Goal: Task Accomplishment & Management: Contribute content

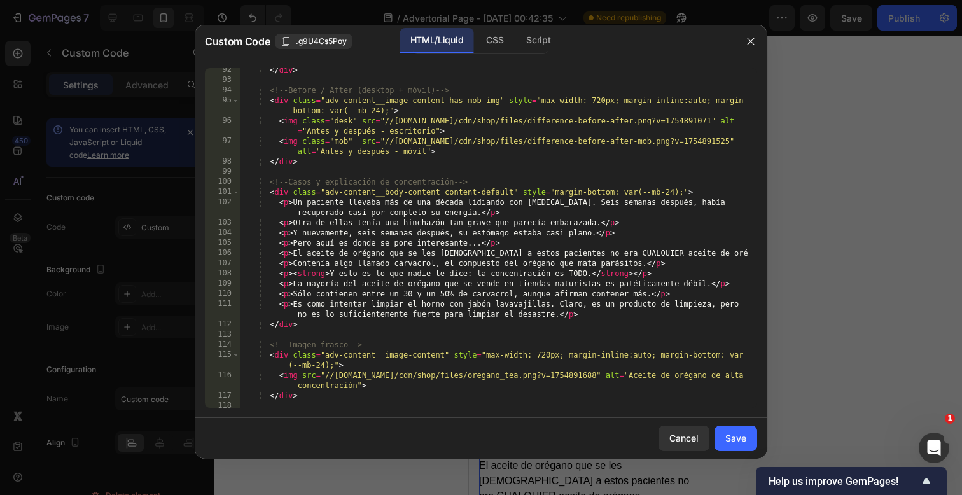
scroll to position [971, 0]
drag, startPoint x: 384, startPoint y: 119, endPoint x: 703, endPoint y: 124, distance: 319.5
click at [703, 124] on div "</ div > <!-- Before / After (desktop + móvil) --> < div class = "adv-content__…" at bounding box center [494, 244] width 508 height 360
paste textarea "[URL][DOMAIN_NAME]"
click at [725, 143] on div "</ div > <!-- Before / After (desktop + móvil) --> < div class = "adv-content__…" at bounding box center [494, 244] width 508 height 360
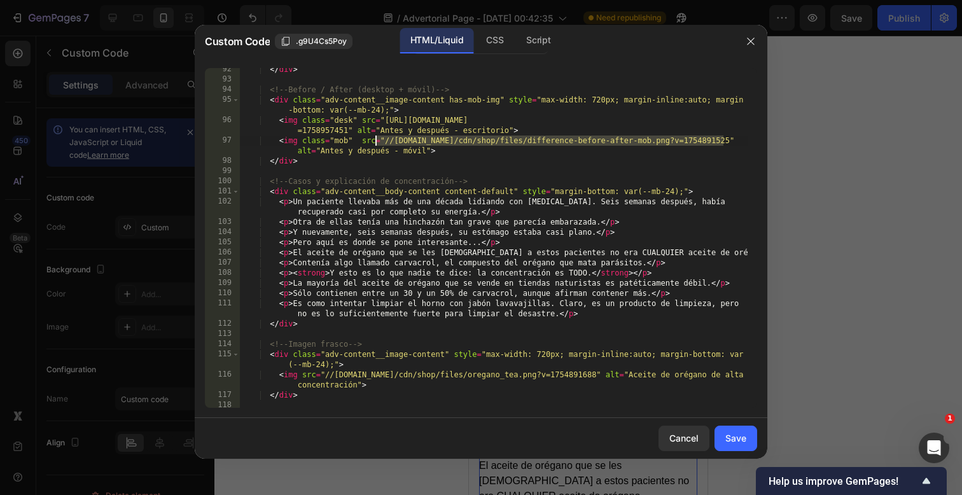
drag, startPoint x: 724, startPoint y: 142, endPoint x: 391, endPoint y: 141, distance: 333.4
click at [391, 141] on div "</ div > <!-- Before / After (desktop + móvil) --> < div class = "adv-content__…" at bounding box center [494, 244] width 508 height 360
drag, startPoint x: 385, startPoint y: 143, endPoint x: 723, endPoint y: 143, distance: 337.9
click at [723, 143] on div "</ div > <!-- Before / After (desktop + móvil) --> < div class = "adv-content__…" at bounding box center [494, 244] width 508 height 360
paste textarea "[URL][DOMAIN_NAME]"
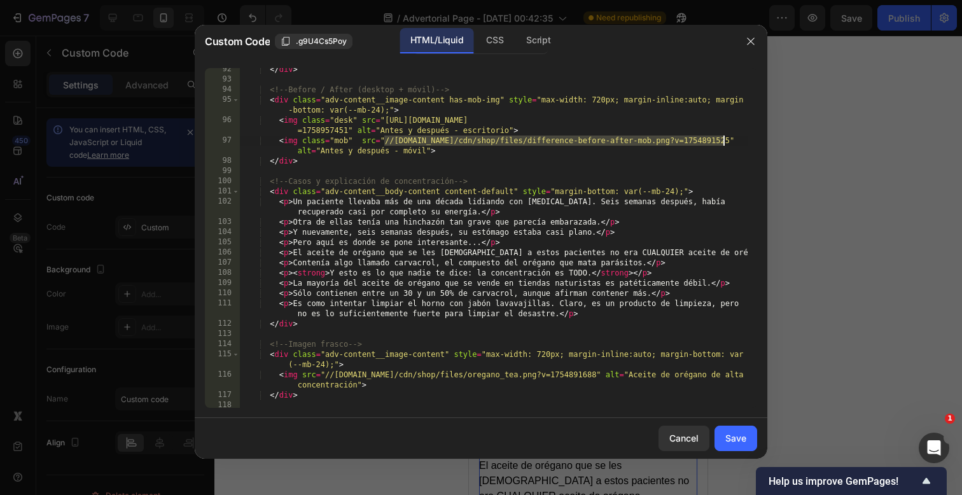
type textarea "<img class="mob" src="[URL][DOMAIN_NAME]" alt="Antes y después - móvil">"
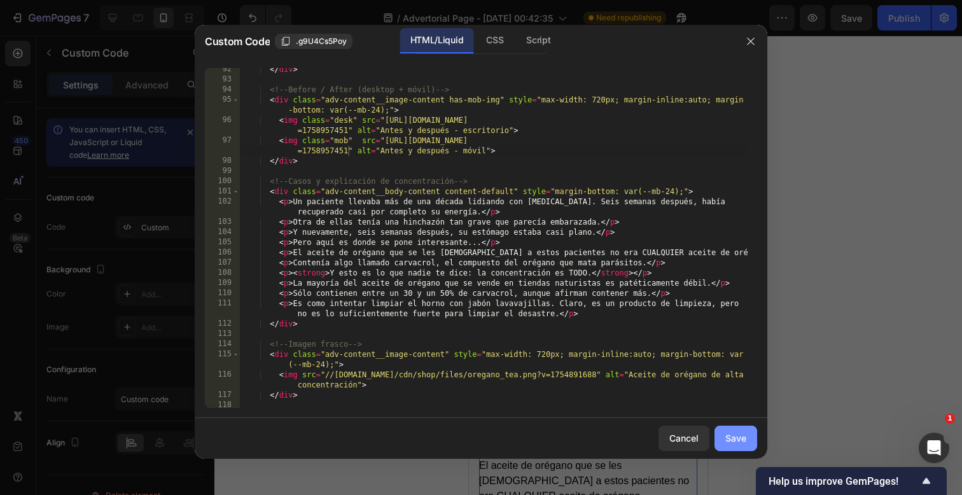
click at [733, 435] on div "Save" at bounding box center [735, 437] width 21 height 13
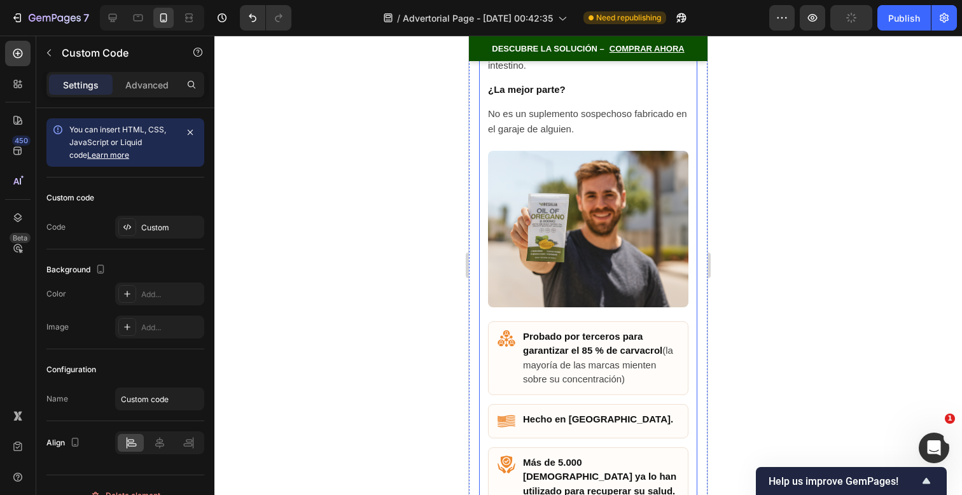
scroll to position [7786, 0]
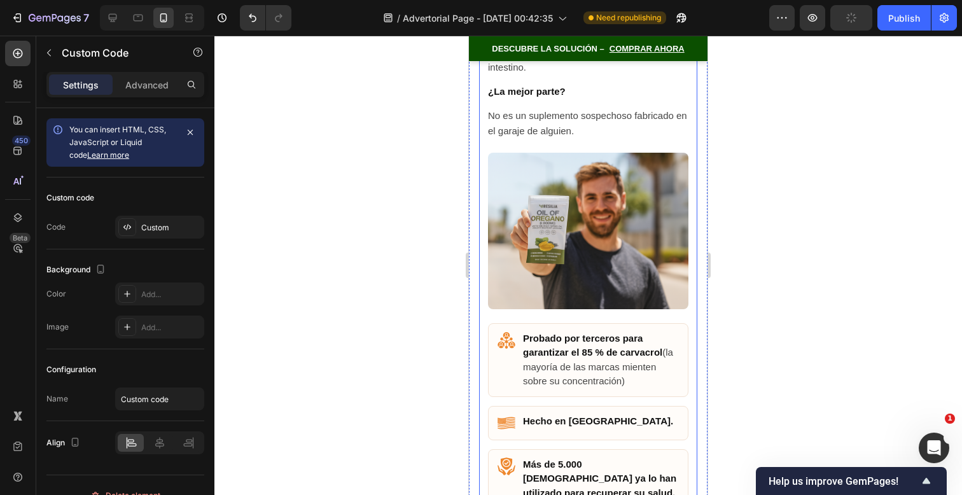
click at [596, 269] on img at bounding box center [588, 231] width 200 height 157
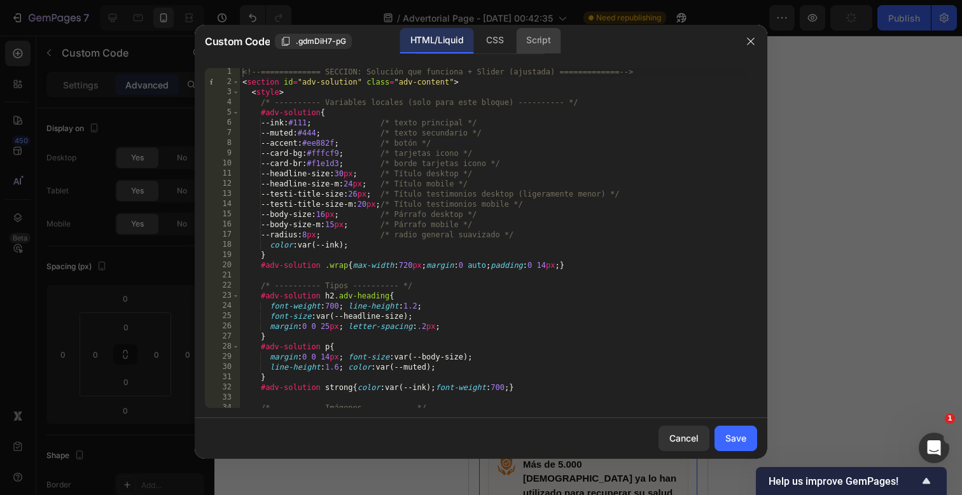
scroll to position [2, 0]
click at [805, 189] on div at bounding box center [481, 247] width 962 height 495
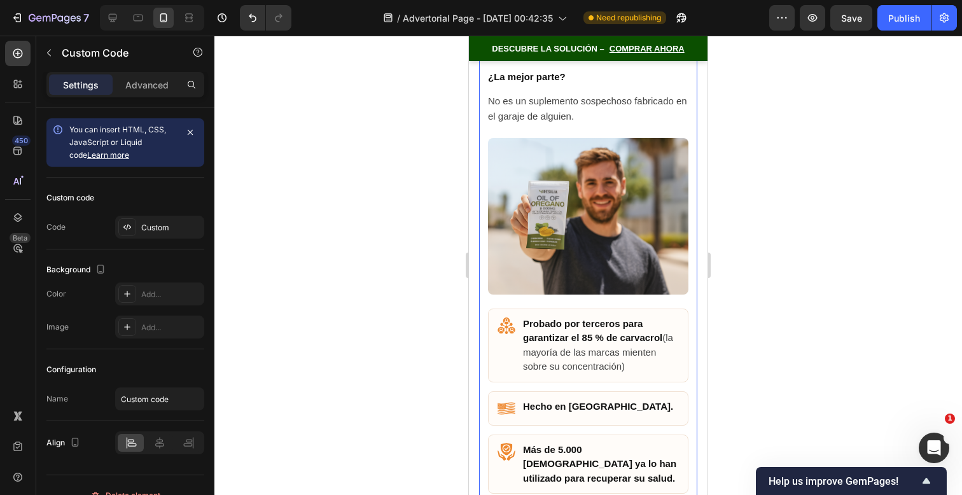
scroll to position [7807, 0]
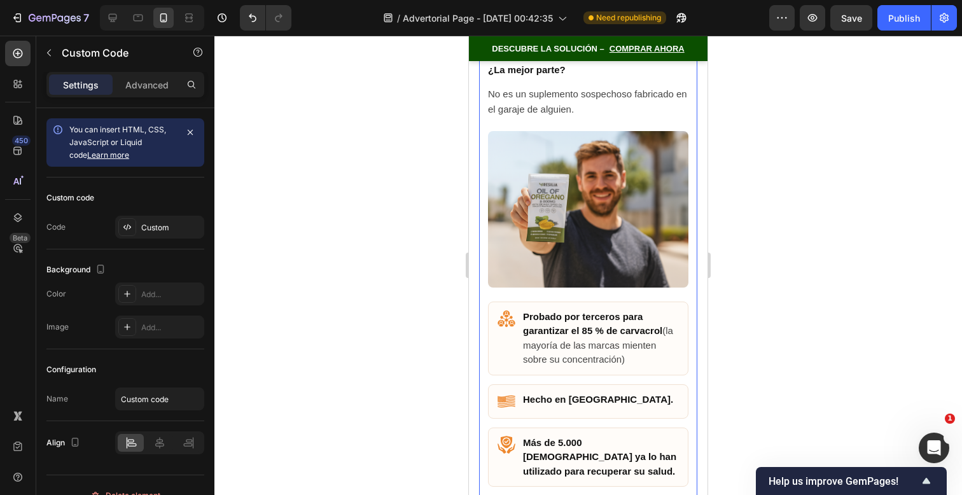
click at [612, 244] on img at bounding box center [588, 209] width 200 height 157
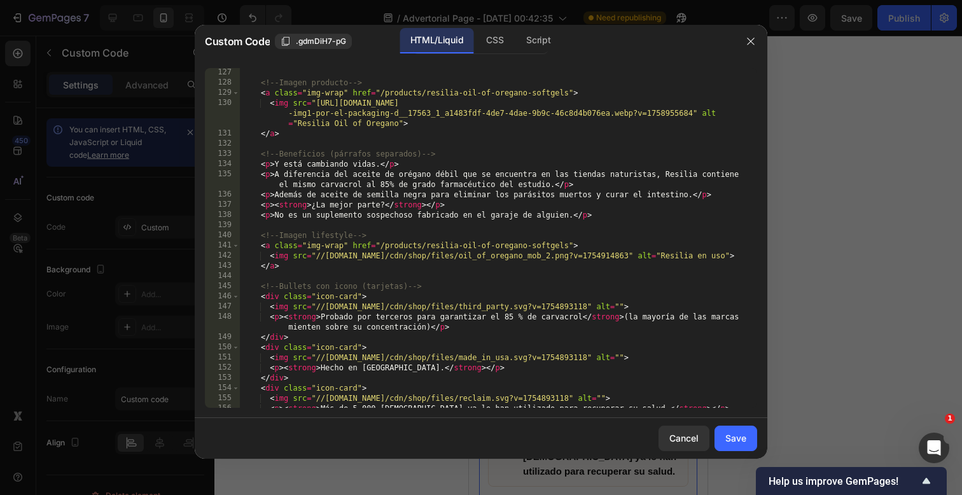
scroll to position [1304, 0]
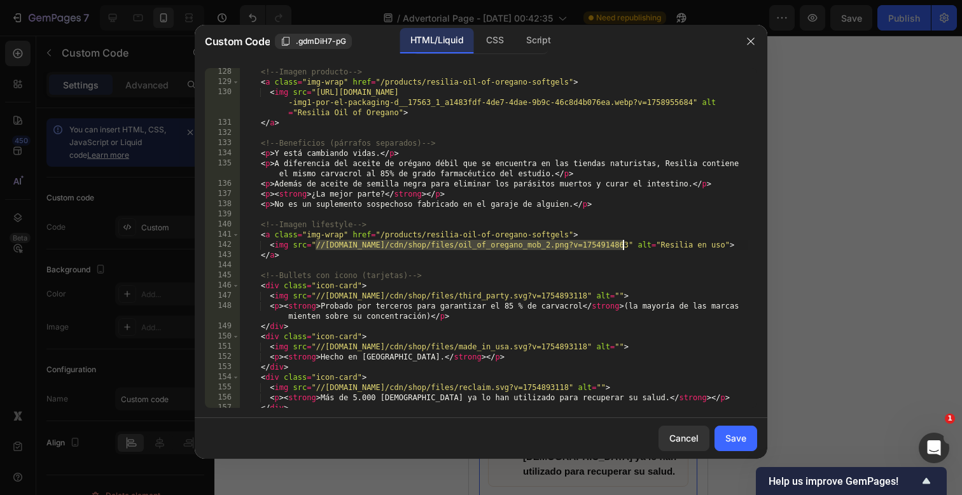
drag, startPoint x: 315, startPoint y: 248, endPoint x: 623, endPoint y: 246, distance: 308.0
click at [623, 246] on div "<!-- Imagen producto --> < a class = "img-wrap" href = "/products/resilia-oil-o…" at bounding box center [494, 247] width 508 height 360
paste textarea "[URL][DOMAIN_NAME]"
type textarea "<img src="[URL][DOMAIN_NAME]" alt="Resilia en uso">"
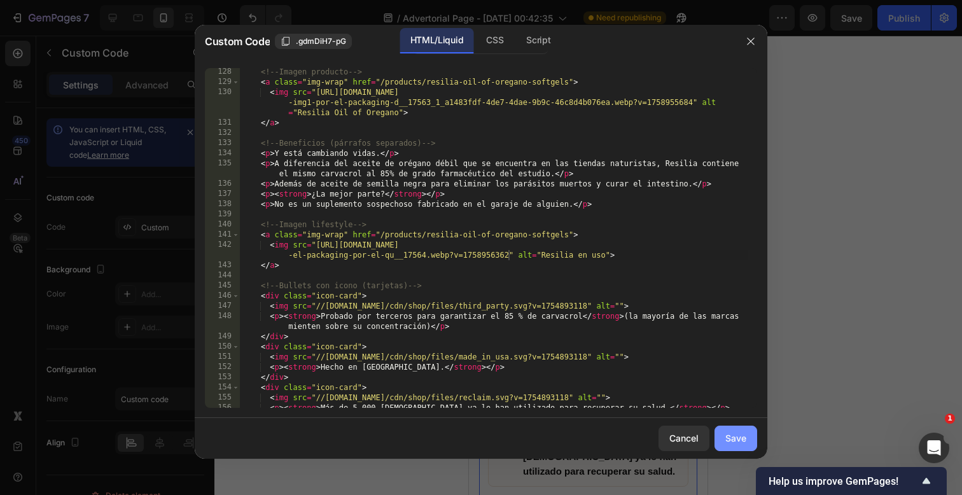
click at [736, 439] on div "Save" at bounding box center [735, 437] width 21 height 13
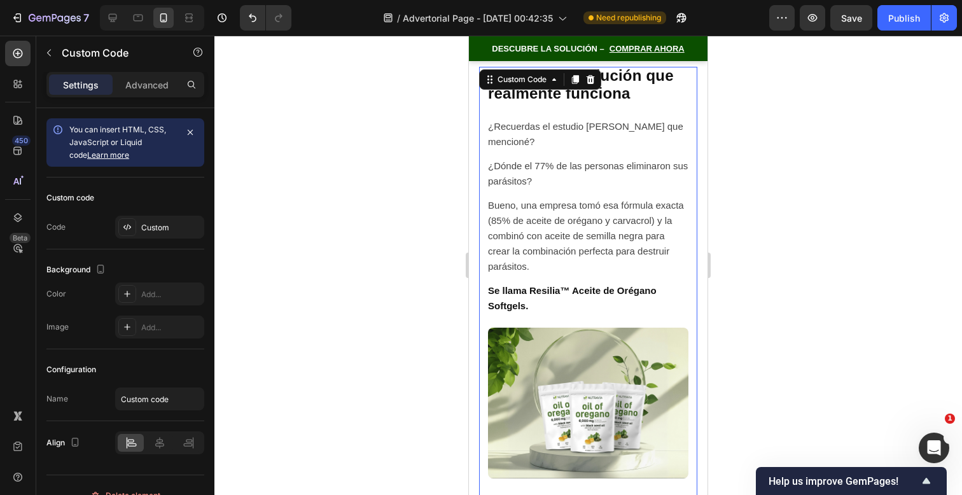
scroll to position [7235, 0]
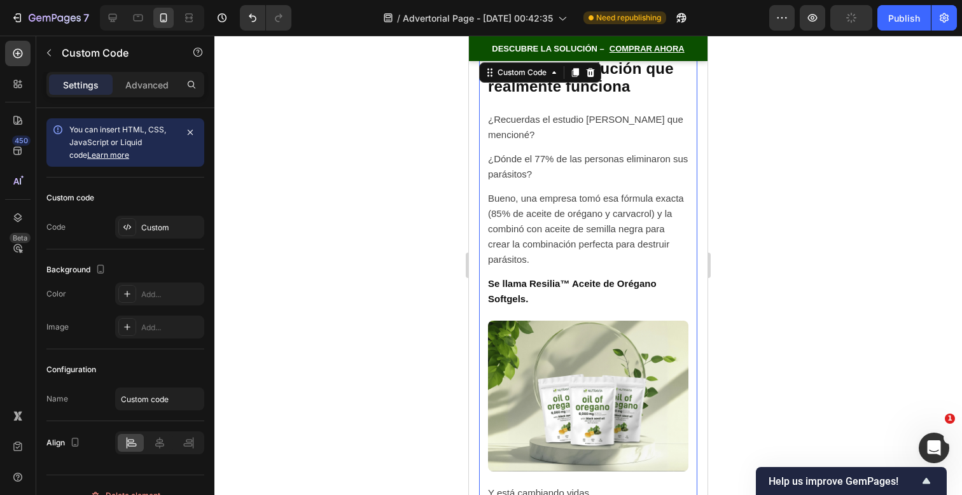
click at [625, 267] on p "Bueno, una empresa tomó esa fórmula exacta (85% de aceite de orégano y carvacro…" at bounding box center [588, 229] width 200 height 76
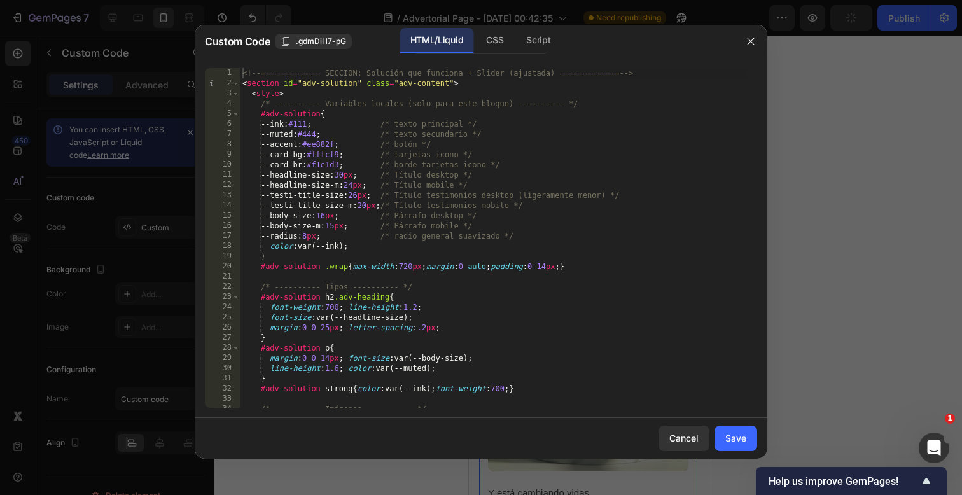
click at [847, 143] on div at bounding box center [481, 247] width 962 height 495
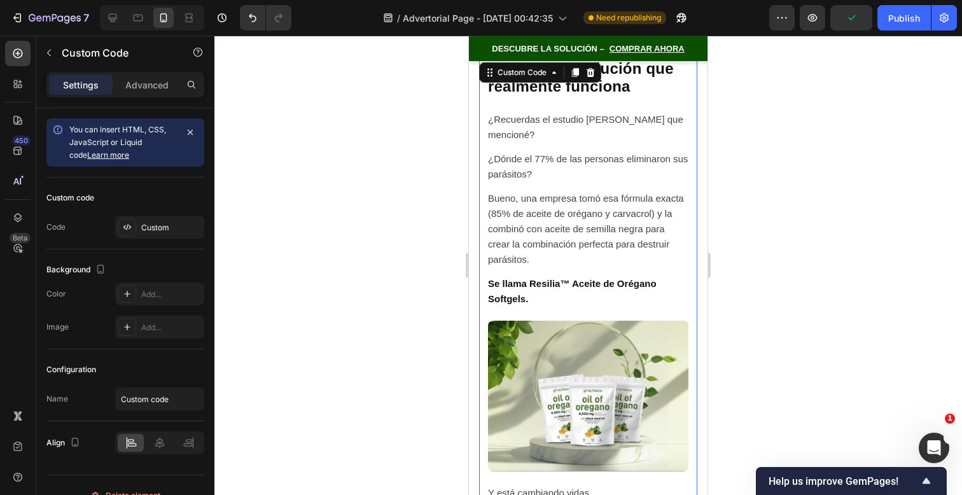
click at [636, 267] on p "Bueno, una empresa tomó esa fórmula exacta (85% de aceite de orégano y carvacro…" at bounding box center [588, 229] width 200 height 76
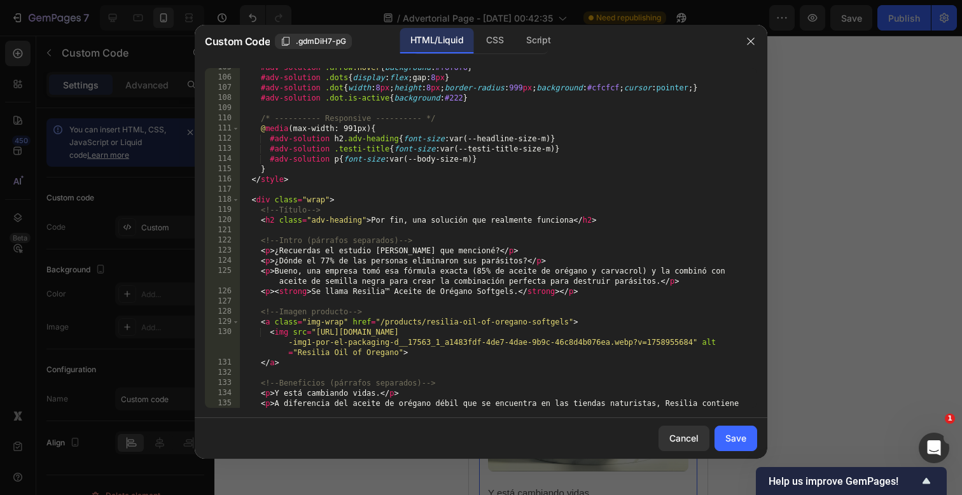
scroll to position [1065, 0]
drag, startPoint x: 433, startPoint y: 250, endPoint x: 388, endPoint y: 249, distance: 45.2
click at [388, 249] on div "#adv-solution .arrow :hover { background : #f6f6f6 } #adv-solution .dots { disp…" at bounding box center [494, 247] width 508 height 370
paste textarea "[US_STATE]"
drag, startPoint x: 388, startPoint y: 292, endPoint x: 376, endPoint y: 295, distance: 11.9
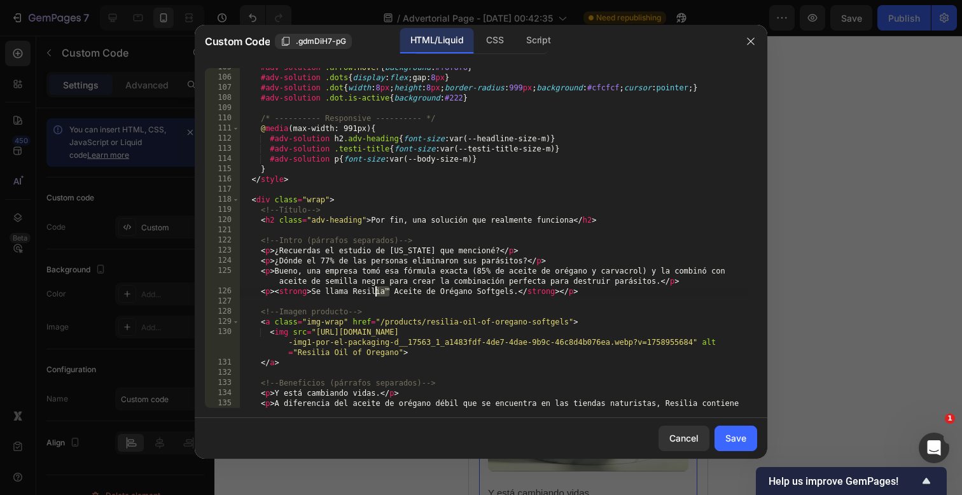
click at [376, 295] on div "#adv-solution .arrow :hover { background : #f6f6f6 } #adv-solution .dots { disp…" at bounding box center [494, 247] width 508 height 370
drag, startPoint x: 382, startPoint y: 292, endPoint x: 353, endPoint y: 294, distance: 29.3
click at [353, 294] on div "#adv-solution .arrow :hover { background : #f6f6f6 } #adv-solution .dots { disp…" at bounding box center [494, 247] width 508 height 370
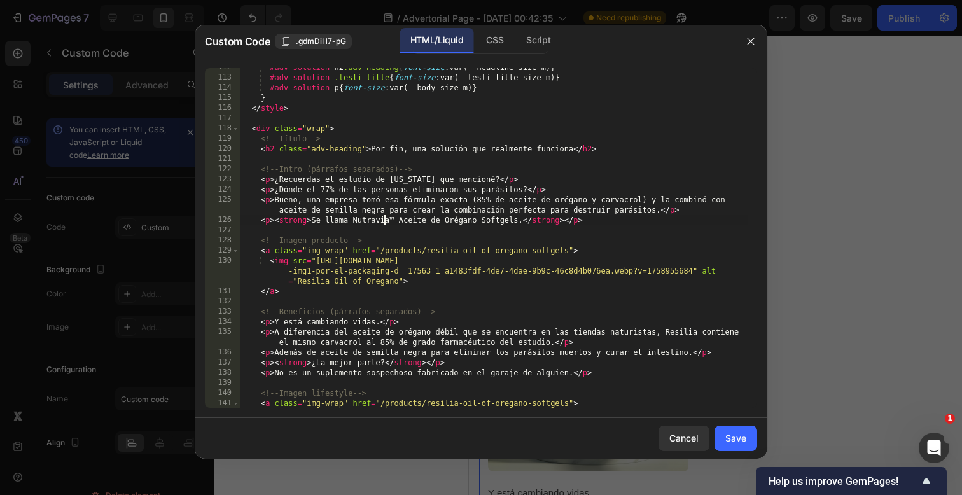
scroll to position [1152, 0]
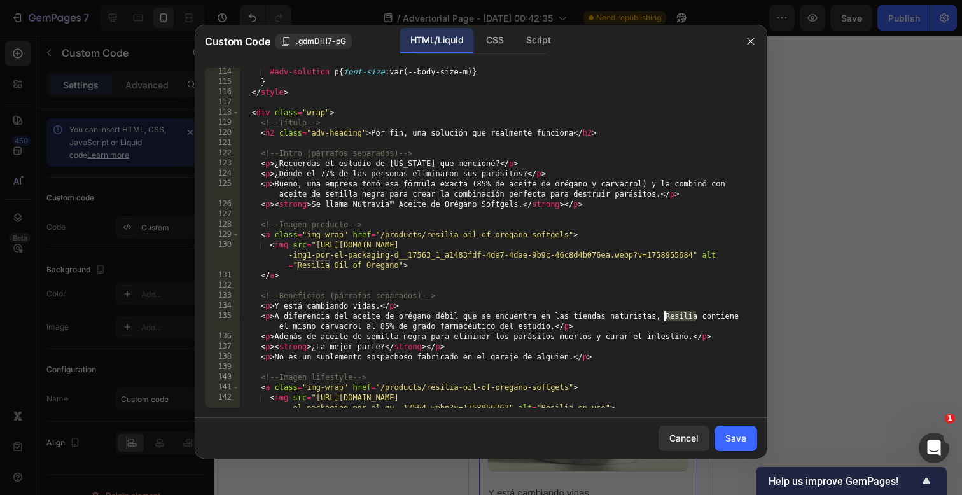
drag, startPoint x: 697, startPoint y: 318, endPoint x: 665, endPoint y: 319, distance: 31.8
click at [665, 319] on div "#adv-solution p { font-size : var(--body-size-m) } } </ style > < div class = "…" at bounding box center [494, 247] width 508 height 360
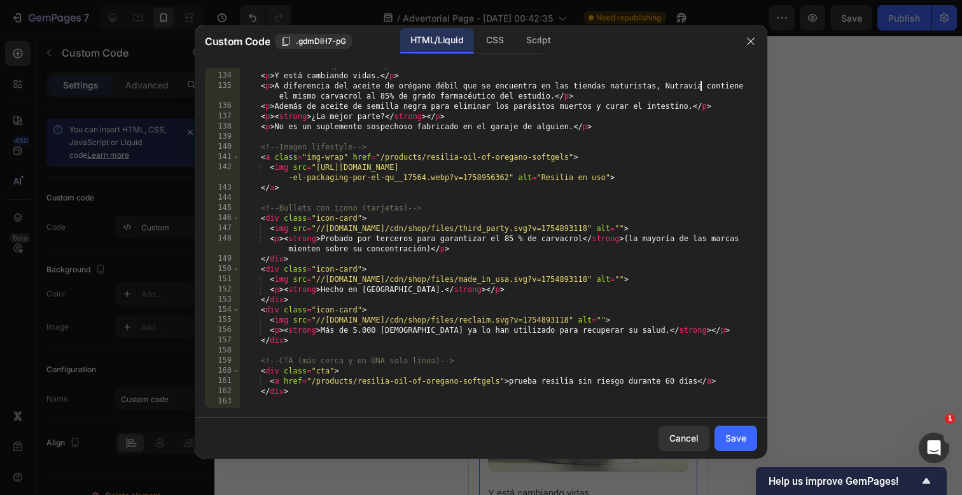
scroll to position [1382, 0]
drag, startPoint x: 449, startPoint y: 334, endPoint x: 381, endPoint y: 333, distance: 68.7
click at [381, 333] on div "<!-- Beneficios (párrafos separados) --> < p > Y está cambiando vidas. </ p > <…" at bounding box center [494, 240] width 508 height 360
click at [636, 320] on div "<!-- Beneficios (párrafos separados) --> < p > Y está cambiando vidas. </ p > <…" at bounding box center [494, 240] width 508 height 360
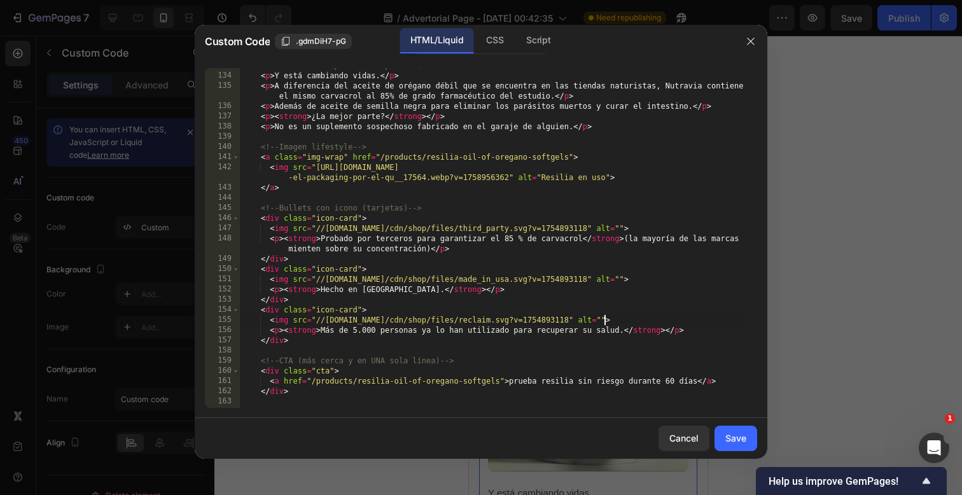
click at [351, 331] on div "<!-- Beneficios (párrafos separados) --> < p > Y está cambiando vidas. </ p > <…" at bounding box center [494, 240] width 508 height 360
click at [610, 337] on div "<!-- Beneficios (párrafos separados) --> < p > Y está cambiando vidas. </ p > <…" at bounding box center [494, 240] width 508 height 360
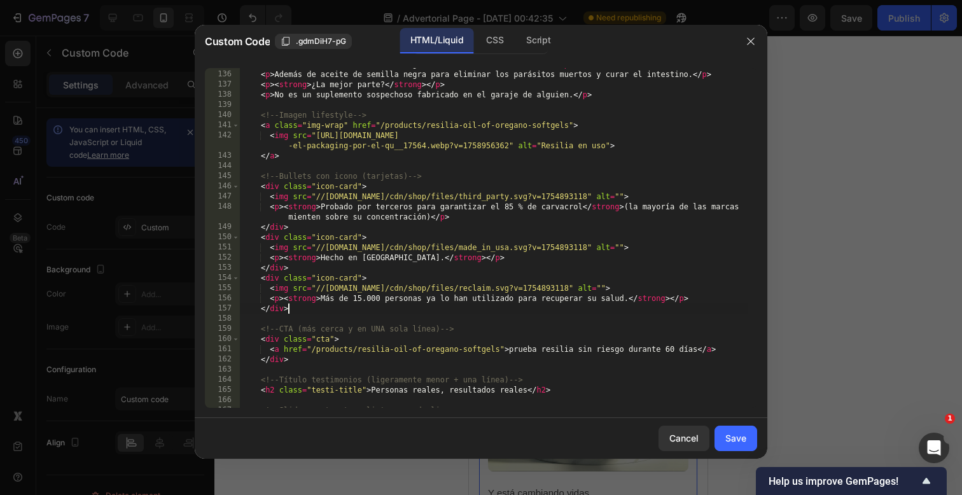
scroll to position [1417, 0]
click at [668, 349] on div "< p > Además de aceite de semilla negra para eliminar los parásitos muertos y c…" at bounding box center [494, 246] width 508 height 360
type textarea "<a href="/products/resilia-oil-of-oregano-softgels">prueba resilia sin riesgo d…"
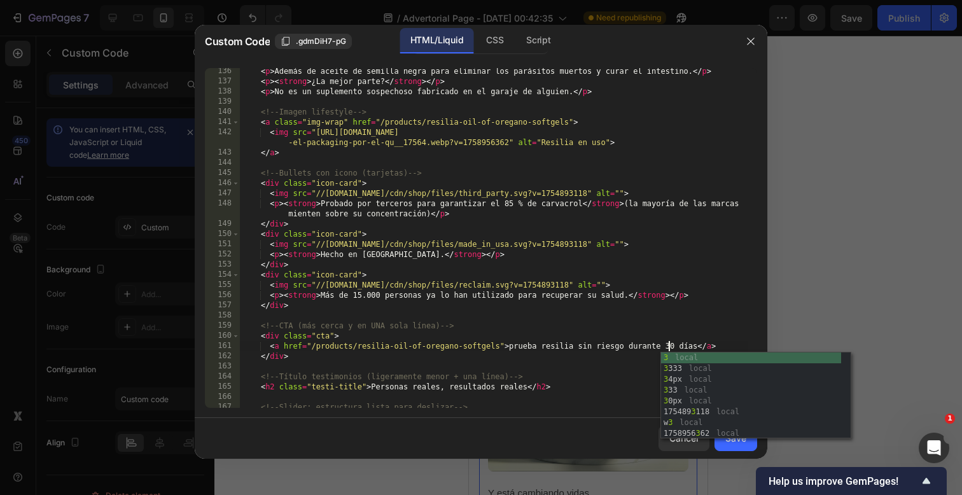
scroll to position [0, 35]
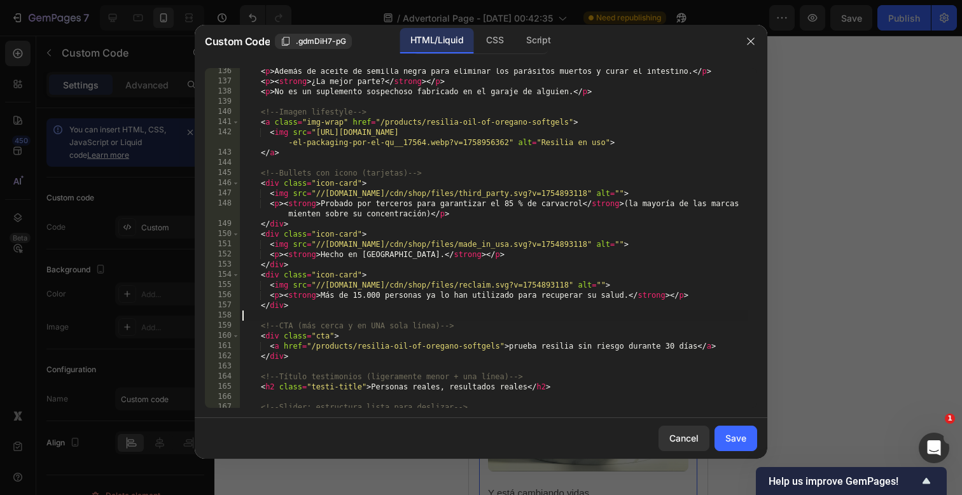
click at [651, 312] on div "< p > Además de aceite de semilla negra para eliminar los parásitos muertos y c…" at bounding box center [494, 246] width 508 height 360
drag, startPoint x: 510, startPoint y: 346, endPoint x: 551, endPoint y: 337, distance: 42.4
click at [512, 344] on div "< p > Además de aceite de semilla negra para eliminar los parásitos muertos y c…" at bounding box center [494, 246] width 508 height 360
type textarea "<a href="/products/resilia-oil-of-oregano-softgels">Prueba resilia sin riesgo d…"
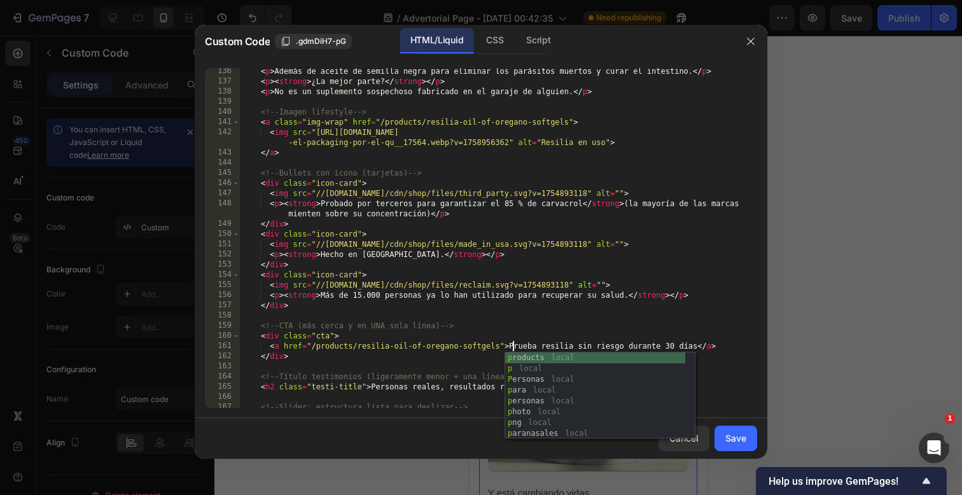
scroll to position [0, 22]
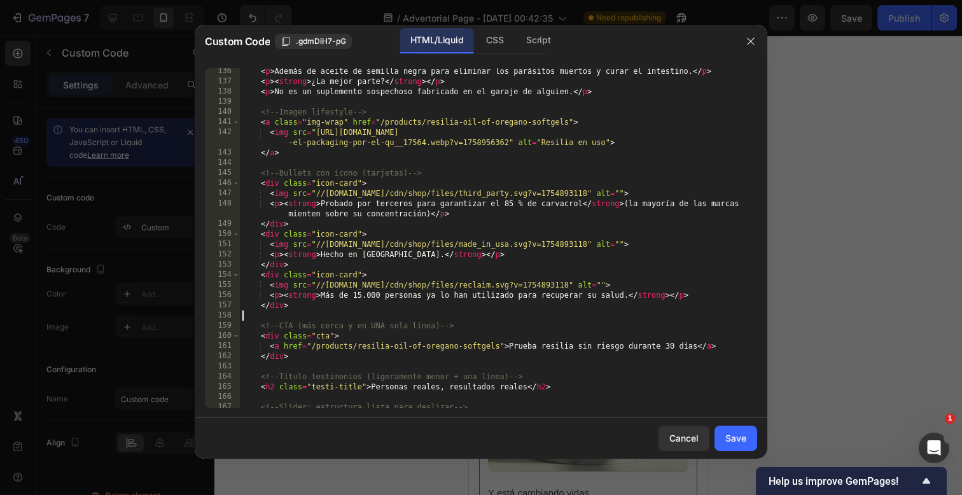
click at [576, 319] on div "< p > Además de aceite de semilla negra para eliminar los parásitos muertos y c…" at bounding box center [494, 246] width 508 height 360
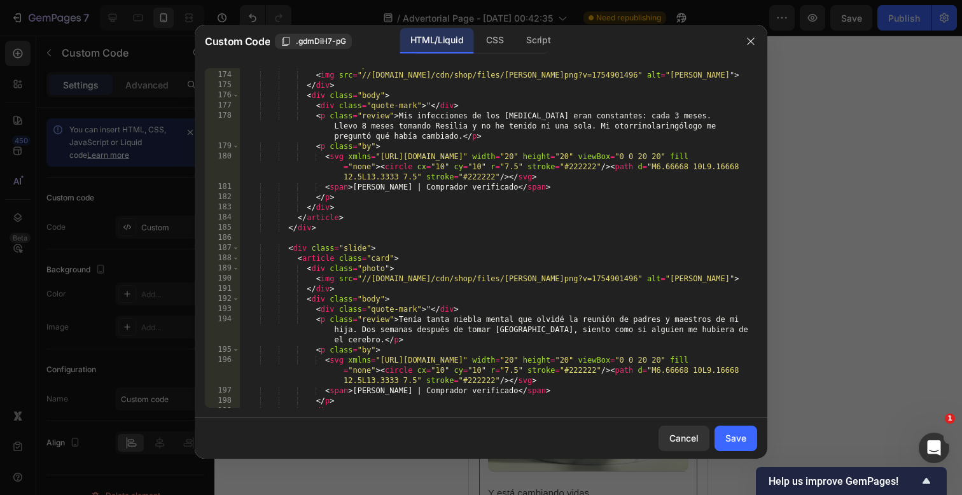
scroll to position [1821, 0]
drag, startPoint x: 381, startPoint y: 188, endPoint x: 438, endPoint y: 186, distance: 57.9
click at [381, 188] on div "< div class = "photo" > < img src = "//[DOMAIN_NAME]/cdn/shop/files/[PERSON_NAM…" at bounding box center [494, 239] width 508 height 360
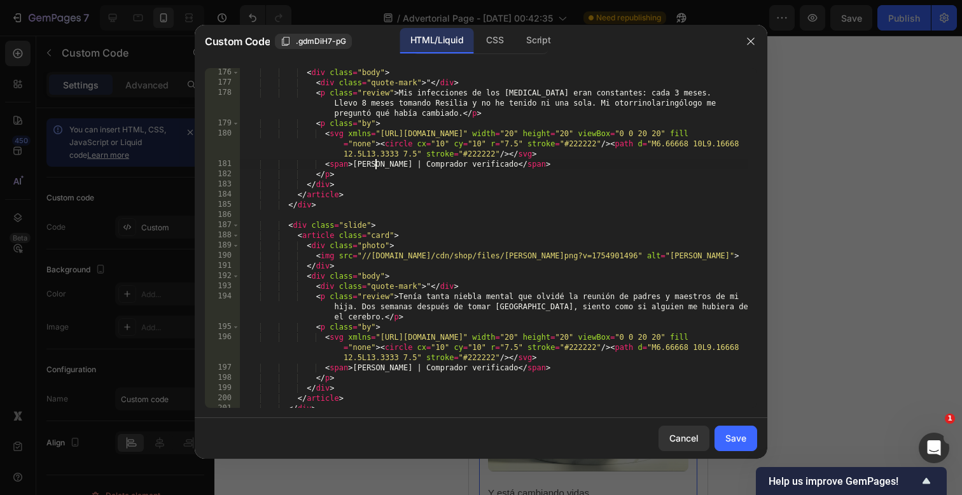
scroll to position [1848, 0]
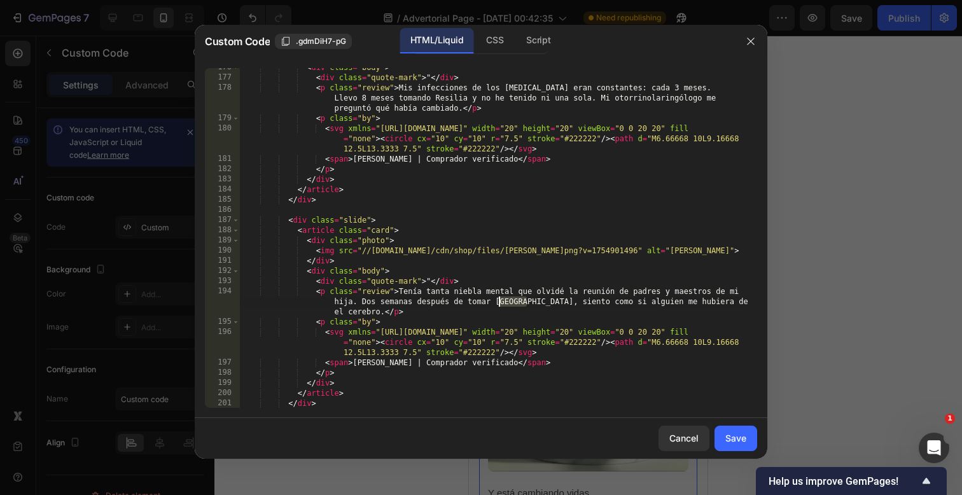
drag, startPoint x: 526, startPoint y: 306, endPoint x: 498, endPoint y: 303, distance: 28.2
click at [498, 303] on div "< div class = "body" > < div class = "quote-mark" > " </ div > < p class = "rev…" at bounding box center [494, 242] width 508 height 360
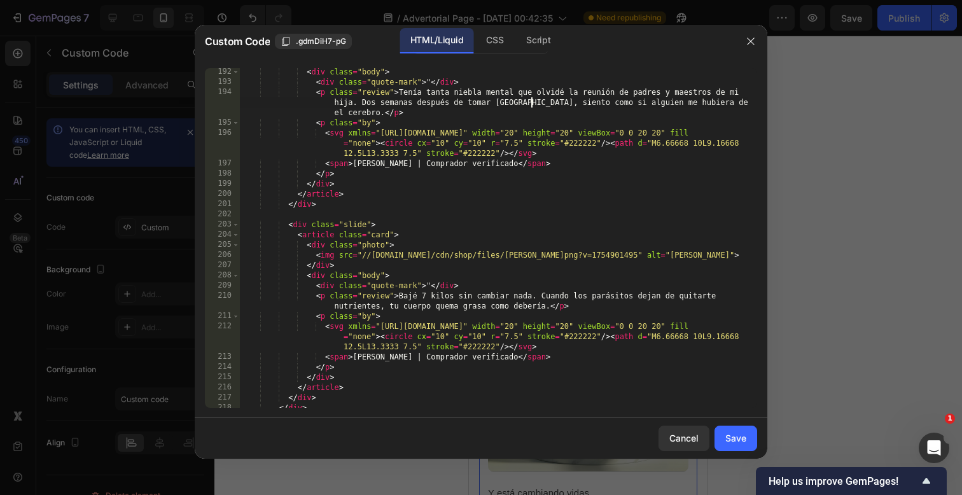
scroll to position [2053, 0]
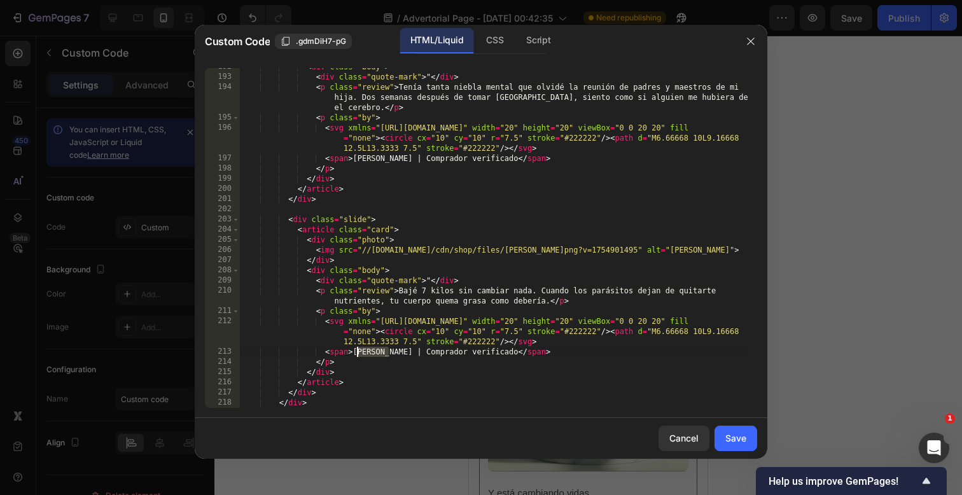
drag, startPoint x: 388, startPoint y: 352, endPoint x: 358, endPoint y: 353, distance: 30.5
click at [358, 353] on div "< div class = "body" > < div class = "quote-mark" > " </ div > < p class = "rev…" at bounding box center [494, 242] width 508 height 360
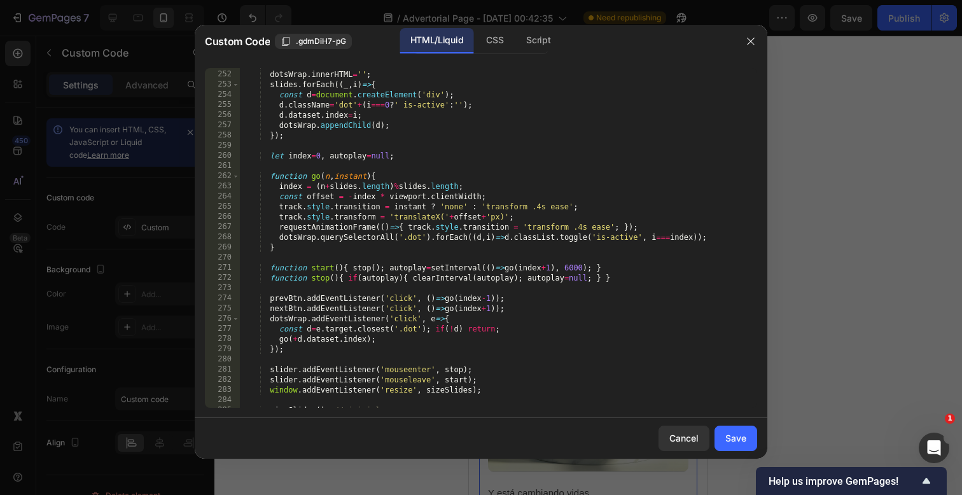
scroll to position [2786, 0]
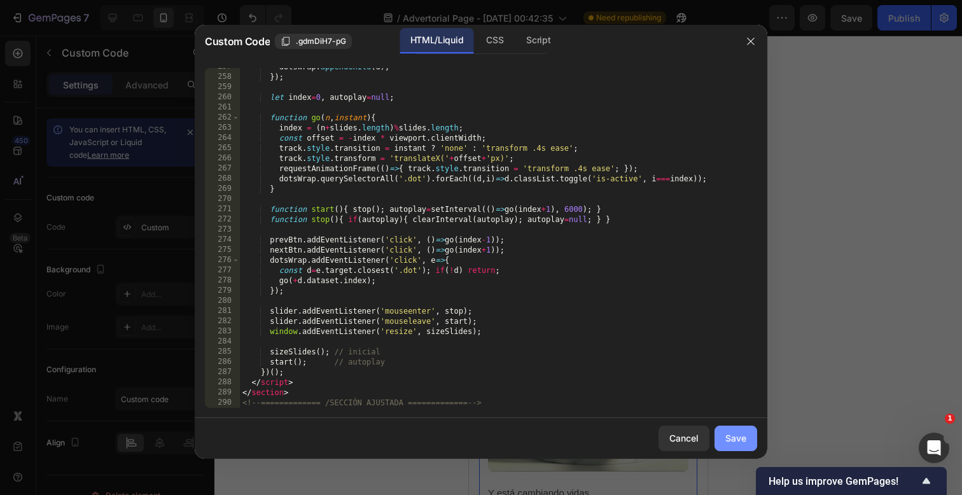
type textarea "<span>[PERSON_NAME] | Comprador verificado</span>"
click at [725, 440] on div "Save" at bounding box center [735, 437] width 21 height 13
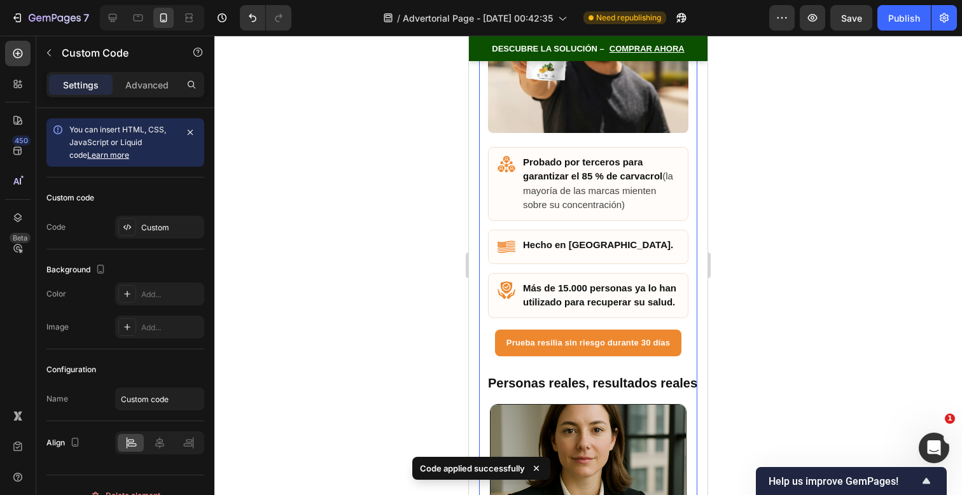
scroll to position [7967, 0]
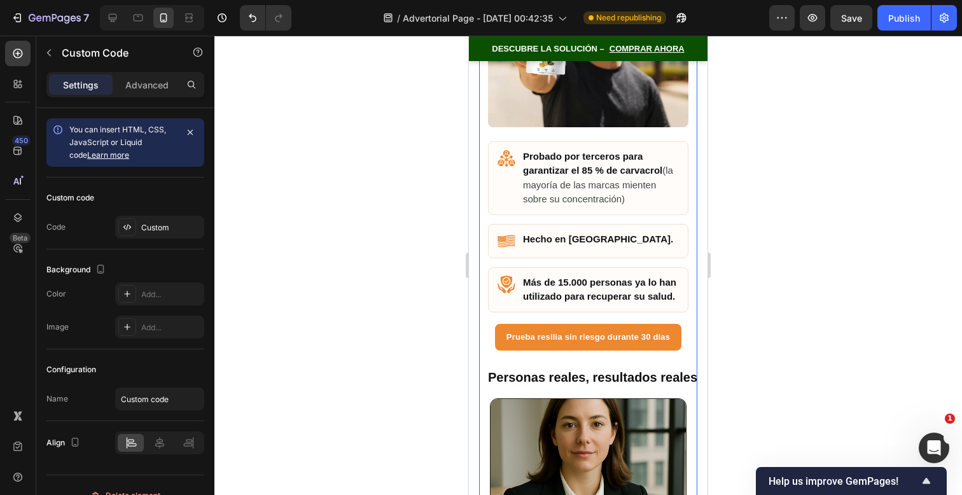
click at [658, 354] on div "Por fin, una solución que realmente funciona ¿Recuerdas el estudio de [US_STATE…" at bounding box center [588, 10] width 218 height 1364
click at [659, 349] on div "Por fin, una solución que realmente funciona ¿Recuerdas el estudio de [US_STATE…" at bounding box center [588, 10] width 218 height 1364
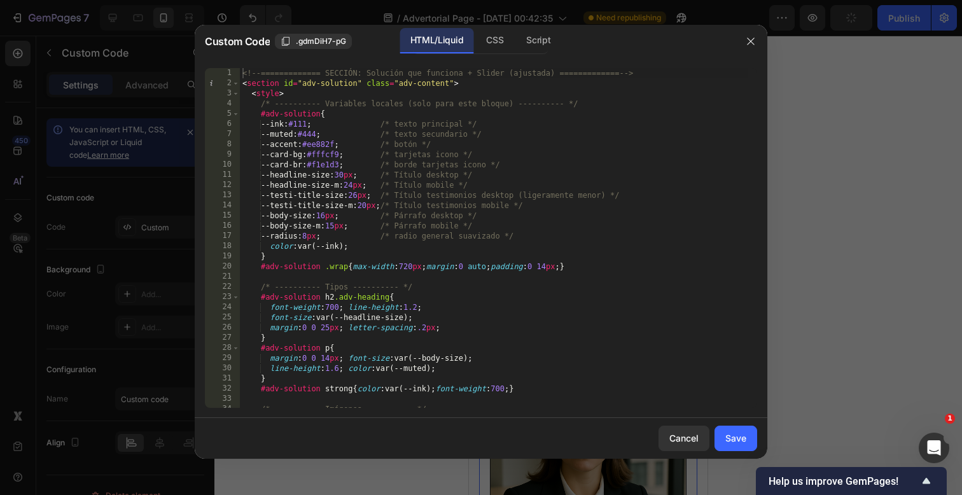
click at [533, 301] on div "<!-- ============= SECCIÓN: Solución que funciona + Slider (ajustada) =========…" at bounding box center [494, 248] width 508 height 360
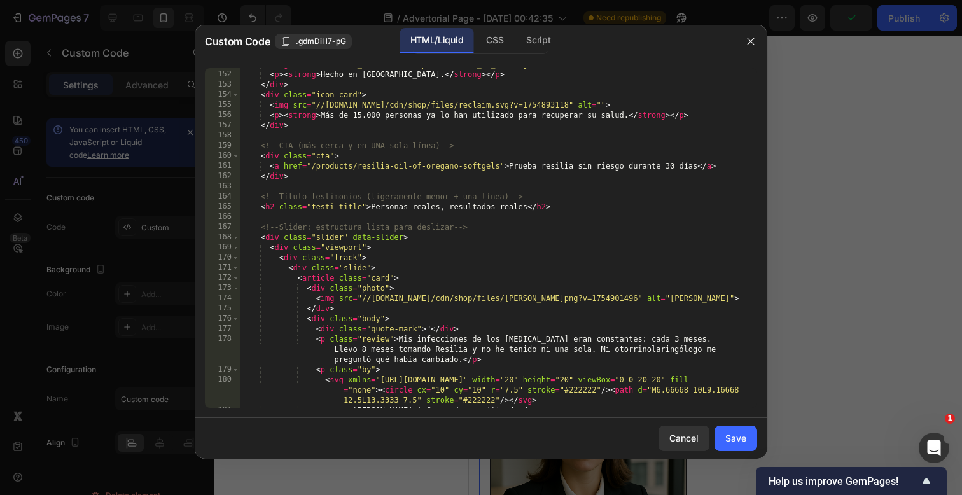
scroll to position [1581, 0]
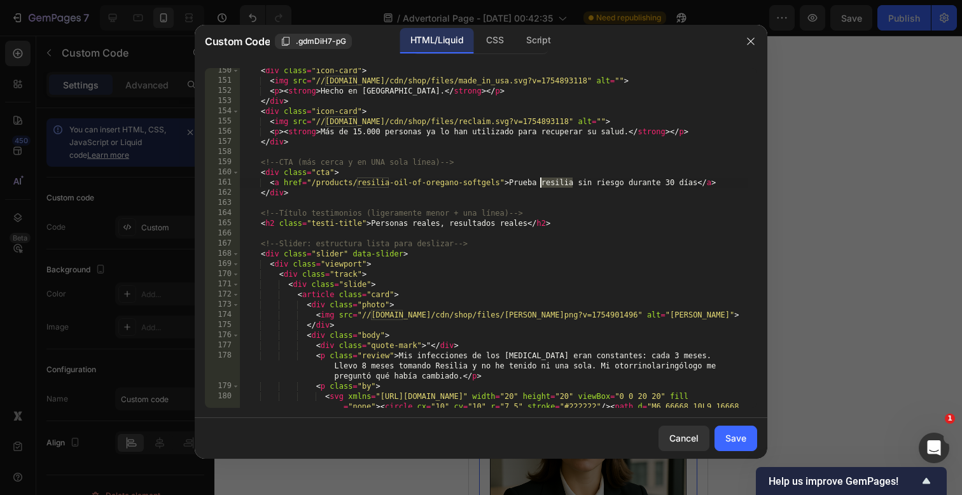
drag, startPoint x: 561, startPoint y: 183, endPoint x: 540, endPoint y: 184, distance: 21.6
click at [540, 184] on div "< div class = "icon-card" > < img src = "//[DOMAIN_NAME]/cdn/shop/files/made_in…" at bounding box center [494, 256] width 508 height 381
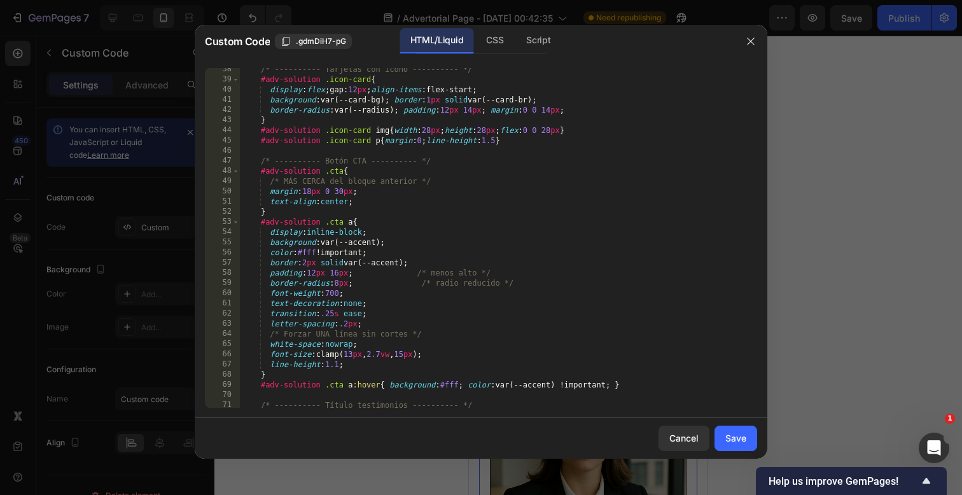
scroll to position [381, 0]
drag, startPoint x: 382, startPoint y: 357, endPoint x: 450, endPoint y: 334, distance: 71.2
click at [386, 356] on div "/* ---------- Tarjetas con icono ---------- */ #adv-solution .icon-card { displ…" at bounding box center [494, 244] width 508 height 360
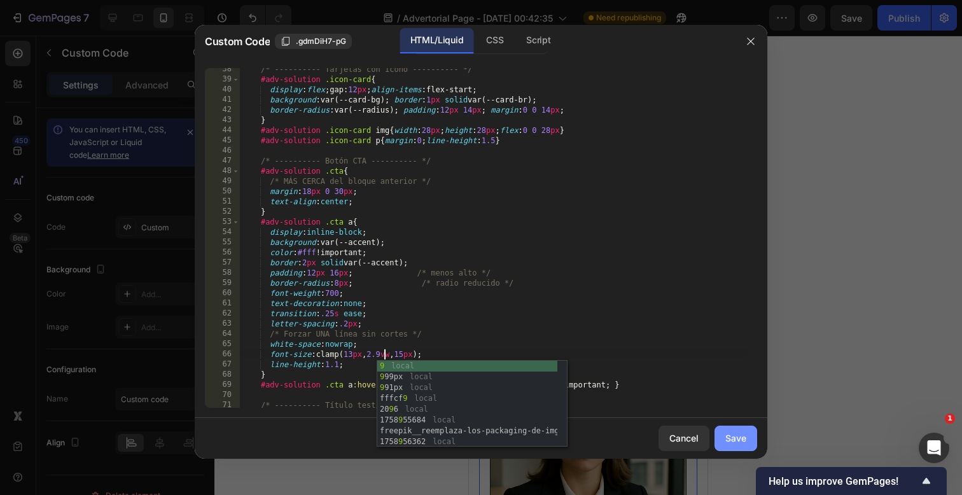
type textarea "font-size:clamp(13px, 2.9vw, 15px);"
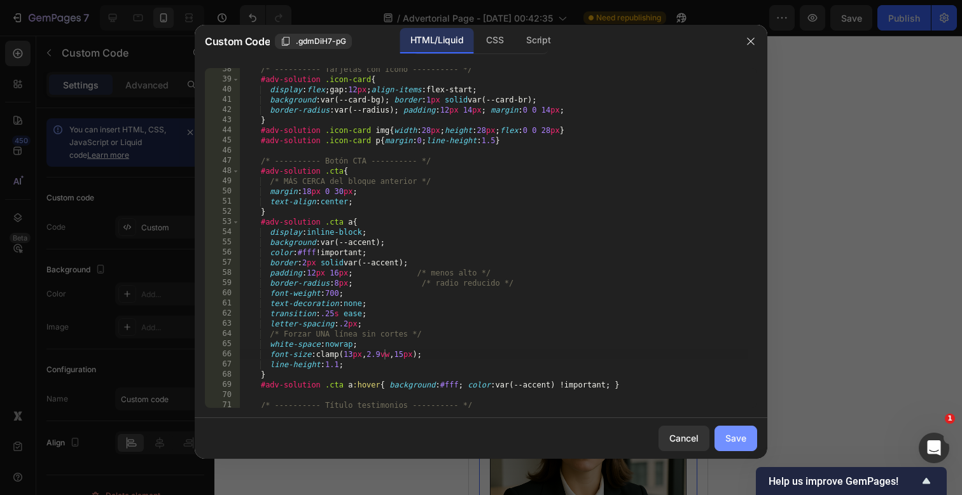
click at [733, 444] on div "Save" at bounding box center [735, 437] width 21 height 13
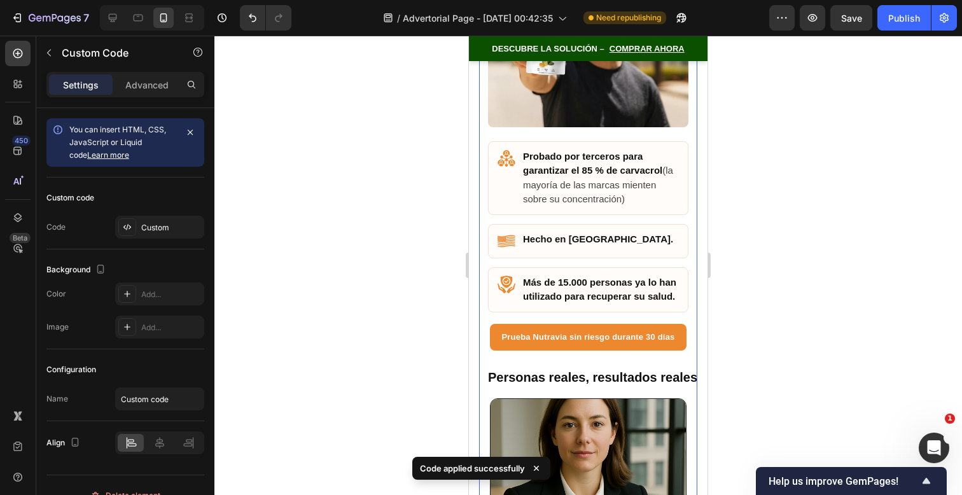
click at [779, 360] on div at bounding box center [588, 265] width 748 height 459
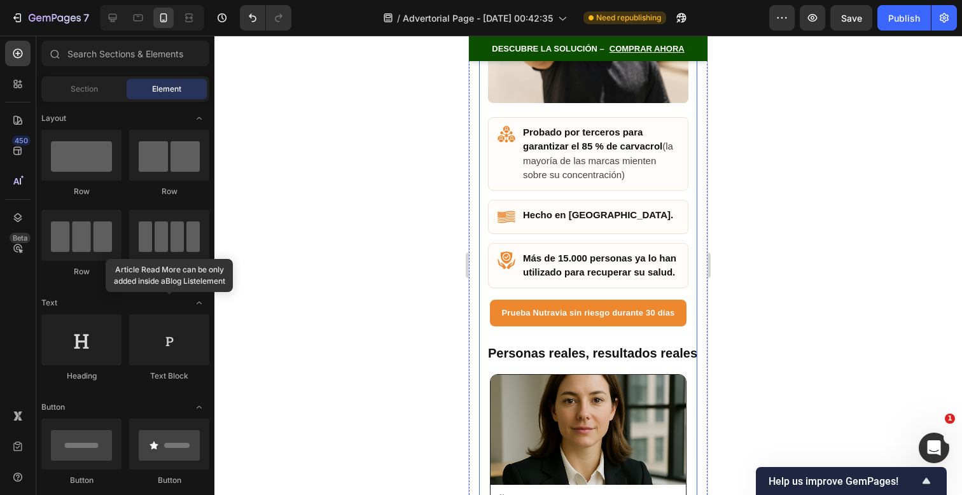
scroll to position [7970, 0]
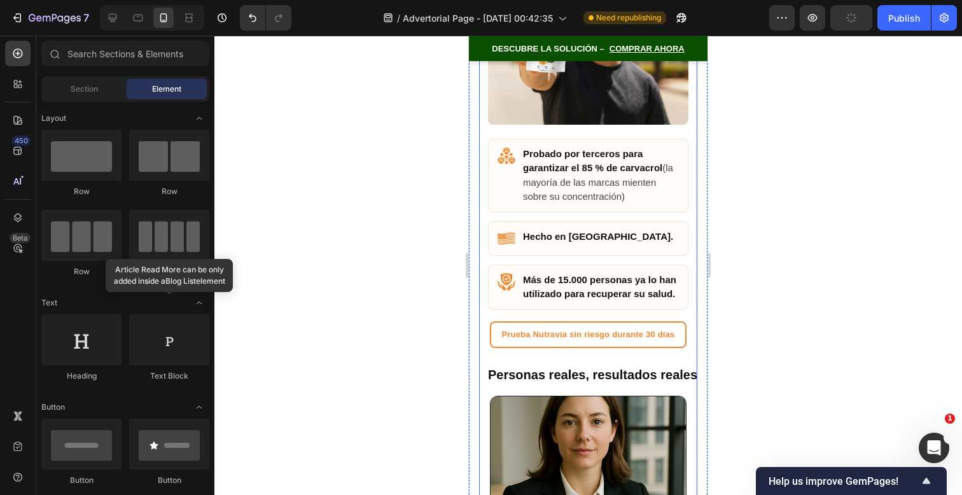
click at [587, 348] on link "Prueba Nutravia sin riesgo durante 30 días" at bounding box center [588, 334] width 196 height 27
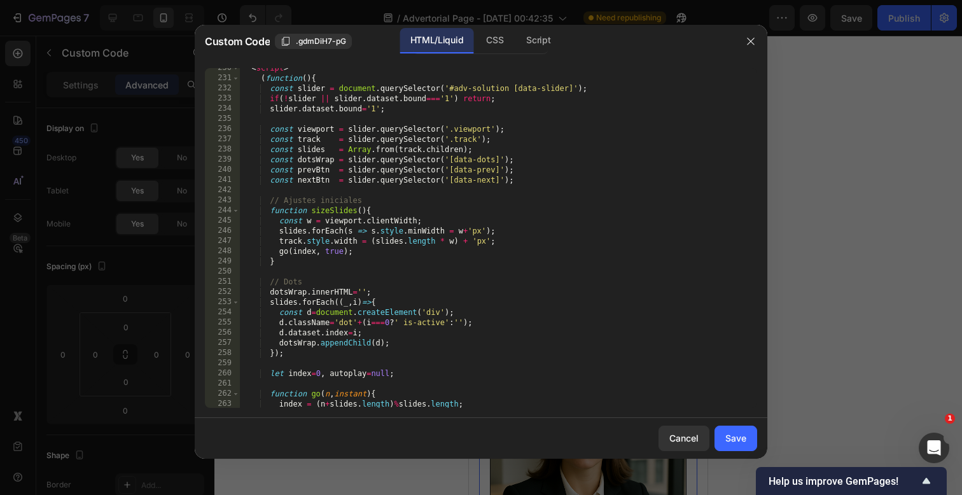
scroll to position [2786, 0]
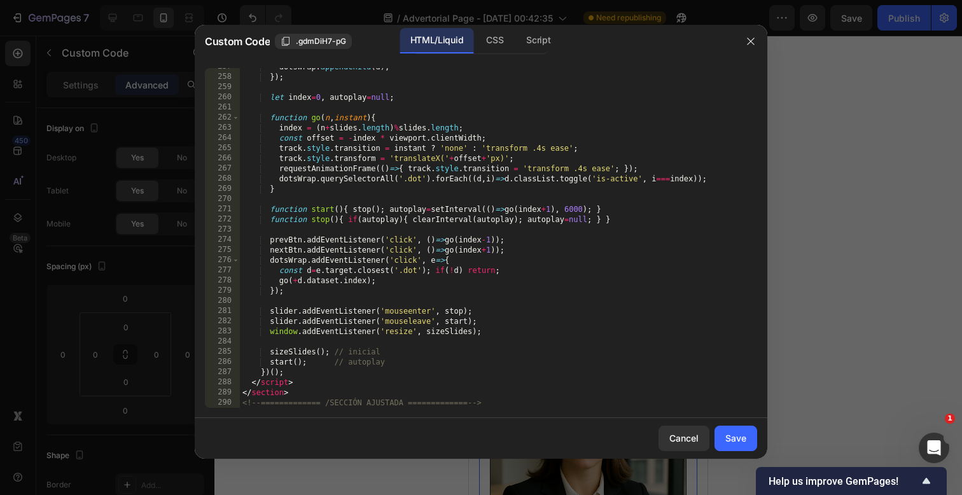
drag, startPoint x: 503, startPoint y: 409, endPoint x: 503, endPoint y: 400, distance: 8.9
click at [503, 402] on div "257 258 259 260 261 262 263 264 265 266 267 268 269 270 271 272 273 274 275 276…" at bounding box center [481, 238] width 573 height 360
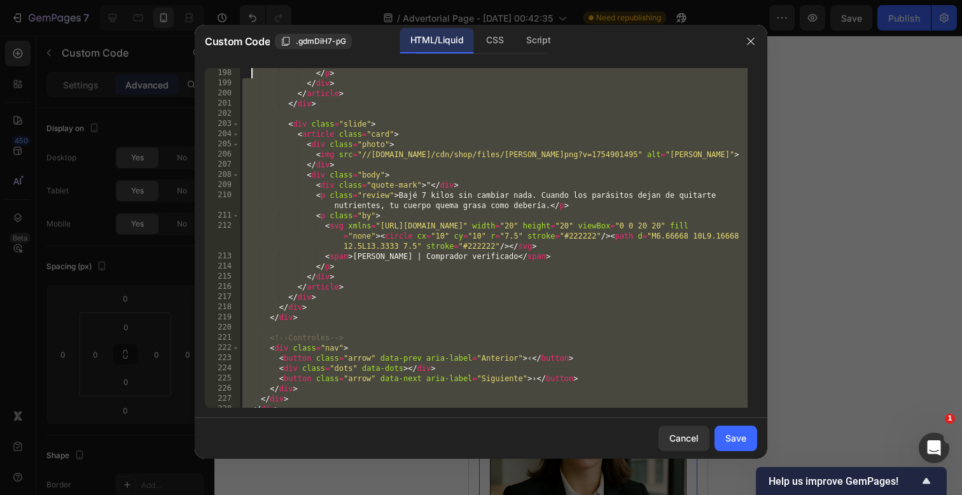
scroll to position [0, 0]
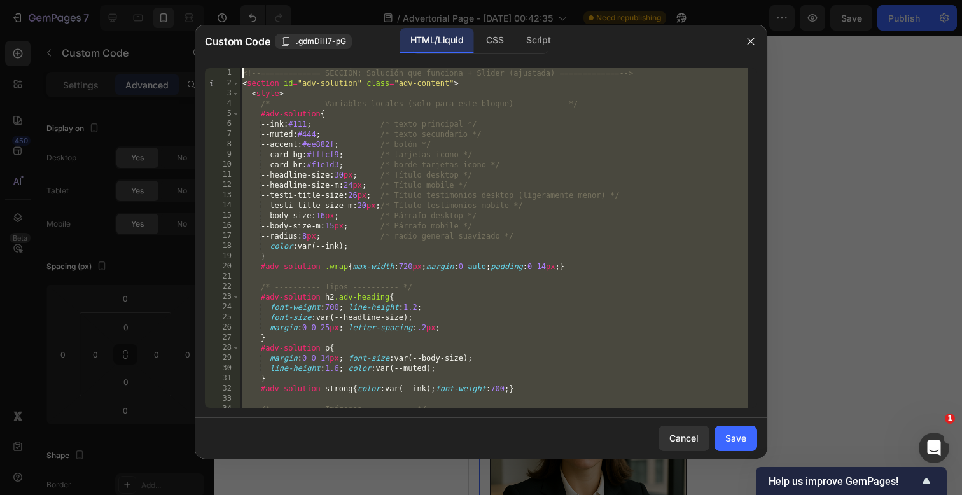
drag, startPoint x: 505, startPoint y: 400, endPoint x: 220, endPoint y: -204, distance: 668.3
click at [220, 0] on html "7 / Advertorial Page - [DATE] 00:42:35 Need republishing Preview Save Publish 4…" at bounding box center [481, 0] width 962 height 0
click at [559, 153] on div "<!-- ============= SECCIÓN: Solución que funciona + Slider (ajustada) =========…" at bounding box center [494, 248] width 508 height 360
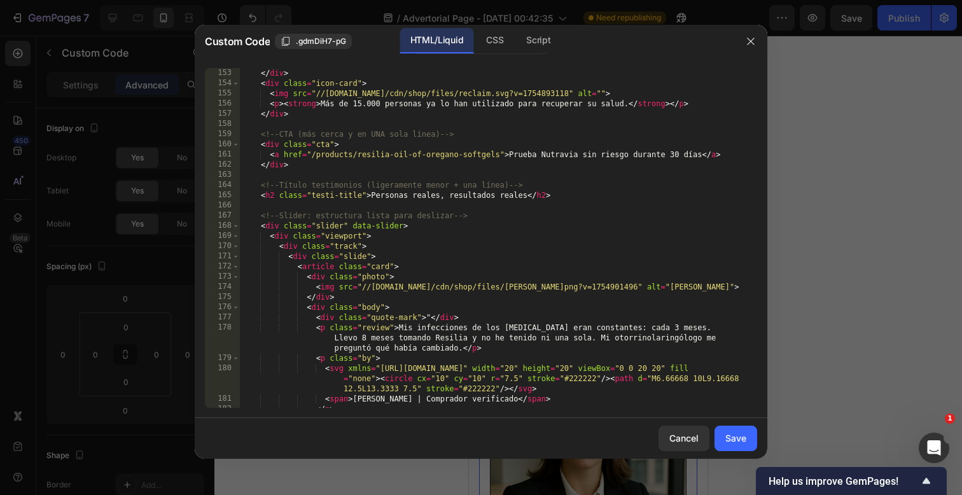
scroll to position [1608, 0]
drag, startPoint x: 497, startPoint y: 154, endPoint x: 312, endPoint y: 158, distance: 185.2
click at [312, 158] on div "< p > < strong > Hecho en [GEOGRAPHIC_DATA] </ strong > </ p > </ div > < div c…" at bounding box center [494, 238] width 508 height 360
paste textarea "[URL][DOMAIN_NAME]"
type textarea "<a href="[URL][DOMAIN_NAME]">Prueba Nutravia sin riesgo durante 30 días</a>"
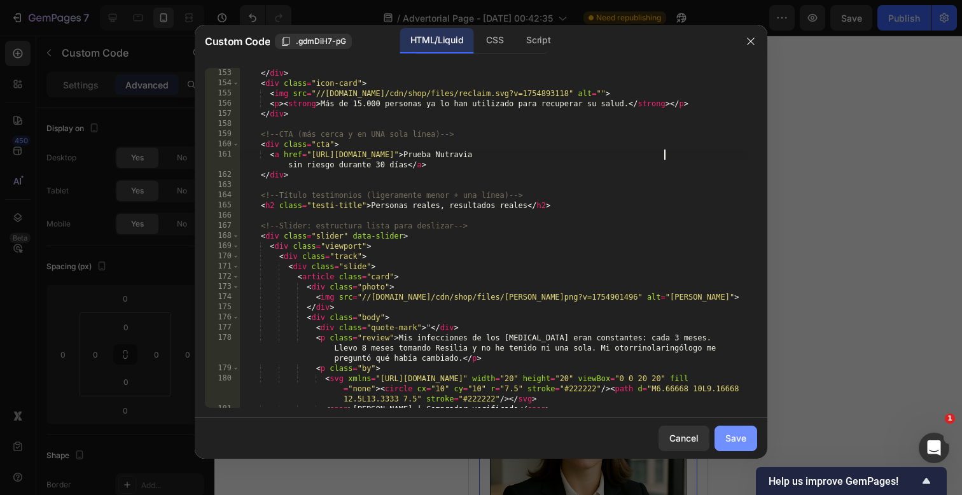
click at [734, 435] on div "Save" at bounding box center [735, 437] width 21 height 13
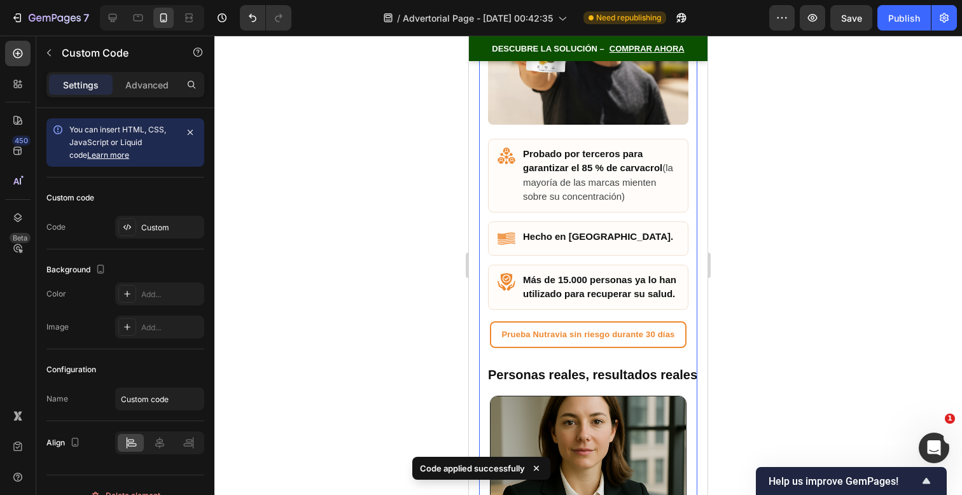
click at [587, 348] on link "Prueba Nutravia sin riesgo durante 30 días" at bounding box center [588, 334] width 196 height 27
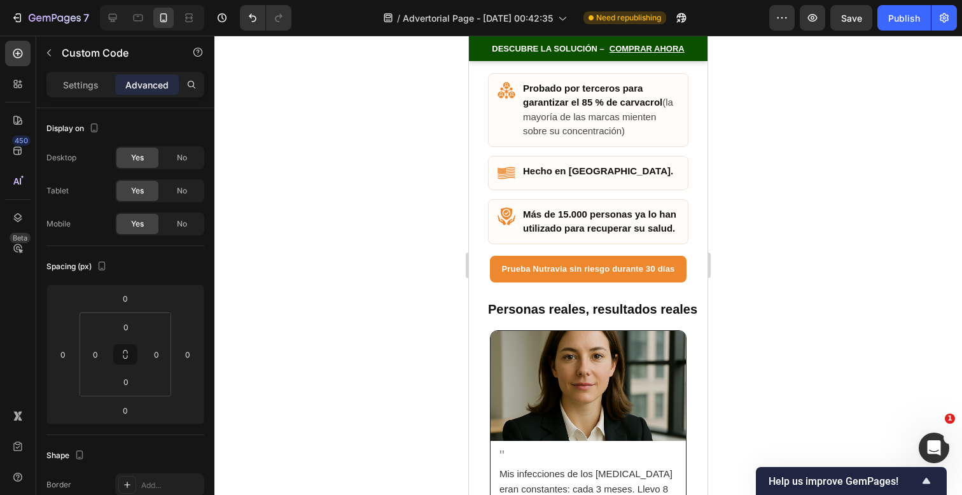
scroll to position [8017, 0]
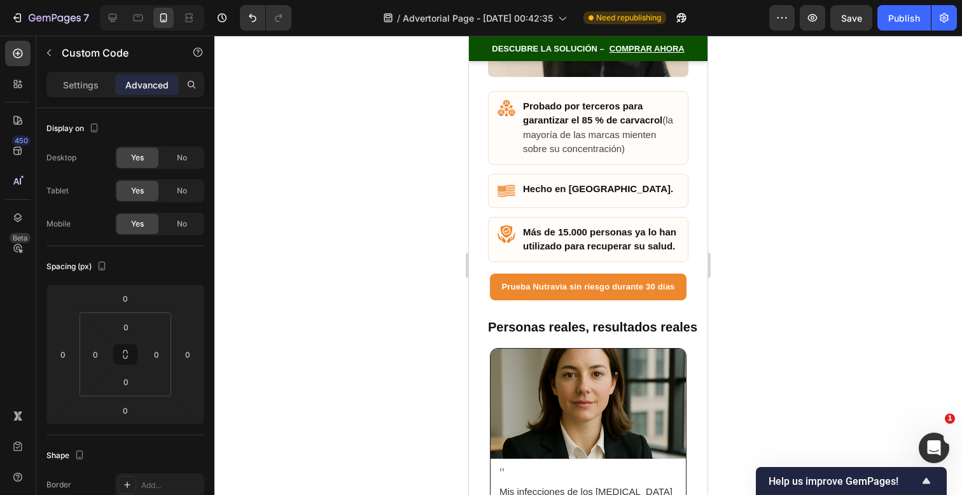
click at [641, 202] on div "Hecho en [GEOGRAPHIC_DATA]." at bounding box center [588, 191] width 200 height 34
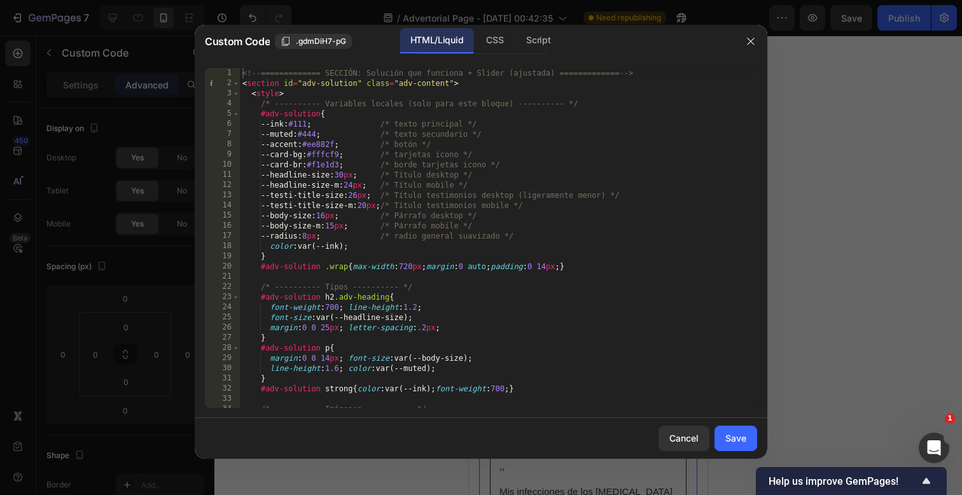
click at [377, 204] on div "<!-- ============= SECCIÓN: Solución que funciona + Slider (ajustada) =========…" at bounding box center [494, 248] width 508 height 360
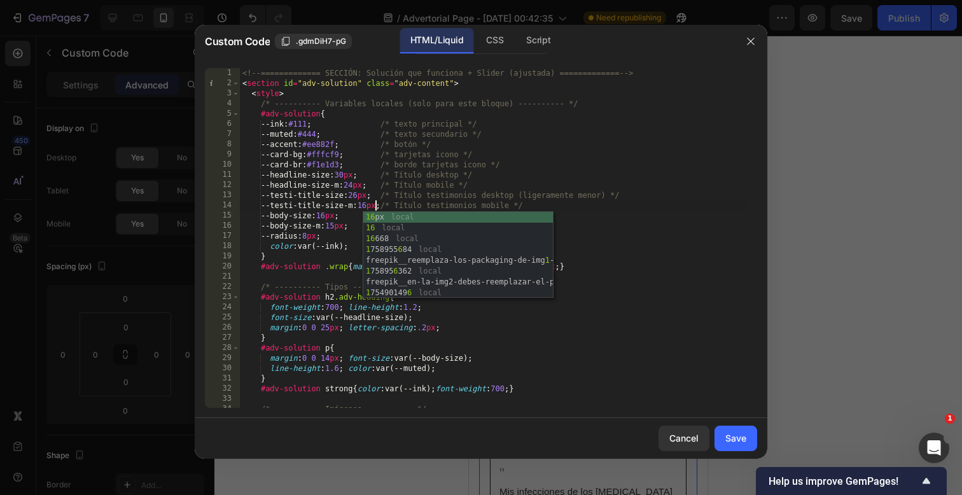
scroll to position [0, 11]
type textarea "--testi-title-size-m:16px;/* Título testimonios mobile */"
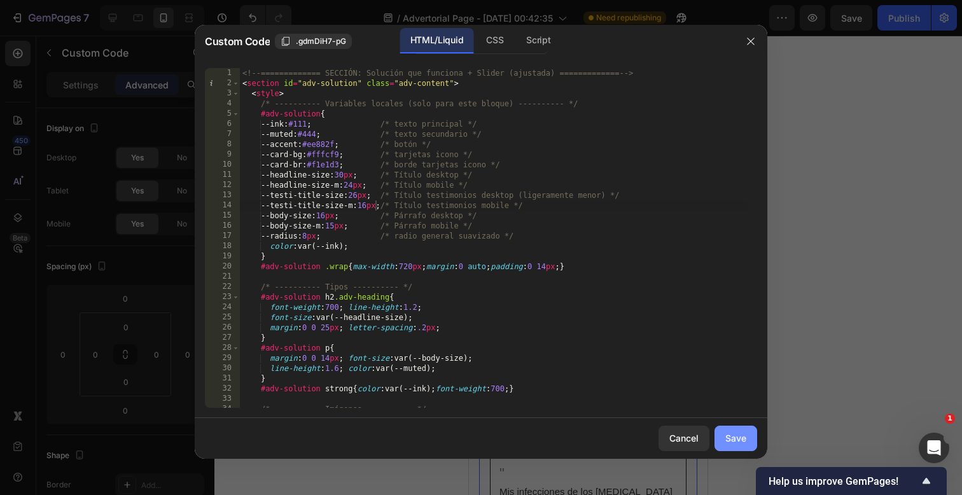
click at [727, 436] on div "Save" at bounding box center [735, 437] width 21 height 13
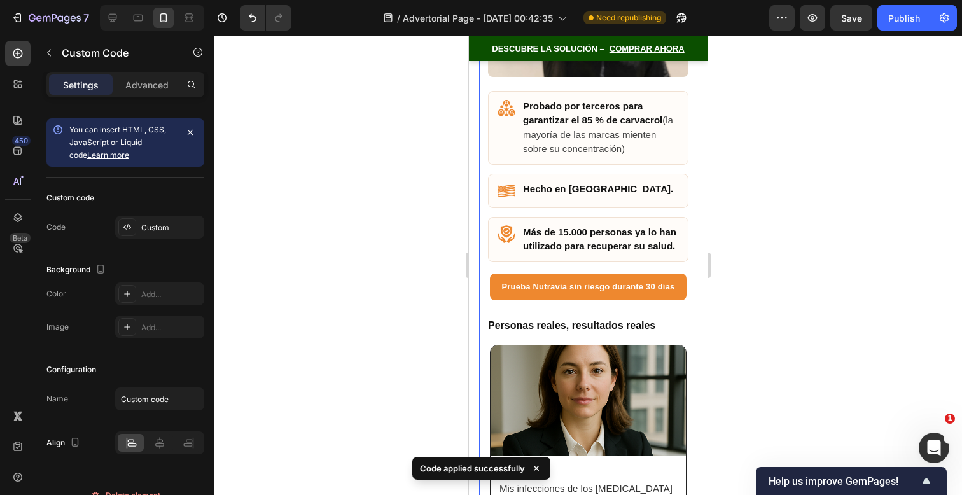
click at [636, 332] on h2 "Personas reales, resultados reales" at bounding box center [588, 325] width 200 height 12
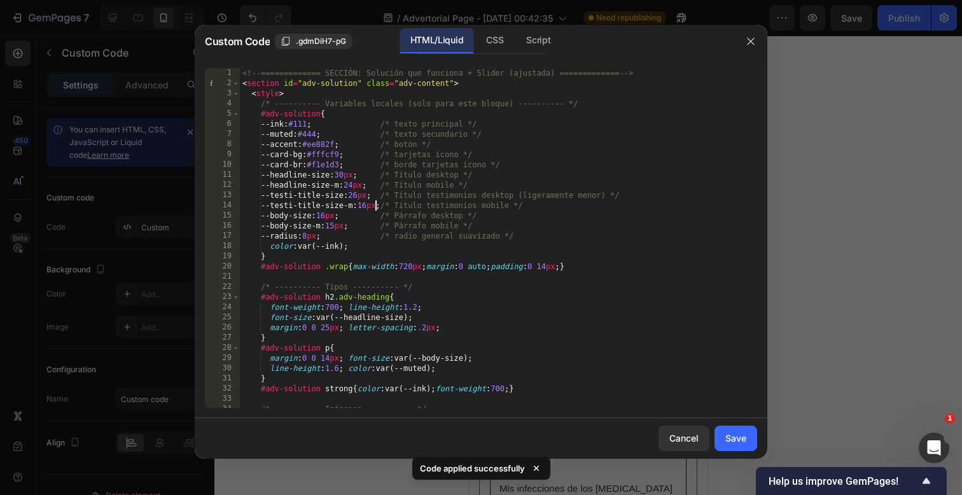
click at [375, 207] on div "<!-- ============= SECCIÓN: Solución que funciona + Slider (ajustada) =========…" at bounding box center [494, 248] width 508 height 360
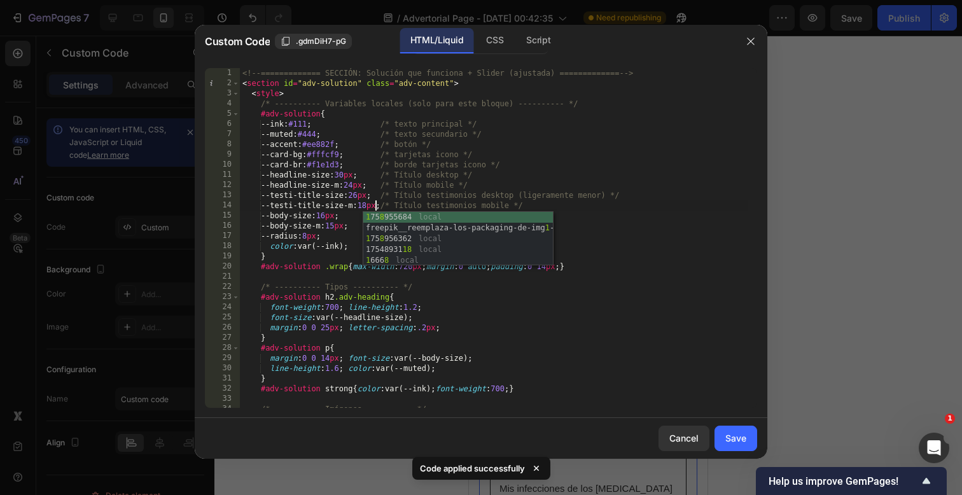
type textarea "--testi-title-size-m:18px;/* Título testimonios mobile */"
click at [711, 431] on div "Cancel Save" at bounding box center [481, 438] width 573 height 41
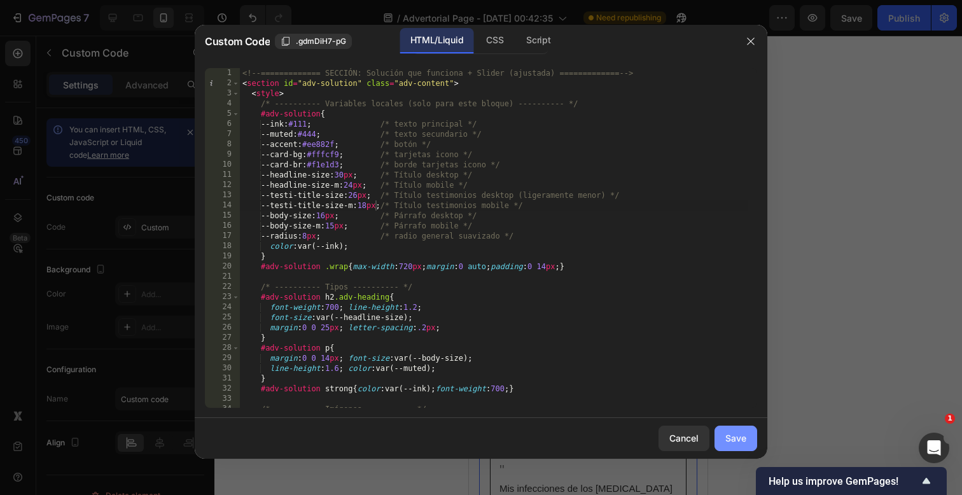
click at [730, 432] on div "Save" at bounding box center [735, 437] width 21 height 13
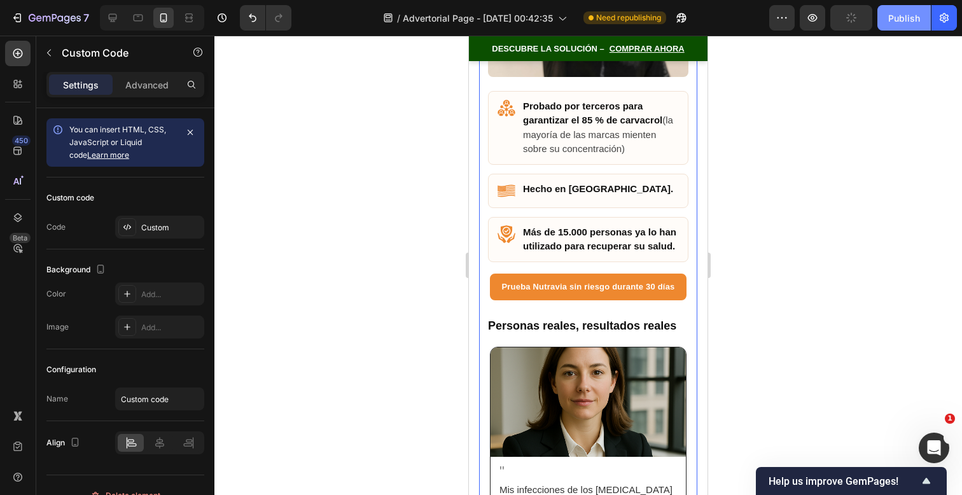
click at [897, 24] on button "Publish" at bounding box center [903, 17] width 53 height 25
click at [961, 48] on div at bounding box center [588, 265] width 748 height 459
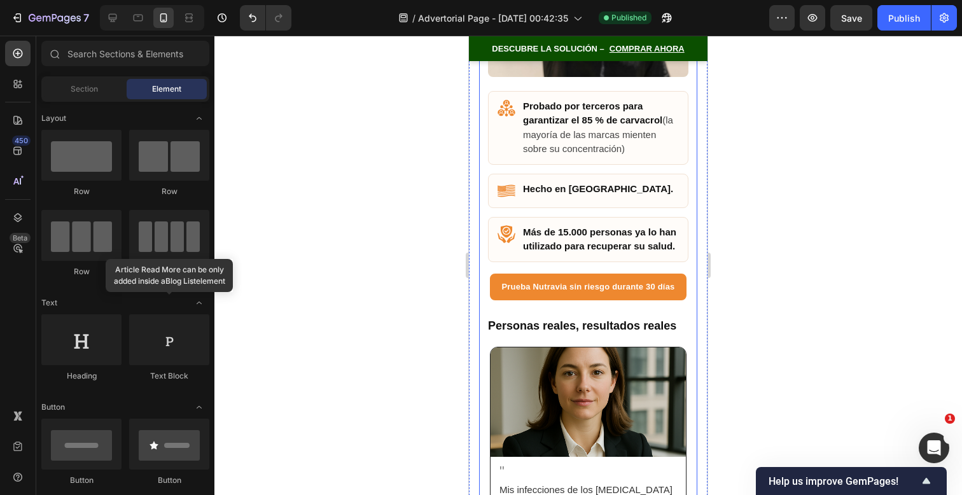
click at [617, 242] on div "Más de 15.000 personas ya lo han utilizado para recuperar su salud." at bounding box center [588, 239] width 200 height 45
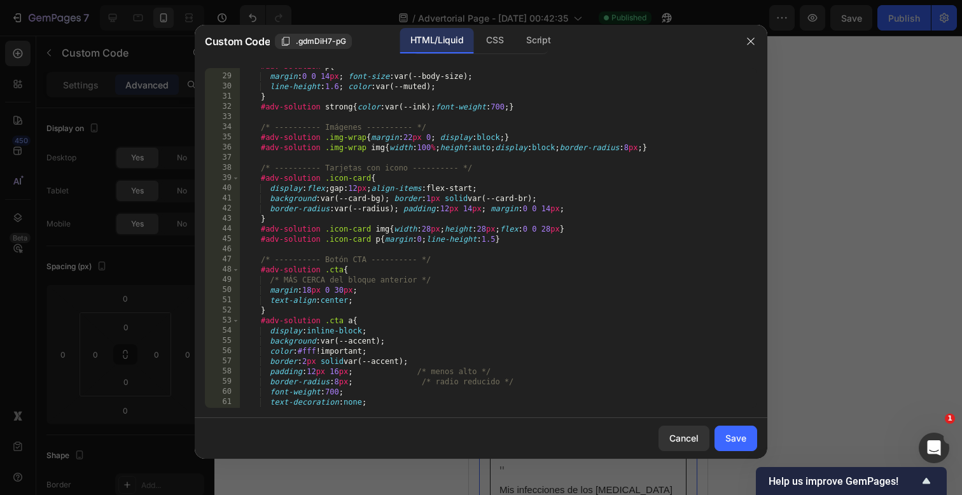
scroll to position [440, 0]
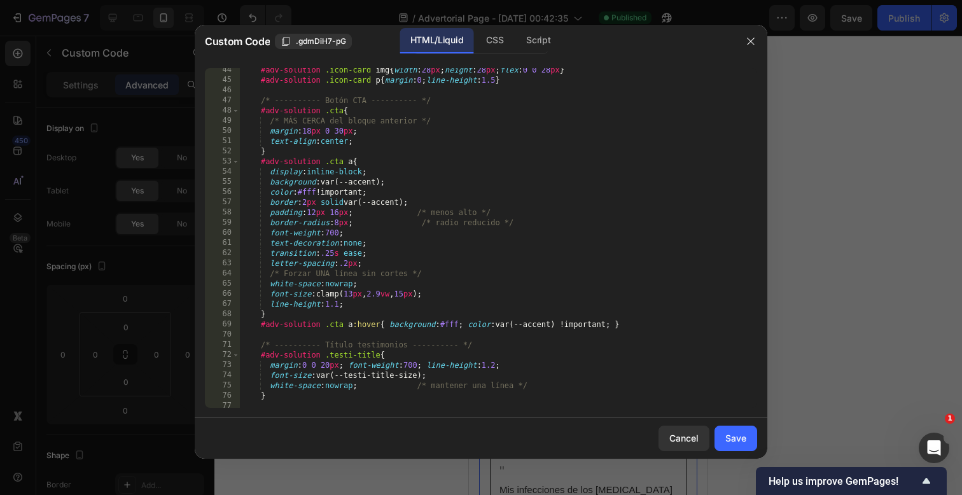
drag, startPoint x: 353, startPoint y: 292, endPoint x: 384, endPoint y: 279, distance: 34.3
click at [353, 292] on div "#adv-solution .icon-card img { width : 28 px ; height : 28 px ; flex : 0 0 28 p…" at bounding box center [494, 245] width 508 height 360
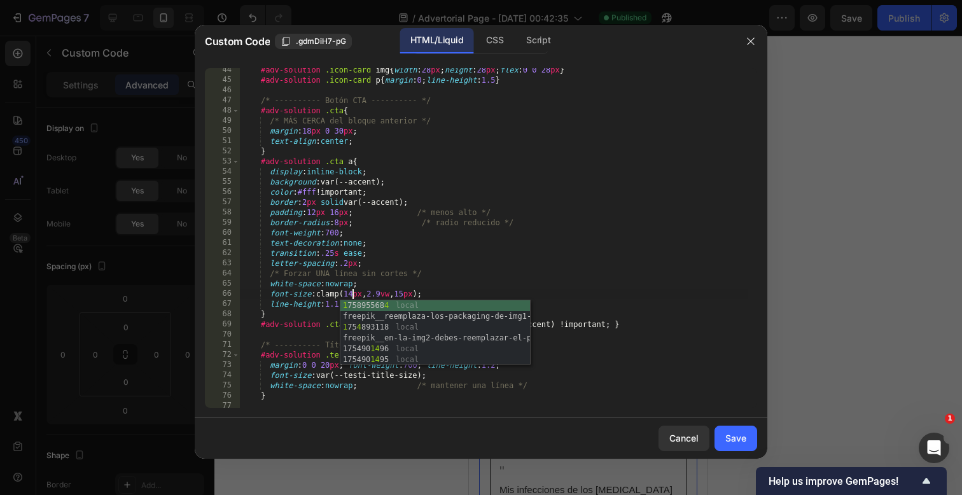
scroll to position [0, 9]
type textarea "font-size:clamp(14px, 2.9vw, 15px);"
click at [734, 435] on div "Save" at bounding box center [735, 437] width 21 height 13
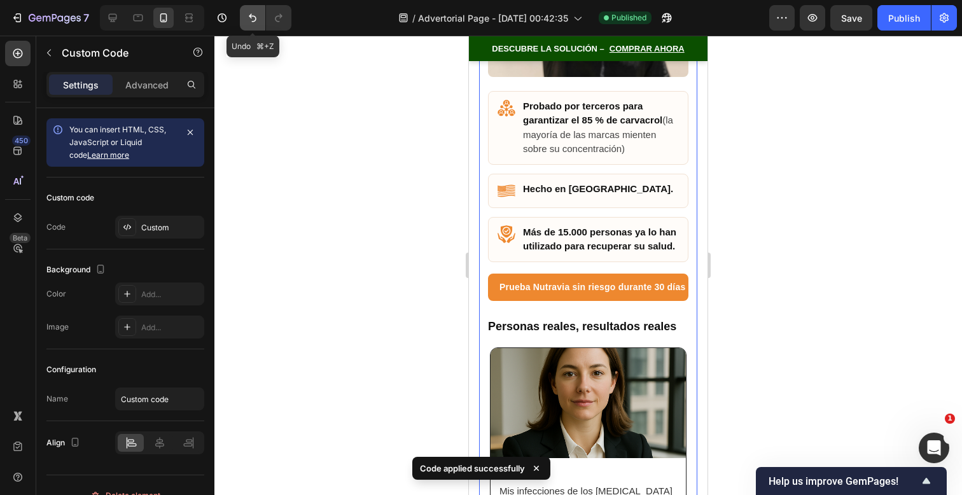
click at [253, 20] on icon "Undo/Redo" at bounding box center [252, 17] width 13 height 13
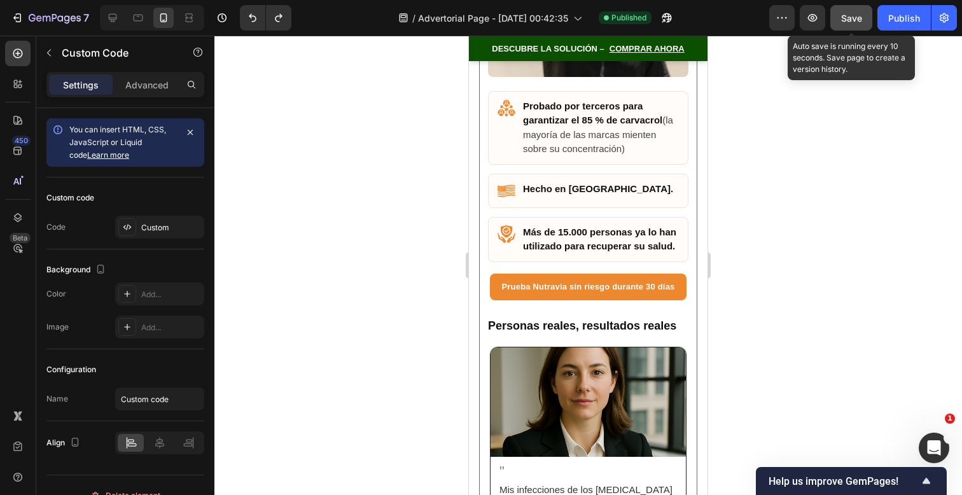
click at [856, 25] on button "Save" at bounding box center [851, 17] width 42 height 25
click at [845, 21] on span "Save" at bounding box center [851, 18] width 21 height 11
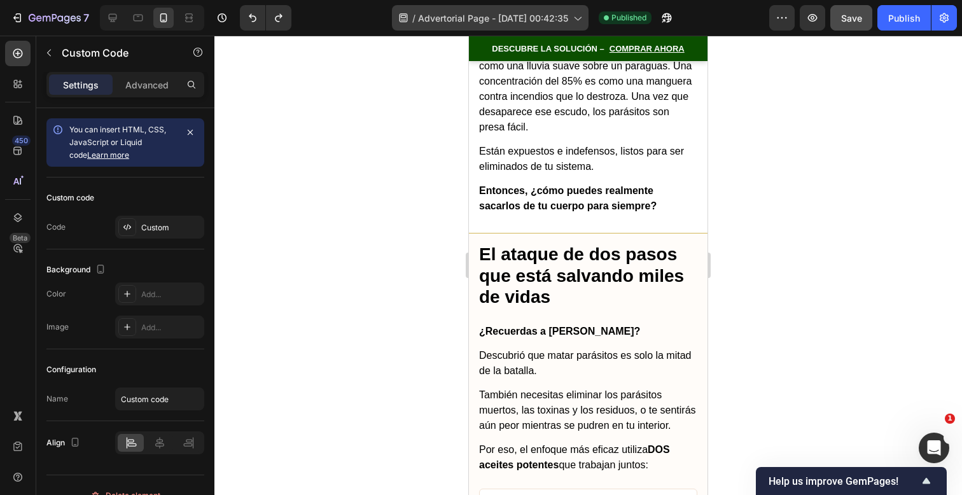
scroll to position [5952, 0]
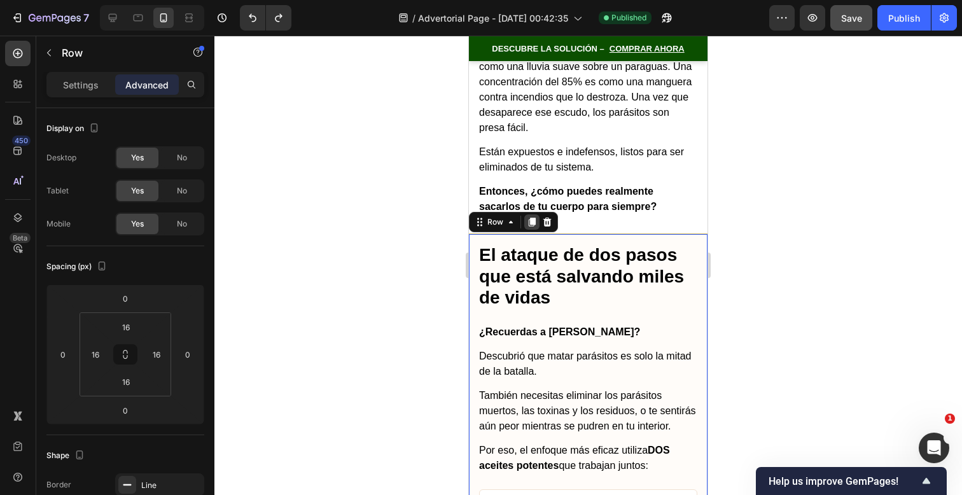
click at [534, 218] on icon at bounding box center [532, 222] width 7 height 9
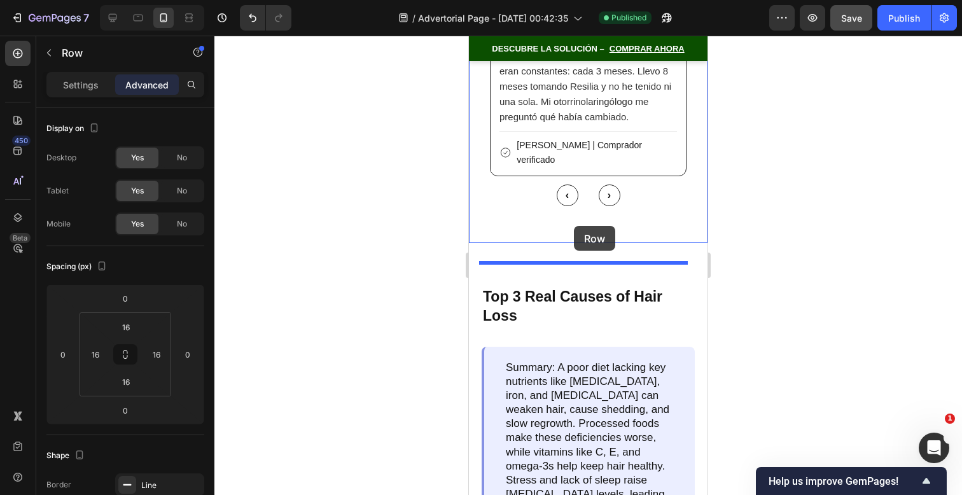
scroll to position [9592, 0]
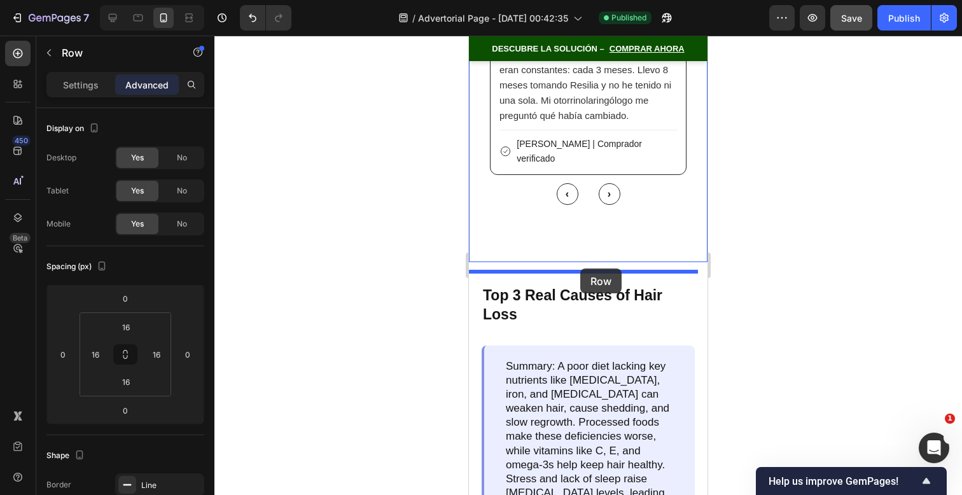
drag, startPoint x: 485, startPoint y: 74, endPoint x: 580, endPoint y: 269, distance: 216.6
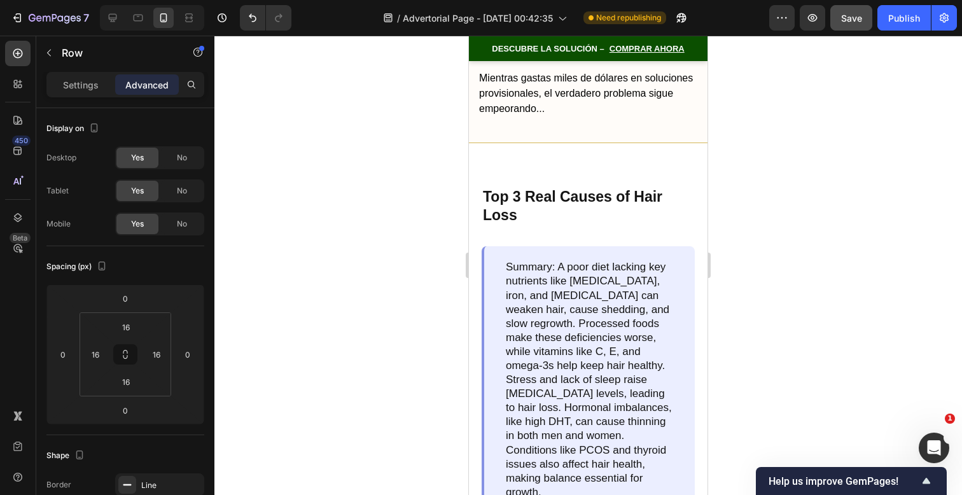
scroll to position [9571, 0]
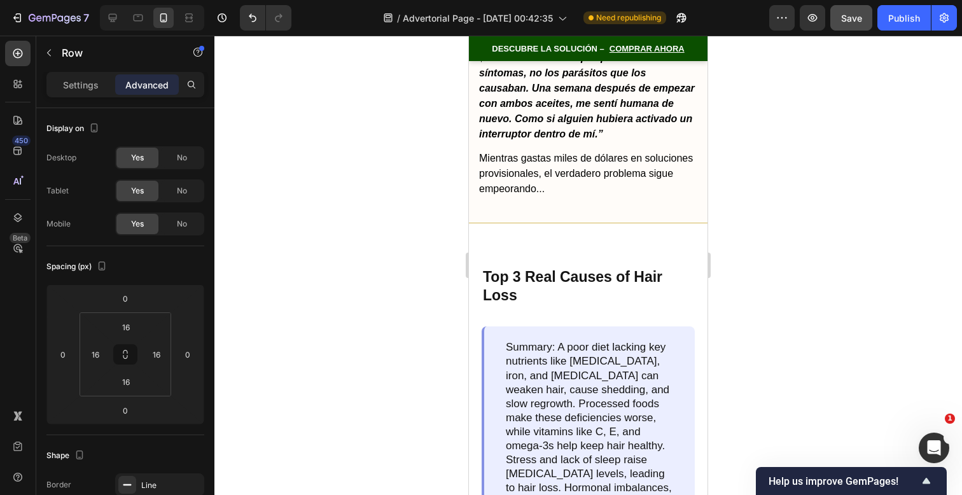
click at [647, 197] on div "Los estudios demuestran que es tan potente que funciona tan bien como la terapi…" at bounding box center [588, 26] width 218 height 341
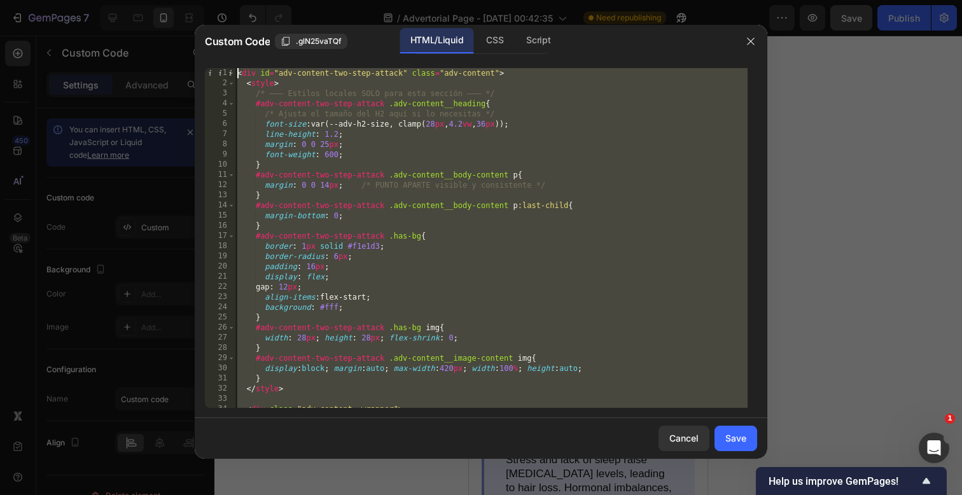
scroll to position [0, 0]
drag, startPoint x: 394, startPoint y: 407, endPoint x: 240, endPoint y: -165, distance: 592.4
click at [240, 0] on html "7 / Advertorial Page - [DATE] 00:42:35 Need republishing Preview Save Publish 4…" at bounding box center [481, 0] width 962 height 0
paste textarea "!-- ============= /SECCIÓN ============= --"
type textarea "<!-- ============= /SECCIÓN ============= -->"
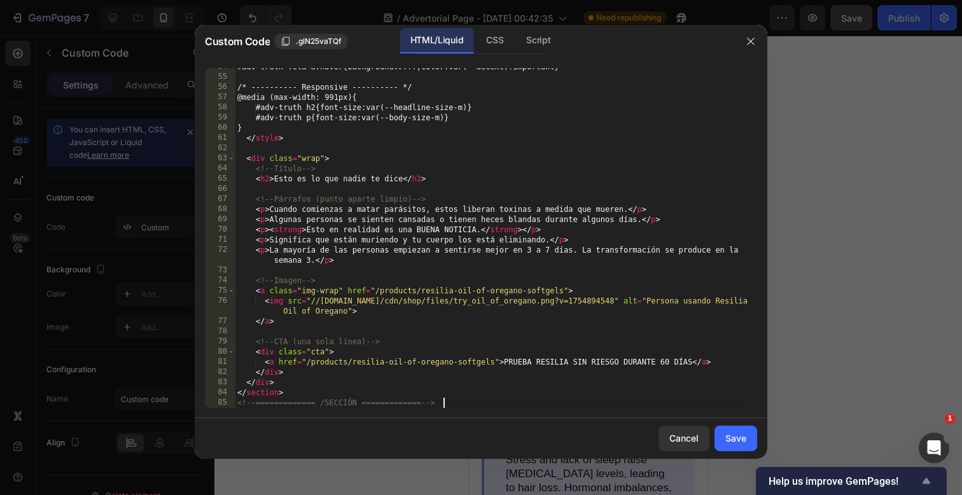
scroll to position [546, 0]
click at [740, 429] on button "Save" at bounding box center [736, 438] width 43 height 25
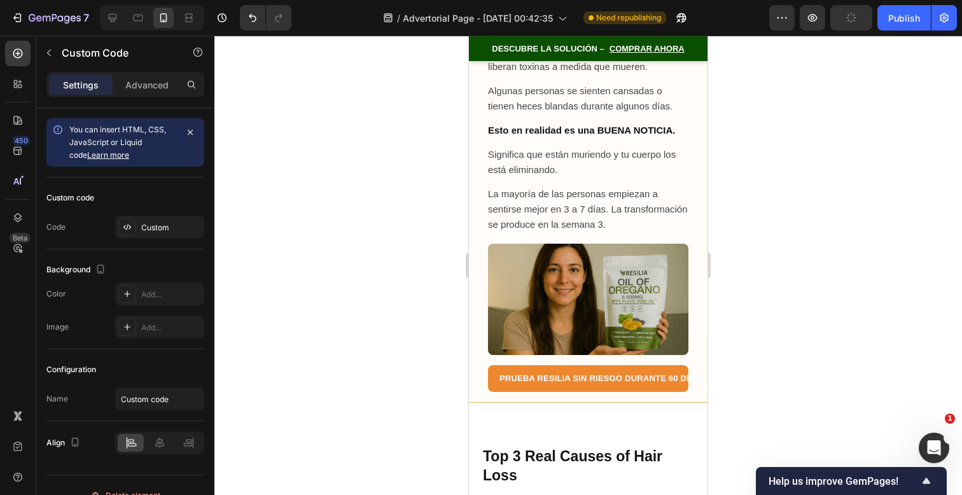
scroll to position [8695, 0]
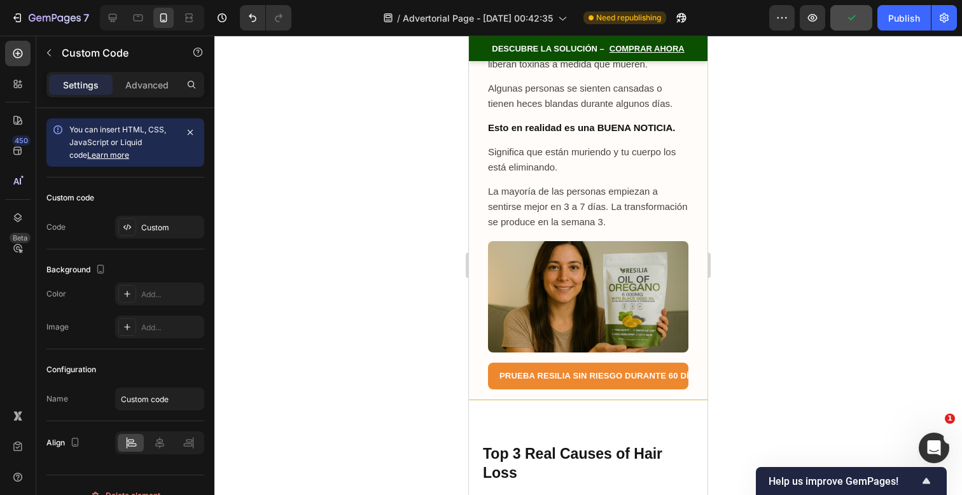
click at [624, 353] on img at bounding box center [588, 296] width 200 height 111
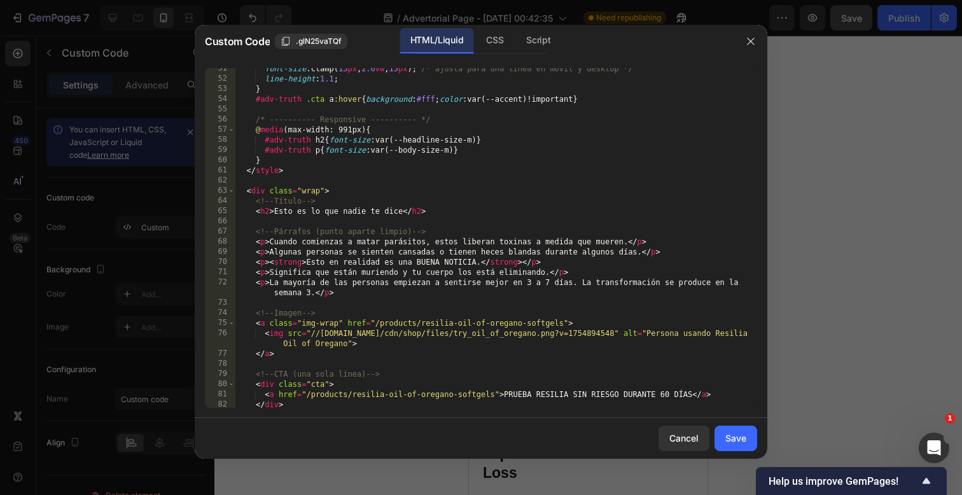
scroll to position [546, 0]
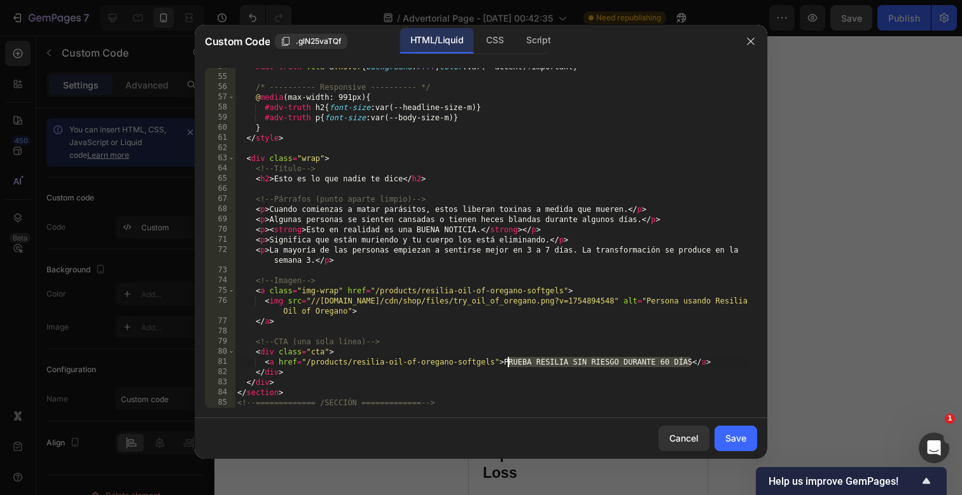
drag, startPoint x: 692, startPoint y: 363, endPoint x: 509, endPoint y: 360, distance: 182.6
click at [509, 360] on div "#adv-truth .cta a :hover { background : #fff ; color : var(--accent)!important …" at bounding box center [491, 242] width 513 height 360
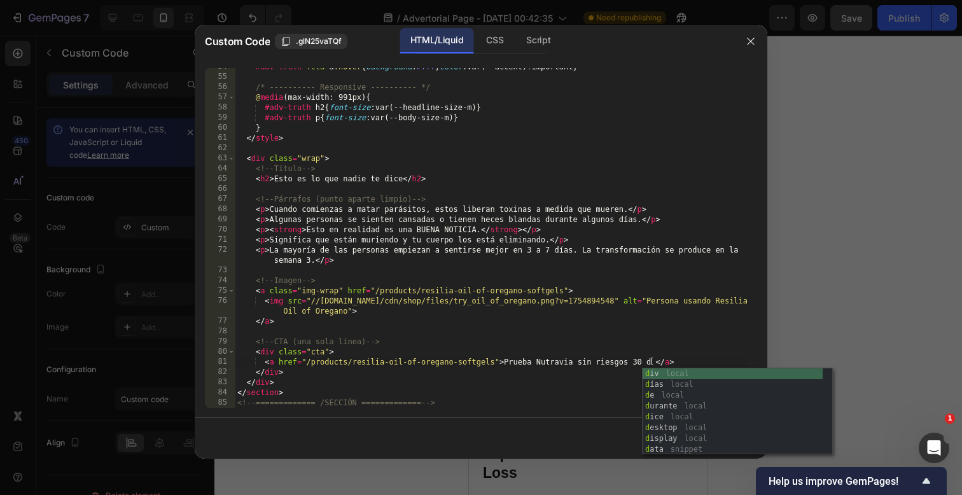
scroll to position [0, 0]
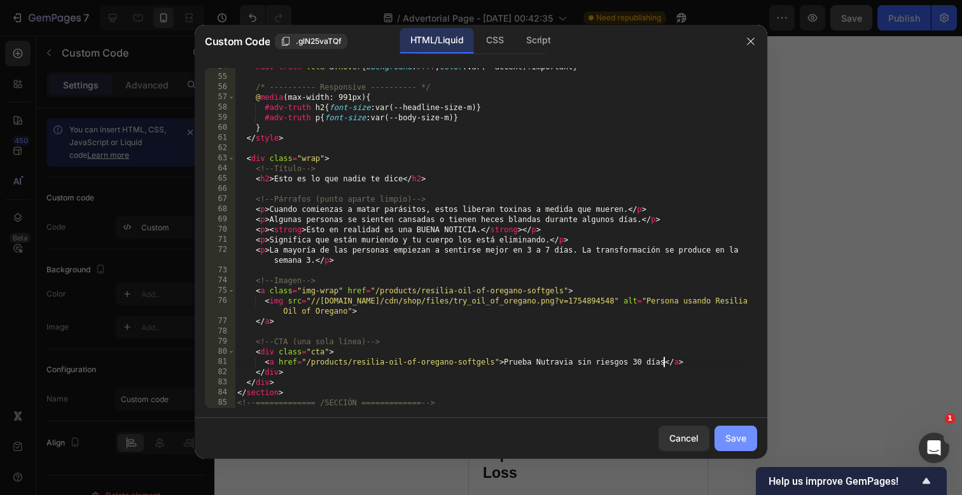
type textarea "ías"
click at [740, 436] on div "Save" at bounding box center [735, 437] width 21 height 13
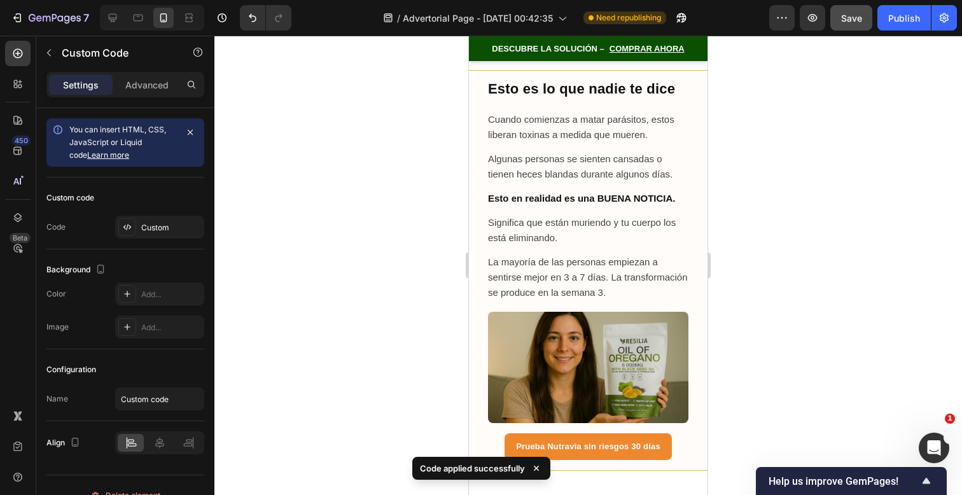
scroll to position [8625, 0]
click at [671, 459] on div "Prueba Nutravia sin riesgos 30 días" at bounding box center [588, 446] width 200 height 27
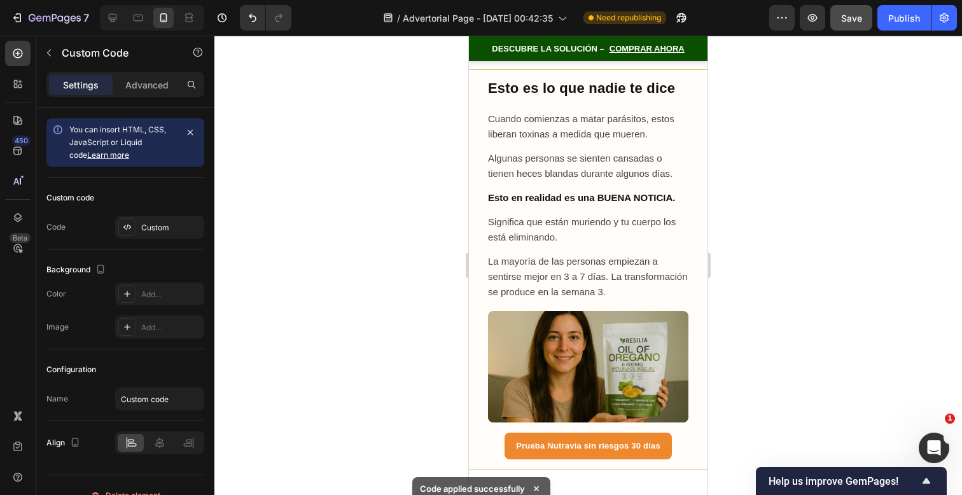
click at [671, 459] on div "Prueba Nutravia sin riesgos 30 días" at bounding box center [588, 446] width 200 height 27
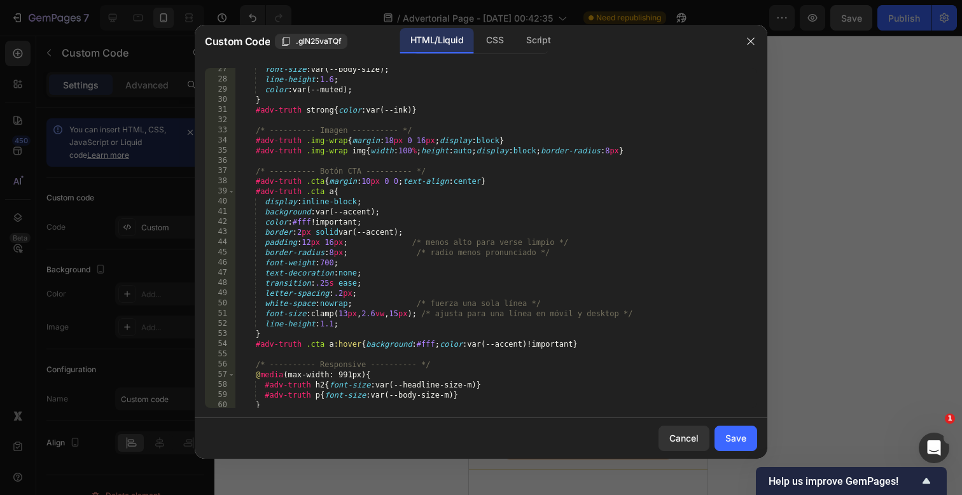
scroll to position [546, 0]
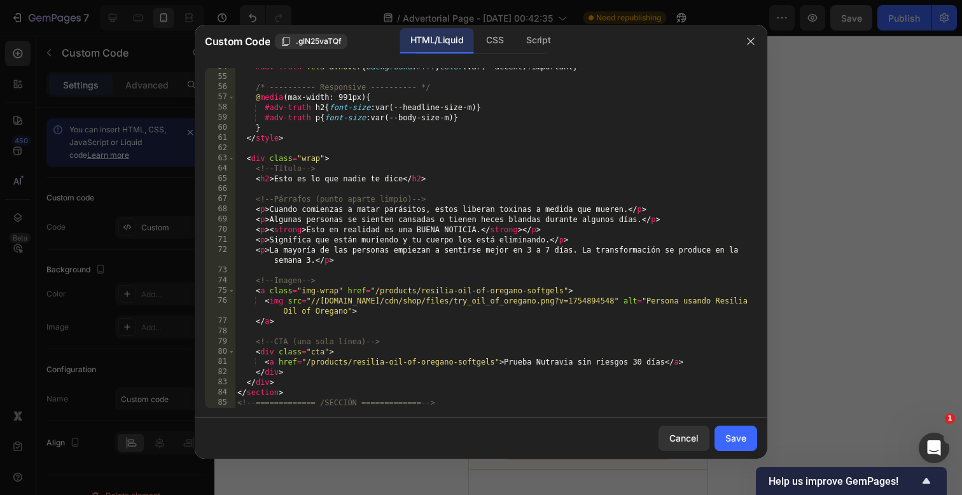
drag, startPoint x: 632, startPoint y: 368, endPoint x: 638, endPoint y: 362, distance: 9.0
click at [632, 368] on div "#adv-truth .cta a :hover { background : #fff ; color : var(--accent)!important …" at bounding box center [491, 242] width 513 height 360
click at [635, 363] on div "#adv-truth .cta a :hover { background : #fff ; color : var(--accent)!important …" at bounding box center [491, 242] width 513 height 360
type textarea "<a href="/products/resilia-oil-of-oregano-softgels">Prueba Nutravia sin riesgos…"
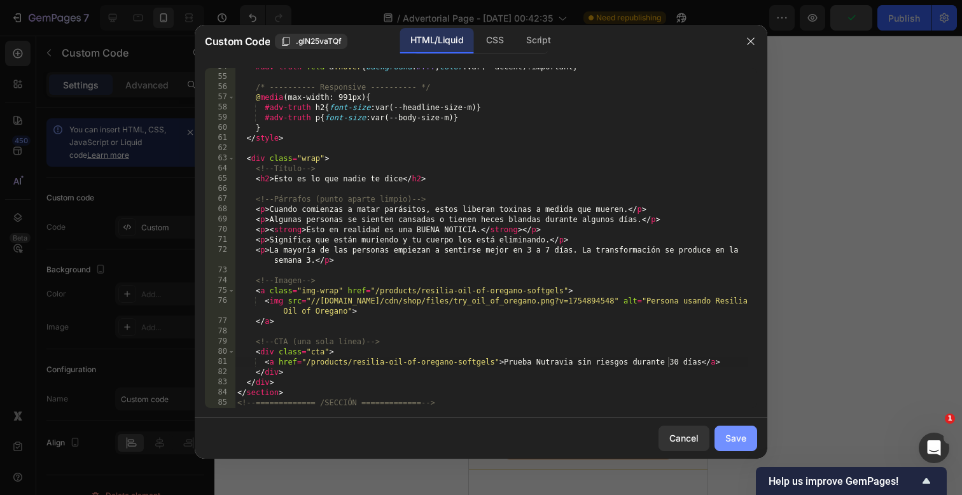
click at [732, 436] on div "Save" at bounding box center [735, 437] width 21 height 13
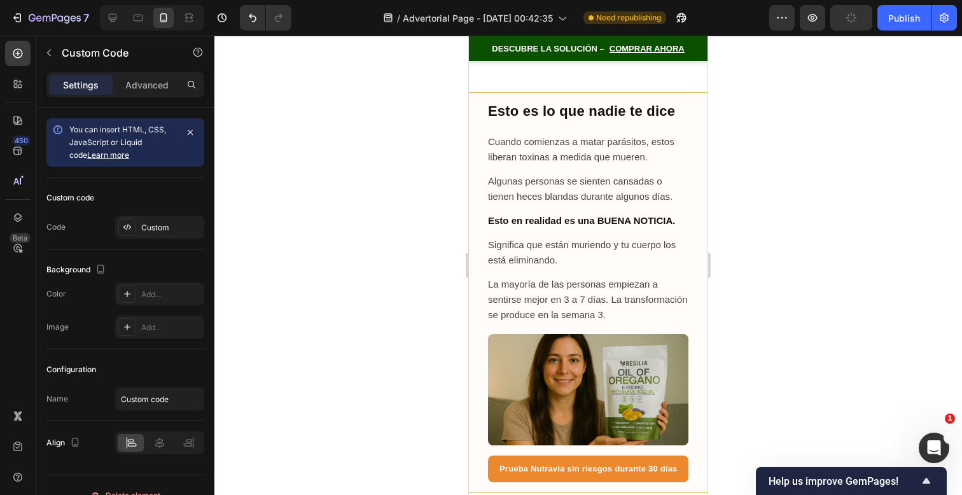
scroll to position [8602, 0]
click at [585, 268] on p "Significa que están muriendo y tu cuerpo los está eliminando." at bounding box center [588, 252] width 200 height 31
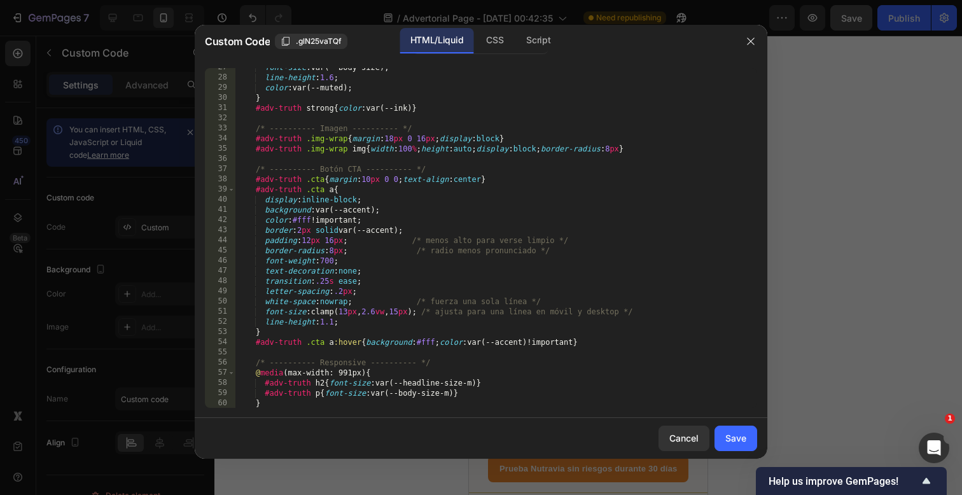
scroll to position [546, 0]
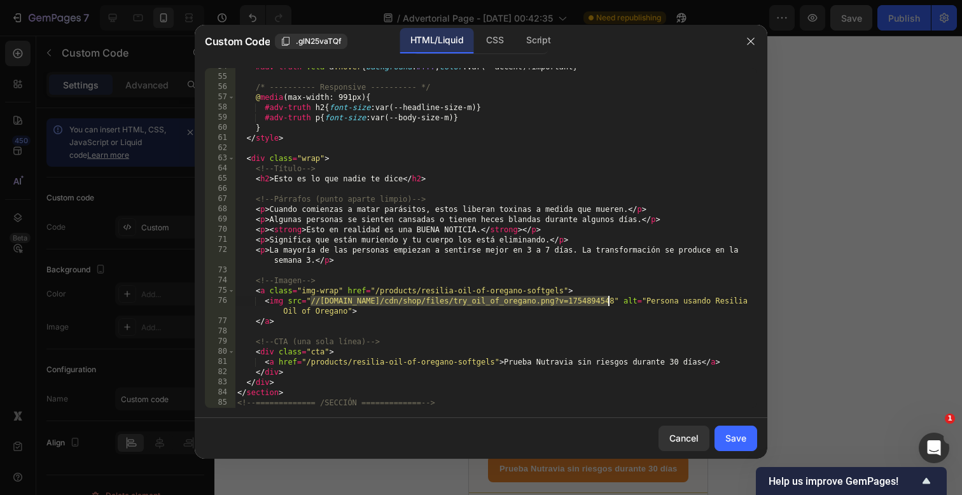
drag, startPoint x: 310, startPoint y: 303, endPoint x: 606, endPoint y: 300, distance: 296.5
click at [606, 300] on div "#adv-truth .cta a :hover { background : #fff ; color : var(--accent)!important …" at bounding box center [491, 242] width 513 height 360
drag, startPoint x: 604, startPoint y: 300, endPoint x: 311, endPoint y: 301, distance: 293.3
click at [311, 301] on div "#adv-truth .cta a :hover { background : #fff ; color : var(--accent)!important …" at bounding box center [491, 242] width 513 height 360
paste textarea "[URL][DOMAIN_NAME]"
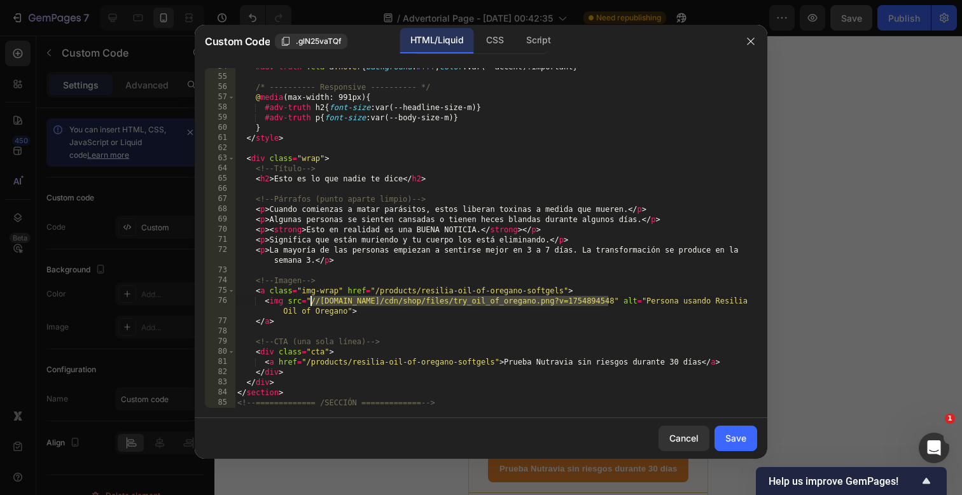
type textarea "<img src="[URL][DOMAIN_NAME]" alt="Persona usando Resilia Oil of Oregano">"
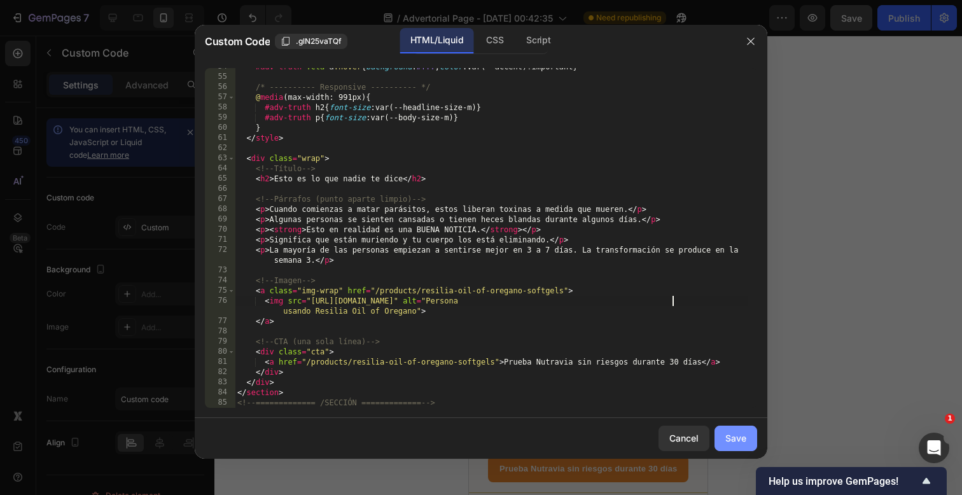
click at [734, 436] on div "Save" at bounding box center [735, 437] width 21 height 13
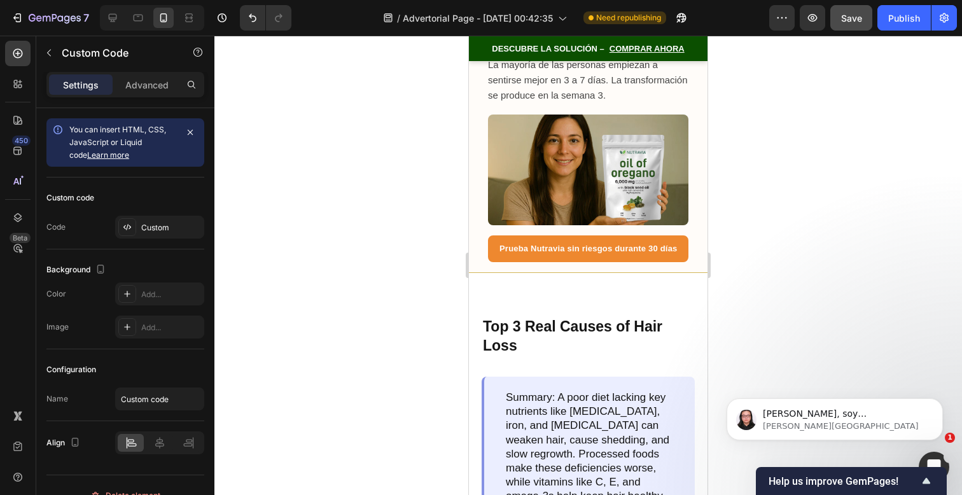
scroll to position [0, 0]
click at [601, 197] on img at bounding box center [588, 170] width 200 height 111
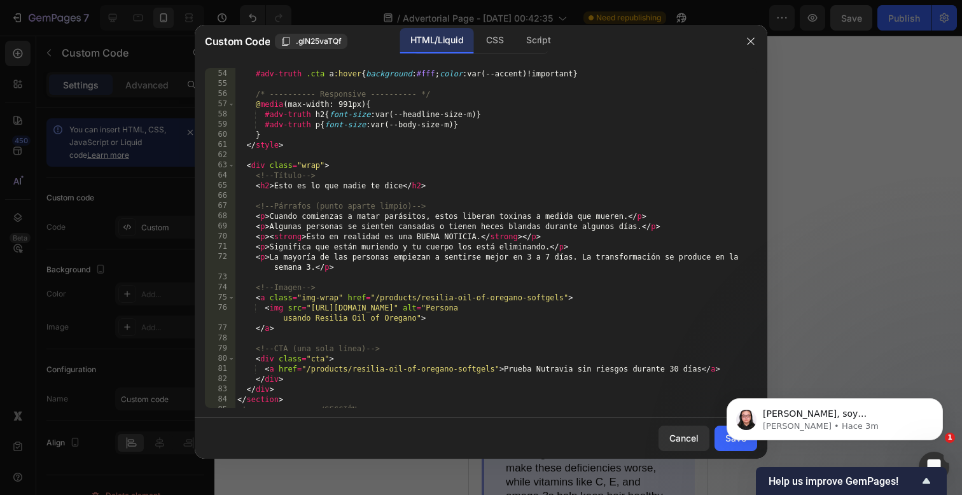
scroll to position [544, 0]
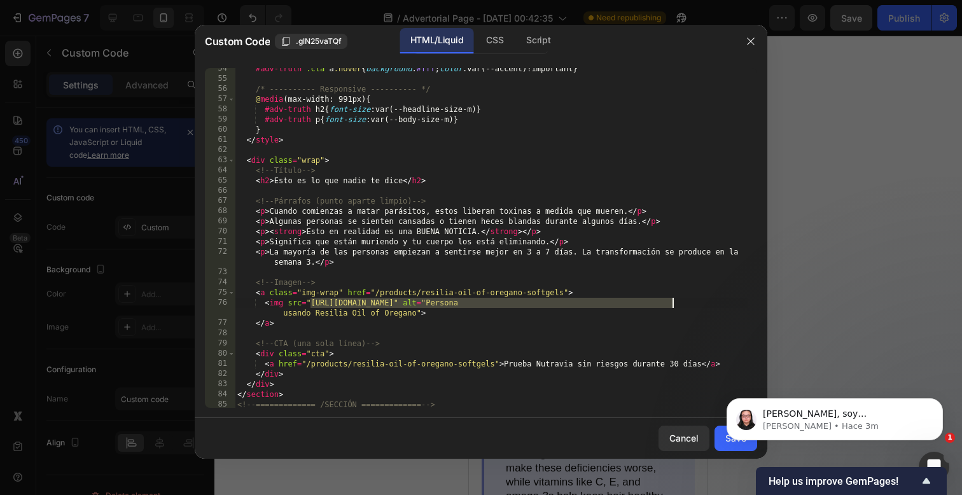
drag, startPoint x: 312, startPoint y: 306, endPoint x: 672, endPoint y: 305, distance: 359.5
click at [672, 305] on div "#adv-truth .cta a :hover { background : #fff ; color : var(--accent)!important …" at bounding box center [491, 244] width 513 height 360
type textarea "<img src="[URL][DOMAIN_NAME]" alt="Persona usando Resilia Oil of Oregano">"
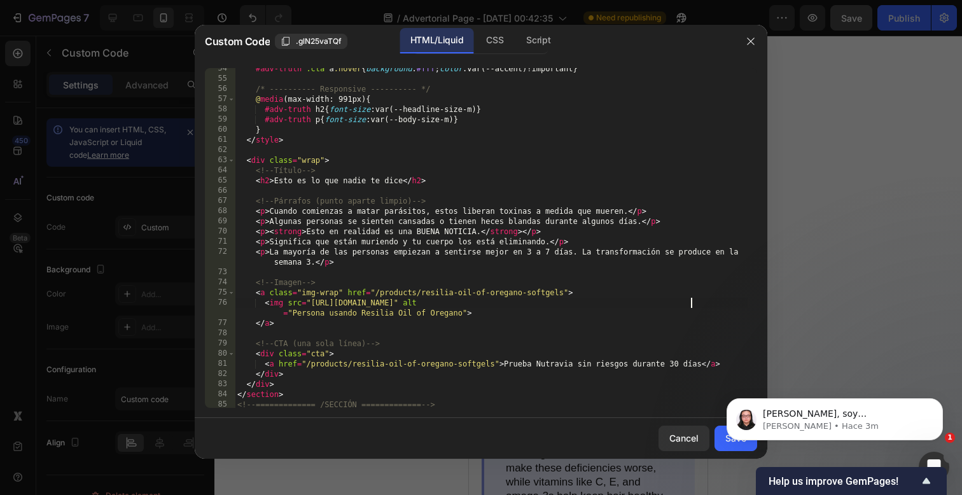
click at [718, 442] on body "[PERSON_NAME], soy [PERSON_NAME] de nuevo 😊 Solo quería hacer un seguimiento ya…" at bounding box center [835, 416] width 244 height 79
click at [733, 447] on body "[PERSON_NAME], soy [PERSON_NAME] de nuevo 😊 Solo quería hacer un seguimiento ya…" at bounding box center [835, 416] width 244 height 79
click at [731, 443] on body "[PERSON_NAME], soy [PERSON_NAME] de nuevo 😊 Solo quería hacer un seguimiento ya…" at bounding box center [835, 416] width 244 height 79
click at [916, 412] on p "[PERSON_NAME], soy [PERSON_NAME] de nuevo 😊 Solo quería hacer un seguimiento ya…" at bounding box center [845, 414] width 164 height 13
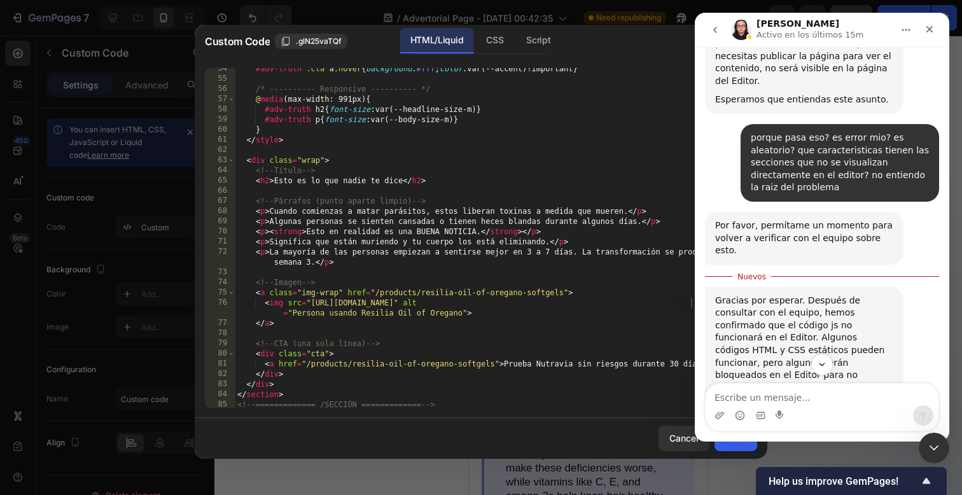
scroll to position [780, 0]
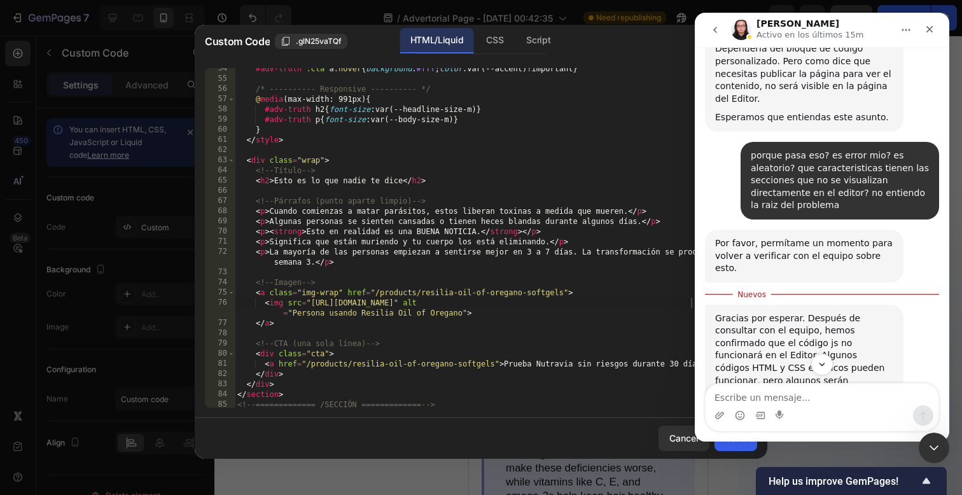
click at [884, 320] on div "Gracias por esperar. Después de consultar con el equipo, hemos confirmado que e…" at bounding box center [804, 362] width 178 height 100
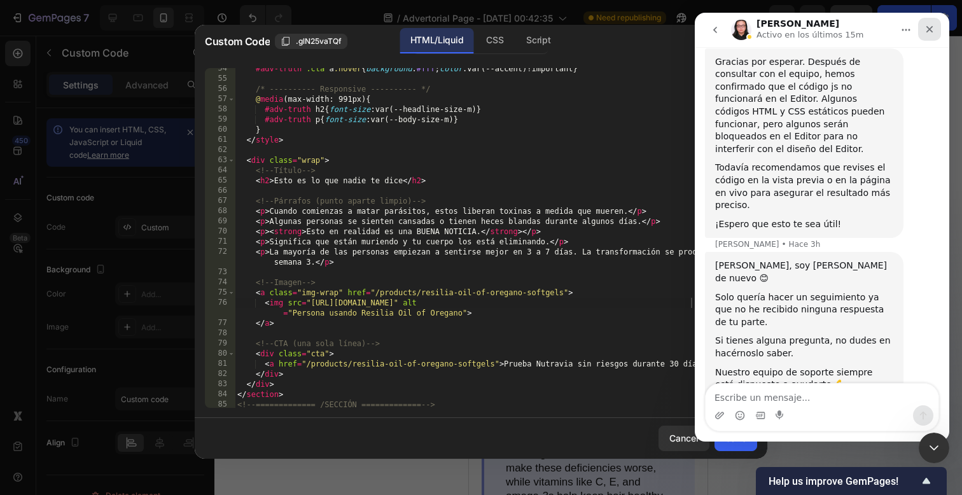
click at [938, 29] on div "Cerrar" at bounding box center [929, 29] width 23 height 23
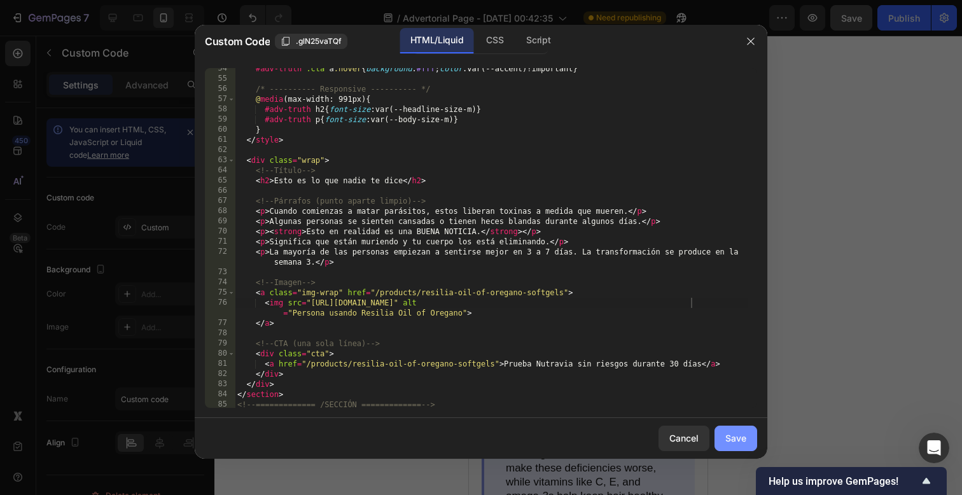
click at [734, 443] on div "Save" at bounding box center [735, 437] width 21 height 13
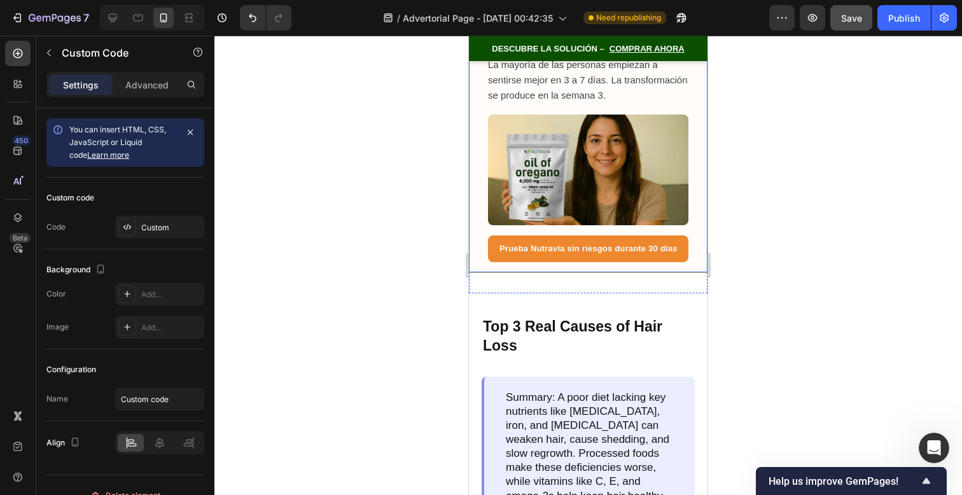
click at [620, 103] on p "La mayoría de las personas empiezan a sentirse mejor en 3 a 7 días. La transfor…" at bounding box center [588, 80] width 200 height 46
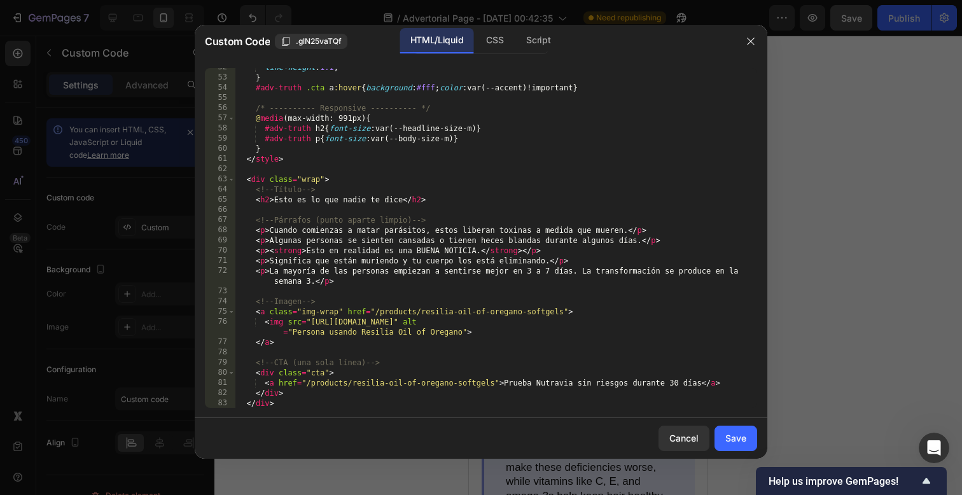
scroll to position [546, 0]
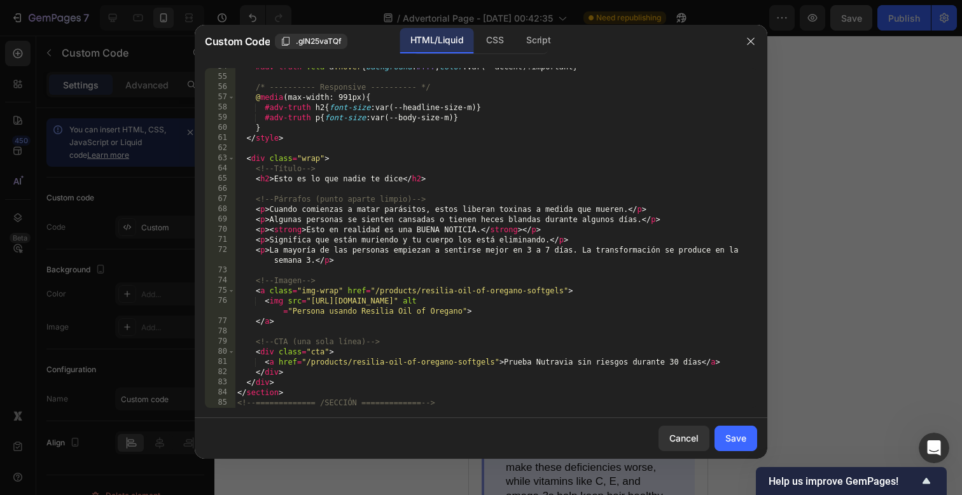
click at [639, 409] on div "54 55 56 57 58 59 60 61 62 63 64 65 66 67 68 69 70 71 72 73 74 75 76 77 78 79 8…" at bounding box center [481, 238] width 573 height 360
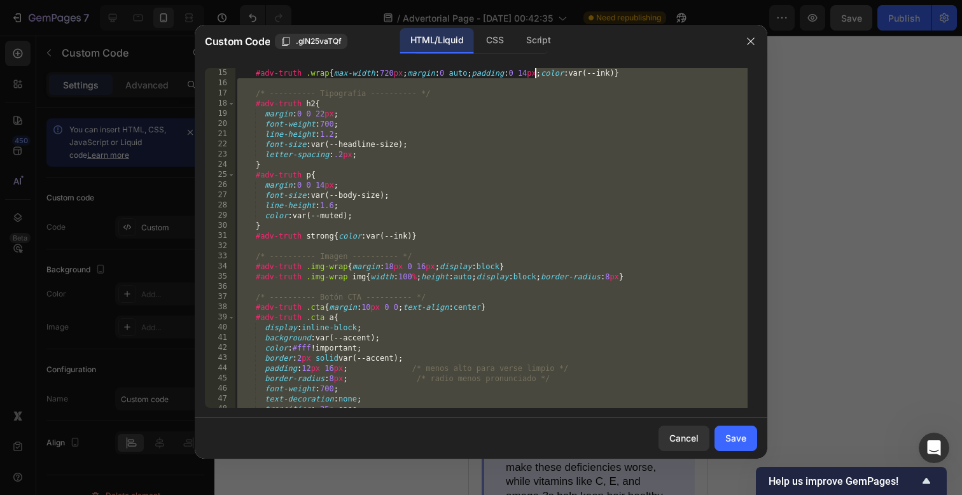
scroll to position [0, 0]
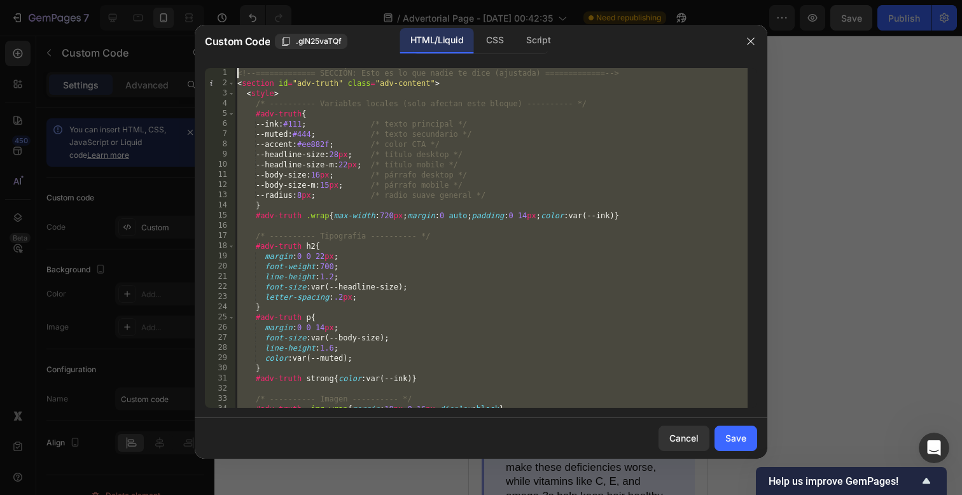
drag, startPoint x: 621, startPoint y: 406, endPoint x: 422, endPoint y: -181, distance: 620.2
click at [422, 0] on html "7 / Advertorial Page - [DATE] 00:42:35 Need republishing Preview Save Publish 4…" at bounding box center [481, 0] width 962 height 0
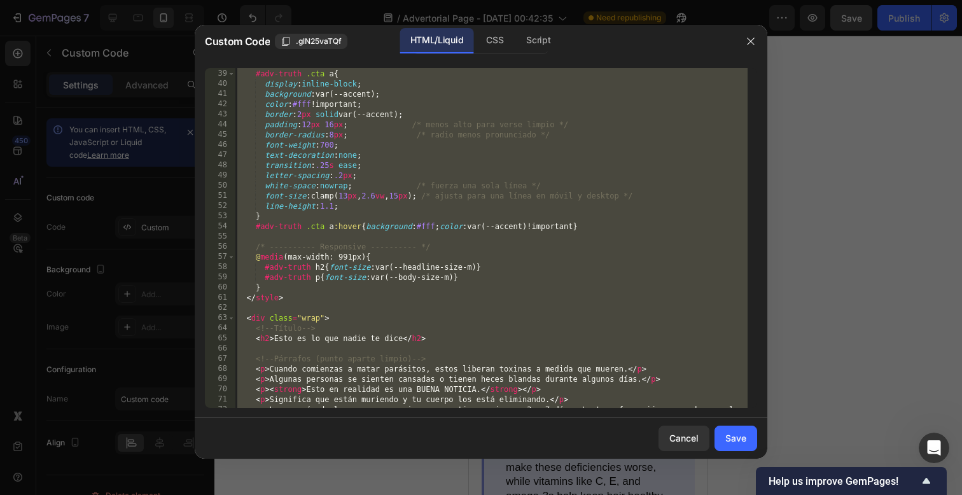
scroll to position [546, 0]
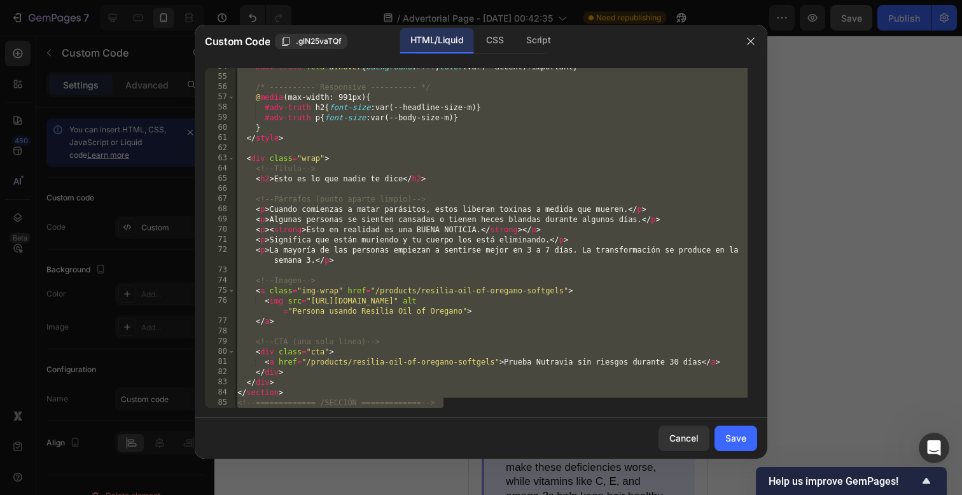
click at [531, 384] on div "#adv-truth .cta a :hover { background : #fff ; color : var(--accent)!important …" at bounding box center [491, 242] width 513 height 360
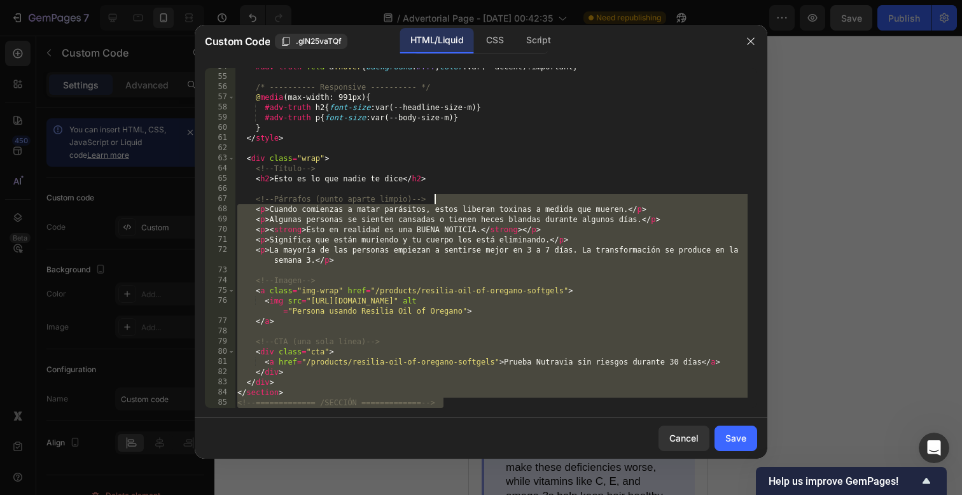
scroll to position [0, 0]
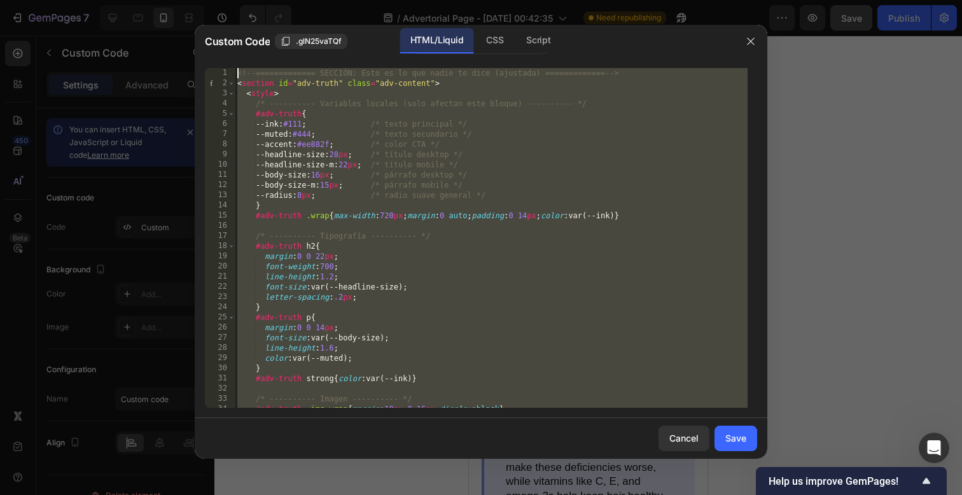
drag, startPoint x: 529, startPoint y: 402, endPoint x: 442, endPoint y: -93, distance: 501.9
click at [442, 0] on html "7 / Advertorial Page - [DATE] 00:42:35 Need republishing Preview Save Publish 4…" at bounding box center [481, 0] width 962 height 0
paste textarea "/SECCIÓN ============= --"
type textarea "<!-- ============= /SECCIÓN ============= -->"
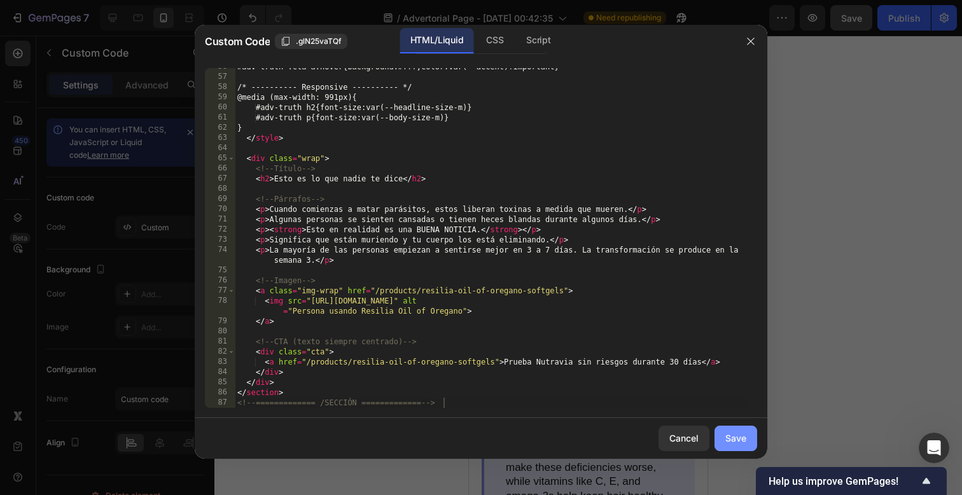
click at [744, 449] on button "Save" at bounding box center [736, 438] width 43 height 25
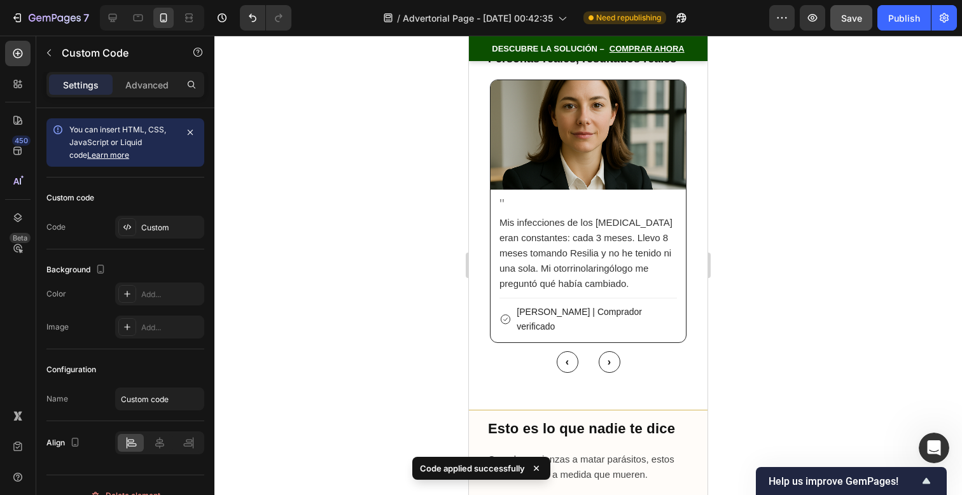
scroll to position [8163, 0]
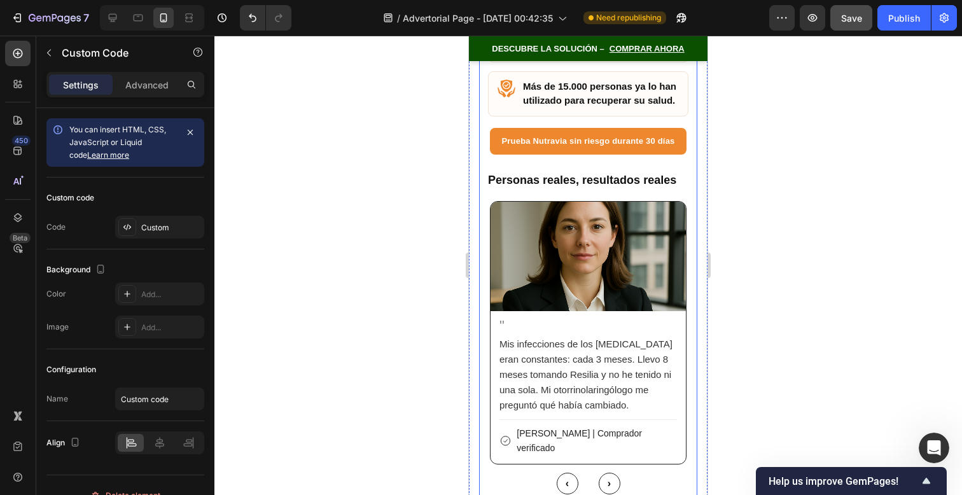
click at [673, 116] on div "Más de 15.000 personas ya lo han utilizado para recuperar su salud." at bounding box center [588, 93] width 200 height 45
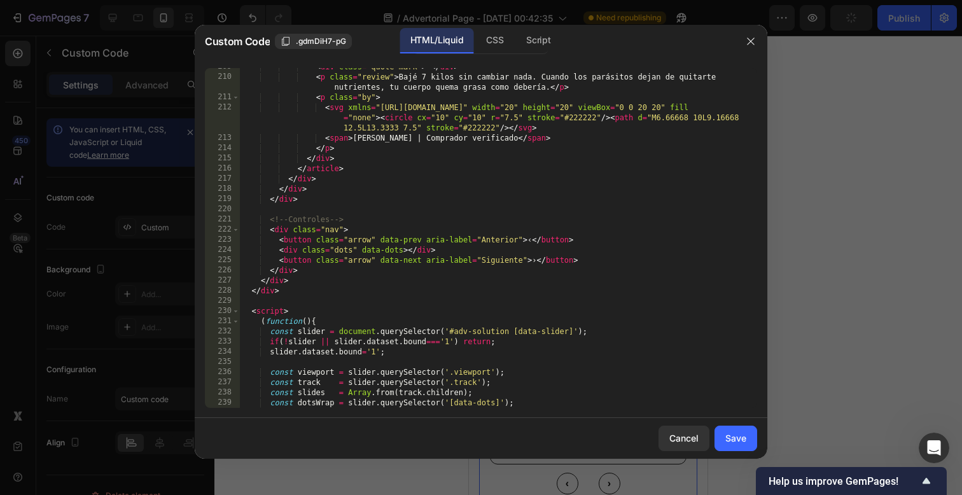
scroll to position [2796, 0]
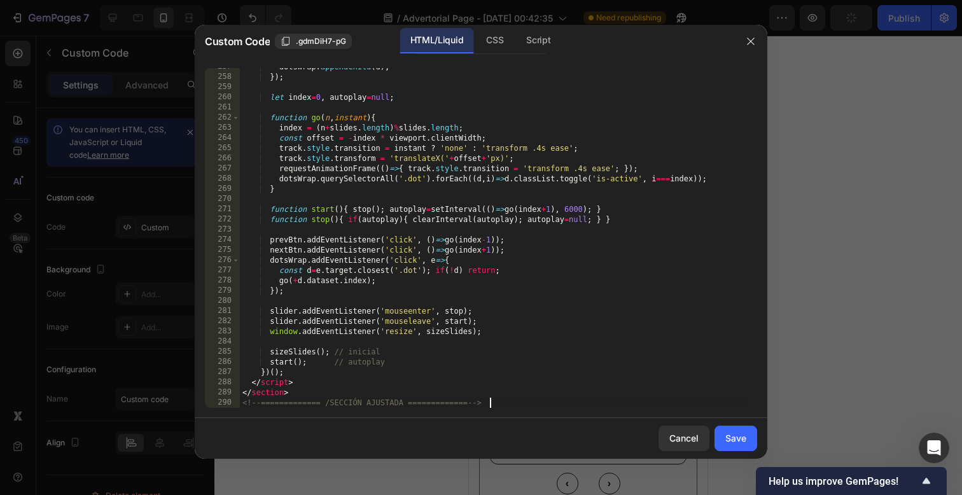
click at [546, 406] on div "dotsWrap . appendChild ( d ) ; }) ; let index = 0 , autoplay = null ; function …" at bounding box center [494, 242] width 508 height 360
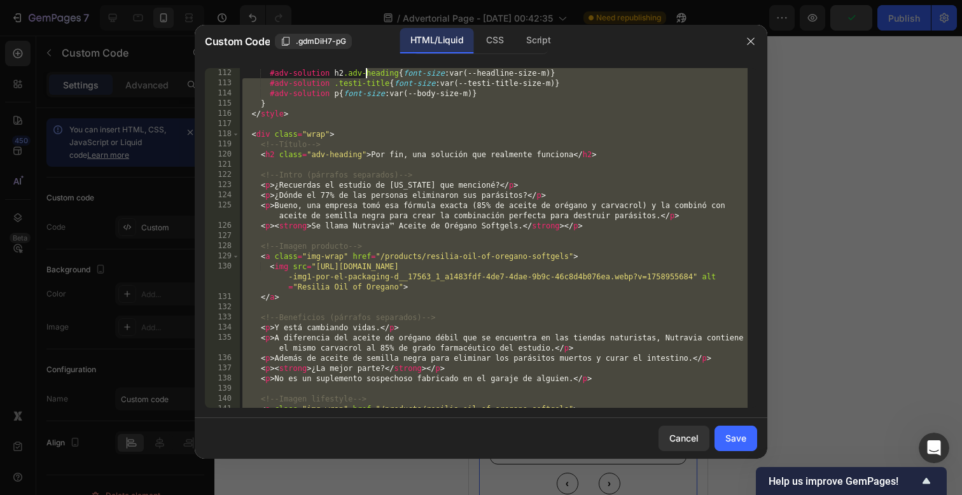
scroll to position [0, 0]
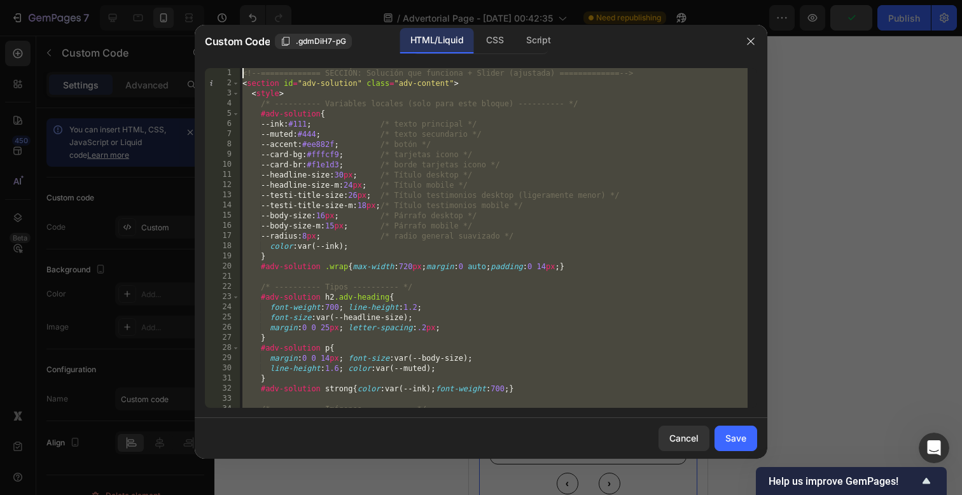
drag, startPoint x: 546, startPoint y: 406, endPoint x: 321, endPoint y: -129, distance: 579.8
click at [321, 0] on html "7 / Advertorial Page - [DATE] 00:42:35 Need republishing Preview Publish 450 Be…" at bounding box center [481, 0] width 962 height 0
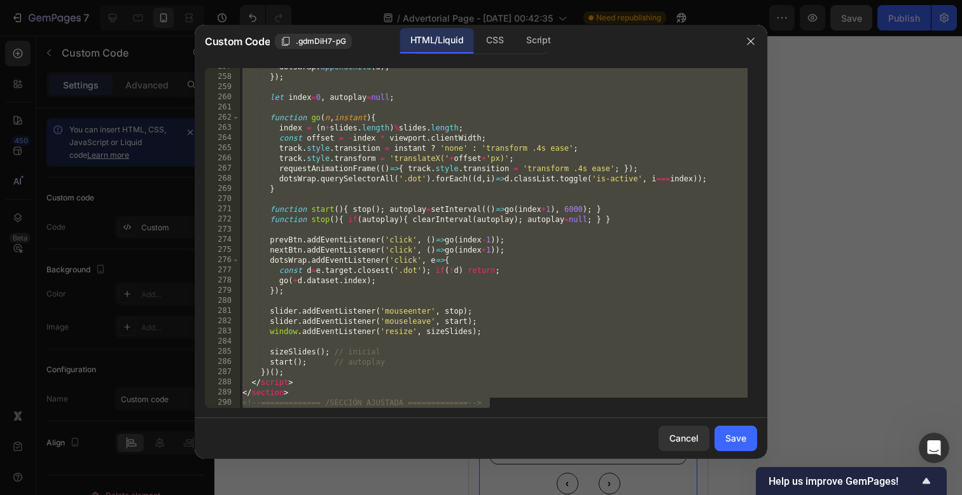
scroll to position [2796, 0]
click at [634, 387] on div "dotsWrap . appendChild ( d ) ; }) ; let index = 0 , autoplay = null ; function …" at bounding box center [494, 242] width 508 height 360
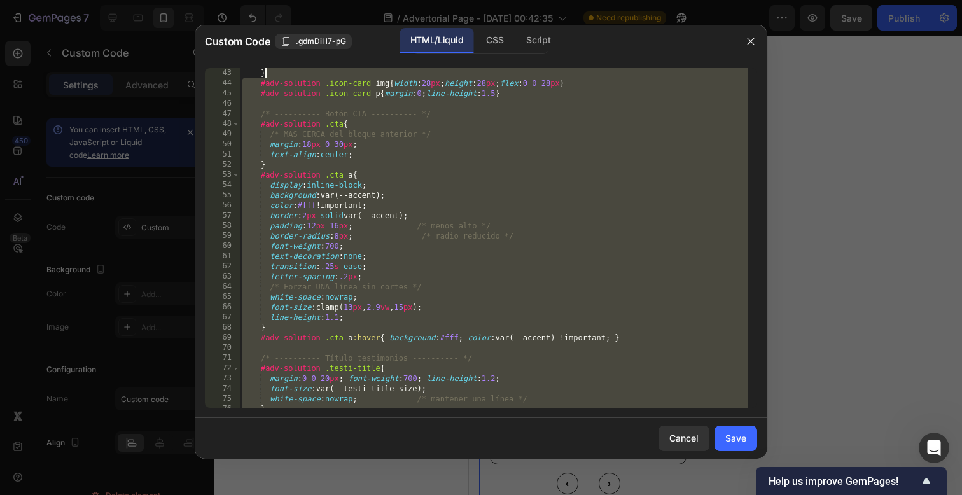
scroll to position [0, 0]
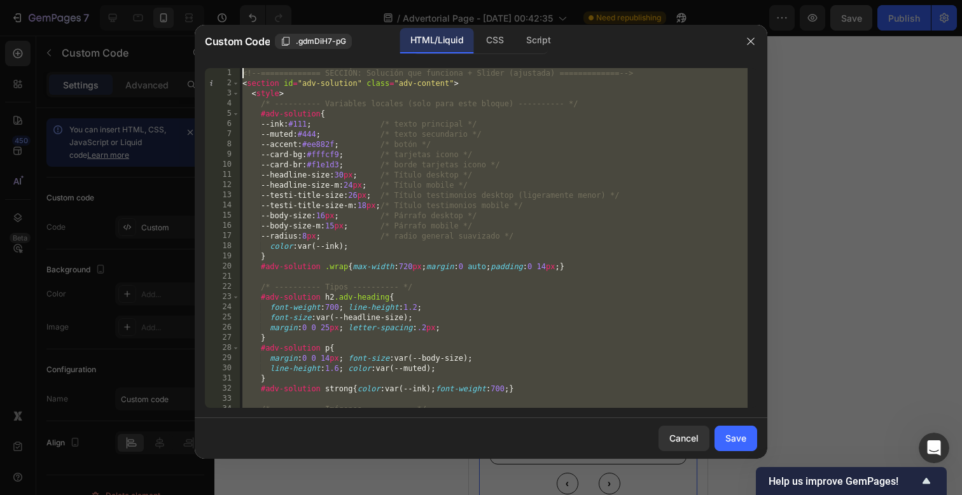
drag, startPoint x: 625, startPoint y: 402, endPoint x: 389, endPoint y: -307, distance: 746.7
click at [389, 0] on html "7 / Advertorial Page - [DATE] 00:42:35 Need republishing Preview Save Publish 4…" at bounding box center [481, 0] width 962 height 0
paste textarea "/SECCIÓN AJUSTADA ============= --"
type textarea "<!-- ============= /SECCIÓN AJUSTADA ============= -->"
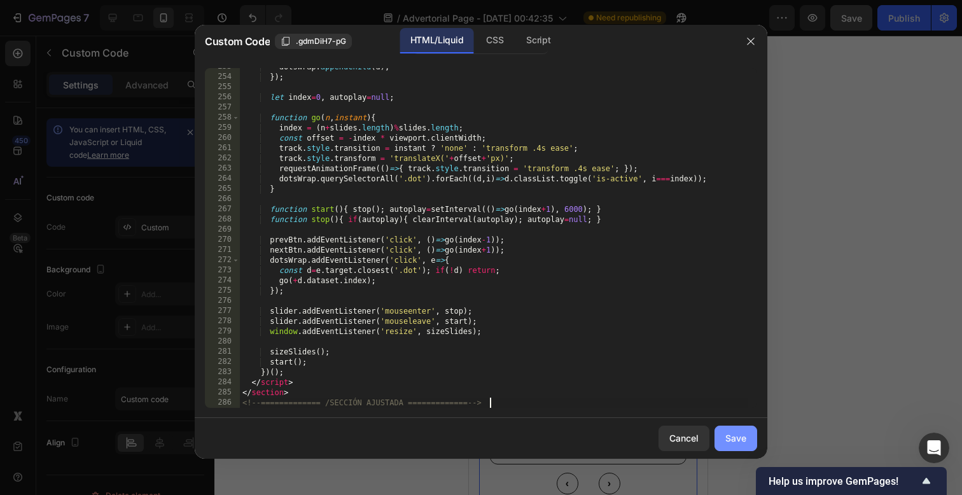
click at [739, 438] on div "Save" at bounding box center [735, 437] width 21 height 13
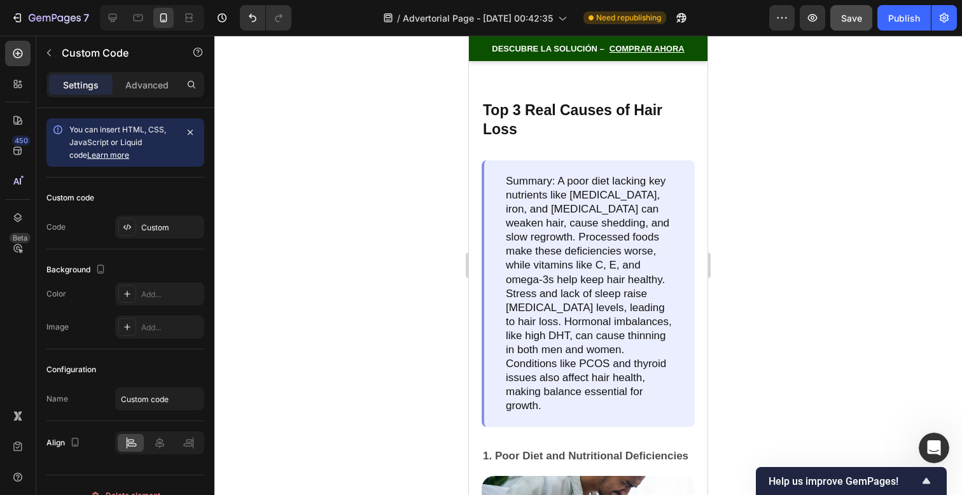
scroll to position [8783, 0]
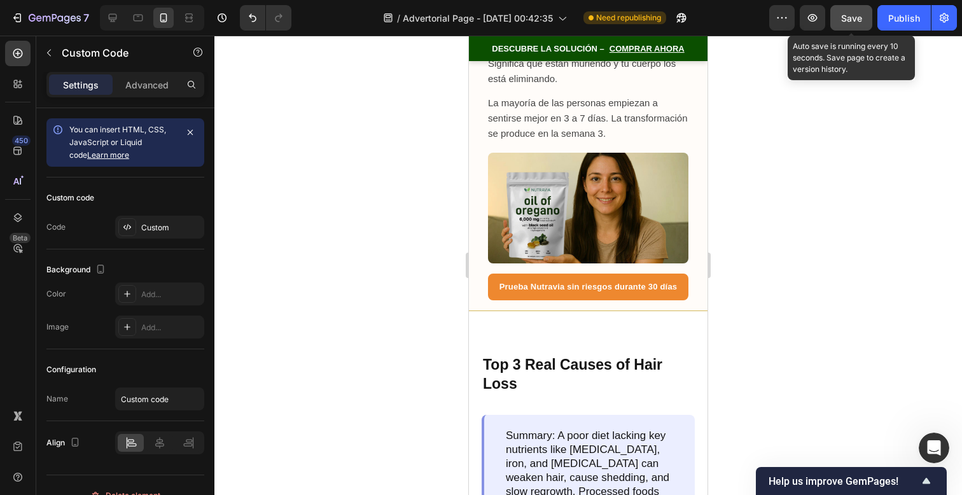
click at [844, 10] on button "Save" at bounding box center [851, 17] width 42 height 25
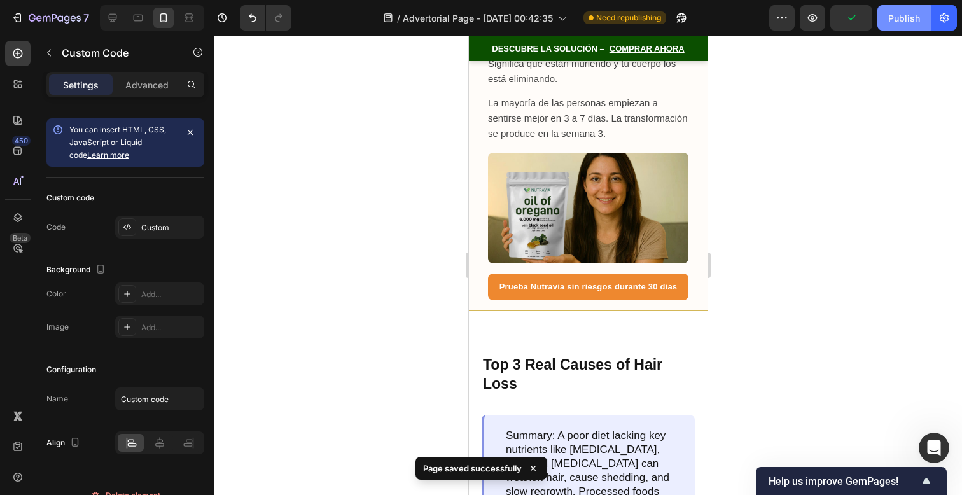
click at [907, 16] on div "Publish" at bounding box center [904, 17] width 32 height 13
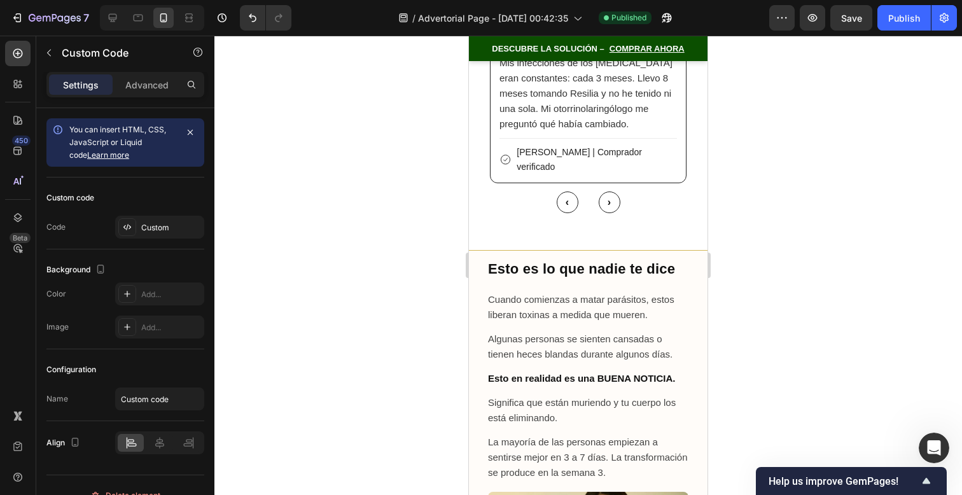
scroll to position [8446, 0]
click at [676, 211] on div "‹ ›" at bounding box center [588, 201] width 200 height 22
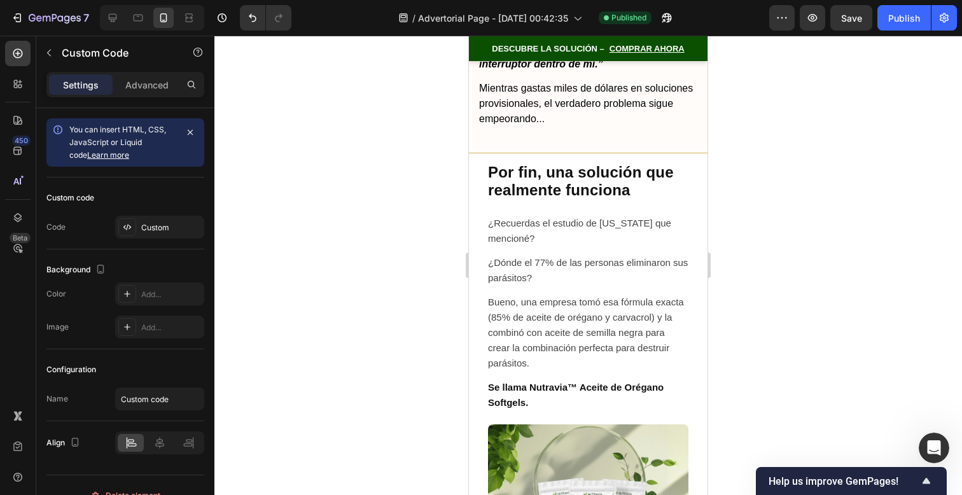
scroll to position [7125, 0]
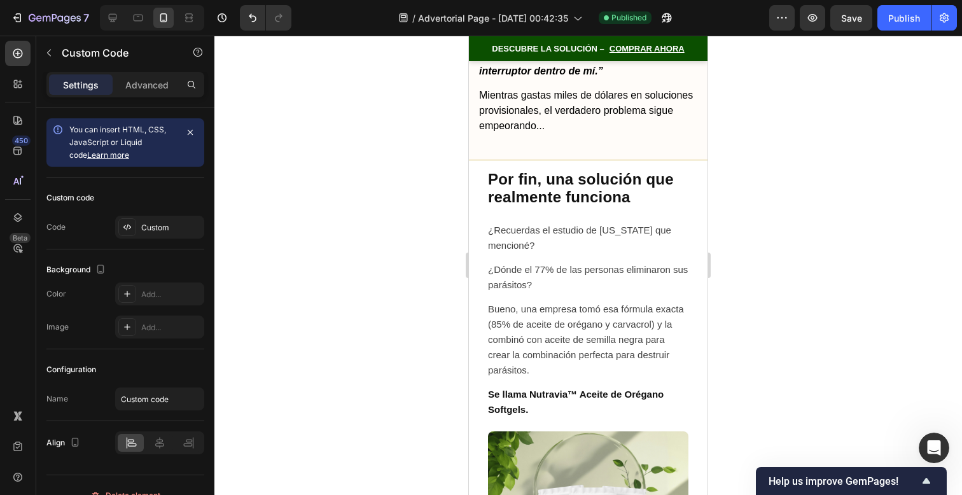
click at [629, 207] on h2 "Por fin, una solución que realmente funciona" at bounding box center [588, 189] width 200 height 37
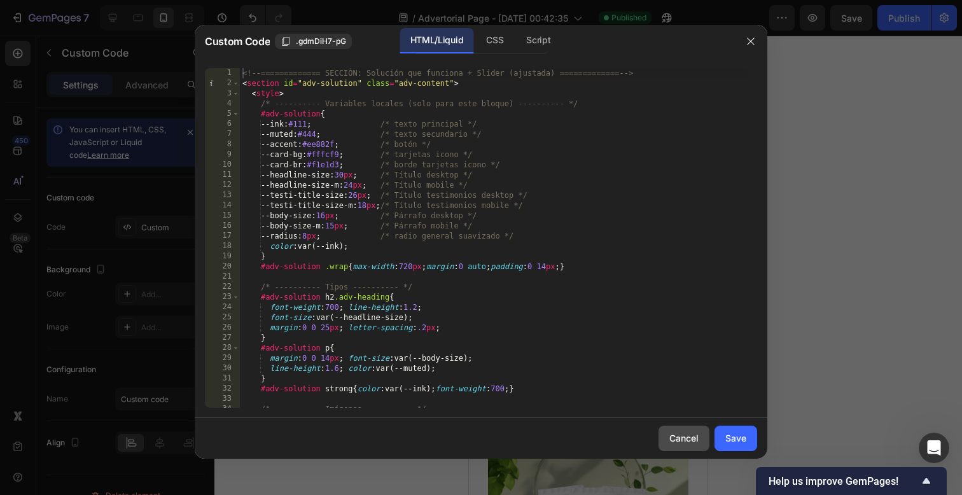
click at [676, 440] on div "Cancel" at bounding box center [683, 437] width 29 height 13
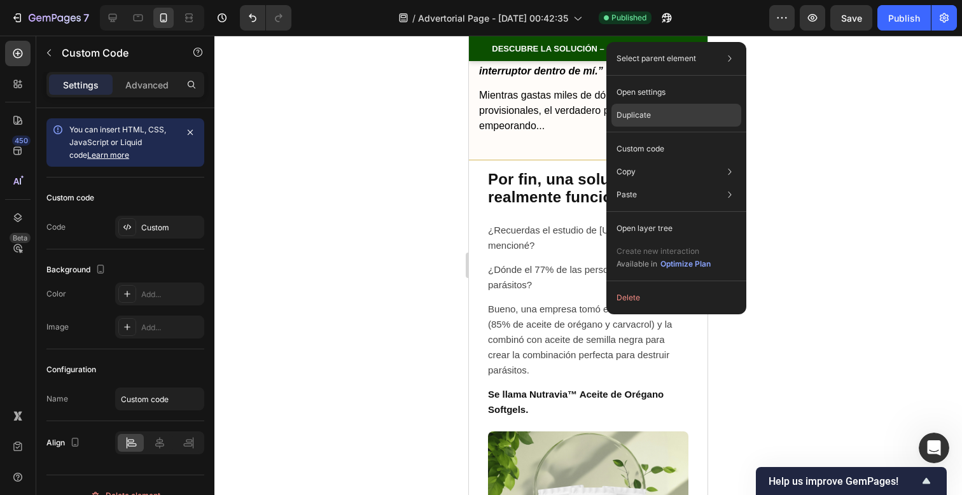
click at [660, 114] on div "Duplicate" at bounding box center [676, 115] width 130 height 23
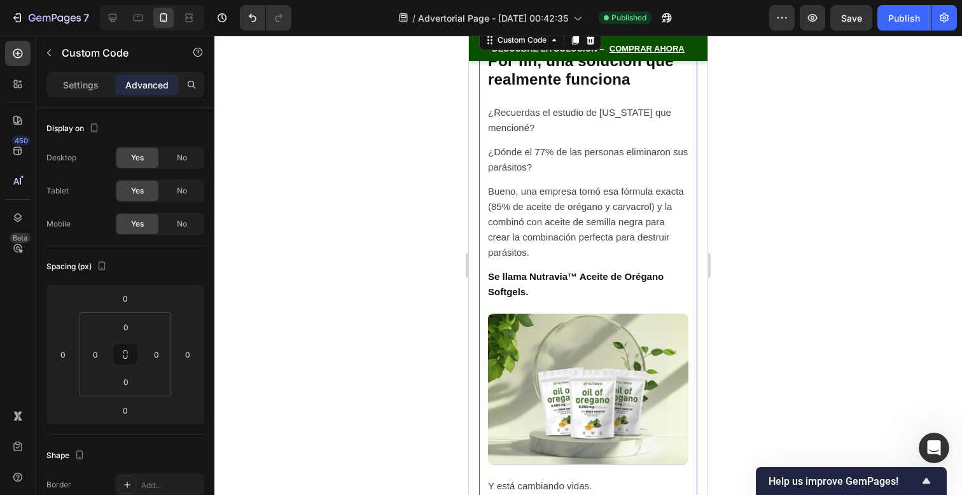
scroll to position [8633, 0]
click at [761, 185] on div at bounding box center [588, 265] width 748 height 459
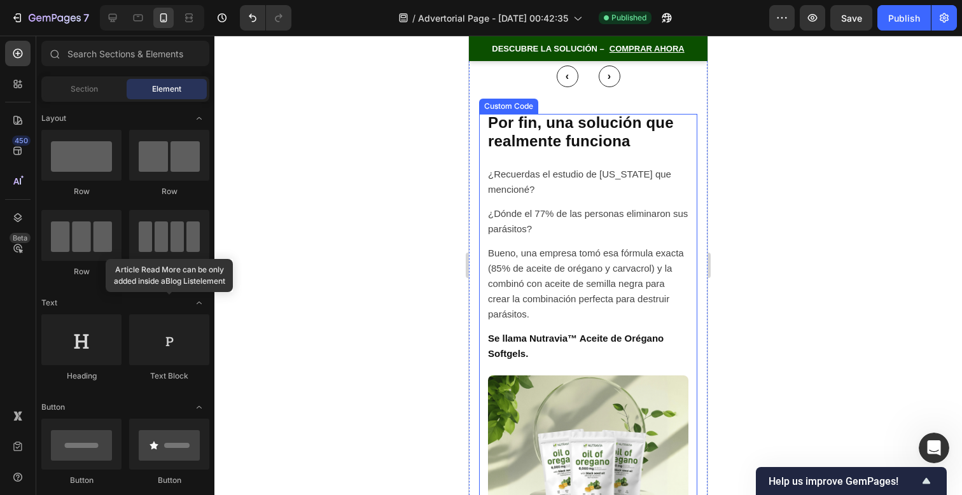
scroll to position [8566, 0]
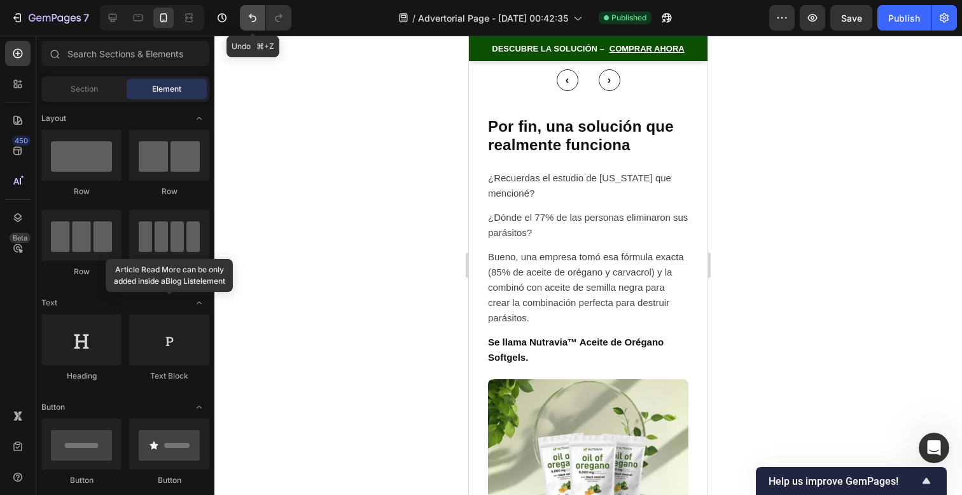
click at [250, 24] on icon "Undo/Redo" at bounding box center [252, 17] width 13 height 13
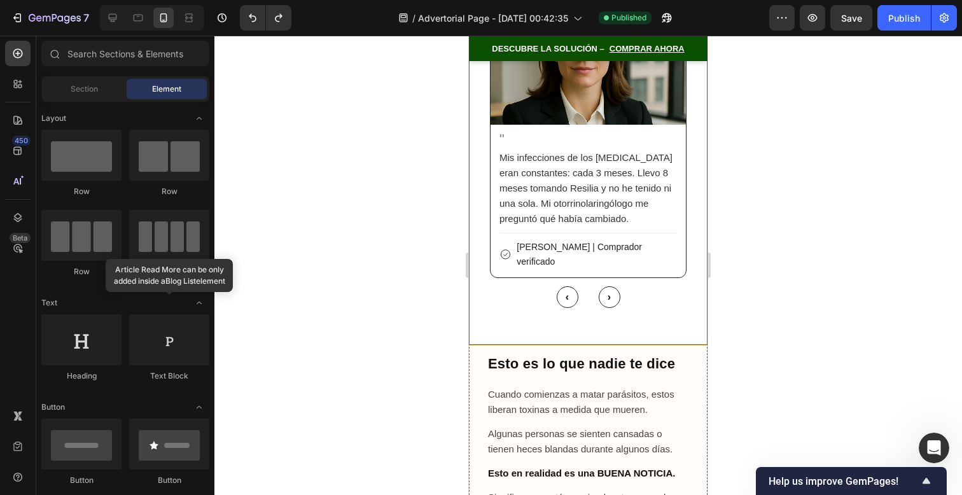
scroll to position [8348, 0]
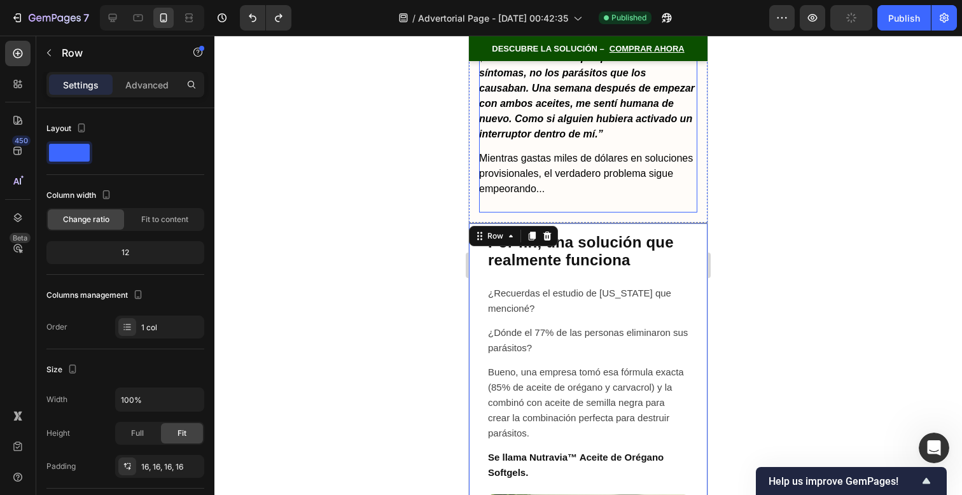
scroll to position [7074, 0]
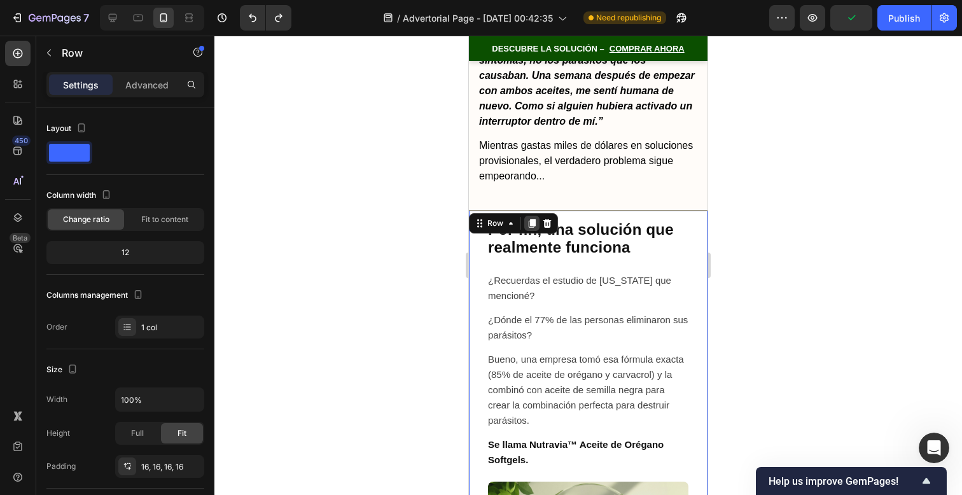
click at [533, 228] on icon at bounding box center [532, 223] width 7 height 9
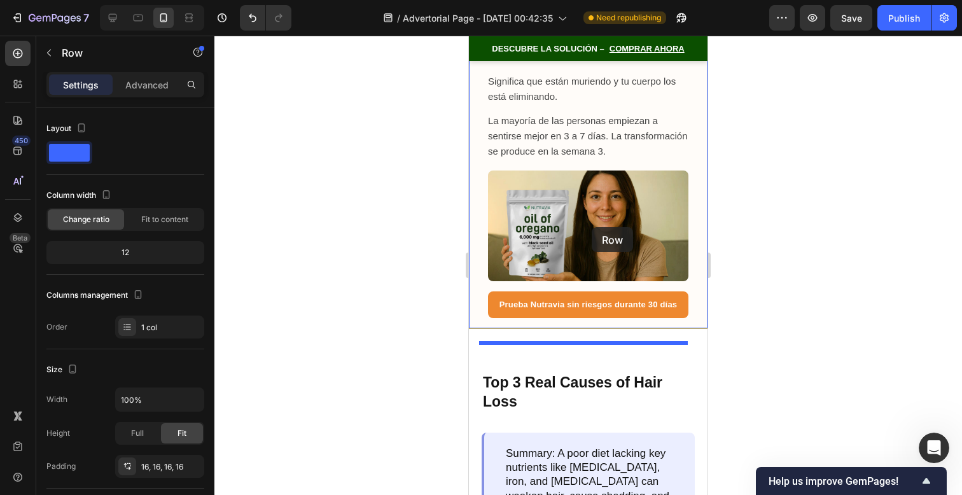
scroll to position [10293, 0]
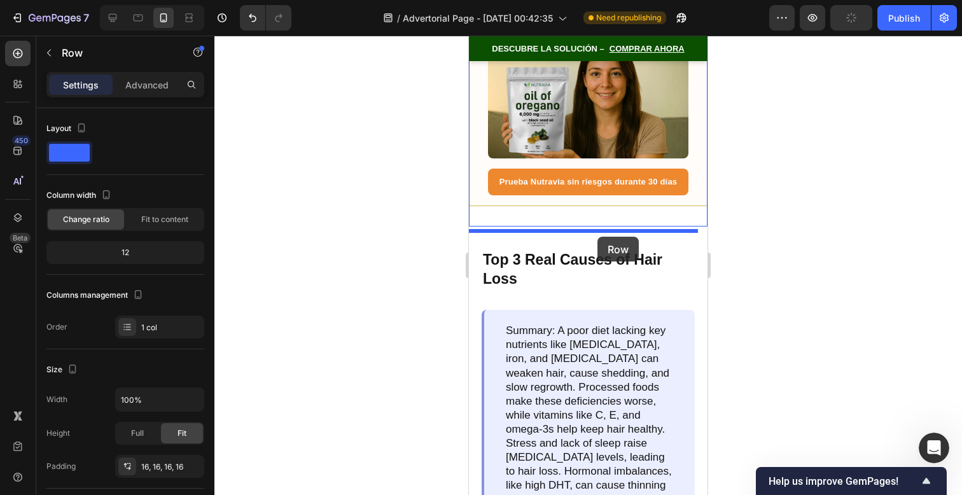
drag, startPoint x: 477, startPoint y: 67, endPoint x: 597, endPoint y: 237, distance: 208.1
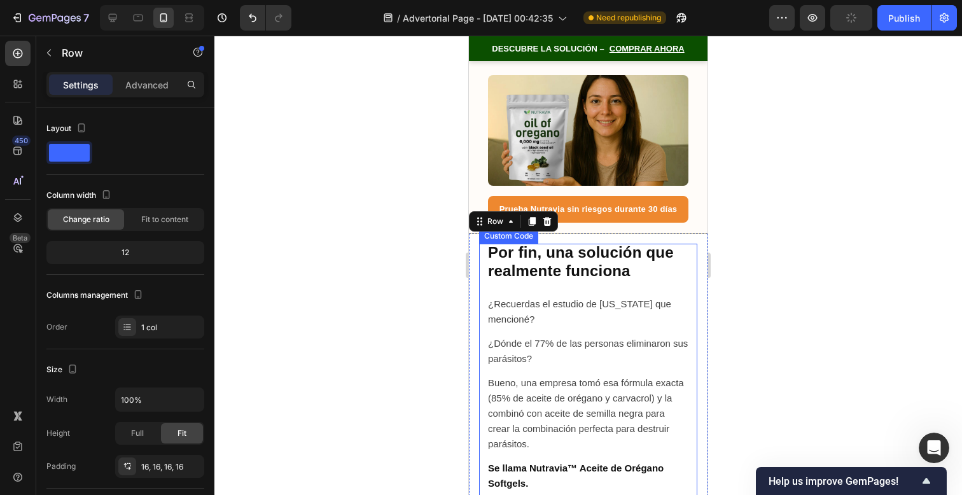
scroll to position [8860, 0]
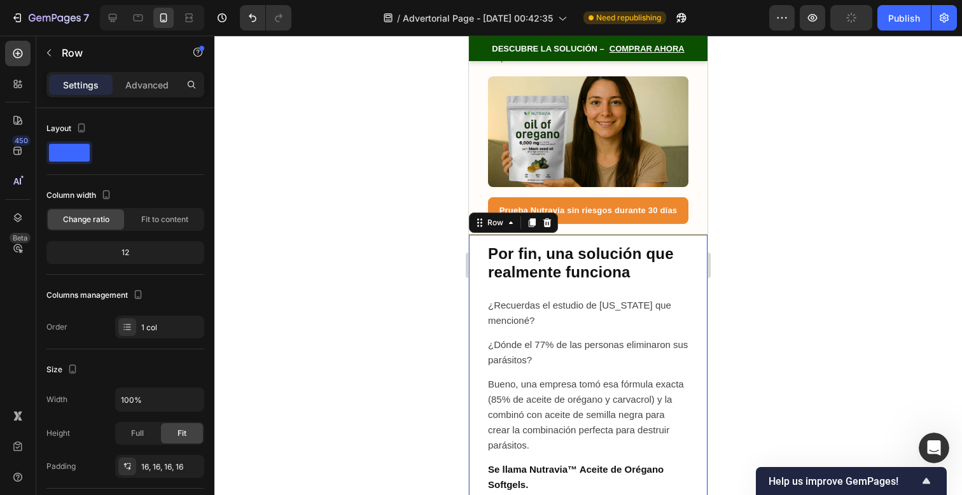
click at [746, 237] on div at bounding box center [588, 265] width 748 height 459
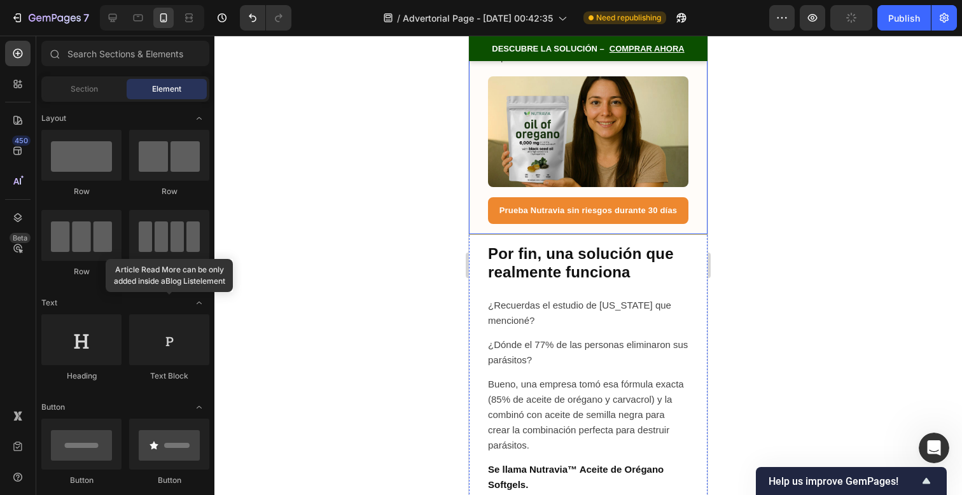
click at [691, 235] on div "Esto es lo que nadie te dice Cuando comienzas a matar parásitos, estos liberan …" at bounding box center [588, 35] width 239 height 400
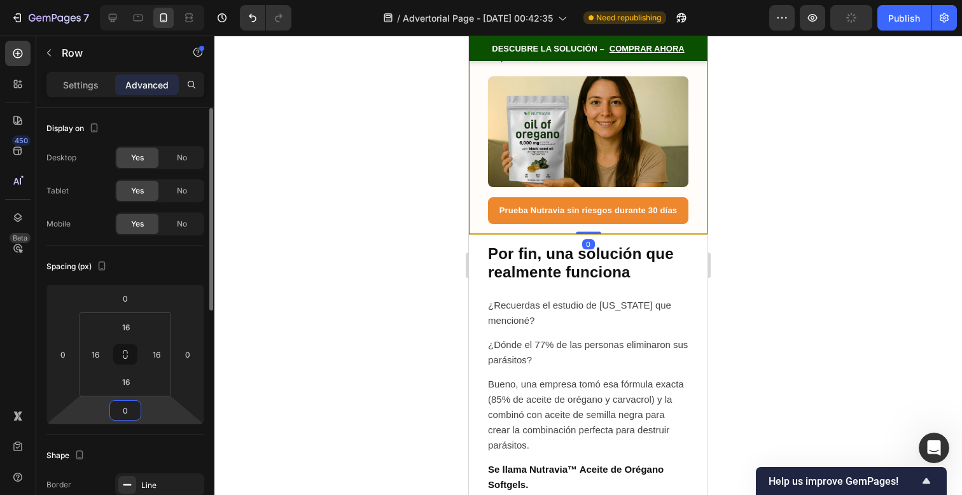
click at [133, 403] on input "0" at bounding box center [125, 410] width 25 height 19
click at [133, 407] on input "0" at bounding box center [125, 410] width 25 height 19
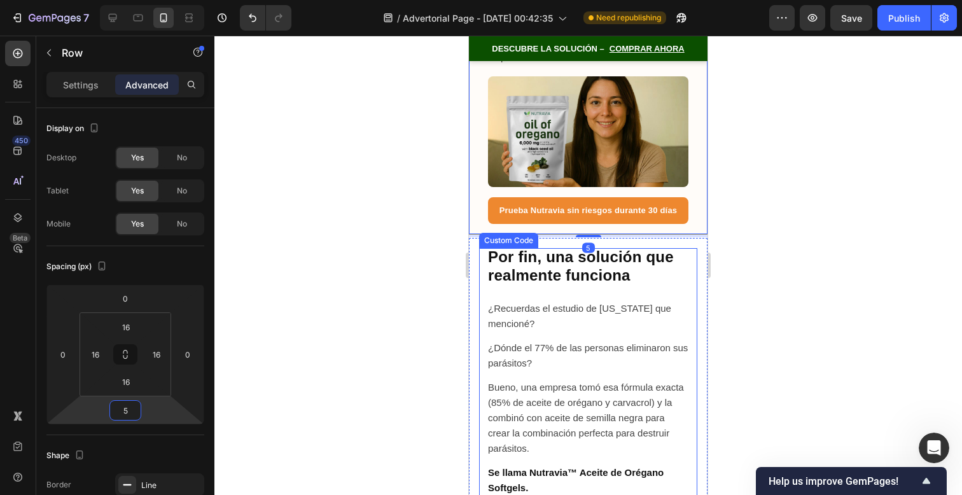
type input "5"
click at [832, 266] on div at bounding box center [588, 265] width 748 height 459
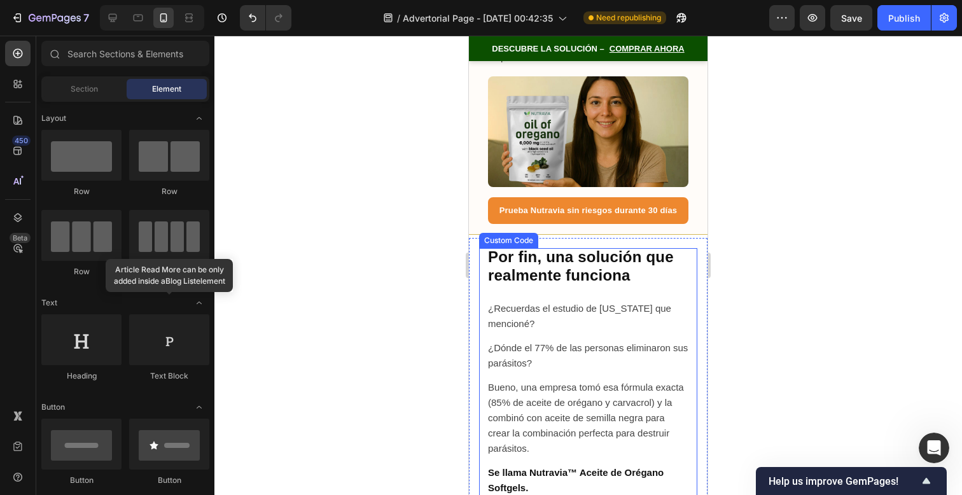
click at [808, 265] on div at bounding box center [588, 265] width 748 height 459
click at [762, 256] on div at bounding box center [588, 265] width 748 height 459
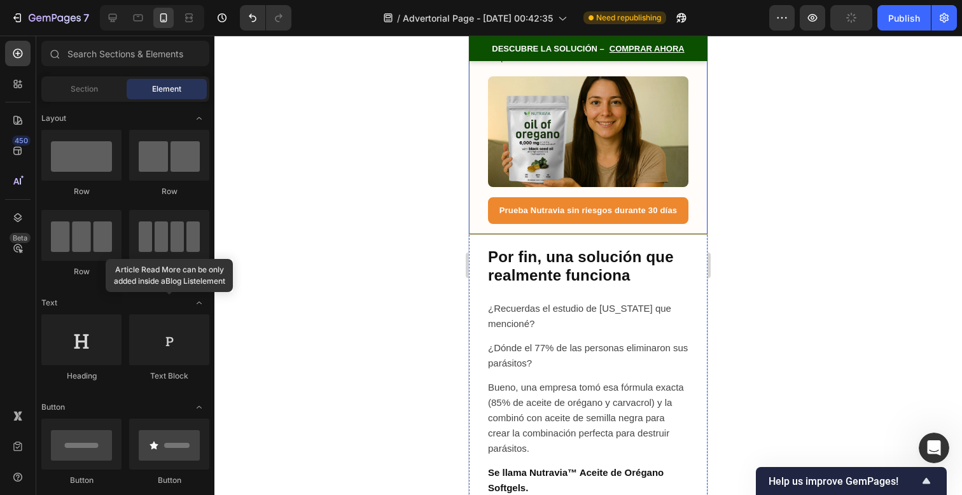
click at [690, 228] on div "Esto es lo que nadie te dice Cuando comienzas a matar parásitos, estos liberan …" at bounding box center [588, 35] width 239 height 400
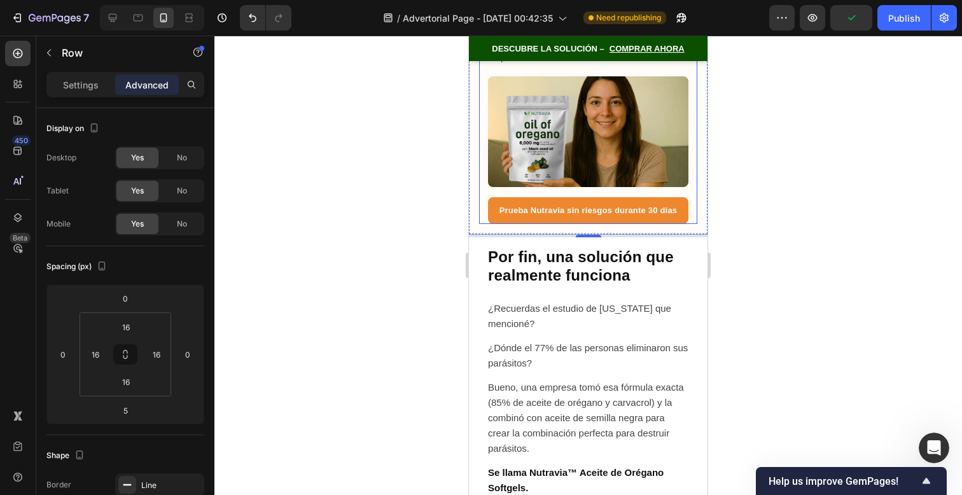
click at [683, 224] on div "Esto es lo que nadie te dice Cuando comienzas a matar parásitos, estos liberan …" at bounding box center [588, 34] width 218 height 379
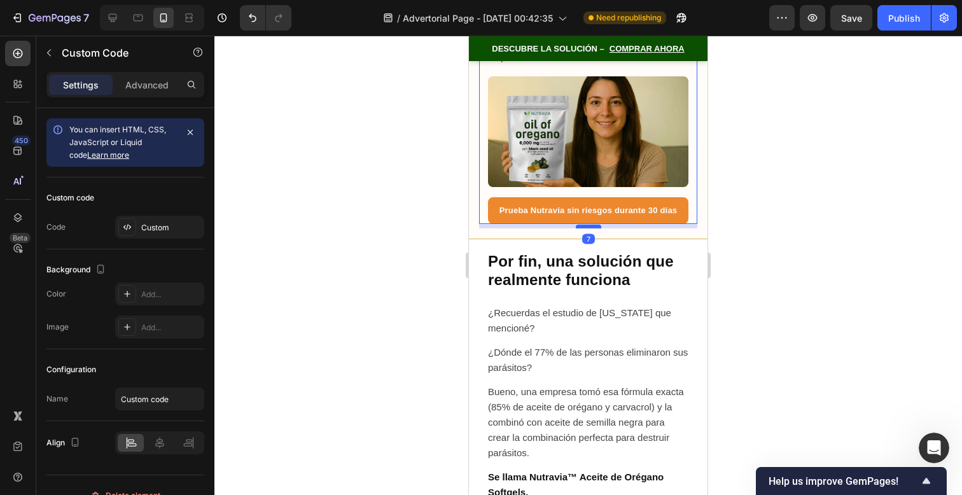
click at [591, 228] on div at bounding box center [588, 227] width 25 height 4
click at [782, 256] on div at bounding box center [588, 265] width 748 height 459
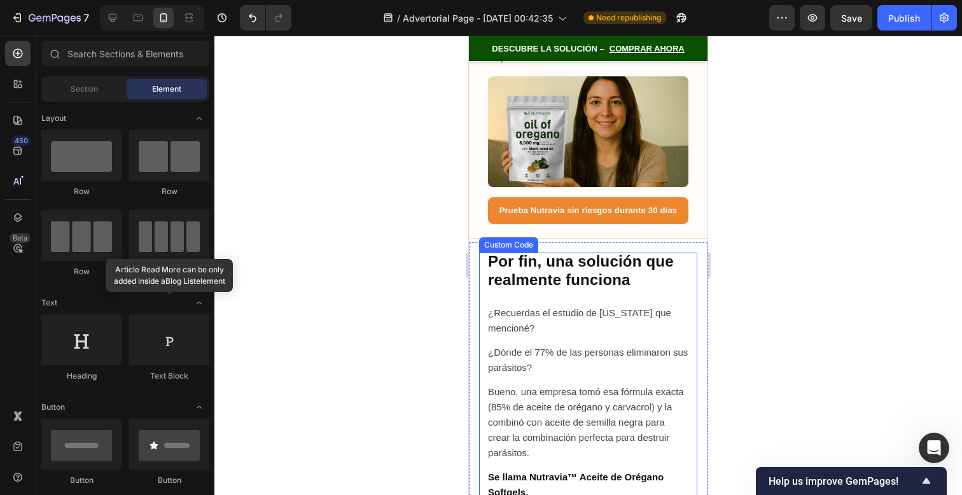
click at [661, 290] on h2 "Por fin, una solución que realmente funciona" at bounding box center [588, 271] width 200 height 37
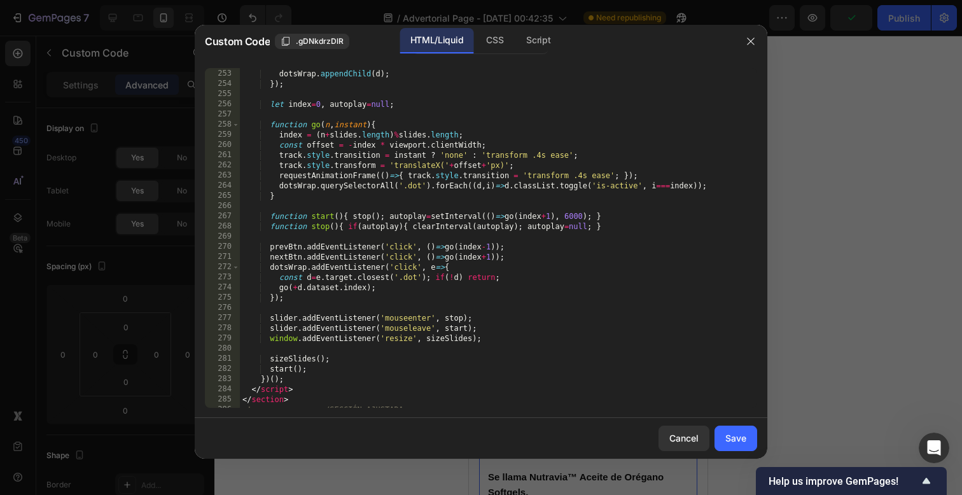
scroll to position [2755, 0]
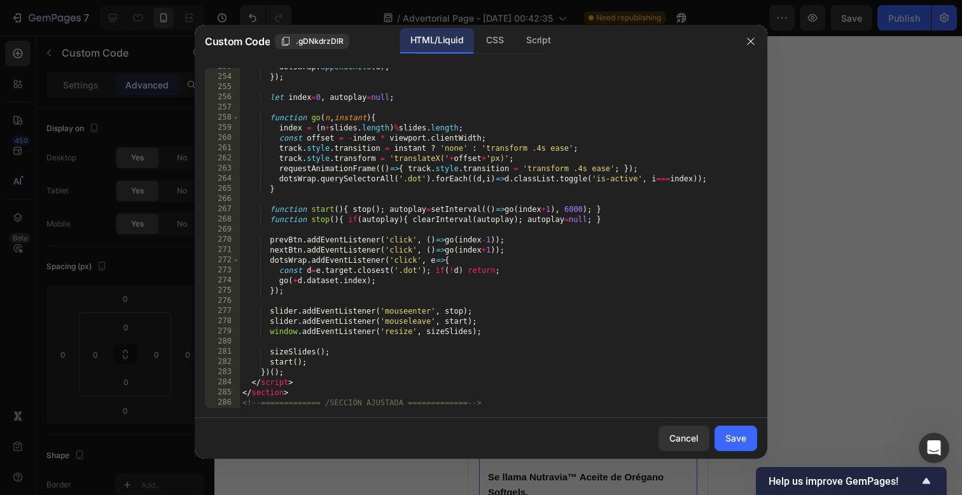
click at [582, 396] on div "dotsWrap . appendChild ( d ) ; }) ; let index = 0 , autoplay = null ; function …" at bounding box center [494, 242] width 508 height 360
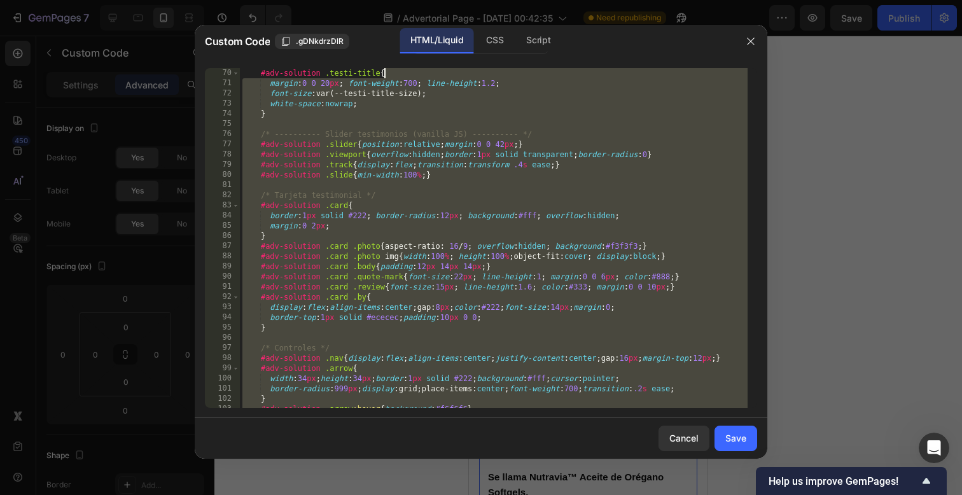
scroll to position [0, 0]
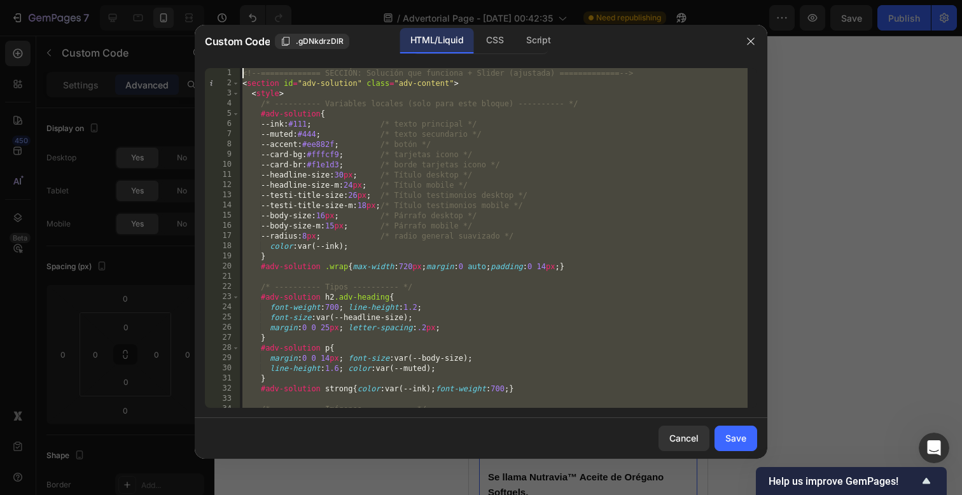
drag, startPoint x: 582, startPoint y: 398, endPoint x: 395, endPoint y: -291, distance: 713.4
click at [395, 0] on html "7 / Advertorial Page - [DATE] 00:42:35 Need republishing Preview Save Publish 4…" at bounding box center [481, 0] width 962 height 0
paste textarea "/SECCIÓN AJUSTADA ============= --"
type textarea "<!-- ============= /SECCIÓN AJUSTADA ============= -->"
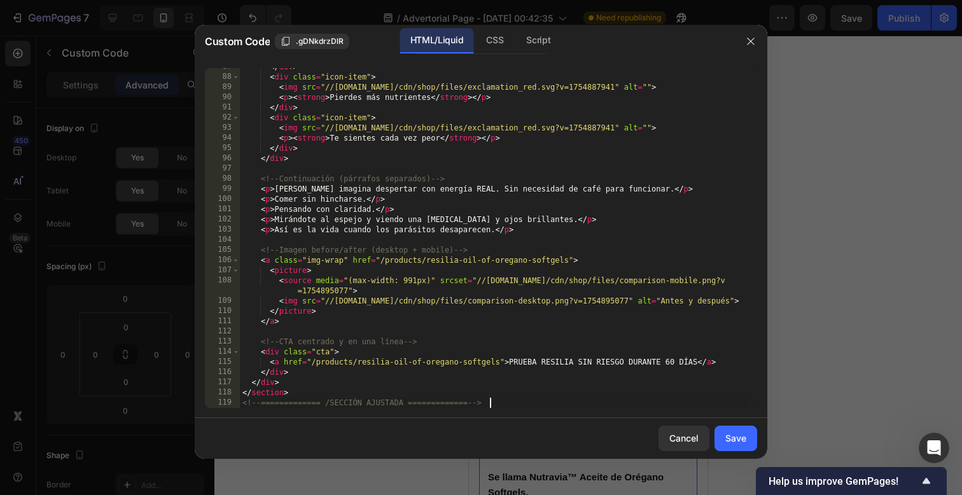
scroll to position [892, 0]
click at [723, 438] on button "Save" at bounding box center [736, 438] width 43 height 25
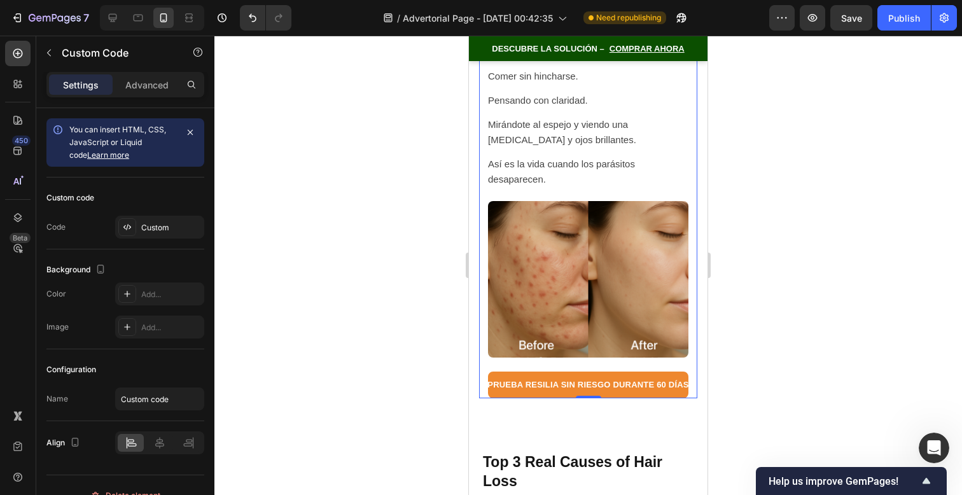
scroll to position [9350, 0]
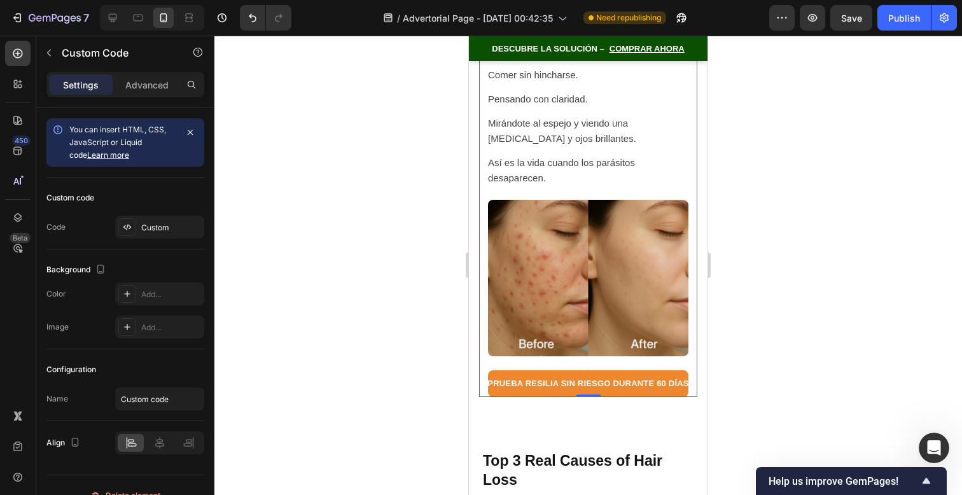
click at [753, 309] on div at bounding box center [588, 265] width 748 height 459
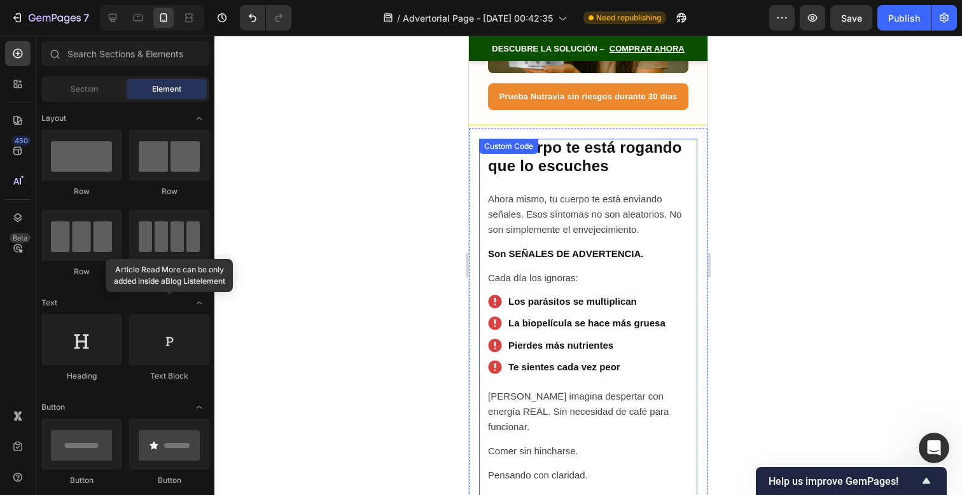
scroll to position [8923, 0]
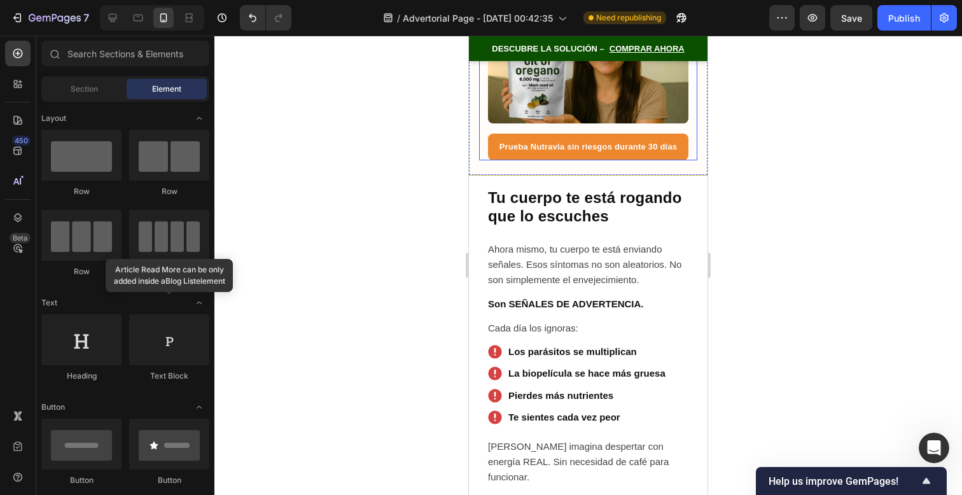
click at [623, 123] on img at bounding box center [588, 68] width 200 height 111
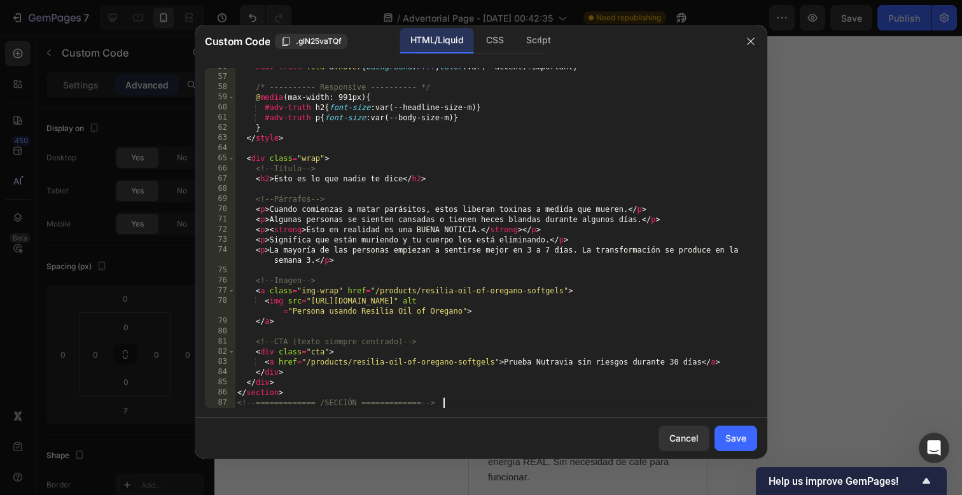
scroll to position [0, 0]
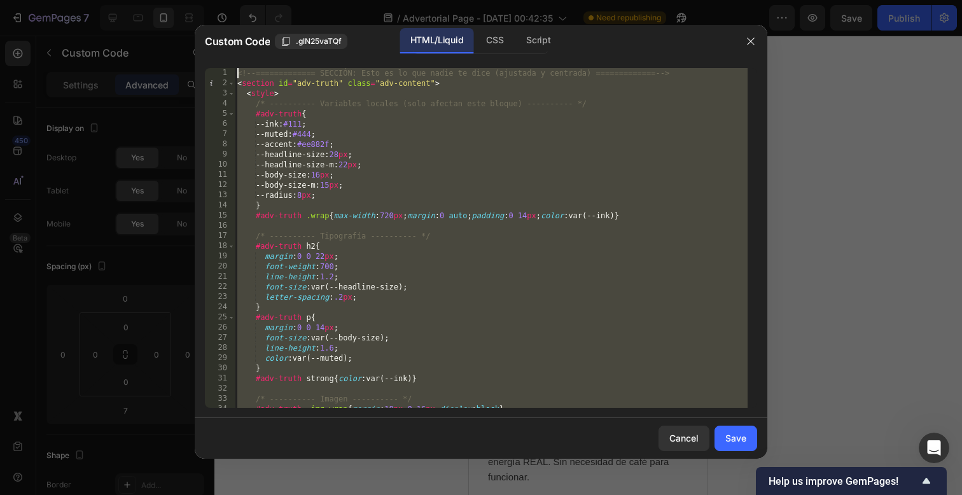
drag, startPoint x: 589, startPoint y: 403, endPoint x: 609, endPoint y: -210, distance: 613.7
click at [609, 0] on html "7 / Advertorial Page - [DATE] 00:42:35 Need republishing Preview Save Publish 4…" at bounding box center [481, 0] width 962 height 0
type textarea "<!-- ============= SECCIÓN: Esto es lo que nadie te dice (ajustada y centrada) …"
click at [680, 426] on button "Cancel" at bounding box center [684, 438] width 51 height 25
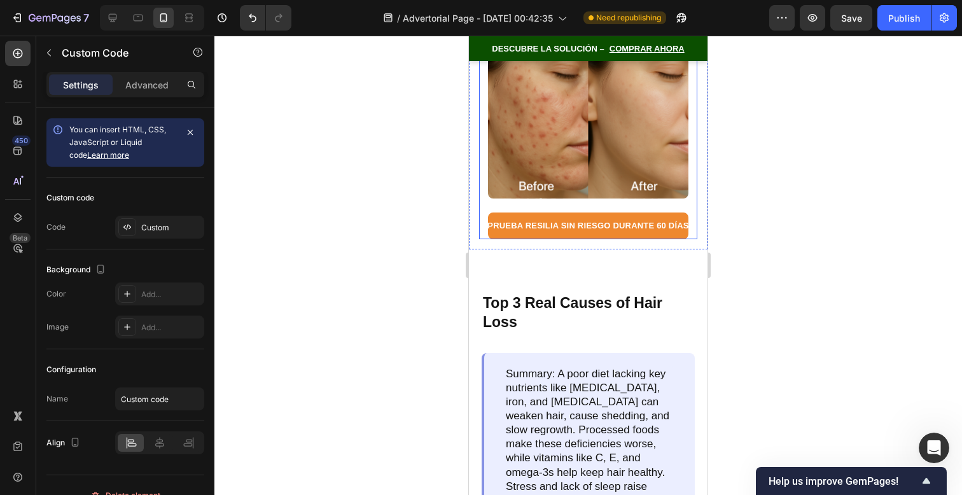
scroll to position [9510, 0]
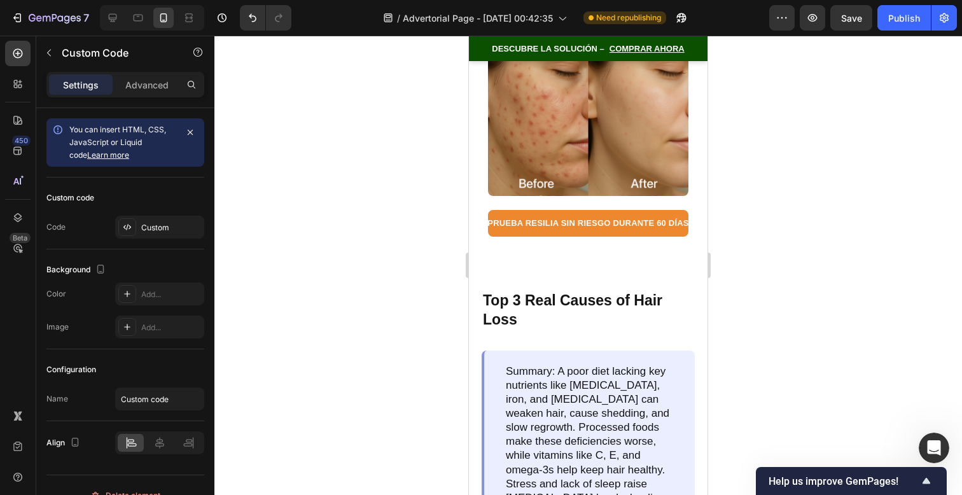
click at [659, 143] on img at bounding box center [588, 117] width 200 height 157
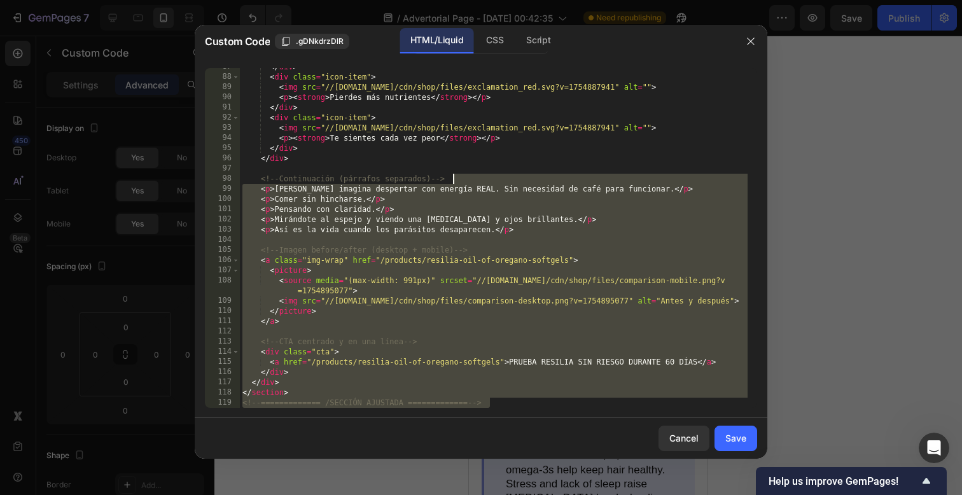
scroll to position [0, 0]
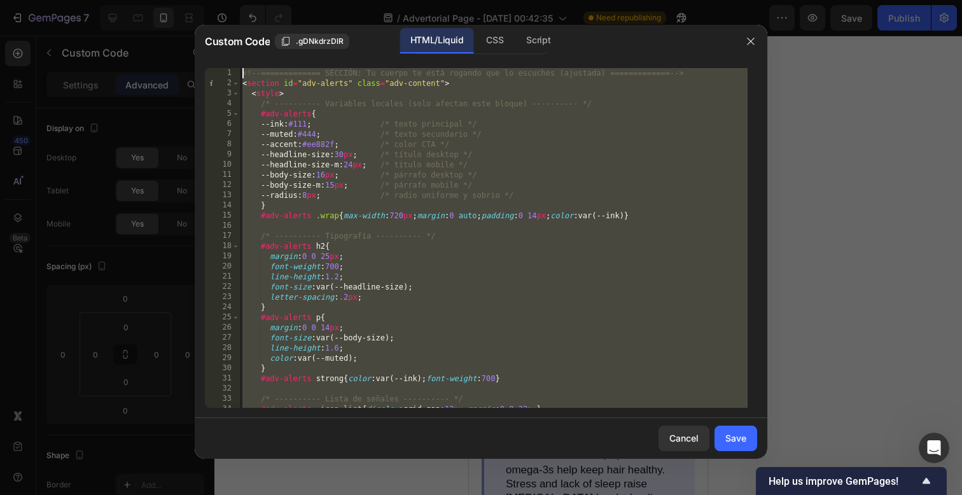
drag, startPoint x: 581, startPoint y: 401, endPoint x: 622, endPoint y: -412, distance: 813.6
click at [622, 0] on html "7 / Advertorial Page - [DATE] 00:42:35 Need republishing Preview Save Publish 4…" at bounding box center [481, 0] width 962 height 0
paste textarea "/style"
type textarea "</style>"
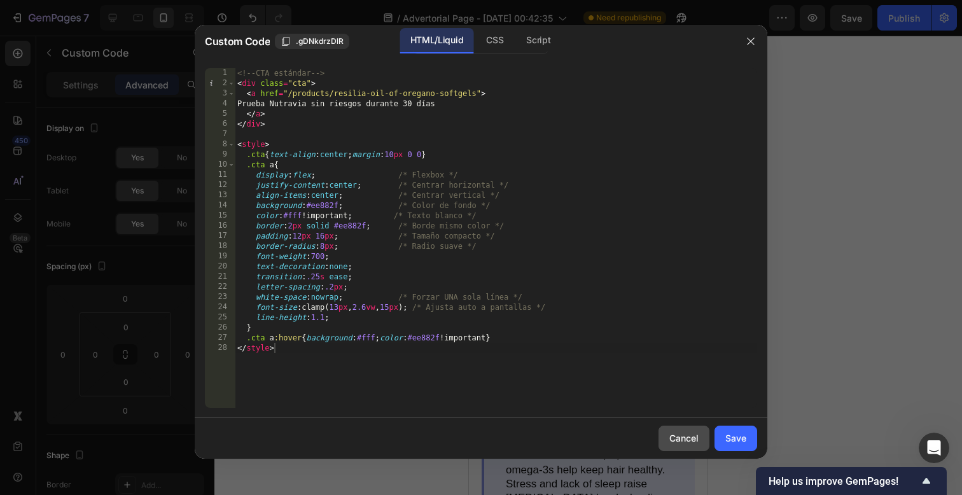
click at [675, 440] on div "Cancel" at bounding box center [683, 437] width 29 height 13
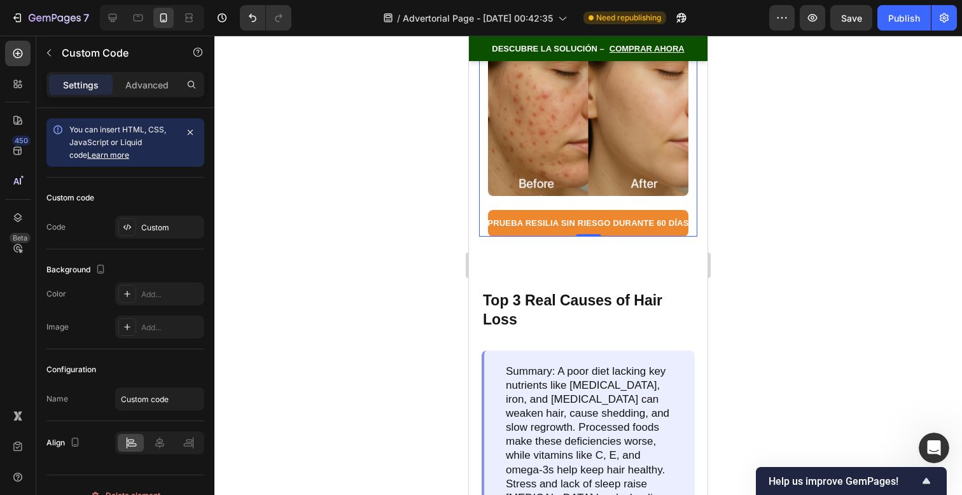
click at [599, 160] on img at bounding box center [588, 117] width 200 height 157
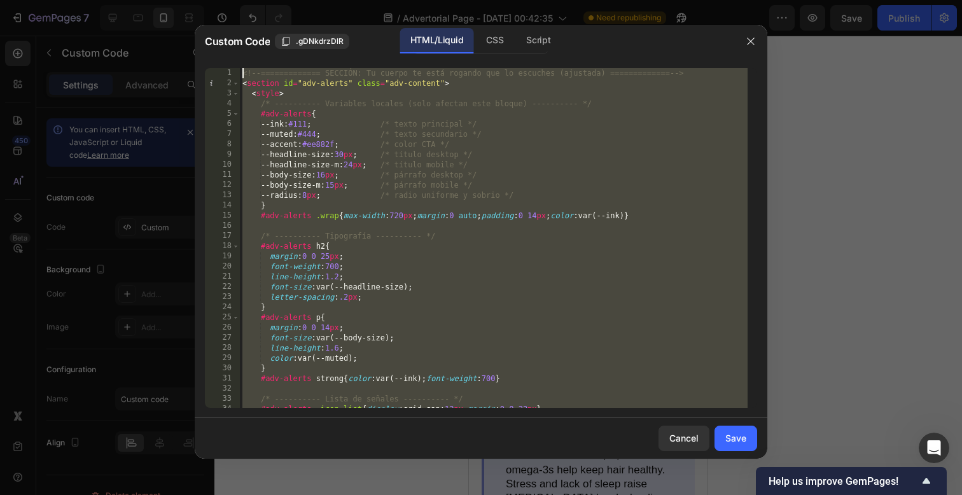
drag, startPoint x: 599, startPoint y: 407, endPoint x: 597, endPoint y: -137, distance: 544.7
click at [597, 0] on html "7 / Advertorial Page - [DATE] 00:42:35 Need republishing Preview Save Publish 4…" at bounding box center [481, 0] width 962 height 0
type textarea "<!-- ============= SECCIÓN: Tu cuerpo te está rogando que lo escuches (ajustada…"
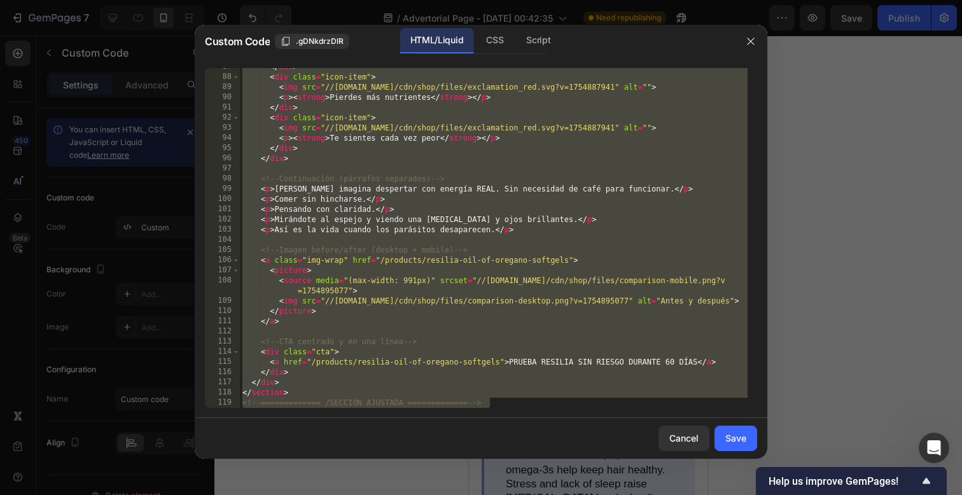
scroll to position [892, 0]
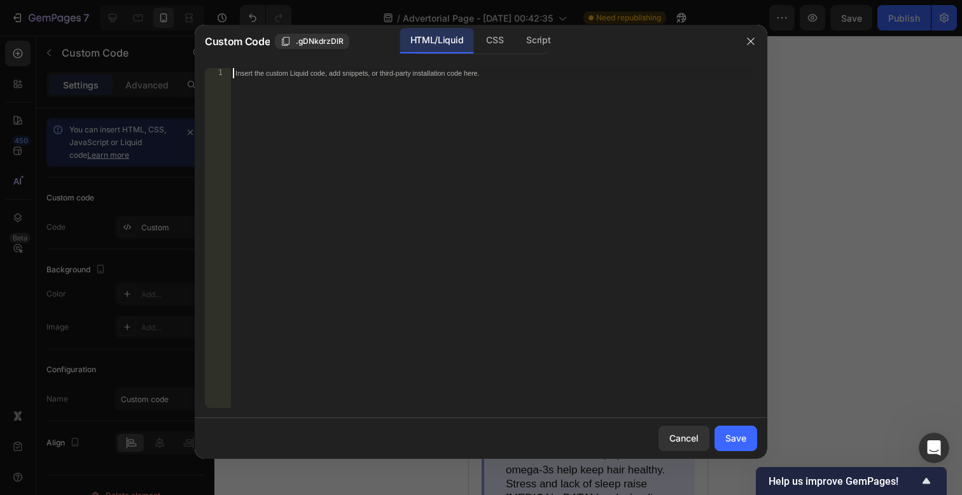
paste textarea "<!-- ============= /SECCIÓN AJUSTADA ============= -->"
type textarea "<!-- ============= /SECCIÓN AJUSTADA ============= -->"
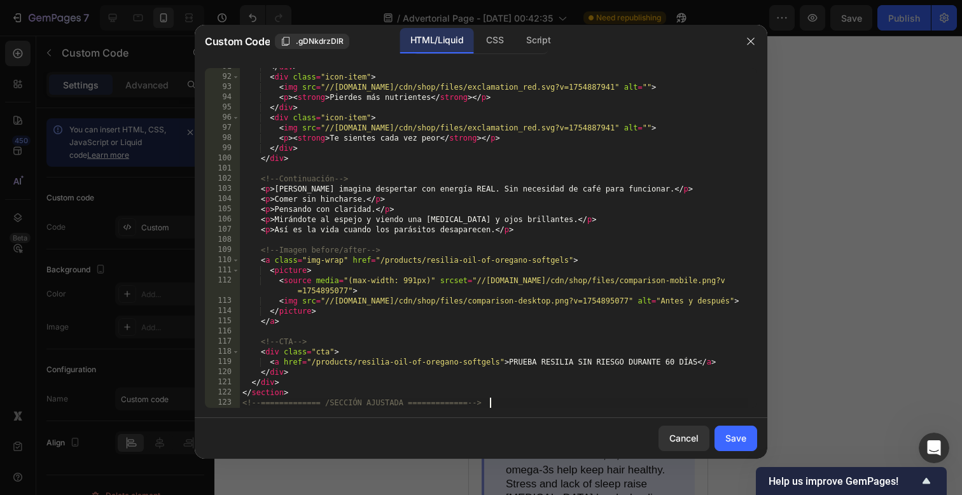
scroll to position [943, 0]
click at [738, 434] on div "Save" at bounding box center [735, 437] width 21 height 13
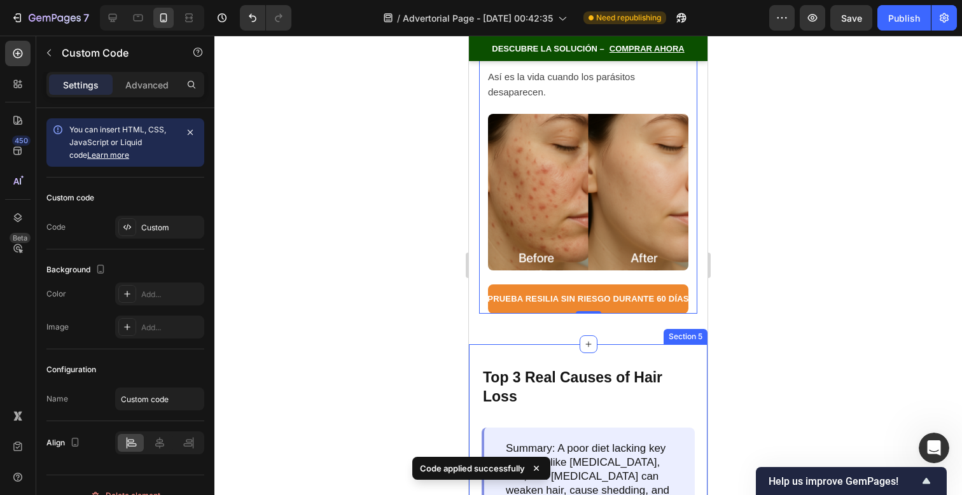
scroll to position [9415, 0]
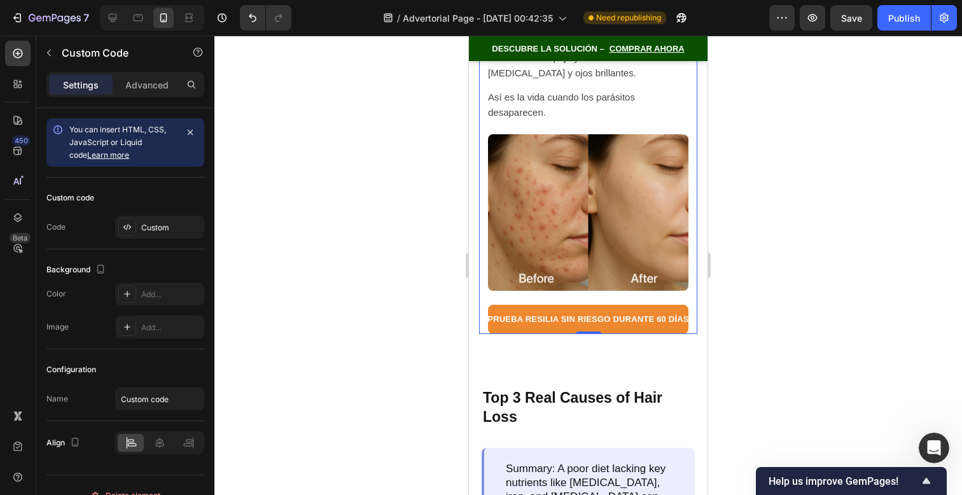
click at [649, 270] on img at bounding box center [588, 212] width 200 height 157
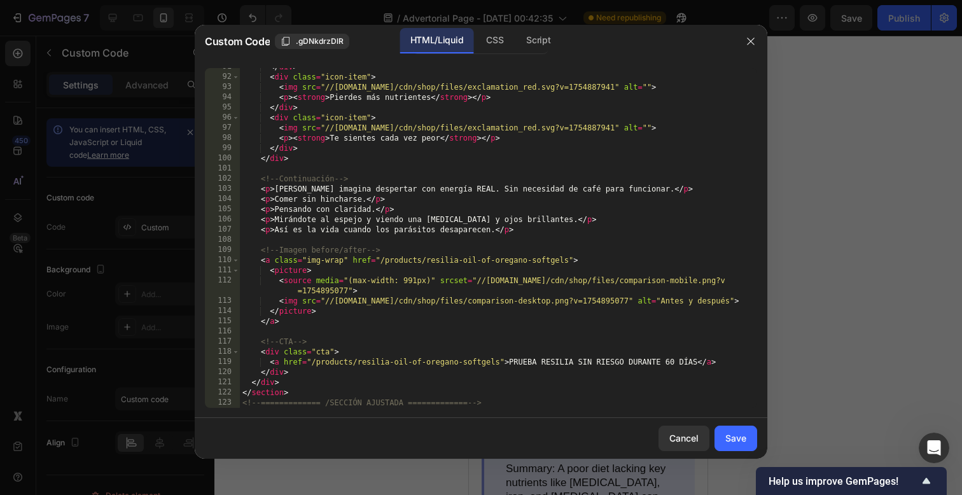
scroll to position [936, 0]
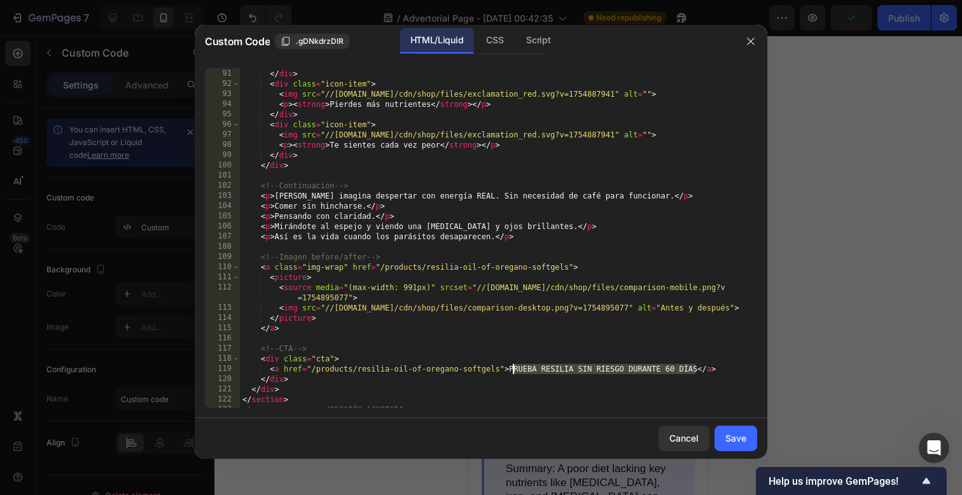
drag, startPoint x: 696, startPoint y: 367, endPoint x: 513, endPoint y: 369, distance: 183.3
click at [513, 369] on div "< p > < strong > La biopelícula se hace más gruesa </ strong > </ p > </ div > …" at bounding box center [494, 239] width 508 height 360
type textarea "ías"
click at [725, 433] on div "Save" at bounding box center [735, 437] width 21 height 13
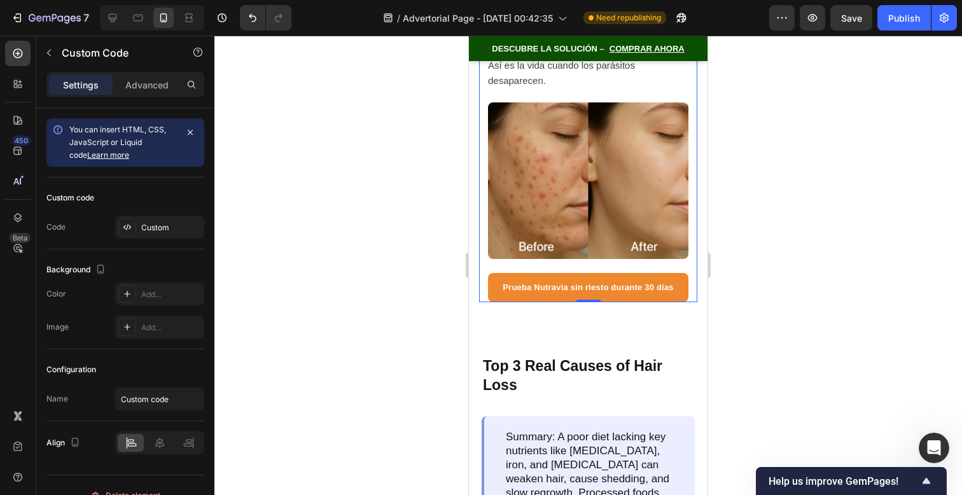
scroll to position [9451, 0]
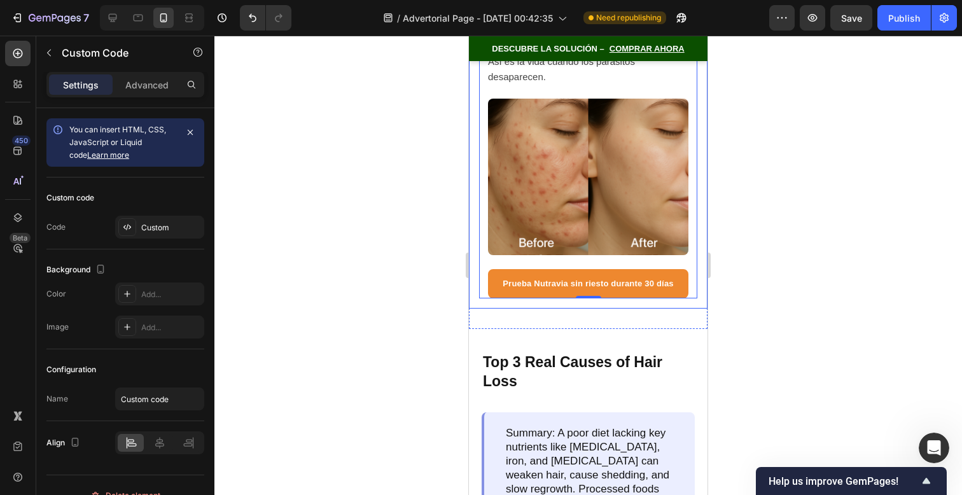
click at [765, 232] on div at bounding box center [588, 265] width 748 height 459
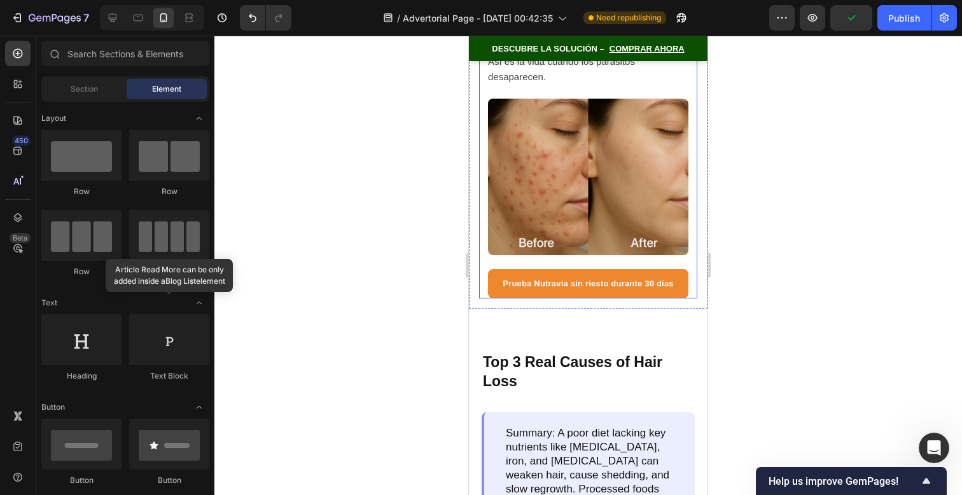
click at [665, 255] on img at bounding box center [588, 177] width 200 height 157
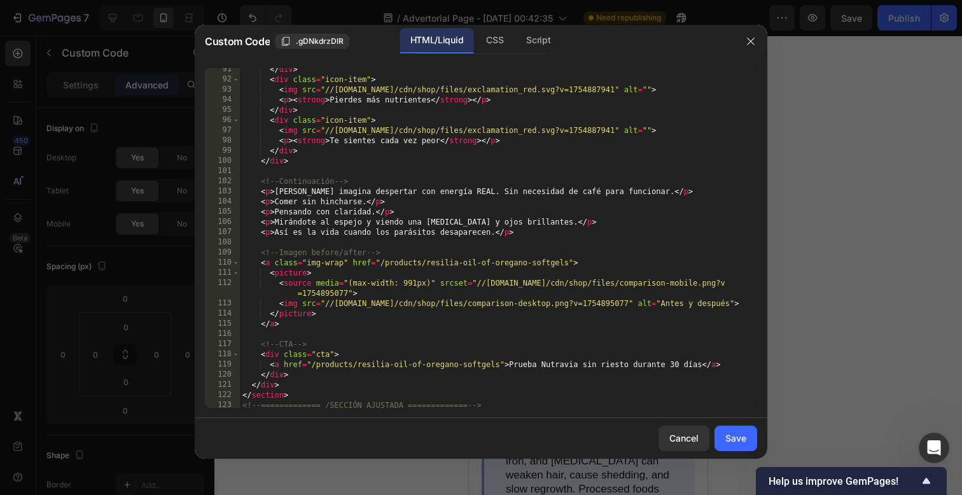
scroll to position [943, 0]
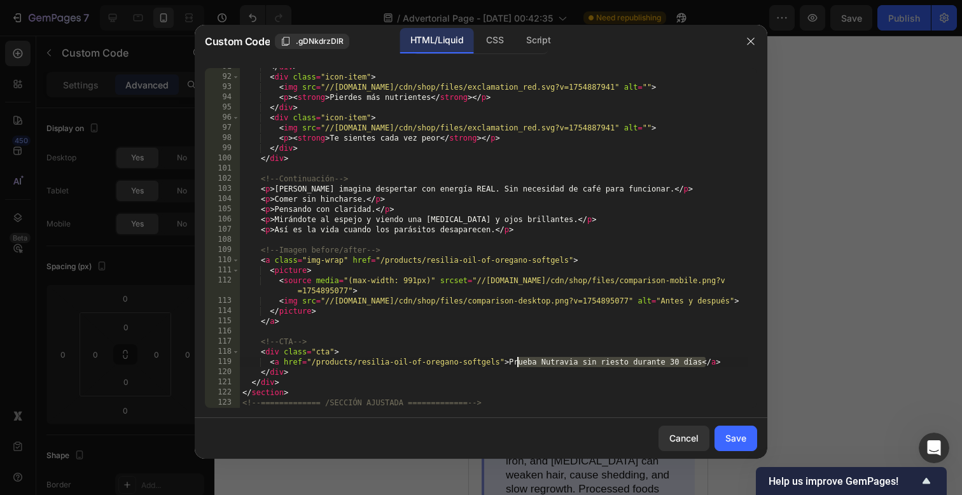
drag, startPoint x: 703, startPoint y: 361, endPoint x: 518, endPoint y: 363, distance: 185.2
click at [518, 363] on div "</ div > < div class = "icon-item" > < img src = "//[DOMAIN_NAME]/cdn/shop/file…" at bounding box center [494, 242] width 508 height 360
click at [510, 363] on div "</ div > < div class = "icon-item" > < img src = "//[DOMAIN_NAME]/cdn/shop/file…" at bounding box center [494, 242] width 508 height 360
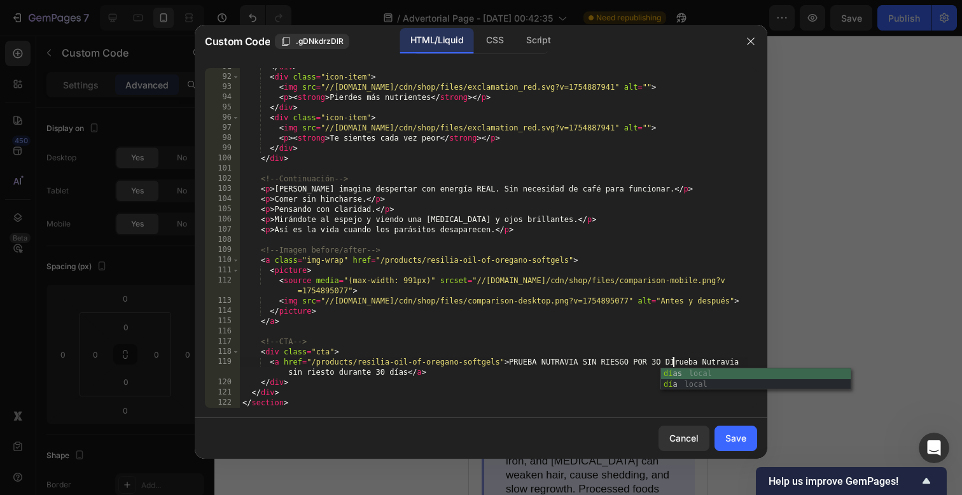
scroll to position [0, 0]
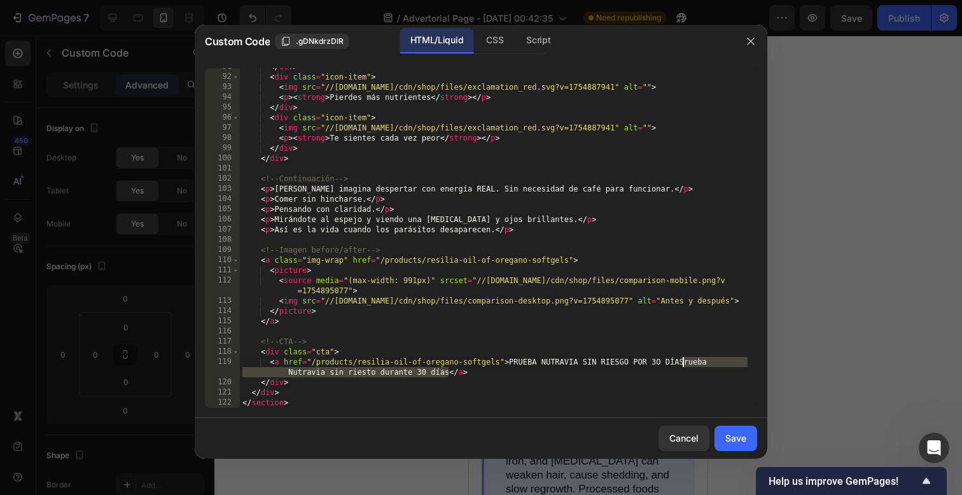
drag, startPoint x: 450, startPoint y: 373, endPoint x: 683, endPoint y: 365, distance: 233.0
click at [683, 365] on div "</ div > < div class = "icon-item" > < img src = "//[DOMAIN_NAME]/cdn/shop/file…" at bounding box center [494, 242] width 508 height 360
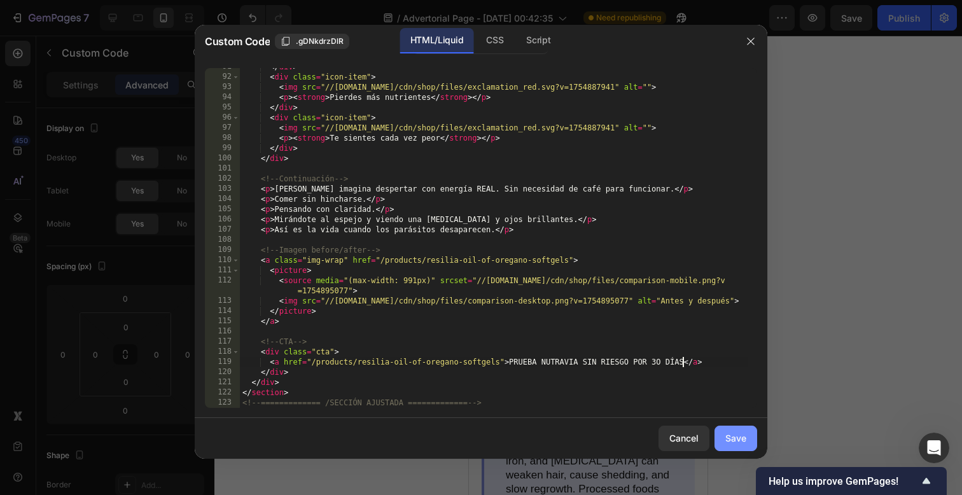
type textarea "<a href="/products/resilia-oil-of-oregano-softgels">PRUEBA NUTRAVIA SIN RIESGO …"
click at [738, 442] on div "Save" at bounding box center [735, 437] width 21 height 13
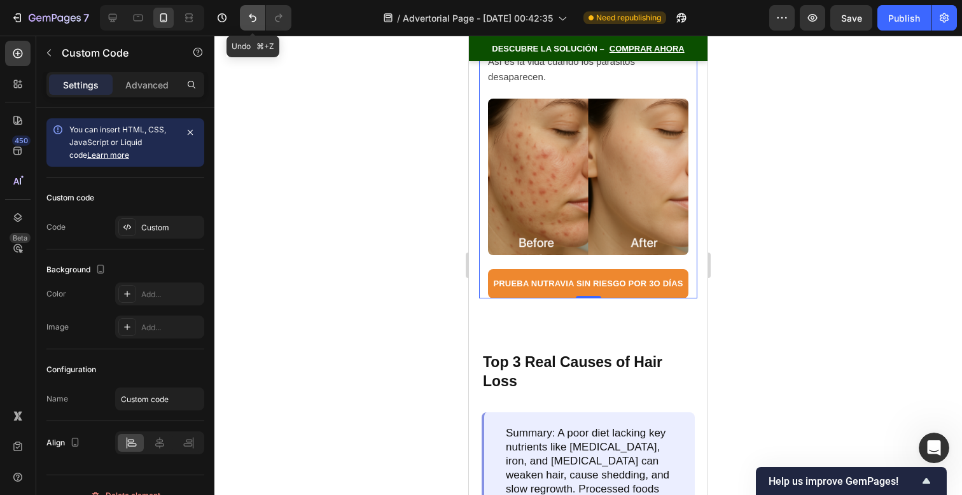
click at [249, 10] on button "Undo/Redo" at bounding box center [252, 17] width 25 height 25
click at [765, 199] on div at bounding box center [588, 265] width 748 height 459
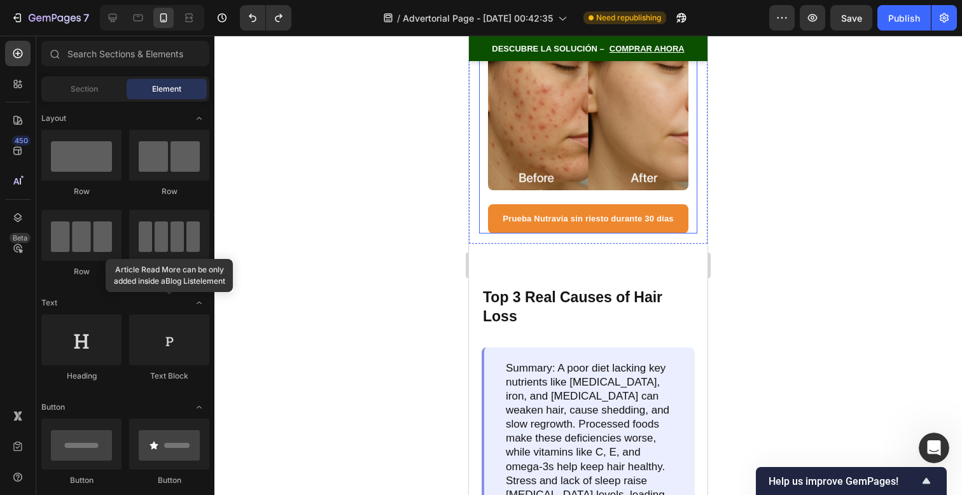
scroll to position [9519, 0]
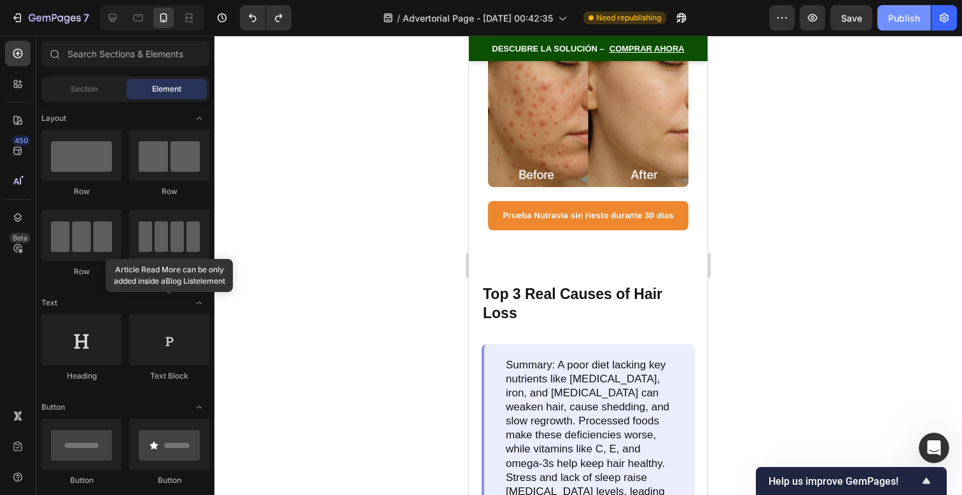
click at [901, 8] on button "Publish" at bounding box center [903, 17] width 53 height 25
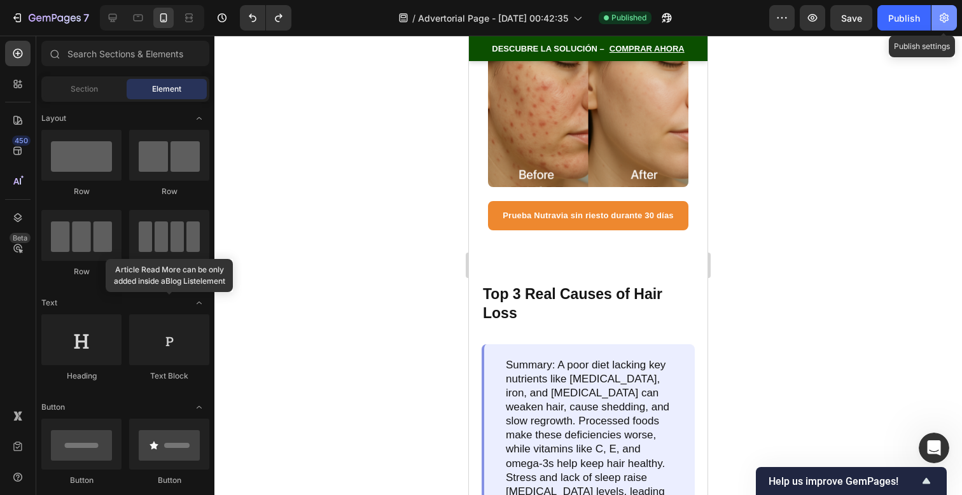
click at [939, 17] on icon "button" at bounding box center [944, 17] width 13 height 13
click at [947, 24] on button "button" at bounding box center [944, 17] width 25 height 25
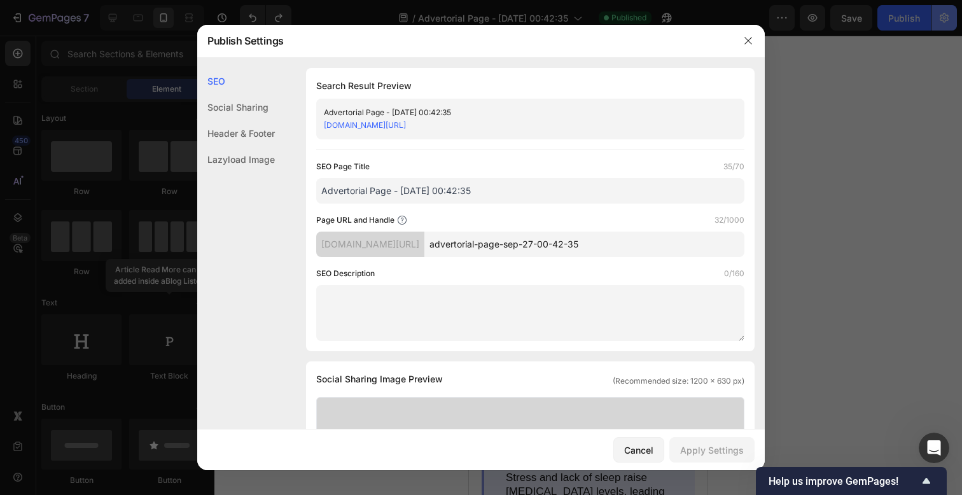
click at [947, 24] on div at bounding box center [481, 247] width 962 height 495
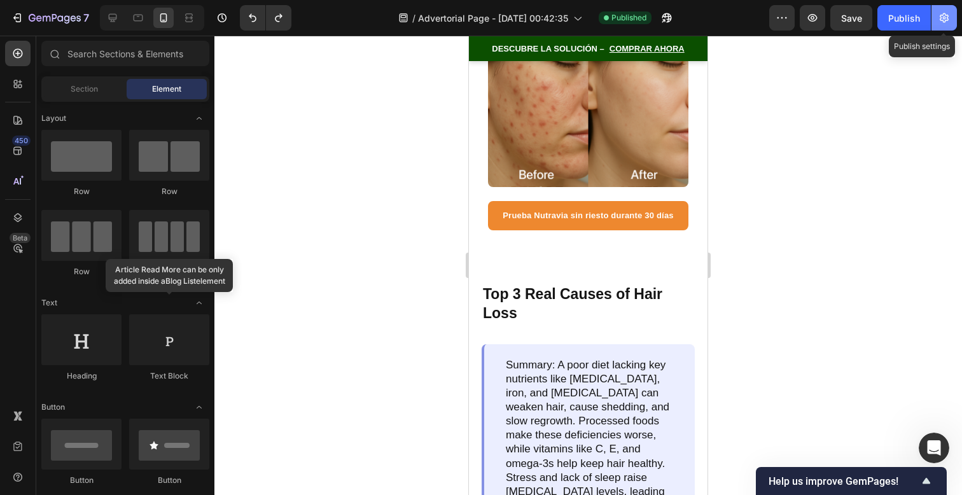
click at [947, 24] on button "button" at bounding box center [944, 17] width 25 height 25
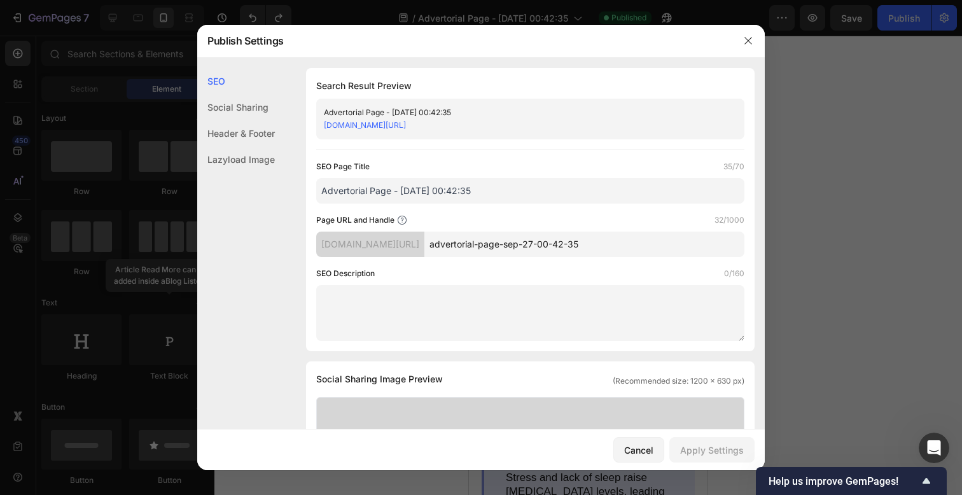
click at [261, 153] on div "Lazyload Image" at bounding box center [236, 159] width 78 height 26
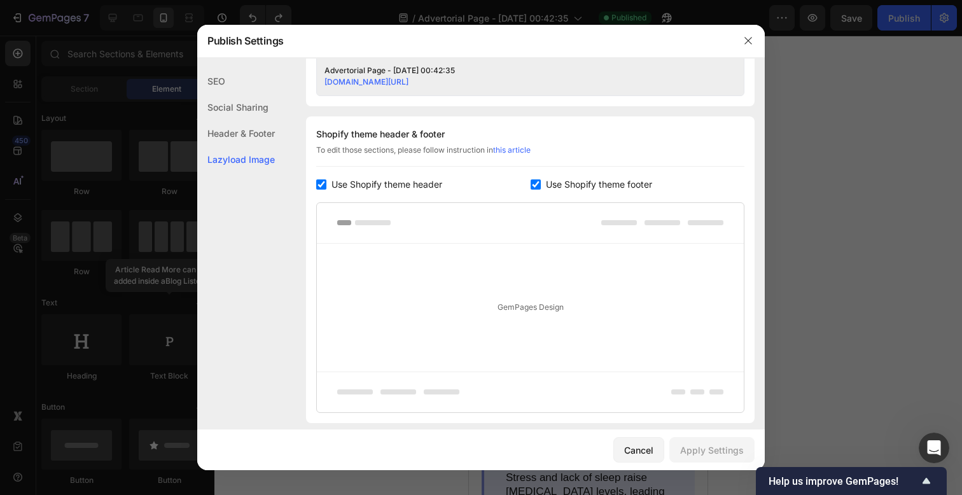
click at [262, 137] on div "Header & Footer" at bounding box center [236, 133] width 78 height 26
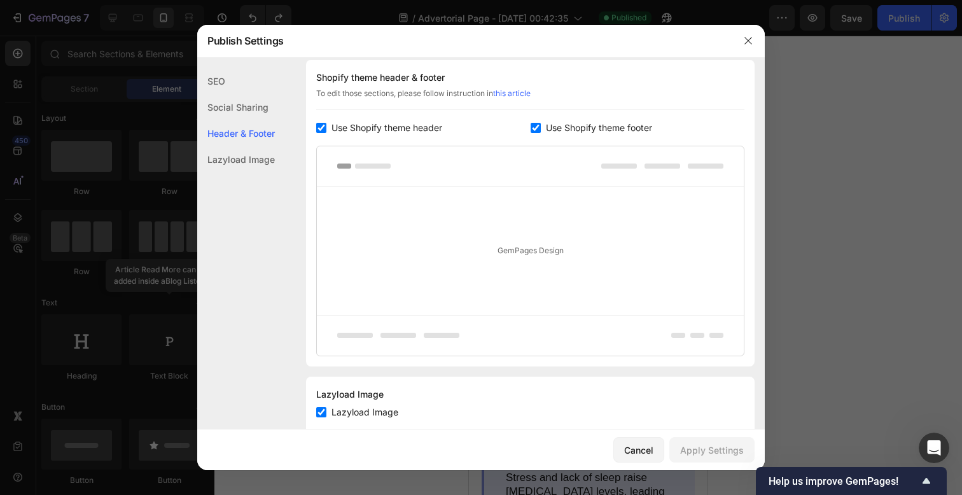
scroll to position [596, 0]
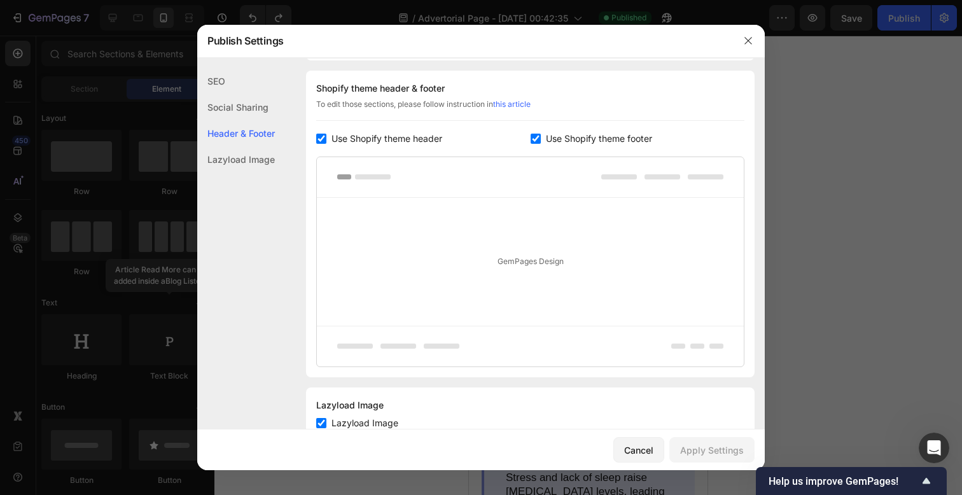
click at [356, 141] on span "Use Shopify theme header" at bounding box center [387, 138] width 111 height 15
checkbox input "false"
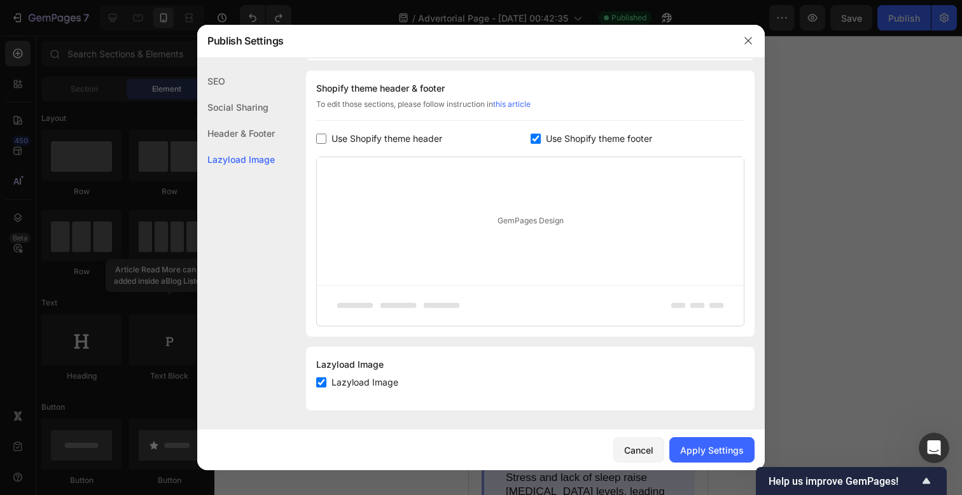
click at [551, 151] on div "Shopify theme header & footer To edit those sections, please follow instruction…" at bounding box center [530, 204] width 449 height 266
click at [551, 143] on span "Use Shopify theme footer" at bounding box center [599, 138] width 106 height 15
checkbox input "false"
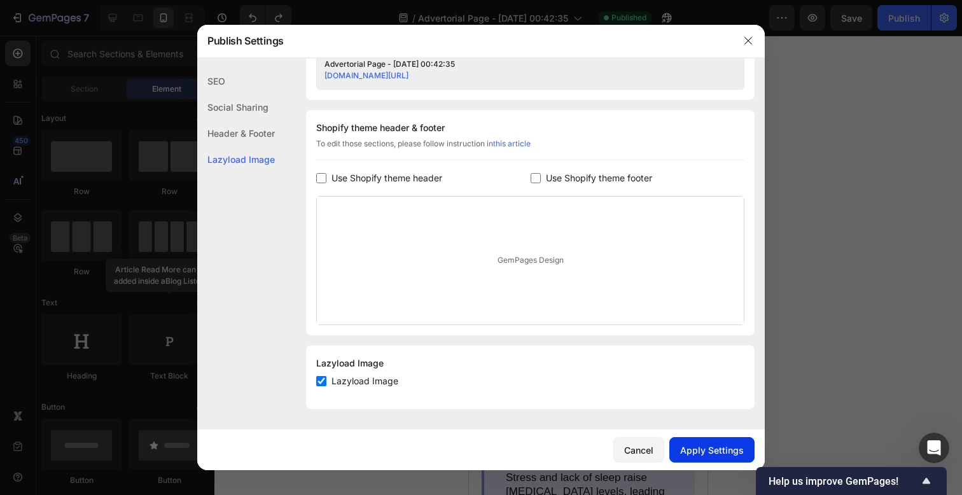
click at [706, 441] on button "Apply Settings" at bounding box center [711, 449] width 85 height 25
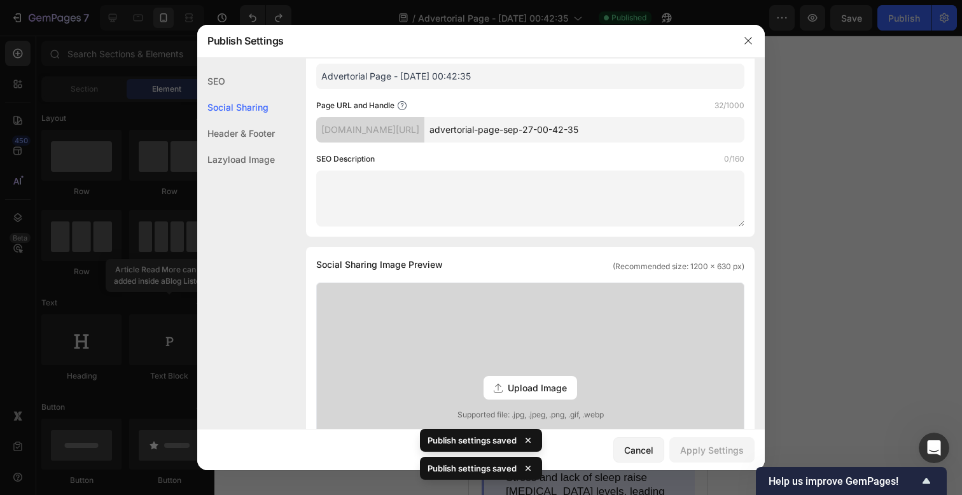
scroll to position [0, 0]
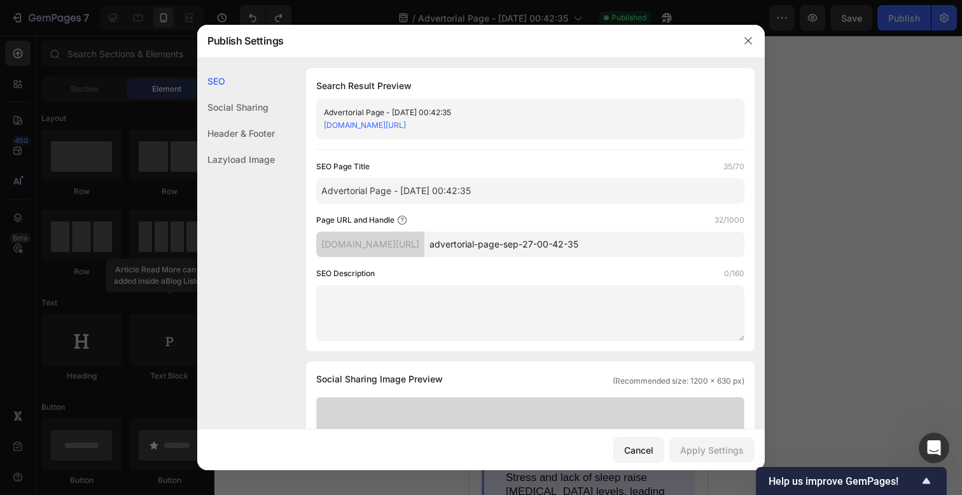
drag, startPoint x: 582, startPoint y: 125, endPoint x: 323, endPoint y: 120, distance: 259.0
click at [323, 120] on div "Advertorial Page - [DATE] 00:42:35 [DOMAIN_NAME][URL]" at bounding box center [530, 119] width 428 height 41
copy link "[DOMAIN_NAME][URL]"
click at [746, 41] on icon "button" at bounding box center [748, 41] width 10 height 10
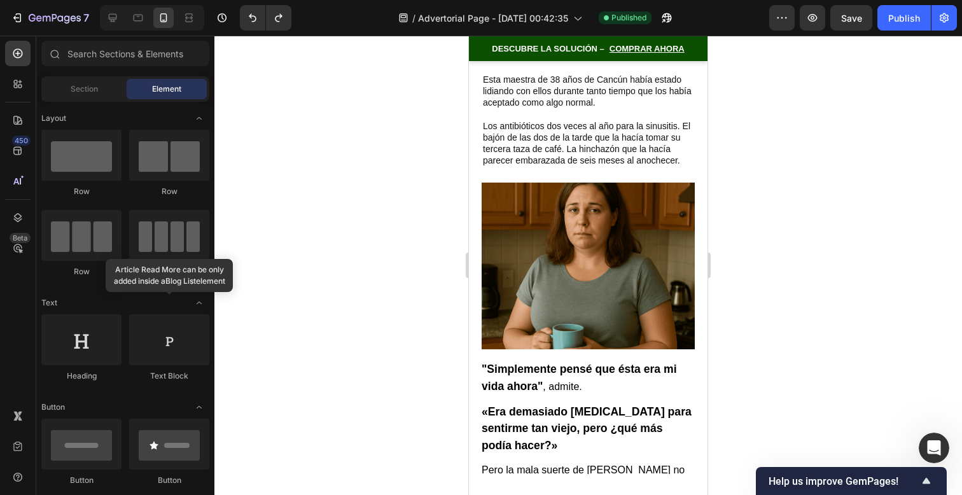
scroll to position [0, 0]
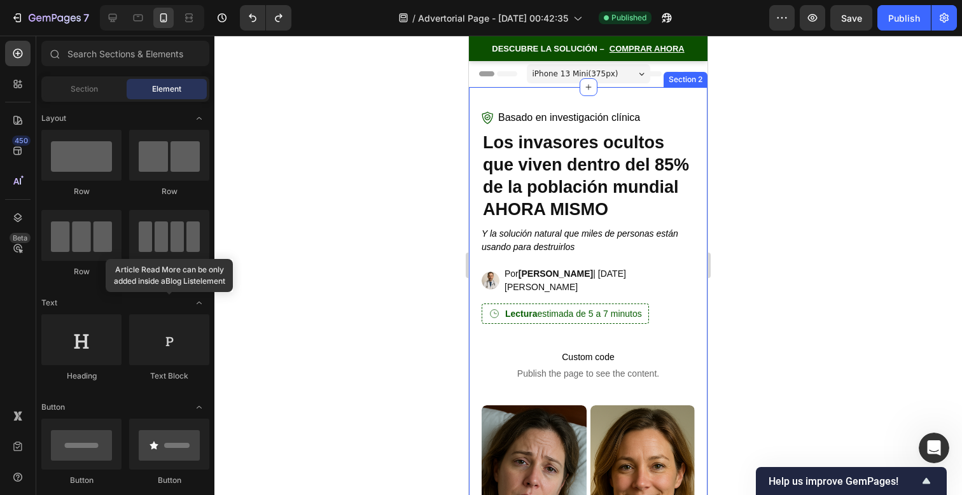
click at [651, 101] on div "Basado en investigación clínica Custom Code Los invasores ocultos que viven den…" at bounding box center [588, 335] width 239 height 496
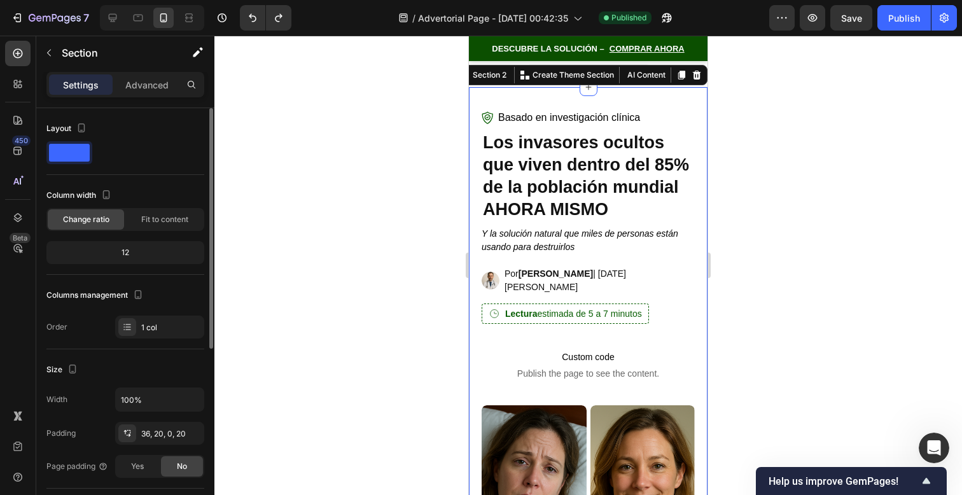
click at [165, 448] on div "Width 100% Padding 36, 20, 0, 20 Page padding Yes No" at bounding box center [125, 433] width 158 height 90
click at [164, 440] on div "36, 20, 0, 20" at bounding box center [159, 433] width 89 height 23
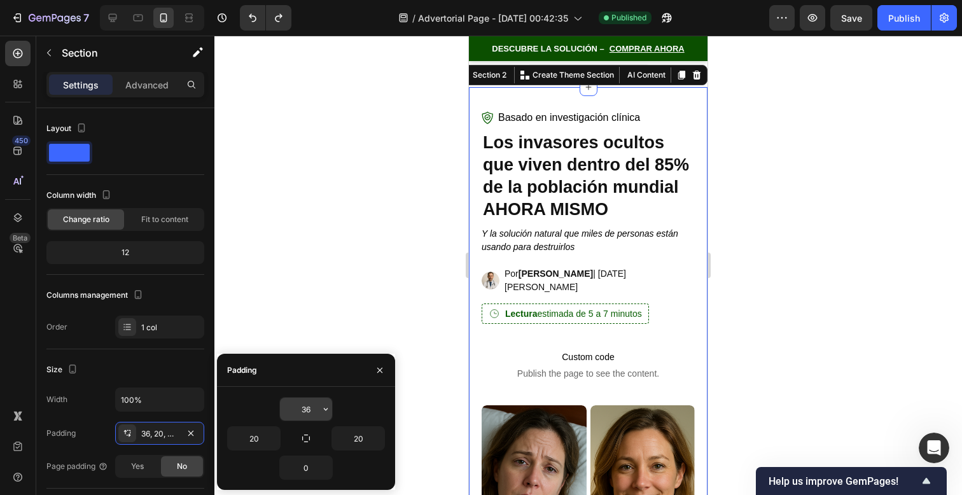
click at [297, 410] on input "36" at bounding box center [306, 409] width 52 height 23
click at [301, 410] on input "36" at bounding box center [306, 409] width 52 height 23
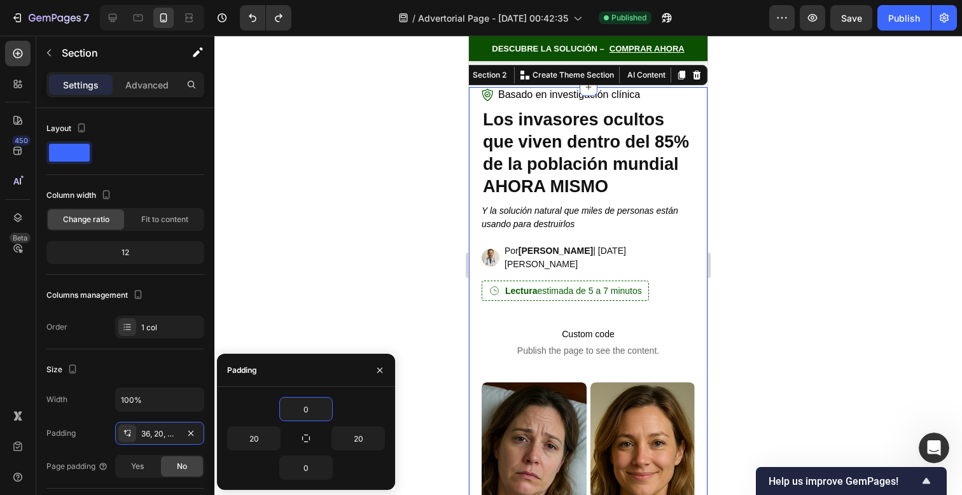
type input "0"
click at [268, 402] on div "0" at bounding box center [306, 409] width 158 height 24
click at [271, 414] on div "0" at bounding box center [306, 409] width 158 height 24
click at [601, 185] on h2 "Los invasores ocultos que viven dentro del 85% de la población mundial AHORA MI…" at bounding box center [588, 154] width 213 height 92
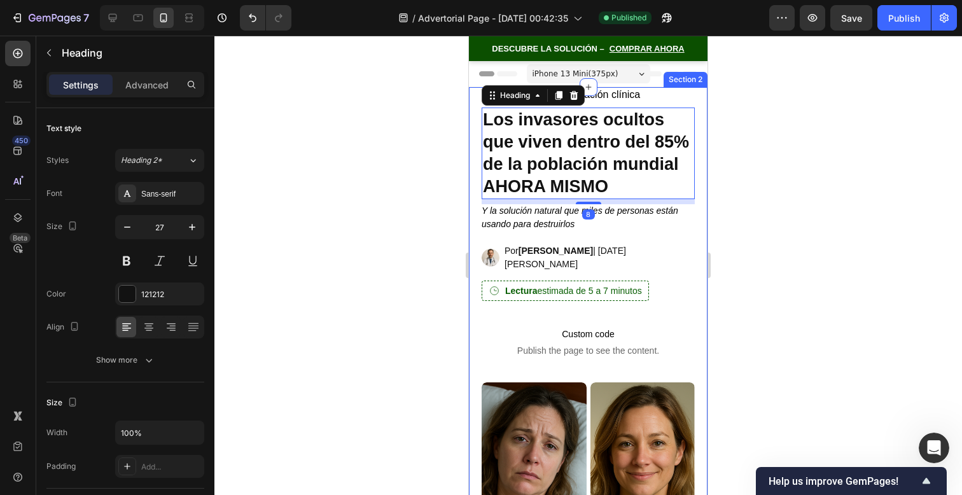
click at [729, 96] on div at bounding box center [588, 265] width 748 height 459
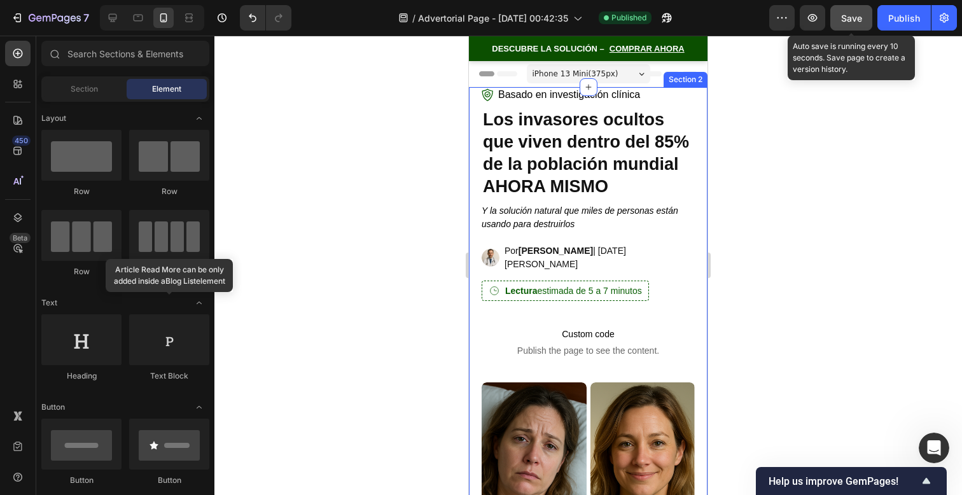
click at [841, 26] on button "Save" at bounding box center [851, 17] width 42 height 25
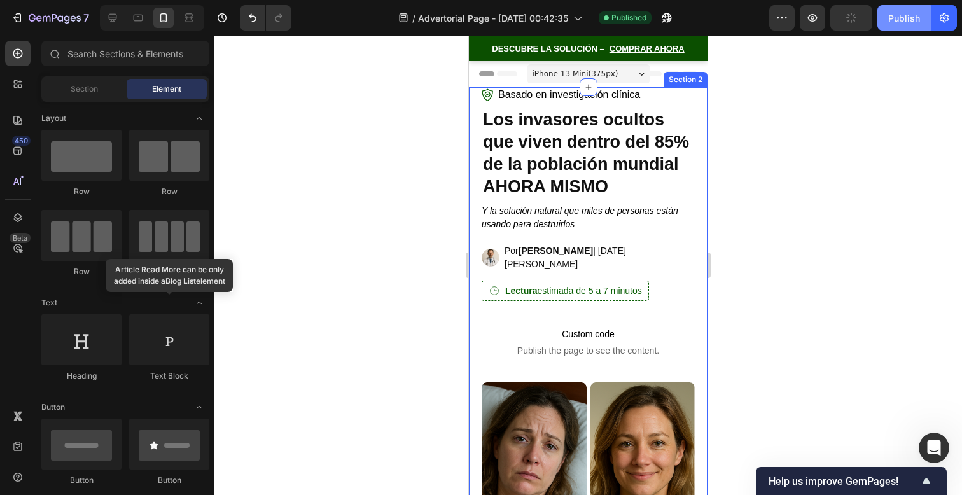
click at [895, 25] on button "Publish" at bounding box center [903, 17] width 53 height 25
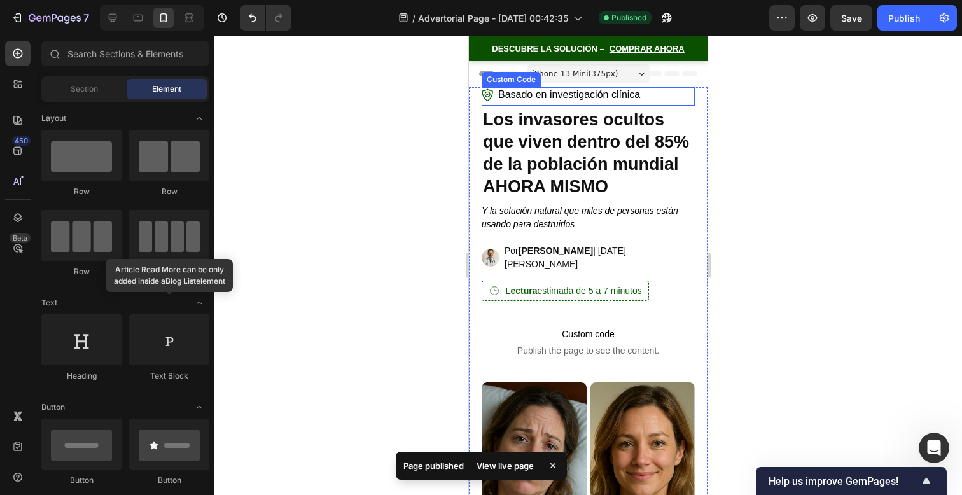
scroll to position [1, 0]
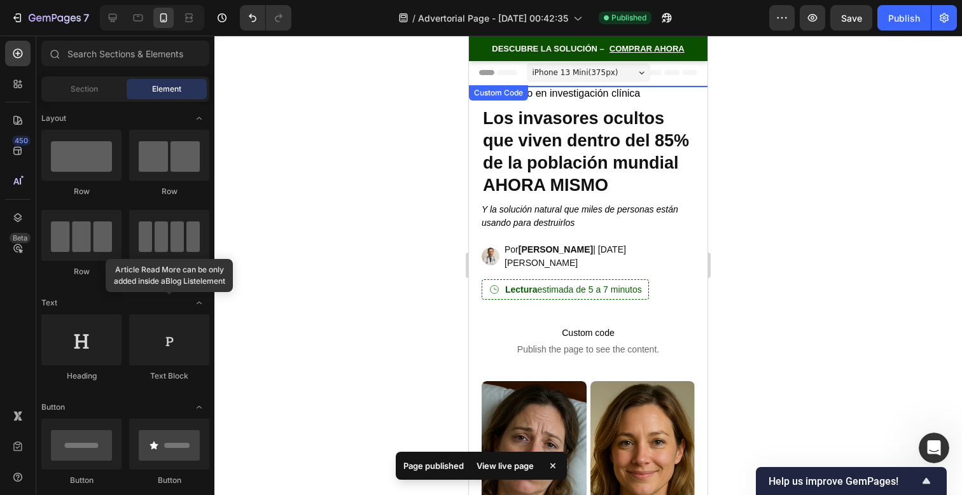
click at [673, 60] on div "DESCUBRE LA SOLUCIÓN – COMPRAR AHORA" at bounding box center [588, 48] width 239 height 25
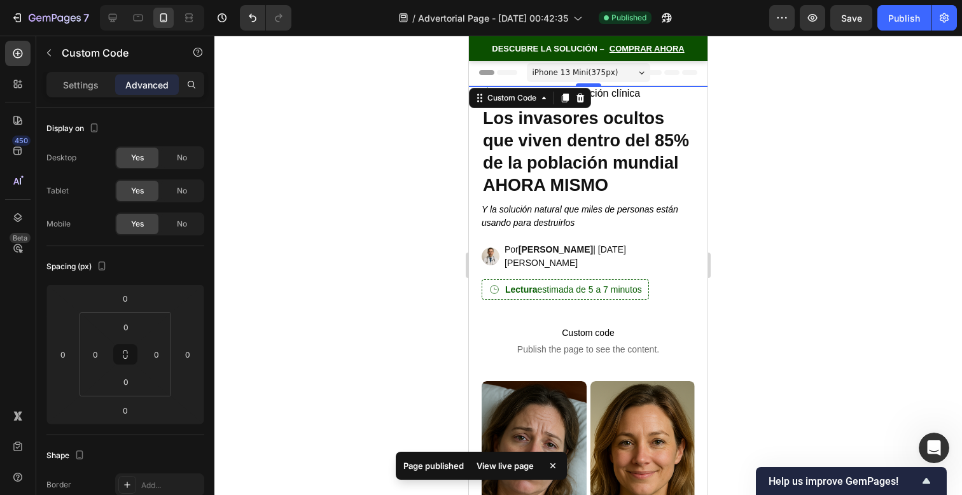
click at [662, 75] on div "Header" at bounding box center [588, 72] width 218 height 25
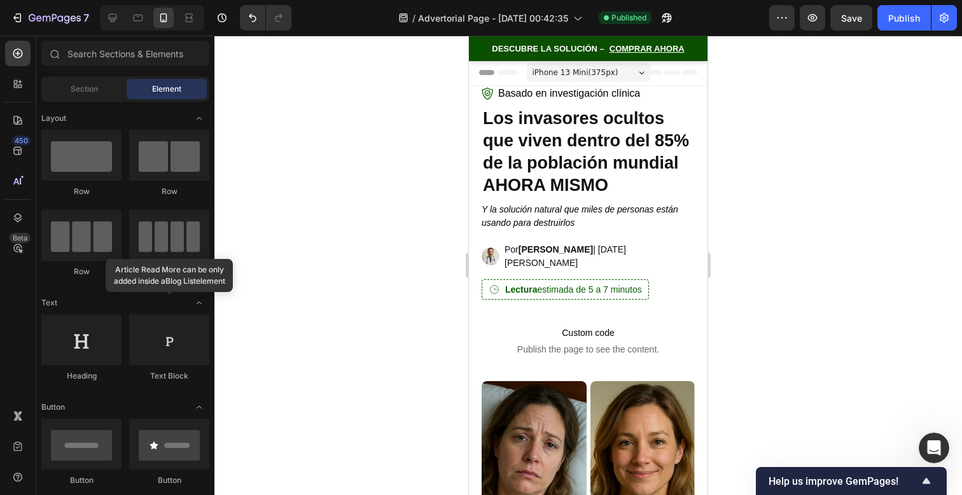
click at [662, 75] on div "Header" at bounding box center [588, 72] width 218 height 25
click at [667, 73] on icon at bounding box center [671, 72] width 15 height 5
click at [680, 73] on icon at bounding box center [671, 72] width 51 height 5
click at [699, 56] on div "DESCUBRE LA SOLUCIÓN – COMPRAR AHORA" at bounding box center [588, 48] width 239 height 25
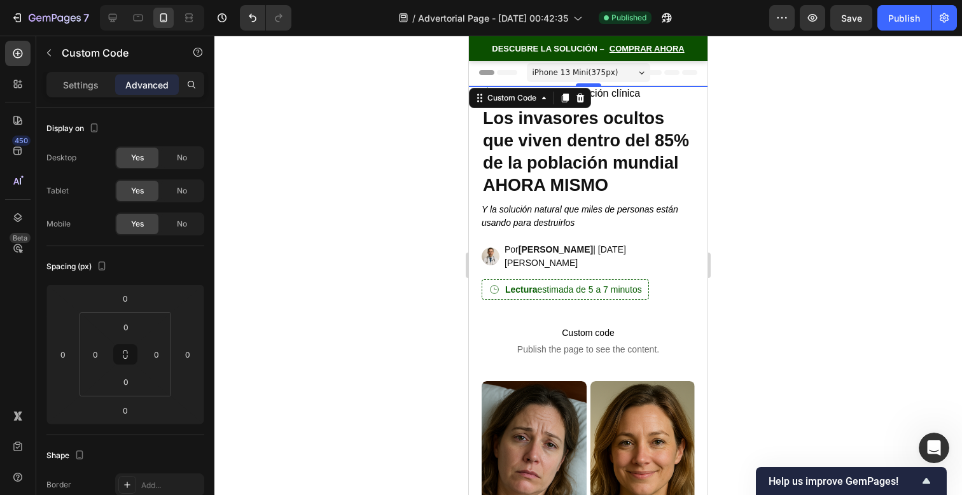
click at [695, 36] on div "7 / Advertorial Page - [DATE] 00:42:35 Published Preview Save Publish" at bounding box center [481, 18] width 962 height 36
click at [695, 42] on div "DESCUBRE LA SOLUCIÓN – COMPRAR AHORA" at bounding box center [588, 48] width 239 height 25
click at [16, 88] on icon at bounding box center [17, 84] width 13 height 13
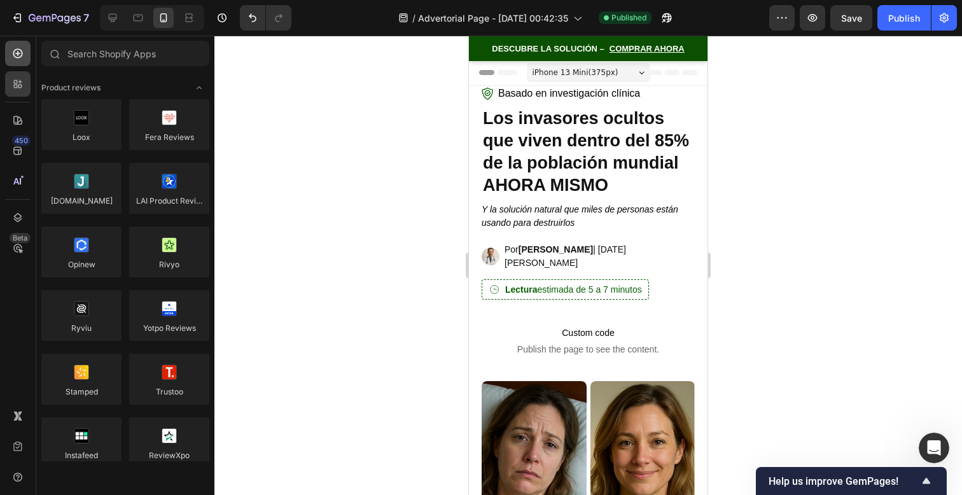
click at [17, 64] on div at bounding box center [17, 53] width 25 height 25
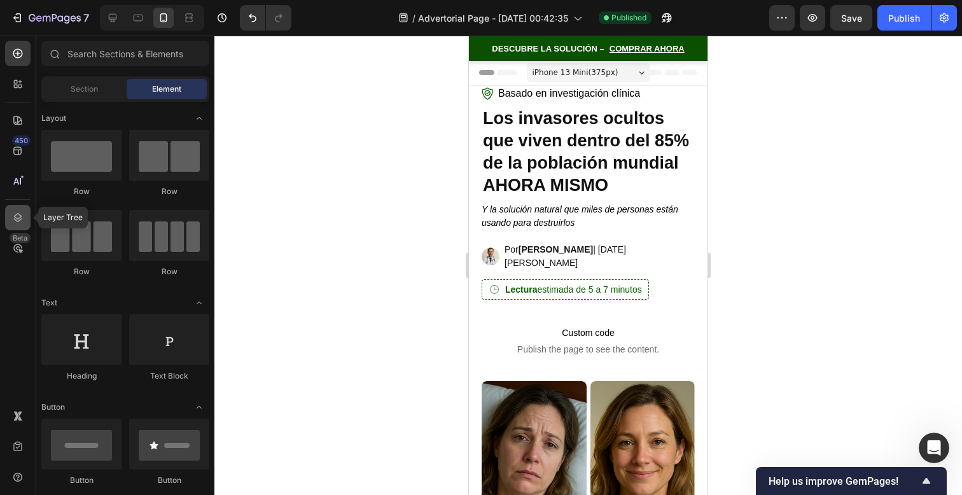
click at [16, 220] on icon at bounding box center [18, 217] width 8 height 9
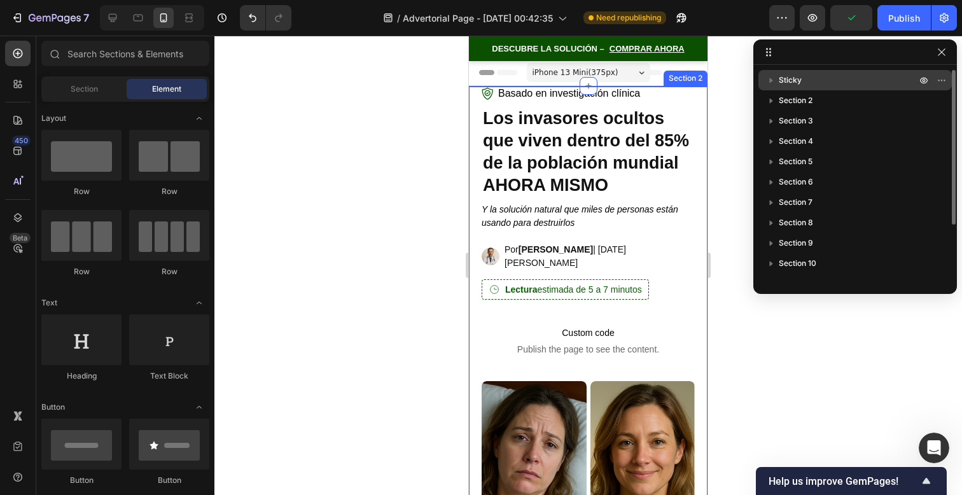
click at [770, 81] on icon "button" at bounding box center [771, 80] width 3 height 5
click at [820, 116] on span "Custom Code" at bounding box center [828, 121] width 49 height 13
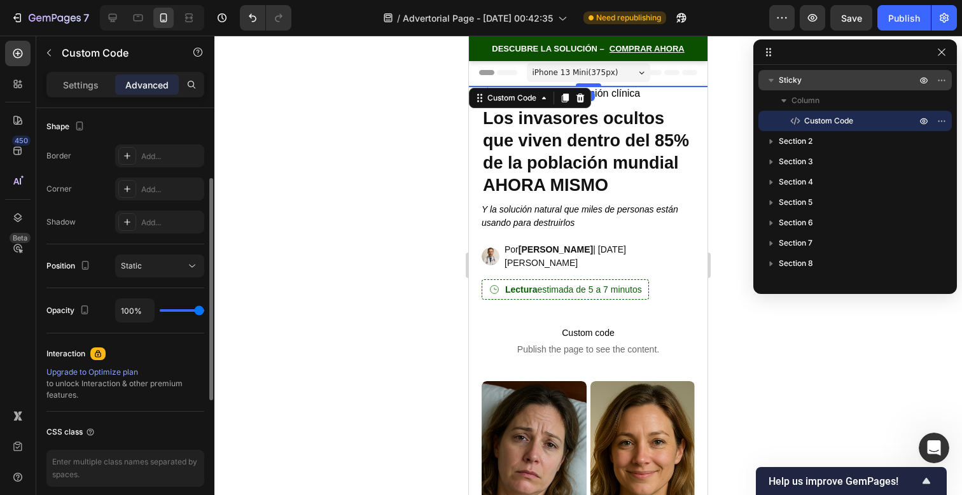
scroll to position [382, 0]
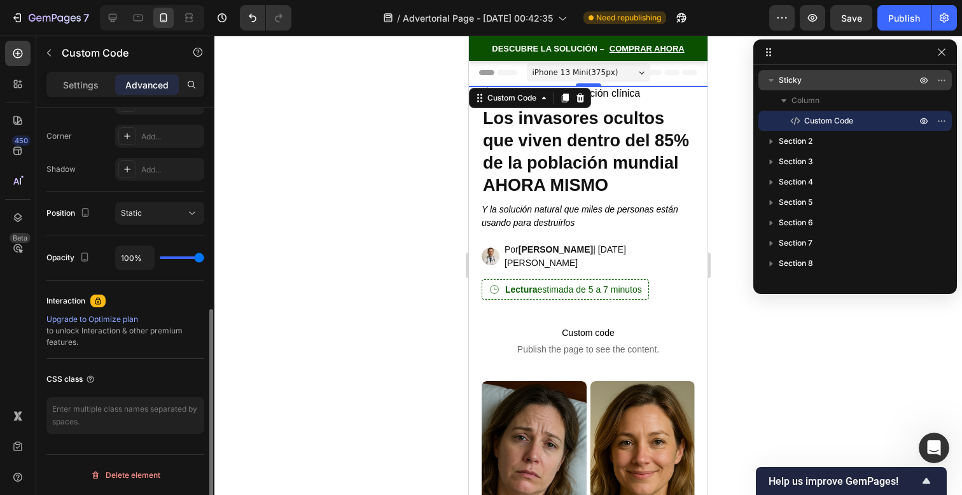
click at [807, 79] on p "Sticky" at bounding box center [849, 80] width 140 height 13
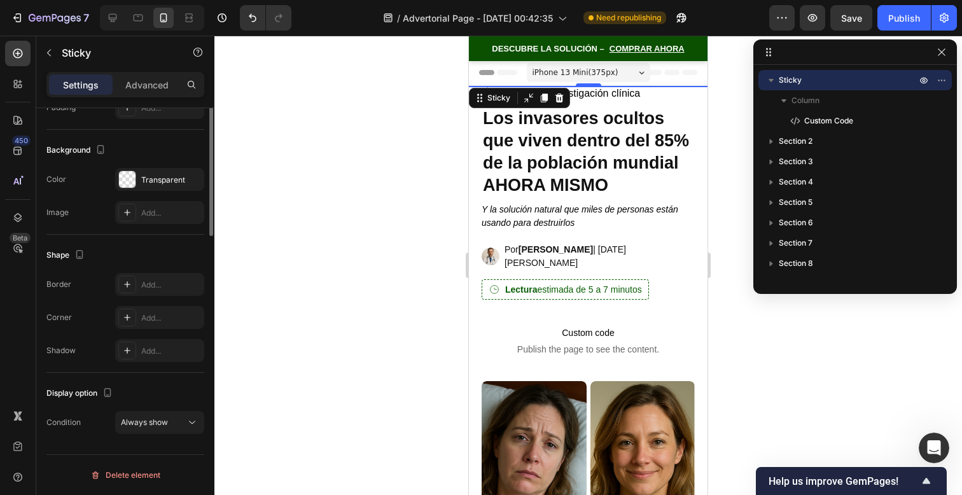
scroll to position [0, 0]
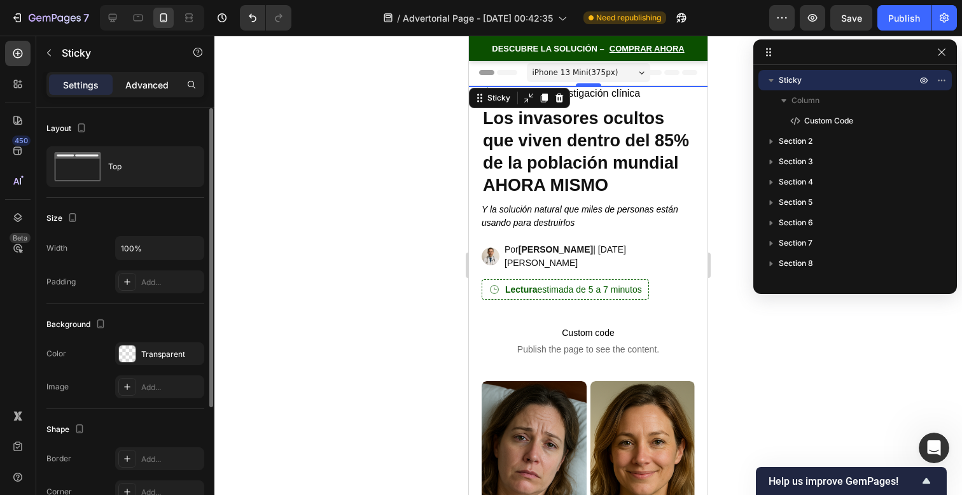
click at [139, 80] on p "Advanced" at bounding box center [146, 84] width 43 height 13
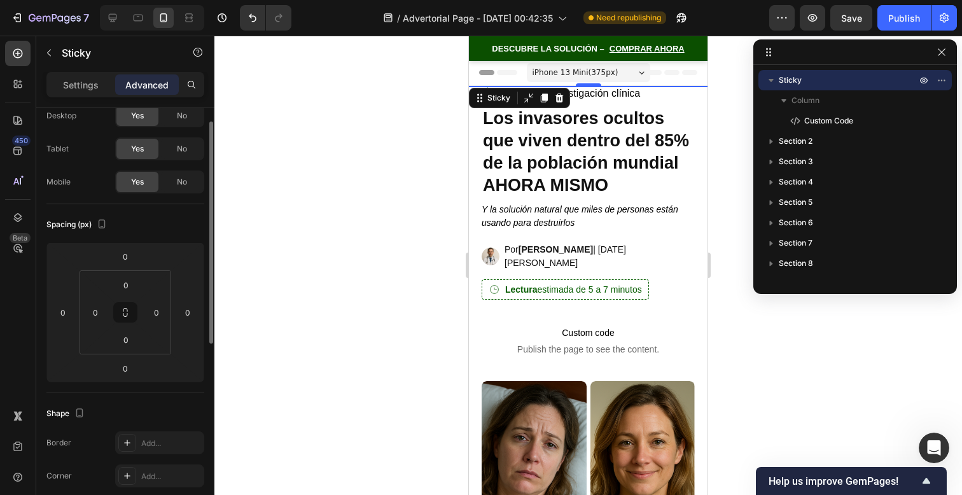
scroll to position [382, 0]
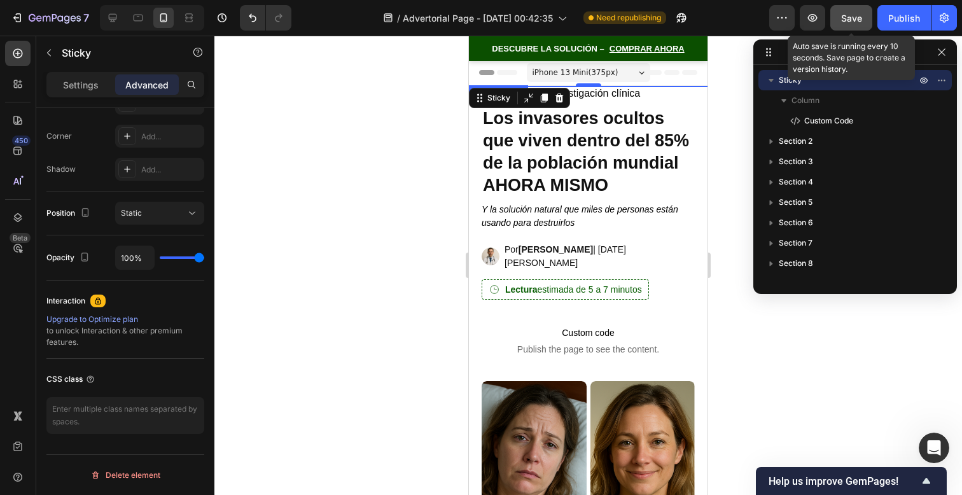
click at [835, 10] on button "Save" at bounding box center [851, 17] width 42 height 25
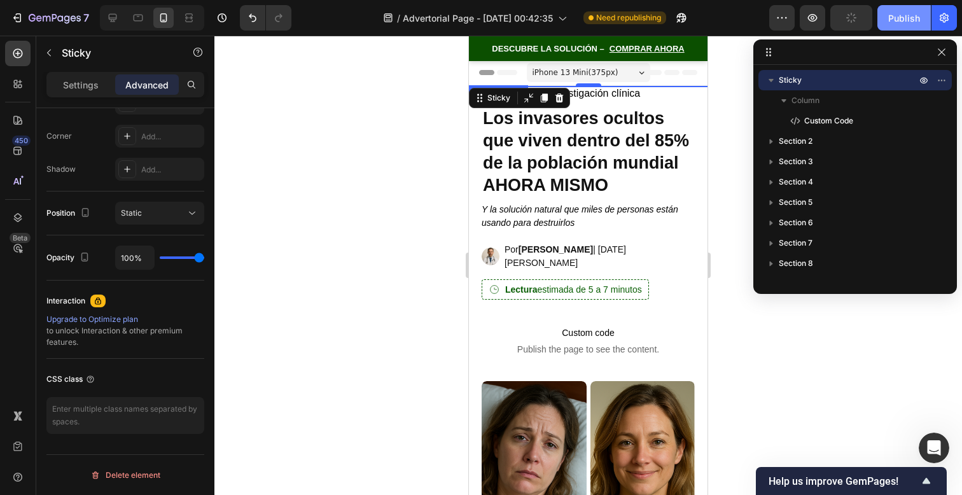
click at [895, 11] on div "Publish" at bounding box center [904, 17] width 32 height 13
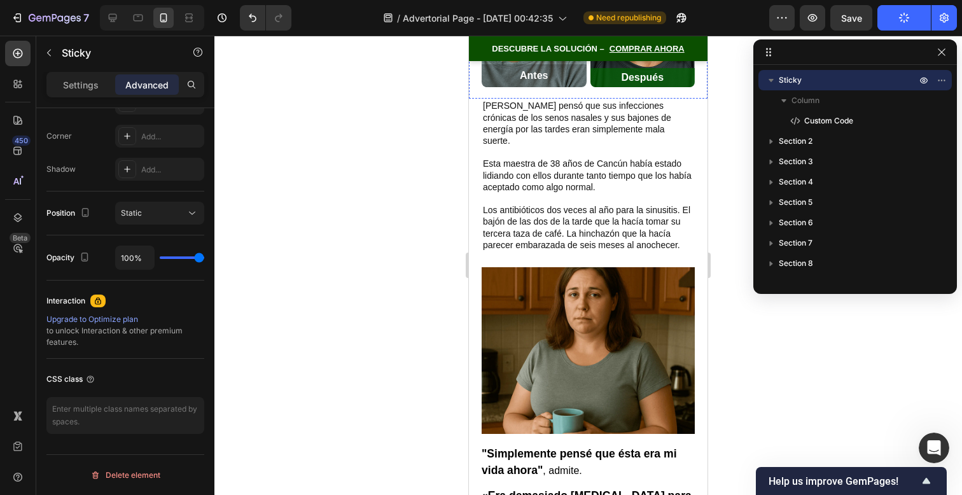
scroll to position [458, 0]
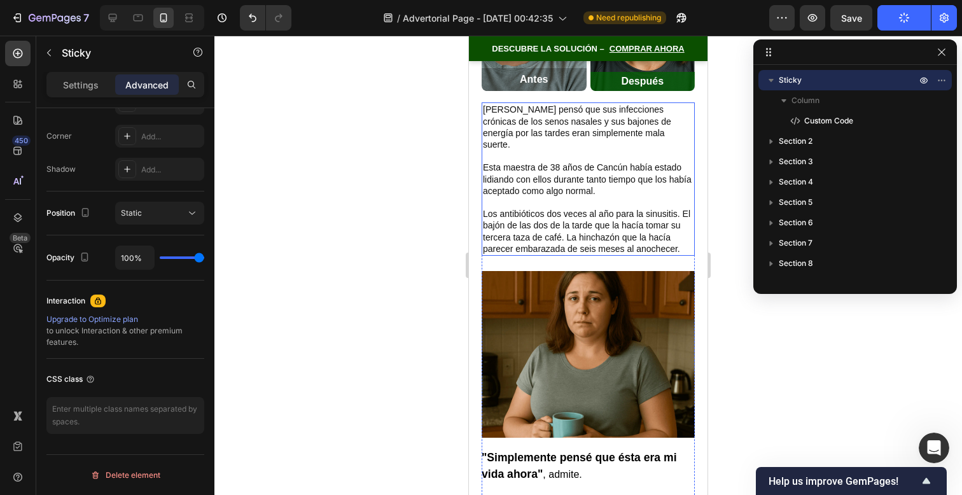
click at [578, 114] on p "[PERSON_NAME] pensó que sus infecciones crónicas de los senos nasales y sus baj…" at bounding box center [588, 127] width 211 height 46
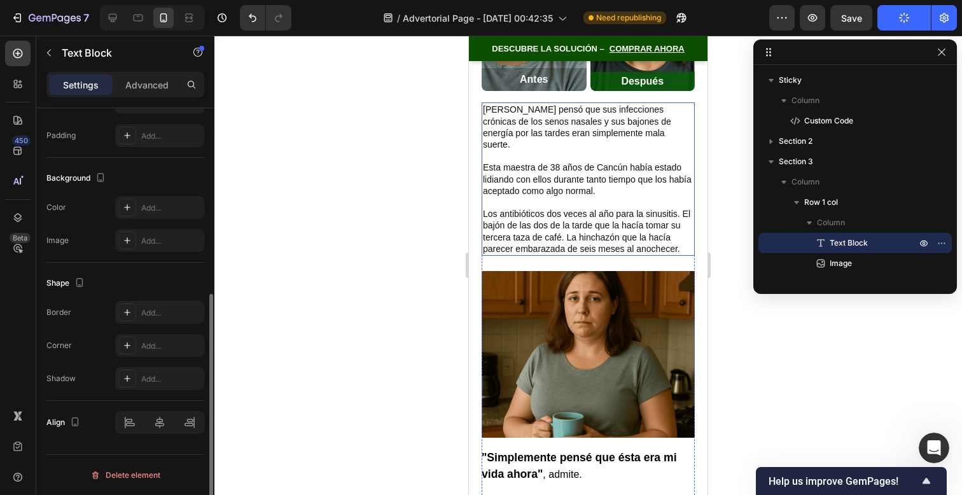
scroll to position [0, 0]
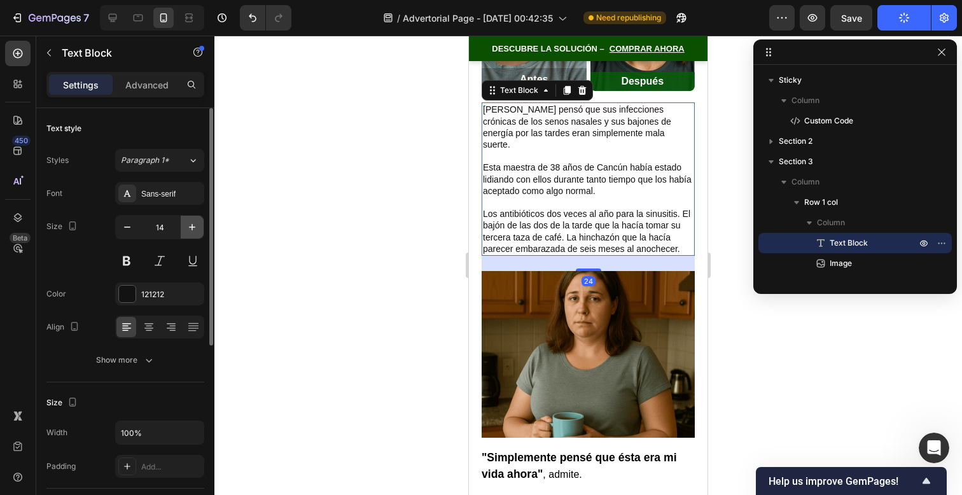
click at [192, 228] on icon "button" at bounding box center [192, 227] width 6 height 6
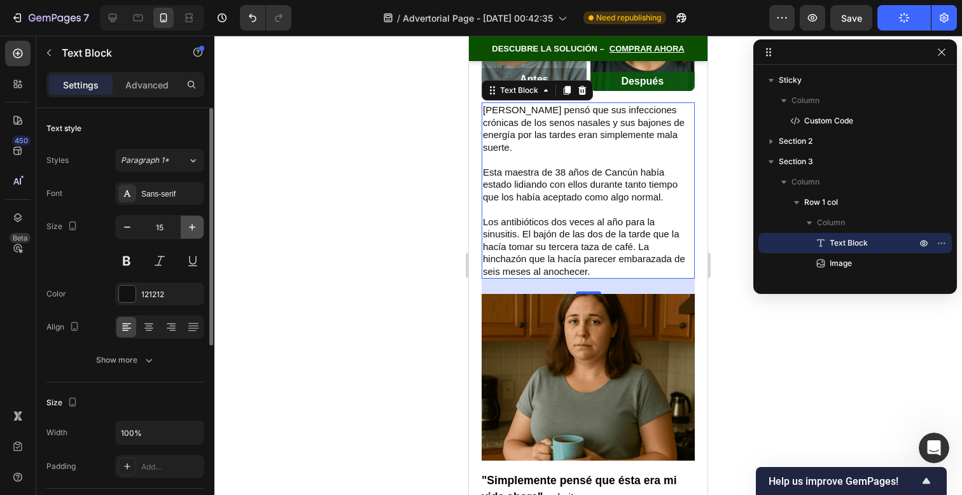
click at [192, 228] on icon "button" at bounding box center [192, 227] width 6 height 6
type input "16"
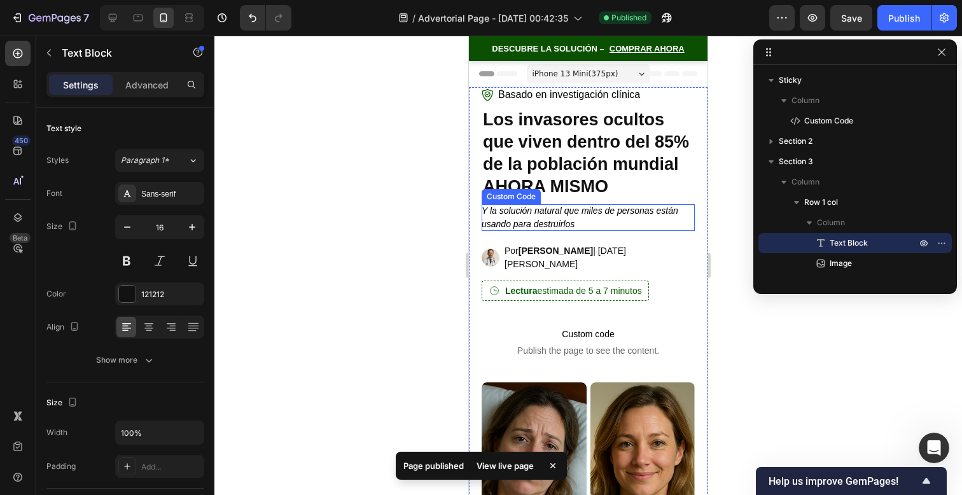
click at [628, 215] on p "Y la solución natural que miles de personas están usando para destruirlos" at bounding box center [588, 217] width 213 height 27
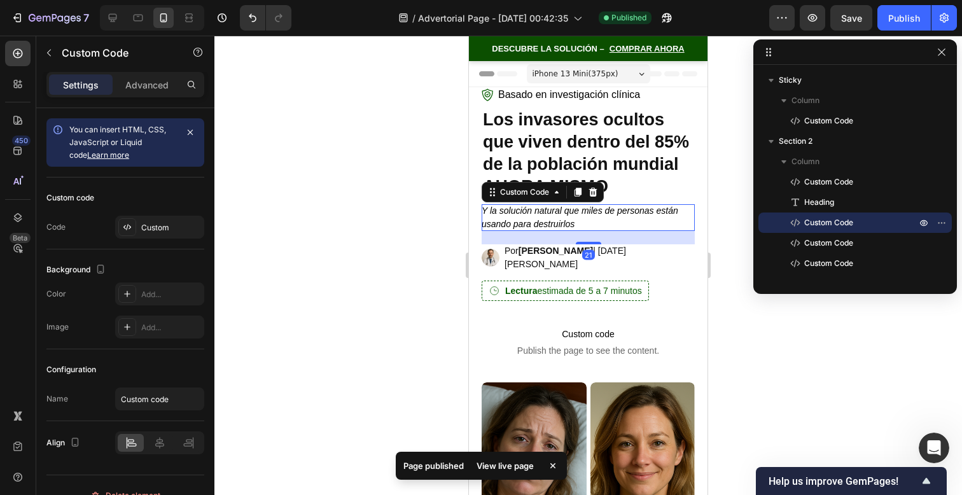
click at [675, 207] on p "Y la solución natural que miles de personas están usando para destruirlos" at bounding box center [588, 217] width 213 height 27
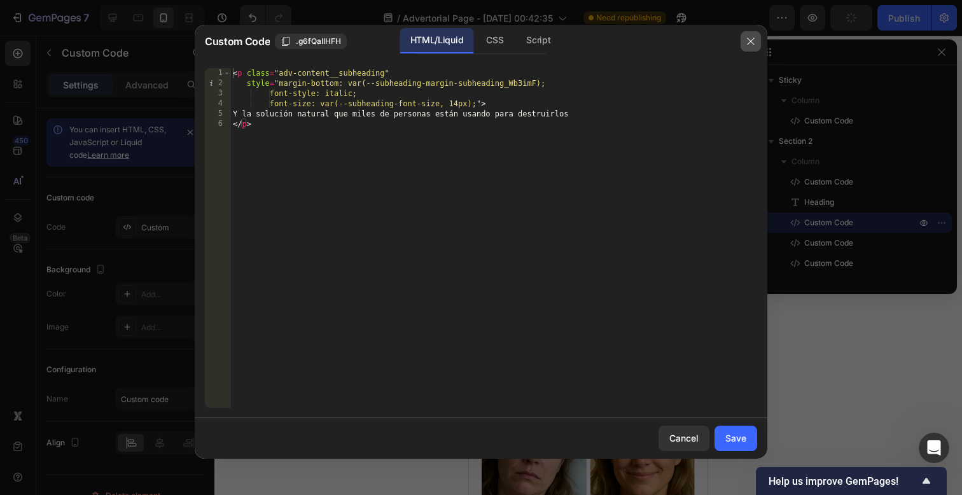
click at [753, 51] on button "button" at bounding box center [751, 41] width 20 height 20
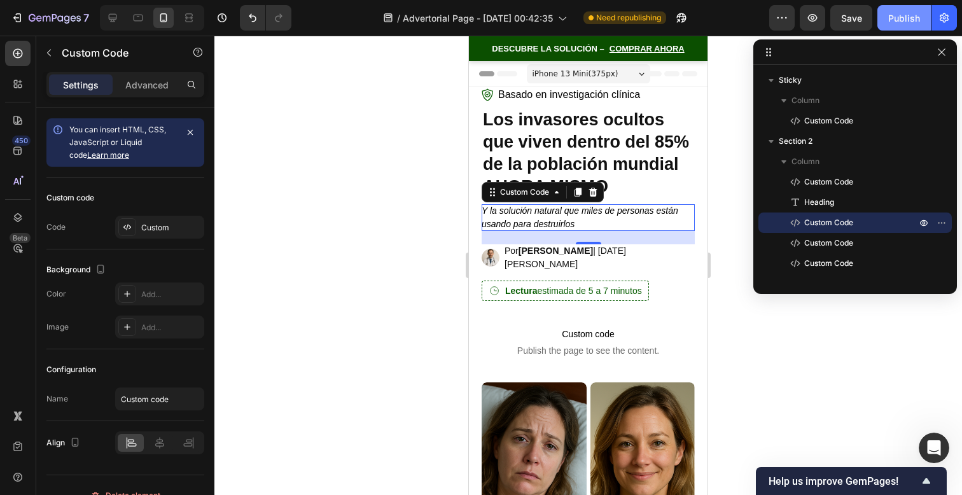
click at [895, 18] on div "Publish" at bounding box center [904, 17] width 32 height 13
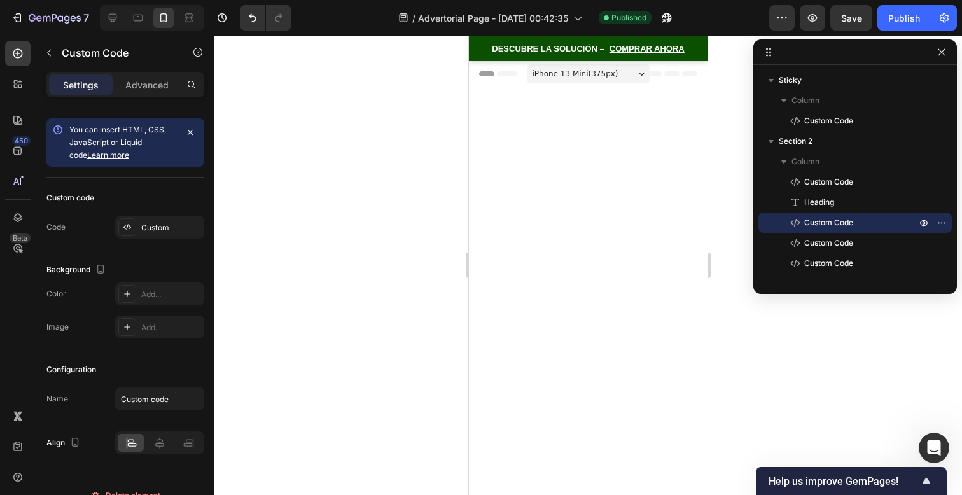
scroll to position [1621, 0]
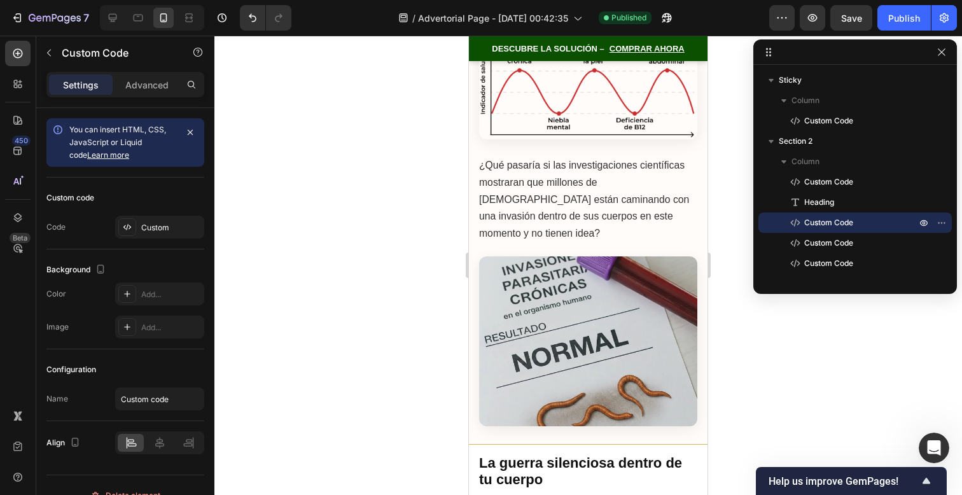
click at [734, 103] on div at bounding box center [588, 265] width 748 height 459
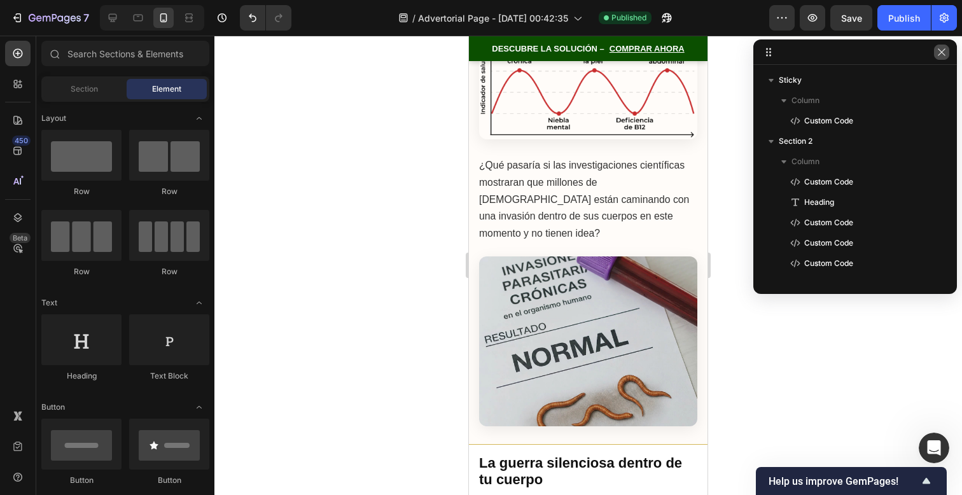
click at [941, 53] on icon "button" at bounding box center [942, 52] width 10 height 10
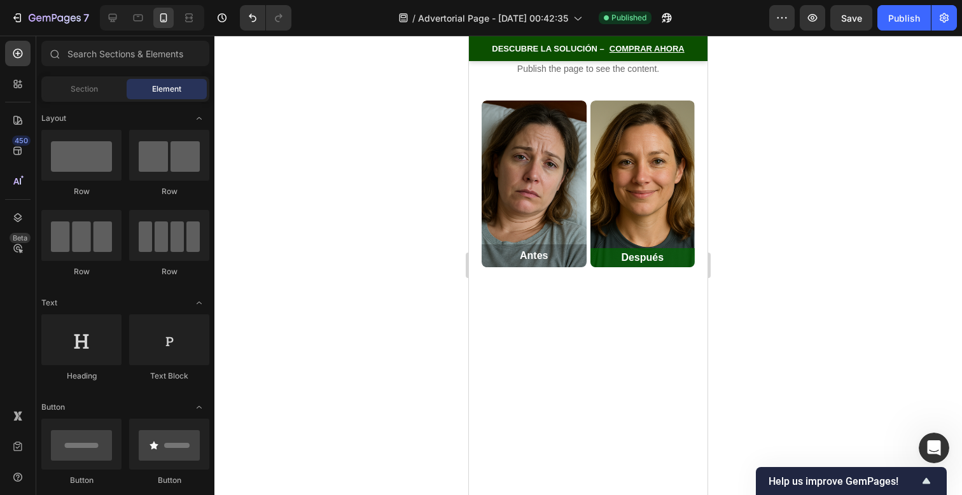
scroll to position [0, 0]
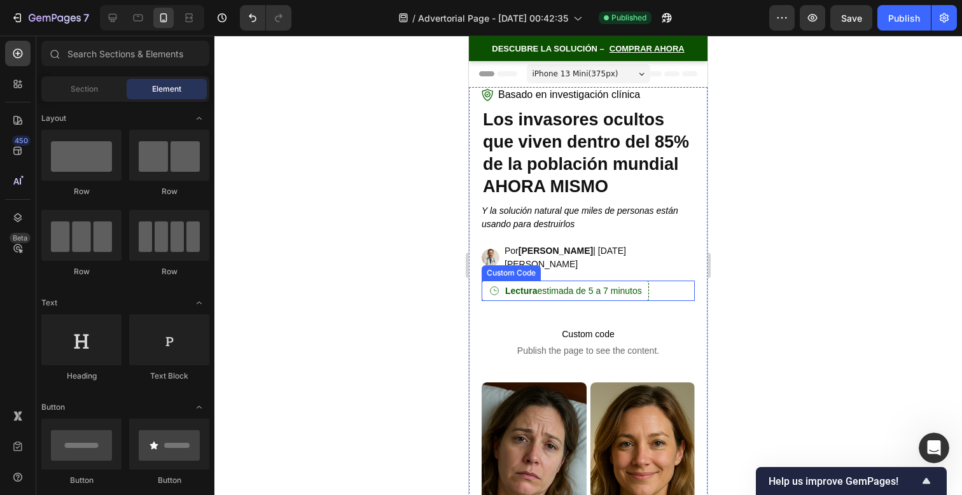
click at [667, 285] on div "Lectura estimada de 5 a 7 minutos" at bounding box center [588, 291] width 213 height 20
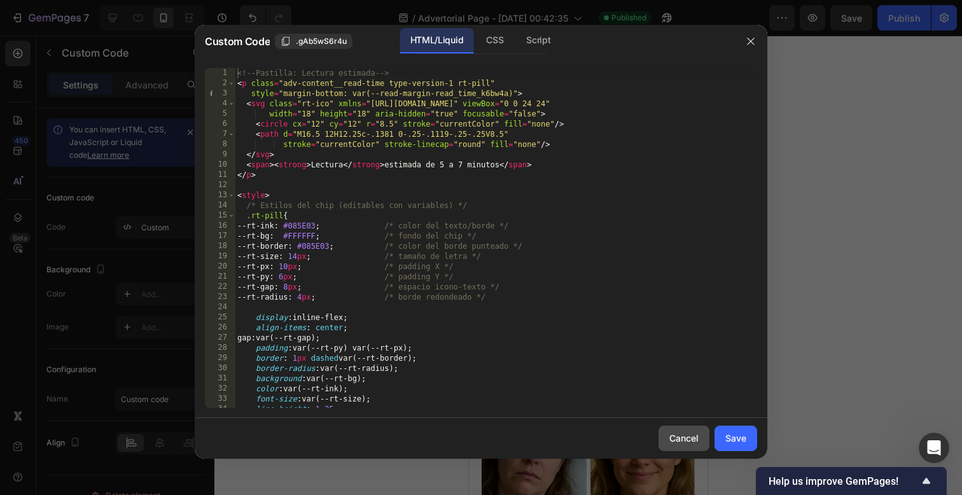
click at [682, 441] on div "Cancel" at bounding box center [683, 437] width 29 height 13
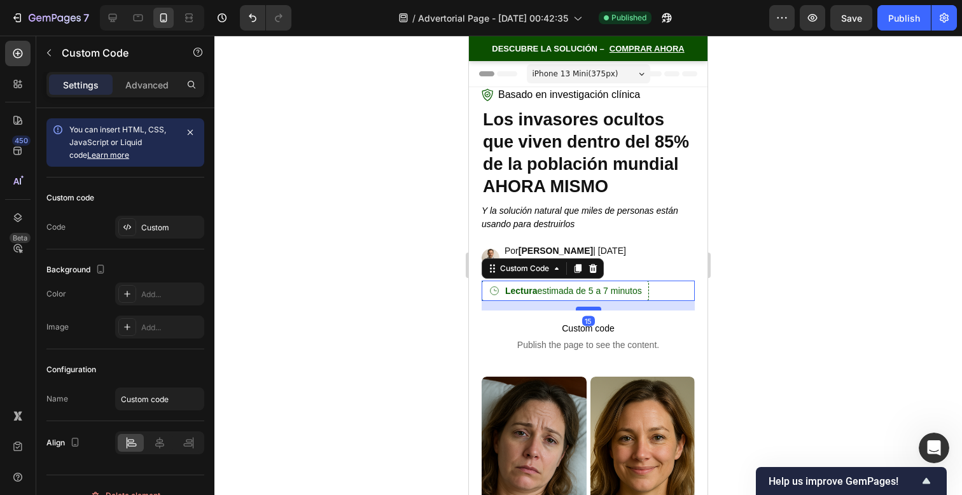
click at [595, 307] on div at bounding box center [588, 309] width 25 height 4
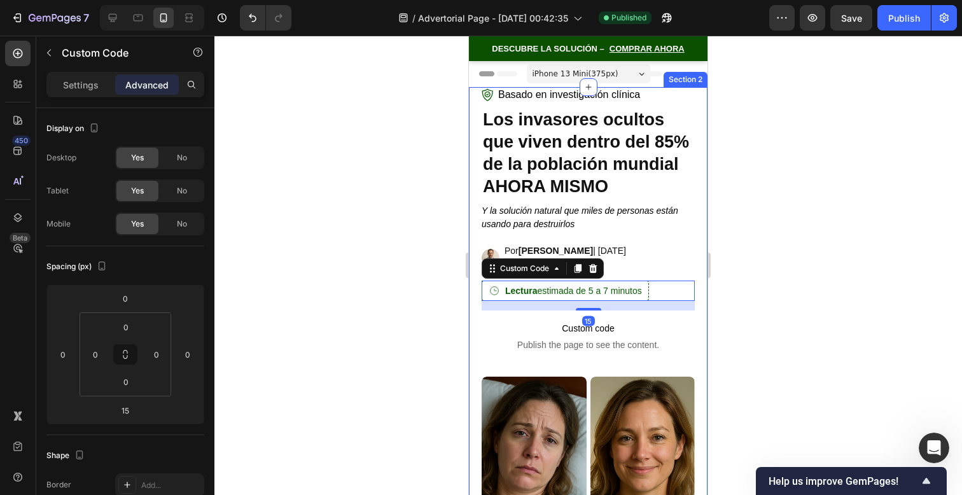
click at [631, 356] on div "Basado en investigación clínica Custom Code Los invasores ocultos que viven den…" at bounding box center [588, 321] width 213 height 468
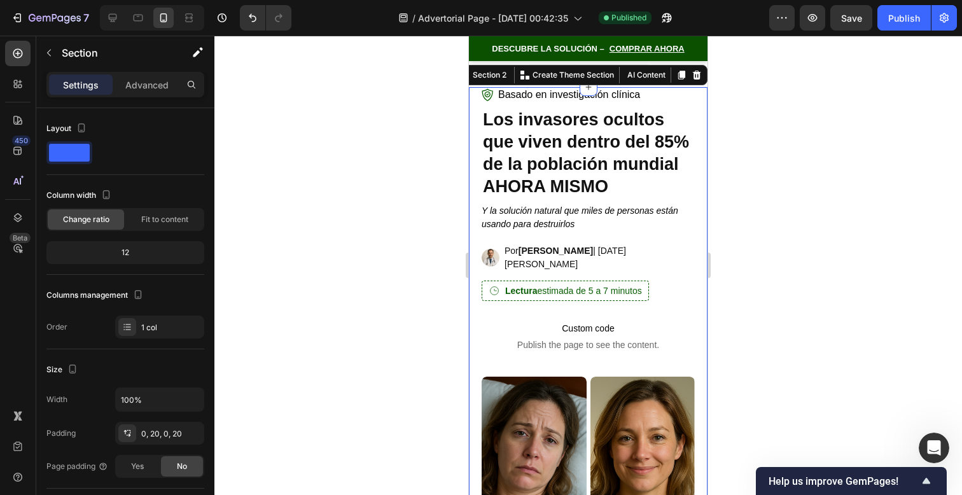
click at [631, 365] on div "Basado en investigación clínica Custom Code Los invasores ocultos que viven den…" at bounding box center [588, 321] width 213 height 468
click at [624, 356] on div "Basado en investigación clínica Custom Code Los invasores ocultos que viven den…" at bounding box center [588, 321] width 213 height 468
click at [625, 340] on span "Publish the page to see the content." at bounding box center [588, 345] width 213 height 13
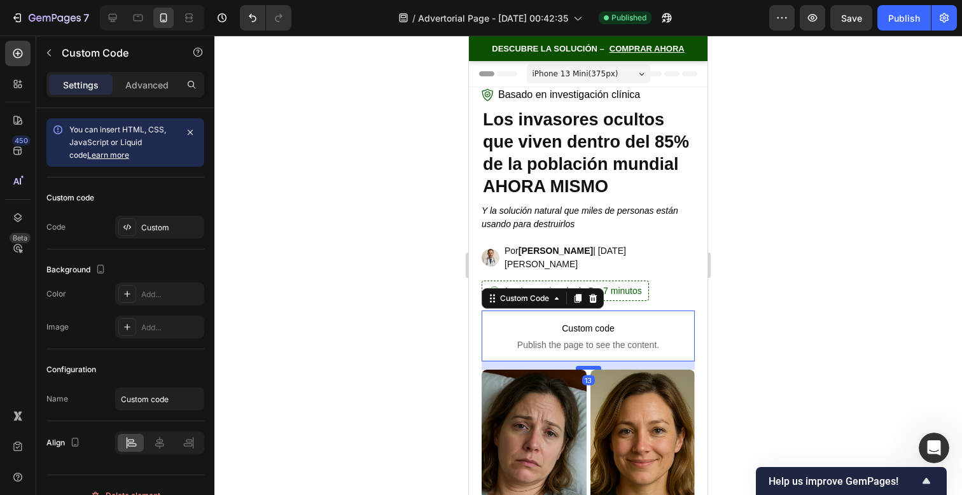
drag, startPoint x: 586, startPoint y: 367, endPoint x: 586, endPoint y: 360, distance: 7.0
click at [586, 366] on div at bounding box center [588, 368] width 25 height 4
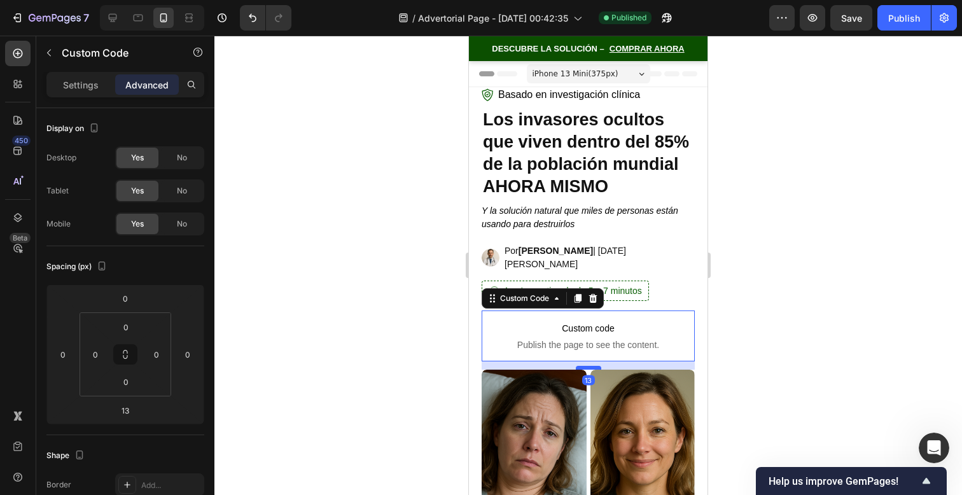
click at [586, 366] on div at bounding box center [588, 368] width 25 height 4
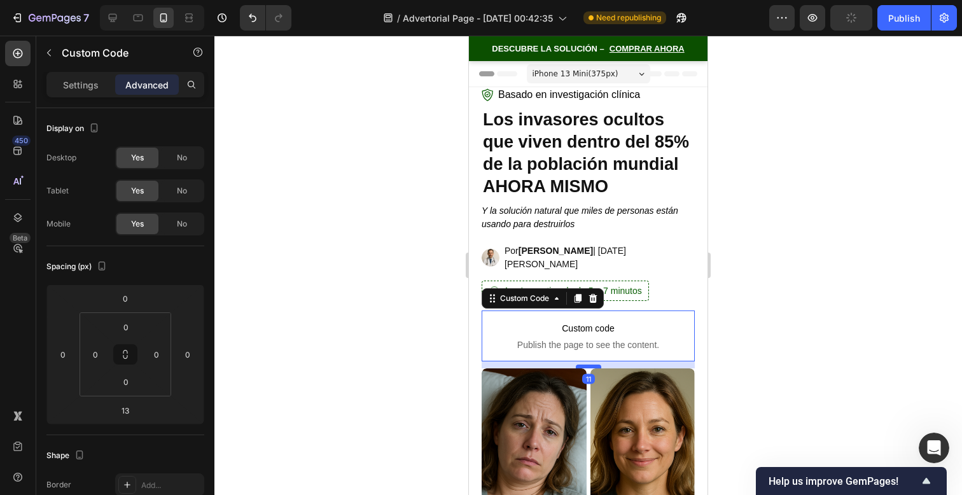
click at [585, 365] on div at bounding box center [588, 367] width 25 height 4
type input "11"
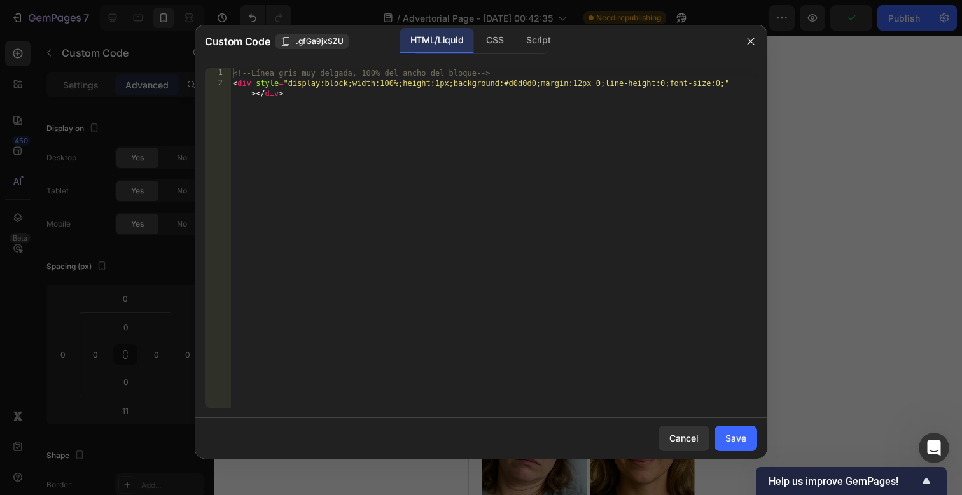
type textarea "<div style="display:block;width:100%;height:1px;background:#d0d0d0;margin:12px …"
click at [585, 358] on div "<!-- Línea gris muy delgada, 100% del ancho del bloque --> < div style = "displ…" at bounding box center [493, 253] width 527 height 370
click at [667, 445] on button "Cancel" at bounding box center [684, 438] width 51 height 25
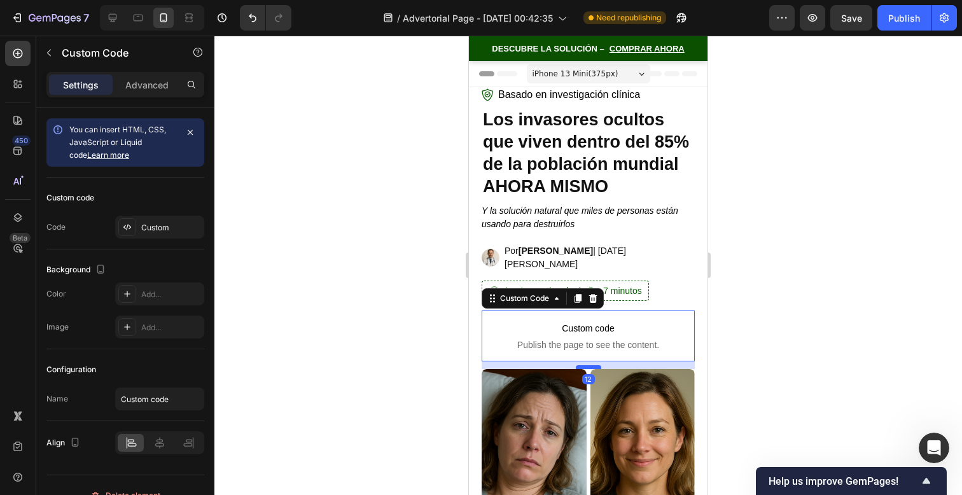
click at [597, 365] on div at bounding box center [588, 367] width 25 height 4
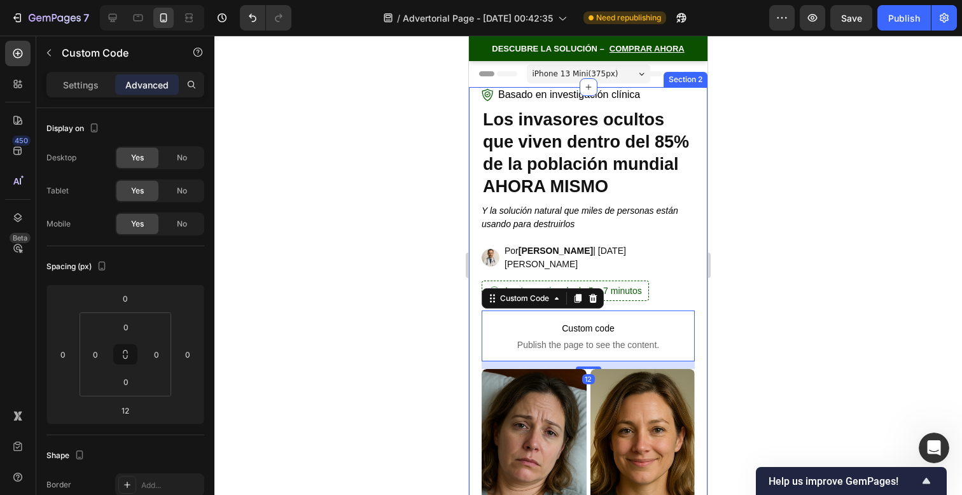
click at [643, 291] on p "Lectura estimada de 5 a 7 minutos" at bounding box center [565, 291] width 167 height 20
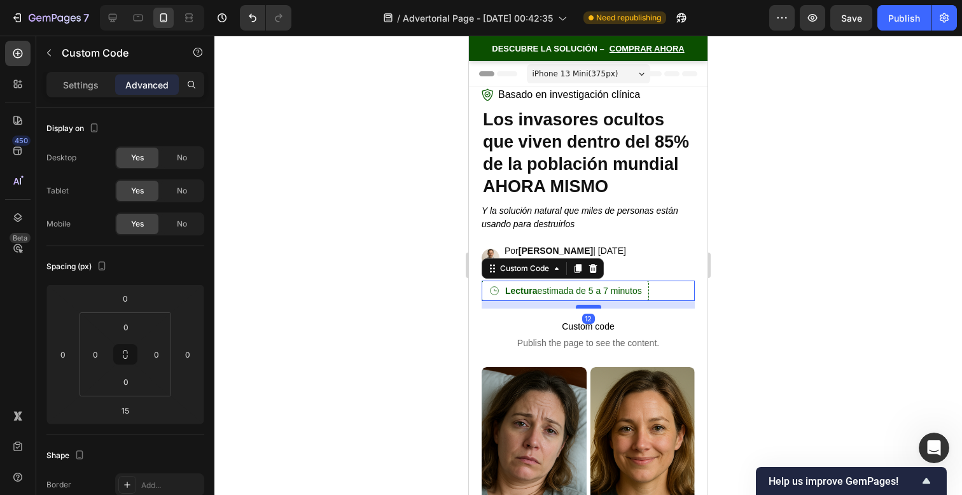
click at [590, 305] on div at bounding box center [588, 307] width 25 height 4
click at [888, 25] on button "Publish" at bounding box center [903, 17] width 53 height 25
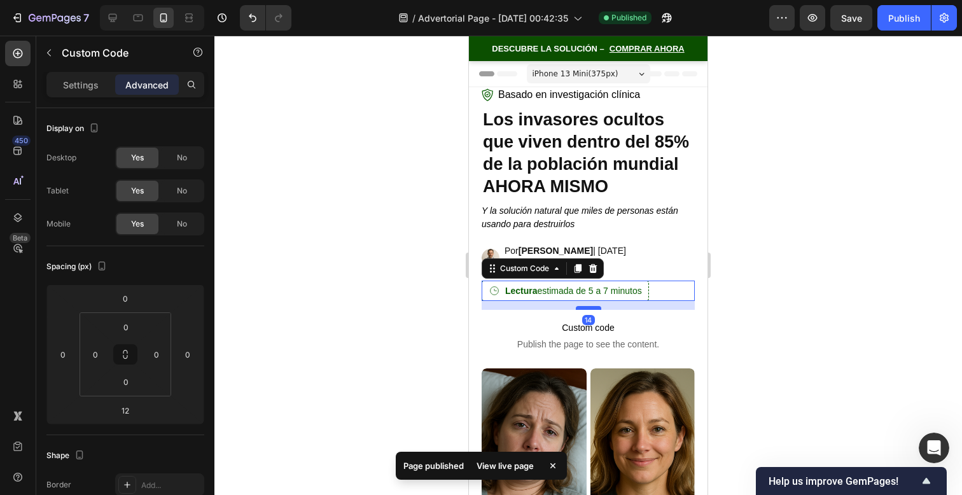
click at [582, 306] on div at bounding box center [588, 308] width 25 height 4
type input "14"
click at [609, 338] on span "Publish the page to see the content." at bounding box center [588, 344] width 213 height 13
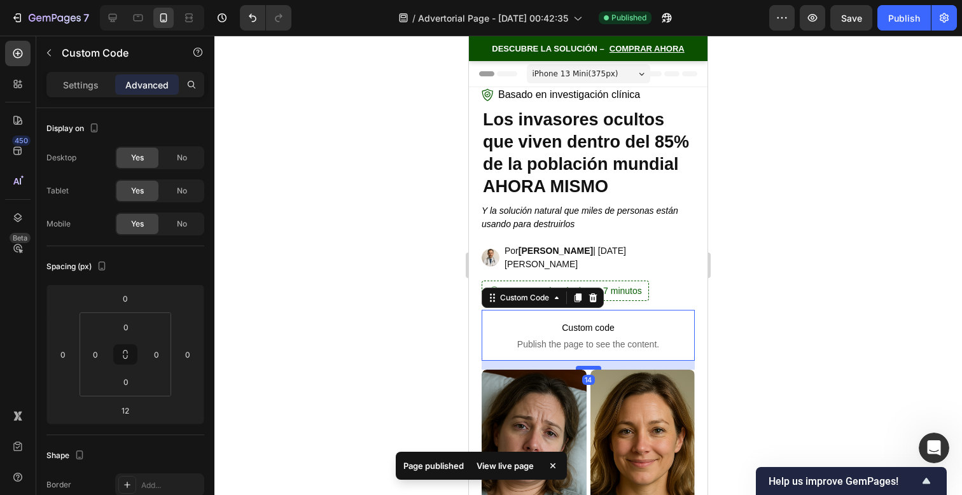
click at [594, 366] on div at bounding box center [588, 368] width 25 height 4
type input "14"
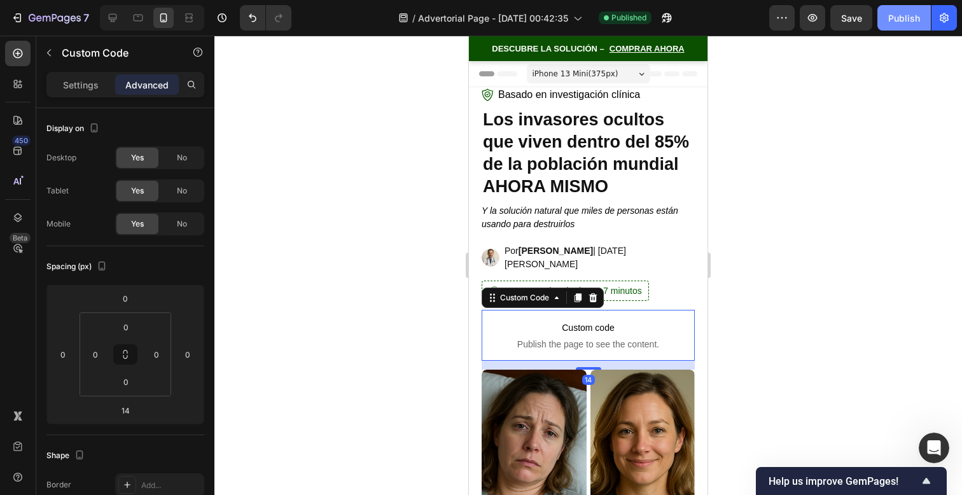
click at [896, 29] on button "Publish" at bounding box center [903, 17] width 53 height 25
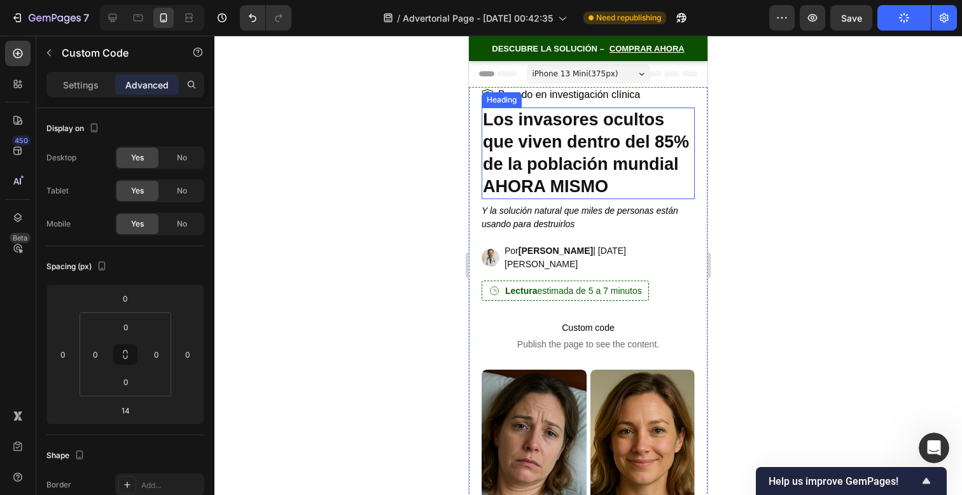
click at [634, 177] on h2 "Los invasores ocultos que viven dentro del 85% de la población mundial AHORA MI…" at bounding box center [588, 154] width 213 height 92
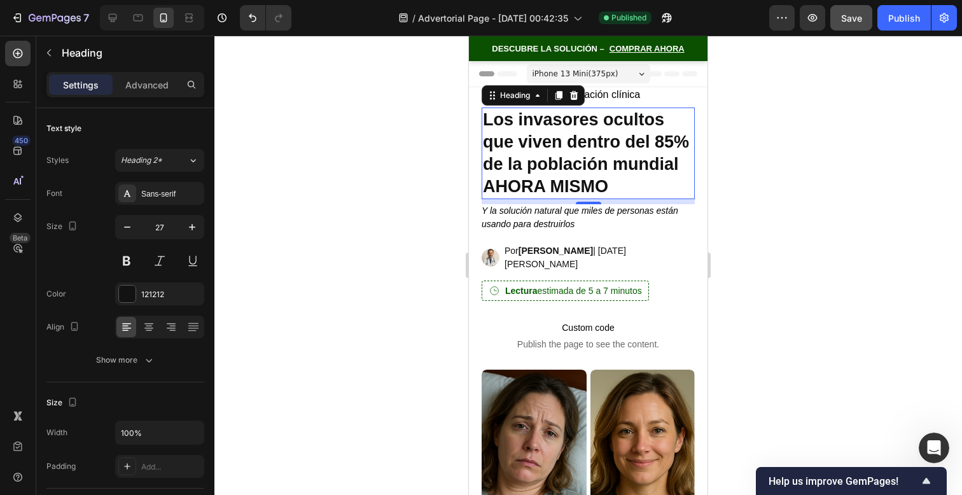
scroll to position [1037, 0]
click at [594, 127] on h2 "Los invasores ocultos que viven dentro del 85% de la población mundial AHORA MI…" at bounding box center [588, 154] width 213 height 92
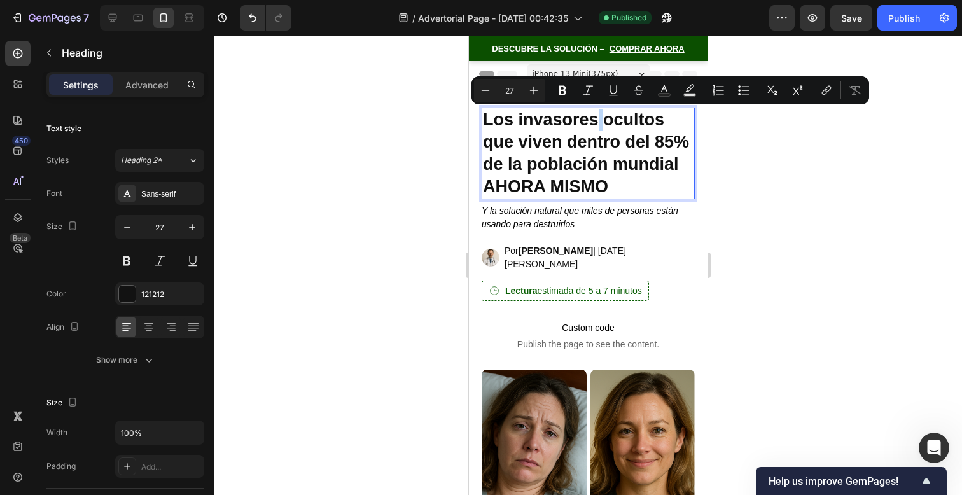
click at [603, 144] on p "Los invasores ocultos que viven dentro del 85% de la población mundial AHORA MI…" at bounding box center [588, 153] width 211 height 89
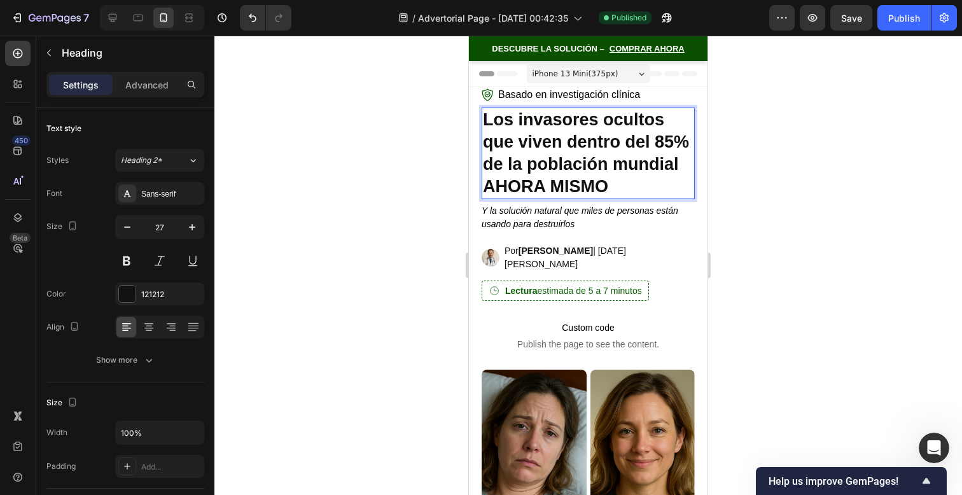
click at [641, 174] on p "Los invasores ocultos que viven dentro del 85% de la población mundial AHORA MI…" at bounding box center [588, 153] width 211 height 89
click at [571, 192] on p "Los invasores ocultos que viven dentro del 85% de la población mundial AHORA MI…" at bounding box center [588, 153] width 211 height 89
drag, startPoint x: 557, startPoint y: 188, endPoint x: 676, endPoint y: 188, distance: 119.0
click at [676, 188] on p "Los invasores ocultos que viven dentro del 85% de la población mundial AHORA MI…" at bounding box center [588, 153] width 211 height 89
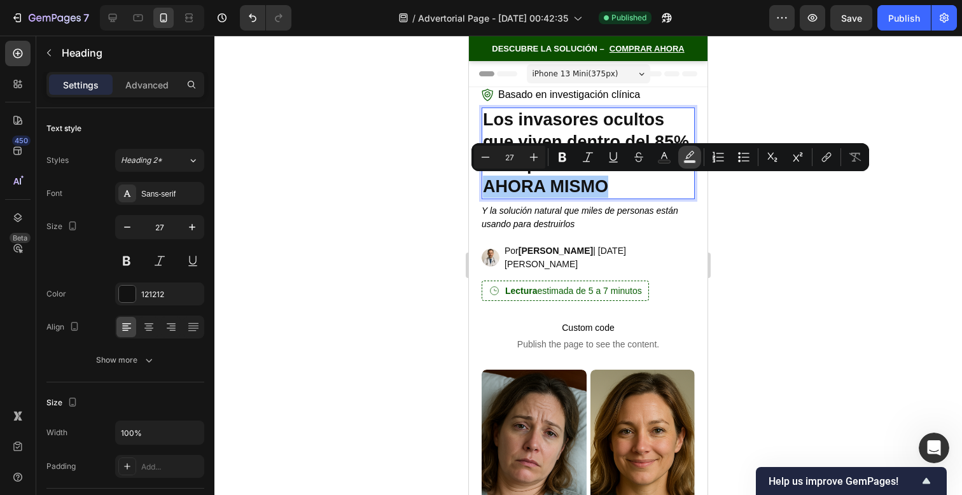
click at [690, 164] on button "Text Background Color" at bounding box center [689, 157] width 23 height 23
type input "000000"
type input "77"
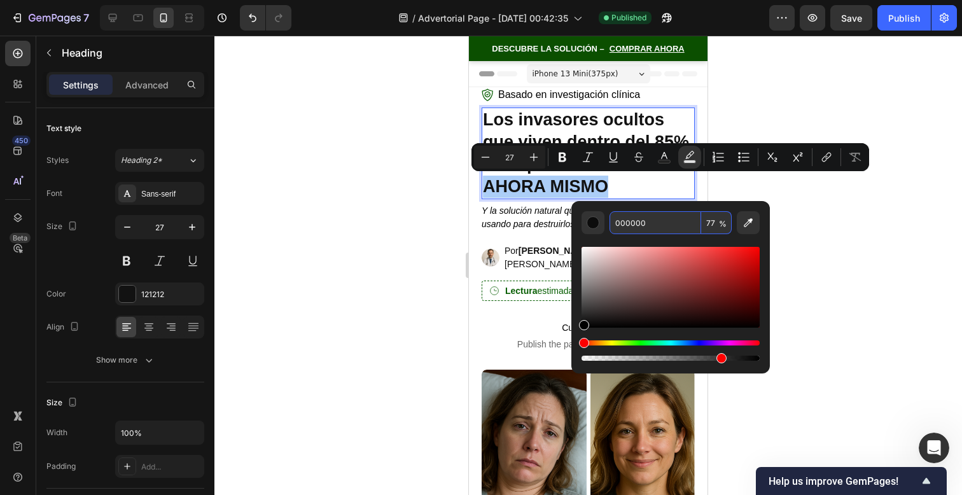
click at [651, 230] on input "000000" at bounding box center [656, 222] width 92 height 23
paste input "#EE872F"
type input "EE872F"
type input "100"
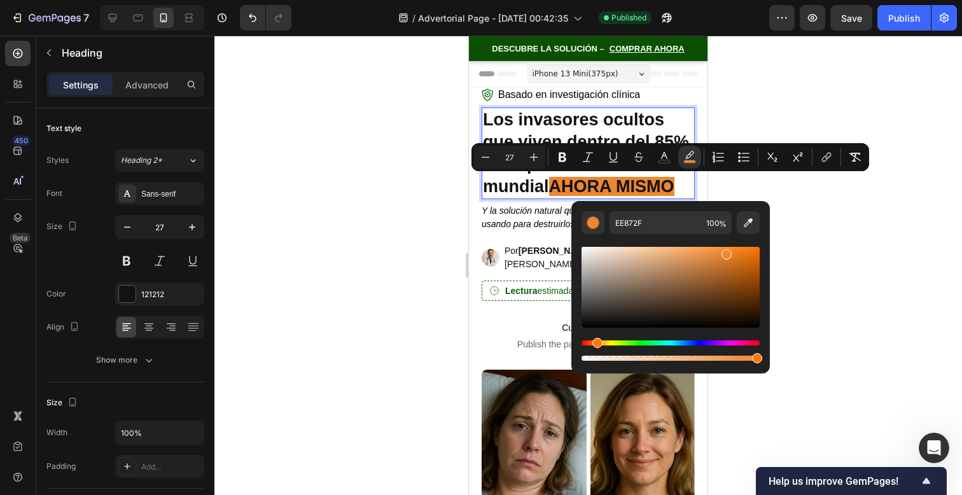
click at [732, 213] on div "EE872F 100 %" at bounding box center [671, 222] width 178 height 23
click at [730, 192] on div at bounding box center [588, 265] width 748 height 459
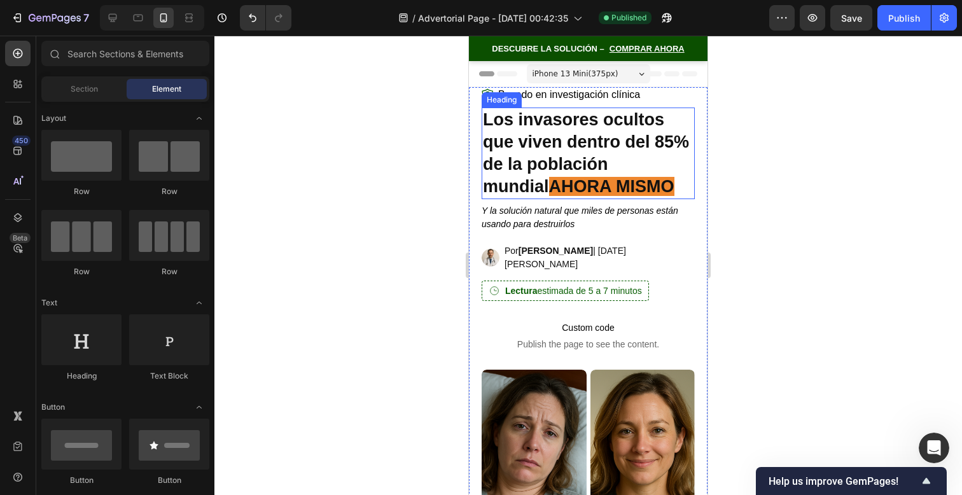
click at [667, 190] on span "AHORA MISMO" at bounding box center [611, 186] width 125 height 19
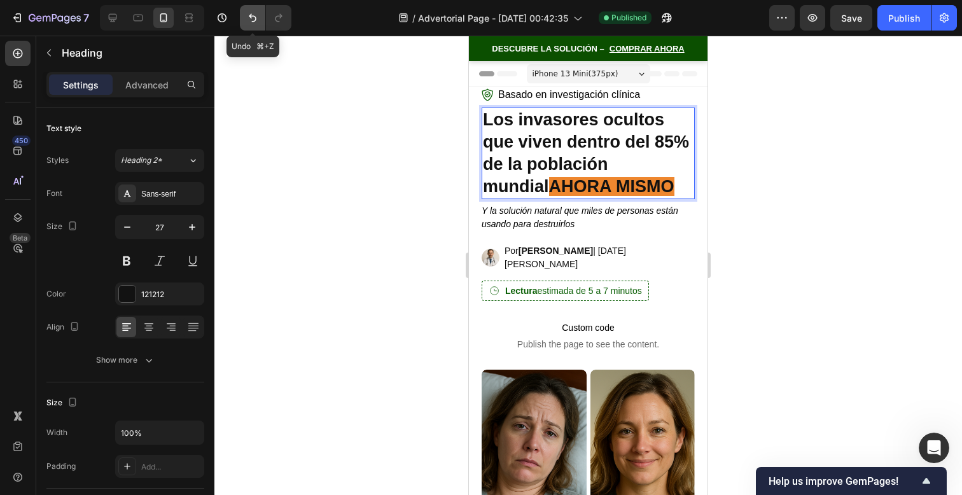
click at [251, 20] on icon "Undo/Redo" at bounding box center [252, 17] width 13 height 13
click at [256, 24] on button "Undo/Redo" at bounding box center [252, 17] width 25 height 25
click at [609, 190] on span "AHORA MISMO" at bounding box center [611, 186] width 125 height 19
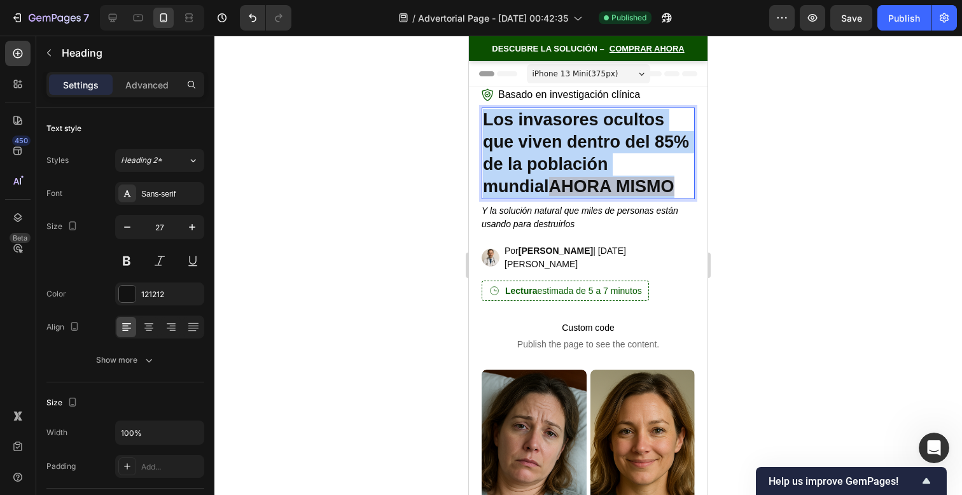
click at [608, 190] on span "AHORA MISMO" at bounding box center [611, 186] width 125 height 19
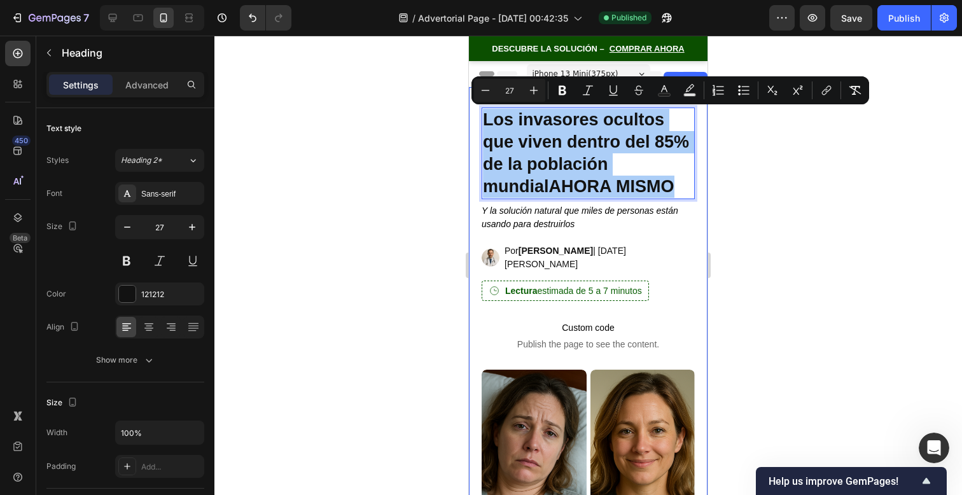
click at [734, 202] on div at bounding box center [588, 265] width 748 height 459
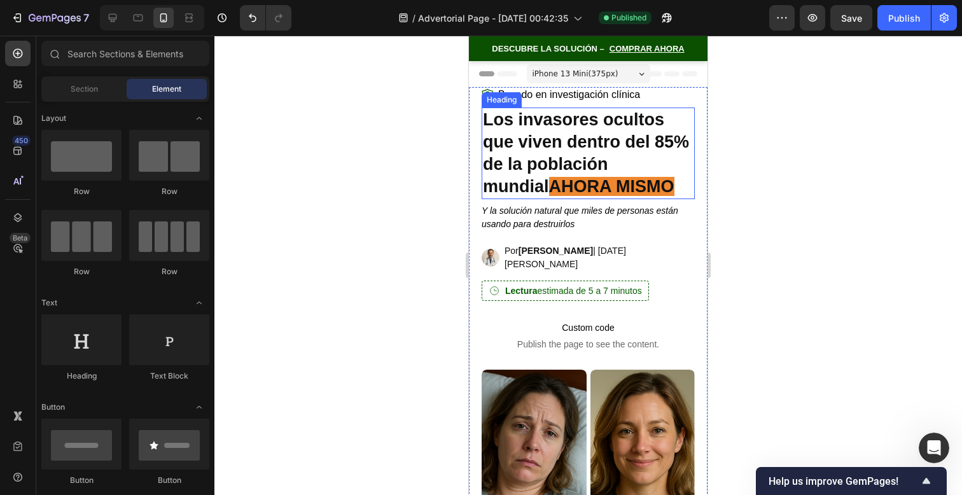
click at [633, 192] on span "AHORA MISMO" at bounding box center [611, 186] width 125 height 19
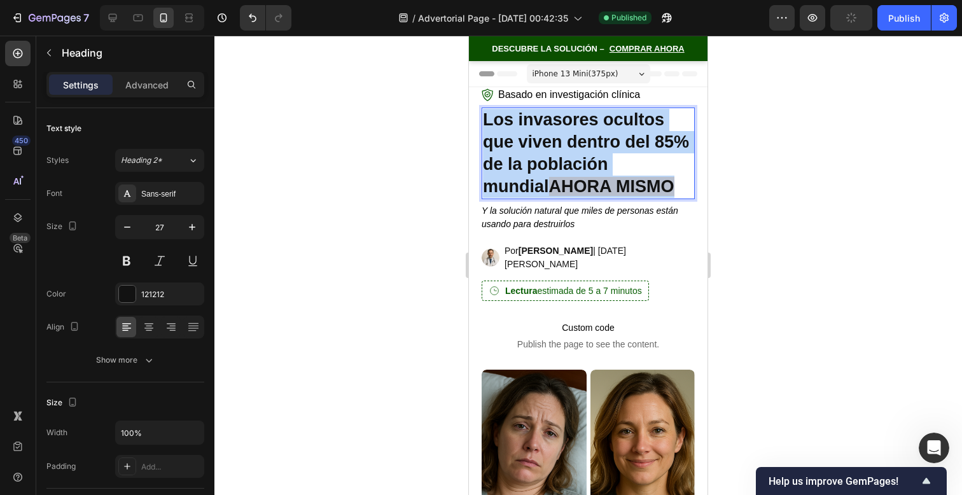
click at [633, 192] on span "AHORA MISMO" at bounding box center [611, 186] width 125 height 19
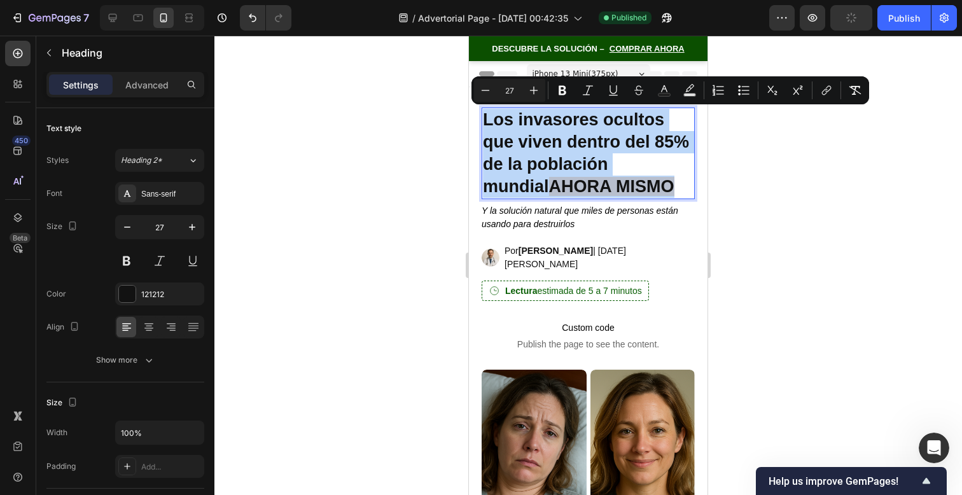
click at [615, 190] on span "AHORA MISMO" at bounding box center [611, 186] width 125 height 19
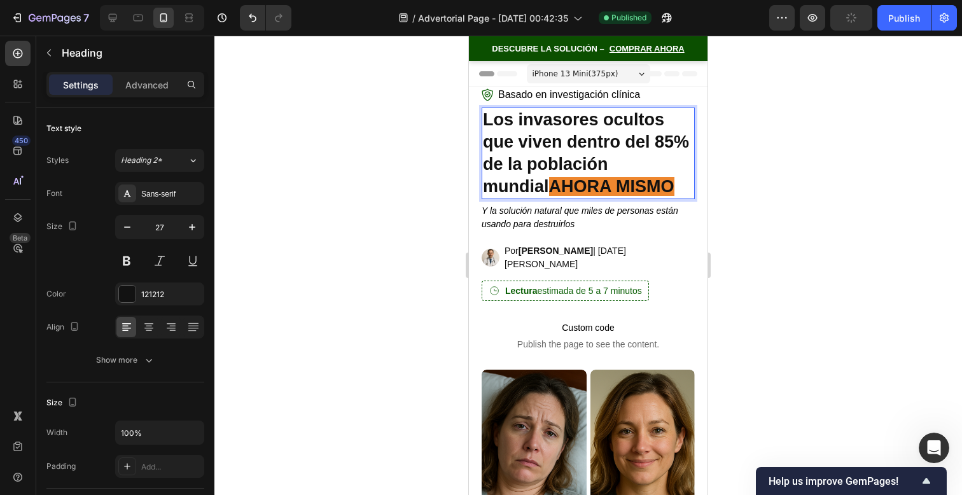
click at [555, 185] on span "AHORA MISMO" at bounding box center [611, 186] width 125 height 19
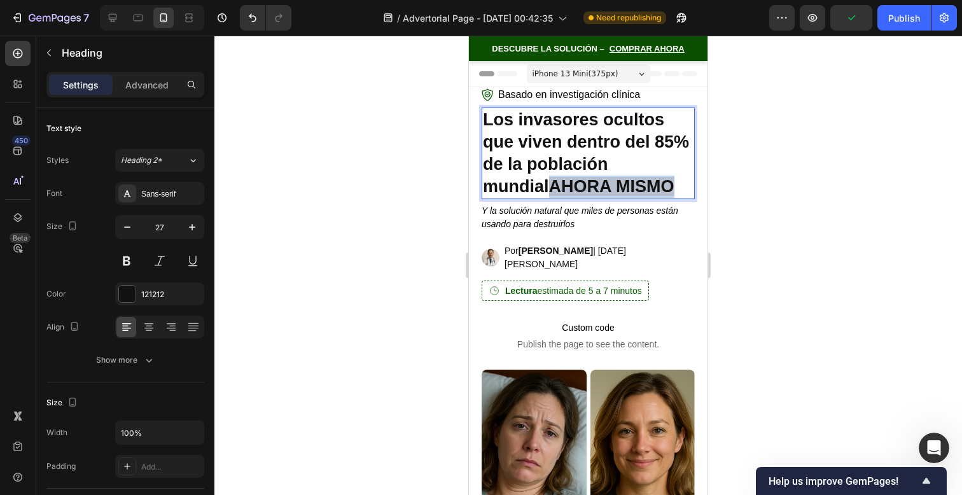
drag, startPoint x: 555, startPoint y: 186, endPoint x: 662, endPoint y: 193, distance: 106.5
click at [662, 193] on span "AHORA MISMO" at bounding box center [611, 186] width 125 height 19
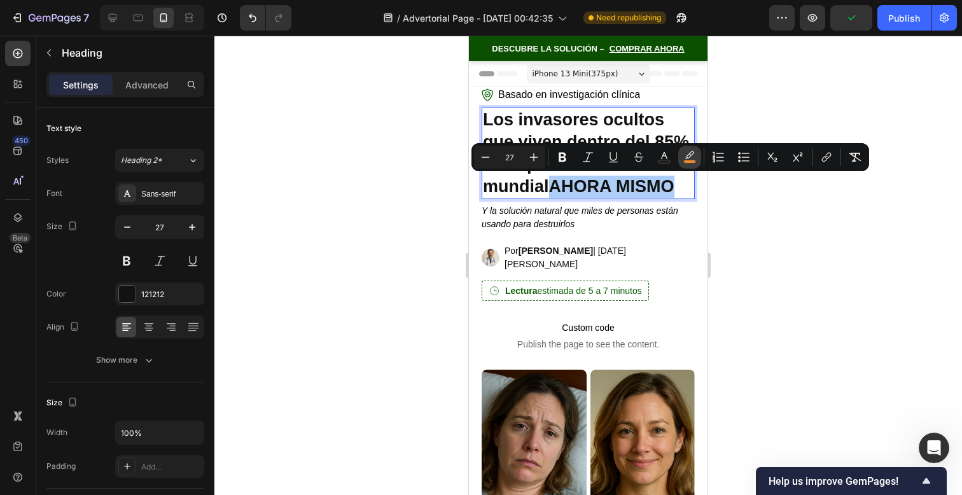
click at [686, 164] on button "color" at bounding box center [689, 157] width 23 height 23
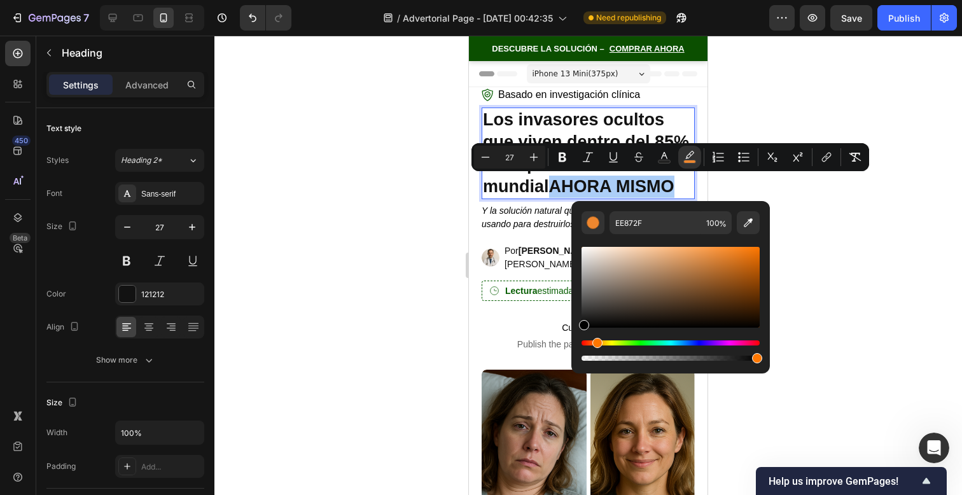
drag, startPoint x: 593, startPoint y: 326, endPoint x: 578, endPoint y: 332, distance: 16.5
click at [578, 332] on div "EE872F 100 %" at bounding box center [670, 282] width 199 height 162
type input "000000"
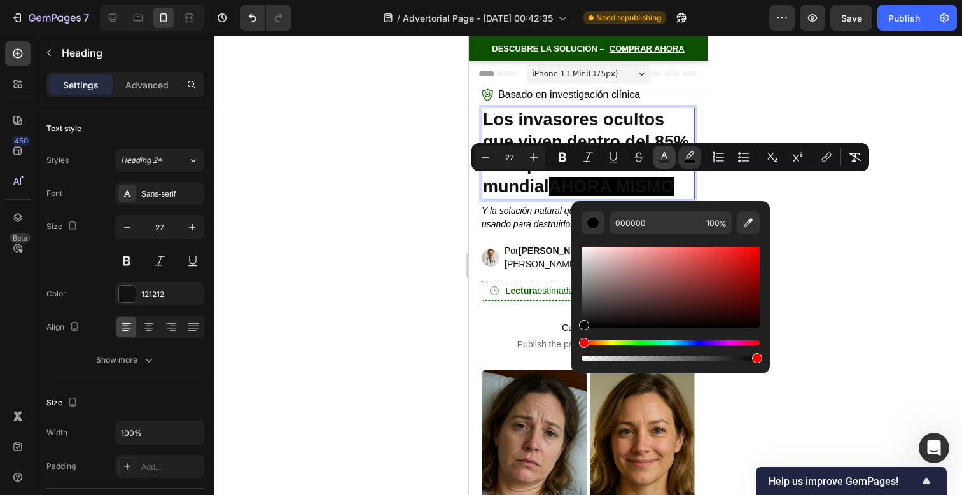
click at [660, 162] on rect "Editor contextual toolbar" at bounding box center [665, 161] width 12 height 3
type input "121212"
click at [730, 206] on div "121212 100 %" at bounding box center [670, 282] width 199 height 162
click at [739, 191] on div at bounding box center [588, 265] width 748 height 459
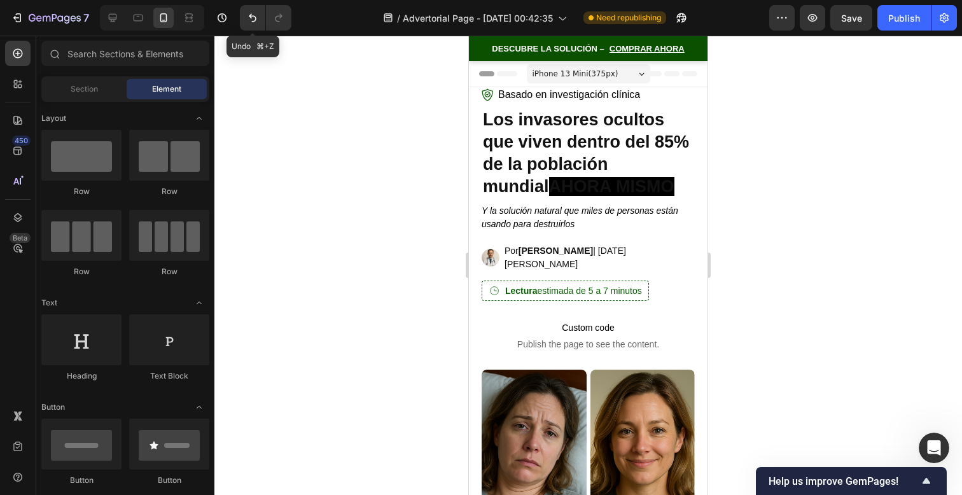
click at [235, 20] on div "Undo ⌘+Z" at bounding box center [263, 17] width 57 height 25
click at [247, 20] on icon "Undo/Redo" at bounding box center [252, 17] width 13 height 13
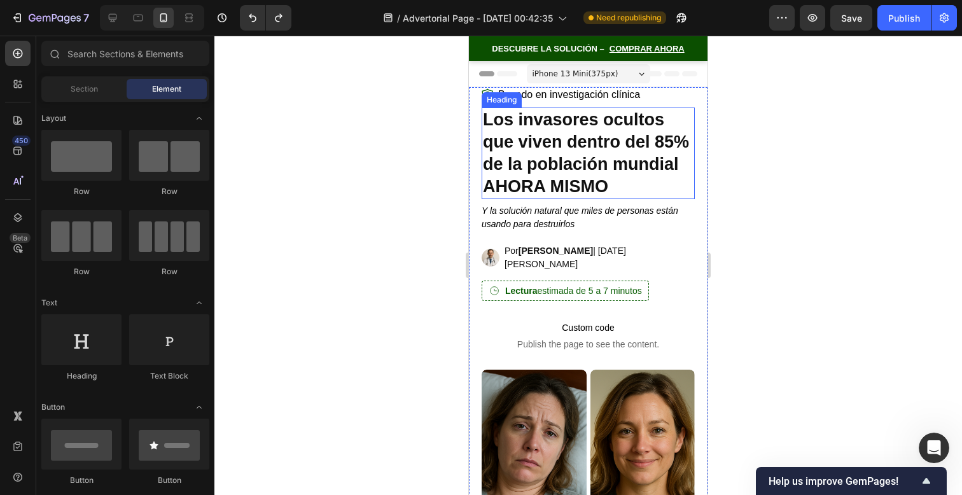
click at [657, 188] on h2 "Los invasores ocultos que viven dentro del 85% de la población mundial AHORA MI…" at bounding box center [588, 154] width 213 height 92
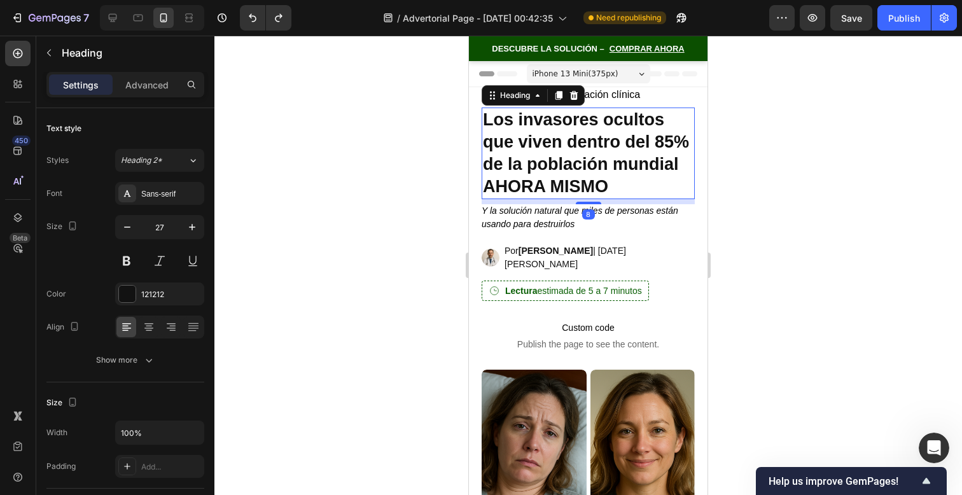
click at [657, 188] on h2 "Los invasores ocultos que viven dentro del 85% de la población mundial AHORA MI…" at bounding box center [588, 154] width 213 height 92
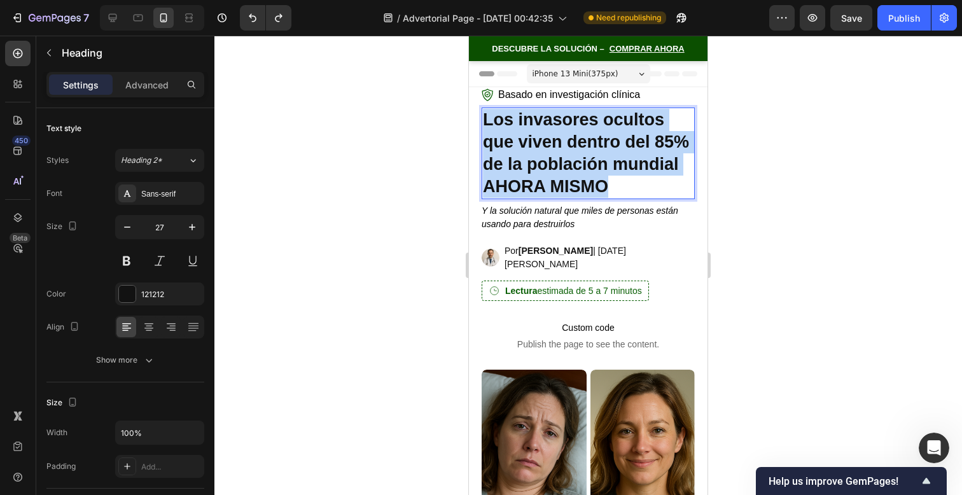
click at [657, 188] on p "Los invasores ocultos que viven dentro del 85% de la población mundial AHORA MI…" at bounding box center [588, 153] width 211 height 89
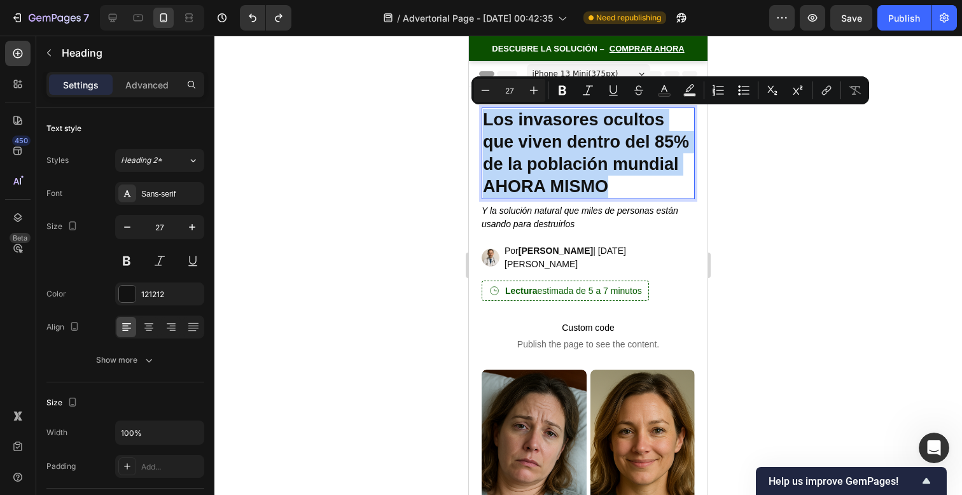
click at [601, 190] on p "Los invasores ocultos que viven dentro del 85% de la población mundial AHORA MI…" at bounding box center [588, 153] width 211 height 89
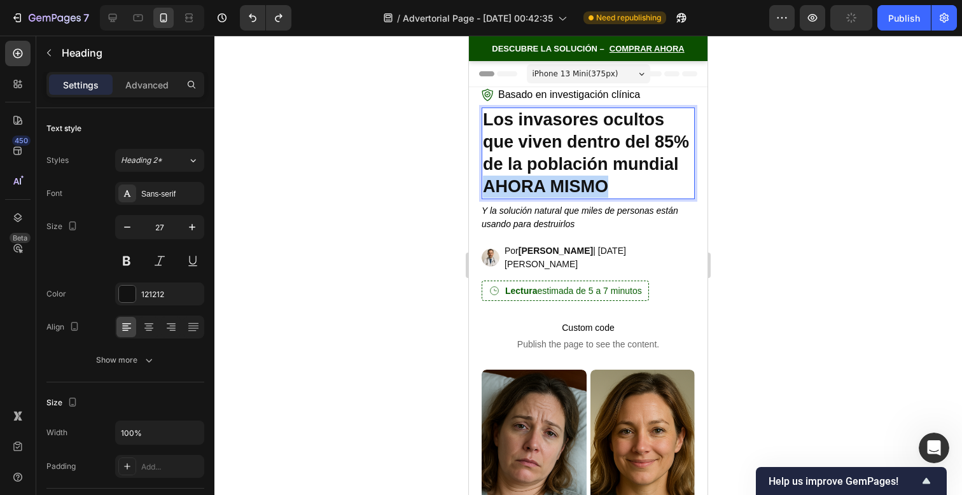
drag, startPoint x: 557, startPoint y: 186, endPoint x: 676, endPoint y: 188, distance: 118.4
click at [676, 188] on p "Los invasores ocultos que viven dentro del 85% de la población mundial AHORA MI…" at bounding box center [588, 153] width 211 height 89
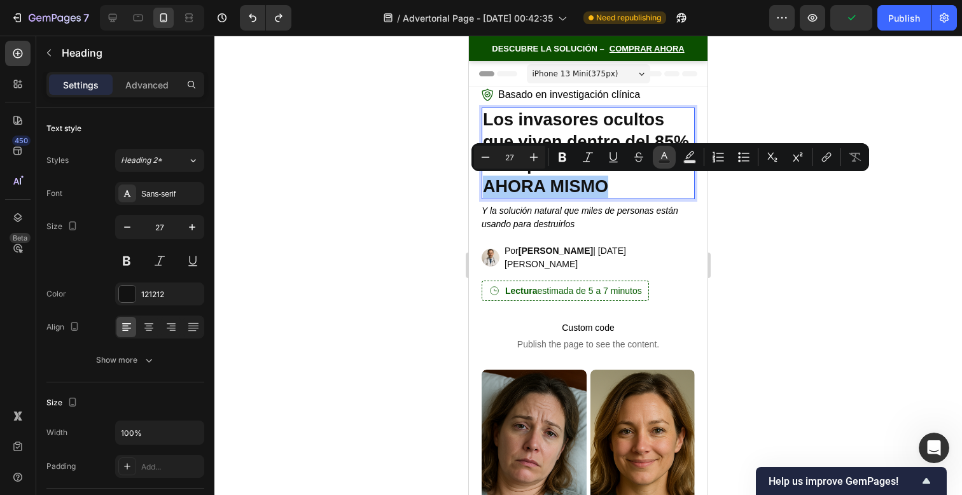
click at [672, 155] on button "Text Color" at bounding box center [664, 157] width 23 height 23
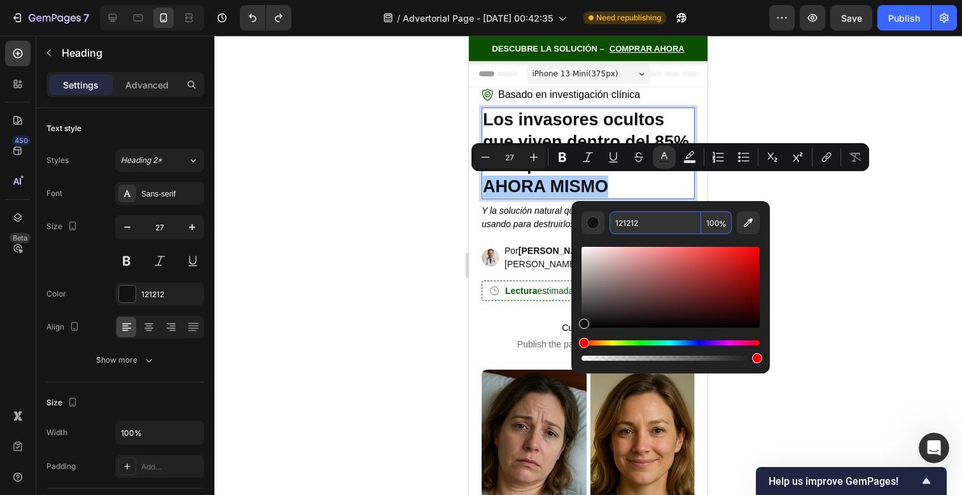
click at [657, 220] on input "121212" at bounding box center [656, 222] width 92 height 23
paste input "#EE872F"
type input "EE872F"
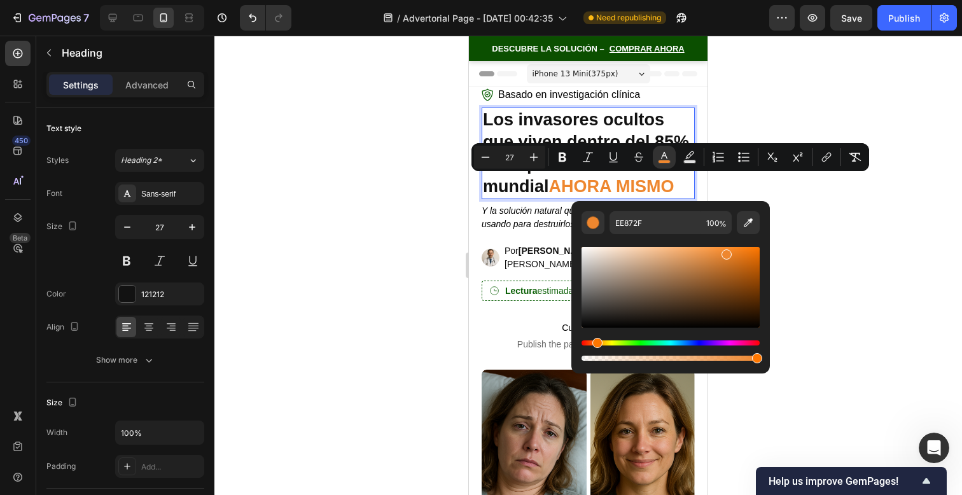
click at [738, 208] on div "EE872F 100 %" at bounding box center [670, 282] width 199 height 162
click at [758, 189] on div at bounding box center [588, 265] width 748 height 459
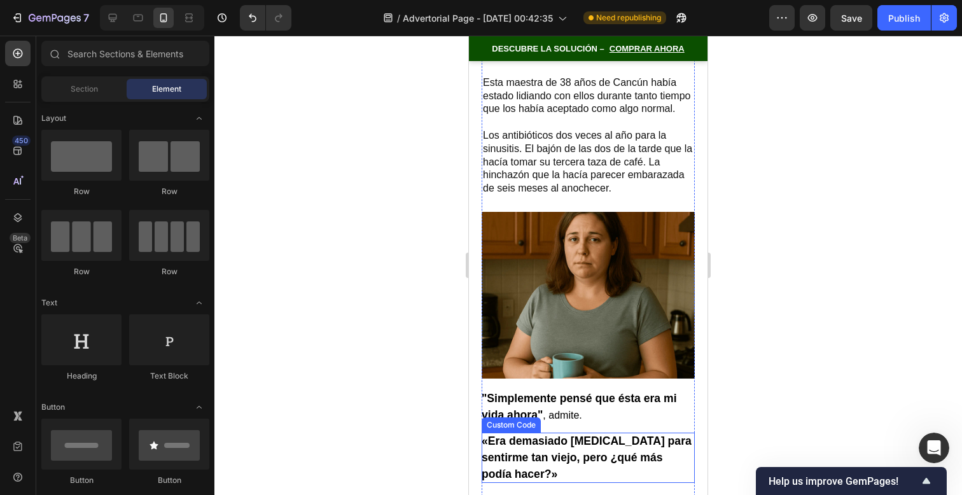
scroll to position [613, 0]
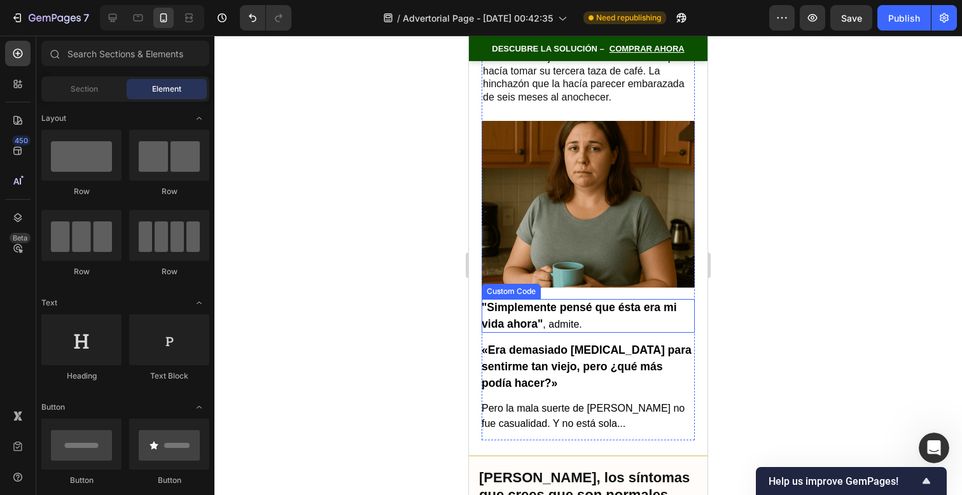
click at [635, 325] on p ""Simplemente pensé que ésta era mi vida ahora" , admite." at bounding box center [588, 316] width 213 height 34
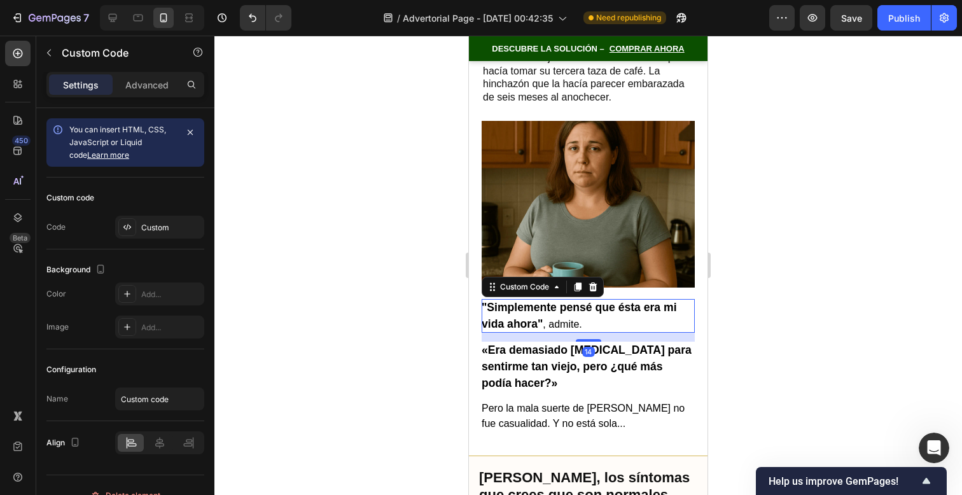
click at [635, 325] on p ""Simplemente pensé que ésta era mi vida ahora" , admite." at bounding box center [588, 316] width 213 height 34
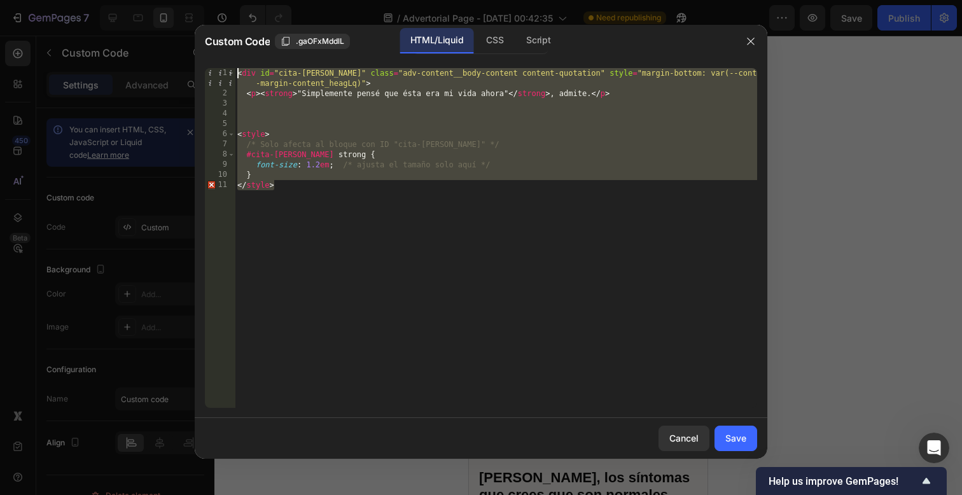
drag, startPoint x: 463, startPoint y: 232, endPoint x: 262, endPoint y: 64, distance: 262.4
click at [262, 64] on div "</style> 1 2 3 4 5 6 7 8 9 10 11 < div id = "cita-[PERSON_NAME]" class = "adv-c…" at bounding box center [481, 238] width 573 height 360
click at [321, 223] on div "< div id = "cita-[PERSON_NAME]" class = "adv-content__body-content content-quot…" at bounding box center [496, 253] width 522 height 370
drag, startPoint x: 328, startPoint y: 214, endPoint x: 195, endPoint y: 40, distance: 219.7
click at [195, 40] on div "Custom Code .gaOFxMddlL HTML/Liquid CSS Script </style> 1 2 3 4 5 6 7 8 9 10 11…" at bounding box center [481, 242] width 573 height 434
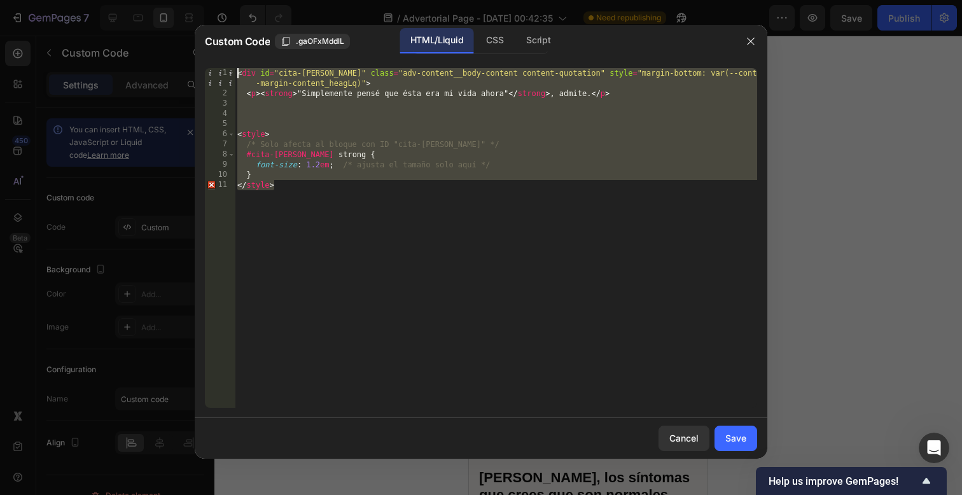
type textarea "<div id="cita-[PERSON_NAME]" class="adv-content__body-content content-quotation…"
click at [675, 442] on div "Cancel" at bounding box center [683, 437] width 29 height 13
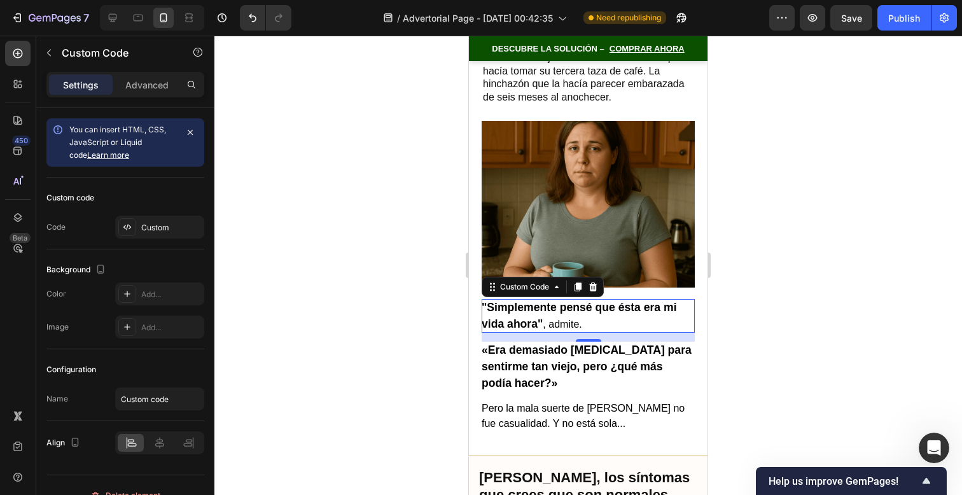
click at [575, 381] on p "«Era demasiado [MEDICAL_DATA] para sentirme tan viejo, pero ¿qué más podía hace…" at bounding box center [588, 367] width 213 height 50
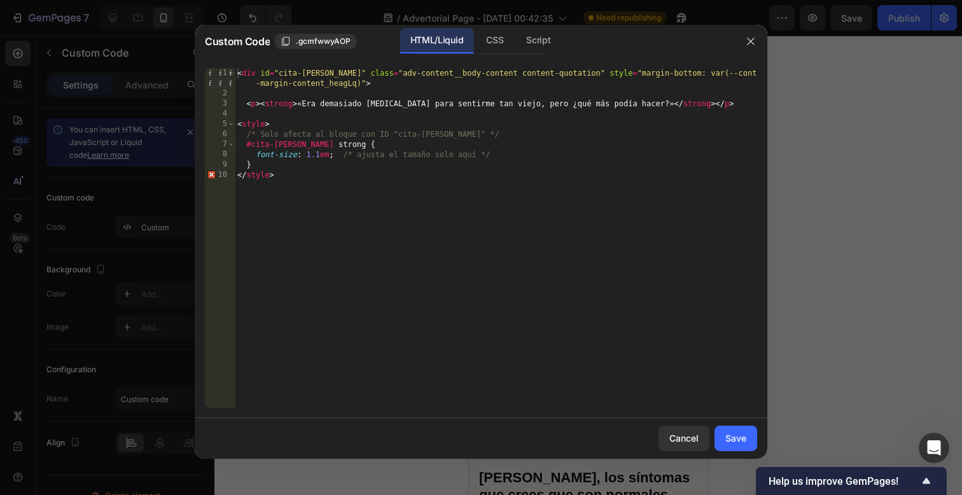
click at [321, 158] on div "< div id = "cita-[PERSON_NAME]" class = "adv-content__body-content content-quot…" at bounding box center [496, 253] width 522 height 370
type textarea "font-size: 1.2em; /* ajusta el tamaño solo aquí */"
click at [723, 441] on button "Save" at bounding box center [736, 438] width 43 height 25
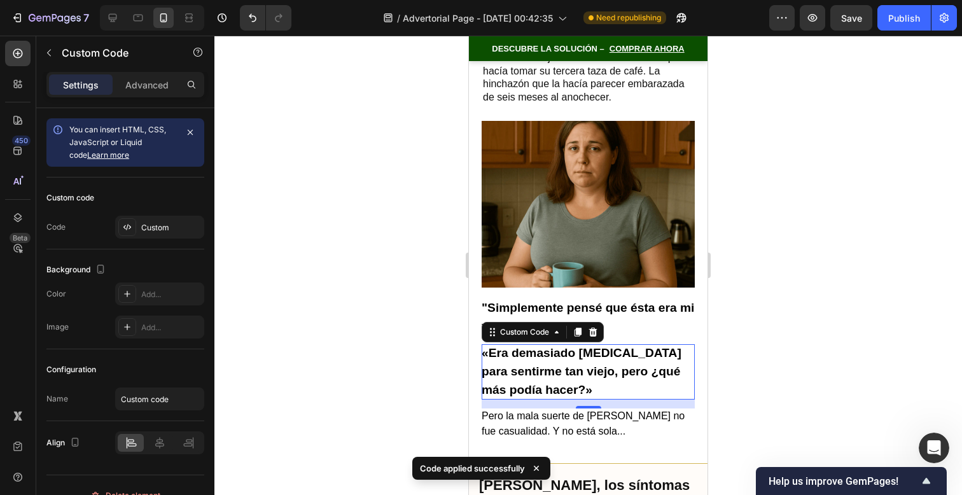
click at [769, 294] on div at bounding box center [588, 265] width 748 height 459
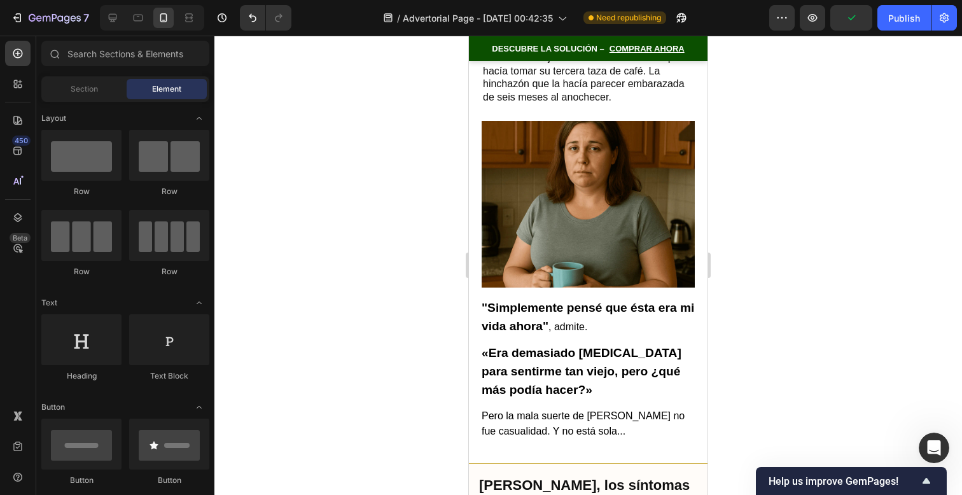
click at [571, 322] on p ""Simplemente pensé que ésta era mi vida ahora" , admite." at bounding box center [588, 317] width 213 height 37
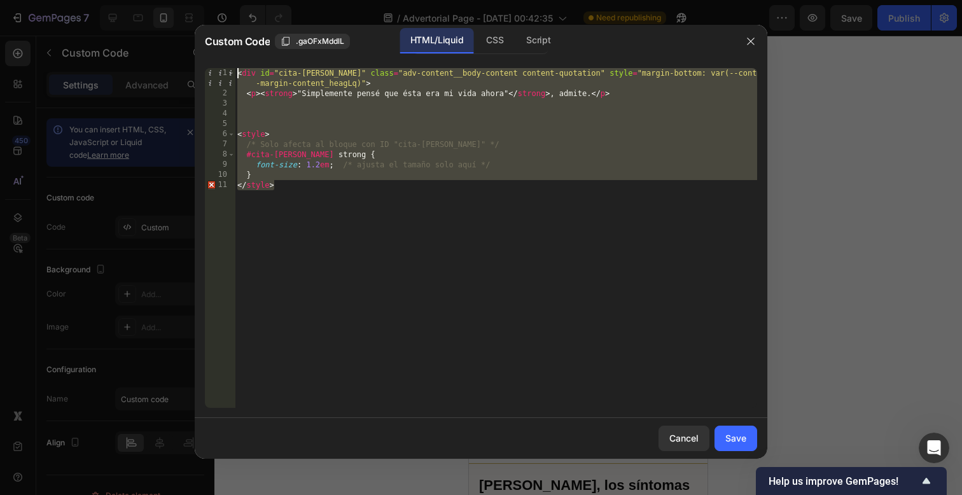
drag, startPoint x: 538, startPoint y: 291, endPoint x: 181, endPoint y: -74, distance: 509.8
click at [181, 0] on html "7 / Advertorial Page - [DATE] 00:42:35 Need republishing Preview Save Publish 4…" at bounding box center [481, 0] width 962 height 0
paste textarea "/style"
type textarea "</style>"
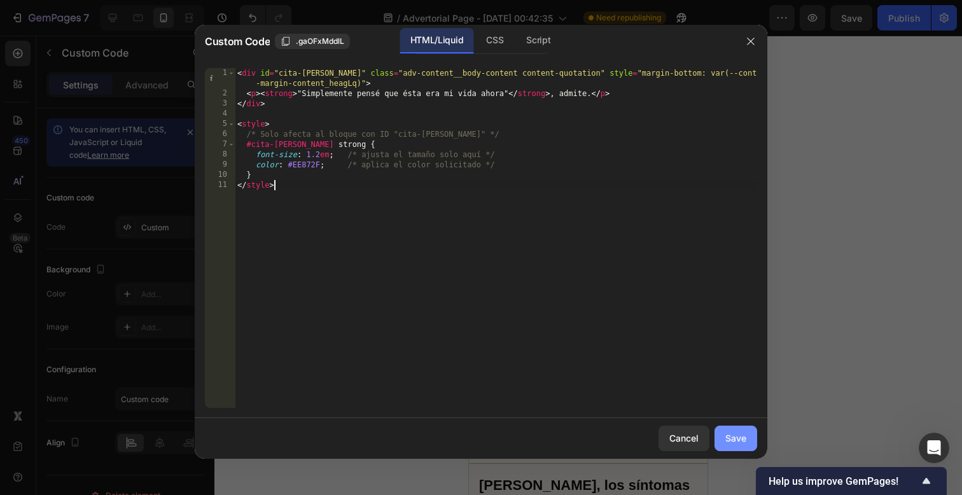
click at [732, 433] on div "Save" at bounding box center [735, 437] width 21 height 13
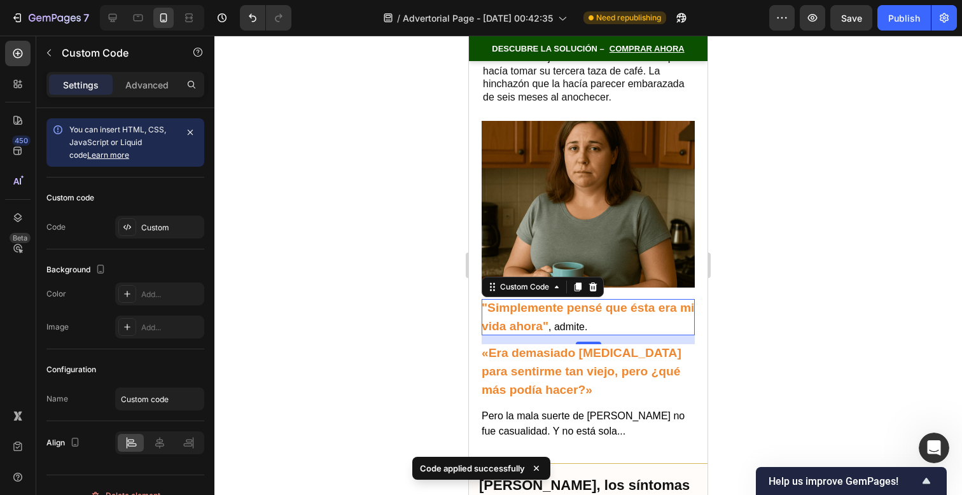
click at [786, 389] on div at bounding box center [588, 265] width 748 height 459
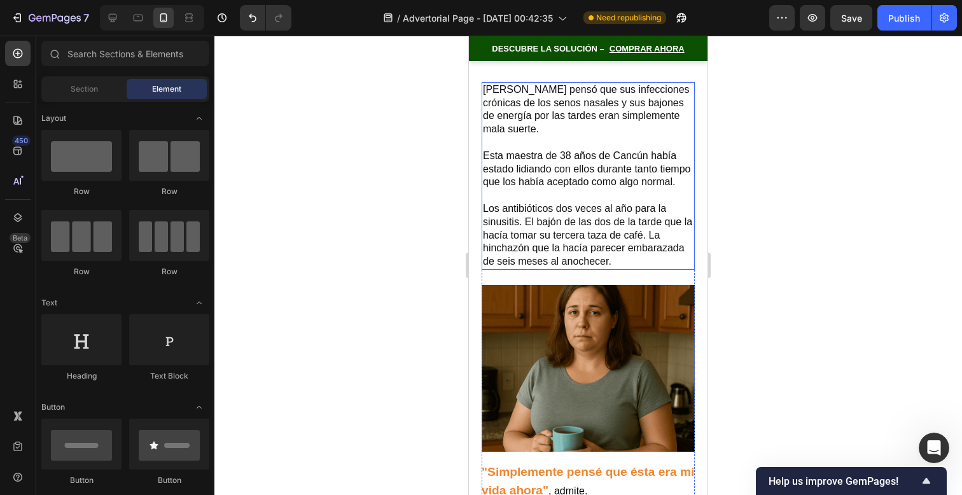
scroll to position [575, 0]
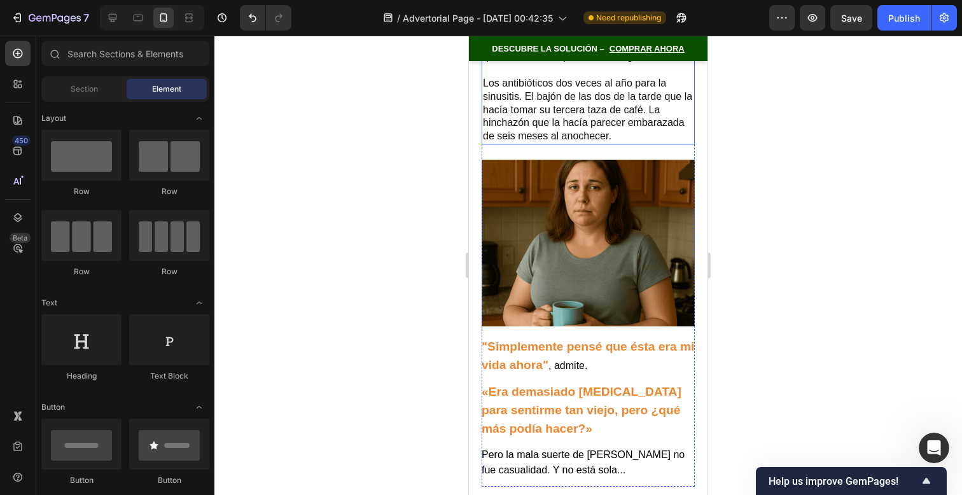
click at [617, 338] on p ""Simplemente pensé que ésta era mi vida ahora" , admite." at bounding box center [588, 356] width 213 height 37
click at [626, 347] on p ""Simplemente pensé que ésta era mi vida ahora" , admite." at bounding box center [588, 356] width 213 height 37
click at [628, 340] on strong ""Simplemente pensé que ésta era mi vida ahora"" at bounding box center [588, 356] width 213 height 32
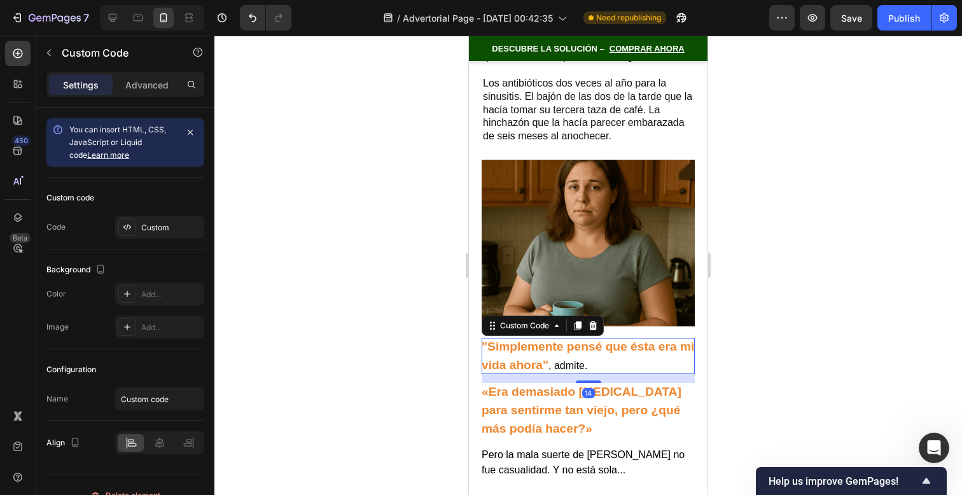
scroll to position [608, 0]
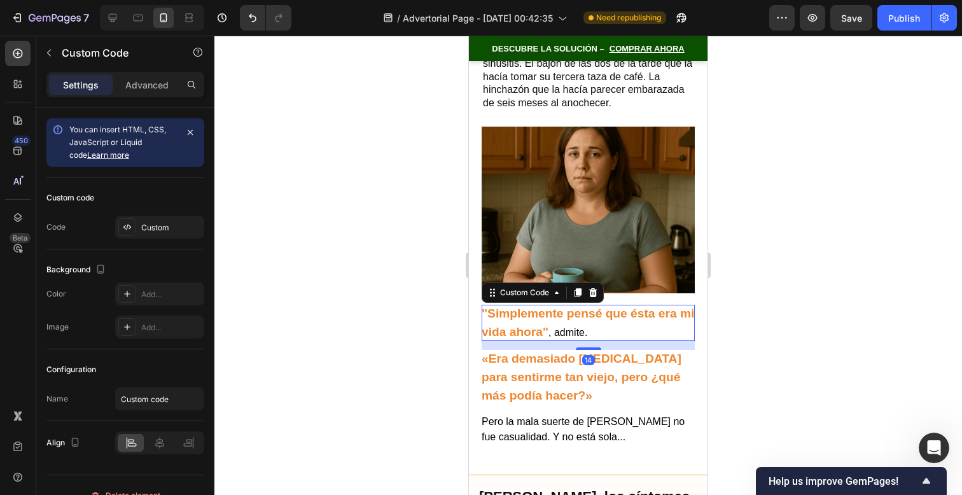
click at [746, 294] on div at bounding box center [588, 265] width 748 height 459
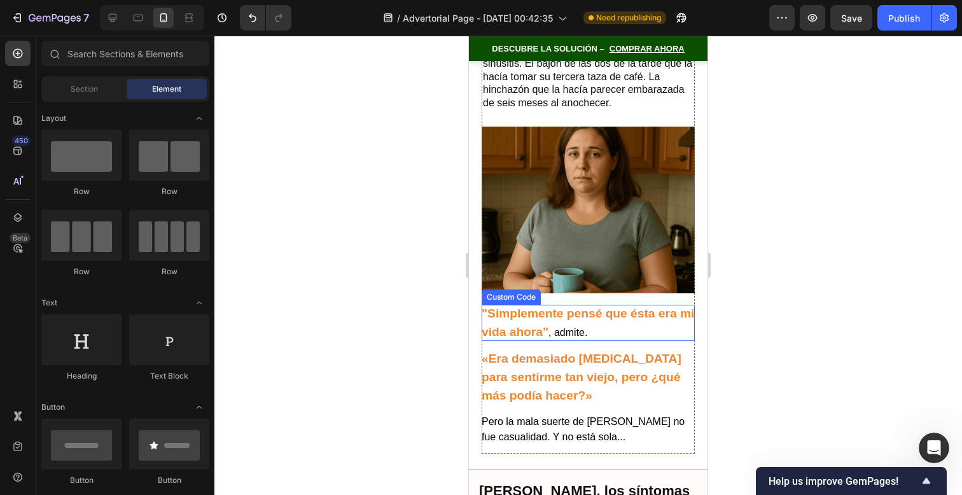
click at [643, 322] on strong ""Simplemente pensé que ésta era mi vida ahora"" at bounding box center [588, 323] width 213 height 32
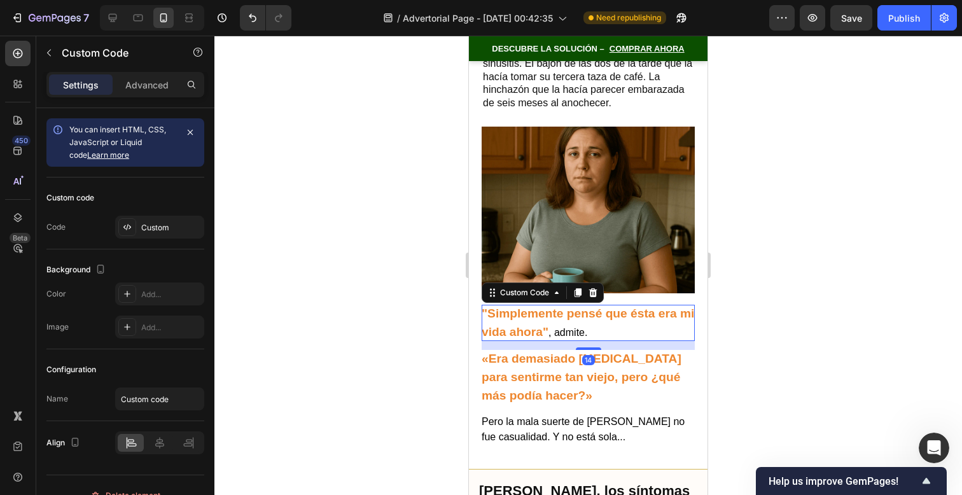
click at [643, 322] on strong ""Simplemente pensé que ésta era mi vida ahora"" at bounding box center [588, 323] width 213 height 32
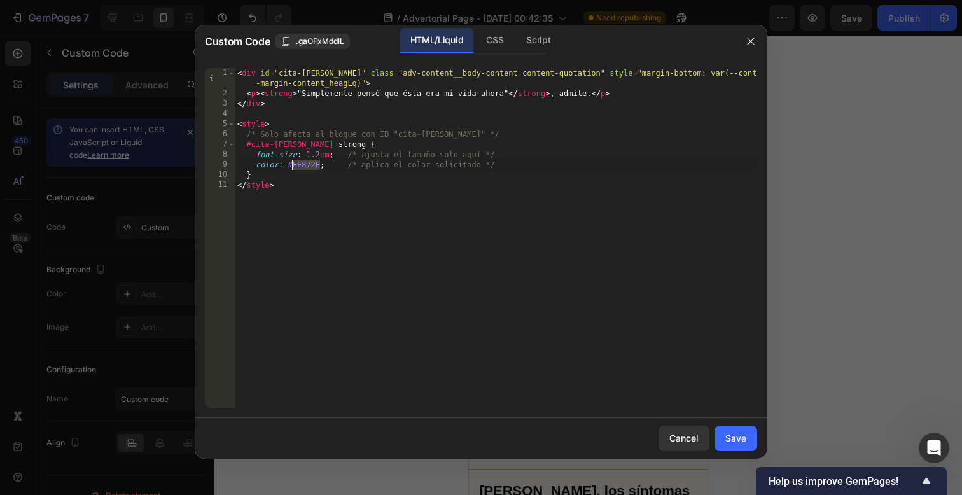
drag, startPoint x: 319, startPoint y: 167, endPoint x: 291, endPoint y: 167, distance: 27.4
click at [291, 167] on div "< div id = "cita-[PERSON_NAME]" class = "adv-content__body-content content-quot…" at bounding box center [496, 253] width 522 height 370
paste textarea "#E26900"
click at [295, 167] on div "< div id = "cita-[PERSON_NAME]" class = "adv-content__body-content content-quot…" at bounding box center [496, 253] width 522 height 370
type textarea "color: #E26900; /* aplica el color solicitado */"
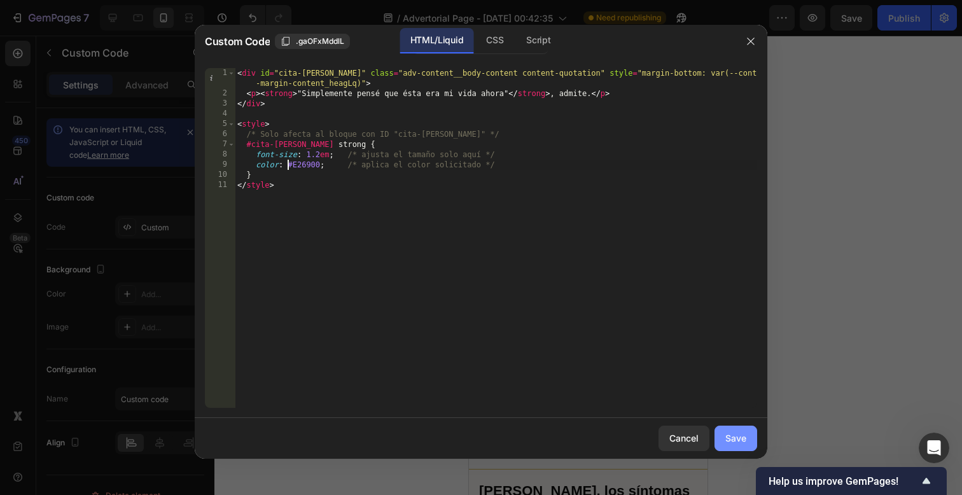
click at [732, 430] on button "Save" at bounding box center [736, 438] width 43 height 25
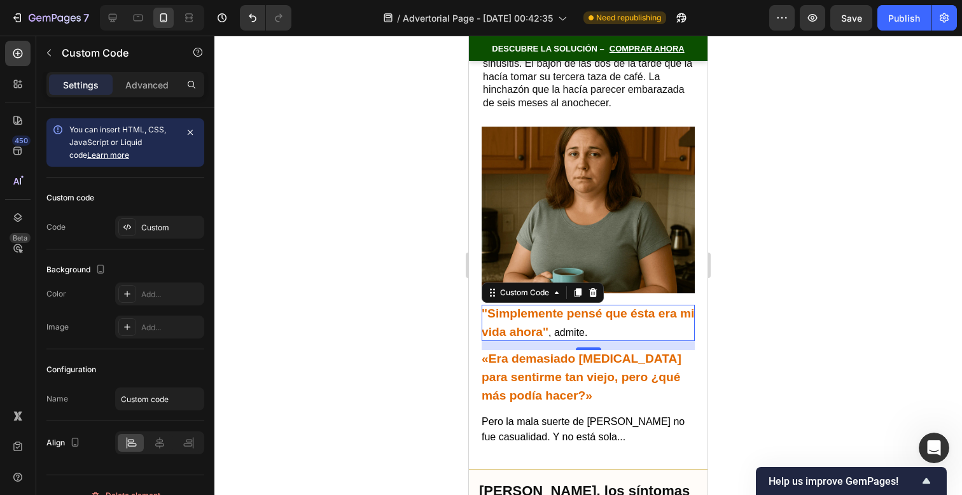
click at [781, 321] on div at bounding box center [588, 265] width 748 height 459
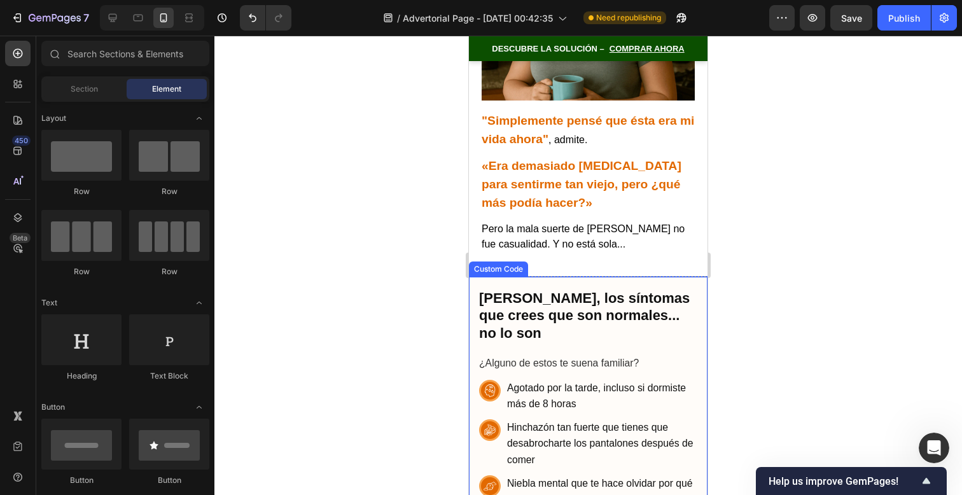
scroll to position [807, 0]
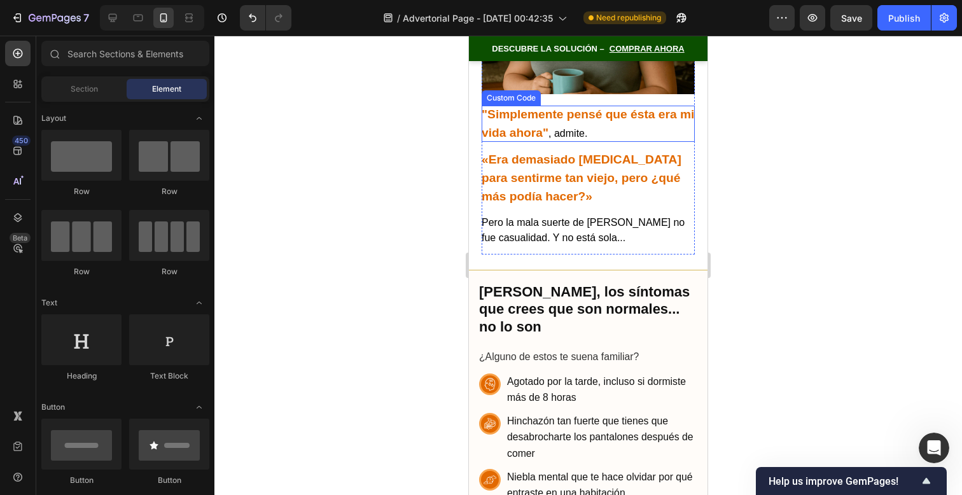
click at [639, 139] on p ""Simplemente pensé que ésta era mi vida ahora" , admite." at bounding box center [588, 124] width 213 height 37
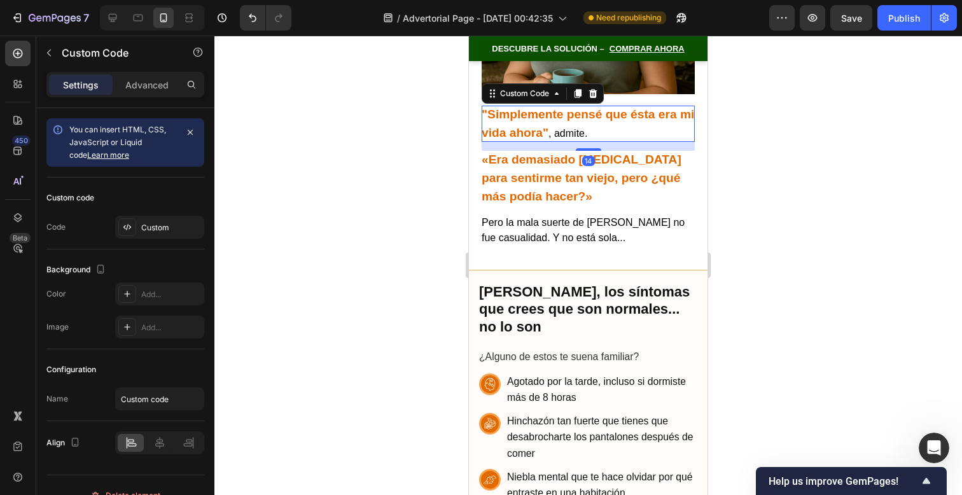
click at [639, 139] on p ""Simplemente pensé que ésta era mi vida ahora" , admite." at bounding box center [588, 124] width 213 height 37
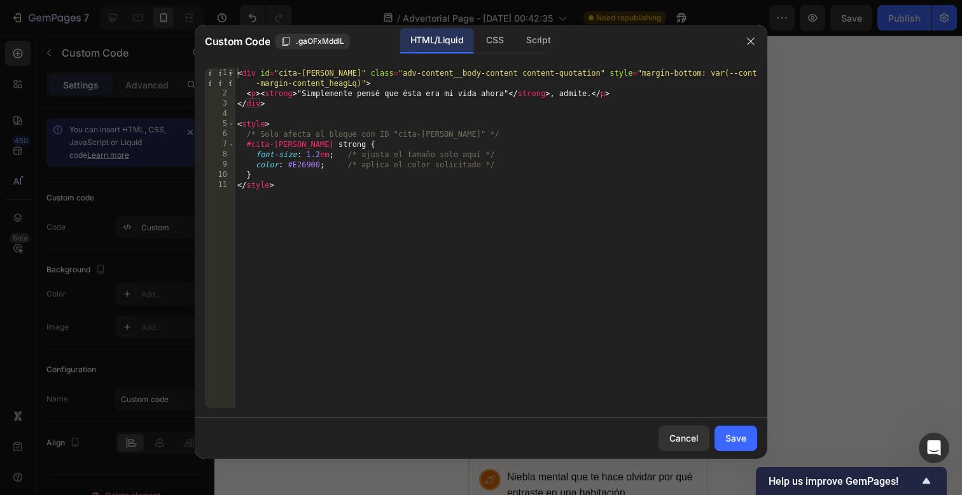
click at [318, 152] on div "< div id = "cita-[PERSON_NAME]" class = "adv-content__body-content content-quot…" at bounding box center [496, 253] width 522 height 370
type textarea "font-size: 1em; /* ajusta el tamaño solo aquí */"
click at [737, 443] on div "Save" at bounding box center [735, 437] width 21 height 13
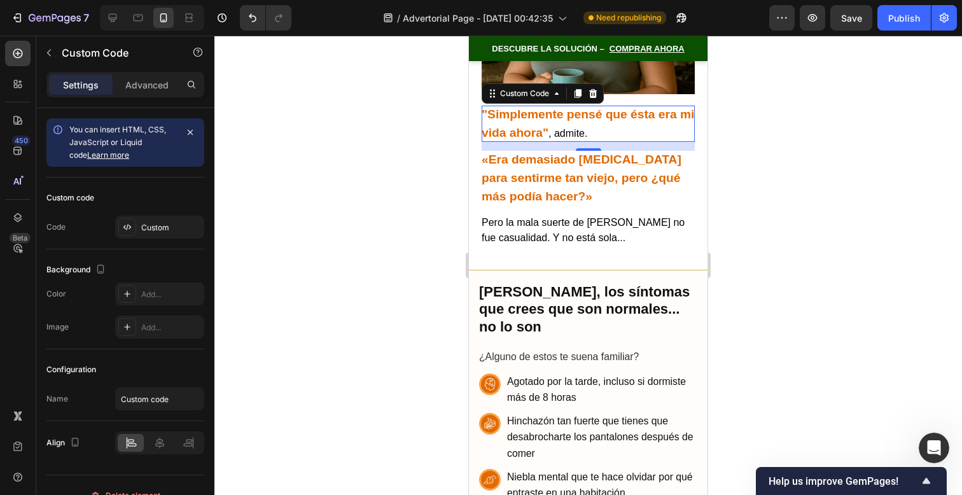
click at [798, 330] on div at bounding box center [588, 265] width 748 height 459
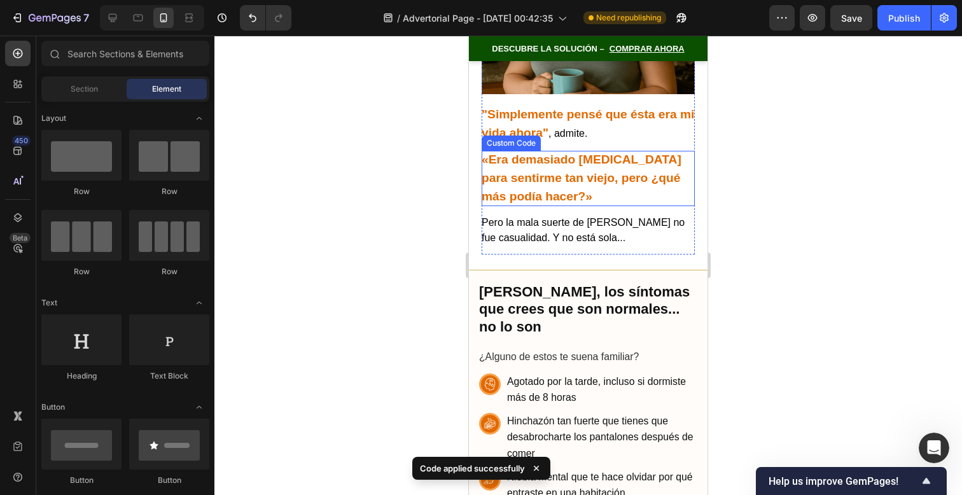
click at [624, 179] on strong "«Era demasiado [MEDICAL_DATA] para sentirme tan viejo, pero ¿qué más podía hace…" at bounding box center [582, 178] width 200 height 50
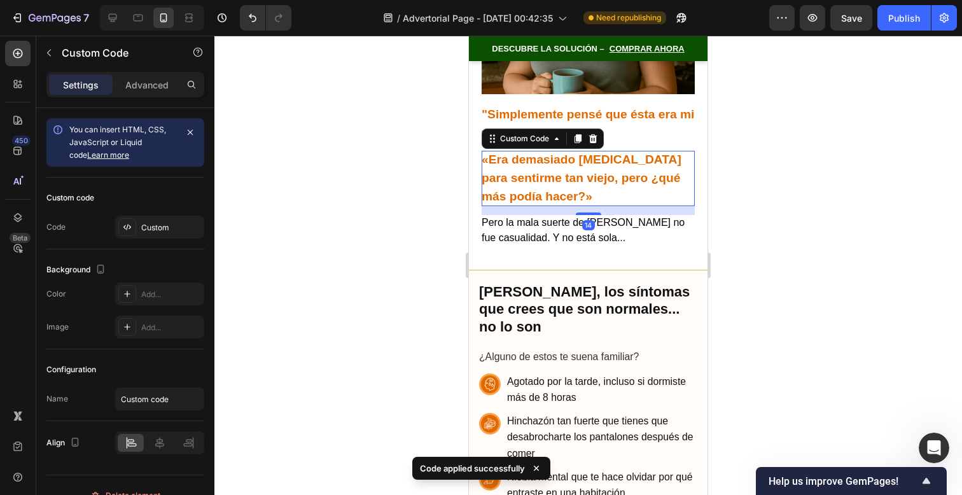
click at [624, 179] on strong "«Era demasiado [MEDICAL_DATA] para sentirme tan viejo, pero ¿qué más podía hace…" at bounding box center [582, 178] width 200 height 50
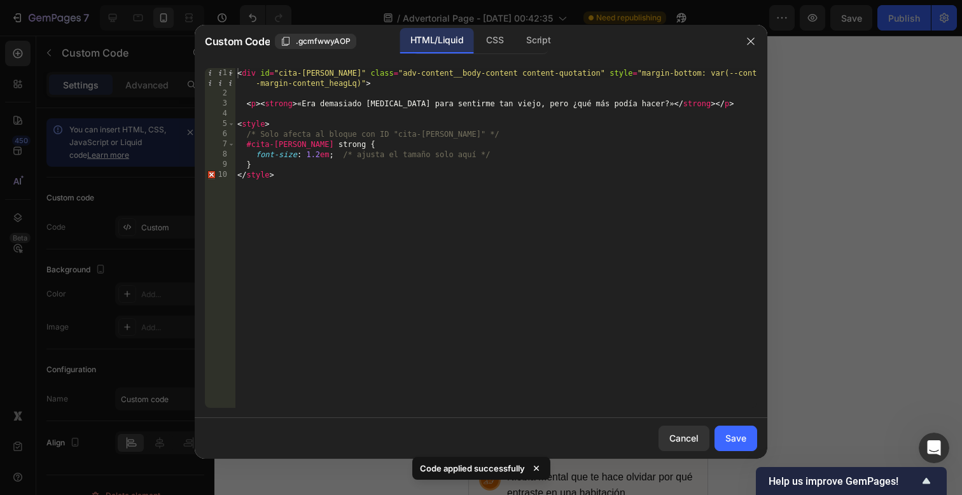
drag, startPoint x: 318, startPoint y: 155, endPoint x: 357, endPoint y: 151, distance: 39.6
click at [318, 155] on div "< div id = "cita-[PERSON_NAME]" class = "adv-content__body-content content-quot…" at bounding box center [496, 253] width 522 height 370
type textarea "font-size: 1.0em; /* ajusta el tamaño solo aquí */"
click at [750, 436] on button "Save" at bounding box center [736, 438] width 43 height 25
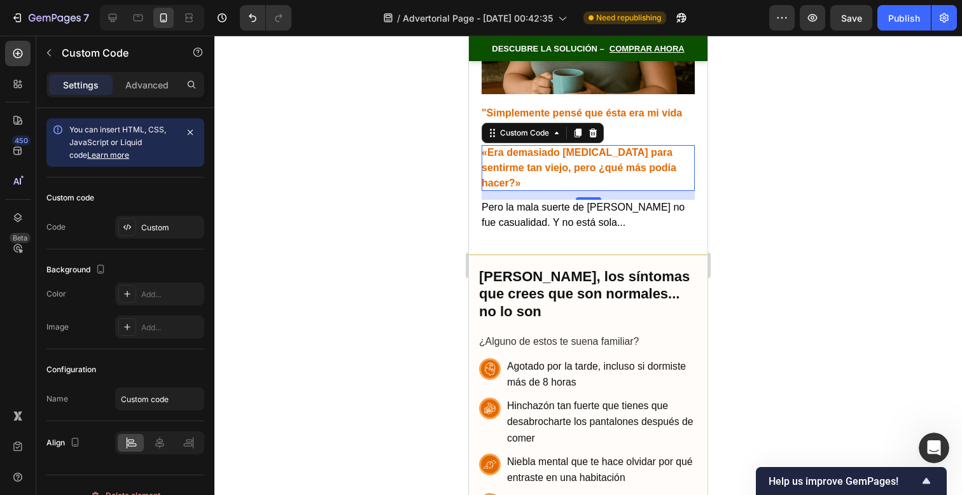
click at [752, 261] on div at bounding box center [588, 265] width 748 height 459
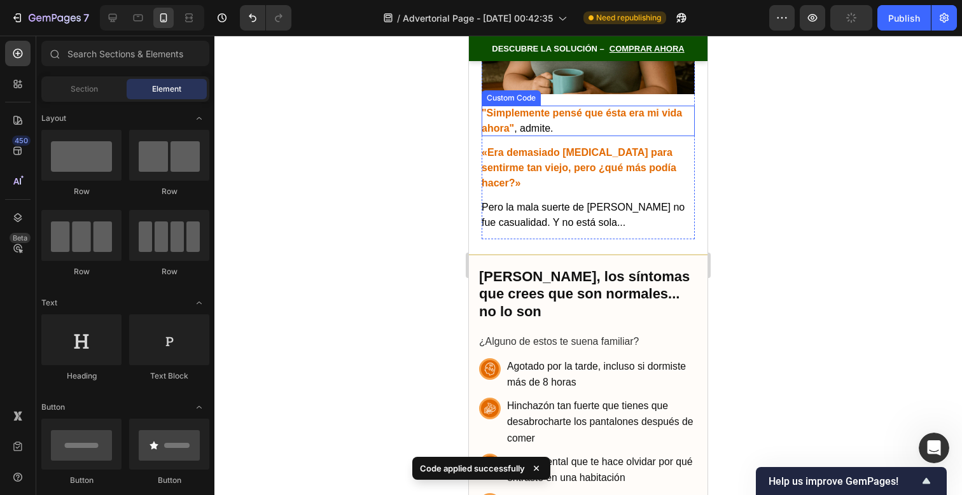
click at [556, 130] on p ""Simplemente pensé que ésta era mi vida ahora" , admite." at bounding box center [588, 121] width 213 height 31
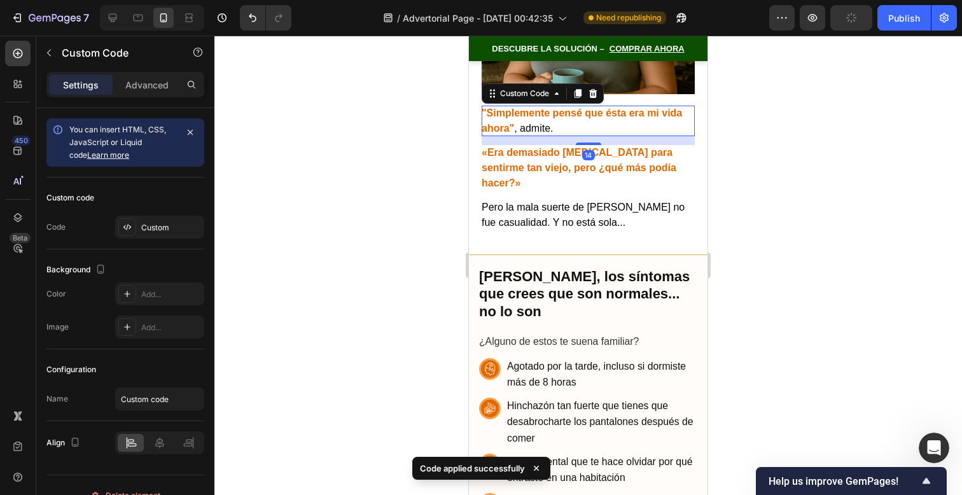
click at [556, 130] on p ""Simplemente pensé que ésta era mi vida ahora" , admite." at bounding box center [588, 121] width 213 height 31
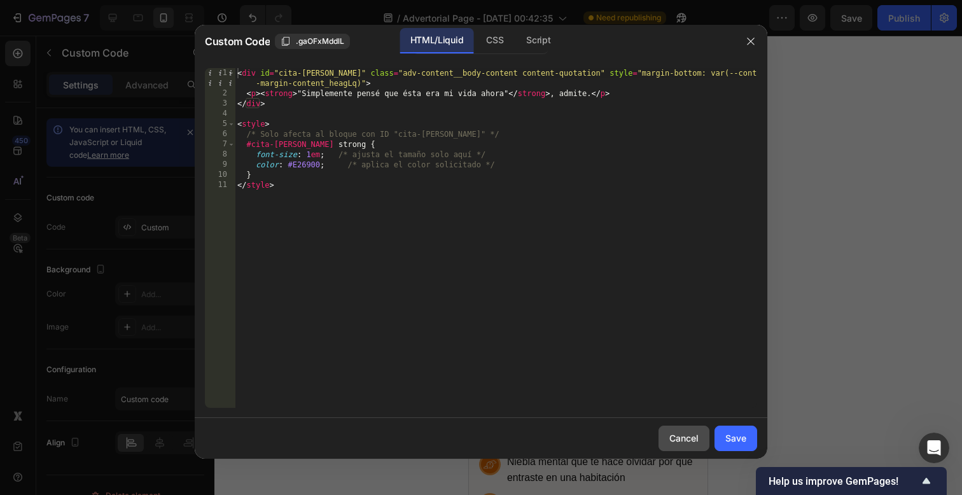
click at [696, 445] on button "Cancel" at bounding box center [684, 438] width 51 height 25
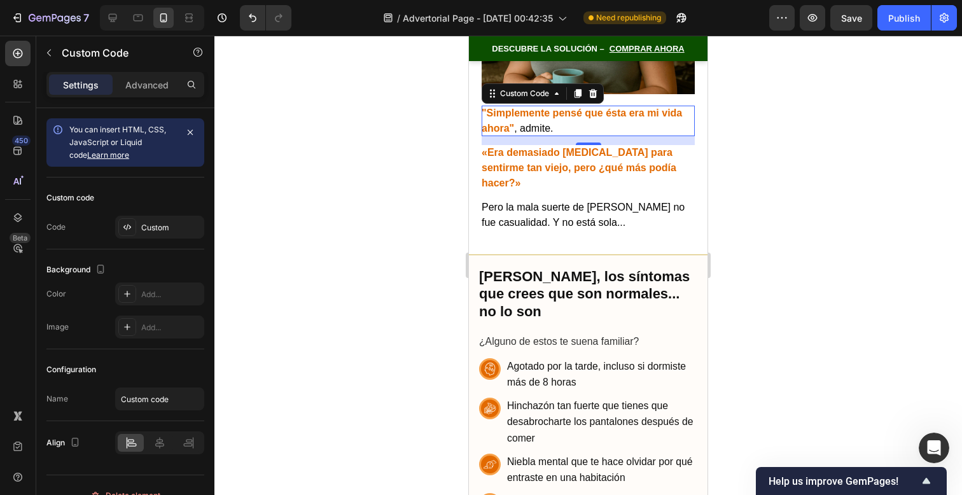
click at [806, 235] on div at bounding box center [588, 265] width 748 height 459
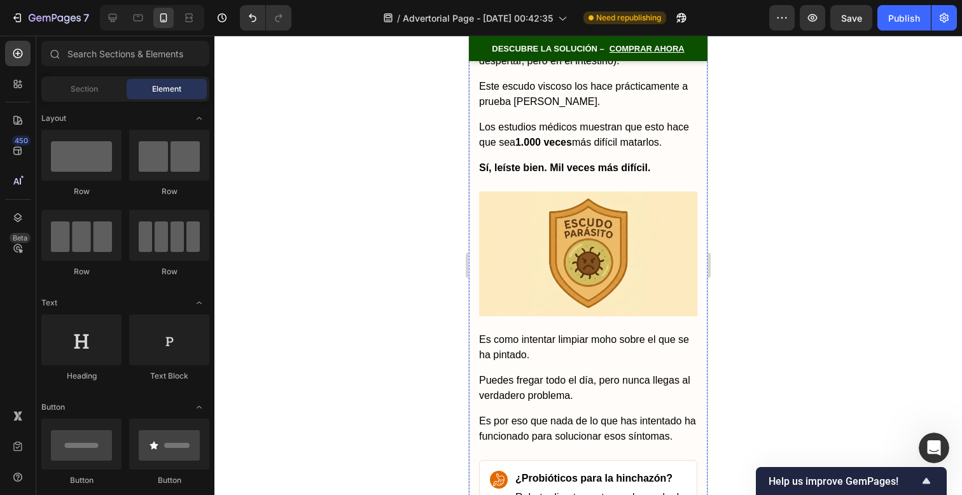
scroll to position [3108, 0]
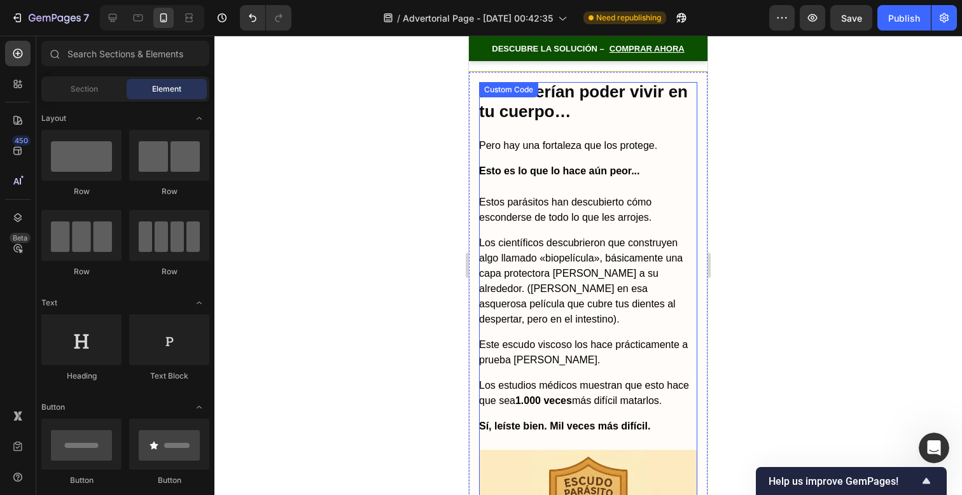
click at [640, 195] on p "Estos parásitos han descubierto cómo esconderse de todo lo que les arrojes." at bounding box center [588, 210] width 218 height 31
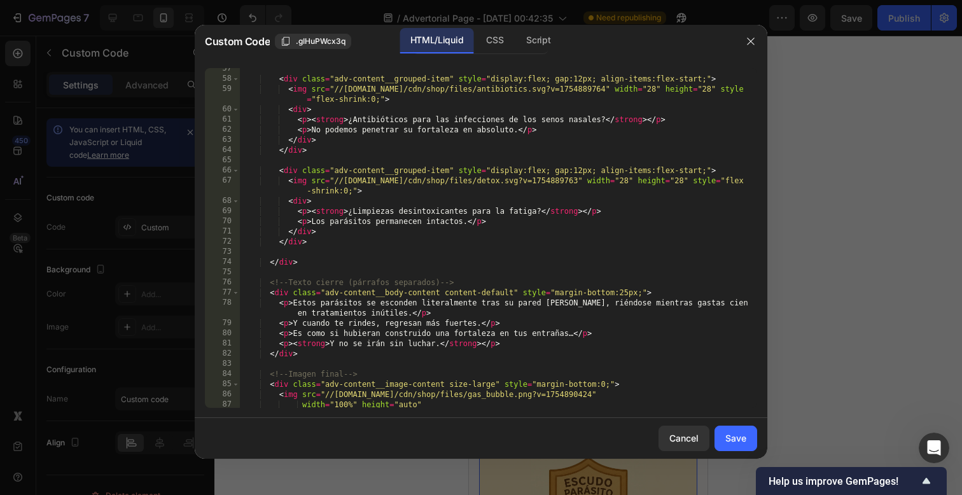
scroll to position [1106, 0]
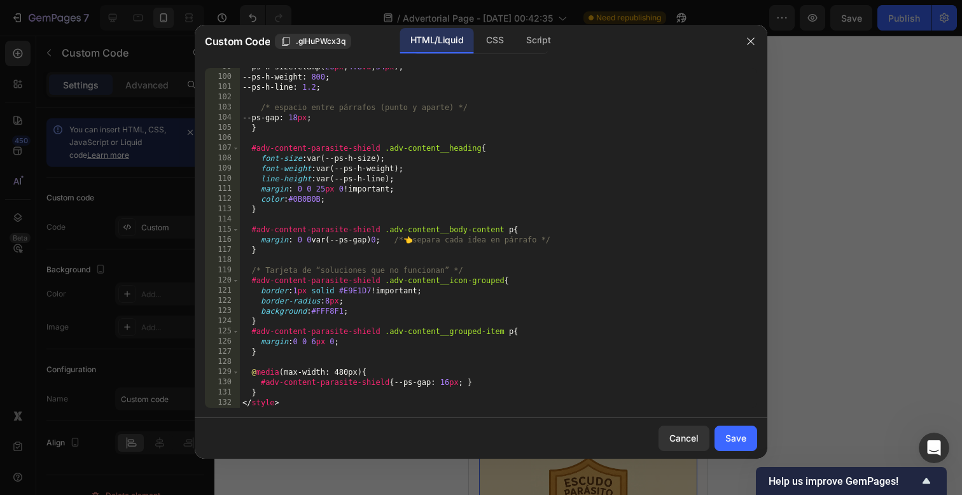
drag, startPoint x: 540, startPoint y: 409, endPoint x: 513, endPoint y: 302, distance: 110.2
click at [513, 302] on div "99 100 101 102 103 104 105 106 107 108 109 110 111 112 113 114 115 116 117 118 …" at bounding box center [481, 238] width 573 height 360
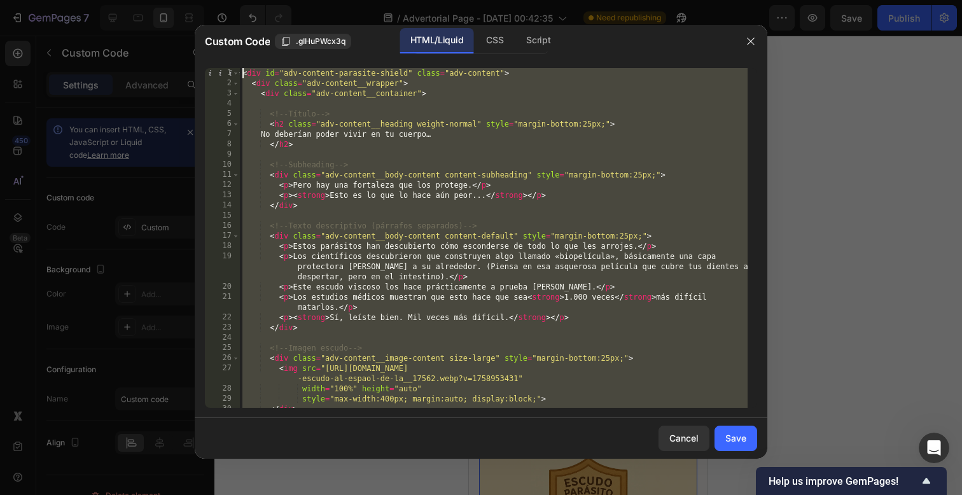
scroll to position [0, 0]
drag, startPoint x: 476, startPoint y: 401, endPoint x: 331, endPoint y: -159, distance: 578.4
click at [331, 0] on html "7 / Advertorial Page - [DATE] 00:42:35 Need republishing Preview Save Publish 4…" at bounding box center [481, 0] width 962 height 0
type textarea "<div id="adv-content-parasite-shield" class="adv-content"> <div class="adv-cont…"
click at [678, 447] on button "Cancel" at bounding box center [684, 438] width 51 height 25
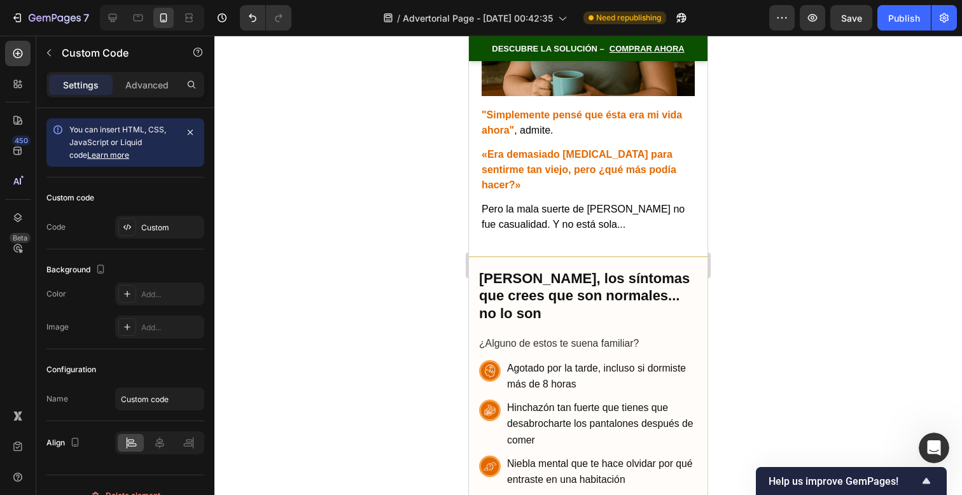
scroll to position [860, 0]
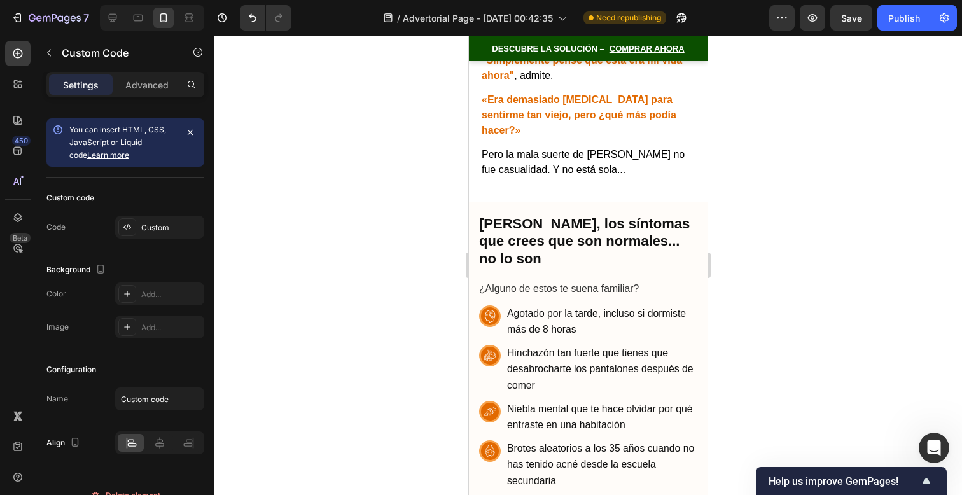
click at [676, 215] on h2 "[PERSON_NAME], los síntomas que crees que son normales... no lo son" at bounding box center [588, 241] width 218 height 53
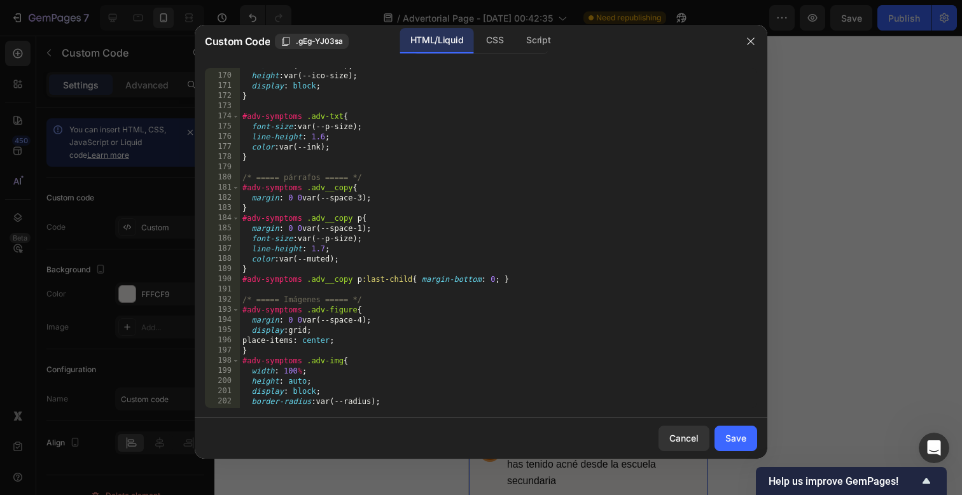
scroll to position [1880, 0]
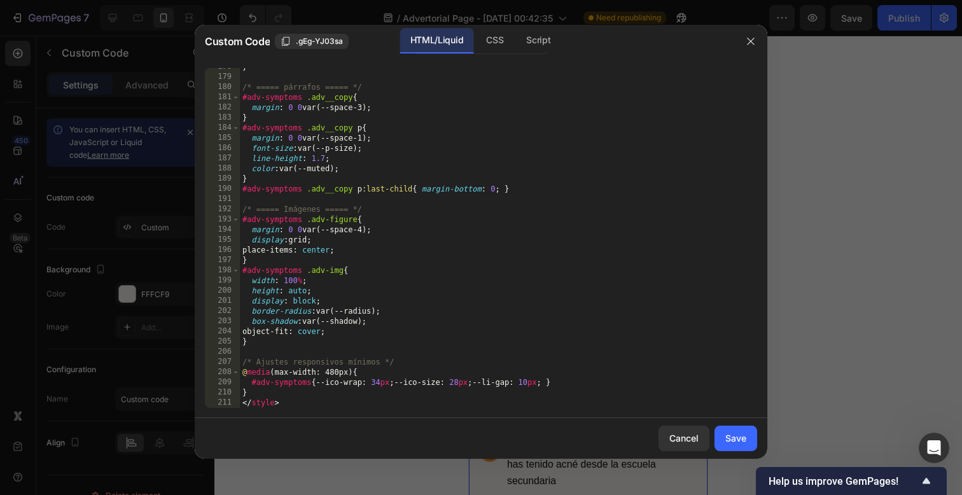
click at [524, 408] on div "178 179 180 181 182 183 184 185 186 187 188 189 190 191 192 193 194 195 196 197…" at bounding box center [481, 238] width 573 height 360
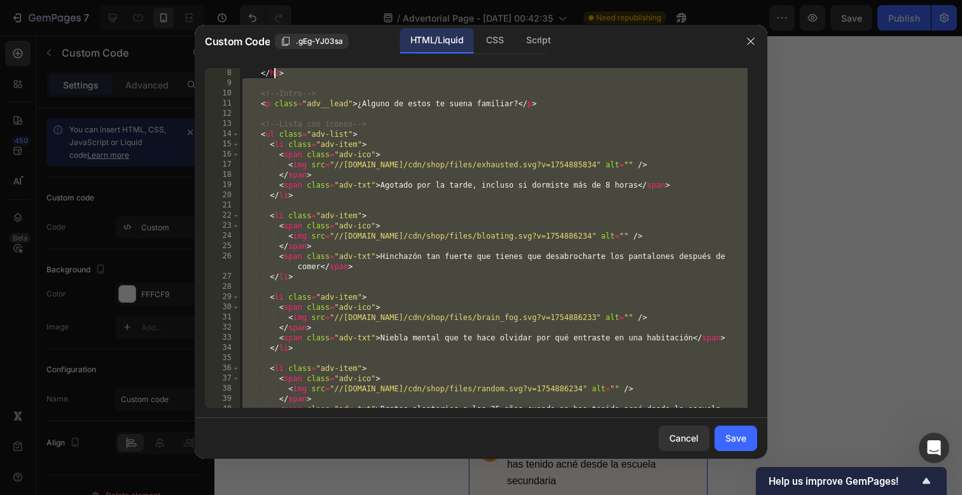
scroll to position [0, 0]
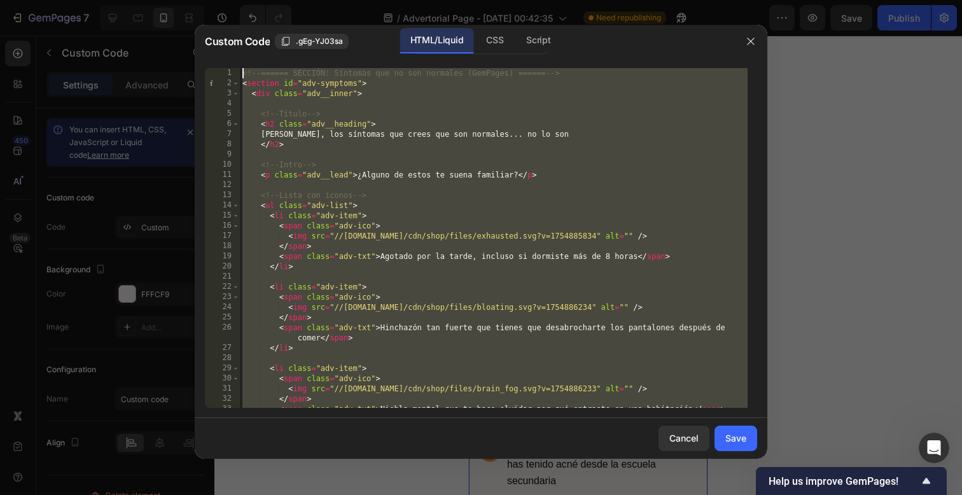
drag, startPoint x: 524, startPoint y: 401, endPoint x: 263, endPoint y: -348, distance: 793.1
click at [263, 0] on html "7 / Advertorial Page - [DATE] 00:42:35 Need republishing Preview Save Publish 4…" at bounding box center [481, 0] width 962 height 0
type textarea "<!-- ====== SECCIÓN: Síntomas que no son normales (GemPages) ====== --> <sectio…"
click at [677, 448] on button "Cancel" at bounding box center [684, 438] width 51 height 25
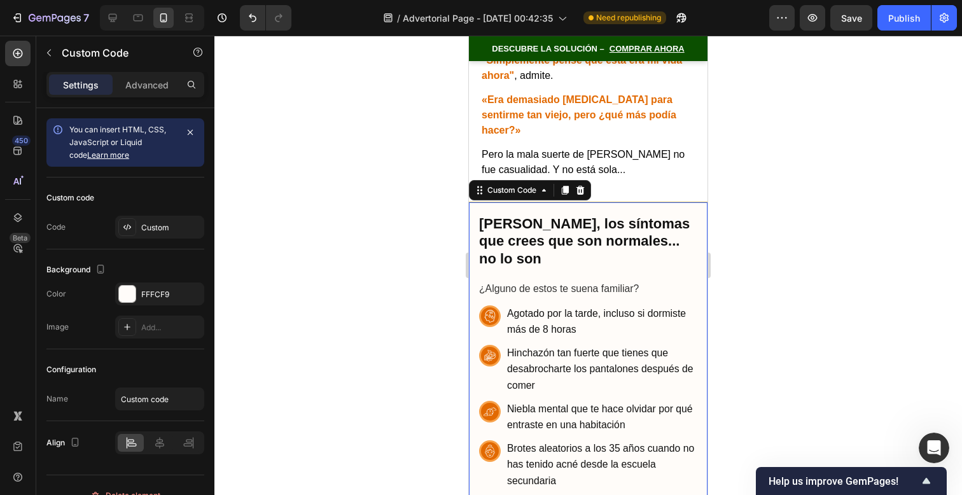
click at [548, 237] on h2 "[PERSON_NAME], los síntomas que crees que son normales... no lo son" at bounding box center [588, 241] width 218 height 53
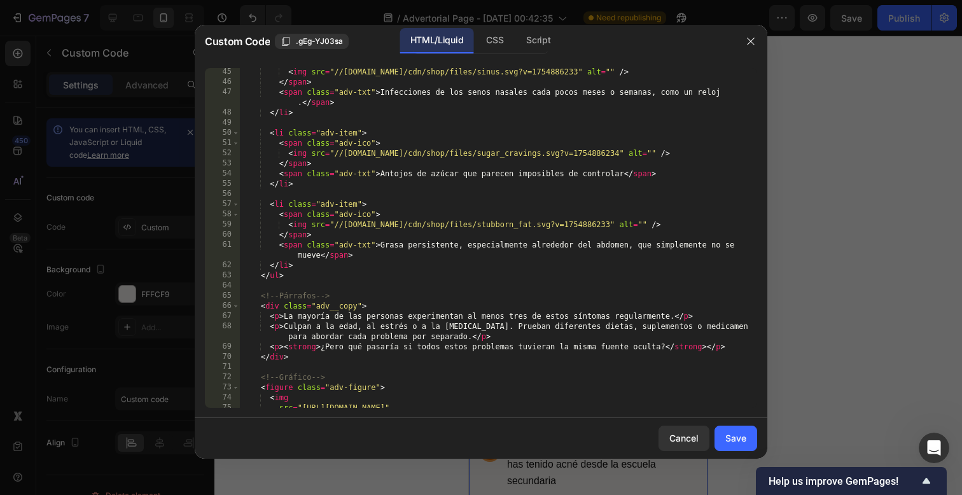
scroll to position [1880, 0]
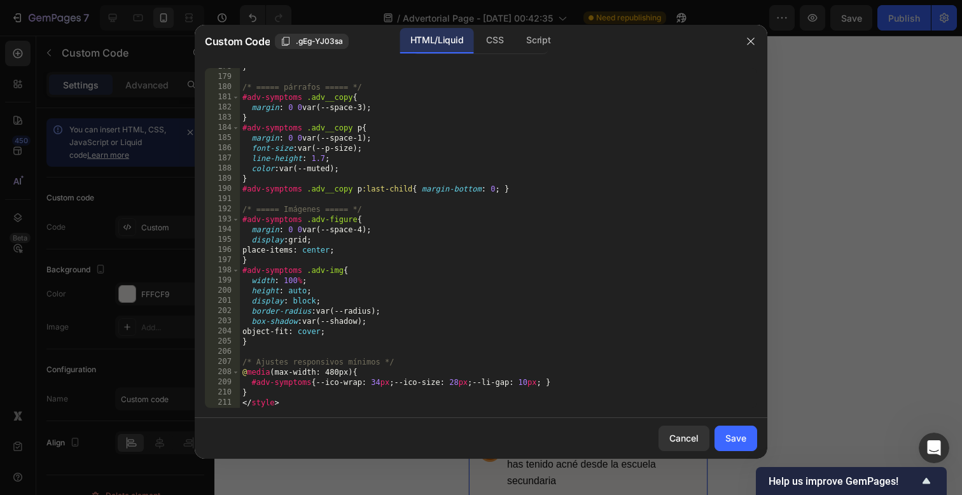
drag, startPoint x: 562, startPoint y: 400, endPoint x: 530, endPoint y: 405, distance: 32.3
click at [561, 400] on div "} /* ===== párrafos ===== */ #adv-symptoms .adv__copy { margin : 0 0 var(--spac…" at bounding box center [494, 242] width 508 height 360
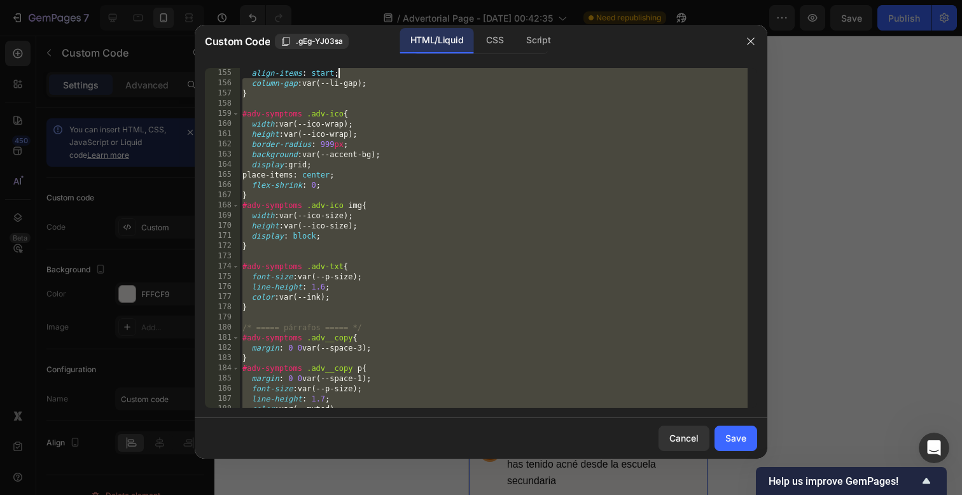
scroll to position [0, 0]
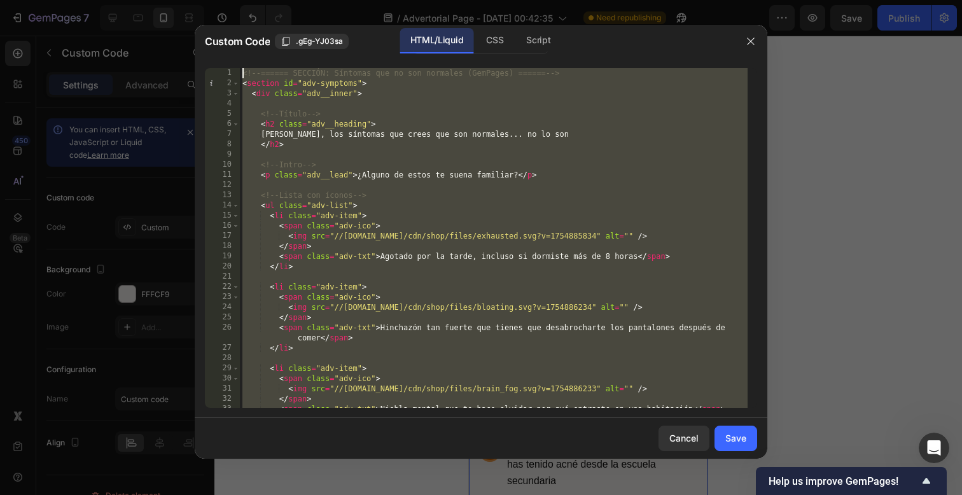
drag, startPoint x: 528, startPoint y: 405, endPoint x: 306, endPoint y: -335, distance: 772.6
click at [306, 0] on html "7 / Advertorial Page - [DATE] 00:42:35 Need republishing Preview Save Publish 4…" at bounding box center [481, 0] width 962 height 0
paste textarea "/style"
type textarea "</style>"
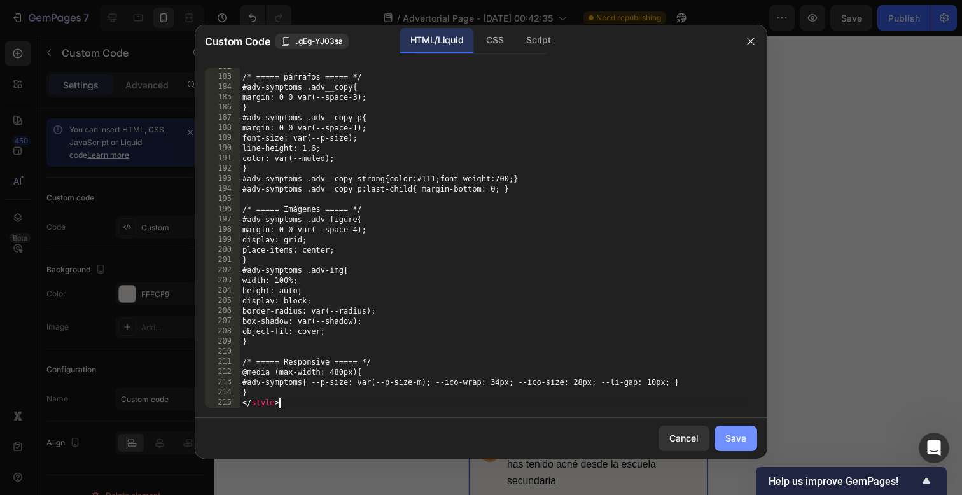
click at [728, 446] on button "Save" at bounding box center [736, 438] width 43 height 25
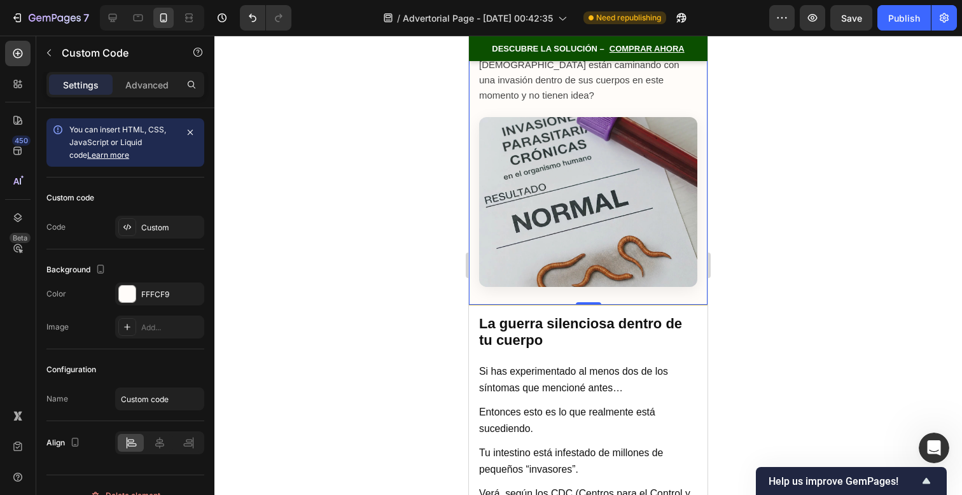
scroll to position [1743, 0]
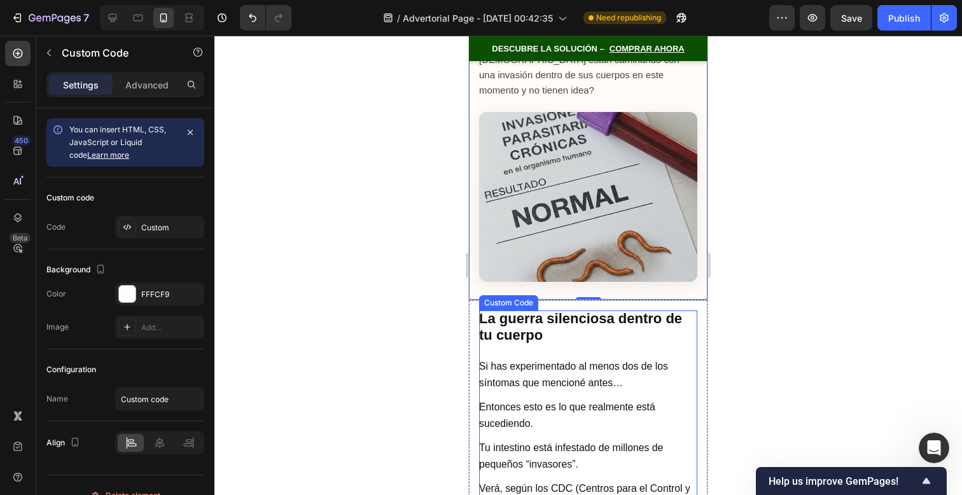
click at [669, 311] on h2 "La guerra silenciosa dentro de tu cuerpo" at bounding box center [588, 328] width 218 height 34
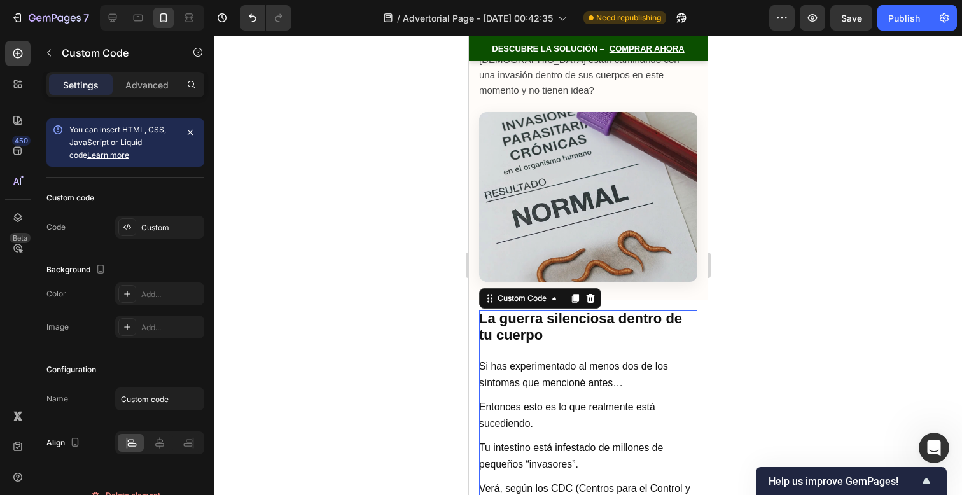
click at [669, 311] on h2 "La guerra silenciosa dentro de tu cuerpo" at bounding box center [588, 328] width 218 height 34
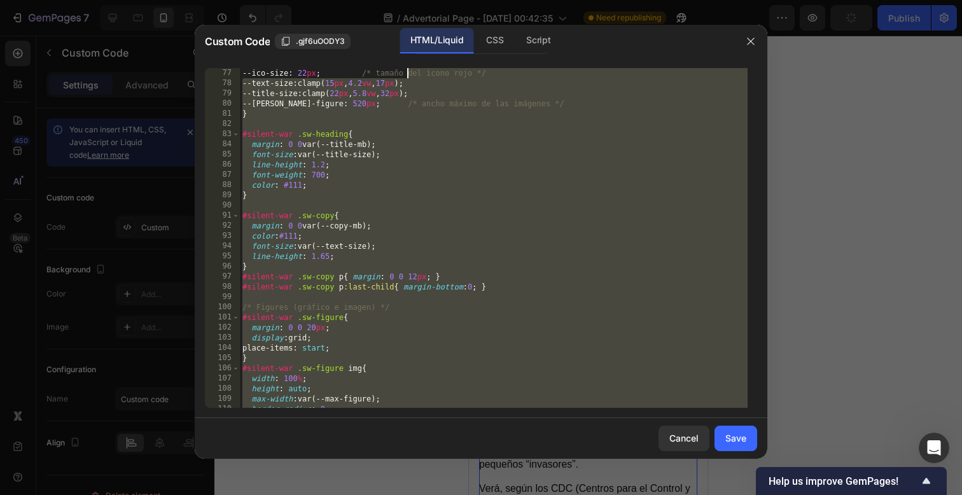
scroll to position [0, 0]
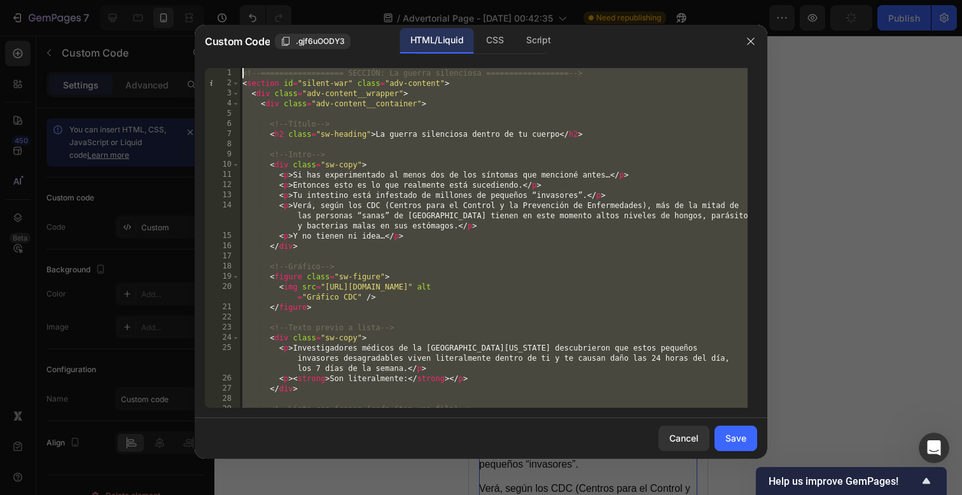
drag, startPoint x: 573, startPoint y: 399, endPoint x: 330, endPoint y: -210, distance: 655.7
click at [330, 0] on html "7 / Advertorial Page - [DATE] 00:42:35 Need republishing Preview Publish 450 Be…" at bounding box center [481, 0] width 962 height 0
type textarea "<!-- ================== SECCIÓN: La guerra silenciosa ================== --> <s…"
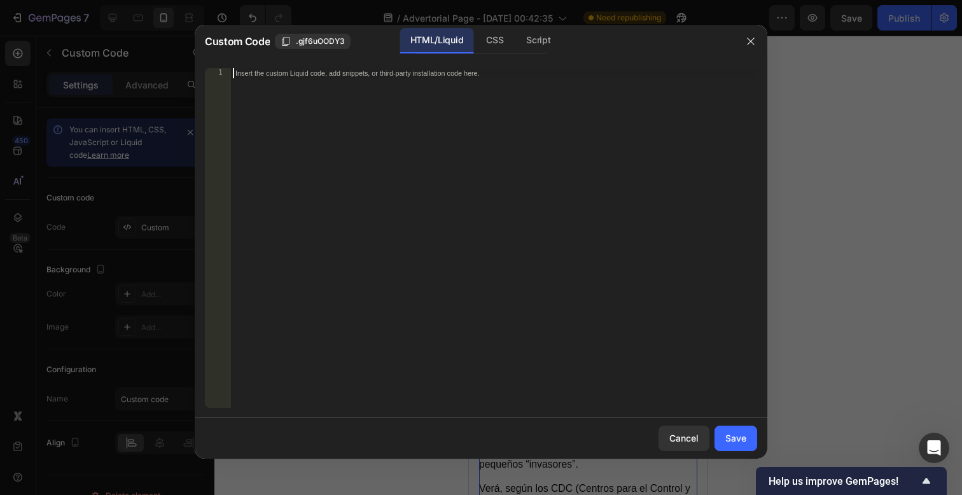
paste textarea "</style>"
type textarea "</style>"
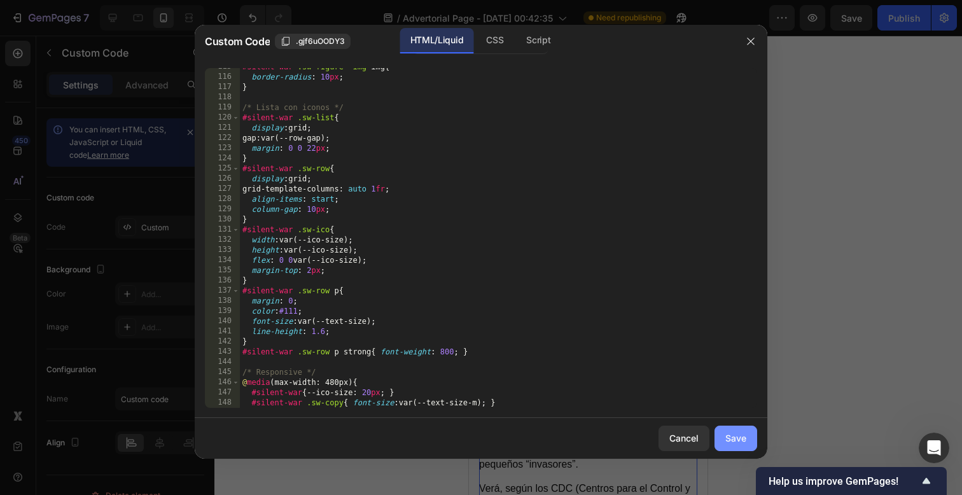
click at [727, 441] on div "Save" at bounding box center [735, 437] width 21 height 13
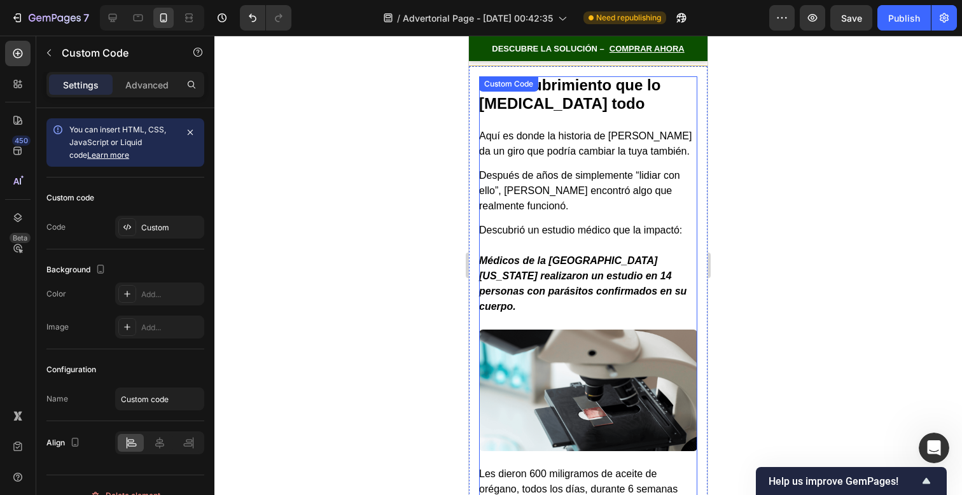
scroll to position [4231, 0]
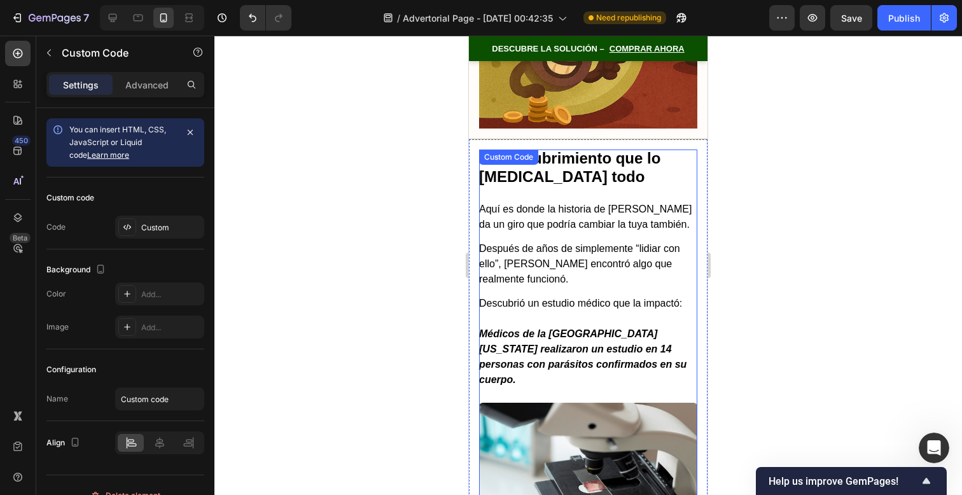
click at [627, 263] on p "Después de años de simplemente “lidiar con ello”, [PERSON_NAME] encontró algo q…" at bounding box center [588, 264] width 218 height 46
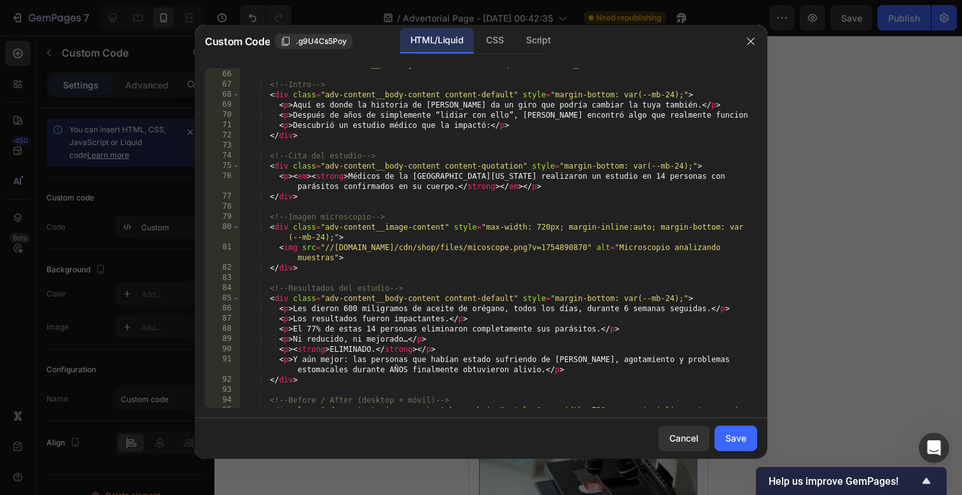
scroll to position [1147, 0]
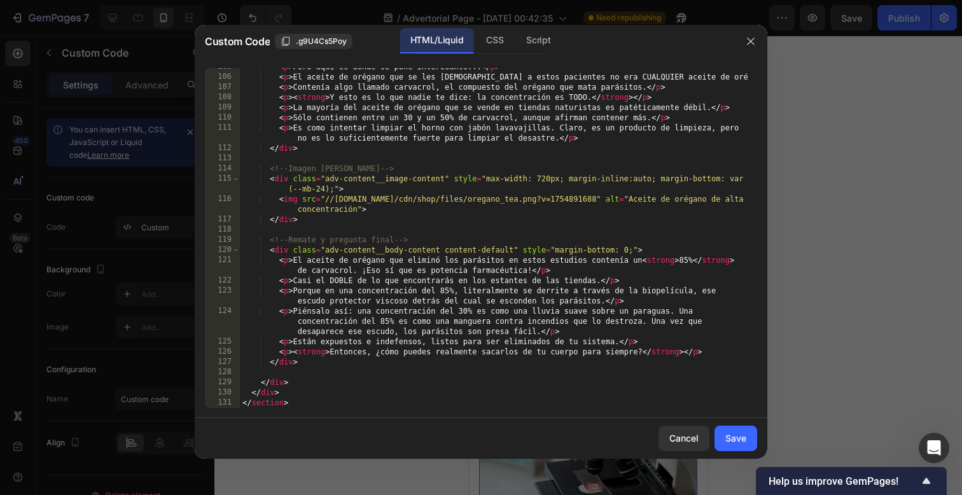
click at [498, 414] on div "105 106 107 108 109 110 111 112 113 114 115 116 117 118 119 120 121 122 123 124…" at bounding box center [481, 238] width 573 height 360
drag, startPoint x: 495, startPoint y: 409, endPoint x: 430, endPoint y: 106, distance: 309.1
click at [430, 106] on div "105 106 107 108 109 110 111 112 113 114 115 116 117 118 119 120 121 122 123 124…" at bounding box center [481, 238] width 573 height 360
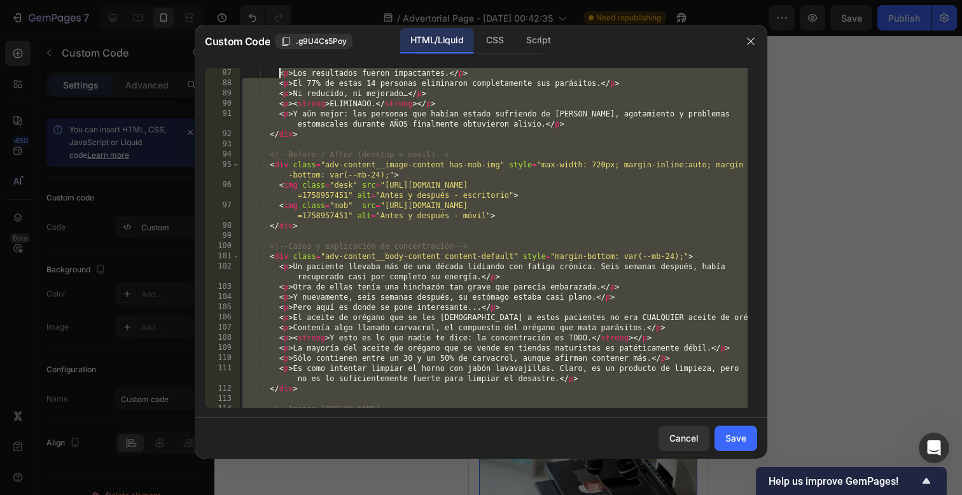
scroll to position [0, 0]
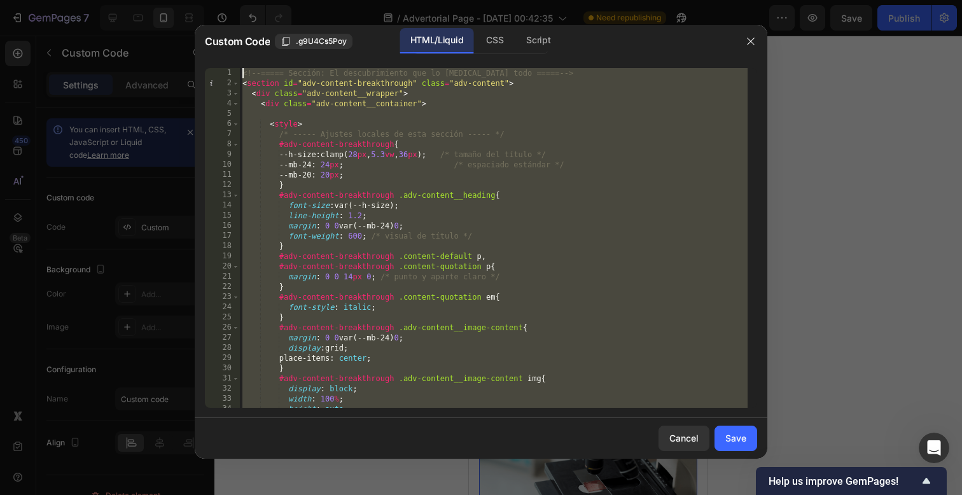
drag, startPoint x: 327, startPoint y: 406, endPoint x: 278, endPoint y: -100, distance: 508.2
click at [278, 0] on html "7 / Advertorial Page - [DATE] 00:42:35 Need republishing Preview Save Publish 4…" at bounding box center [481, 0] width 962 height 0
type textarea "<!-- ===== Sección: El descubrimiento que lo cambia todo ===== --> <section id=…"
click at [669, 438] on div "Cancel" at bounding box center [683, 437] width 29 height 13
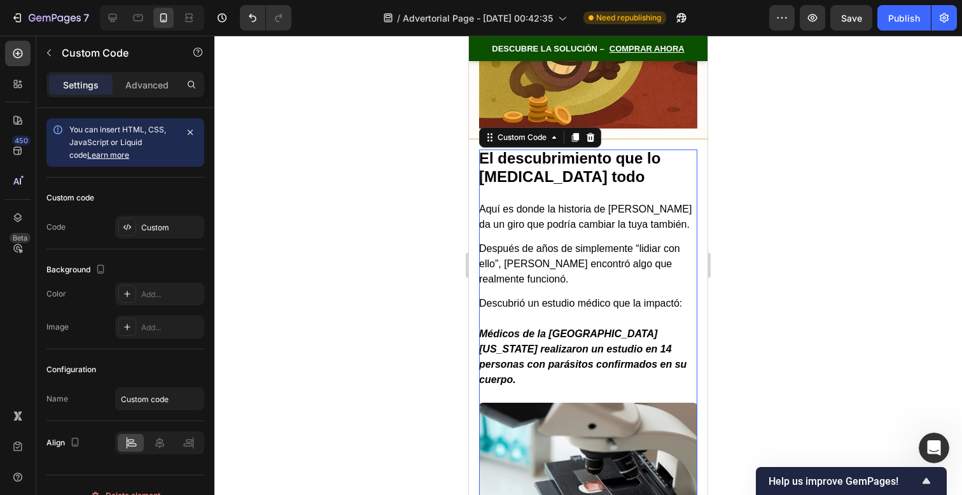
click at [570, 328] on strong "Médicos de la [GEOGRAPHIC_DATA][US_STATE] realizaron un estudio en 14 personas …" at bounding box center [582, 356] width 207 height 57
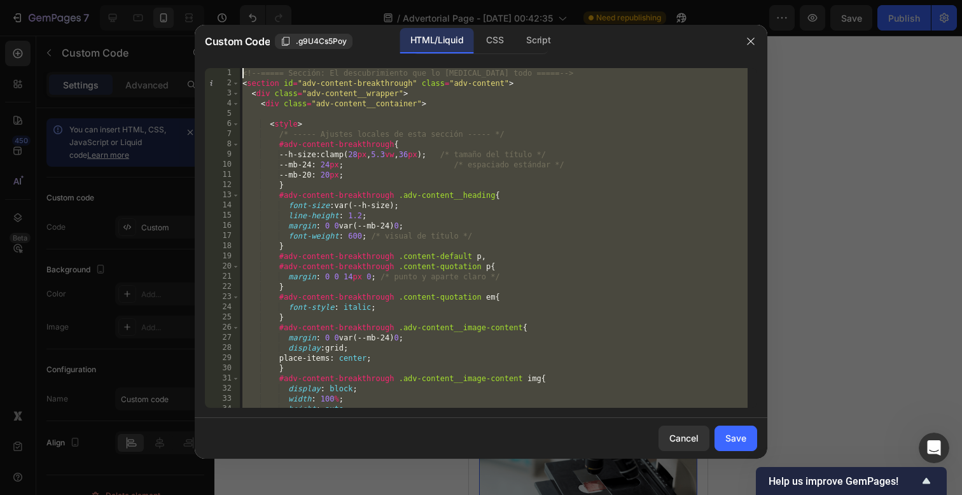
drag, startPoint x: 362, startPoint y: 402, endPoint x: 188, endPoint y: -342, distance: 764.6
click at [188, 0] on html "7 / Advertorial Page - [DATE] 00:42:35 Need republishing Preview Save Publish 4…" at bounding box center [481, 0] width 962 height 0
paste textarea "/section"
type textarea "</section>"
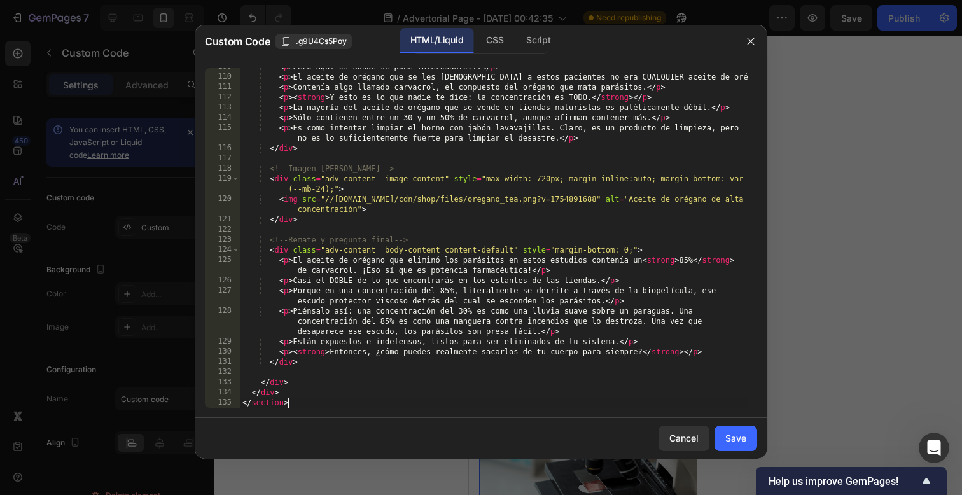
scroll to position [1187, 0]
click at [735, 447] on button "Save" at bounding box center [736, 438] width 43 height 25
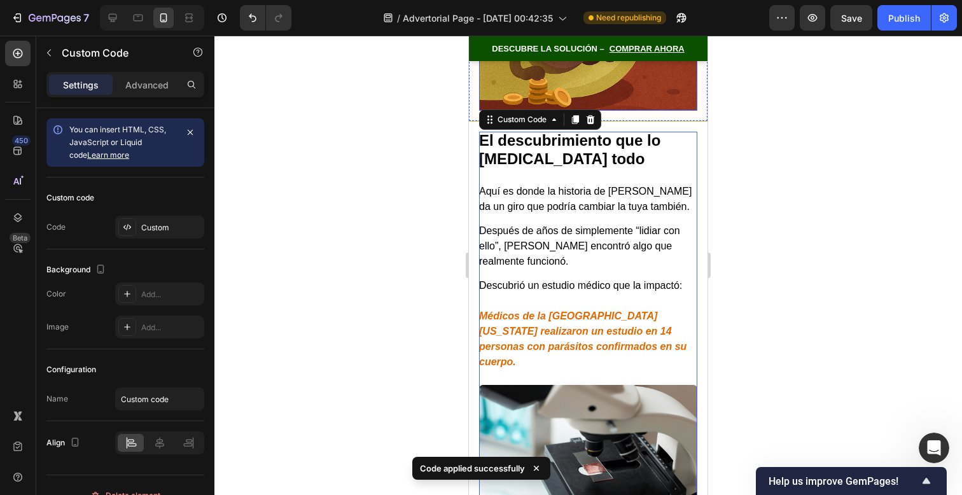
scroll to position [4182, 0]
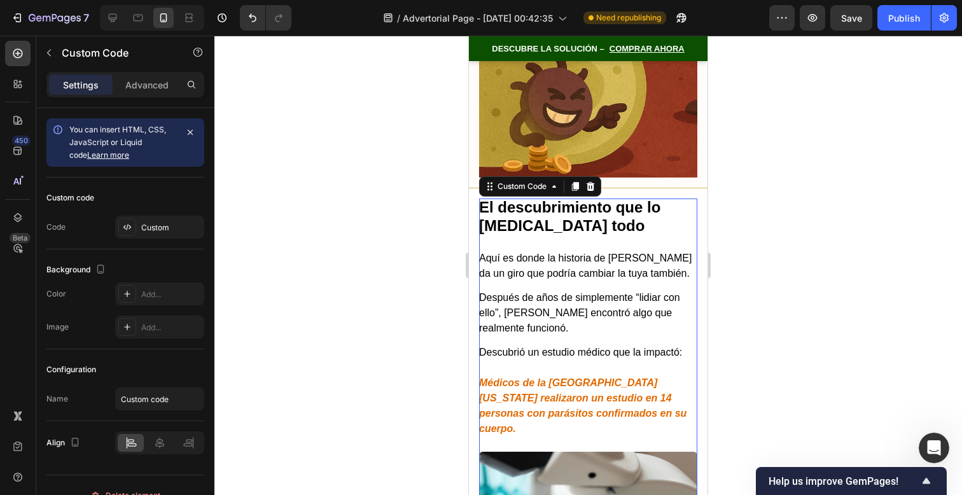
click at [788, 334] on div at bounding box center [588, 265] width 748 height 459
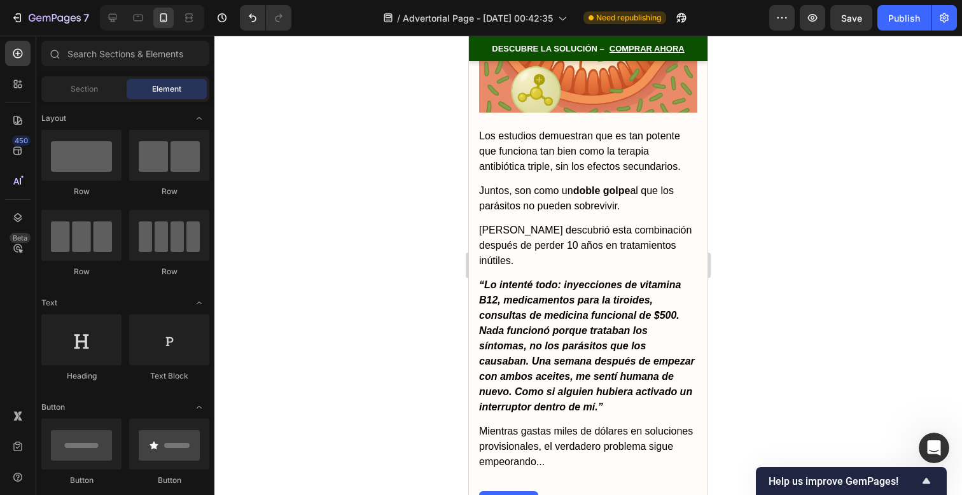
scroll to position [6752, 0]
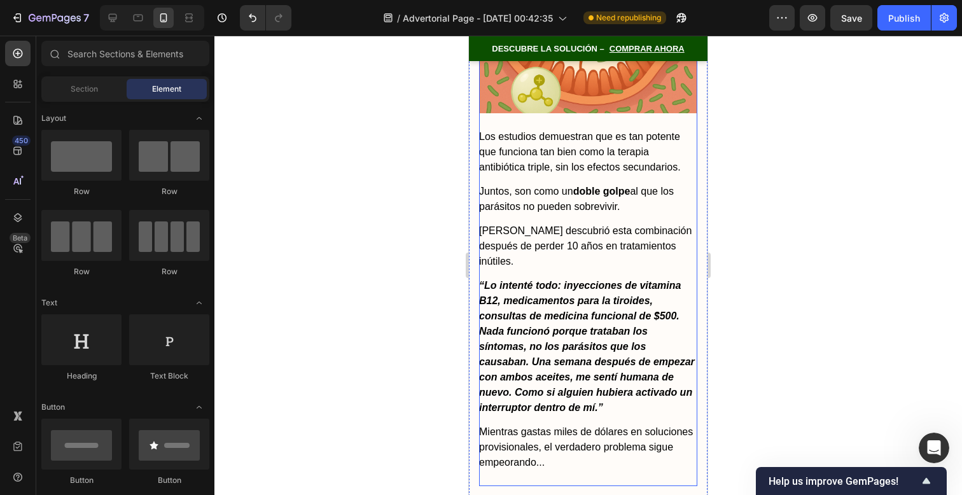
click at [593, 310] on strong "“Lo intenté todo: inyecciones de [MEDICAL_DATA], medicamentos para la tiroides,…" at bounding box center [587, 346] width 216 height 133
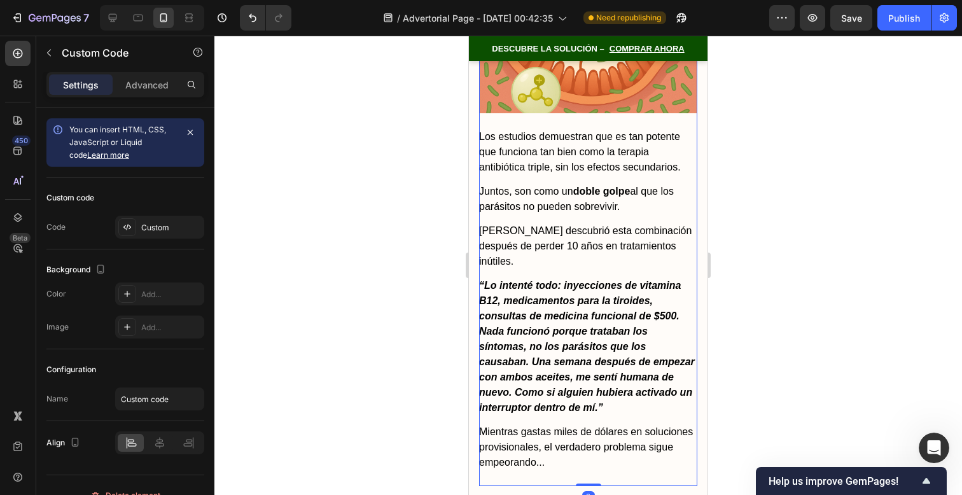
click at [593, 310] on strong "“Lo intenté todo: inyecciones de [MEDICAL_DATA], medicamentos para la tiroides,…" at bounding box center [587, 346] width 216 height 133
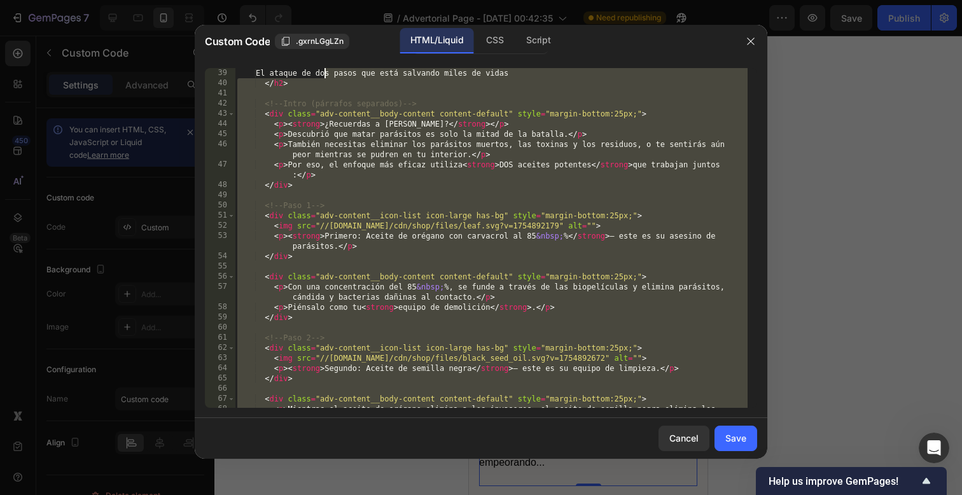
scroll to position [0, 0]
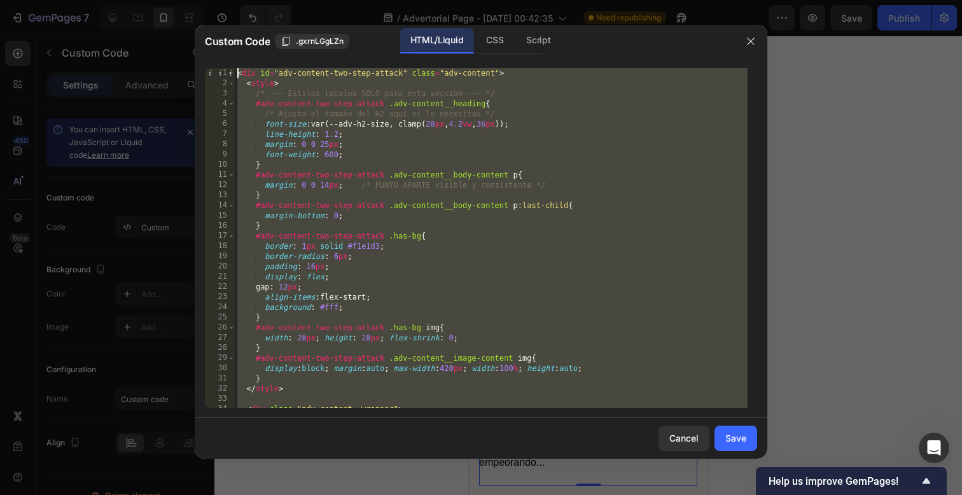
drag, startPoint x: 384, startPoint y: 402, endPoint x: 333, endPoint y: -71, distance: 475.5
click at [333, 0] on html "7 / Advertorial Page - [DATE] 00:42:35 Need republishing Preview Save Publish 4…" at bounding box center [481, 0] width 962 height 0
type textarea "<div id="adv-content-two-step-attack" class="adv-content"> <style>"
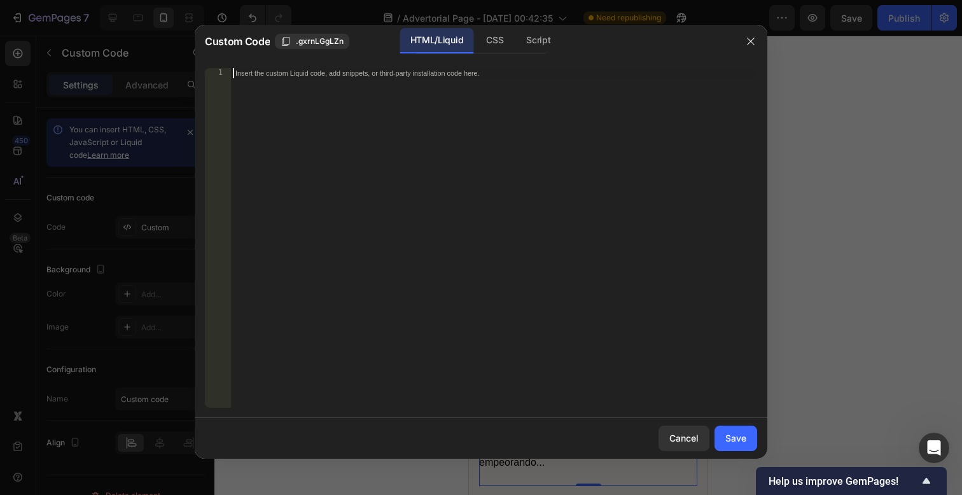
paste textarea "</div>"
type textarea "</div>"
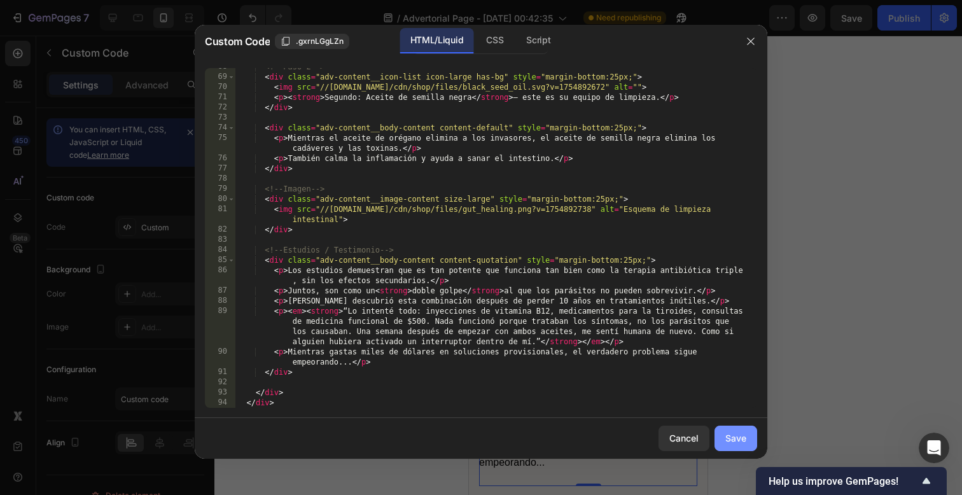
click at [741, 450] on button "Save" at bounding box center [736, 438] width 43 height 25
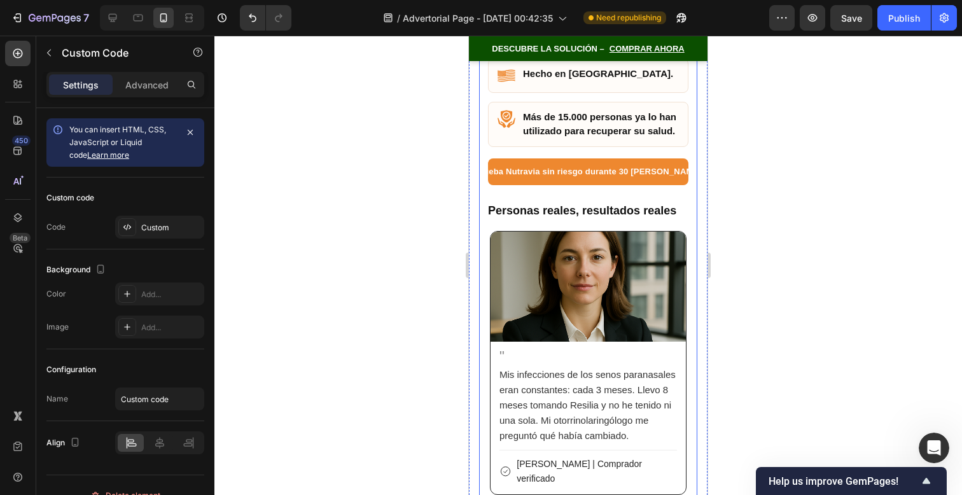
scroll to position [8120, 0]
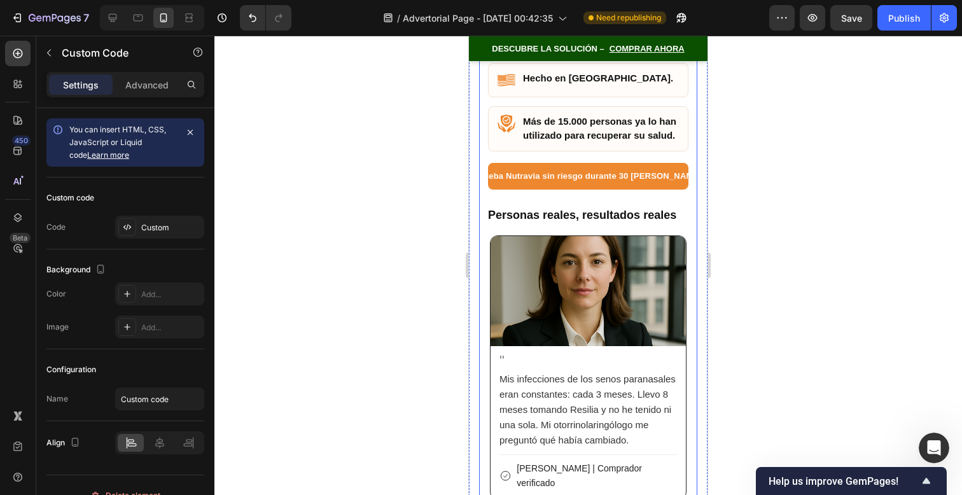
click at [610, 130] on strong "Más de 15.000 personas ya lo han utilizado para recuperar su salud." at bounding box center [599, 128] width 153 height 25
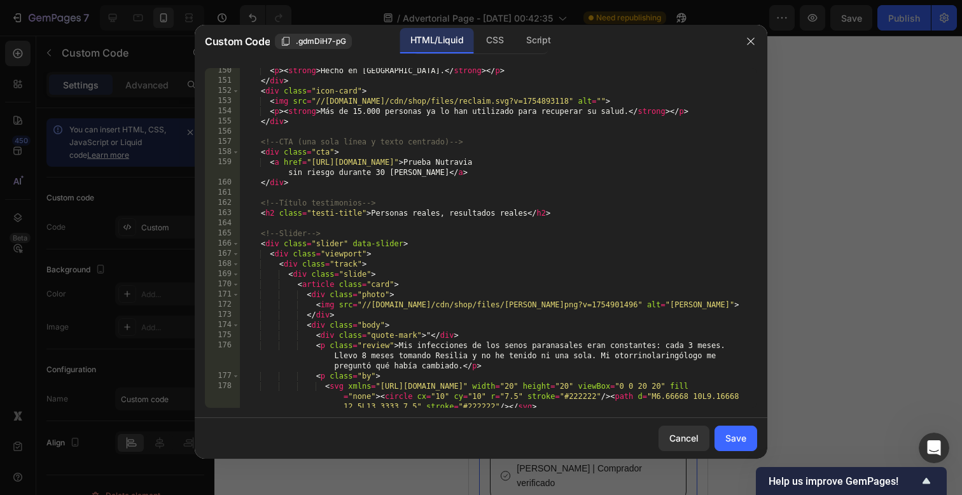
scroll to position [1581, 0]
drag, startPoint x: 407, startPoint y: 174, endPoint x: 673, endPoint y: 161, distance: 266.9
click at [673, 161] on div "< p > < strong > Hecho en EE.UU. </ strong > </ p > </ div > < div class = "ico…" at bounding box center [494, 246] width 508 height 360
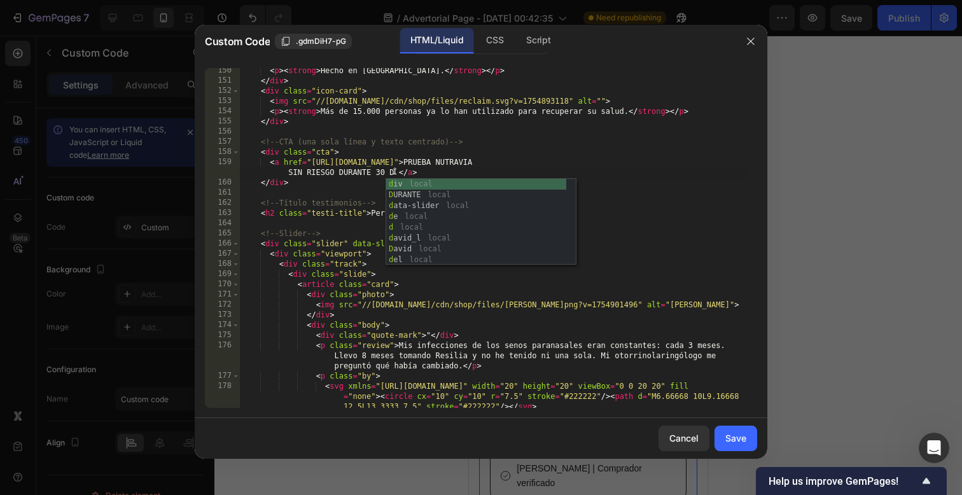
scroll to position [0, 0]
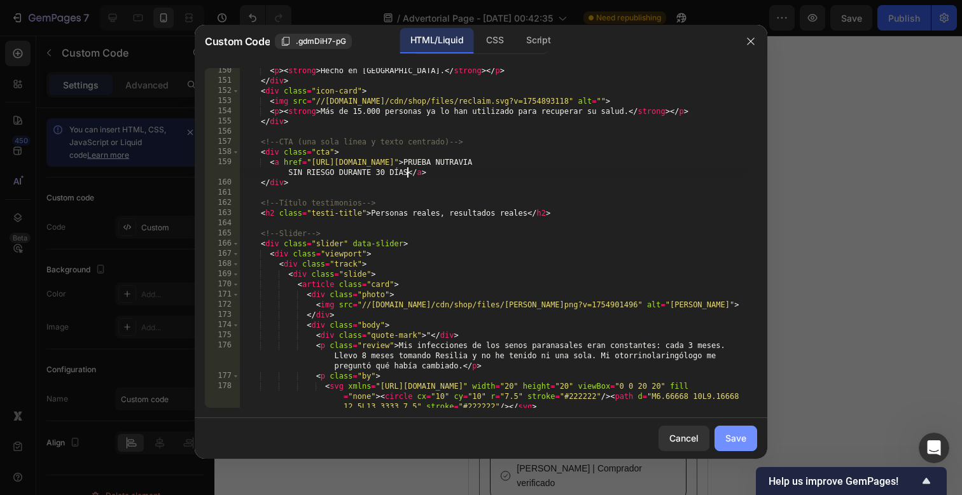
type textarea "ÍAS"
click at [747, 449] on button "Save" at bounding box center [736, 438] width 43 height 25
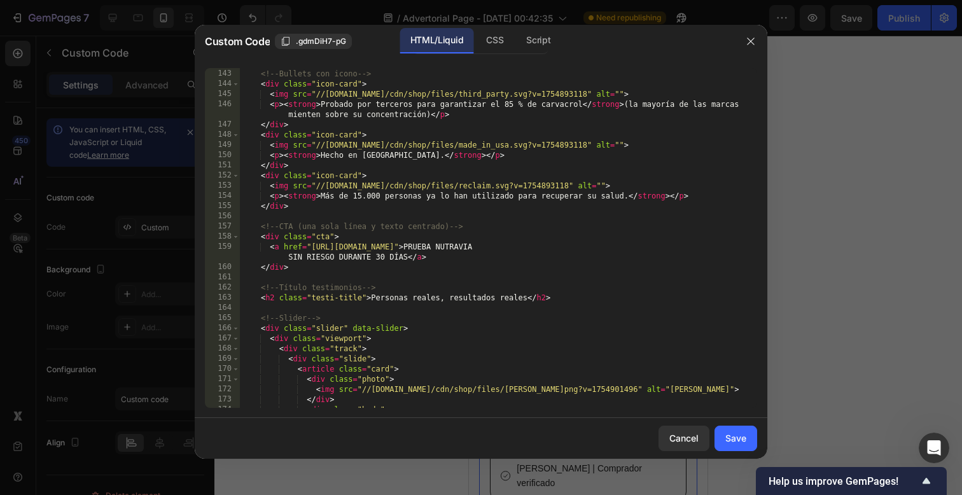
scroll to position [1497, 0]
type textarea "<a href="https://www.get-nutravia.store/products/capsulas-blandas-de-aceite-de-…"
drag, startPoint x: 673, startPoint y: 247, endPoint x: 407, endPoint y: 258, distance: 266.8
click at [407, 258] on div "<!-- Bullets con icono --> < div class = "icon-card" > < img src = "//resilia.s…" at bounding box center [494, 238] width 508 height 360
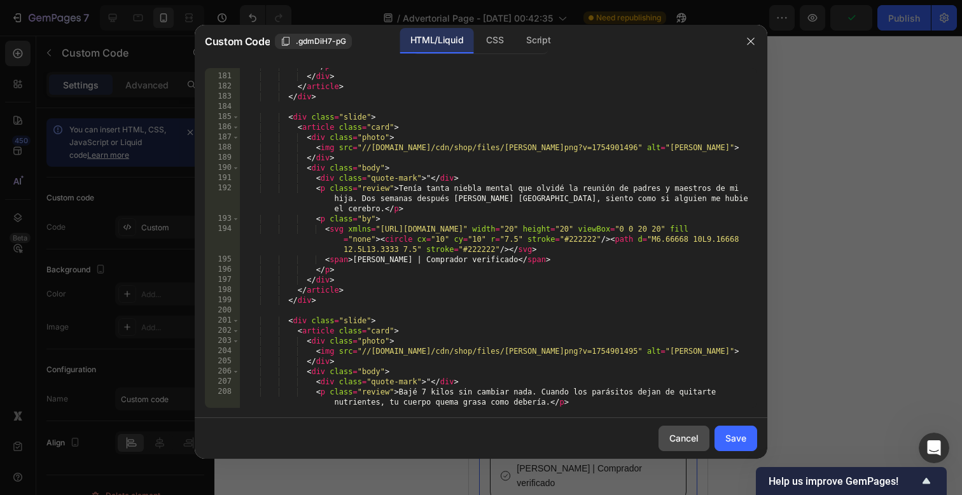
scroll to position [1945, 0]
click at [697, 444] on div "Cancel" at bounding box center [683, 437] width 29 height 13
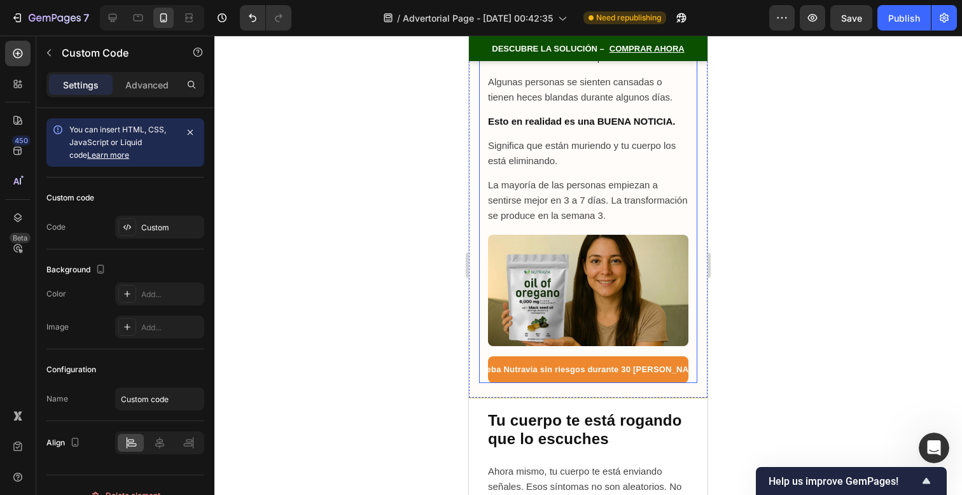
scroll to position [8687, 0]
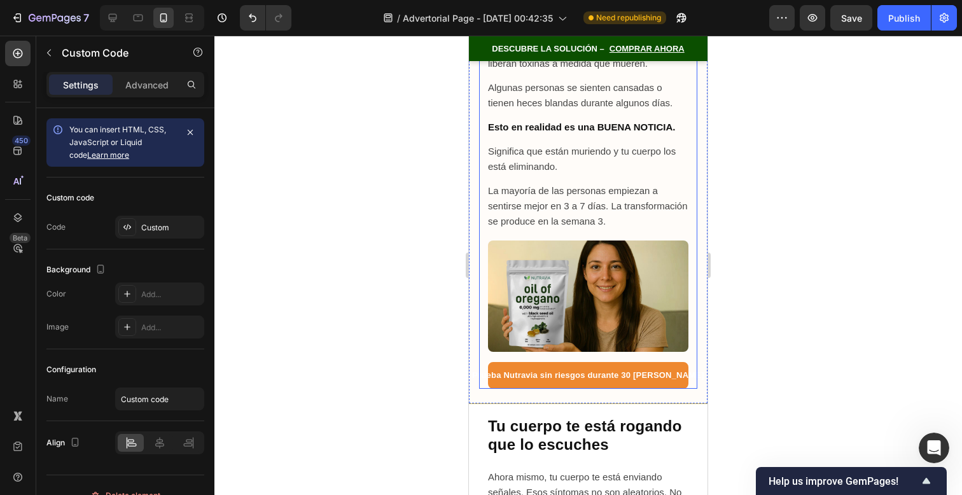
click at [636, 229] on p "La mayoría de las personas empiezan a sentirse mejor en 3 a 7 días. La transfor…" at bounding box center [588, 206] width 200 height 46
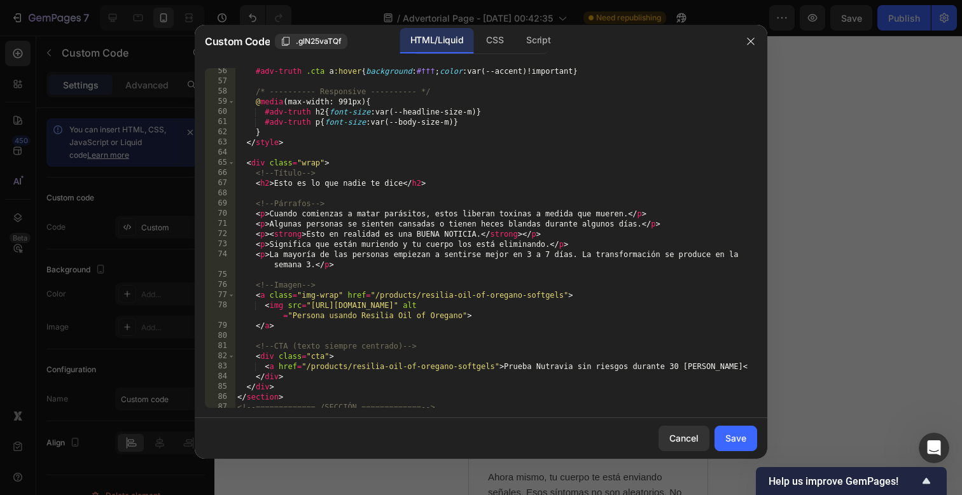
scroll to position [566, 0]
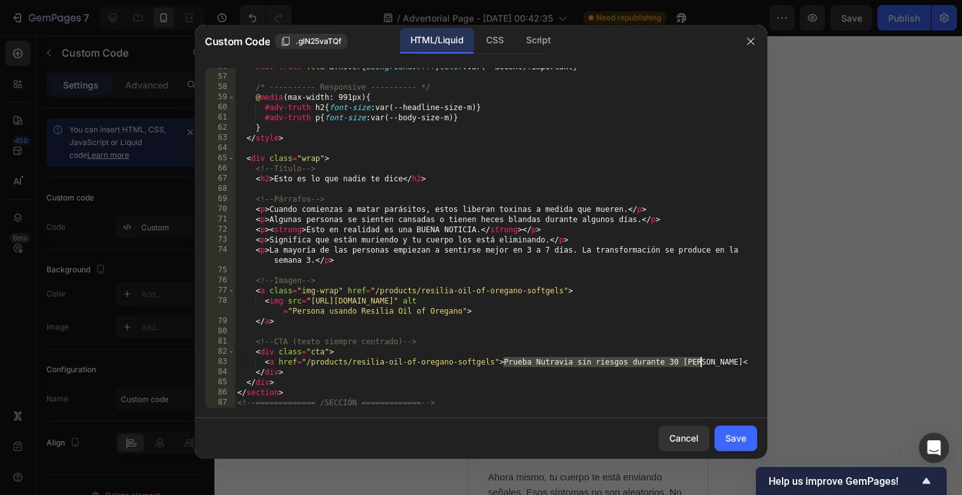
drag, startPoint x: 504, startPoint y: 361, endPoint x: 699, endPoint y: 365, distance: 195.4
click at [699, 365] on div "#adv-truth .cta a :hover { background : #fff ; color : var(--accent)!important …" at bounding box center [491, 242] width 513 height 360
paste textarea "RUEBA NUTRAVIA SIN RIESGO DURANTE 30 DÍAS"
type textarea "<a href="/products/resilia-oil-of-oregano-softgels">PRUEBA NUTRAVIA SIN RIESGO …"
click at [726, 439] on div "Save" at bounding box center [735, 437] width 21 height 13
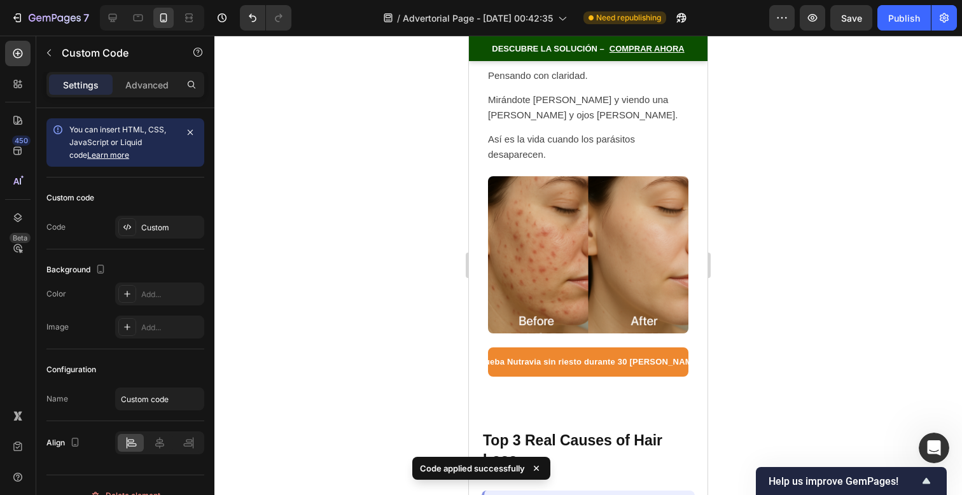
scroll to position [9352, 0]
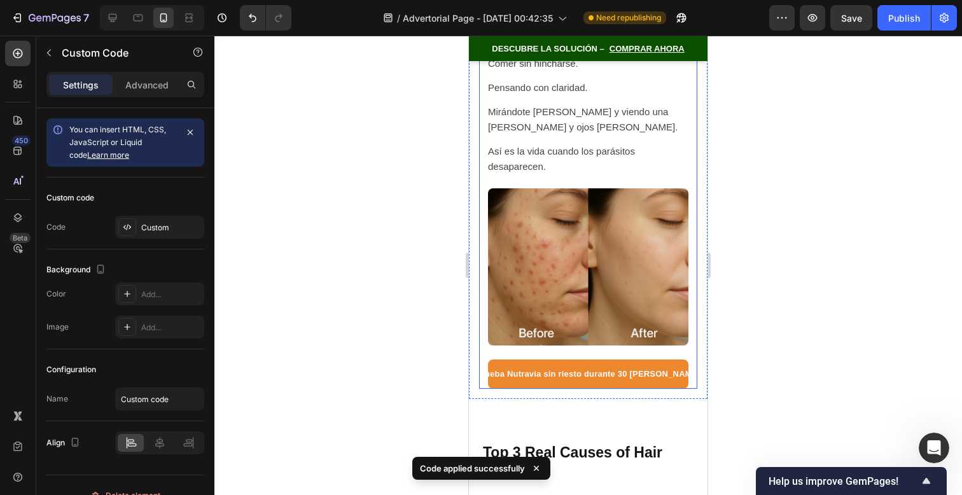
click at [625, 328] on img at bounding box center [588, 266] width 200 height 157
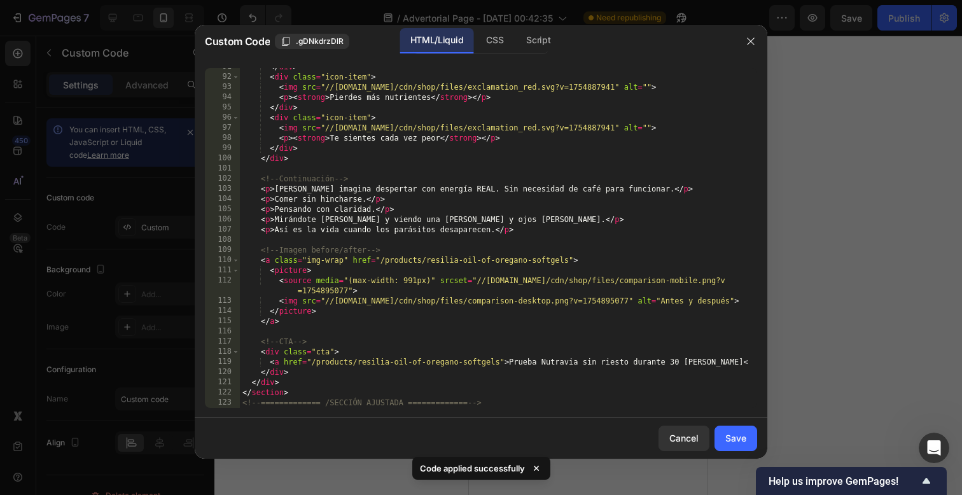
scroll to position [943, 0]
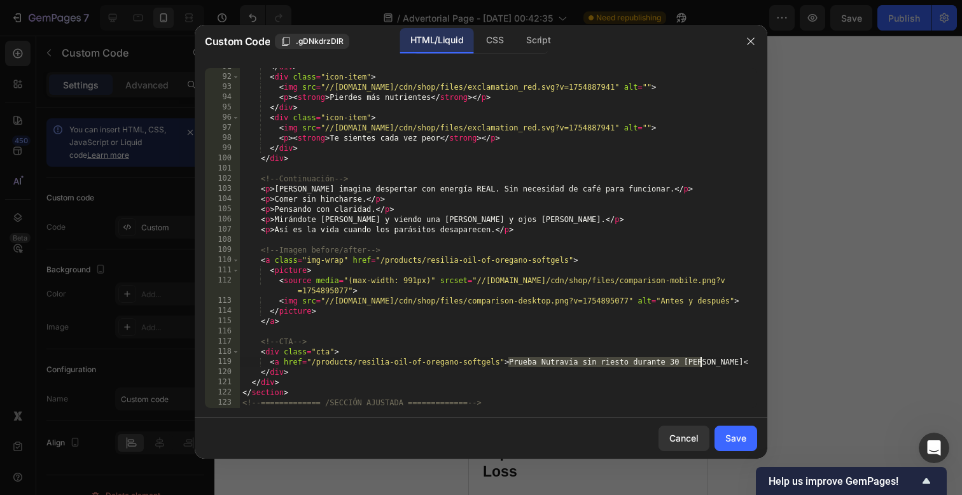
drag, startPoint x: 509, startPoint y: 361, endPoint x: 699, endPoint y: 365, distance: 189.7
click at [699, 365] on div "</ div > < div class = "icon-item" > < img src = "//[DOMAIN_NAME]/cdn/shop/file…" at bounding box center [494, 242] width 508 height 360
type textarea "<a href="/products/resilia-oil-of-oregano-softgels">PRUEBA NUTRAVIA SIN RIESGO …"
click at [741, 431] on div "Save" at bounding box center [735, 437] width 21 height 13
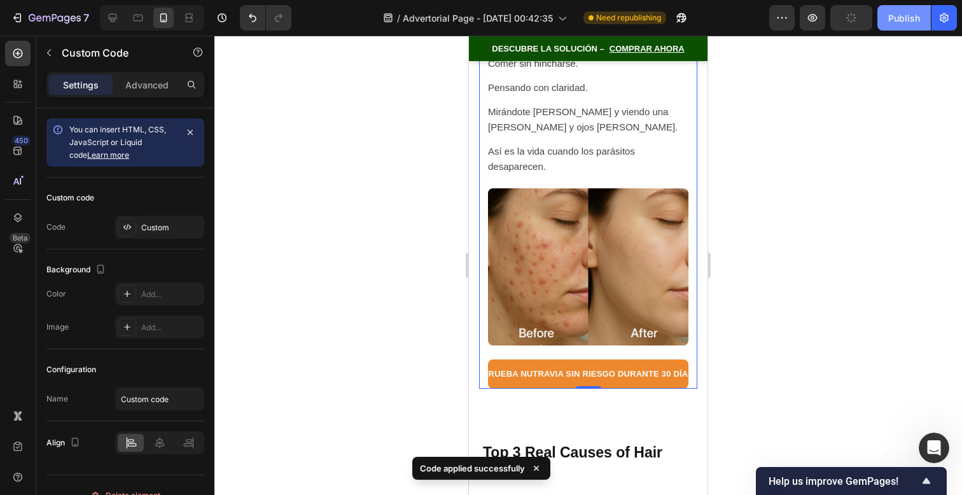
click at [898, 25] on button "Publish" at bounding box center [903, 17] width 53 height 25
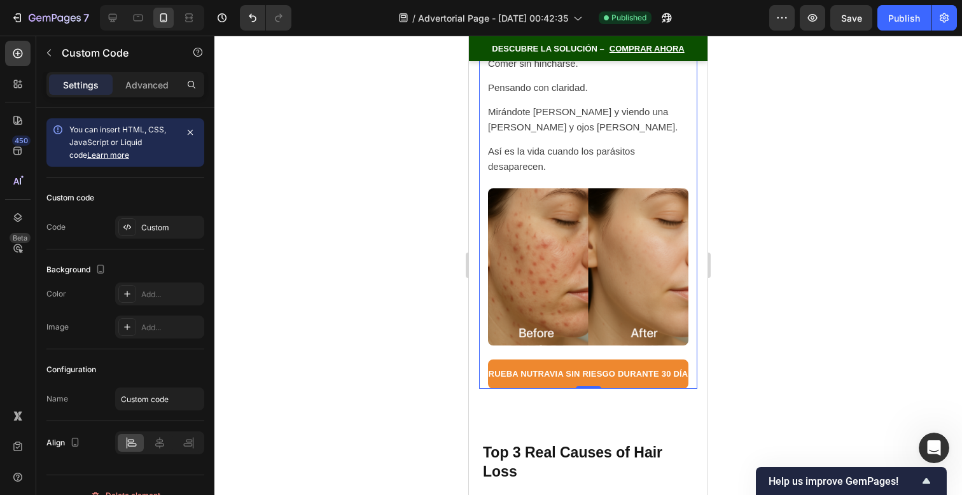
scroll to position [1037, 0]
click at [564, 150] on p "Así es la vida cuando los parásitos desaparecen." at bounding box center [588, 159] width 200 height 31
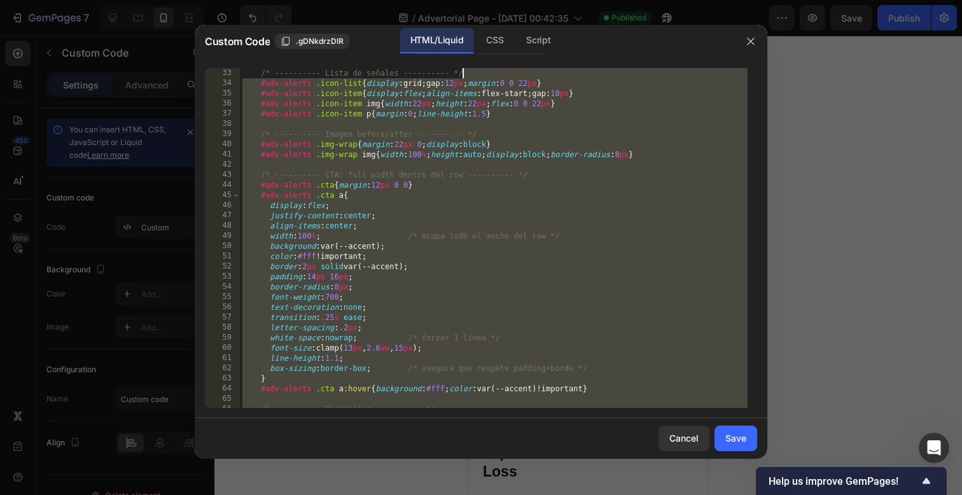
scroll to position [0, 0]
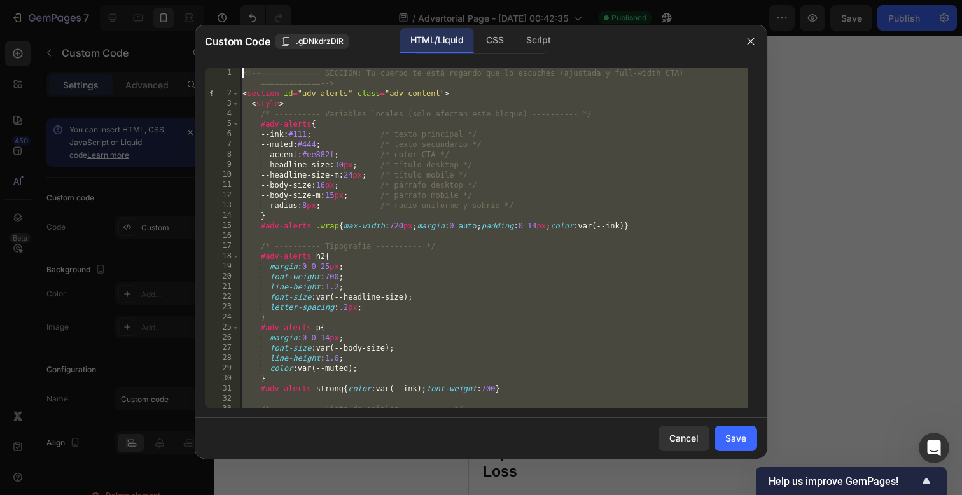
drag, startPoint x: 548, startPoint y: 403, endPoint x: 473, endPoint y: -366, distance: 772.3
click at [473, 0] on html "7 / Advertorial Page - Sep 27, 00:42:35 Published Preview Save Publish 450 Beta…" at bounding box center [481, 0] width 962 height 0
type textarea "<!-- ============= SECCIÓN: Tu cuerpo te está rogando que lo escuches (ajustada…"
click at [682, 438] on div "Cancel" at bounding box center [683, 437] width 29 height 13
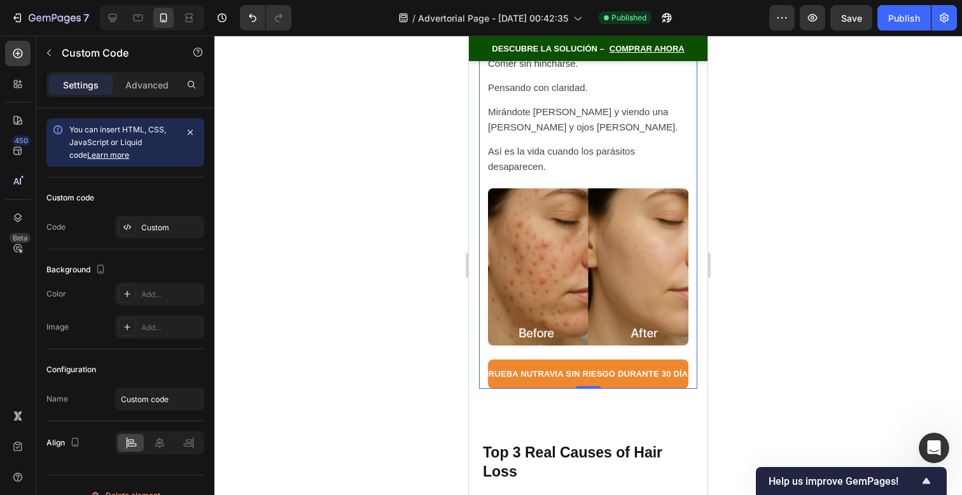
click at [587, 312] on img at bounding box center [588, 266] width 200 height 157
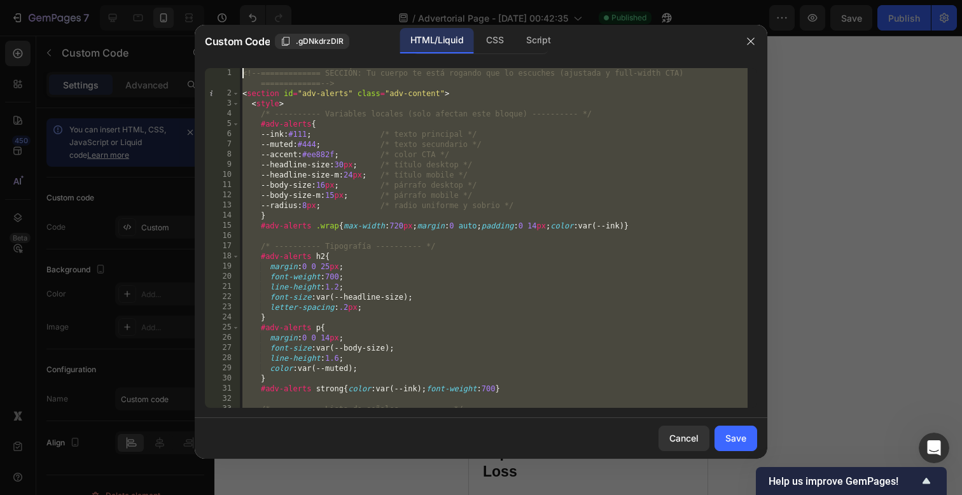
drag, startPoint x: 519, startPoint y: 407, endPoint x: 429, endPoint y: -368, distance: 780.9
click at [429, 0] on html "7 / Advertorial Page - Sep 27, 00:42:35 Published Preview Save Publish 450 Beta…" at bounding box center [481, 0] width 962 height 0
type textarea "<!-- ============= /SECCIÓN AJUSTADA ============= -->"
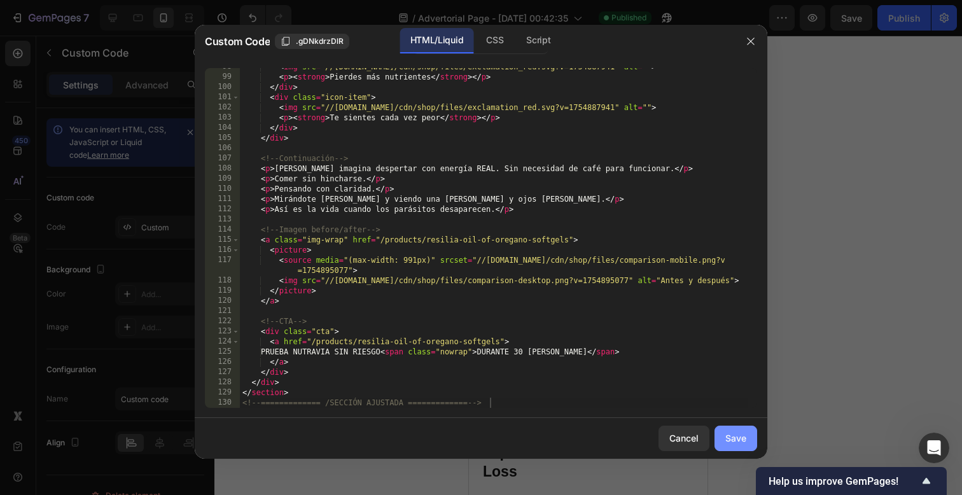
click at [731, 446] on button "Save" at bounding box center [736, 438] width 43 height 25
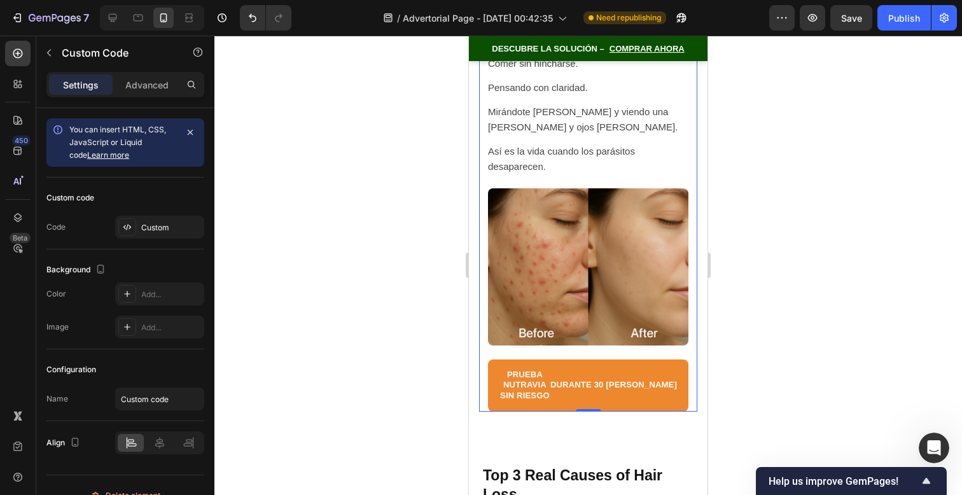
click at [566, 144] on p "Así es la vida cuando los parásitos desaparecen." at bounding box center [588, 159] width 200 height 31
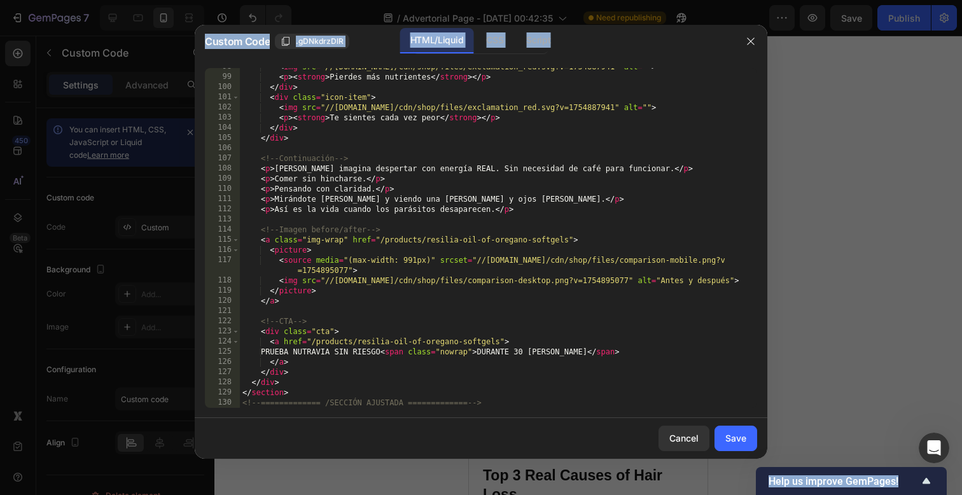
drag, startPoint x: 514, startPoint y: 409, endPoint x: 548, endPoint y: -160, distance: 569.2
click at [548, 0] on html "7 / Advertorial Page - [DATE] 00:42:35 Need republishing Preview Save Publish 4…" at bounding box center [481, 0] width 962 height 0
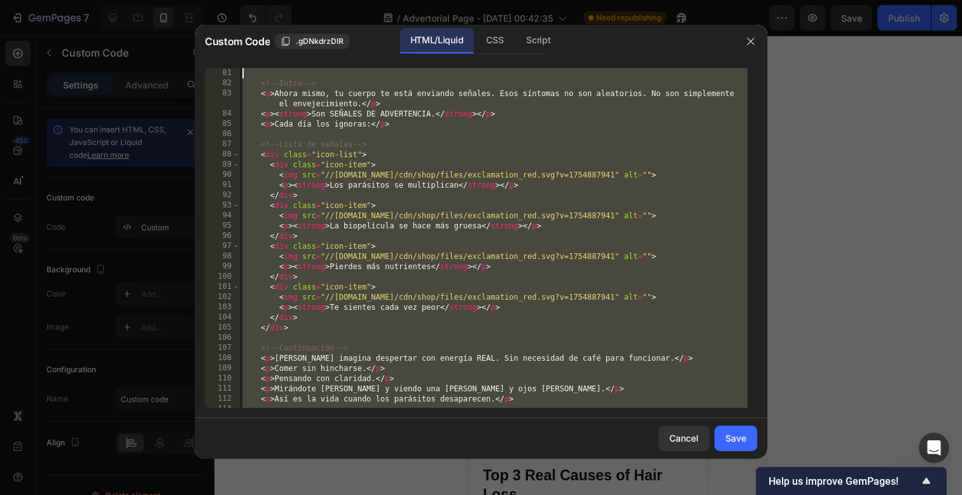
scroll to position [0, 0]
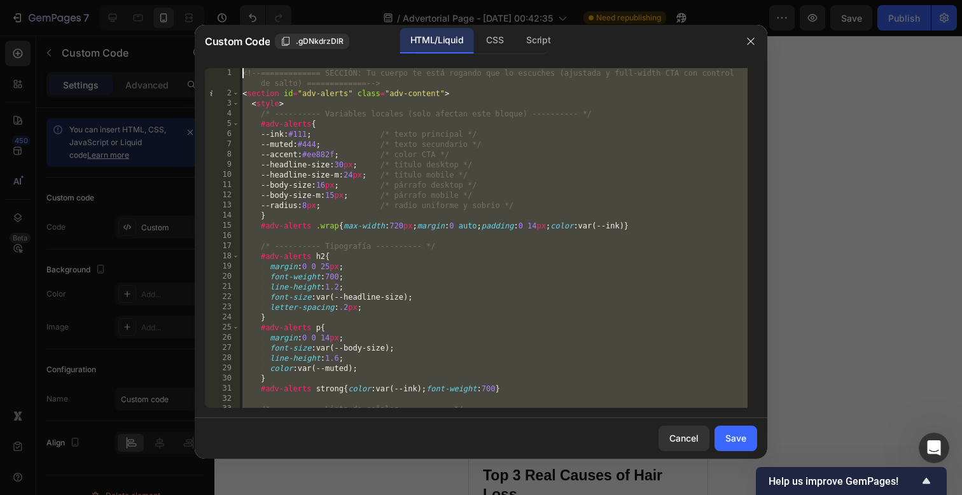
drag, startPoint x: 534, startPoint y: 407, endPoint x: 568, endPoint y: -228, distance: 636.0
click at [568, 0] on html "7 / Advertorial Page - [DATE] 00:42:35 Need republishing Preview Save Publish 4…" at bounding box center [481, 0] width 962 height 0
paste textarea "/SECCIÓN AJUSTADA ============= --"
type textarea "<!-- ============= /SECCIÓN AJUSTADA ============= -->"
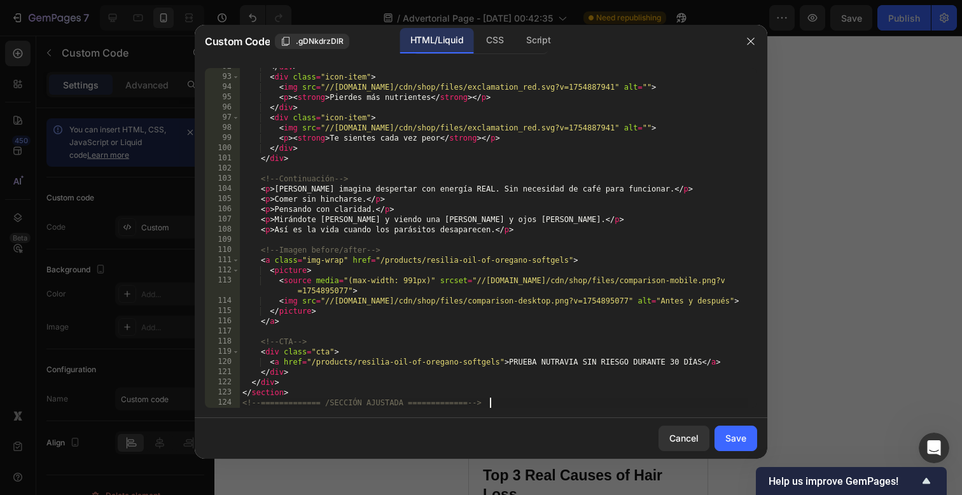
scroll to position [953, 0]
click at [726, 442] on div "Save" at bounding box center [735, 437] width 21 height 13
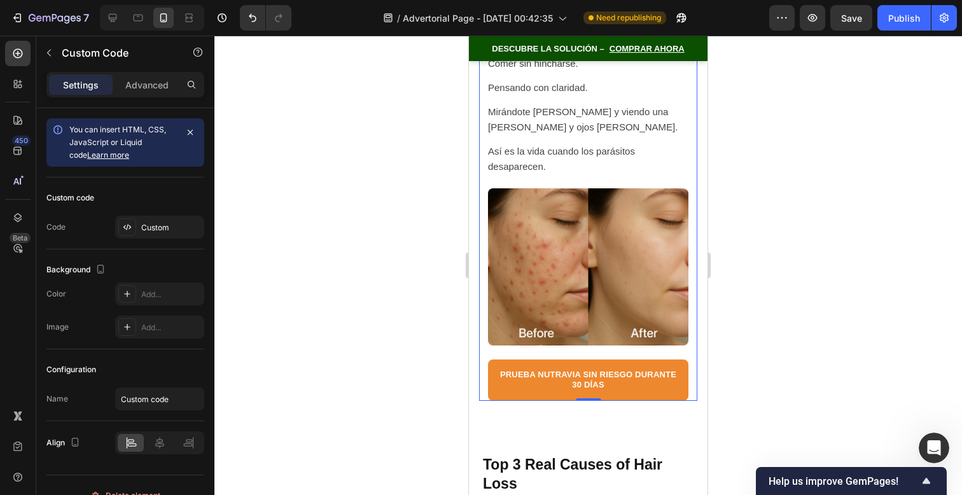
click at [529, 328] on img at bounding box center [588, 266] width 200 height 157
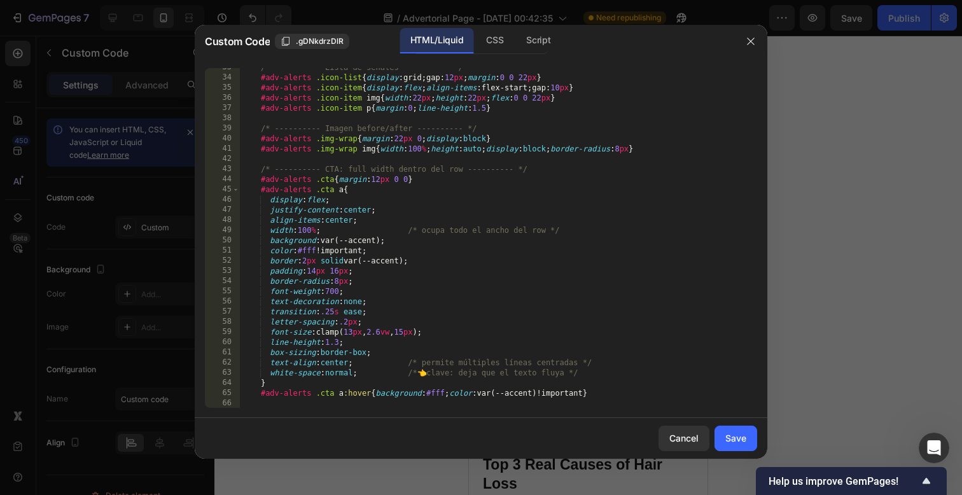
scroll to position [344, 0]
click at [351, 332] on div "/* ---------- Lista de señales ---------- */ #adv-alerts .icon-list { display :…" at bounding box center [494, 240] width 508 height 360
click at [409, 328] on div "/* ---------- Lista de señales ---------- */ #adv-alerts .icon-list { display :…" at bounding box center [494, 240] width 508 height 360
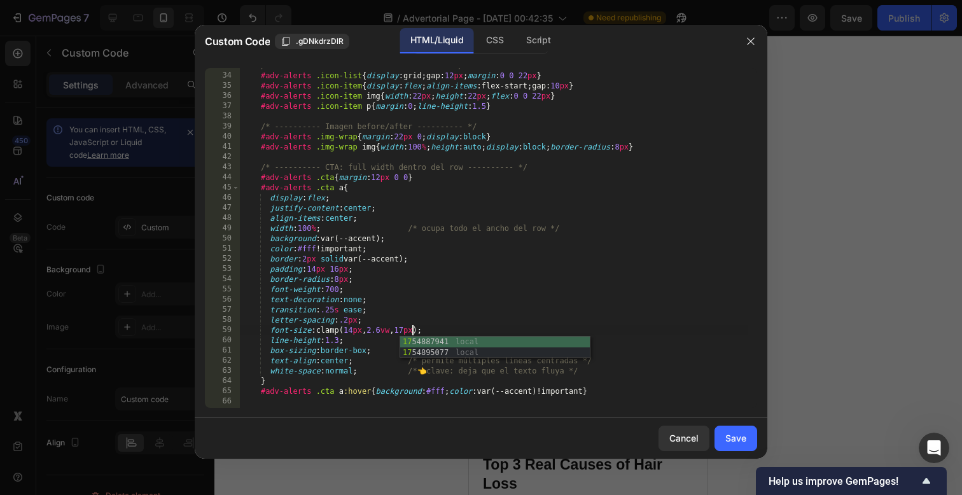
click at [383, 329] on div "/* ---------- Lista de señales ---------- */ #adv-alerts .icon-list { display :…" at bounding box center [494, 240] width 508 height 360
type textarea "font-size:clamp(14px, 2.8vw, 17px);"
click at [736, 440] on div "Save" at bounding box center [735, 437] width 21 height 13
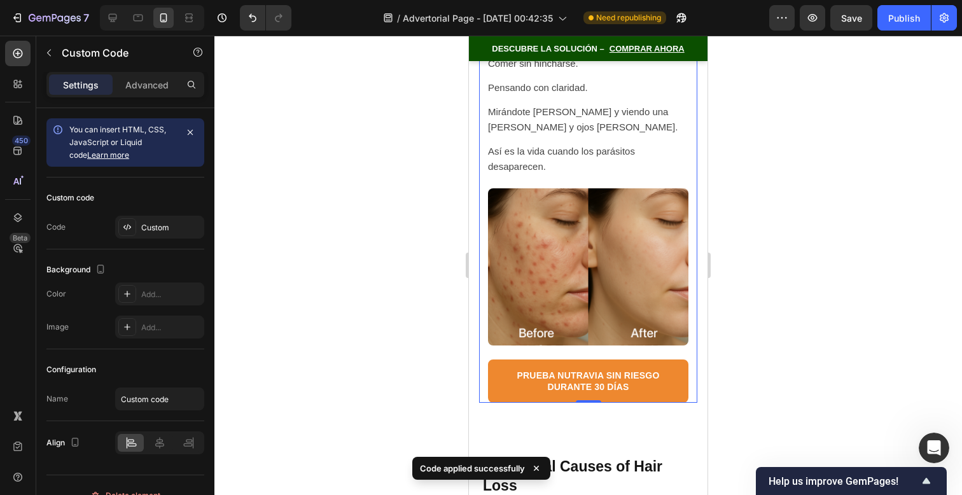
click at [655, 333] on div "Tu cuerpo te está rogando que lo escuches Ahora mismo, tu cuerpo te está envian…" at bounding box center [588, 77] width 218 height 651
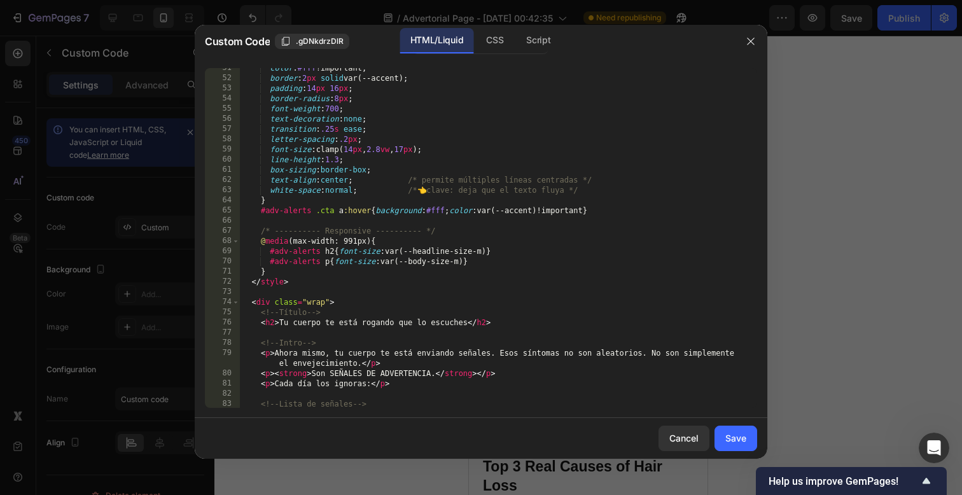
scroll to position [502, 0]
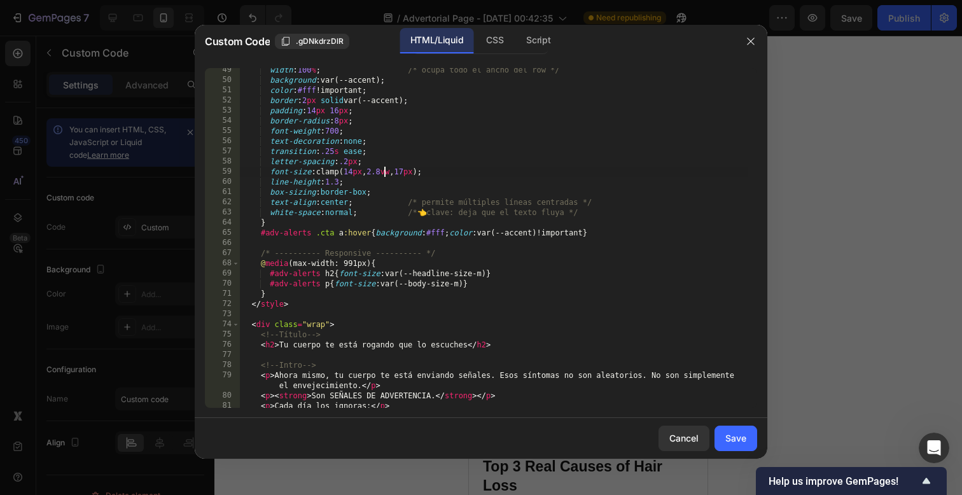
click at [382, 173] on div "width : 100 % ; /* ocupa todo el ancho del row */ background : var(--accent) ; …" at bounding box center [494, 245] width 508 height 360
click at [352, 173] on div "width : 100 % ; /* ocupa todo el ancho del row */ background : var(--accent) ; …" at bounding box center [494, 245] width 508 height 360
click at [410, 170] on div "width : 100 % ; /* ocupa todo el ancho del row */ background : var(--accent) ; …" at bounding box center [494, 245] width 508 height 360
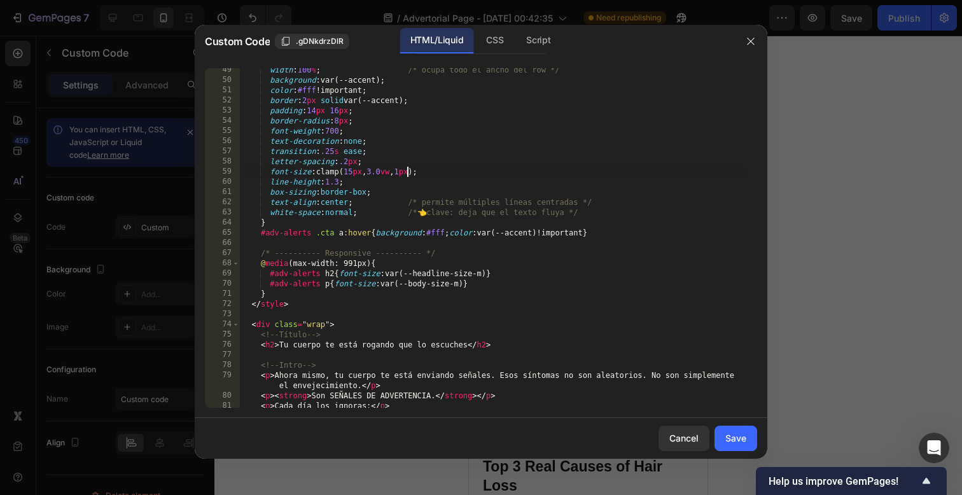
scroll to position [0, 13]
type textarea "font-size:clamp(15px, 3.0vw, 18px);"
click at [742, 446] on button "Save" at bounding box center [736, 438] width 43 height 25
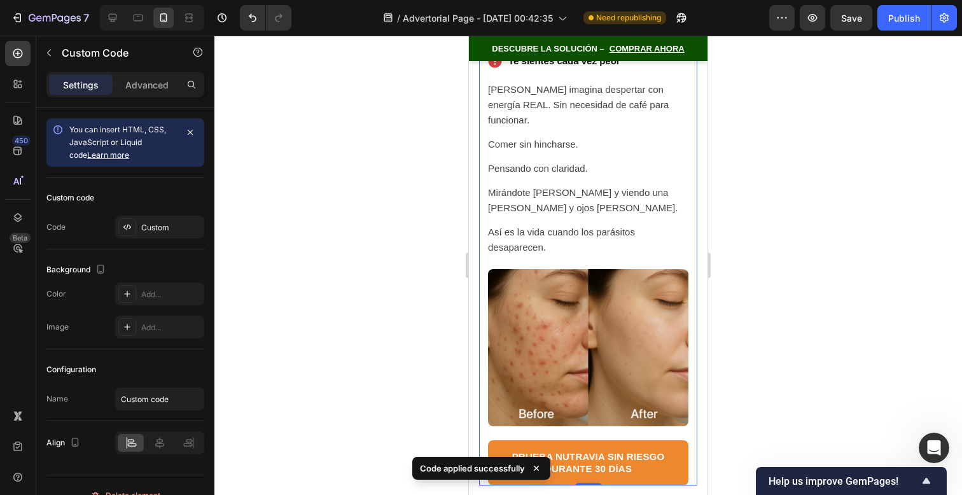
scroll to position [9318, 0]
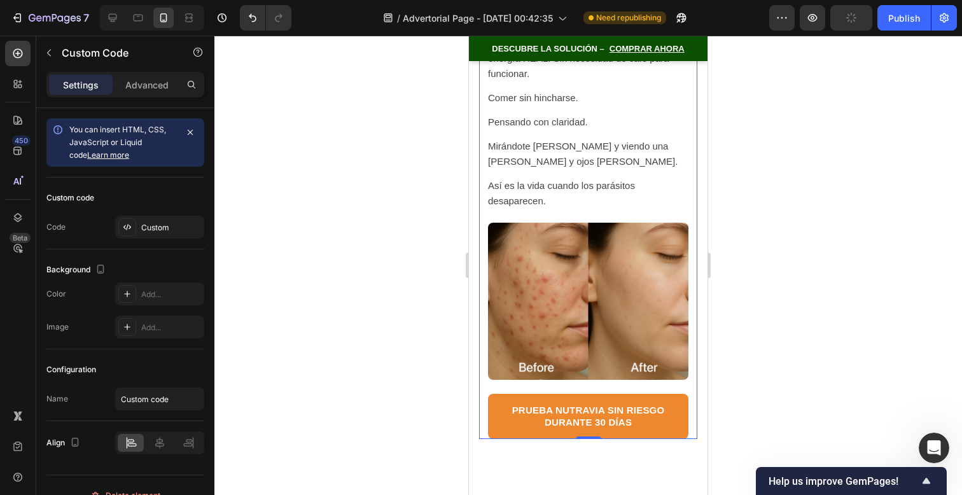
click at [657, 318] on img at bounding box center [588, 301] width 200 height 157
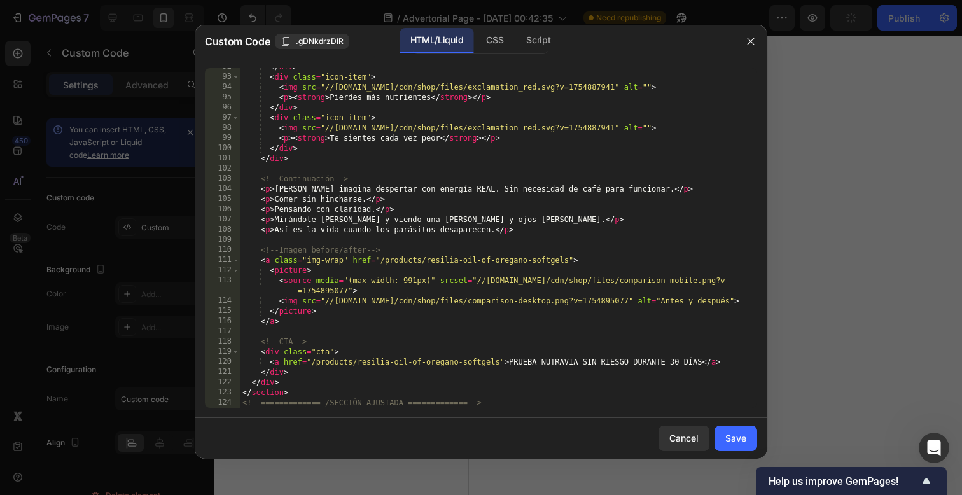
scroll to position [953, 0]
click at [548, 413] on div "92 93 94 95 96 97 98 99 100 101 102 103 104 105 106 107 108 109 110 111 112 113…" at bounding box center [481, 238] width 573 height 360
click at [548, 408] on div "92 93 94 95 96 97 98 99 100 101 102 103 104 105 106 107 108 109 110 111 112 113…" at bounding box center [481, 238] width 573 height 360
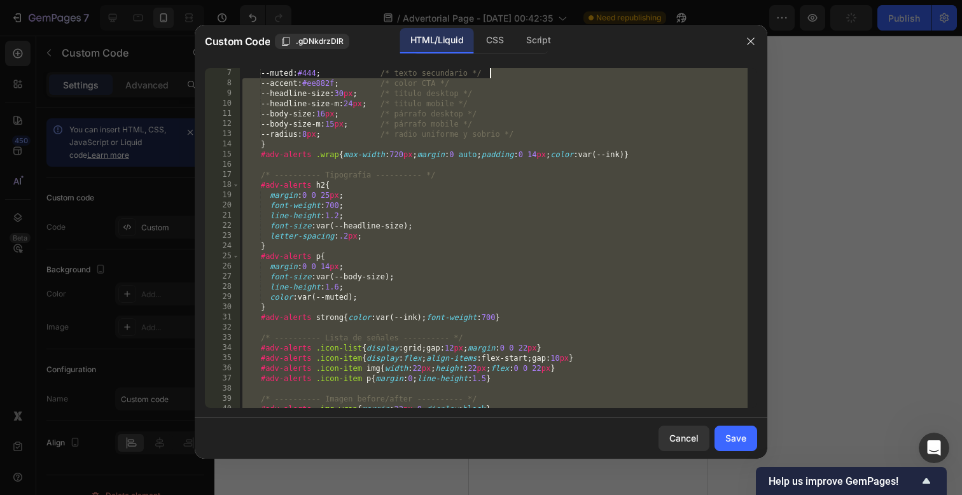
scroll to position [0, 0]
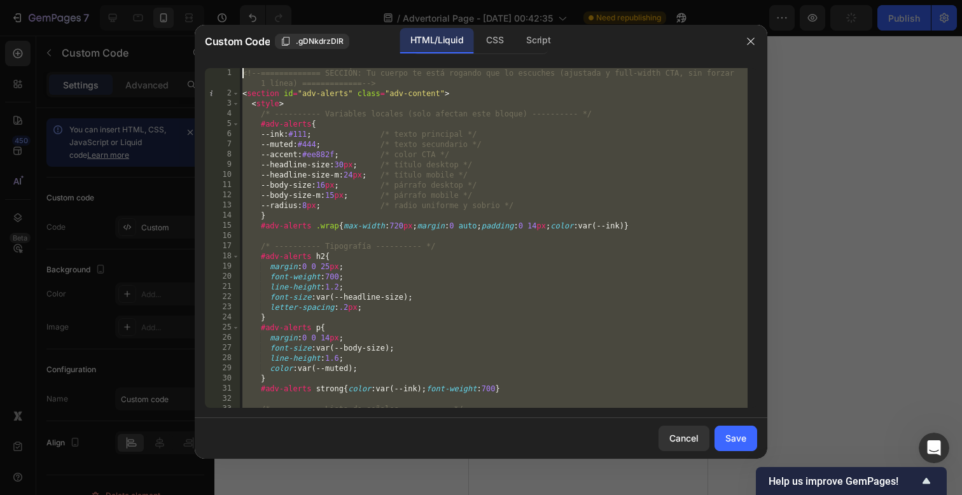
drag, startPoint x: 548, startPoint y: 405, endPoint x: 623, endPoint y: -204, distance: 614.2
click at [623, 0] on html "7 / Advertorial Page - [DATE] 00:42:35 Need republishing Preview Publish 450 Be…" at bounding box center [481, 0] width 962 height 0
type textarea "<!-- ============= SECCIÓN: Tu cuerpo te está rogando que lo escuches (ajustada…"
click at [674, 436] on div "Cancel" at bounding box center [683, 437] width 29 height 13
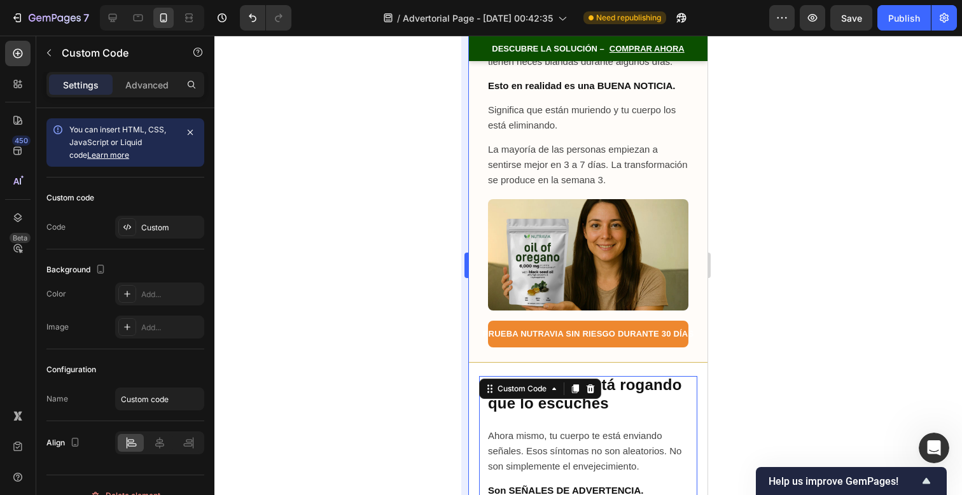
scroll to position [8722, 0]
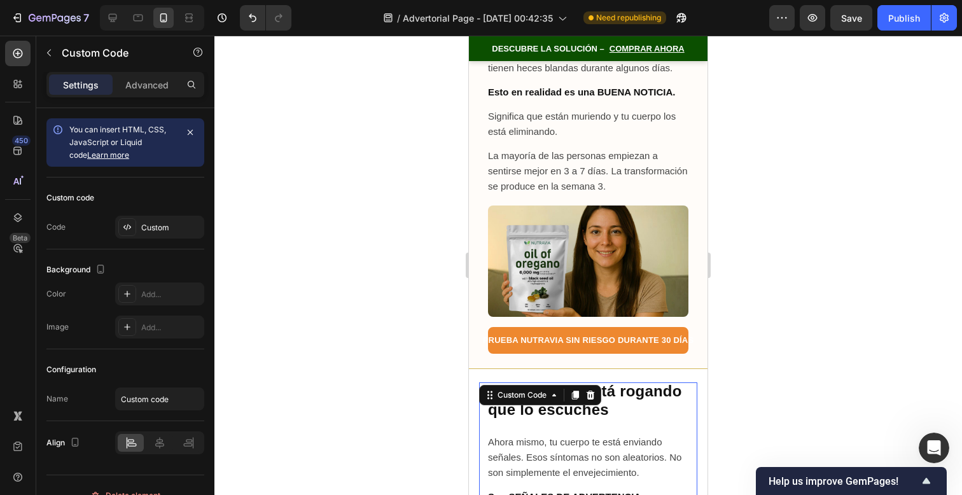
click at [555, 219] on div "Esto es lo que nadie te dice Cuando comienzas a matar parásitos, estos liberan …" at bounding box center [588, 164] width 218 height 379
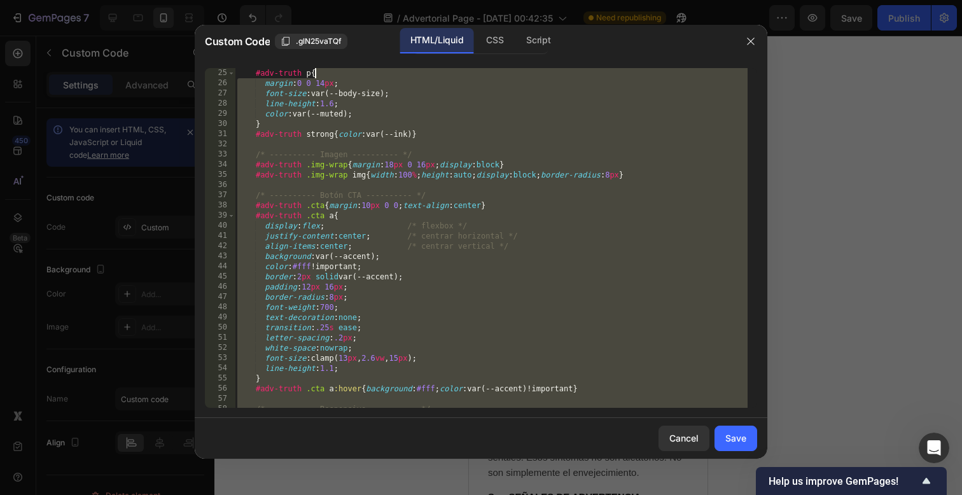
scroll to position [0, 0]
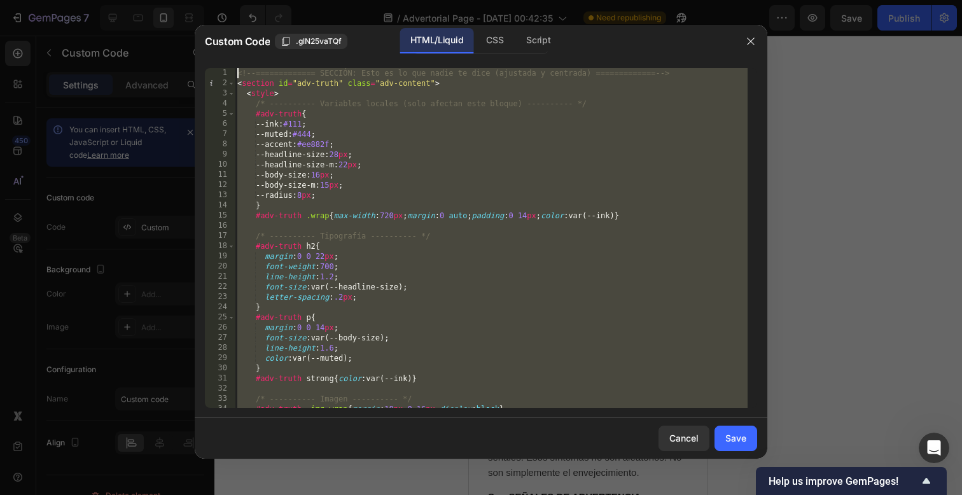
drag, startPoint x: 547, startPoint y: 403, endPoint x: 533, endPoint y: 1, distance: 401.8
click at [531, 1] on div "Custom Code .glN25vaTQf HTML/Liquid CSS Script <!-- ============= /SECCIÓN ====…" at bounding box center [481, 247] width 962 height 495
type textarea "<!-- ============= SECCIÓN: Esto es lo que nadie te dice (ajustada y centrada) …"
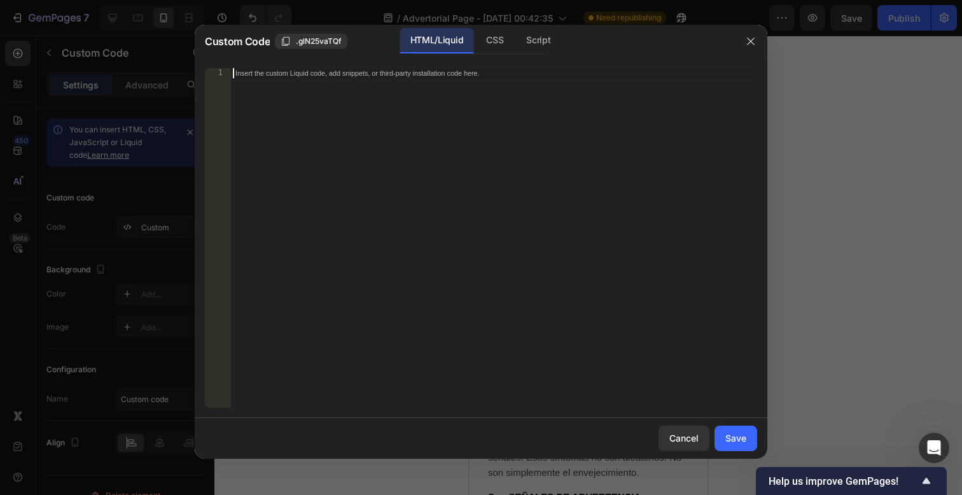
paste textarea "<!-- ============= /SECCIÓN AJUSTADA ============= -->"
type textarea "<!-- ============= /SECCIÓN AJUSTADA ============= -->"
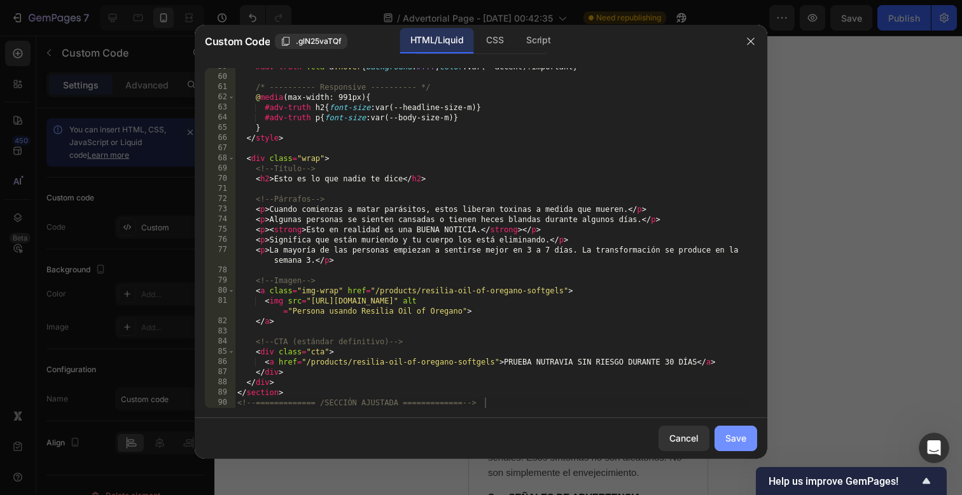
click at [735, 441] on div "Save" at bounding box center [735, 437] width 21 height 13
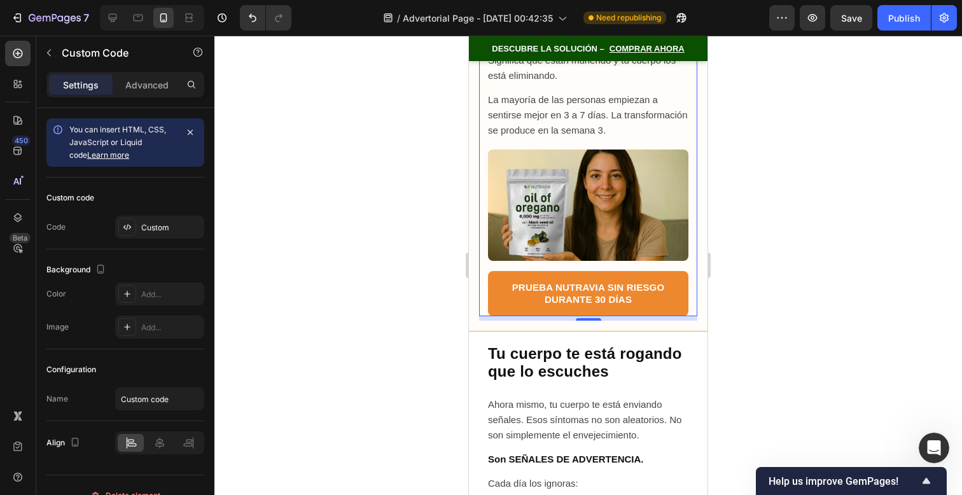
scroll to position [8769, 0]
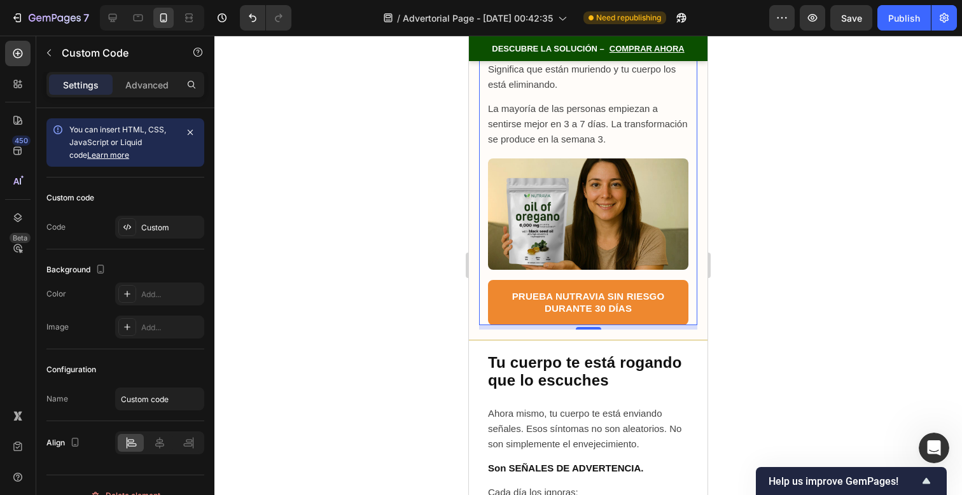
click at [827, 240] on div at bounding box center [588, 265] width 748 height 459
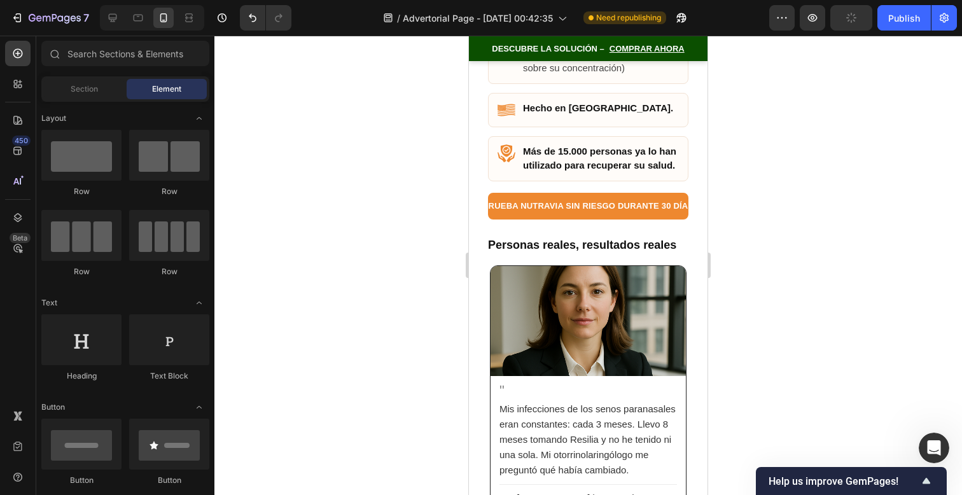
scroll to position [8082, 0]
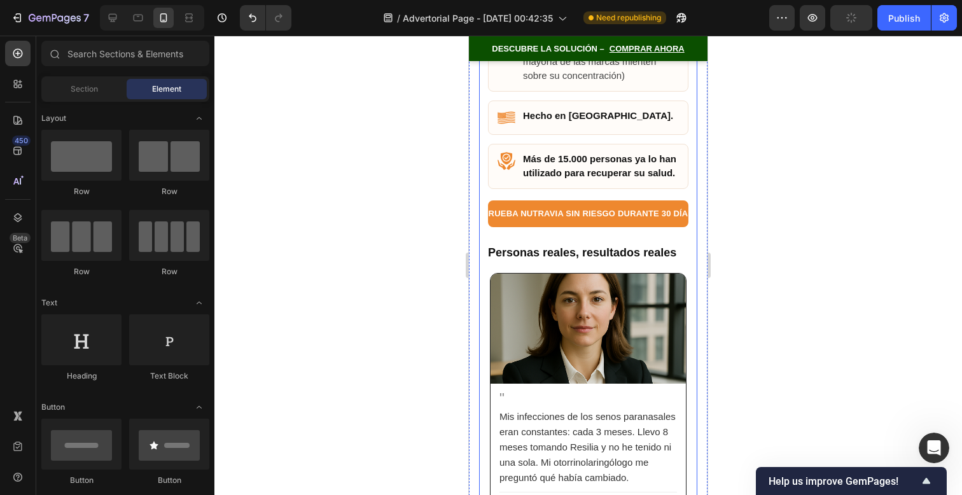
click at [634, 164] on strong "Más de 15.000 personas ya lo han utilizado para recuperar su salud." at bounding box center [599, 165] width 153 height 25
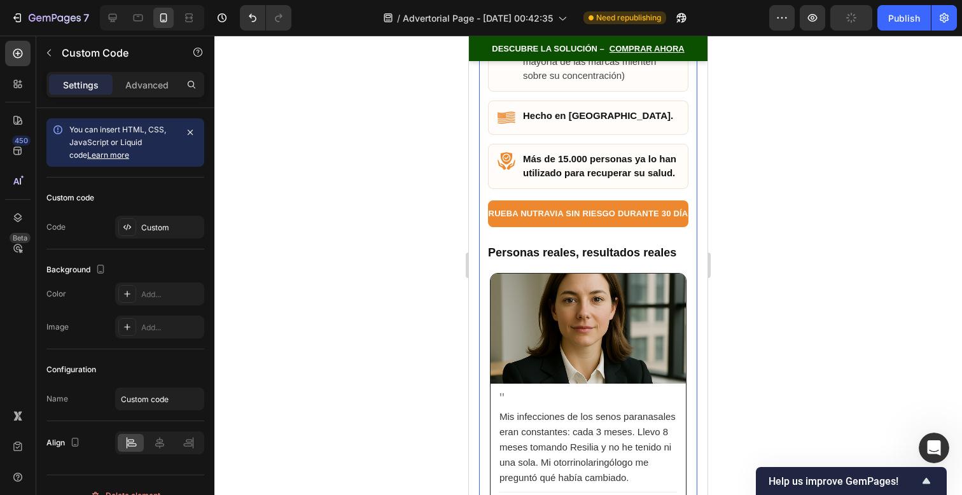
click at [634, 164] on strong "Más de 15.000 personas ya lo han utilizado para recuperar su salud." at bounding box center [599, 165] width 153 height 25
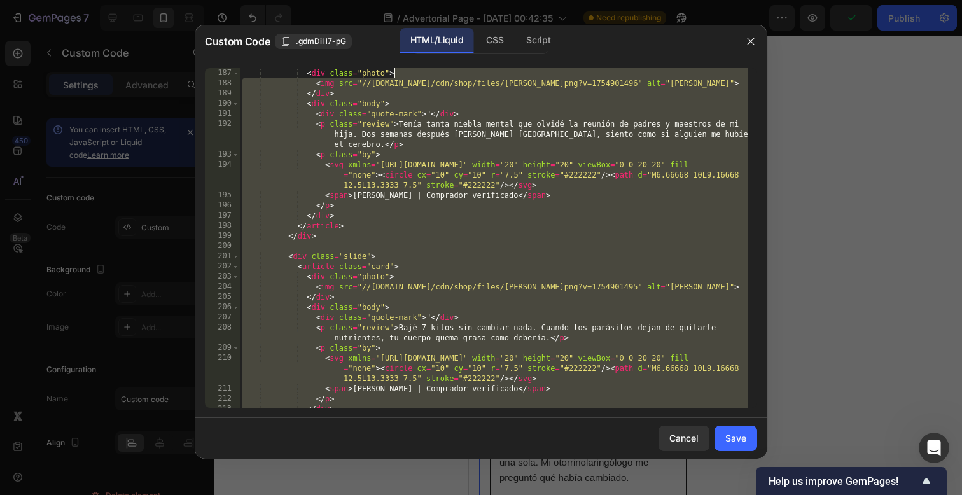
scroll to position [0, 0]
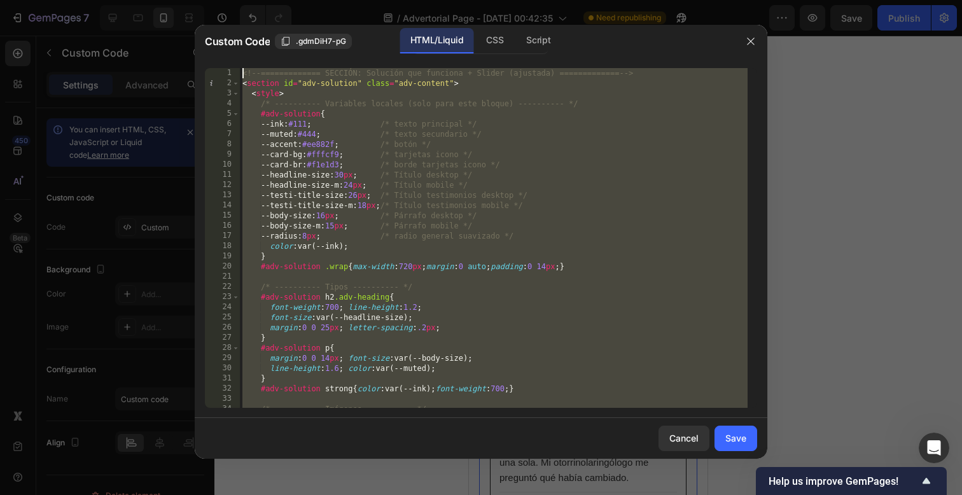
drag, startPoint x: 502, startPoint y: 407, endPoint x: 473, endPoint y: -134, distance: 541.0
click at [473, 0] on html "7 / Advertorial Page - [DATE] 00:42:35 Need republishing Preview Save Publish 4…" at bounding box center [481, 0] width 962 height 0
type textarea "<!-- ============= SECCIÓN: Solución que funciona + Slider (ajustada) =========…"
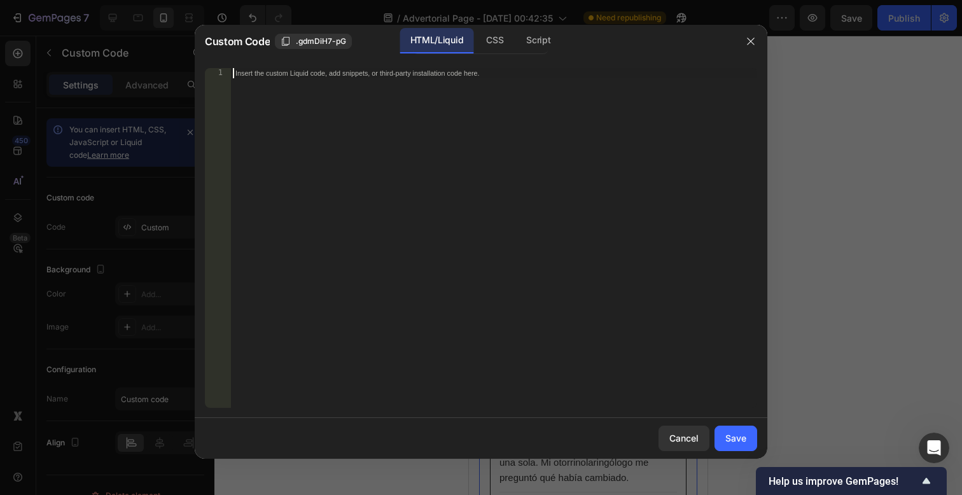
paste textarea "<!-- ============= /SECCIÓN AJUSTADA ============= -->"
type textarea "<!-- ============= /SECCIÓN AJUSTADA ============= -->"
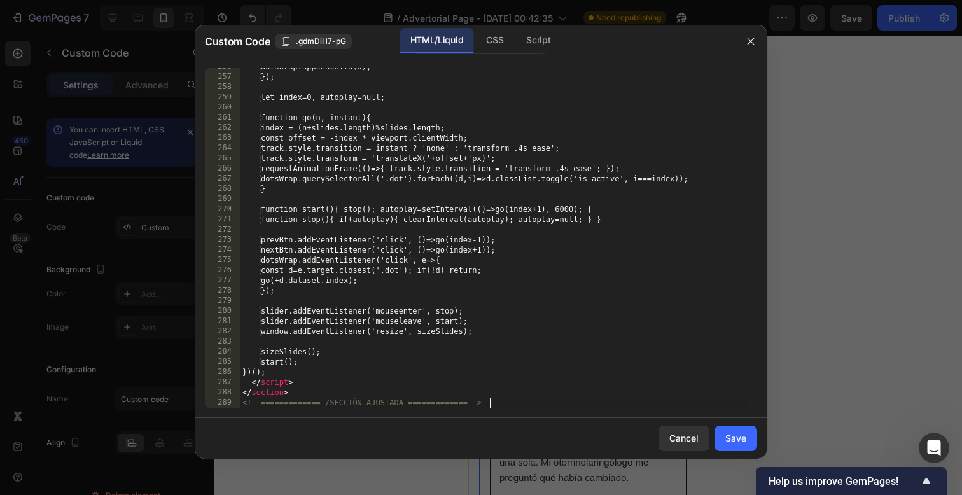
scroll to position [2786, 0]
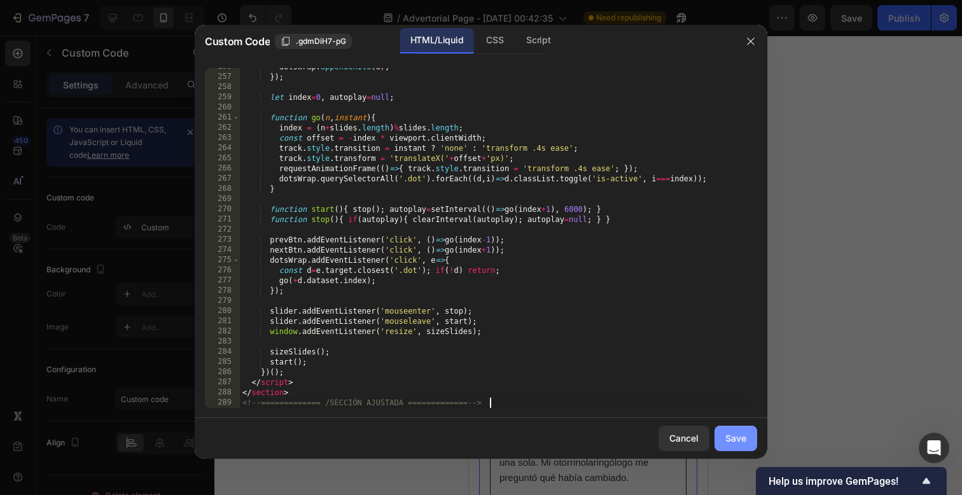
click at [734, 436] on div "Save" at bounding box center [735, 437] width 21 height 13
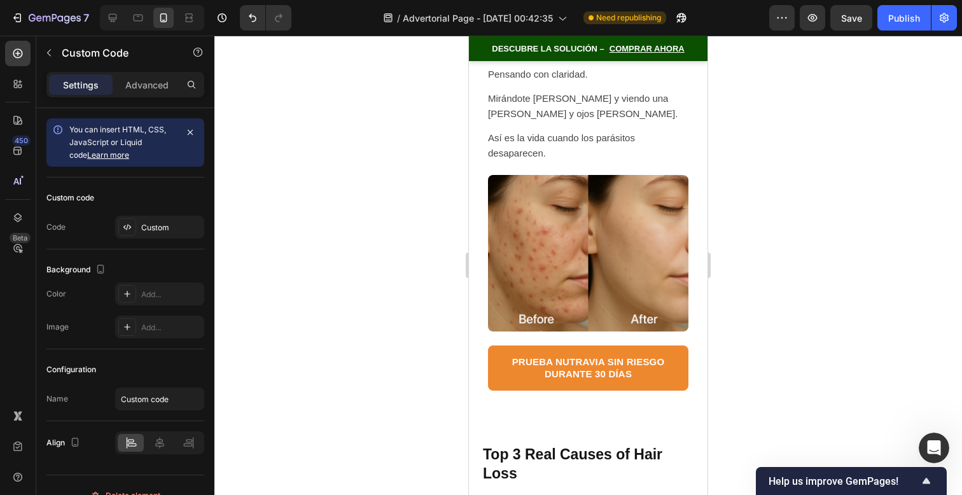
scroll to position [1037, 0]
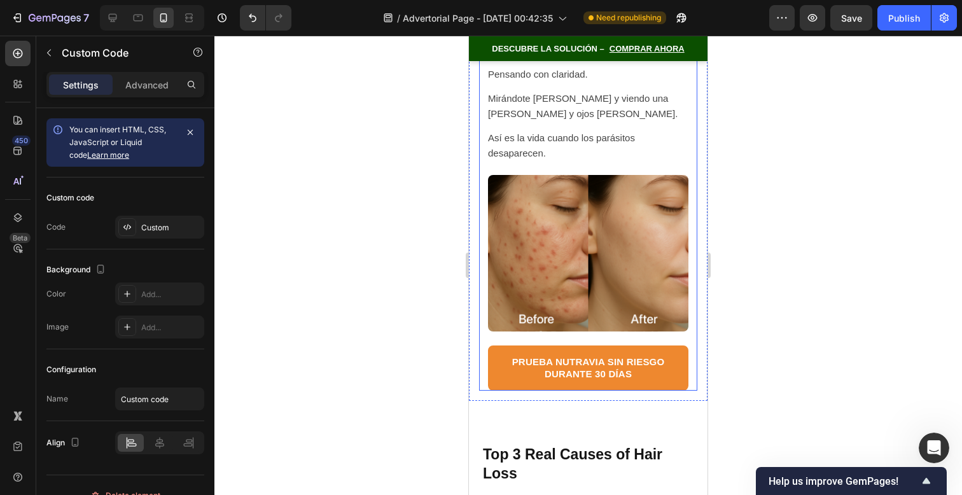
click at [657, 254] on img at bounding box center [588, 253] width 200 height 157
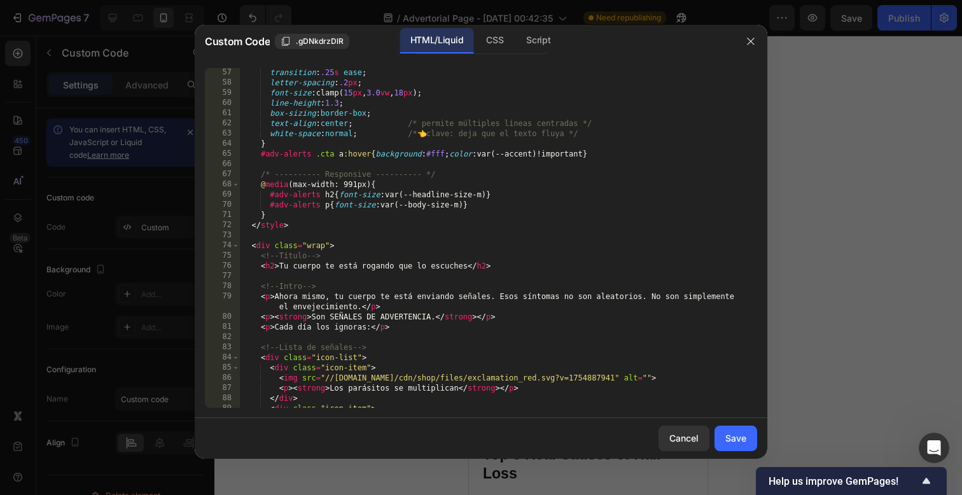
scroll to position [953, 0]
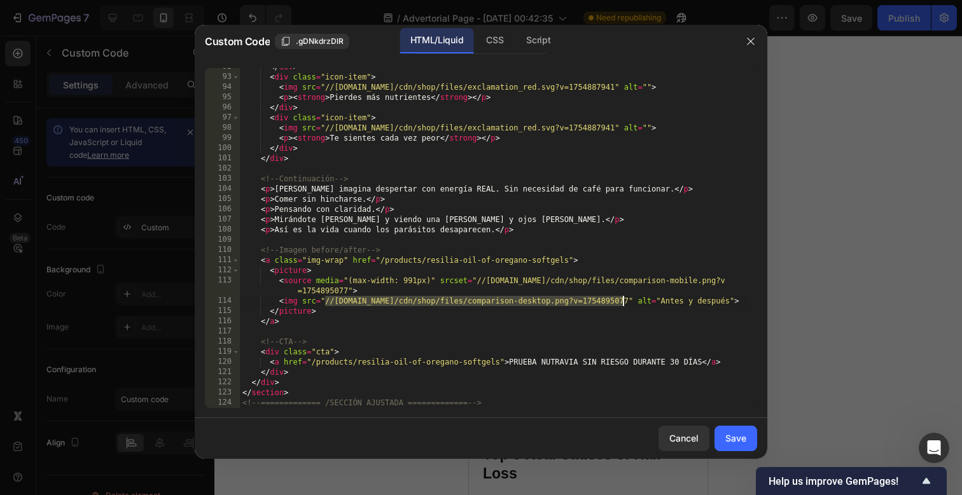
drag, startPoint x: 323, startPoint y: 303, endPoint x: 622, endPoint y: 300, distance: 298.4
click at [622, 300] on div "</ div > < div class = "icon-item" > < img src = "//[DOMAIN_NAME]/cdn/shop/file…" at bounding box center [494, 242] width 508 height 360
type textarea "<img src="https://cdn.shopify.com/s/files/1/0650/5267/2096/files/ACNE.png?v=175…"
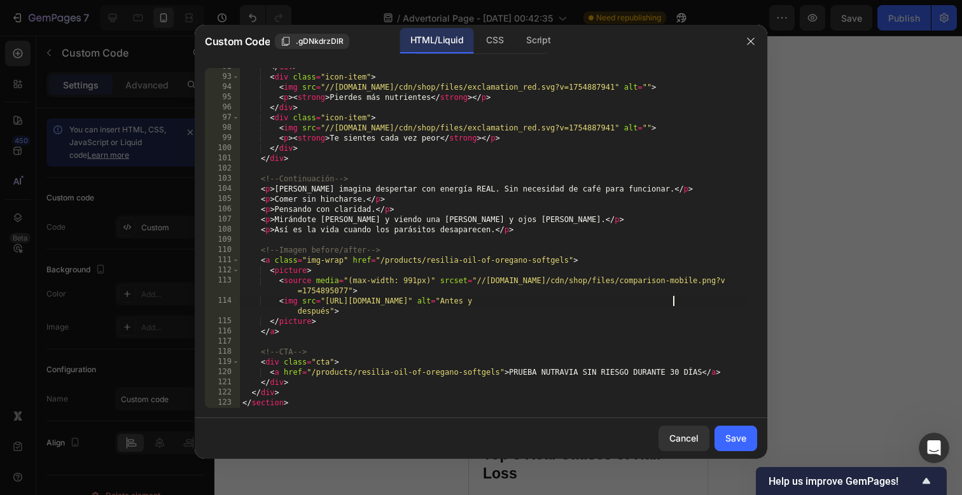
click at [727, 423] on div "Cancel Save" at bounding box center [481, 438] width 573 height 41
click at [732, 432] on div "Save" at bounding box center [735, 437] width 21 height 13
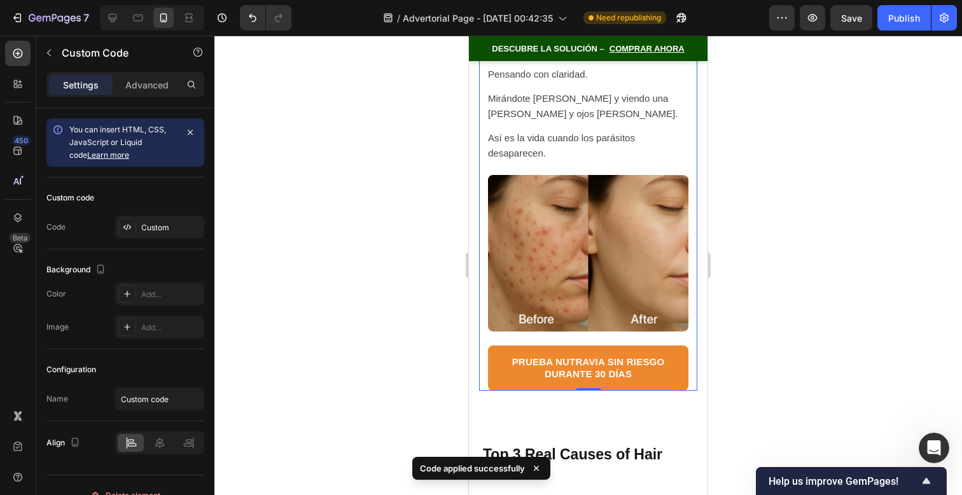
click at [601, 263] on img at bounding box center [588, 253] width 200 height 157
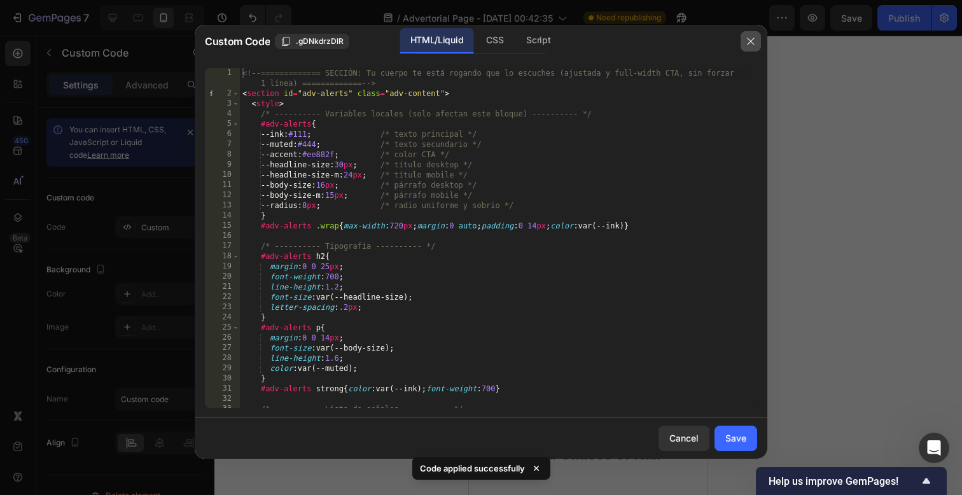
click at [759, 46] on button "button" at bounding box center [751, 41] width 20 height 20
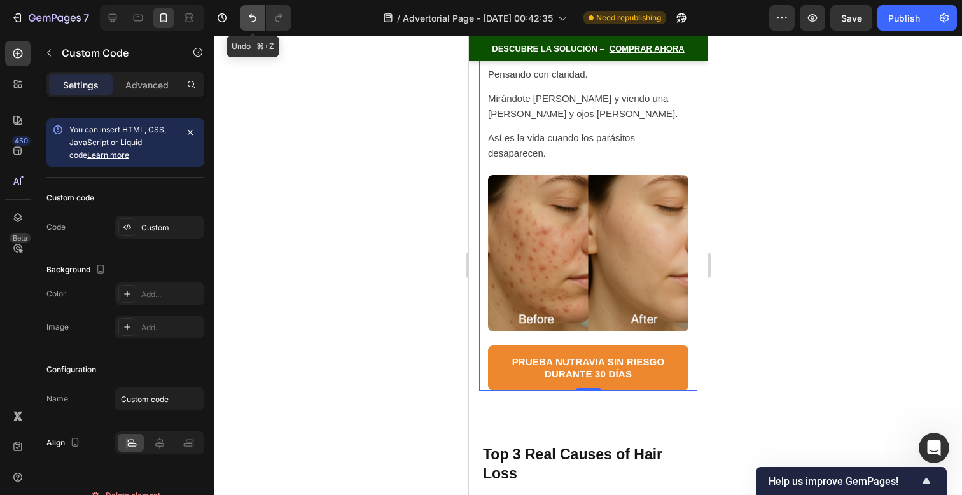
click at [249, 15] on icon "Undo/Redo" at bounding box center [253, 18] width 8 height 8
click at [634, 130] on p "Así es la vida cuando los parásitos desaparecen." at bounding box center [588, 145] width 200 height 31
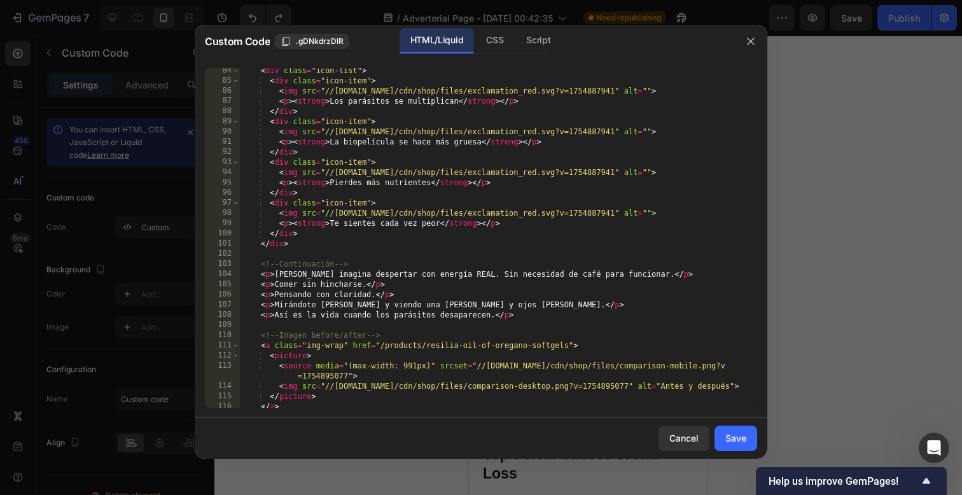
scroll to position [867, 0]
drag, startPoint x: 477, startPoint y: 367, endPoint x: 347, endPoint y: 380, distance: 131.1
click at [347, 380] on div "< div class = "icon-list" > < div class = "icon-item" > < img src = "//resilia.…" at bounding box center [494, 247] width 508 height 360
paste textarea "https://cdn.shopify.com/s/files/1/0650/5267/2096/files/ACNE.png?v=175896415"
click at [325, 389] on div "< div class = "icon-list" > < div class = "icon-item" > < img src = "//resilia.…" at bounding box center [494, 247] width 508 height 360
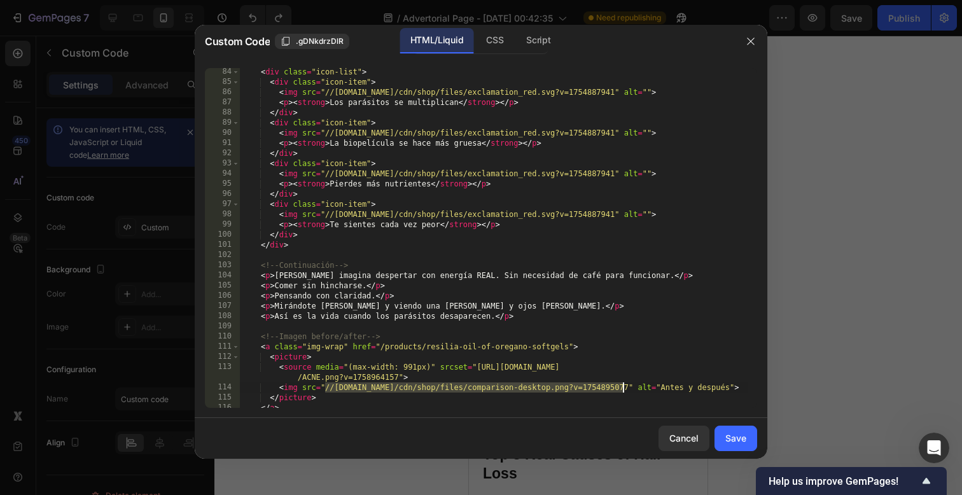
drag, startPoint x: 326, startPoint y: 391, endPoint x: 624, endPoint y: 389, distance: 297.8
click at [624, 389] on div "< div class = "icon-list" > < div class = "icon-item" > < img src = "//resilia.…" at bounding box center [494, 247] width 508 height 360
paste textarea "https://cdn.shopify.com/s/files/1/0650/5267/2096/files/ACNE.png?v=175896415"
type textarea "<img src="https://cdn.shopify.com/s/files/1/0650/5267/2096/files/ACNE.png?v=175…"
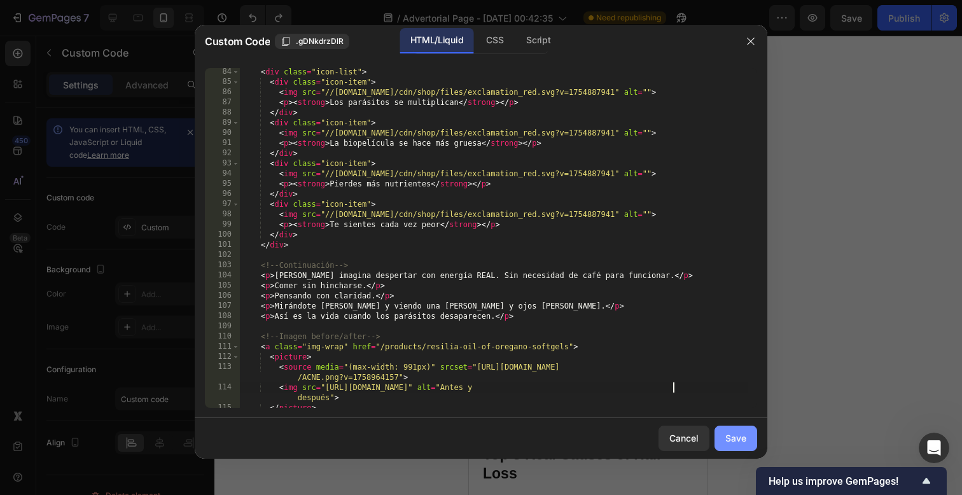
click at [731, 430] on button "Save" at bounding box center [736, 438] width 43 height 25
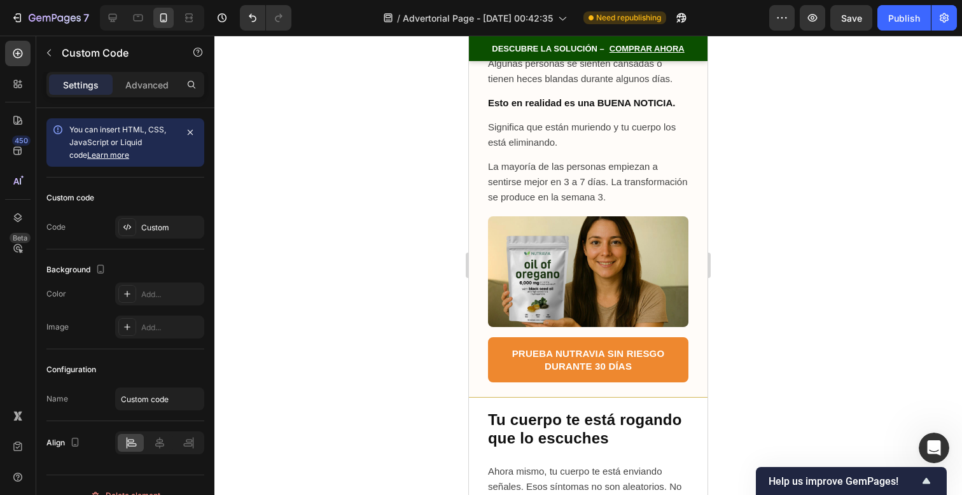
scroll to position [8724, 0]
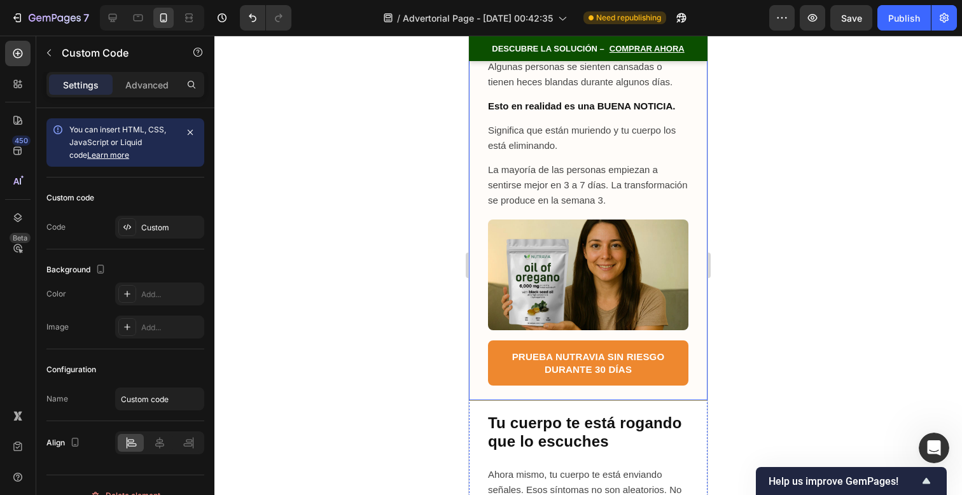
click at [692, 169] on div "Esto es lo que nadie te dice Cuando comienzas a matar parásitos, estos liberan …" at bounding box center [588, 189] width 239 height 423
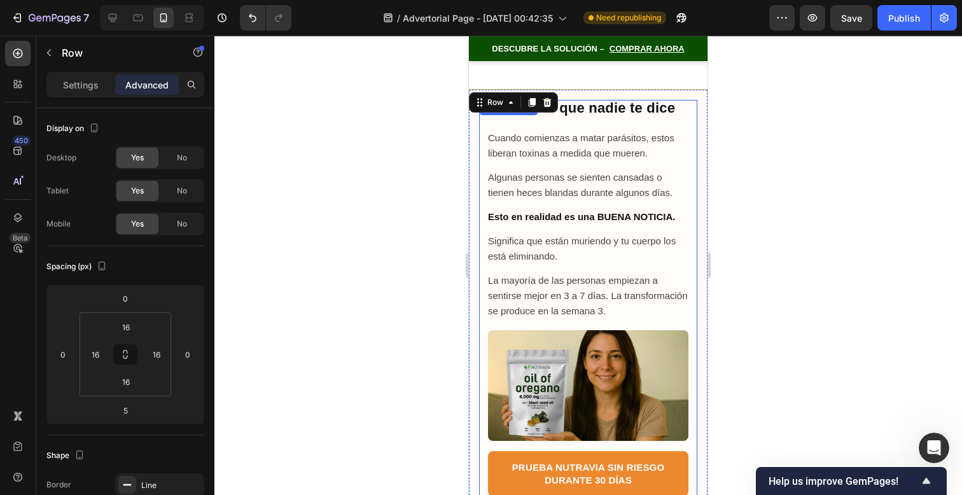
scroll to position [8594, 0]
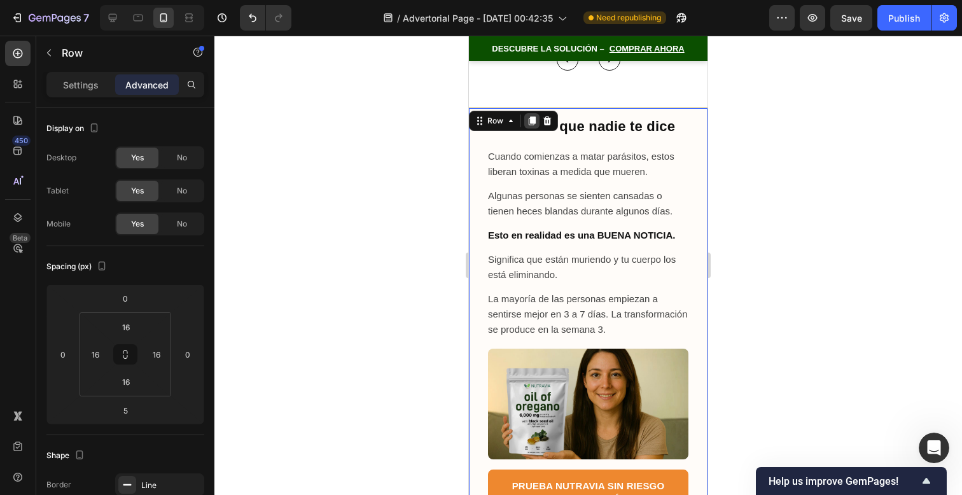
click at [532, 129] on div at bounding box center [531, 120] width 15 height 15
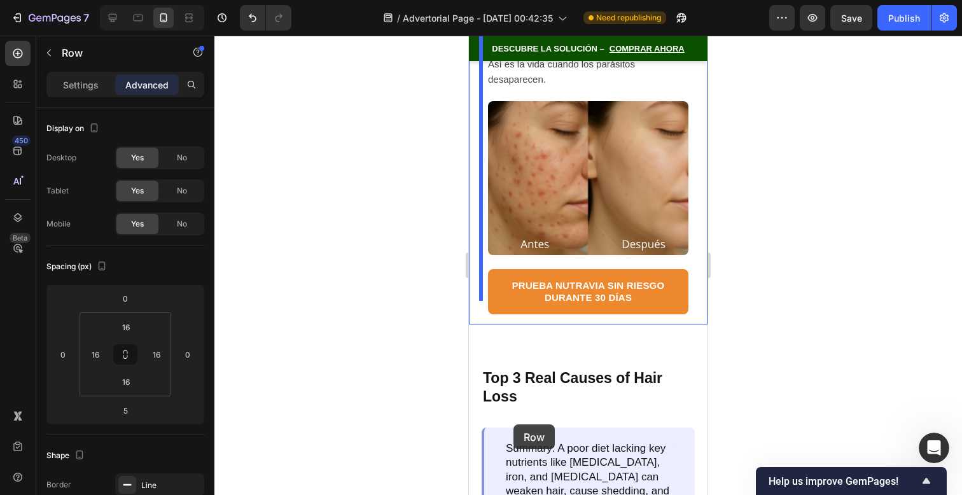
scroll to position [9950, 0]
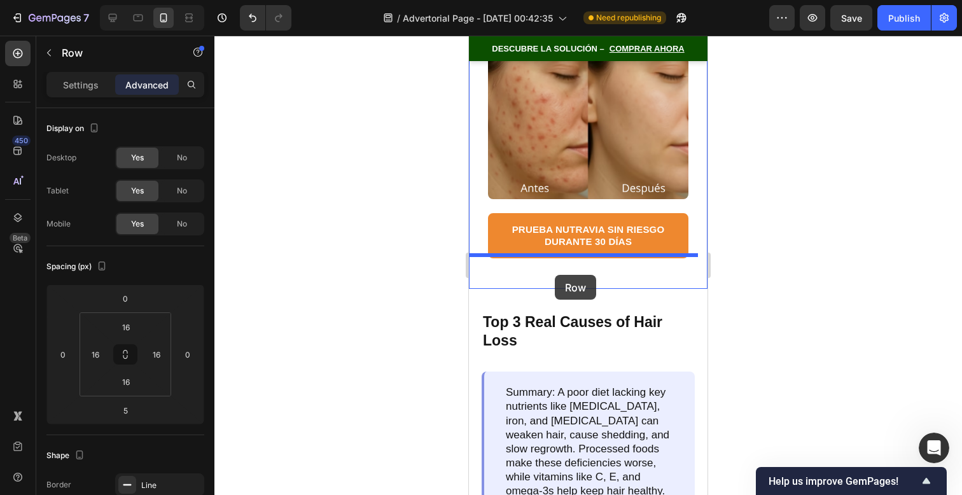
drag, startPoint x: 487, startPoint y: 74, endPoint x: 555, endPoint y: 275, distance: 211.7
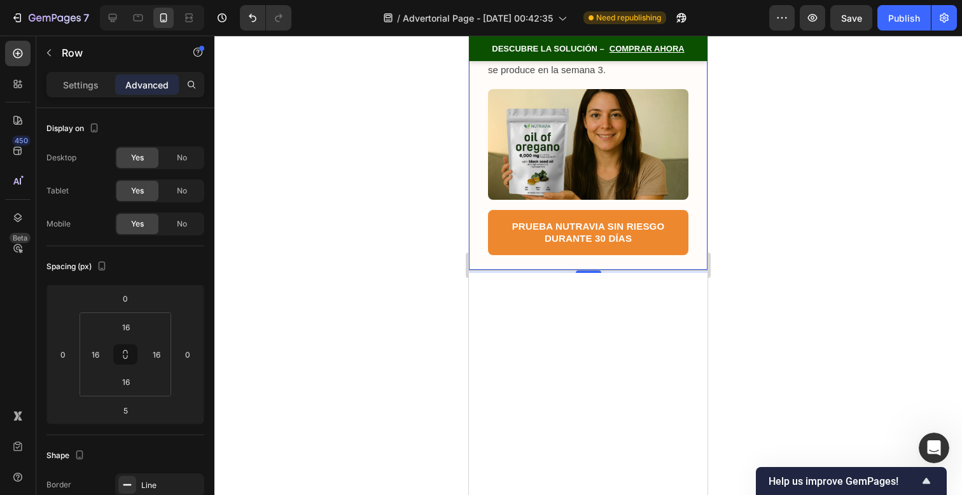
scroll to position [9530, 0]
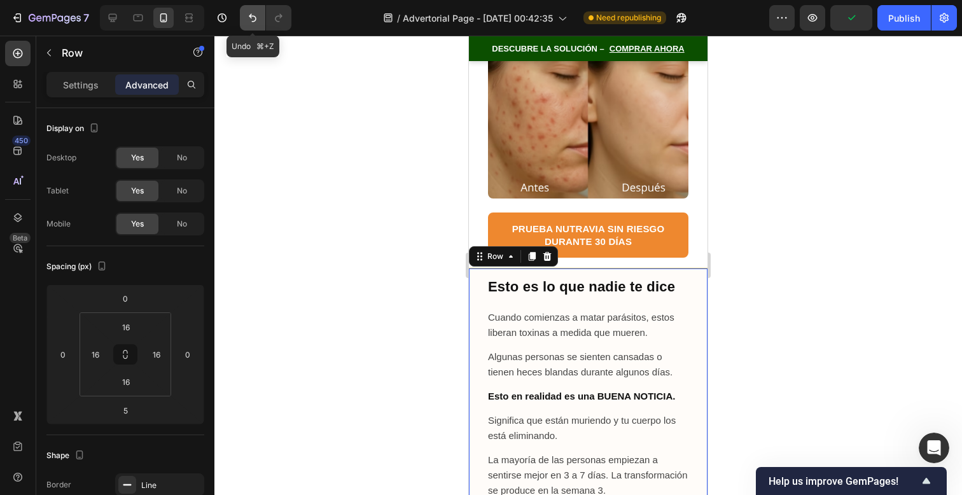
click at [256, 20] on icon "Undo/Redo" at bounding box center [253, 18] width 8 height 8
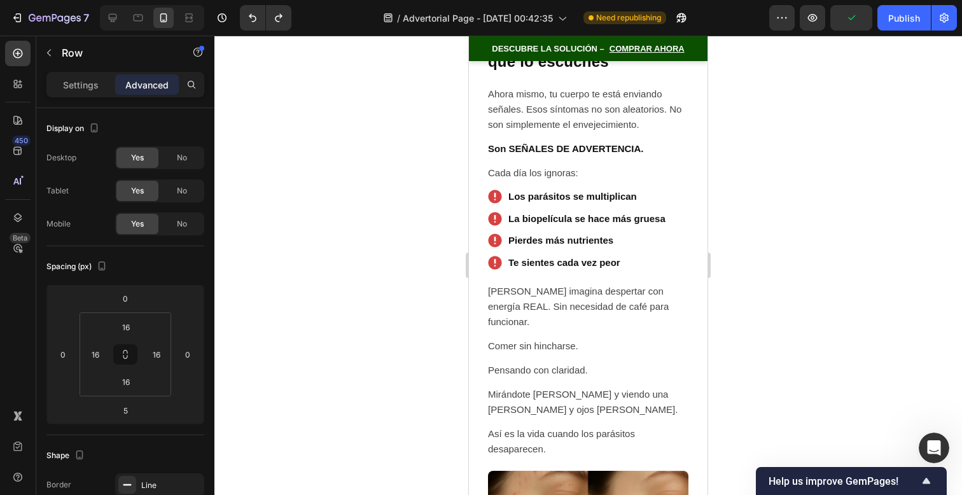
scroll to position [8882, 0]
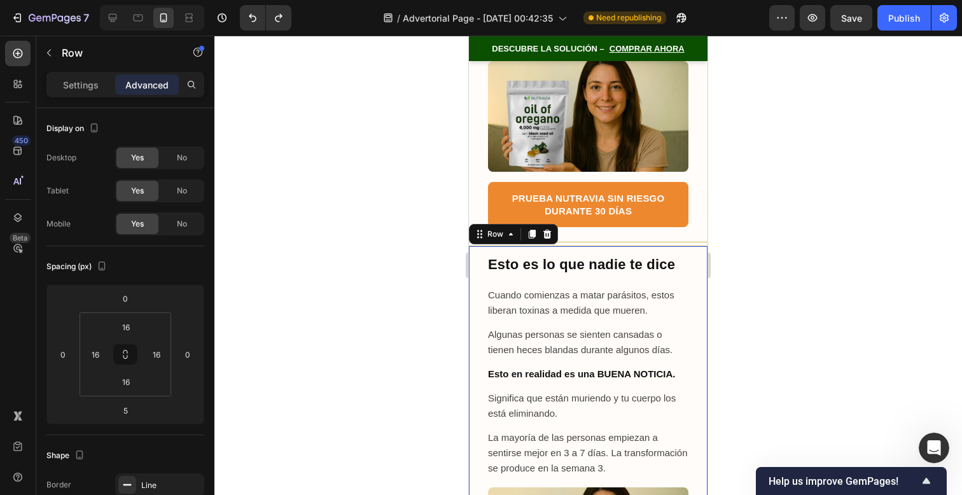
click at [734, 272] on div at bounding box center [588, 265] width 748 height 459
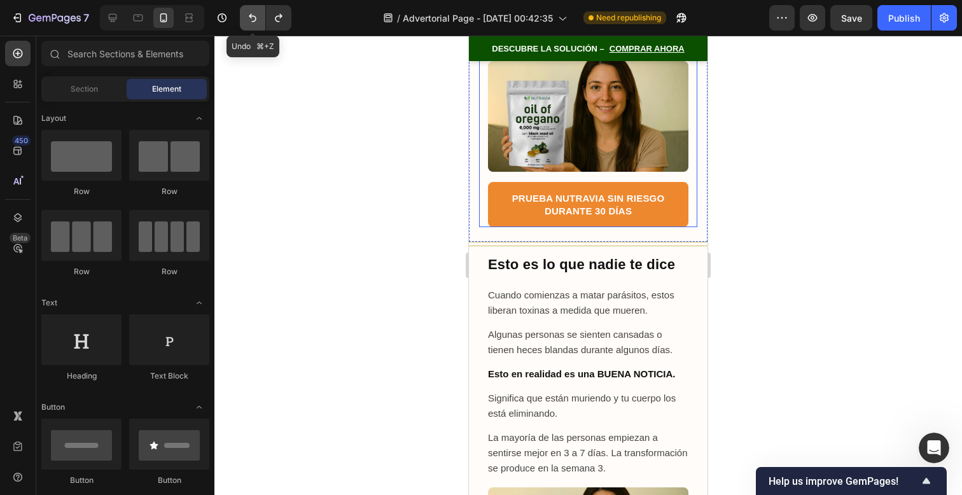
click at [255, 21] on icon "Undo/Redo" at bounding box center [253, 18] width 8 height 8
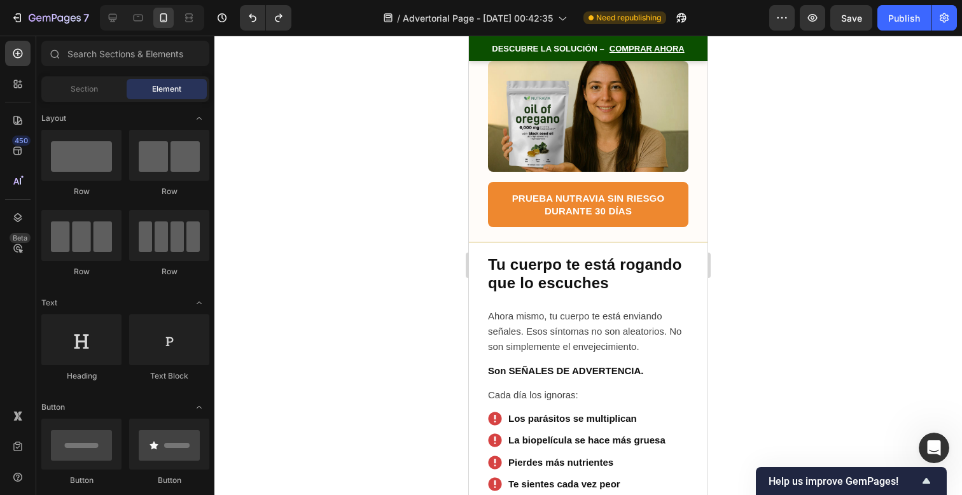
click at [785, 284] on div at bounding box center [588, 265] width 748 height 459
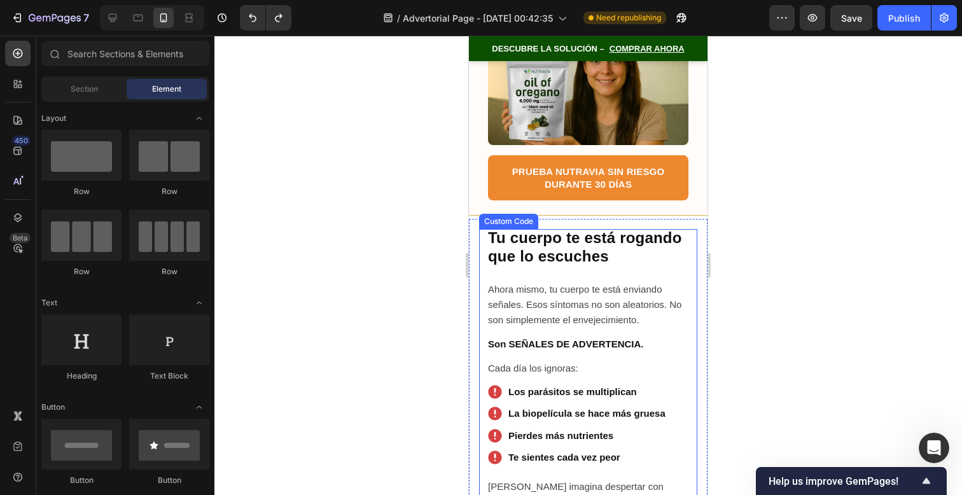
scroll to position [8887, 0]
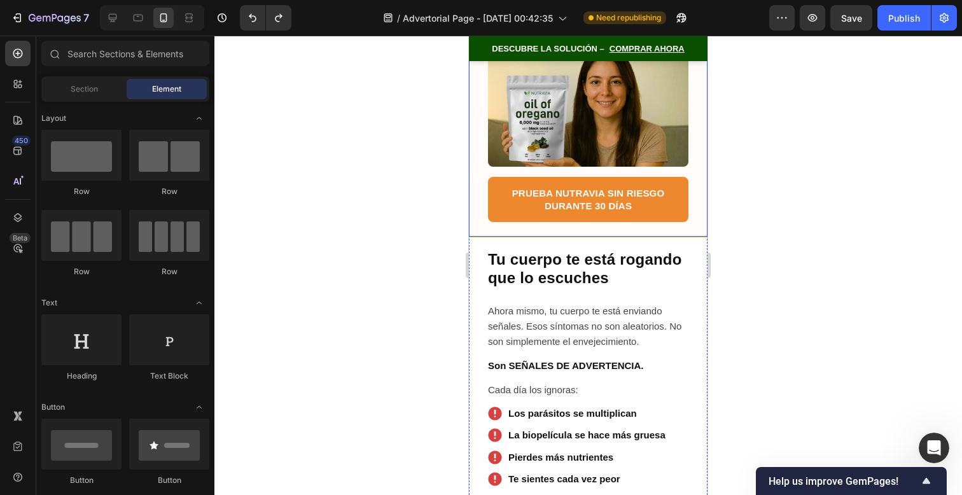
click at [687, 203] on div "Esto es lo que nadie te dice Cuando comienzas a matar parásitos, estos liberan …" at bounding box center [588, 24] width 218 height 397
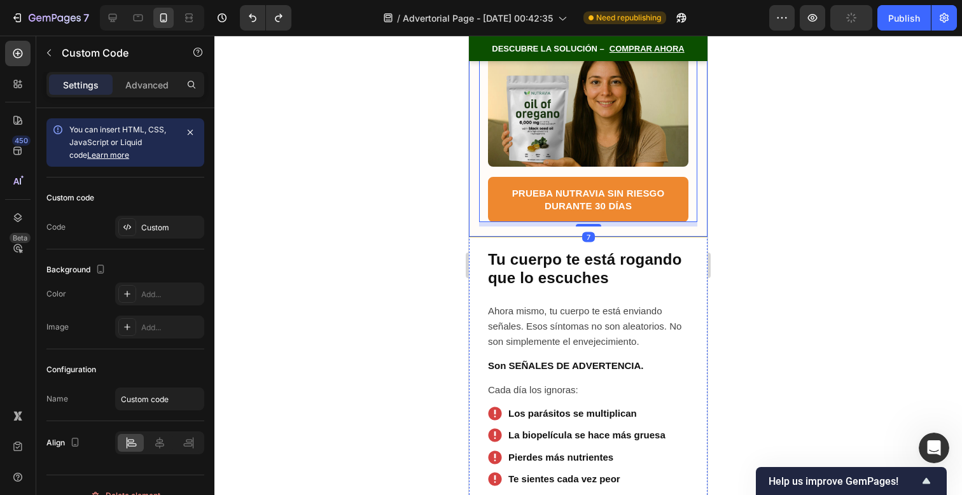
click at [690, 200] on div "Esto es lo que nadie te dice Cuando comienzas a matar parásitos, estos liberan …" at bounding box center [588, 26] width 239 height 423
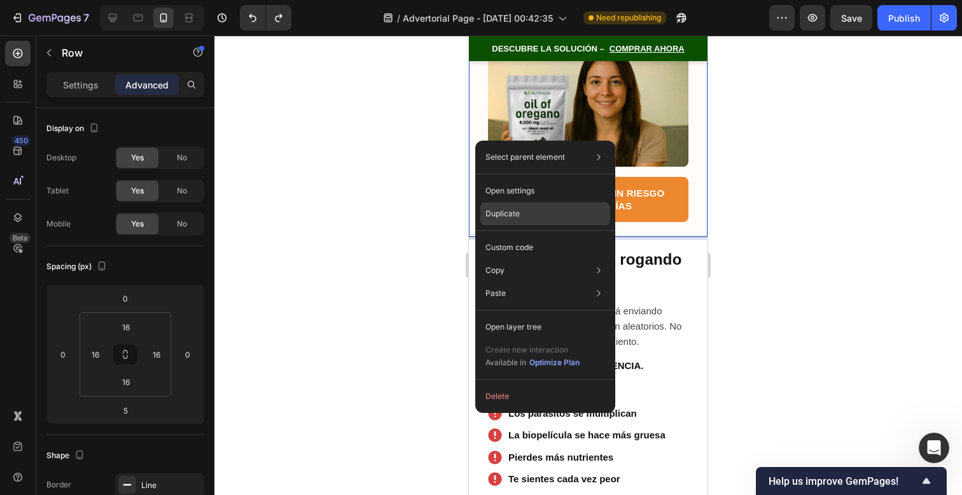
click at [535, 219] on div "Duplicate" at bounding box center [545, 213] width 130 height 23
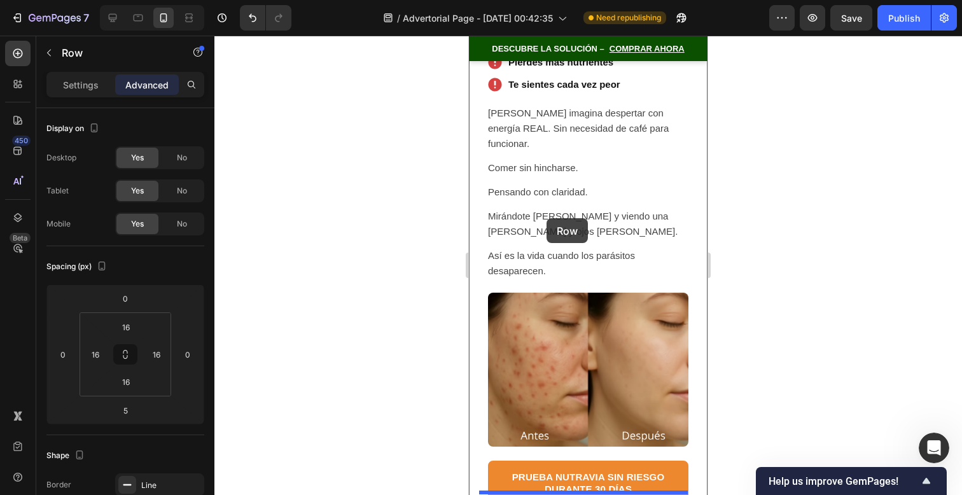
scroll to position [9886, 0]
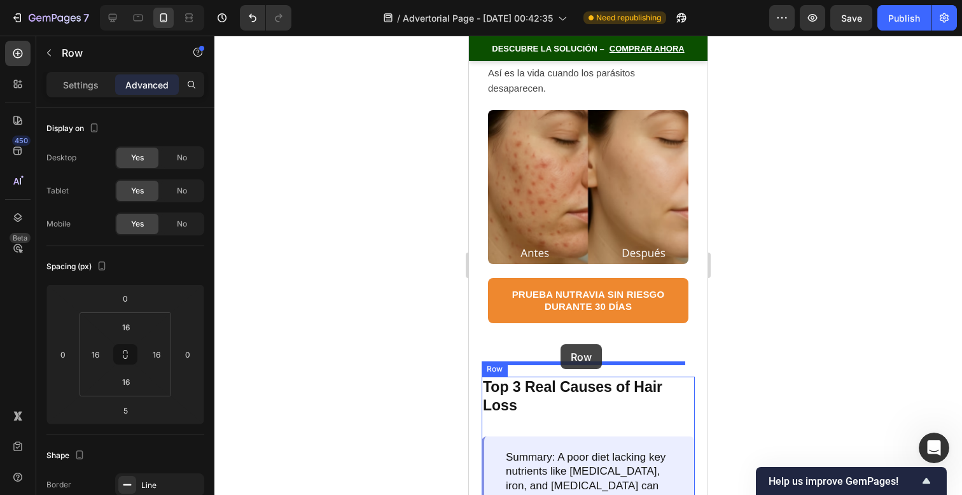
drag, startPoint x: 482, startPoint y: 70, endPoint x: 561, endPoint y: 344, distance: 285.2
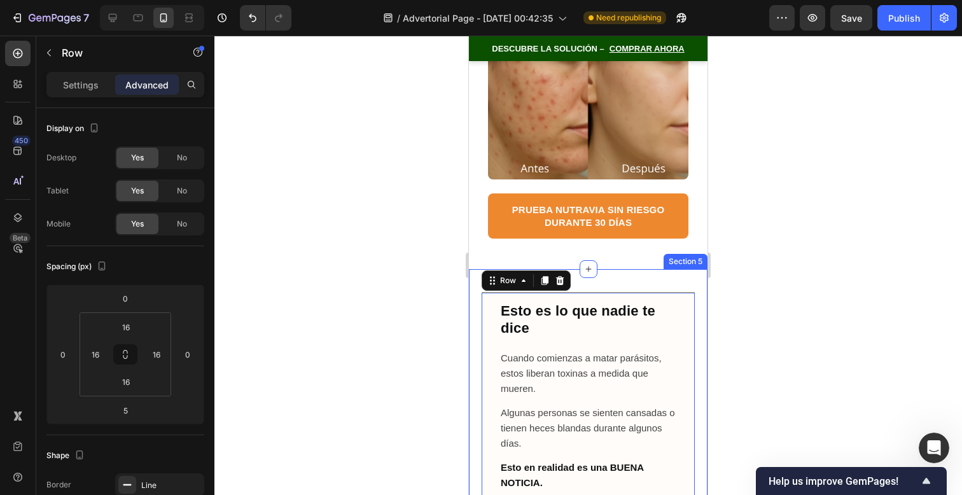
scroll to position [9725, 0]
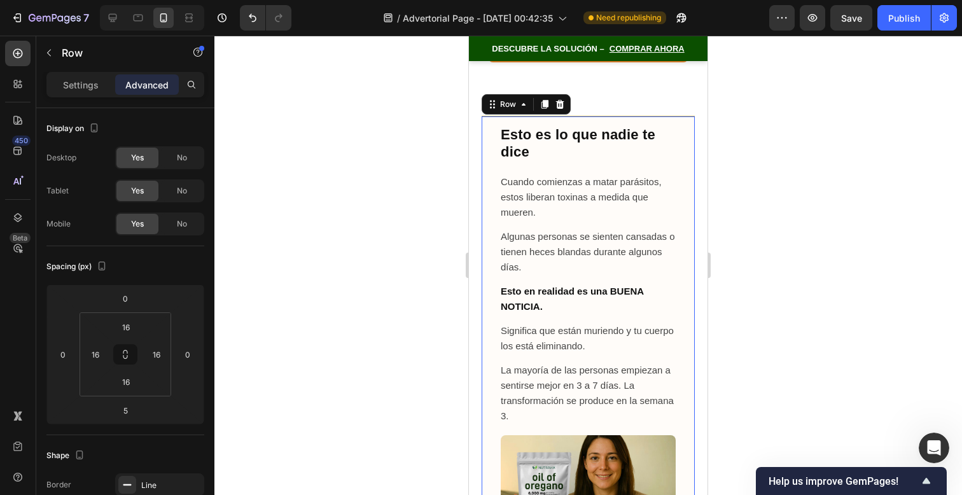
click at [752, 299] on div at bounding box center [588, 265] width 748 height 459
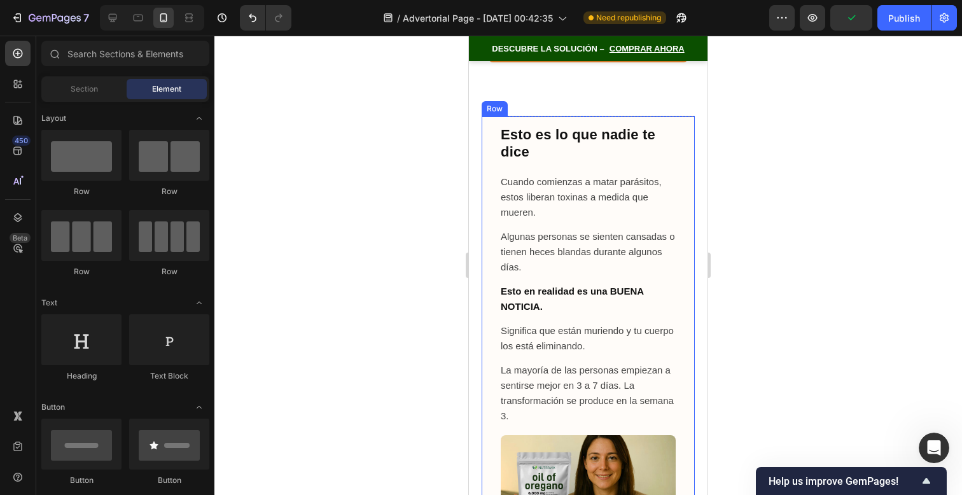
click at [597, 116] on div "Esto es lo que nadie te dice Cuando comienzas a matar parásitos, estos liberan …" at bounding box center [588, 359] width 213 height 487
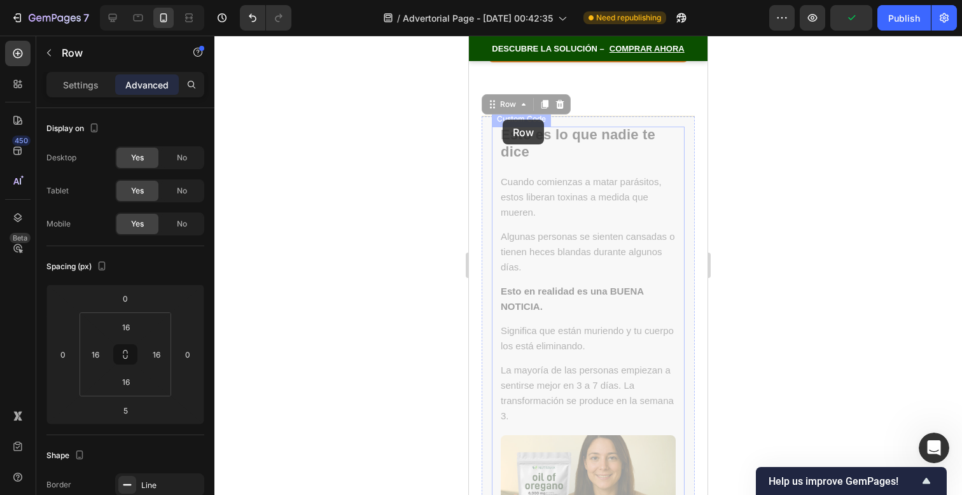
drag, startPoint x: 499, startPoint y: 94, endPoint x: 487, endPoint y: 95, distance: 11.5
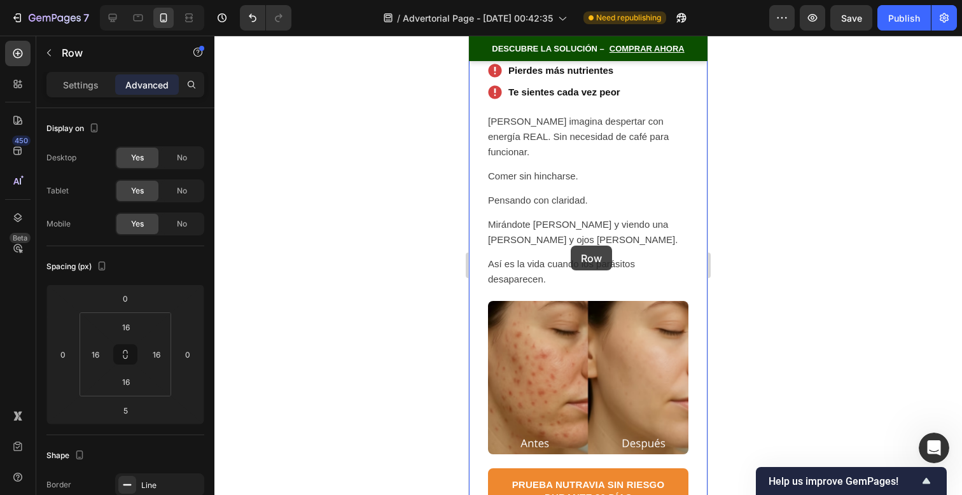
scroll to position [9394, 0]
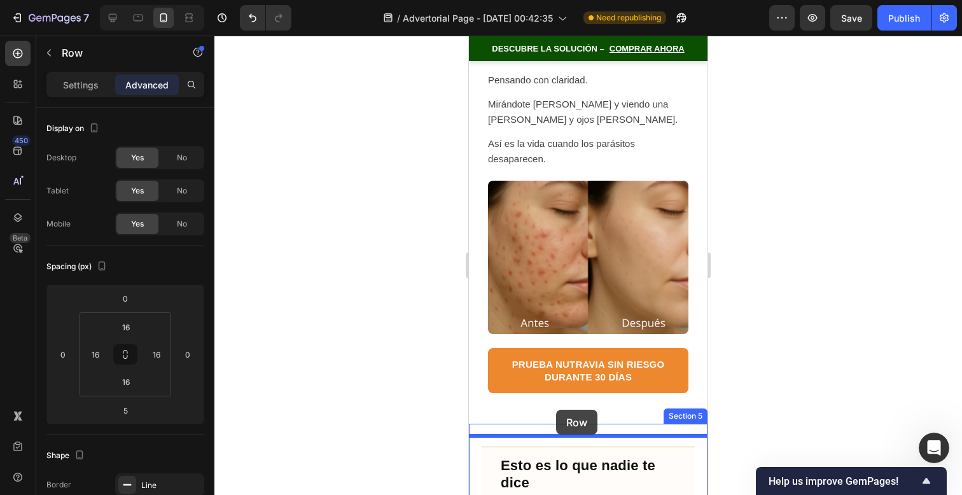
drag, startPoint x: 499, startPoint y: 112, endPoint x: 556, endPoint y: 410, distance: 303.1
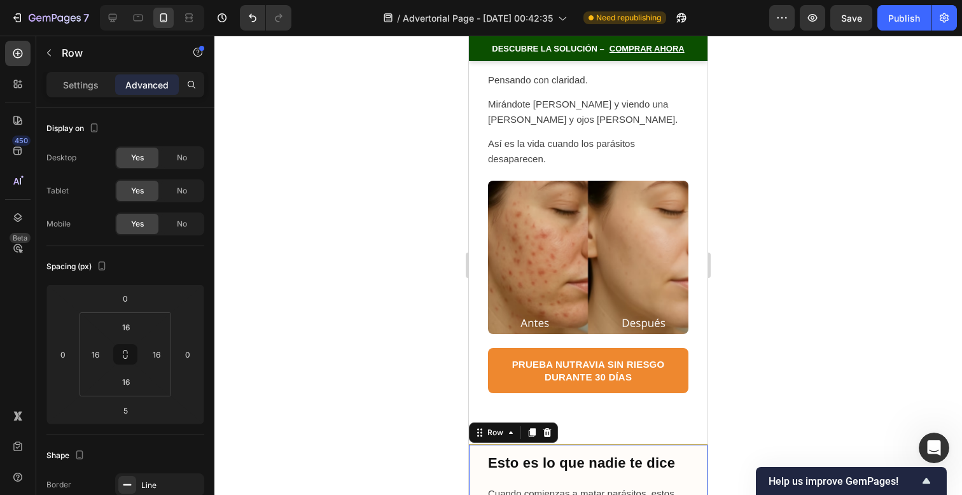
click at [750, 348] on div at bounding box center [588, 265] width 748 height 459
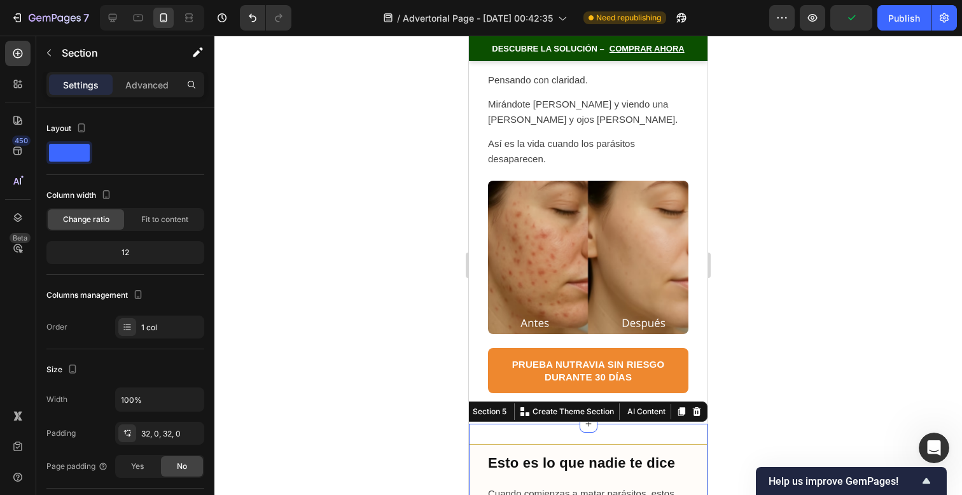
click at [148, 443] on div "32, 0, 32, 0" at bounding box center [159, 433] width 89 height 23
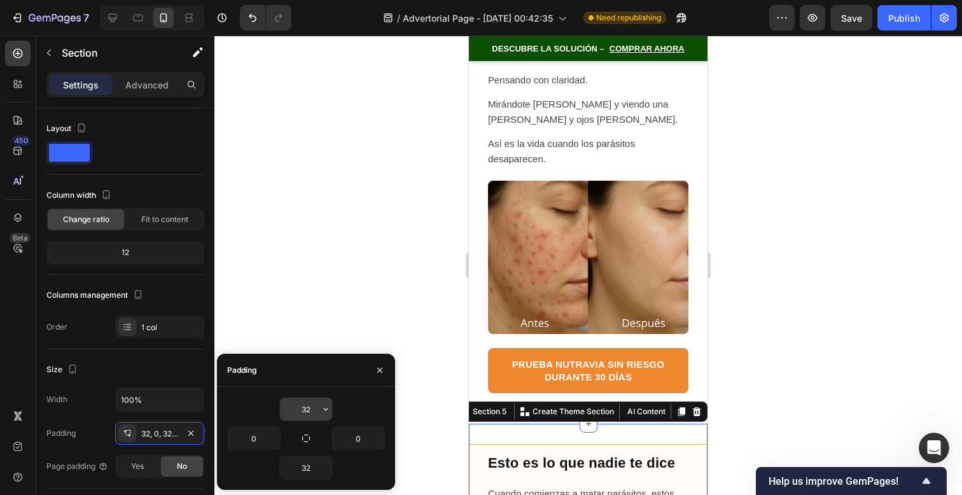
click at [304, 407] on input "32" at bounding box center [306, 409] width 52 height 23
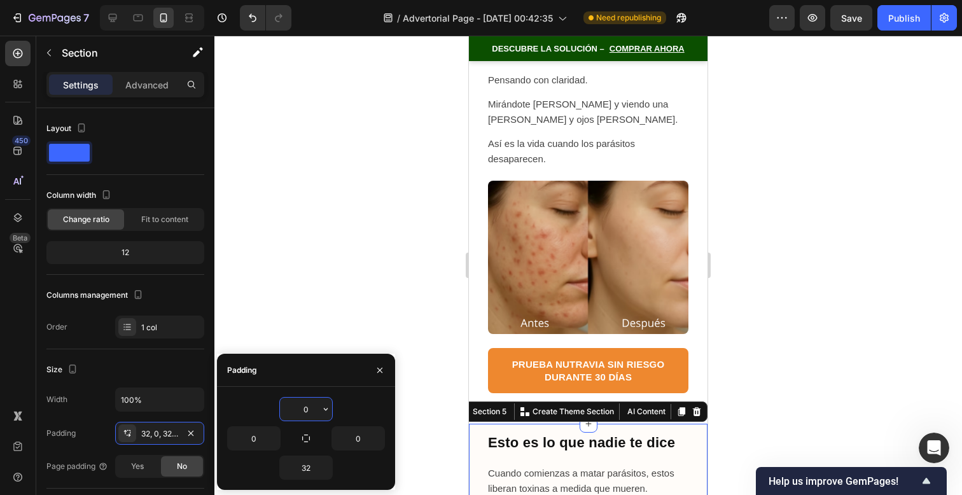
type input "0"
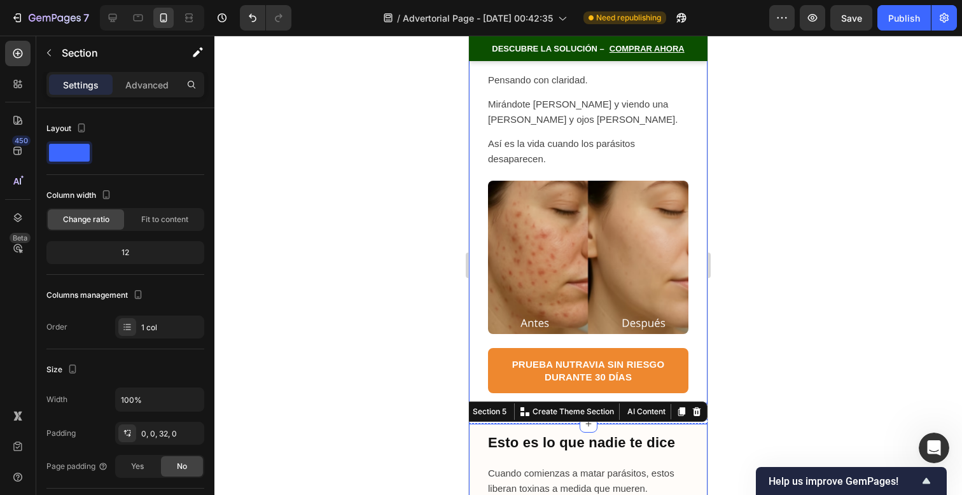
click at [789, 327] on div at bounding box center [588, 265] width 748 height 459
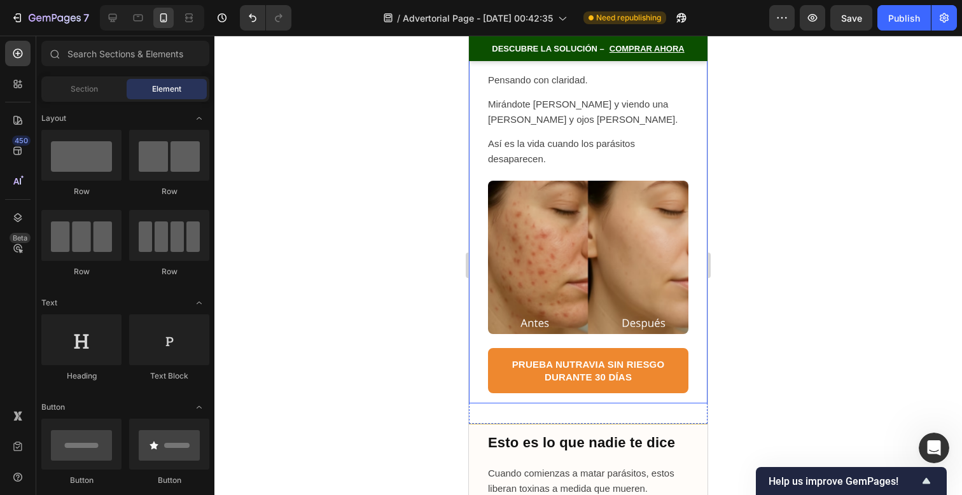
click at [761, 382] on div at bounding box center [588, 265] width 748 height 459
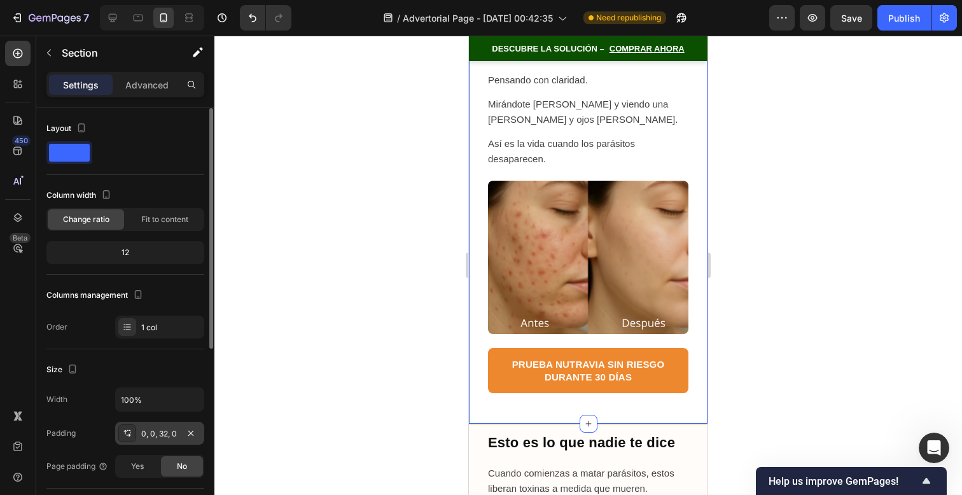
click at [172, 439] on div "0, 0, 32, 0" at bounding box center [159, 433] width 89 height 23
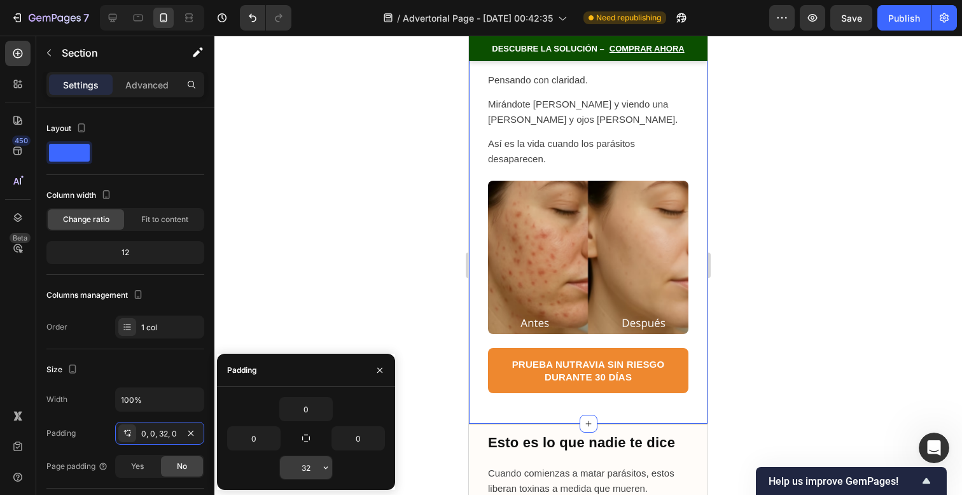
click at [305, 465] on input "32" at bounding box center [306, 467] width 52 height 23
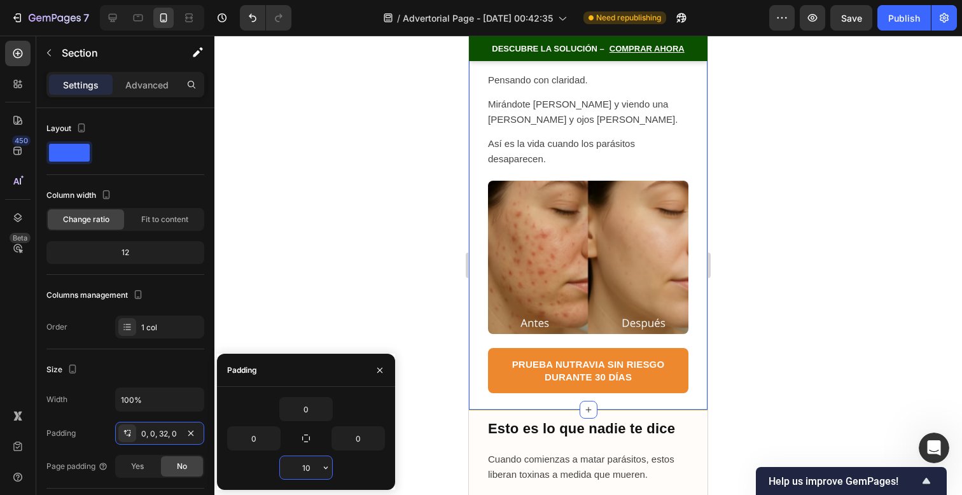
type input "10"
click at [796, 309] on div at bounding box center [588, 265] width 748 height 459
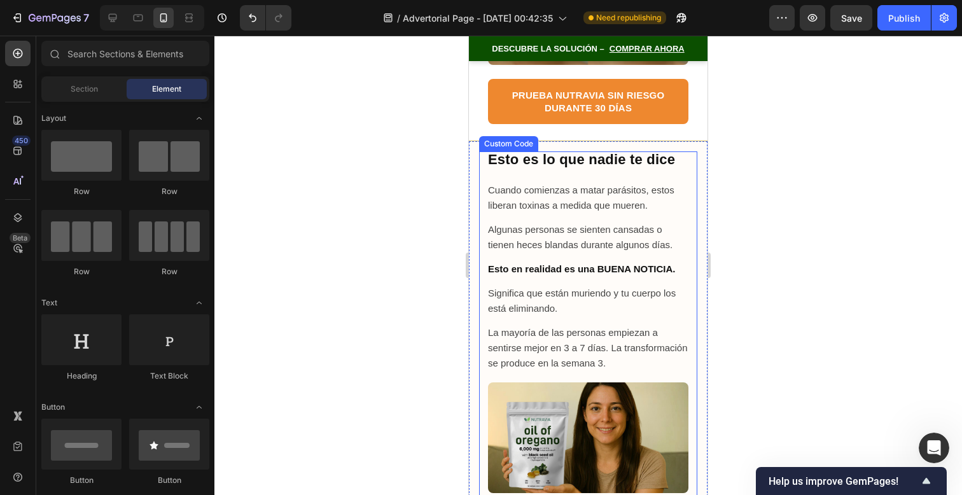
scroll to position [9661, 0]
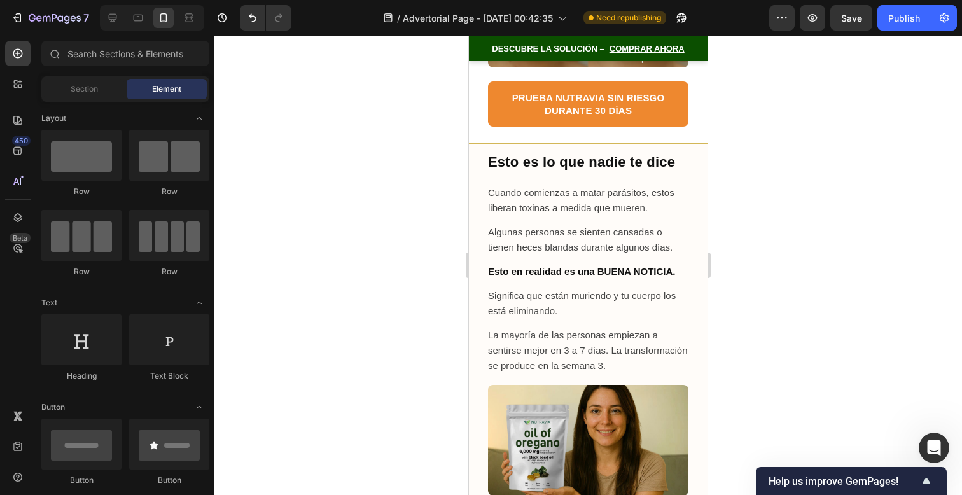
click at [575, 288] on p "Significa que están muriendo y tu cuerpo los está eliminando." at bounding box center [588, 303] width 200 height 31
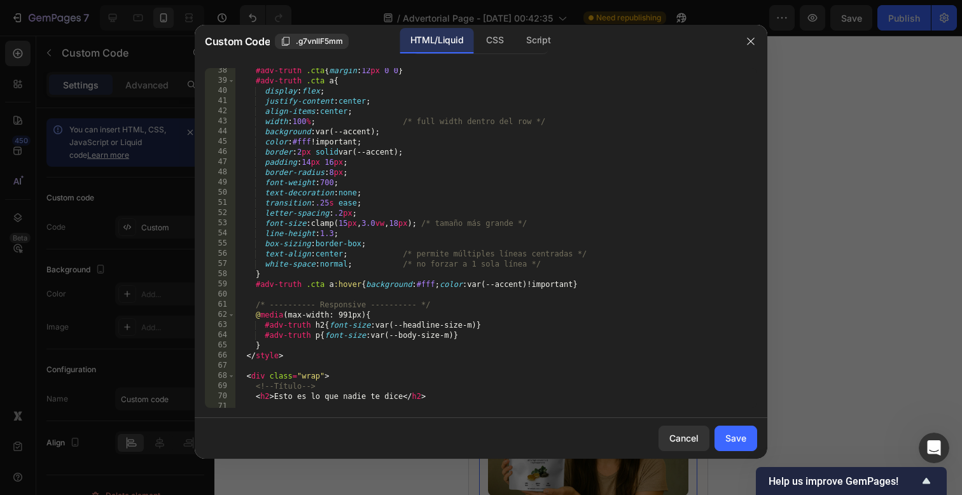
scroll to position [597, 0]
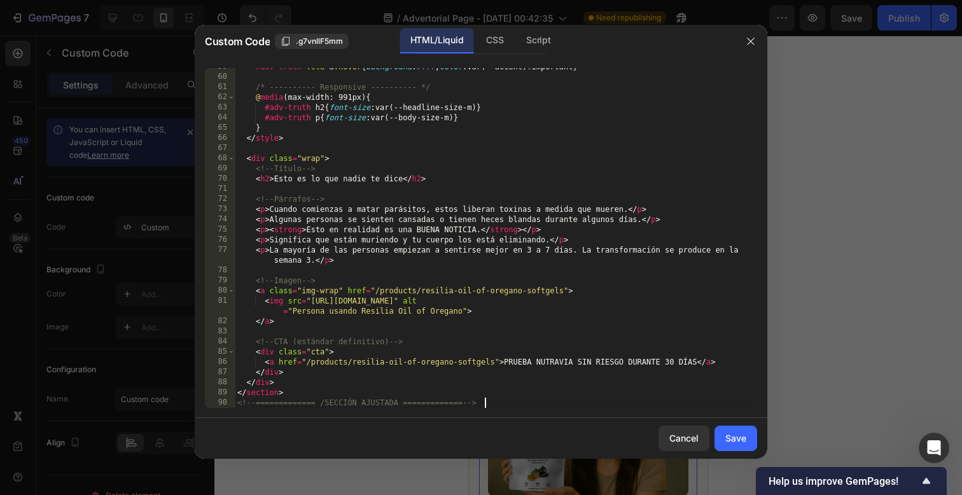
click at [513, 407] on div "#adv-truth .cta a :hover { background : #fff ; color : var(--accent)!important …" at bounding box center [491, 242] width 513 height 360
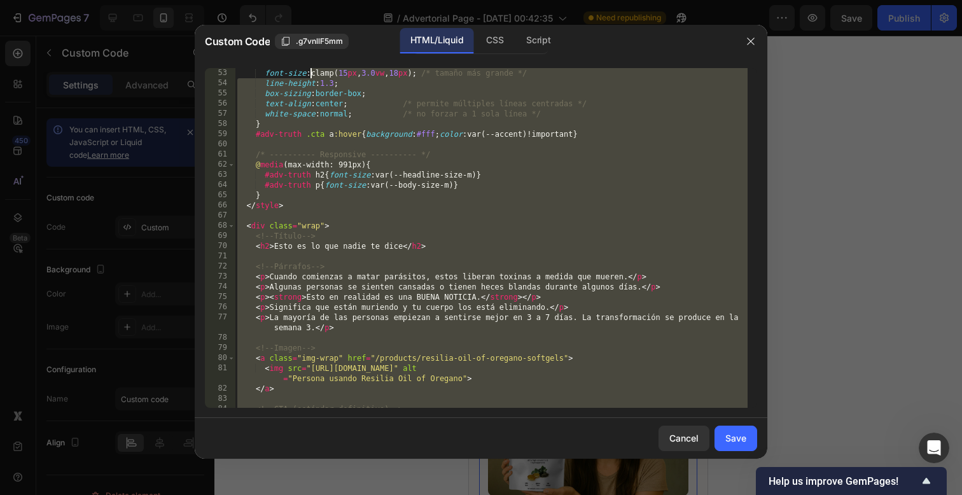
scroll to position [0, 0]
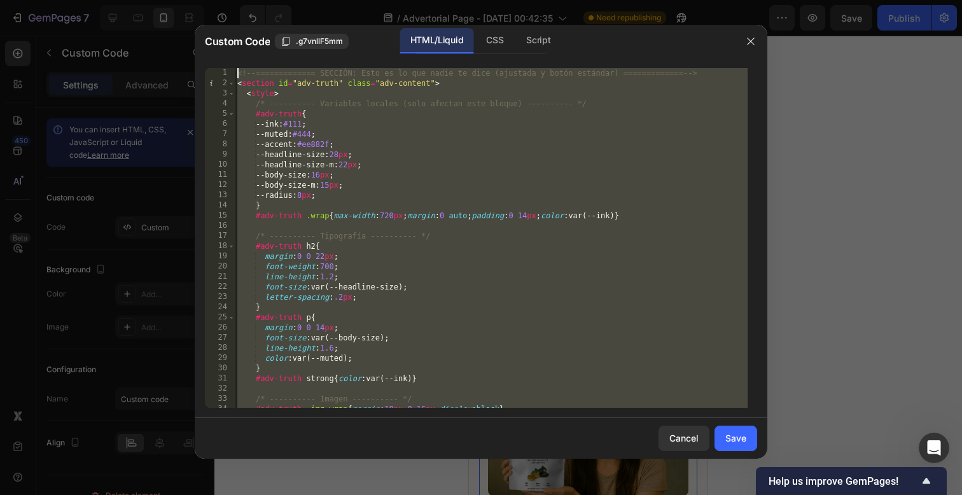
drag, startPoint x: 513, startPoint y: 407, endPoint x: 230, endPoint y: -183, distance: 654.3
click at [230, 0] on html "7 / Advertorial Page - [DATE] 00:42:35 Need republishing Preview Save Publish 4…" at bounding box center [481, 0] width 962 height 0
paste textarea "/div"
type textarea "</div>"
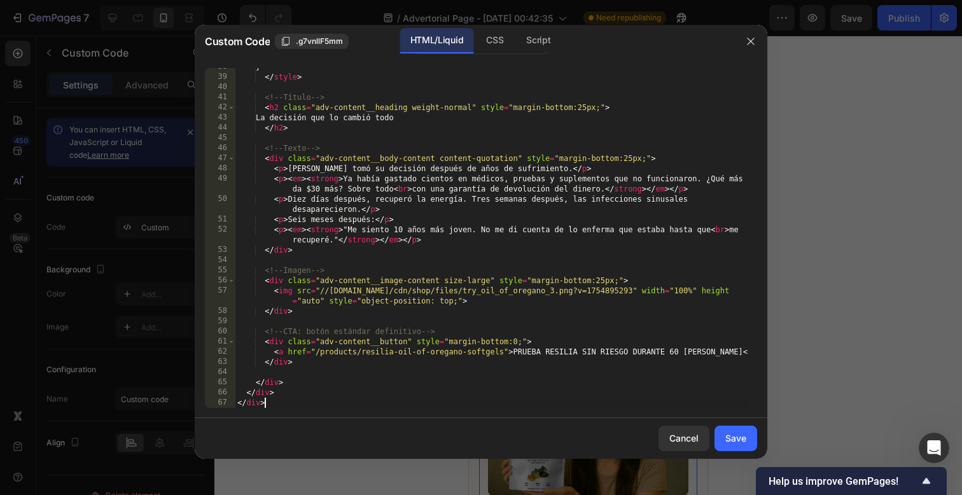
scroll to position [383, 0]
click at [740, 442] on div "Save" at bounding box center [735, 437] width 21 height 13
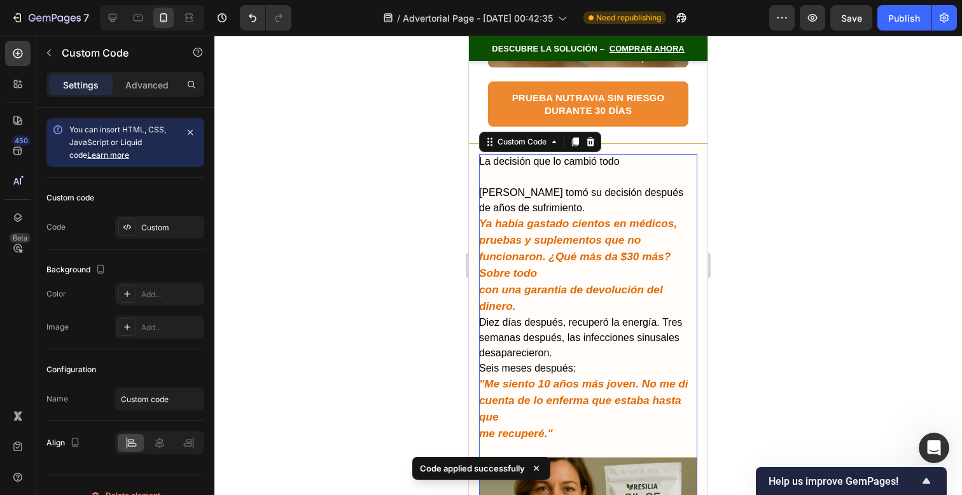
click at [751, 315] on div at bounding box center [588, 265] width 748 height 459
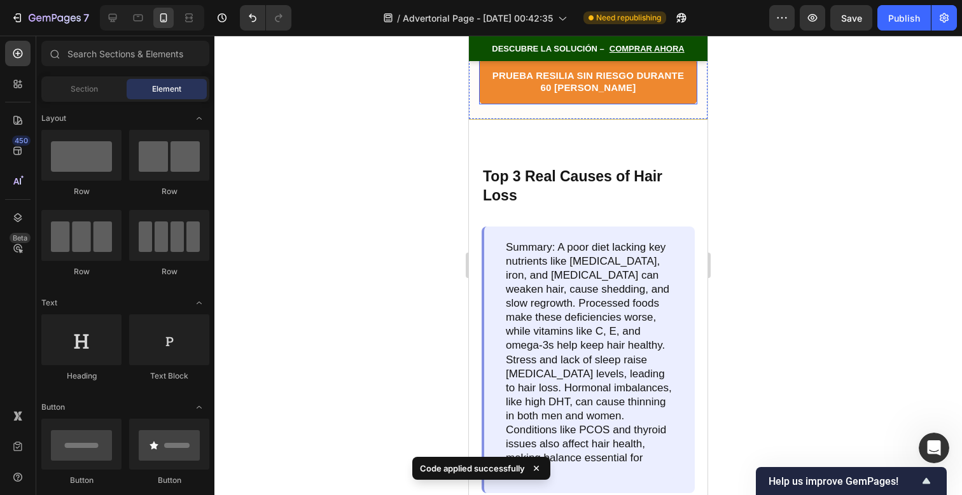
scroll to position [9924, 0]
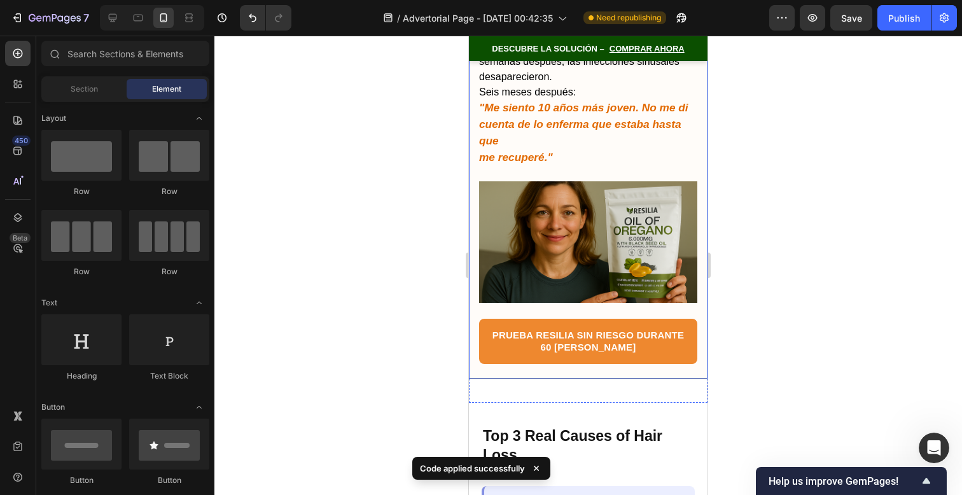
click at [755, 308] on div at bounding box center [588, 265] width 748 height 459
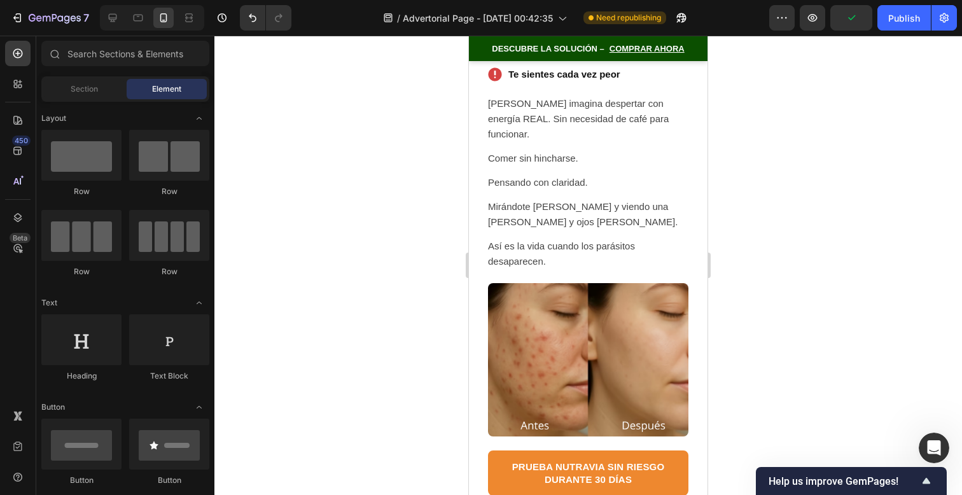
scroll to position [9525, 0]
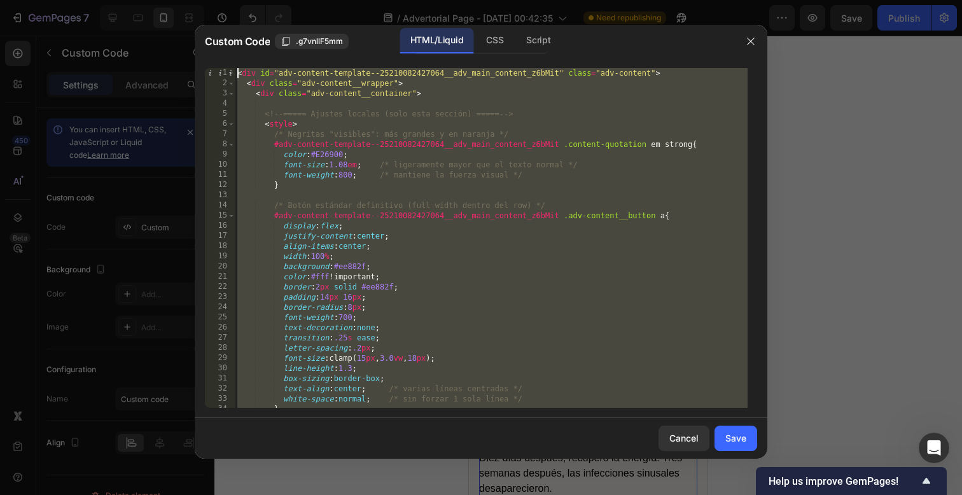
scroll to position [0, 0]
drag, startPoint x: 422, startPoint y: 398, endPoint x: 225, endPoint y: -284, distance: 710.1
click at [225, 0] on html "7 / Advertorial Page - [DATE] 00:42:35 Need republishing Preview Save Publish 4…" at bounding box center [481, 0] width 962 height 0
type textarea "<div id="adv-content-template--25210082427064__adv_main_content_z6bMit" class="…"
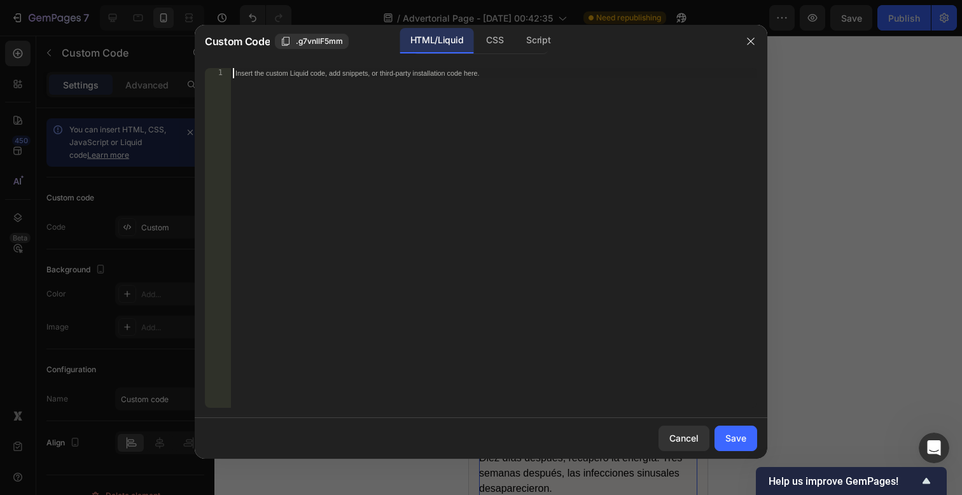
paste textarea "</div>"
type textarea "</div>"
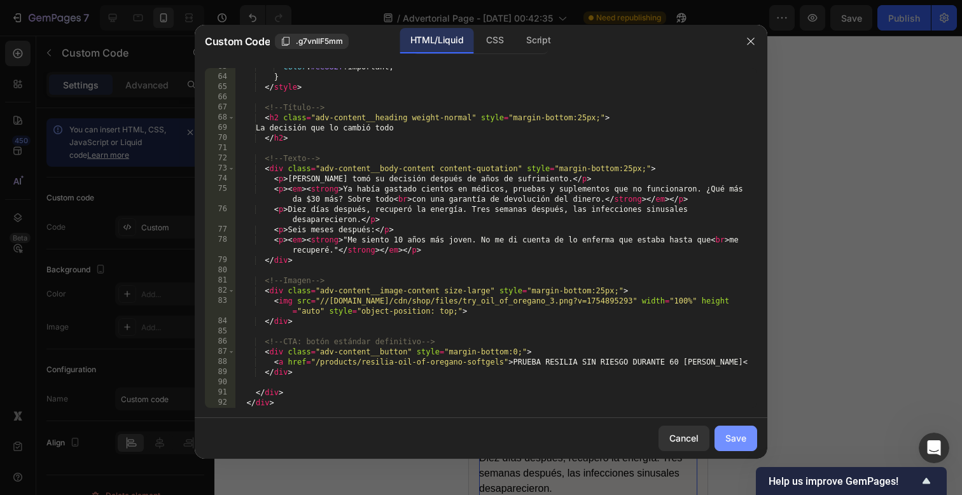
click at [734, 436] on div "Save" at bounding box center [735, 437] width 21 height 13
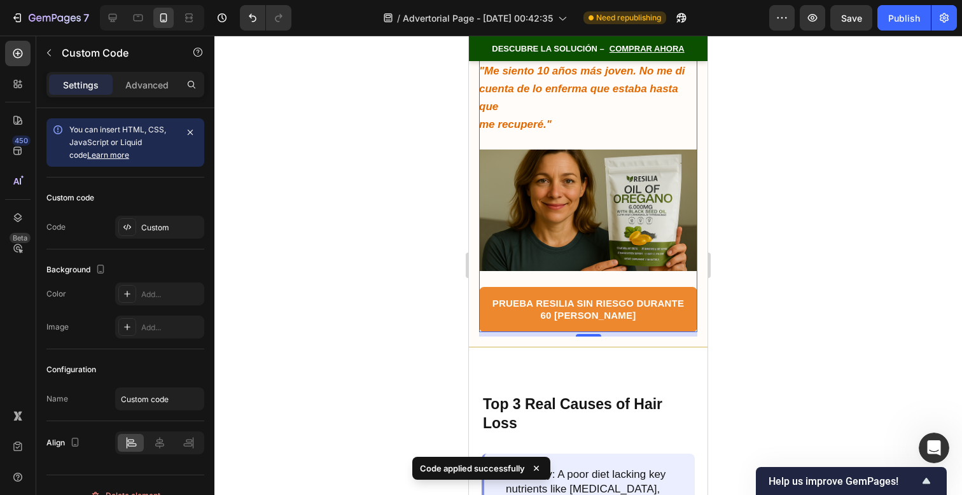
scroll to position [10056, 0]
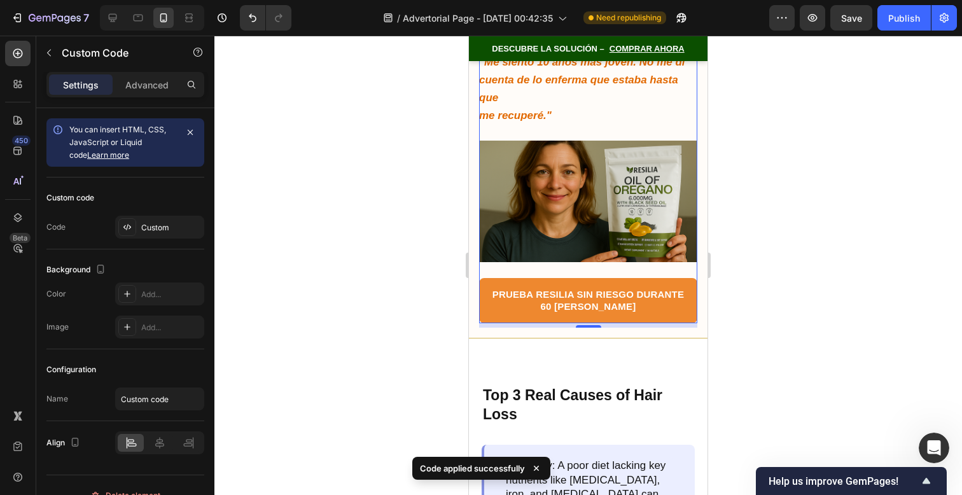
click at [624, 94] on p ""Me siento 10 años más joven. No me di cuenta de lo enferma que estaba hasta qu…" at bounding box center [588, 88] width 218 height 71
click at [779, 166] on div at bounding box center [588, 265] width 748 height 459
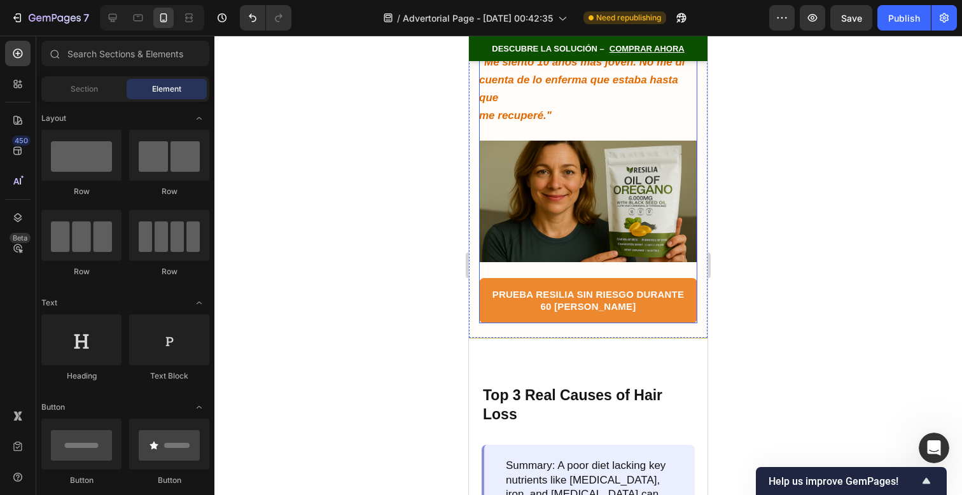
click at [592, 170] on img at bounding box center [588, 202] width 218 height 122
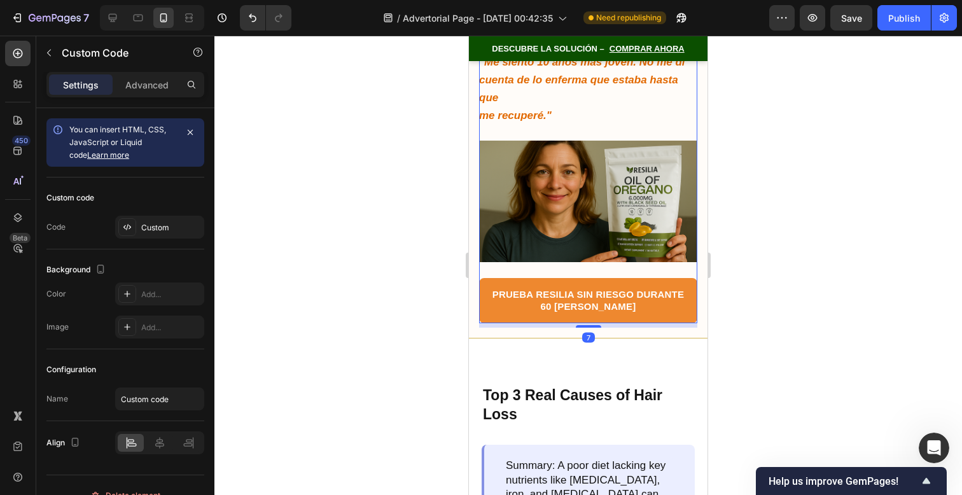
click at [592, 170] on img at bounding box center [588, 202] width 218 height 122
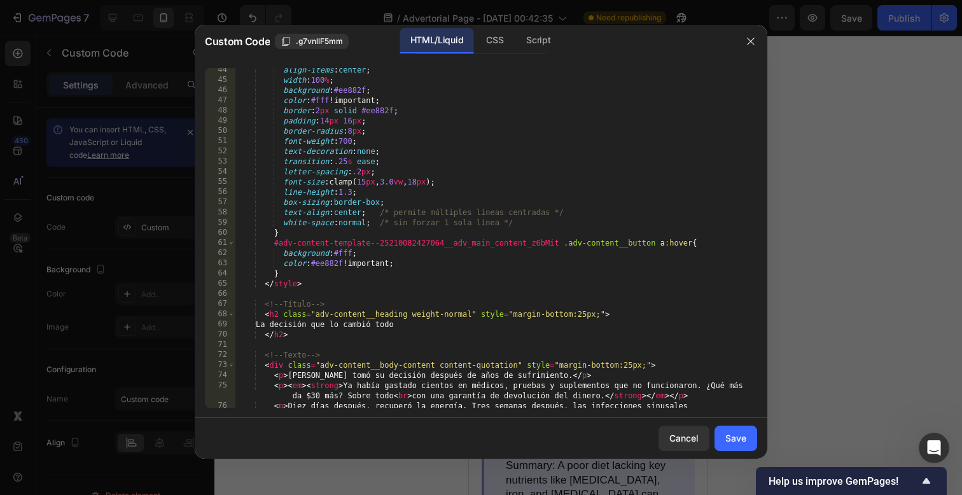
scroll to position [448, 0]
click at [295, 281] on div "align-items : center ; width : 100 % ; background : #ee882f ; color : #fff !imp…" at bounding box center [491, 252] width 513 height 370
type textarea "}"
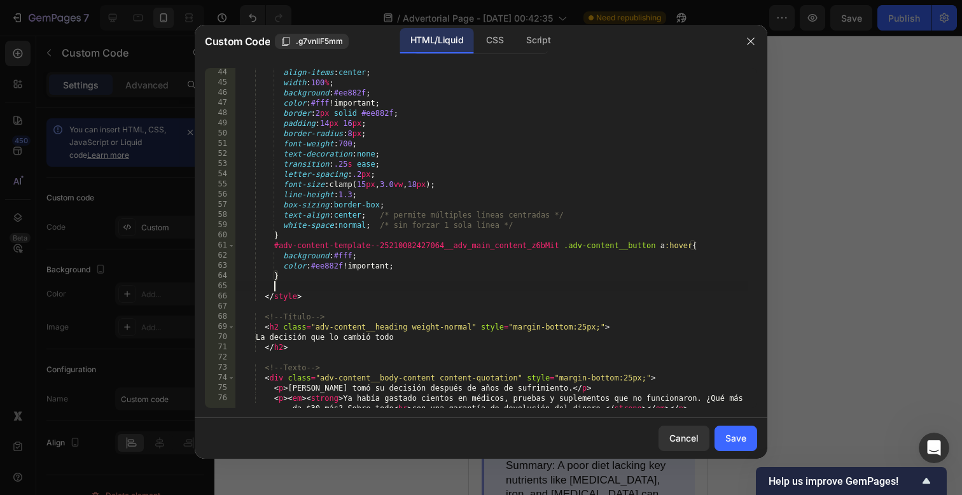
scroll to position [0, 2]
paste textarea "}"
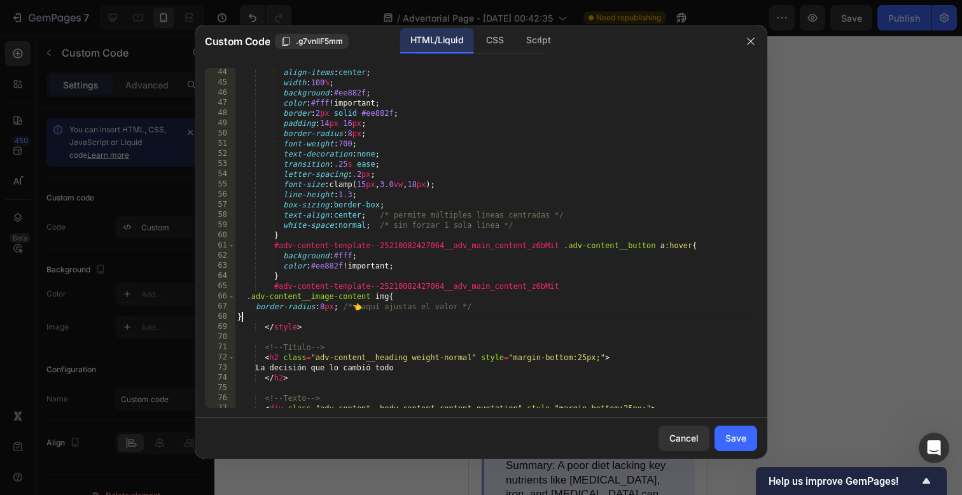
scroll to position [0, 0]
type textarea "}"
click at [734, 445] on button "Save" at bounding box center [736, 438] width 43 height 25
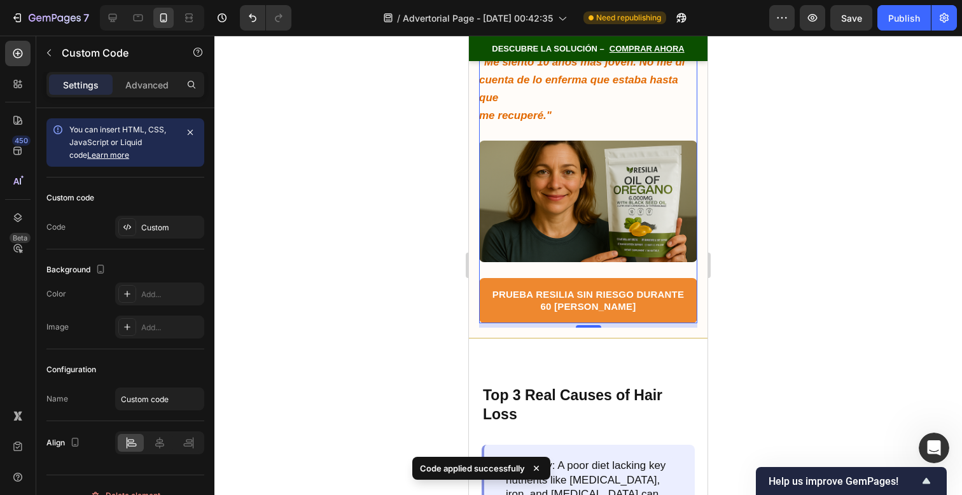
click at [785, 365] on div at bounding box center [588, 265] width 748 height 459
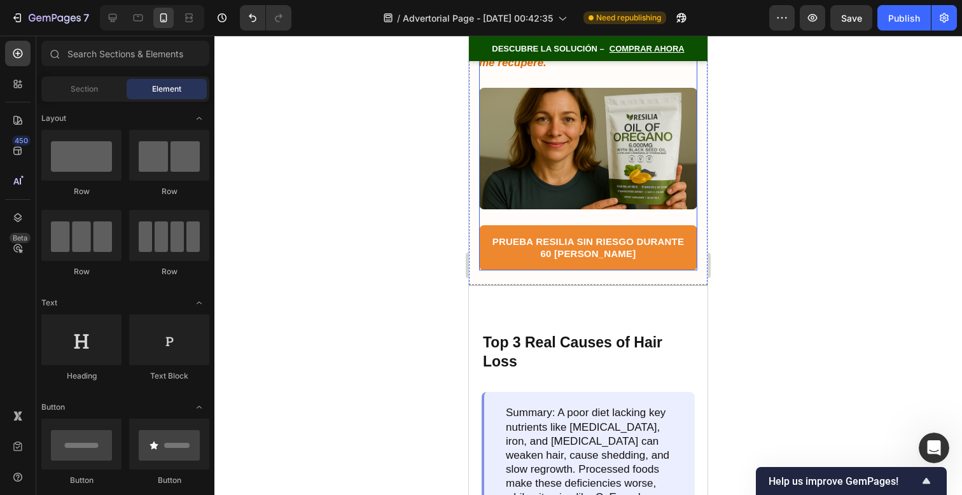
scroll to position [10109, 0]
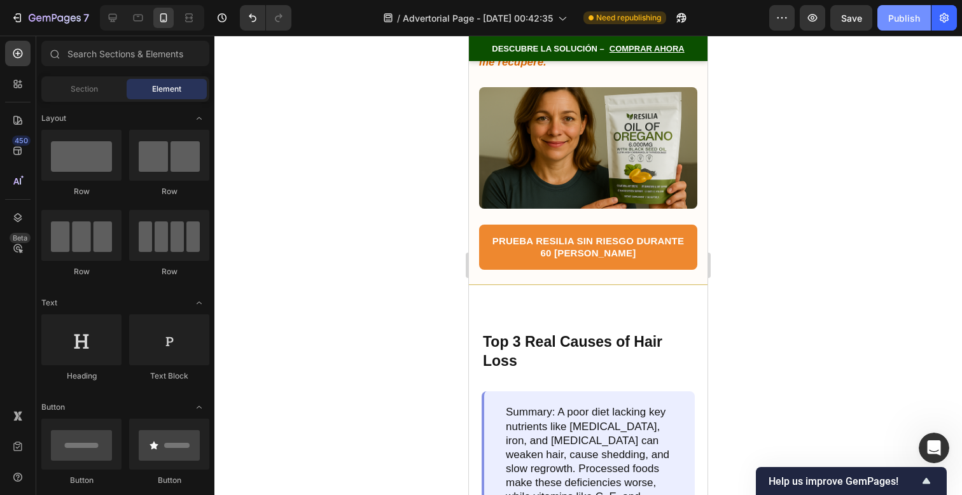
click at [901, 20] on div "Publish" at bounding box center [904, 17] width 32 height 13
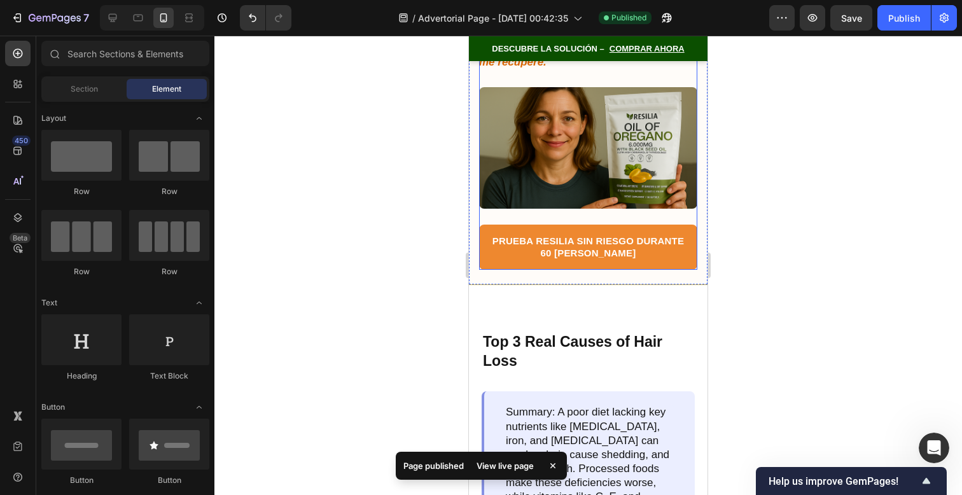
click at [671, 101] on img at bounding box center [588, 148] width 218 height 122
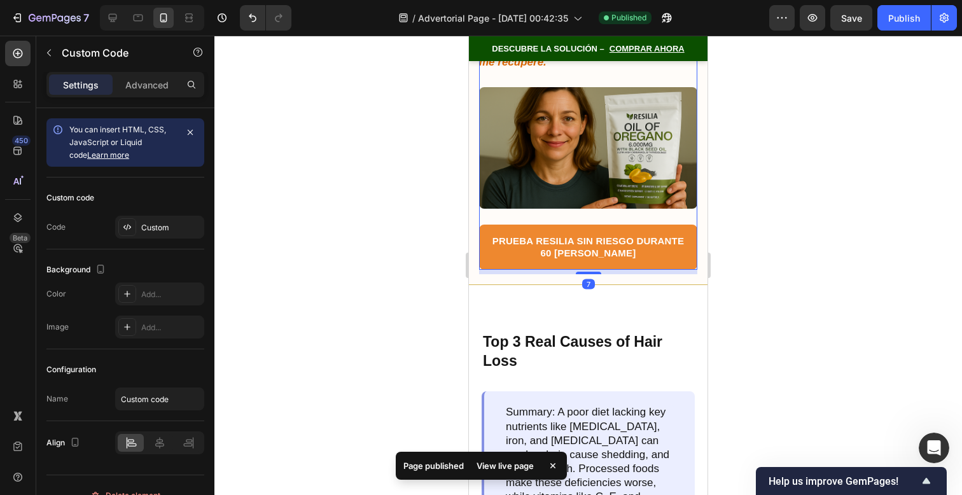
click at [662, 110] on img at bounding box center [588, 148] width 218 height 122
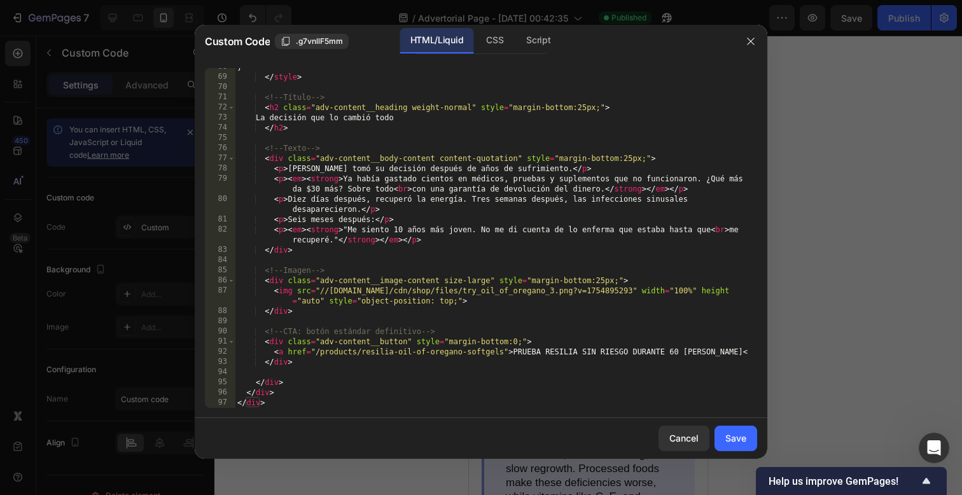
scroll to position [699, 0]
drag, startPoint x: 321, startPoint y: 294, endPoint x: 625, endPoint y: 295, distance: 304.8
click at [625, 295] on div "} </ style > <!-- Título --> < h2 class = "adv-content__heading weight-normal" …" at bounding box center [491, 242] width 513 height 360
paste textarea "https://cdn.shopify.com/s/files/1/0650/5267/2096/files/freepik__haz-una-imagen-…"
type textarea "<img src="https://cdn.shopify.com/s/files/1/0650/5267/2096/files/freepik__haz-u…"
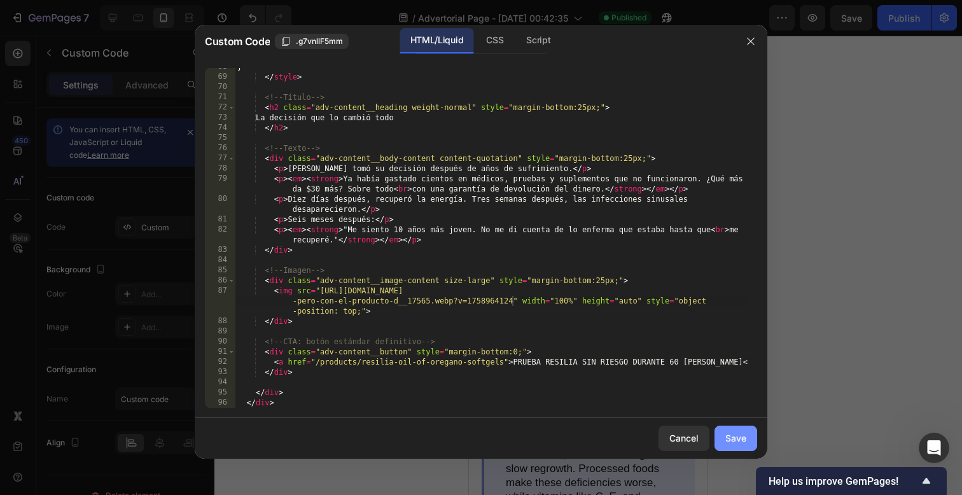
click at [729, 432] on div "Save" at bounding box center [735, 437] width 21 height 13
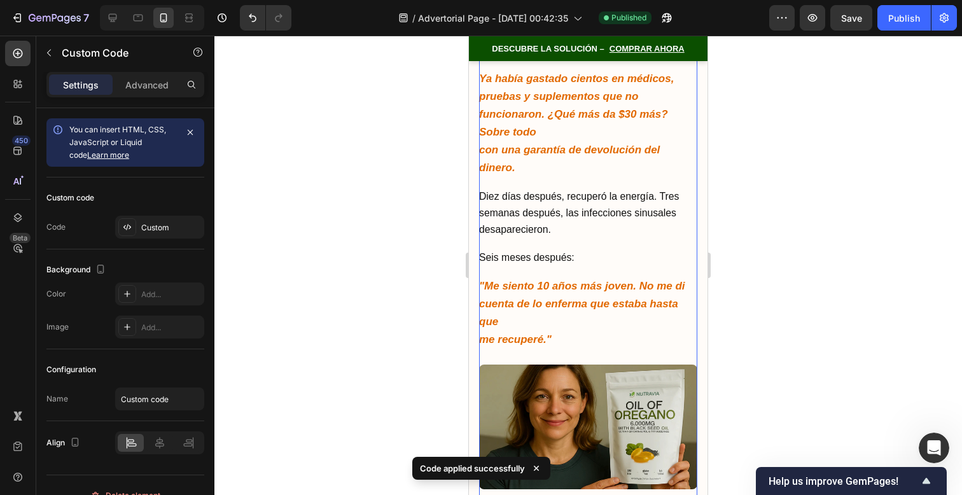
scroll to position [9777, 0]
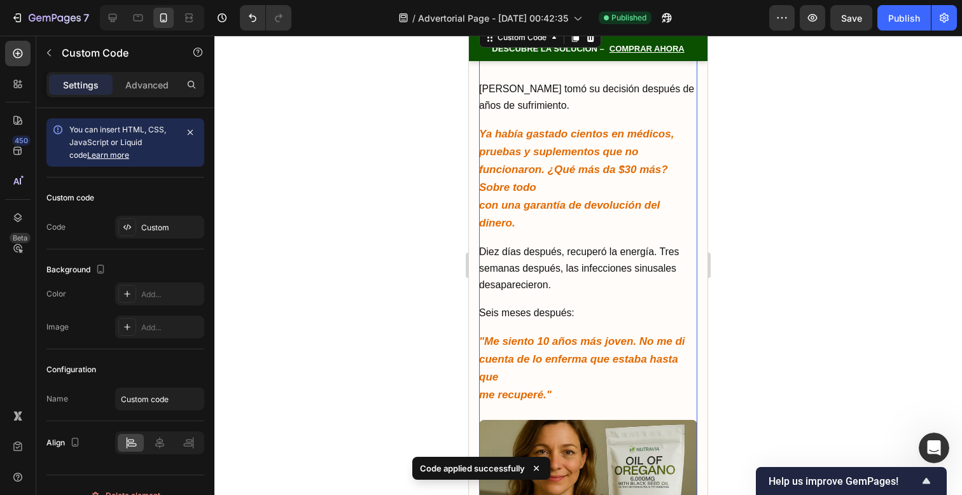
click at [649, 169] on p "Ya había gastado cientos en médicos, pruebas y suplementos que no funcionaron. …" at bounding box center [588, 178] width 218 height 107
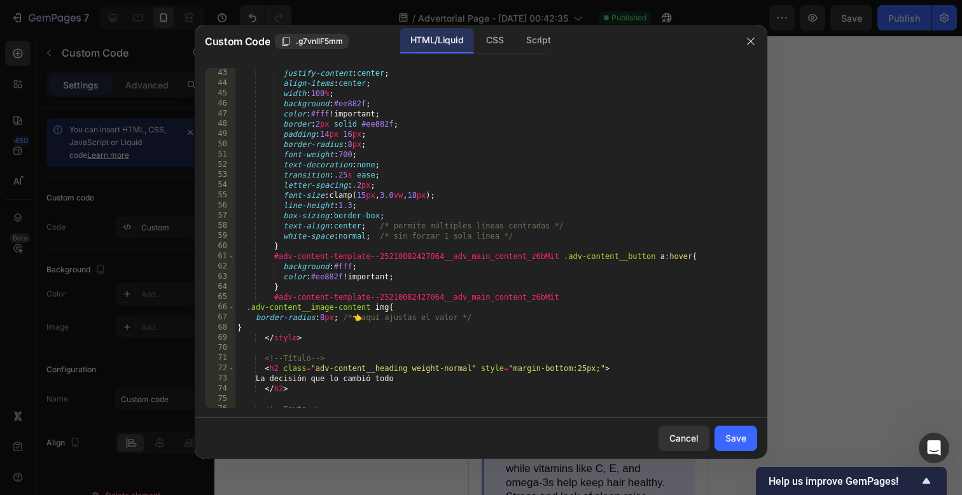
scroll to position [709, 0]
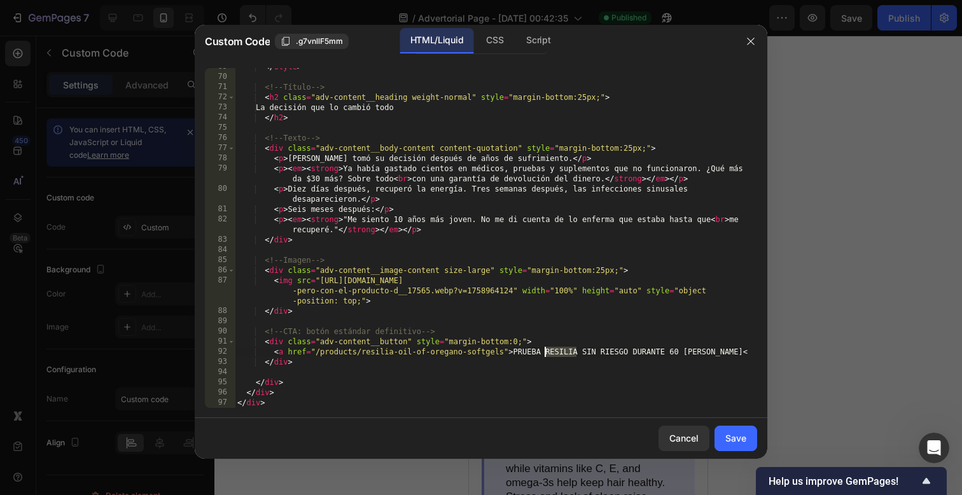
drag, startPoint x: 575, startPoint y: 354, endPoint x: 545, endPoint y: 351, distance: 30.1
click at [545, 351] on div "</ style > <!-- Título --> < h2 class = "adv-content__heading weight-normal" st…" at bounding box center [491, 242] width 513 height 360
click at [676, 354] on div "</ style > <!-- Título --> < h2 class = "adv-content__heading weight-normal" st…" at bounding box center [491, 242] width 513 height 360
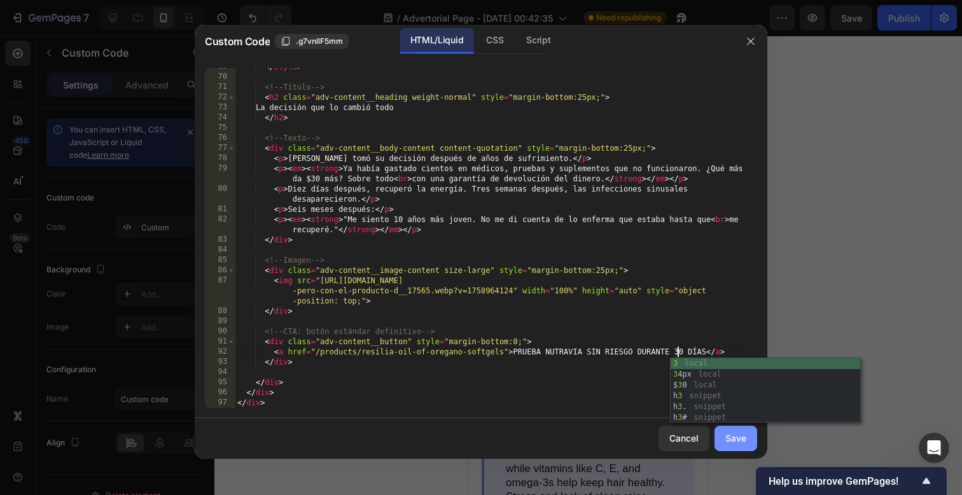
type textarea "<a href="/products/resilia-oil-of-oregano-softgels">PRUEBA NUTRAVIA SIN RIESGO …"
click at [727, 442] on div "Save" at bounding box center [735, 437] width 21 height 13
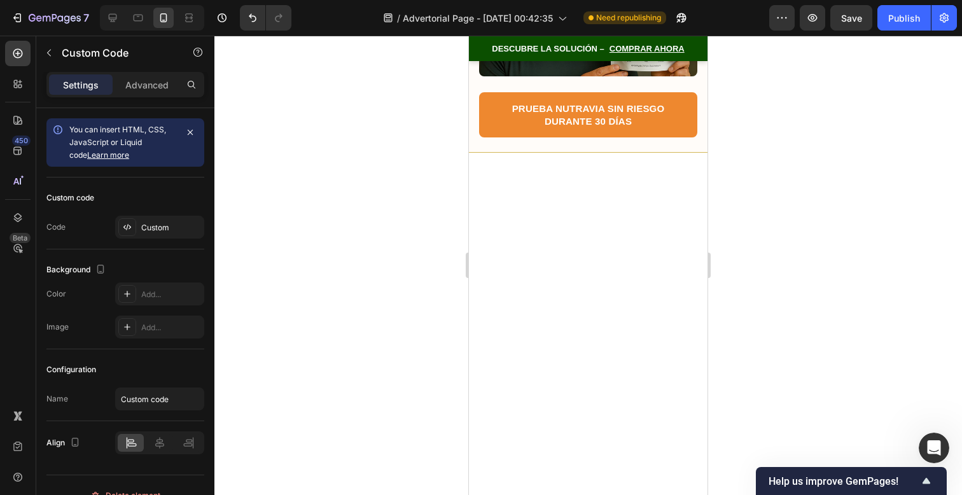
scroll to position [8911, 0]
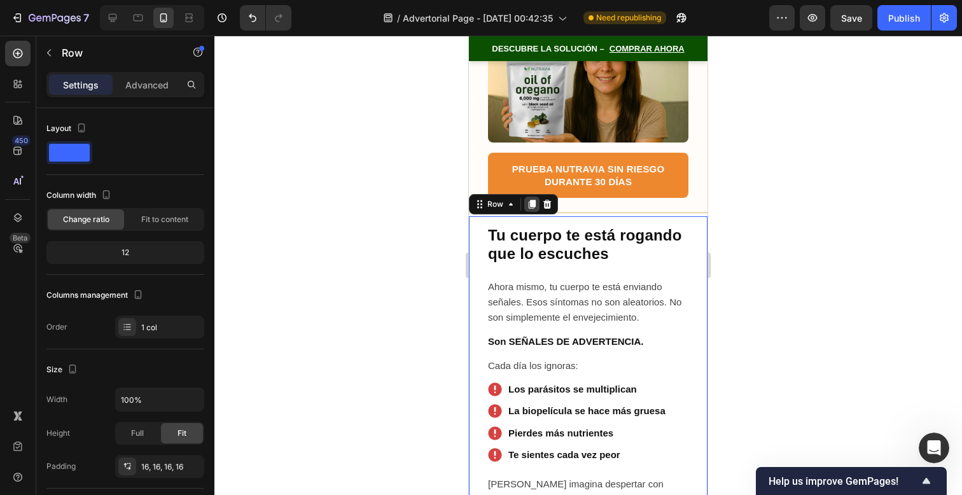
click at [527, 209] on icon at bounding box center [532, 204] width 10 height 10
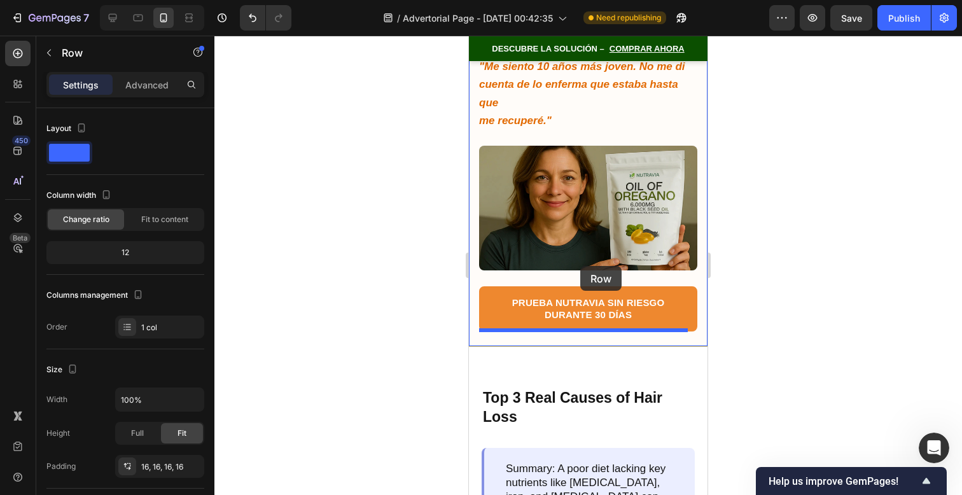
scroll to position [10807, 0]
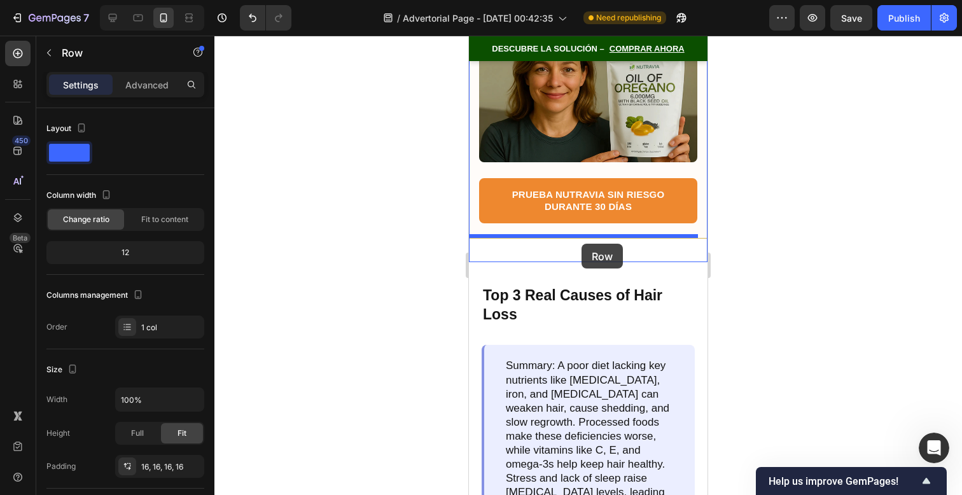
drag, startPoint x: 475, startPoint y: 67, endPoint x: 582, endPoint y: 244, distance: 206.7
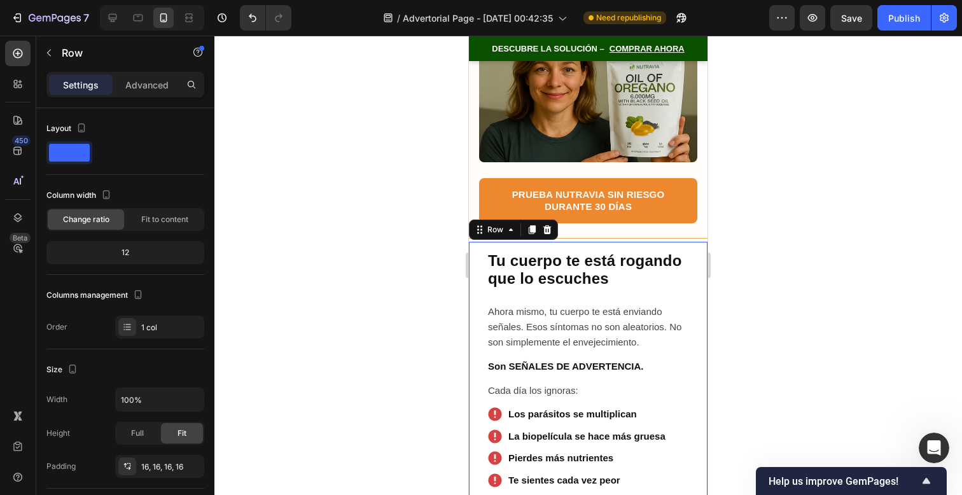
click at [778, 278] on div at bounding box center [588, 265] width 748 height 459
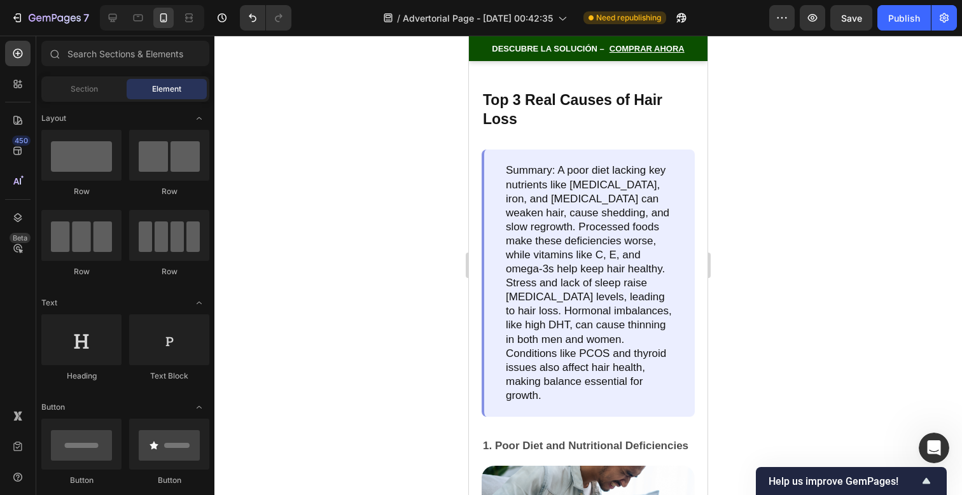
scroll to position [11551, 0]
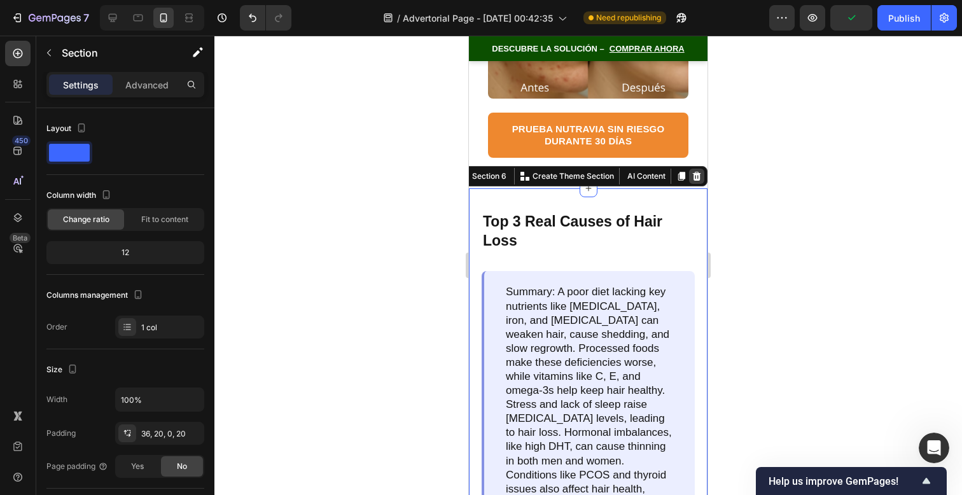
click at [692, 171] on icon at bounding box center [697, 176] width 10 height 10
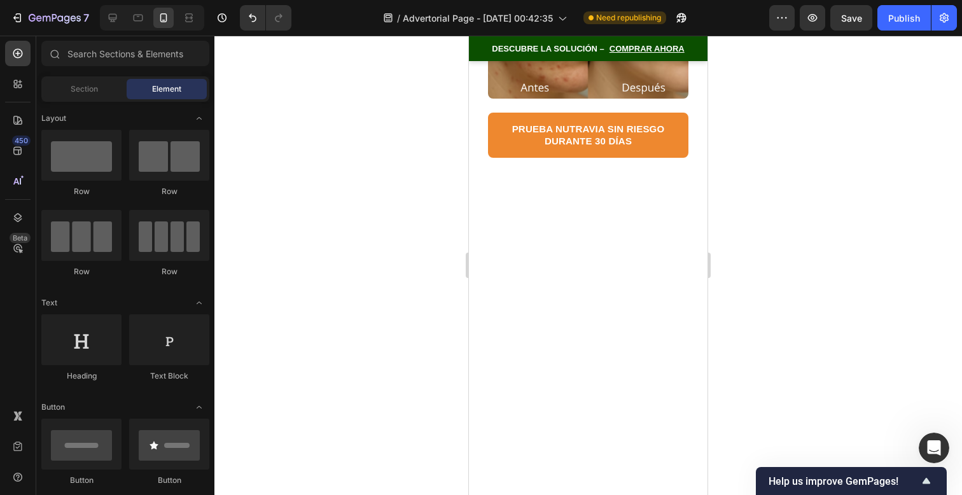
click at [663, 208] on div at bounding box center [588, 287] width 239 height 158
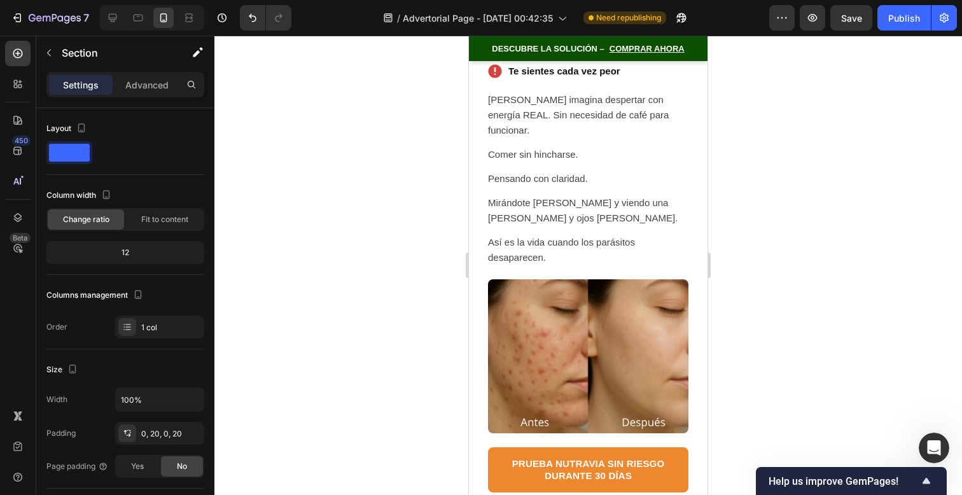
scroll to position [11469, 0]
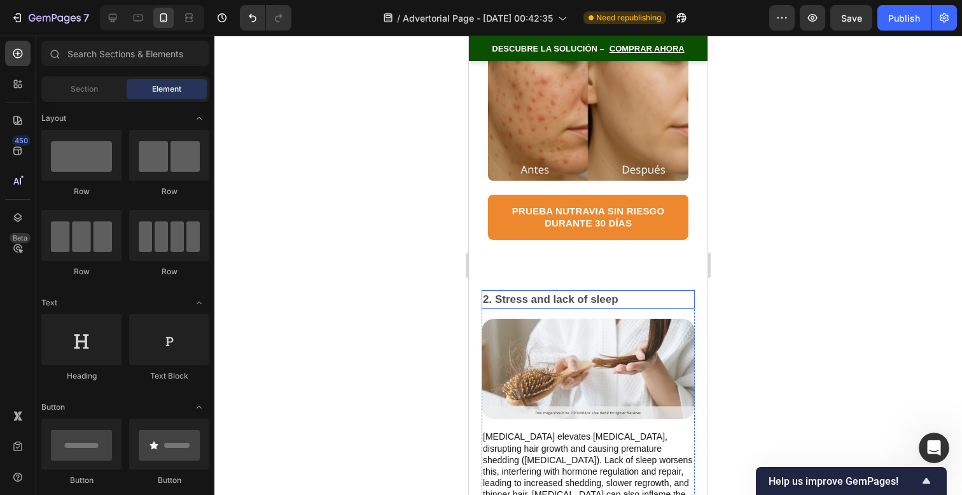
click at [610, 291] on p "2. Stress and lack of sleep" at bounding box center [588, 299] width 211 height 17
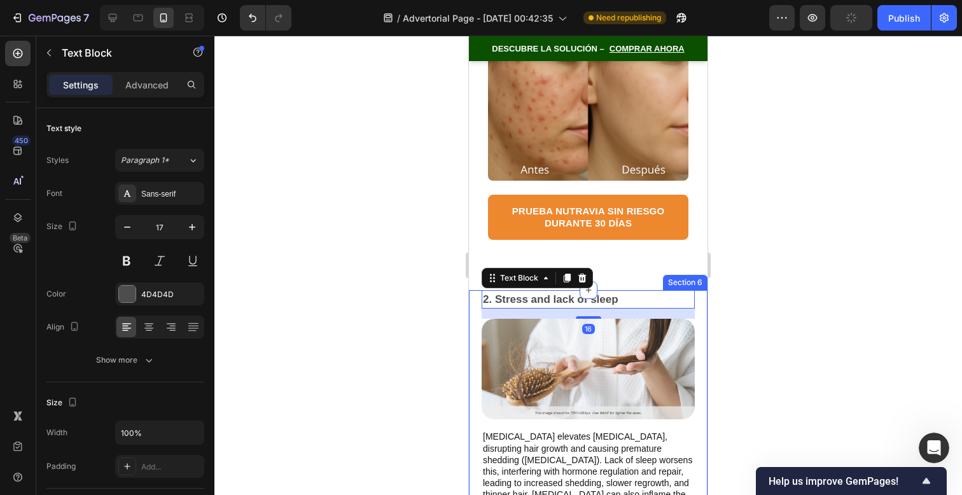
click at [686, 290] on div "2. Stress and lack of sleep Text Block 16 Image Chronic stress elevates cortiso…" at bounding box center [588, 419] width 239 height 258
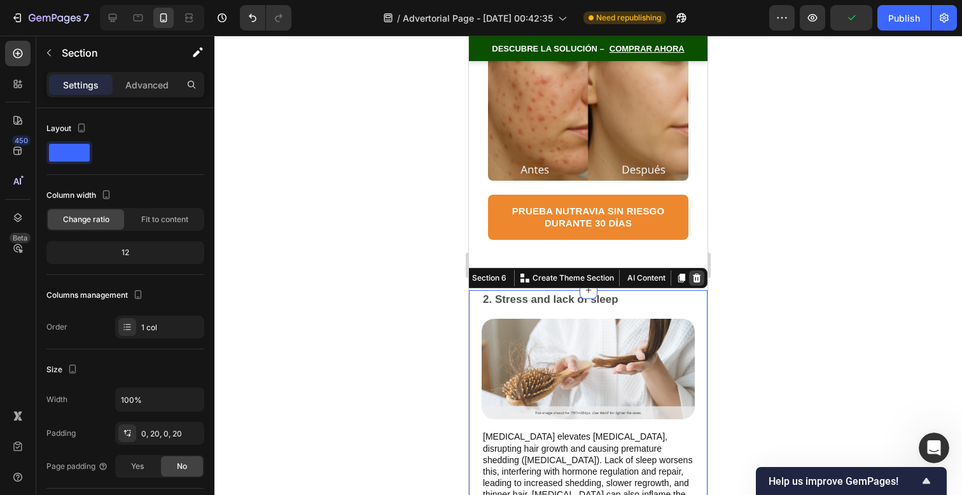
click at [693, 273] on icon at bounding box center [697, 277] width 8 height 9
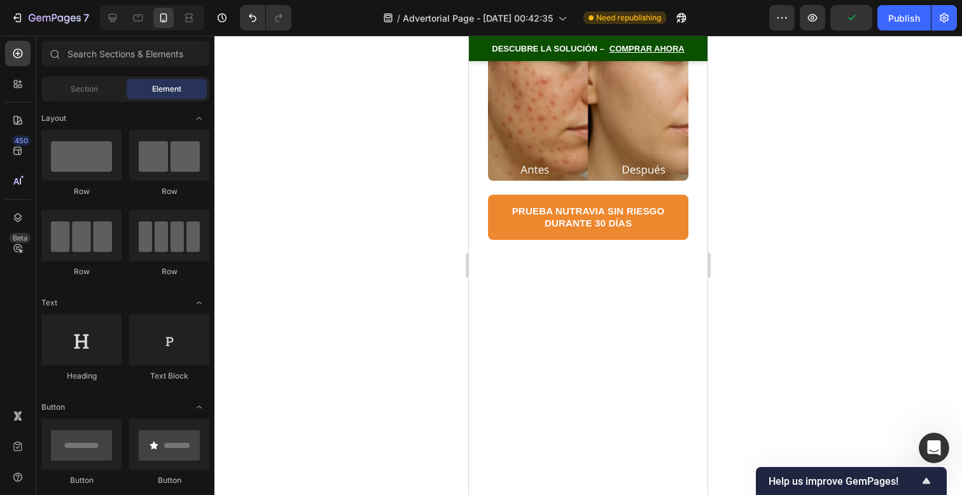
click at [685, 270] on div at bounding box center [588, 485] width 239 height 430
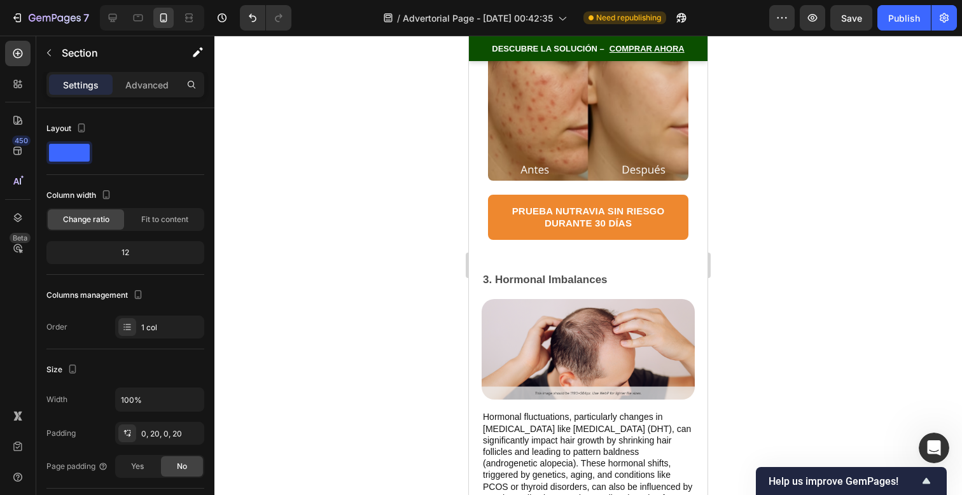
scroll to position [11762, 0]
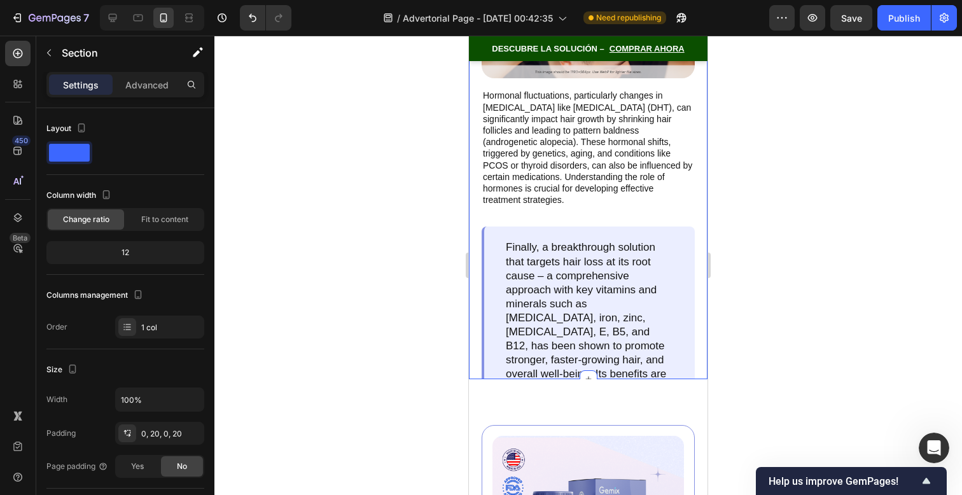
click at [690, 262] on div "3. Hormonal Imbalances Text Block Image Hormonal fluctuations, particularly cha…" at bounding box center [588, 164] width 239 height 430
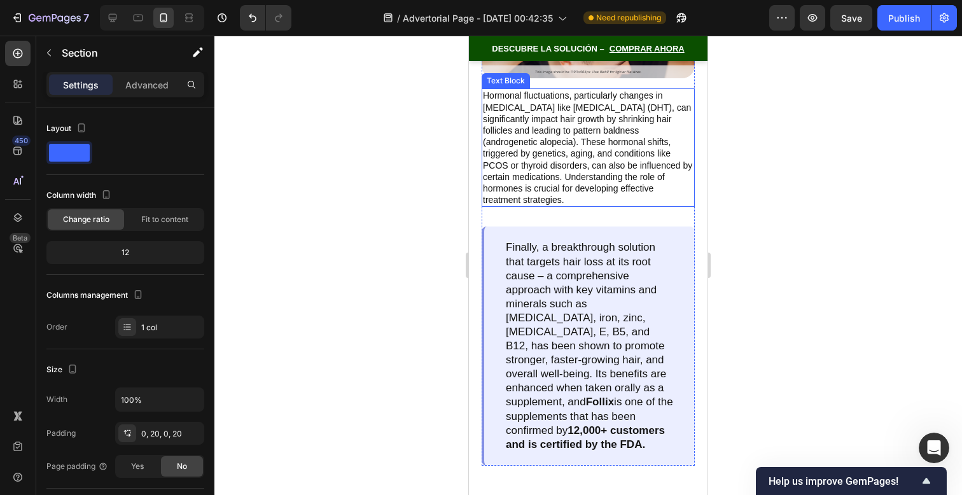
click at [680, 197] on p "Hormonal fluctuations, particularly changes in androgens like dihydrotestostero…" at bounding box center [588, 148] width 211 height 116
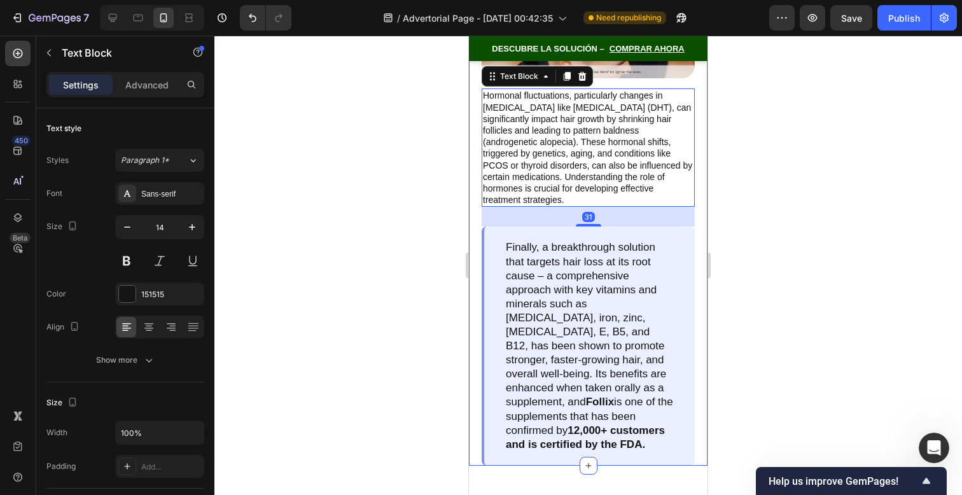
click at [690, 200] on div "3. Hormonal Imbalances Text Block Image Hormonal fluctuations, particularly cha…" at bounding box center [588, 207] width 239 height 517
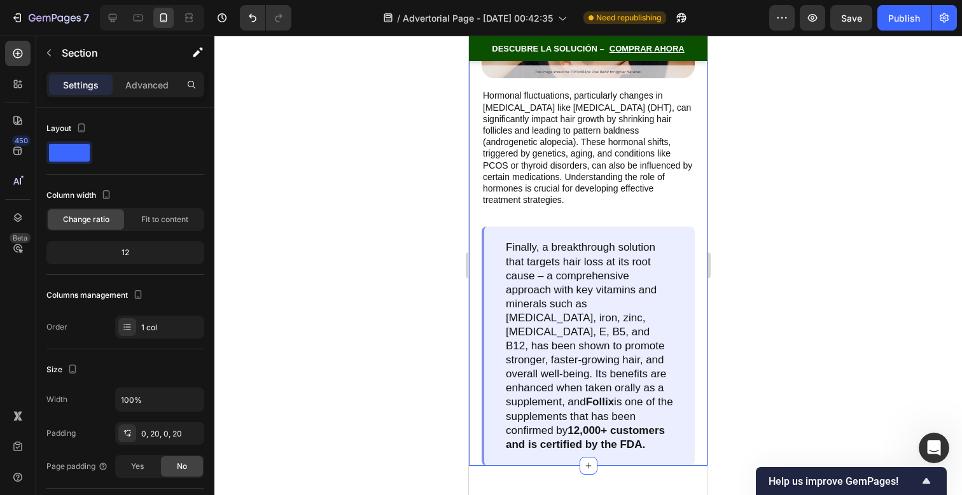
scroll to position [11334, 0]
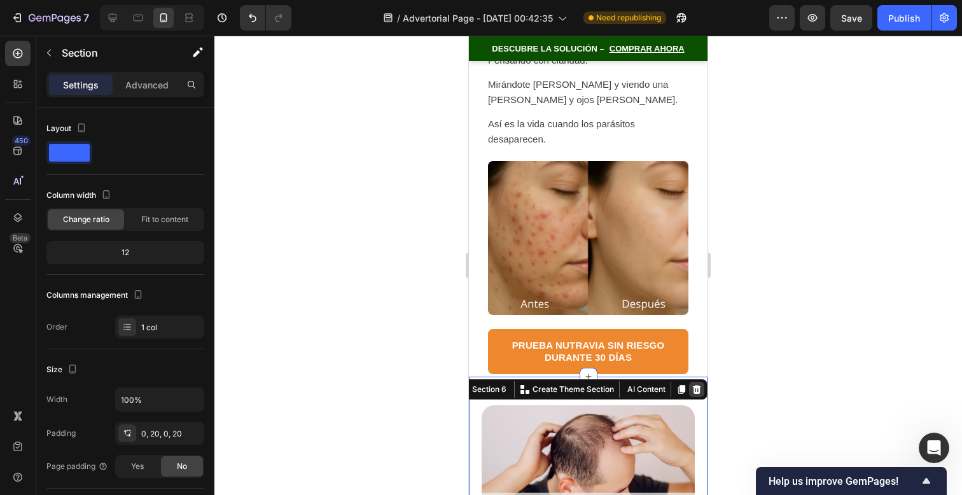
click at [692, 391] on icon at bounding box center [697, 389] width 10 height 10
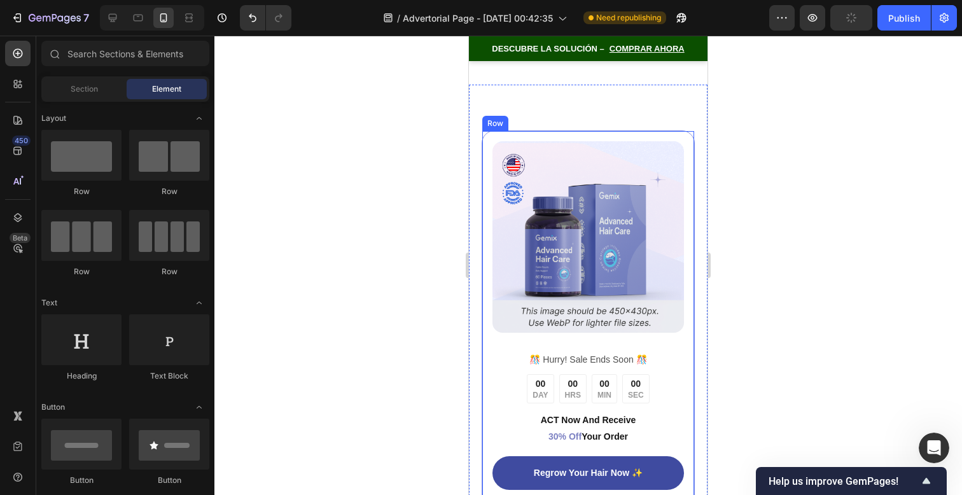
scroll to position [11704, 0]
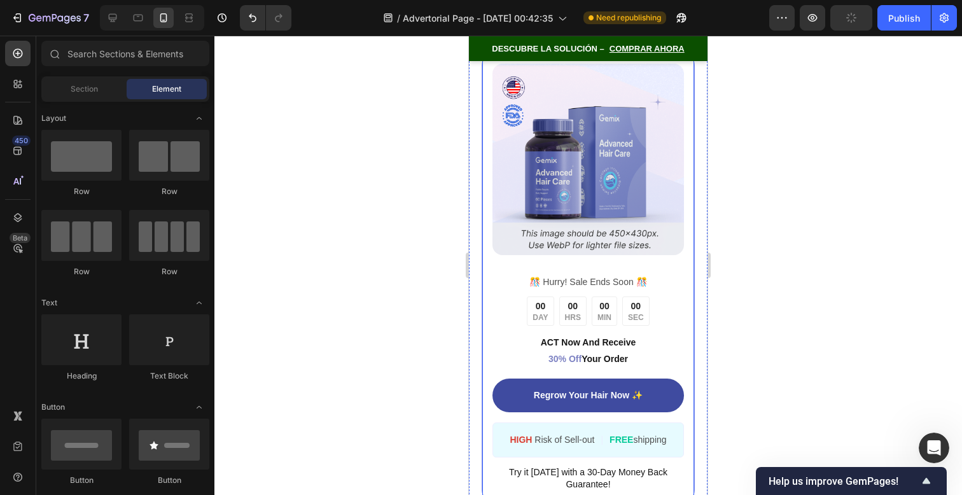
click at [680, 295] on div "Image ️🎊 Hurry! Sale Ends Soon ️🎊 Text Block 00 DAY 00 HRS 00 MIN 00 SEC Countd…" at bounding box center [588, 278] width 213 height 450
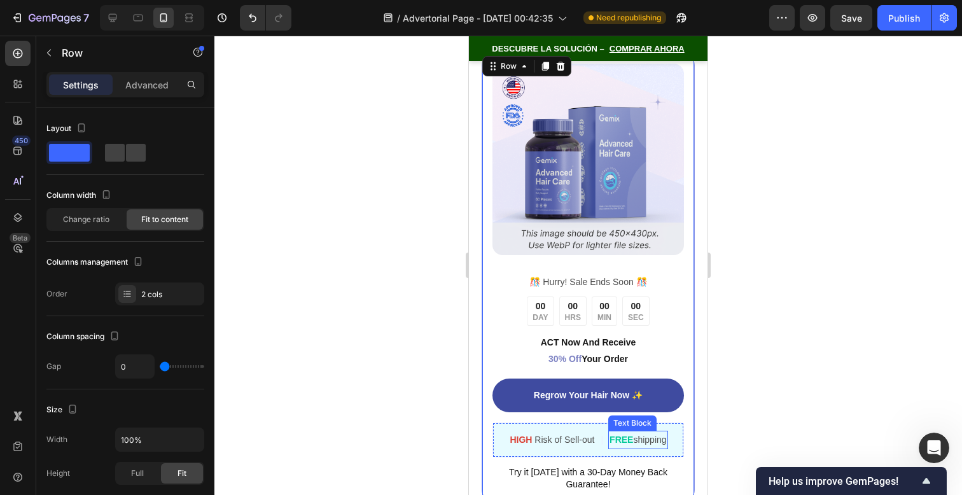
click at [625, 435] on strong "FREE" at bounding box center [622, 440] width 24 height 10
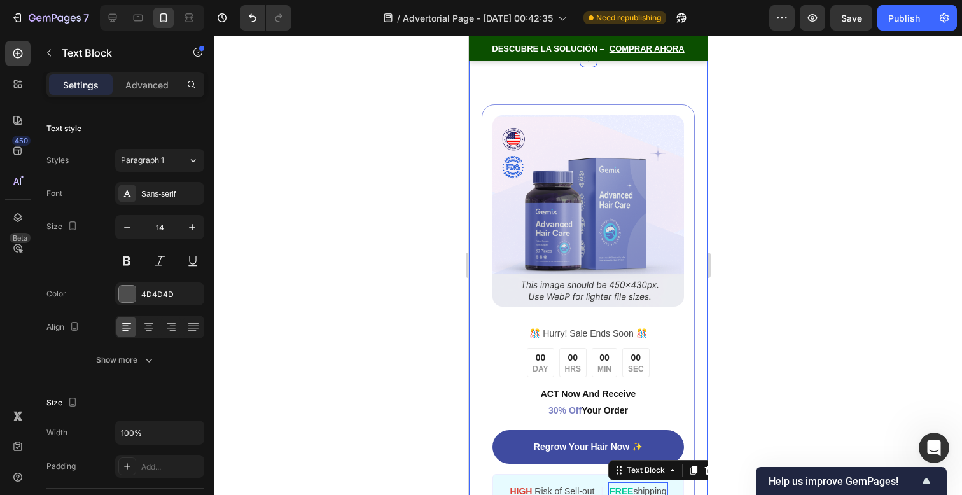
scroll to position [11685, 0]
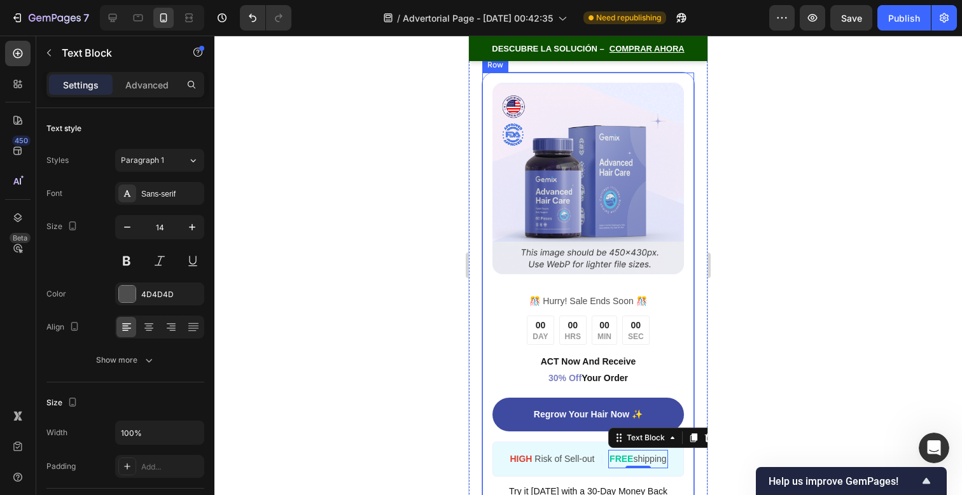
click at [681, 344] on div "Image ️🎊 Hurry! Sale Ends Soon ️🎊 Text Block 00 DAY 00 HRS 00 MIN 00 SEC Countd…" at bounding box center [588, 297] width 213 height 450
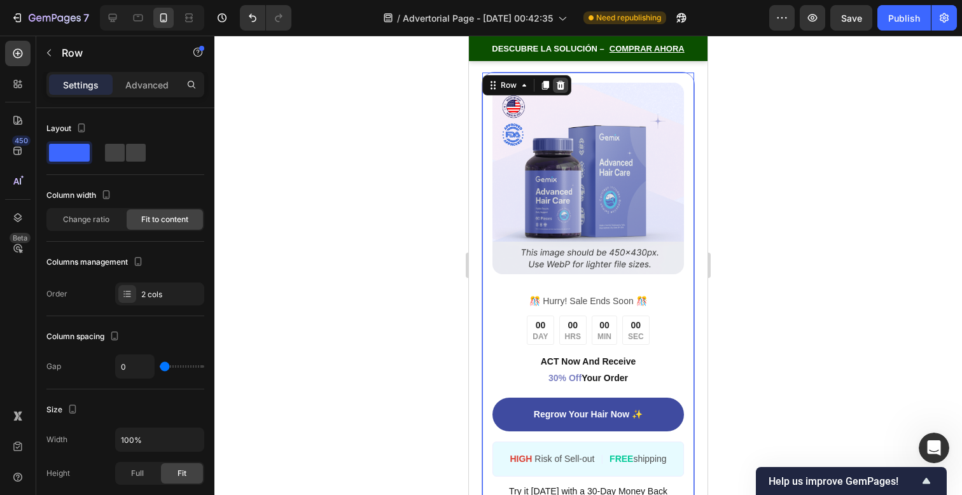
click at [561, 89] on icon at bounding box center [561, 84] width 8 height 9
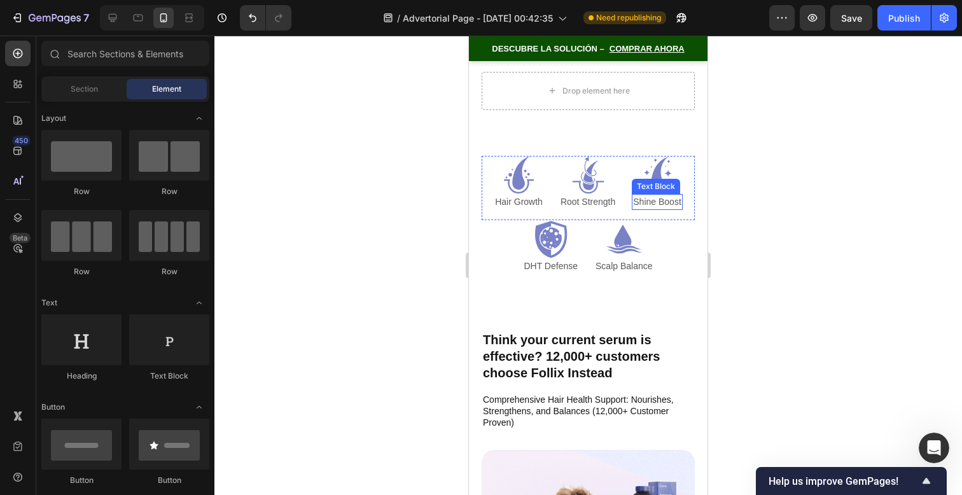
scroll to position [11558, 0]
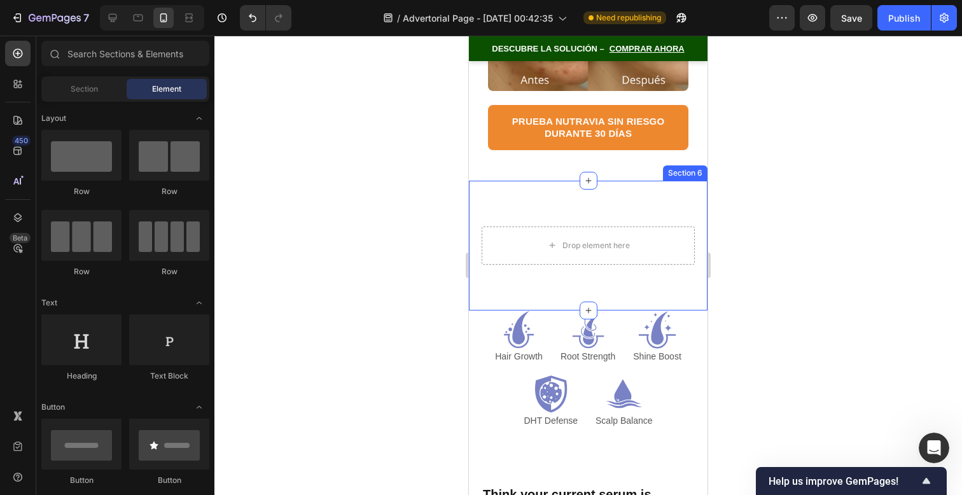
click at [678, 241] on div "Drop element here Section 6" at bounding box center [588, 246] width 239 height 130
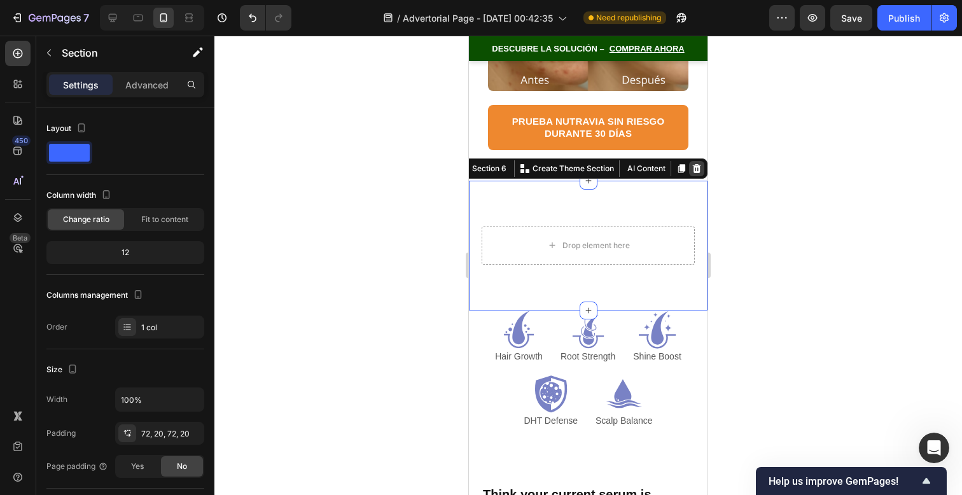
click at [692, 164] on icon at bounding box center [697, 169] width 10 height 10
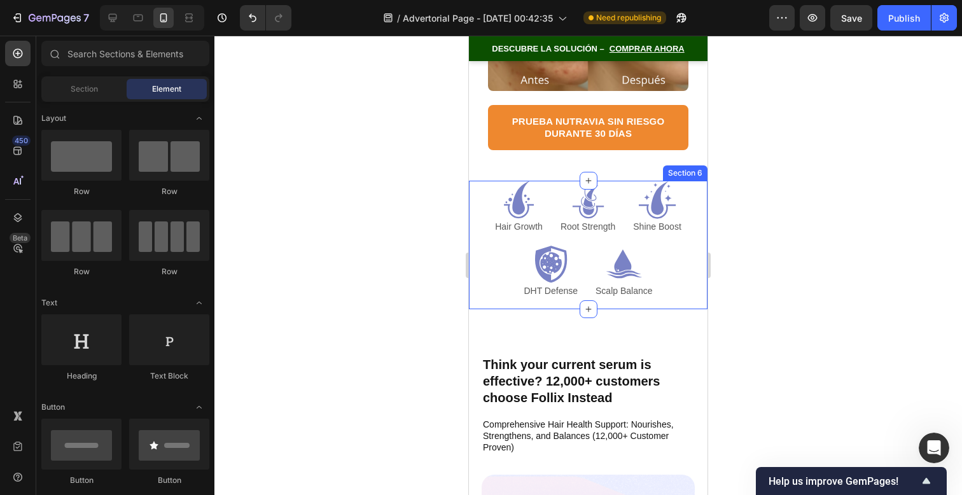
click at [692, 210] on div "Icon Hair Growth Text Block Icon Root Strength Text Block Icon Shine Boost Text…" at bounding box center [588, 245] width 239 height 129
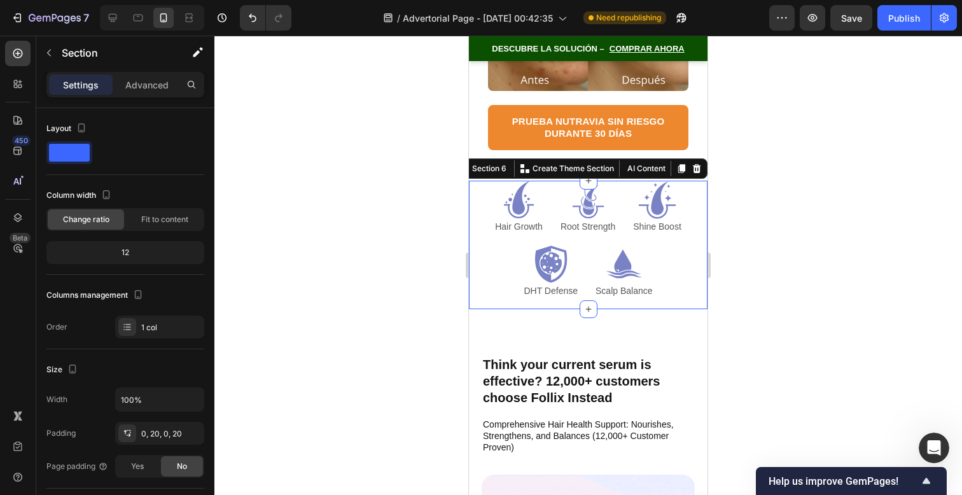
click at [692, 164] on icon at bounding box center [697, 169] width 10 height 10
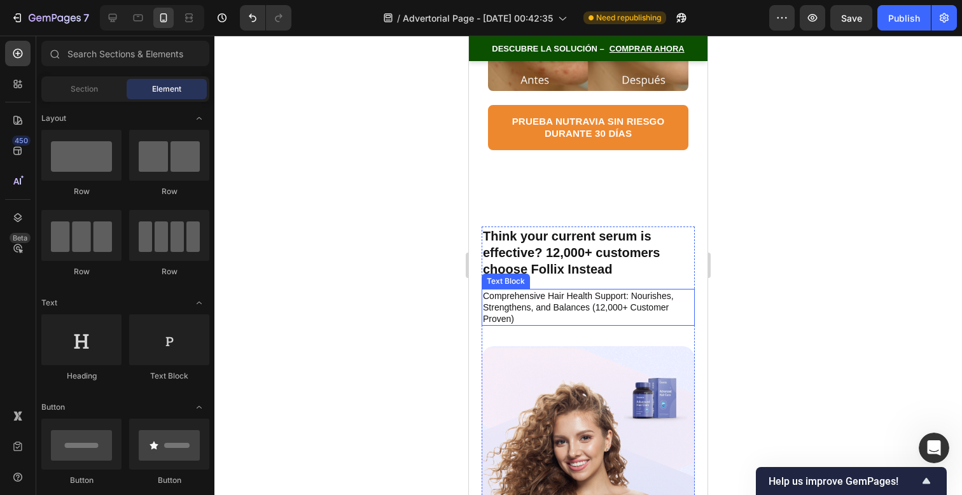
scroll to position [11429, 0]
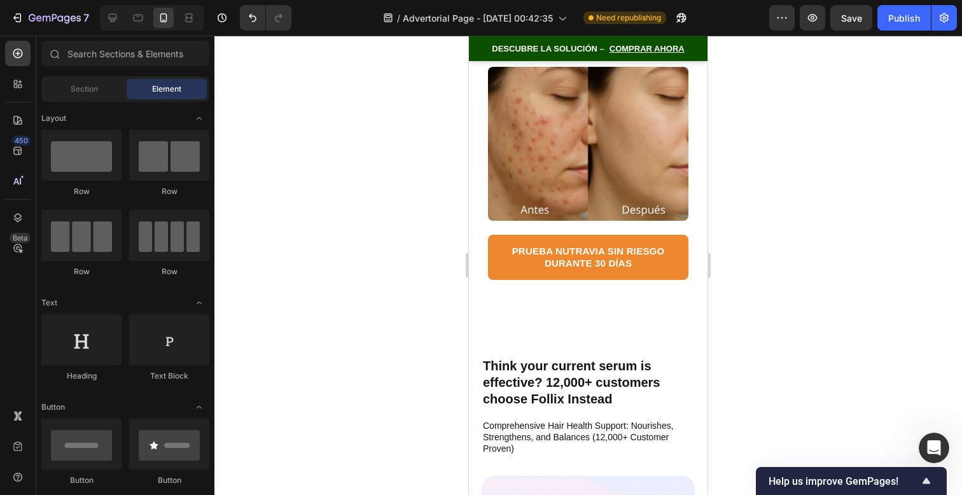
click at [674, 358] on p "Think your current serum is effective? 12,000+ customers choose Follix Instead" at bounding box center [588, 383] width 211 height 50
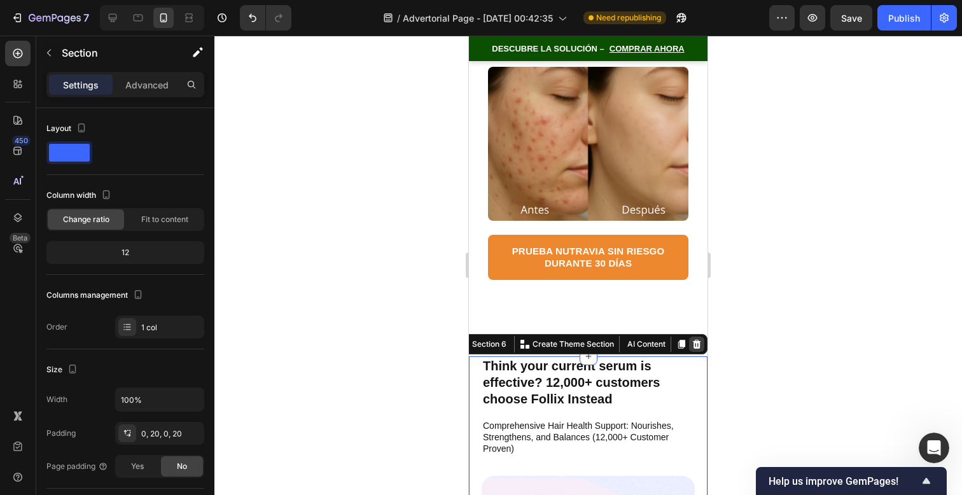
click at [692, 339] on icon at bounding box center [697, 344] width 10 height 10
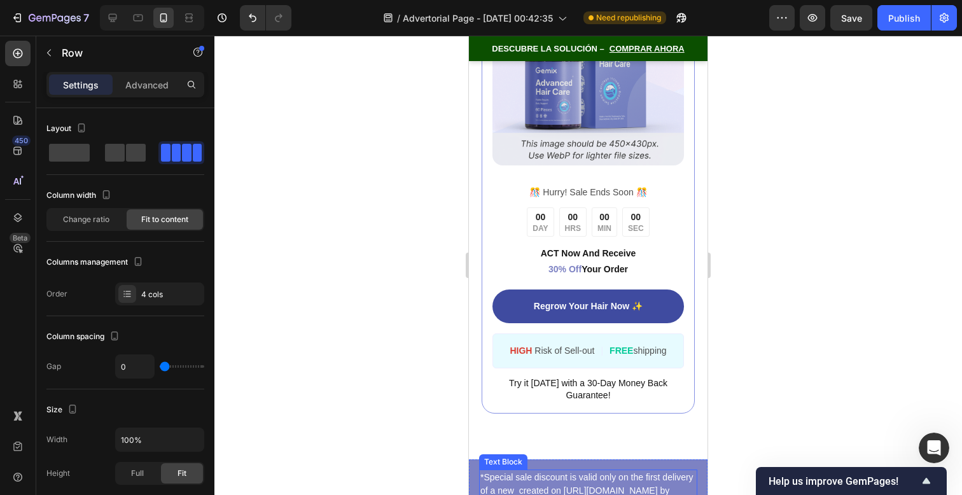
scroll to position [12776, 0]
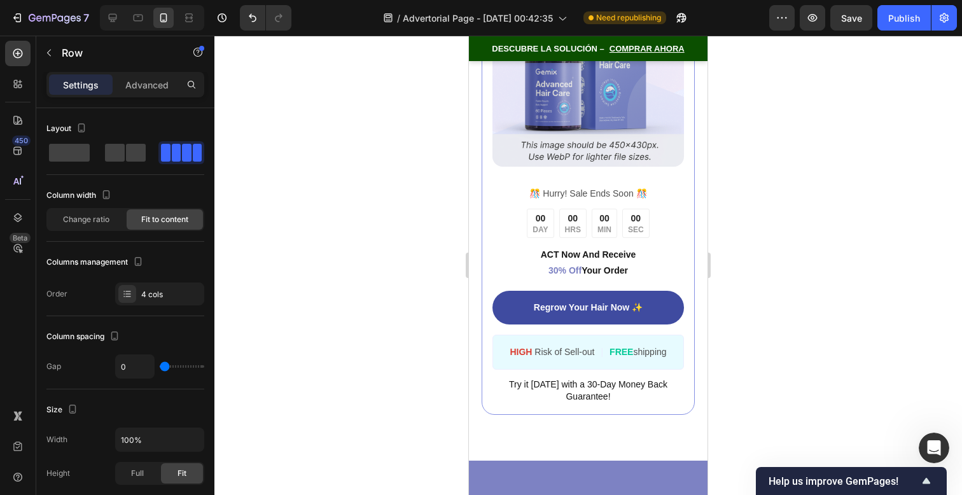
click at [693, 281] on div "Image ️🎊 Hurry! Sale Ends Soon ️🎊 Text Block 00 DAY 00 HRS 00 MIN 00 SEC Countd…" at bounding box center [588, 189] width 239 height 541
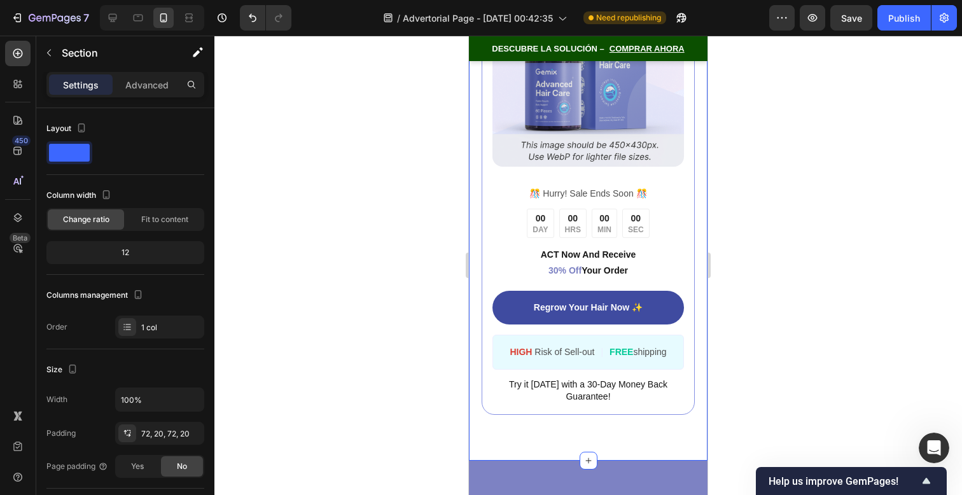
click at [692, 281] on div "Image ️🎊 Hurry! Sale Ends Soon ️🎊 Text Block 00 DAY 00 HRS 00 MIN 00 SEC Countd…" at bounding box center [588, 189] width 239 height 541
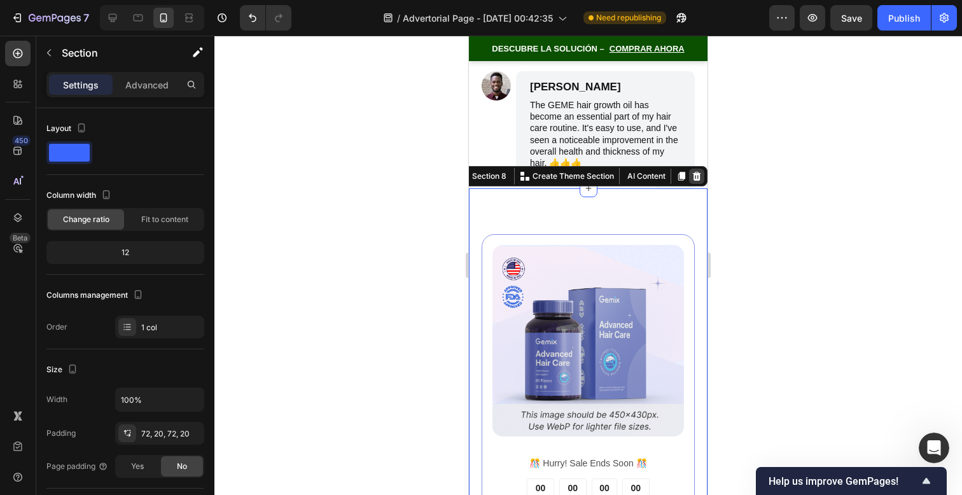
click at [693, 181] on icon at bounding box center [697, 176] width 8 height 9
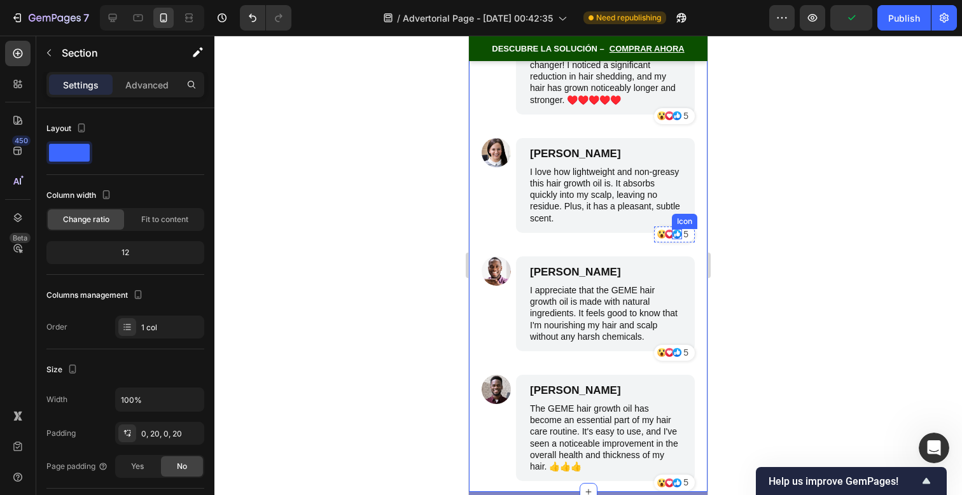
scroll to position [12203, 0]
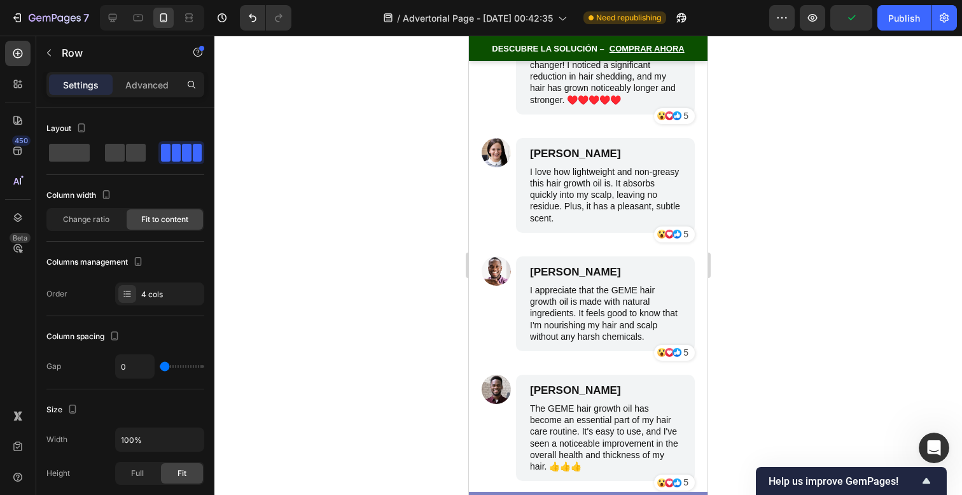
scroll to position [11915, 0]
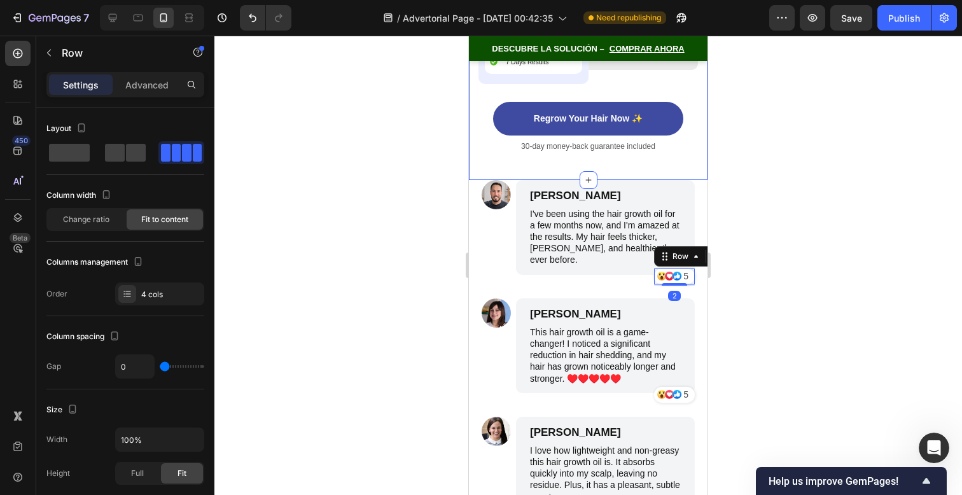
click at [689, 180] on div "Image Image Follix Text Block Reduce Hair Lose Item List Hair Grow Nutrition It…" at bounding box center [588, 13] width 239 height 333
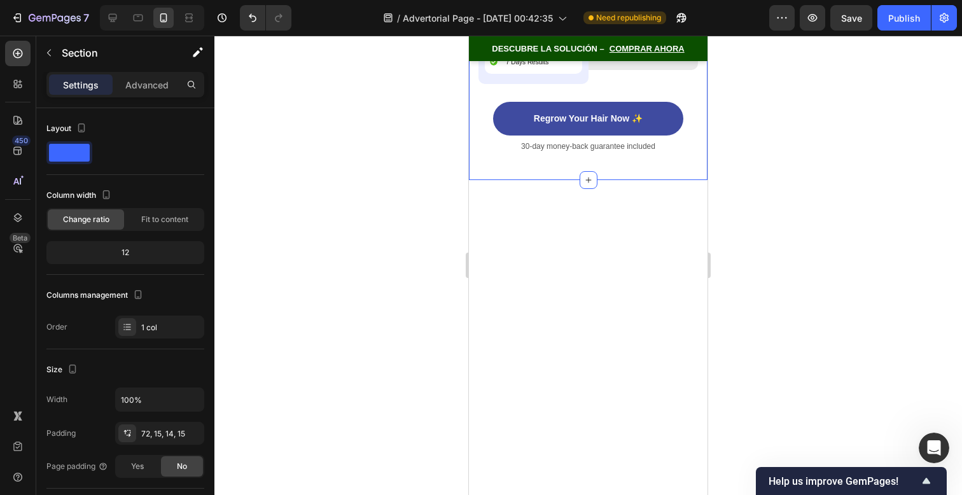
scroll to position [11553, 0]
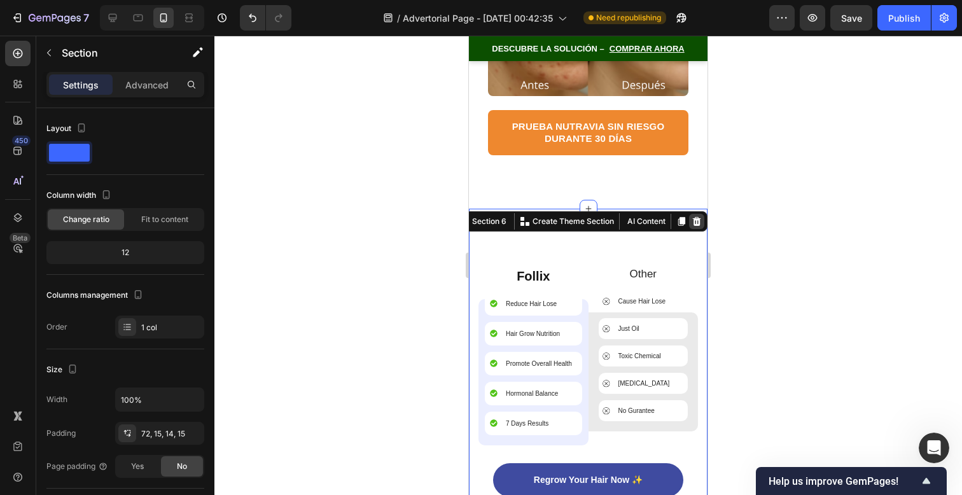
click at [692, 221] on icon at bounding box center [697, 221] width 10 height 10
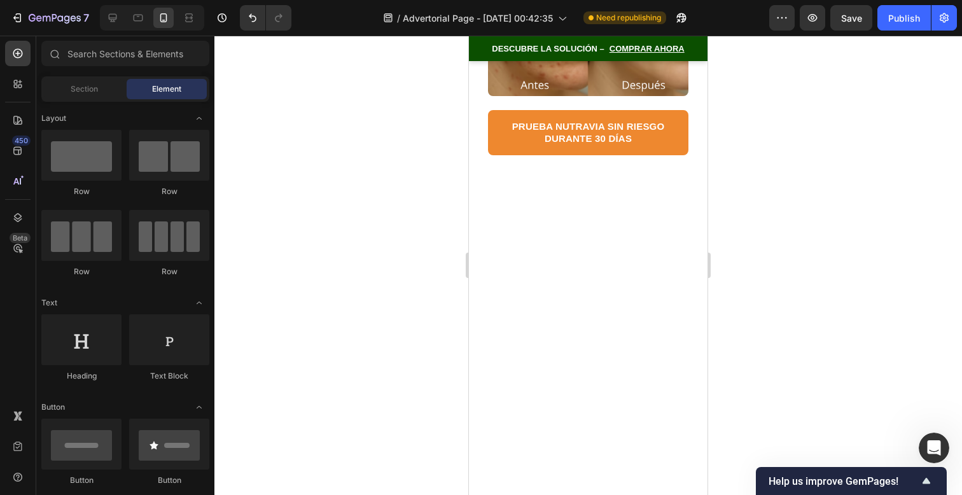
click at [694, 240] on div at bounding box center [588, 481] width 239 height 591
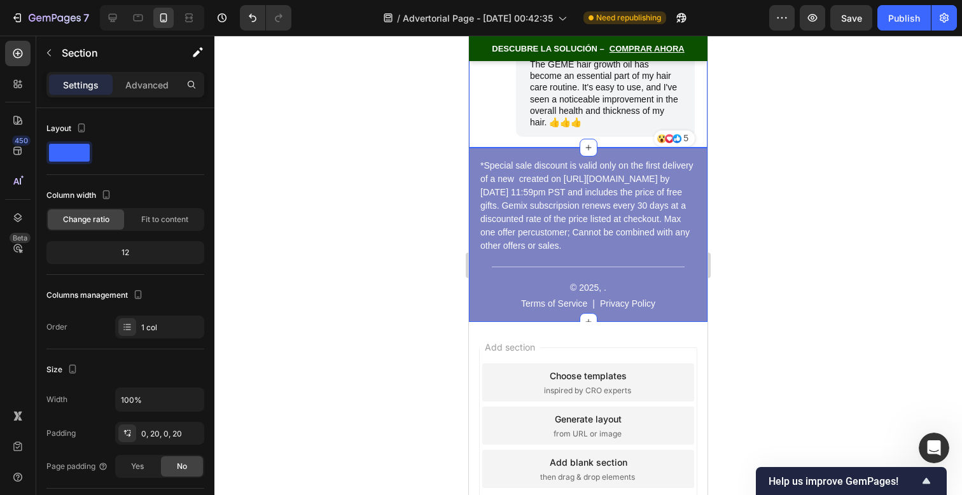
scroll to position [12097, 0]
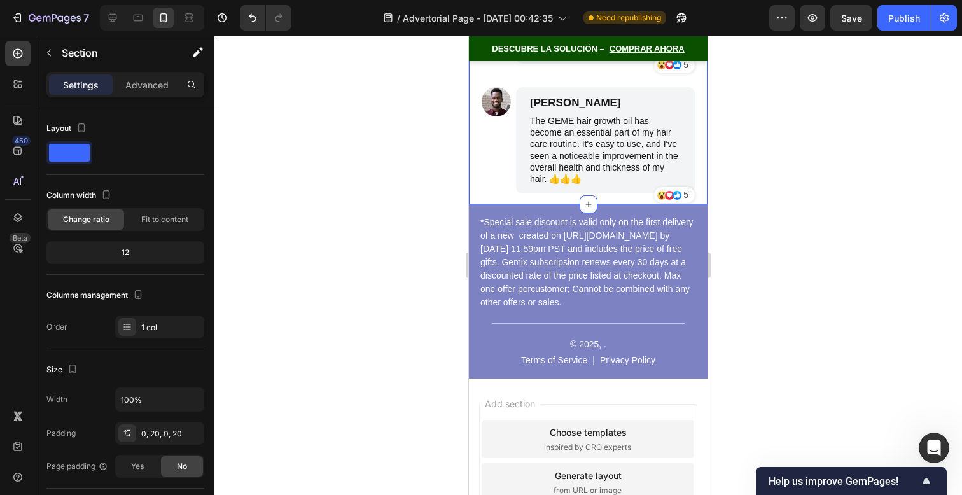
click at [694, 231] on div "*Special sale discount is valid only on the first delivery of a new created on …" at bounding box center [588, 291] width 239 height 174
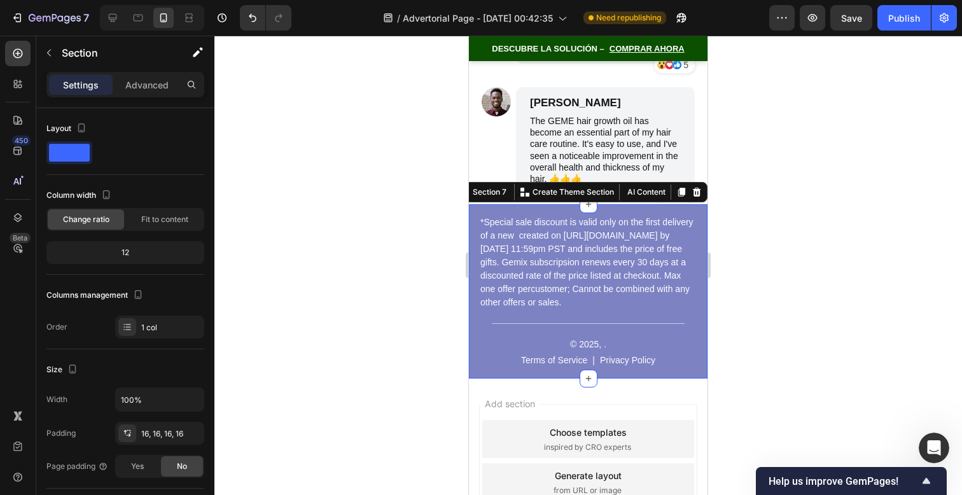
click at [694, 199] on div "Section 7 You can create reusable sections Create Theme Section AI Content Writ…" at bounding box center [580, 192] width 253 height 20
click at [693, 195] on icon at bounding box center [697, 192] width 8 height 9
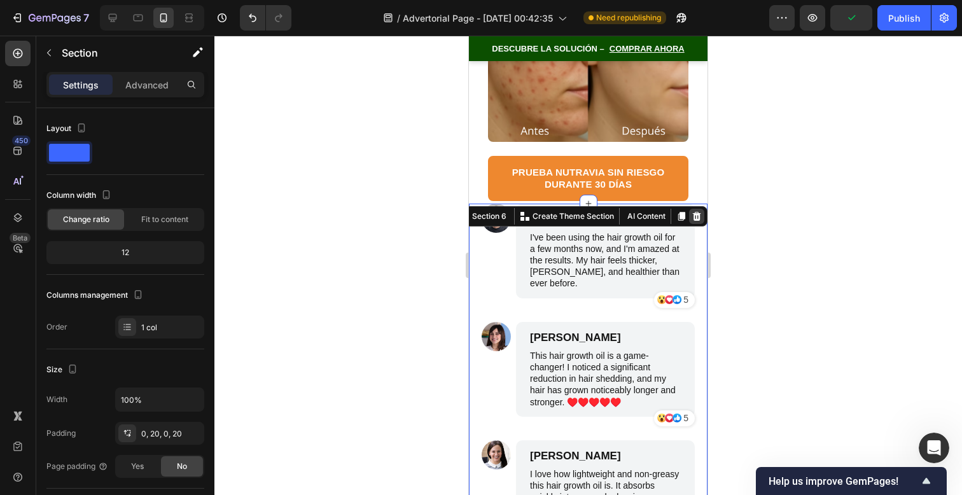
click at [693, 213] on icon at bounding box center [697, 215] width 8 height 9
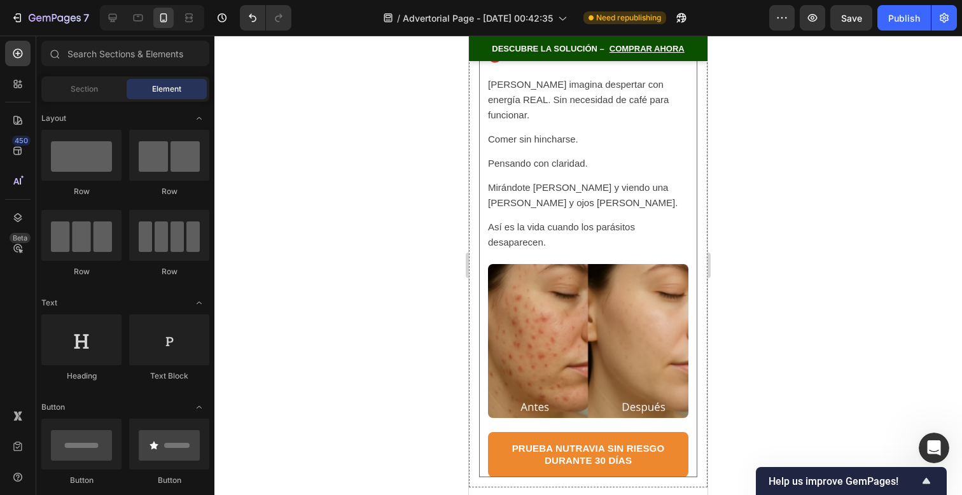
scroll to position [11230, 0]
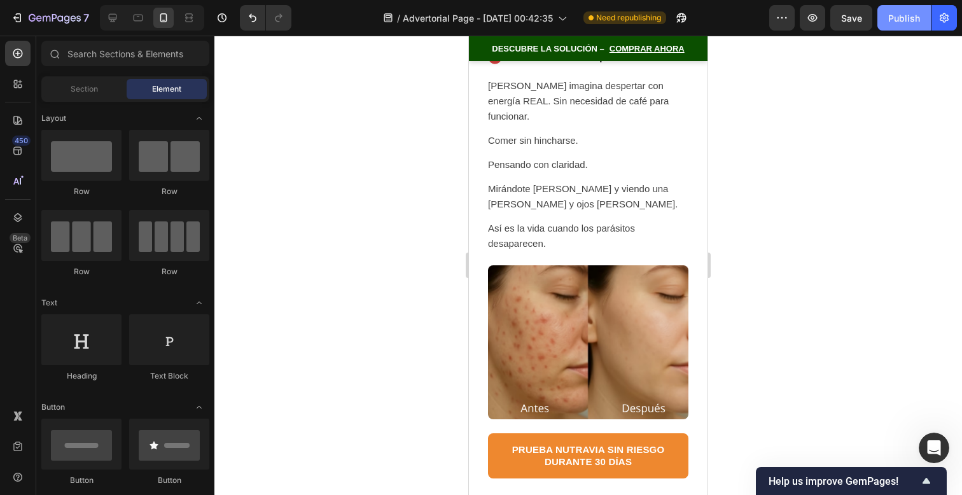
click at [919, 17] on div "Publish" at bounding box center [904, 17] width 32 height 13
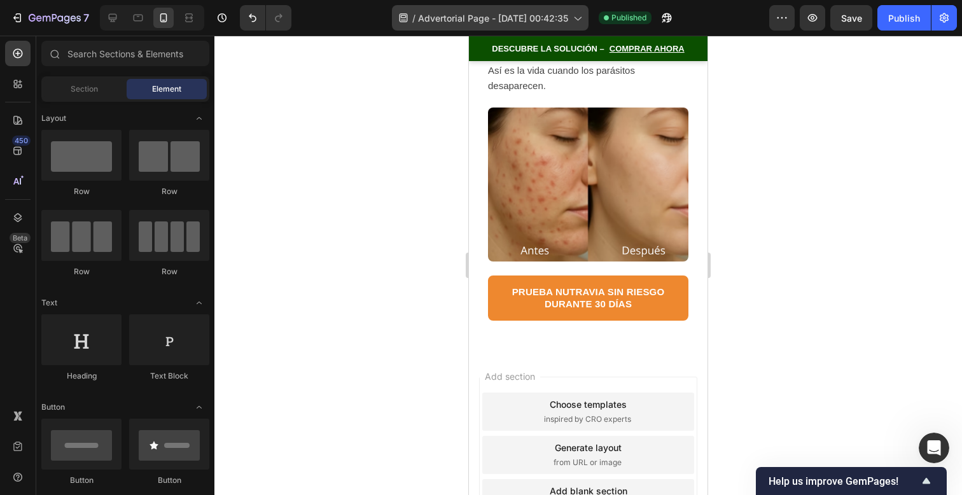
scroll to position [11455, 0]
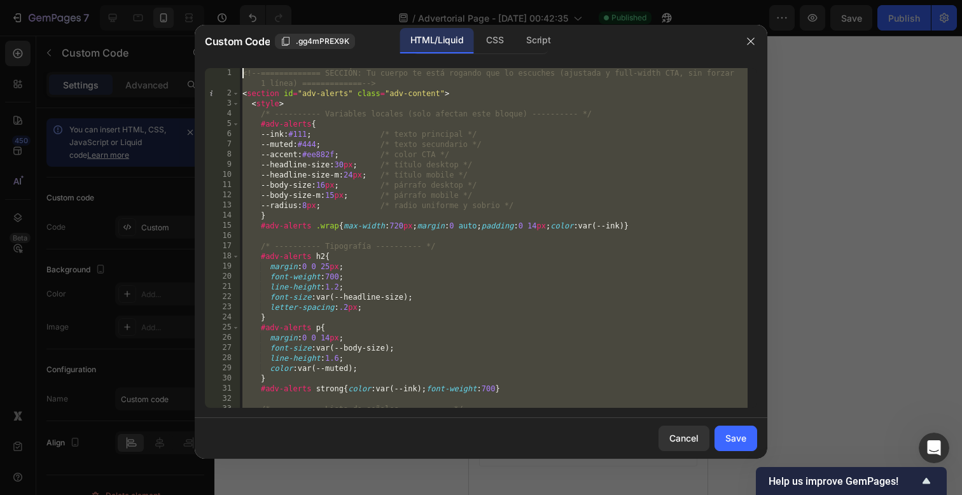
scroll to position [0, 0]
drag, startPoint x: 516, startPoint y: 404, endPoint x: 184, endPoint y: -288, distance: 767.3
click at [184, 0] on html "7 / Advertorial Page - Sep 27, 00:42:35 Published Preview Save Publish 450 Beta…" at bounding box center [481, 0] width 962 height 0
paste textarea "/div"
type textarea "</div>"
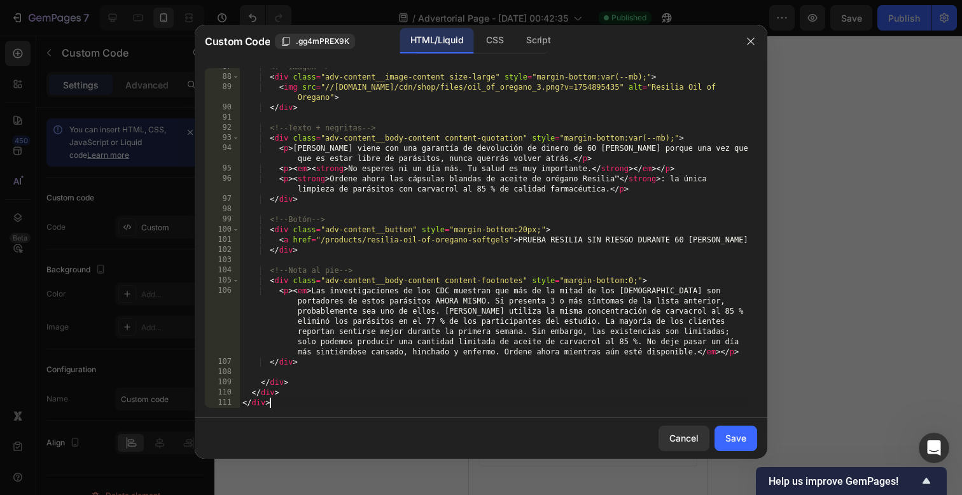
scroll to position [892, 0]
click at [750, 433] on button "Save" at bounding box center [736, 438] width 43 height 25
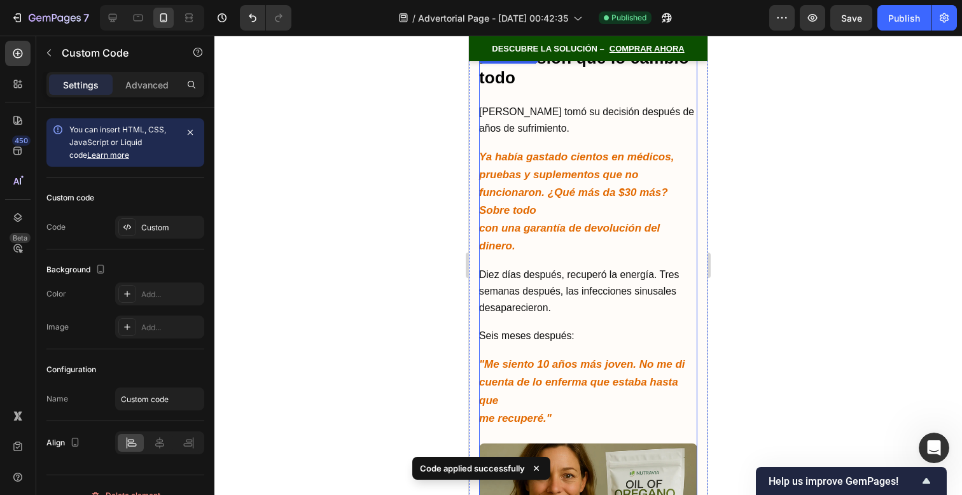
scroll to position [11460, 0]
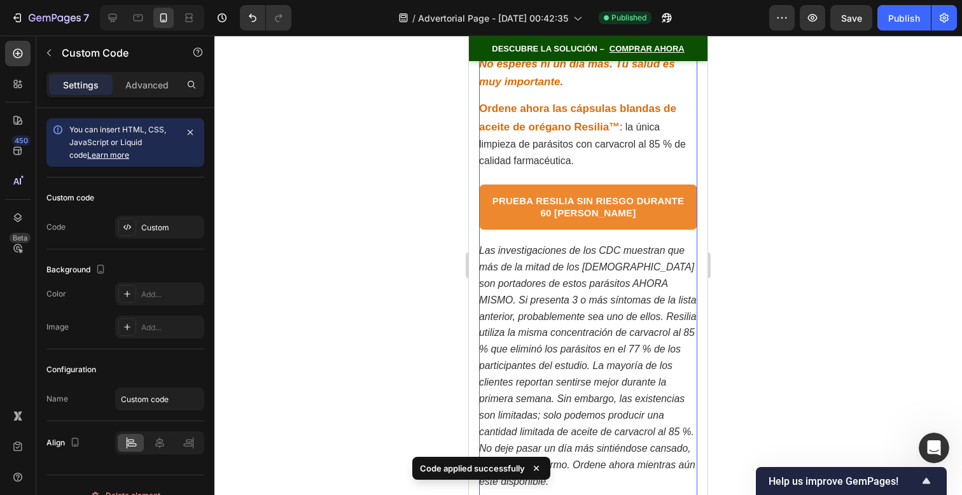
click at [639, 342] on em "Las investigaciones de los CDC muestran que más de la mitad de los estadouniden…" at bounding box center [587, 366] width 217 height 242
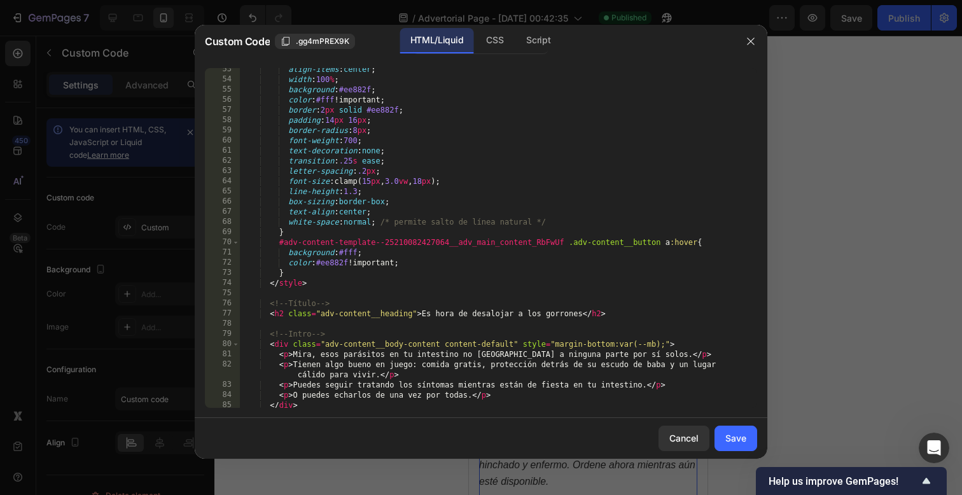
scroll to position [892, 0]
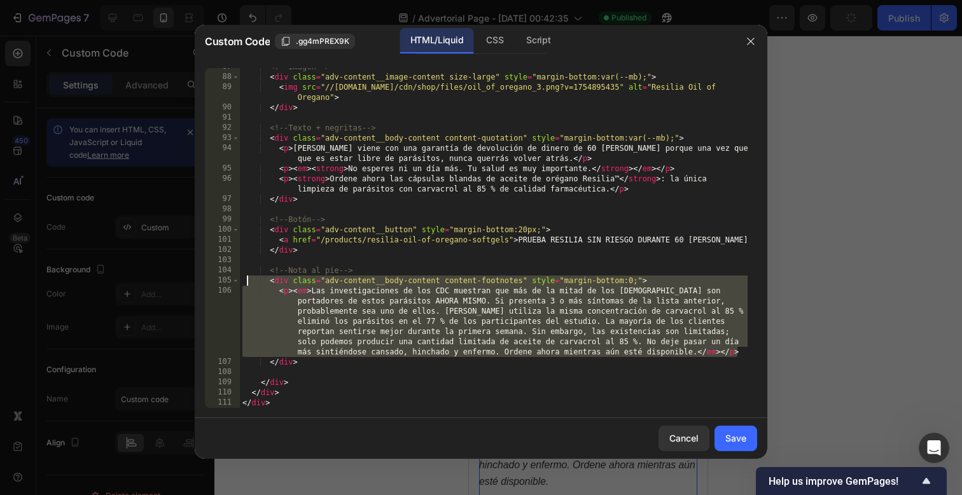
drag, startPoint x: 743, startPoint y: 352, endPoint x: 245, endPoint y: 278, distance: 503.7
click at [245, 278] on div "<!-- Imagen --> < div class = "adv-content__image-content size-large" style = "…" at bounding box center [494, 242] width 508 height 360
click at [691, 442] on div "Cancel" at bounding box center [683, 437] width 29 height 13
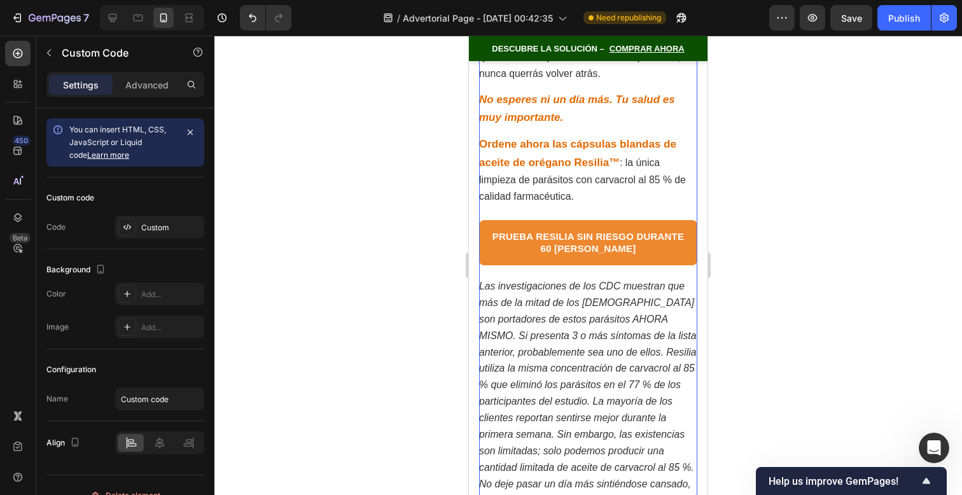
scroll to position [11607, 0]
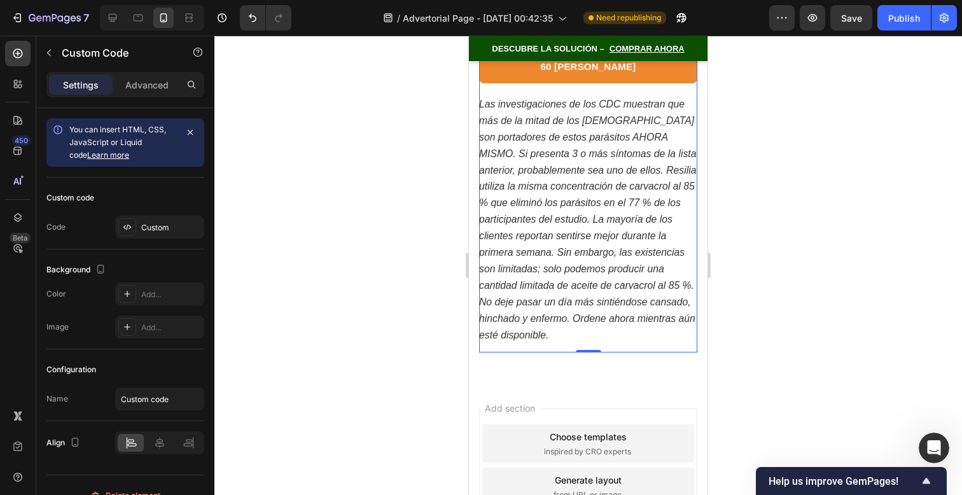
click at [596, 163] on em "Las investigaciones de los CDC muestran que más de la mitad de los estadouniden…" at bounding box center [587, 220] width 217 height 242
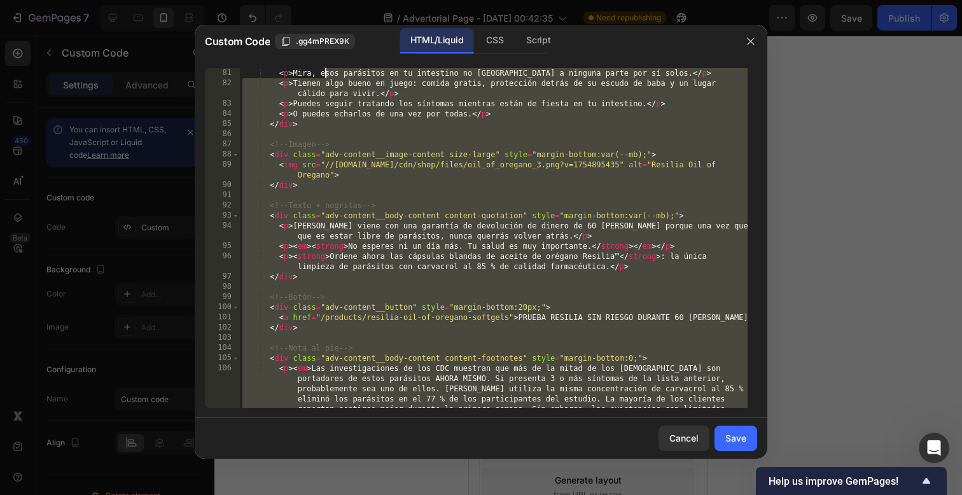
scroll to position [0, 0]
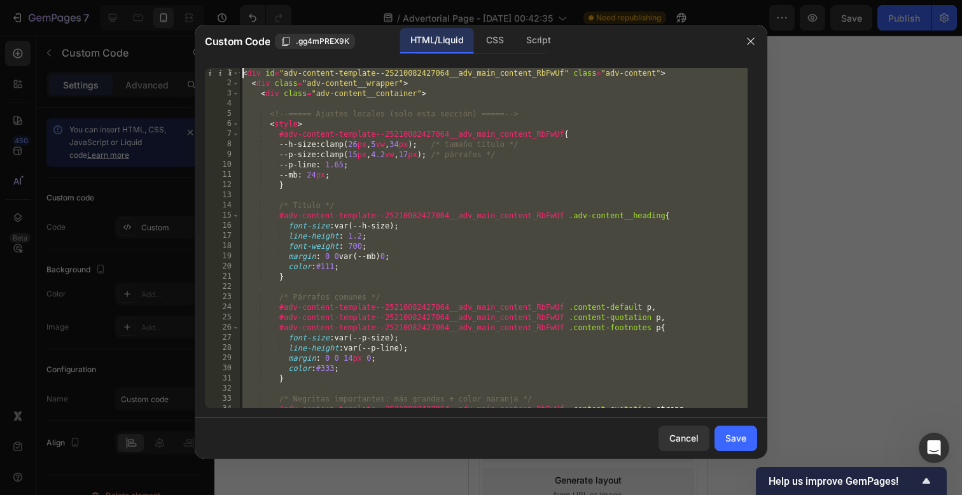
drag, startPoint x: 461, startPoint y: 402, endPoint x: 197, endPoint y: -429, distance: 872.1
click at [197, 0] on html "7 / Advertorial Page - [DATE] 00:42:35 Need republishing Preview Save Publish 4…" at bounding box center [481, 0] width 962 height 0
paste textarea "/div"
type textarea "</div>"
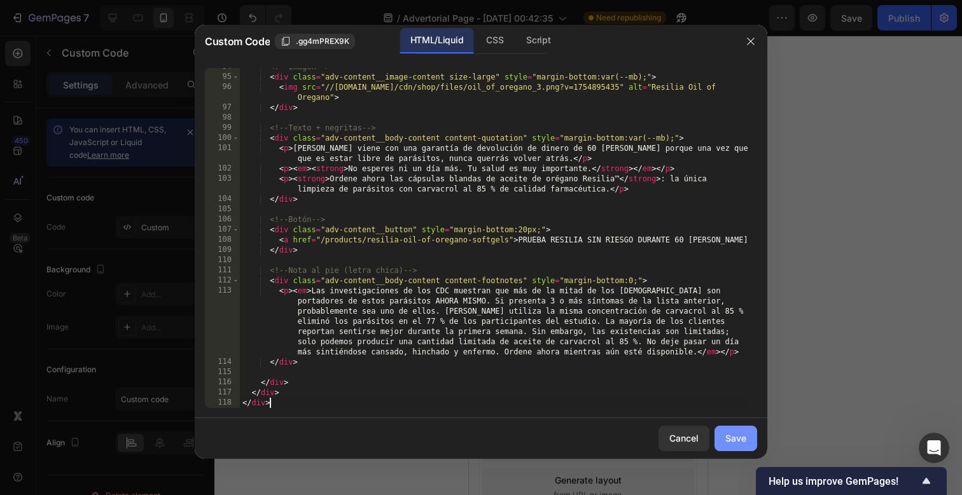
click at [748, 432] on button "Save" at bounding box center [736, 438] width 43 height 25
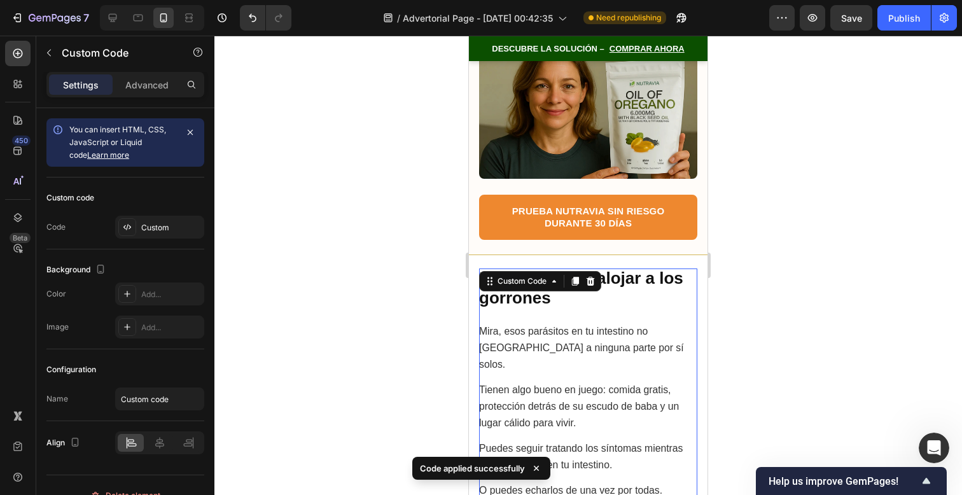
scroll to position [11231, 0]
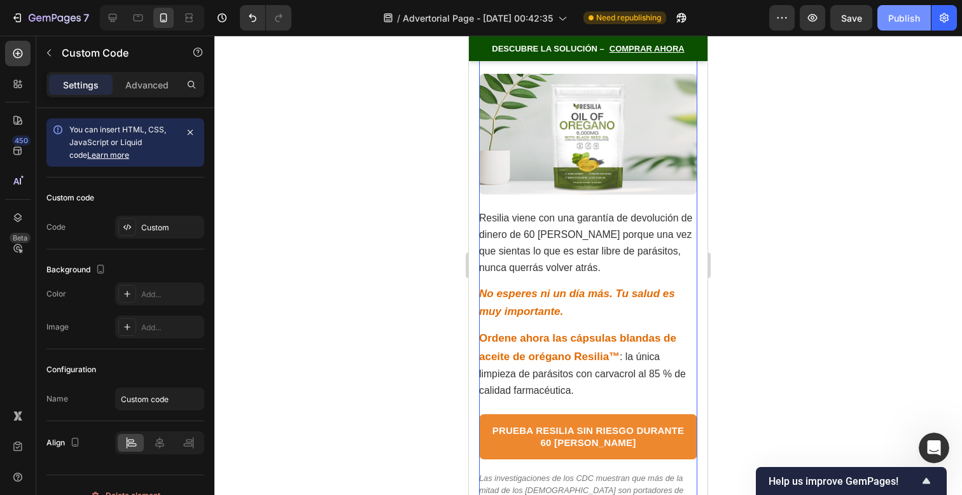
click at [911, 24] on button "Publish" at bounding box center [903, 17] width 53 height 25
click at [641, 285] on p "No esperes ni un día más. Tu salud es muy importante." at bounding box center [588, 303] width 218 height 36
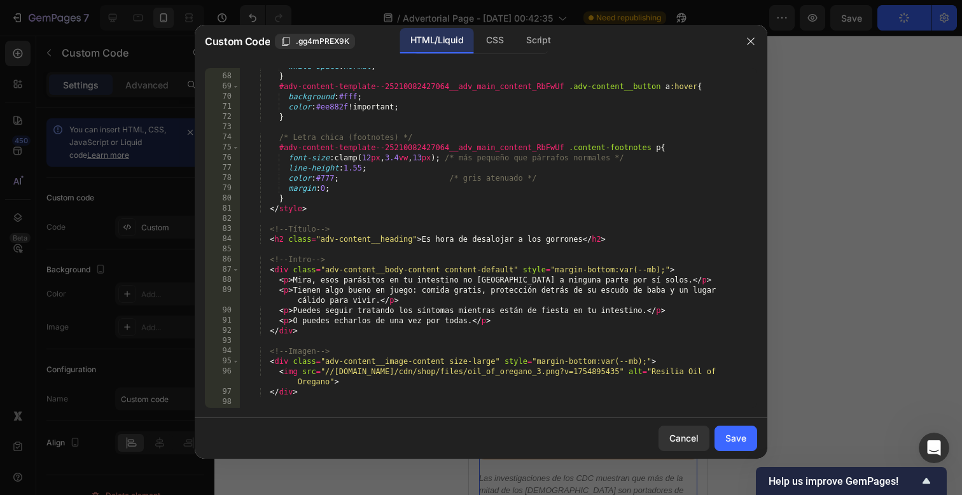
scroll to position [699, 0]
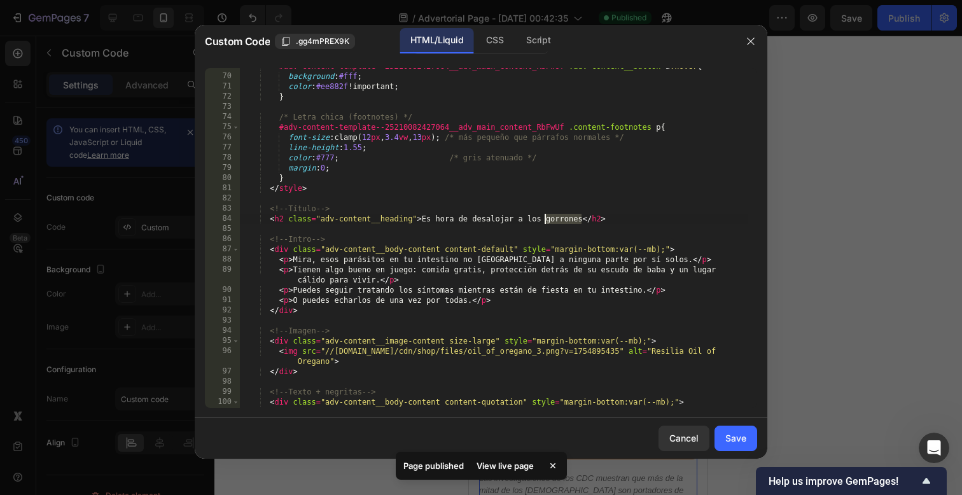
drag, startPoint x: 580, startPoint y: 220, endPoint x: 545, endPoint y: 219, distance: 34.4
click at [545, 221] on div "#adv-content-template--25210082427064__adv_main_content_RbFwUf .adv-content__bu…" at bounding box center [494, 246] width 508 height 370
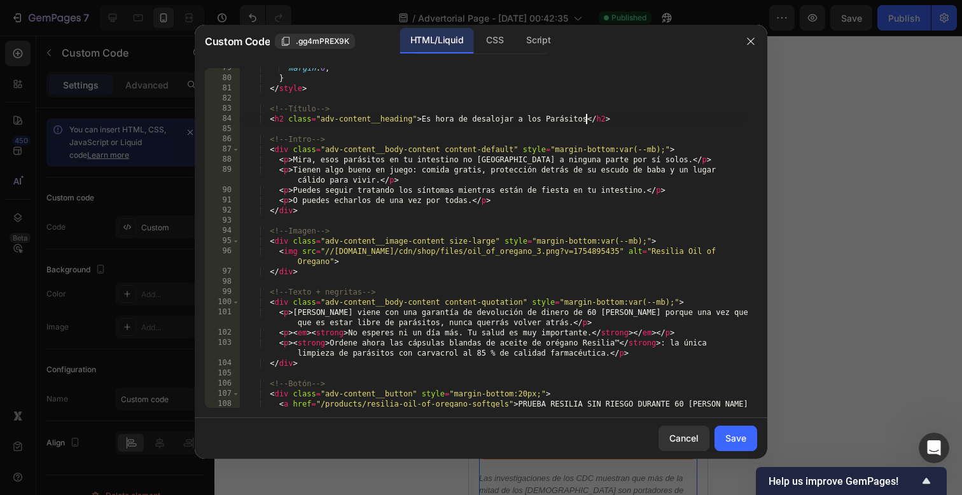
scroll to position [799, 0]
drag, startPoint x: 323, startPoint y: 314, endPoint x: 294, endPoint y: 312, distance: 29.4
click at [294, 312] on div "margin : 0 ; } </ style > <!-- Título --> < h2 class = "adv-content__heading" >…" at bounding box center [494, 243] width 508 height 360
click at [566, 310] on div "margin : 0 ; } </ style > <!-- Título --> < h2 class = "adv-content__heading" >…" at bounding box center [494, 243] width 508 height 360
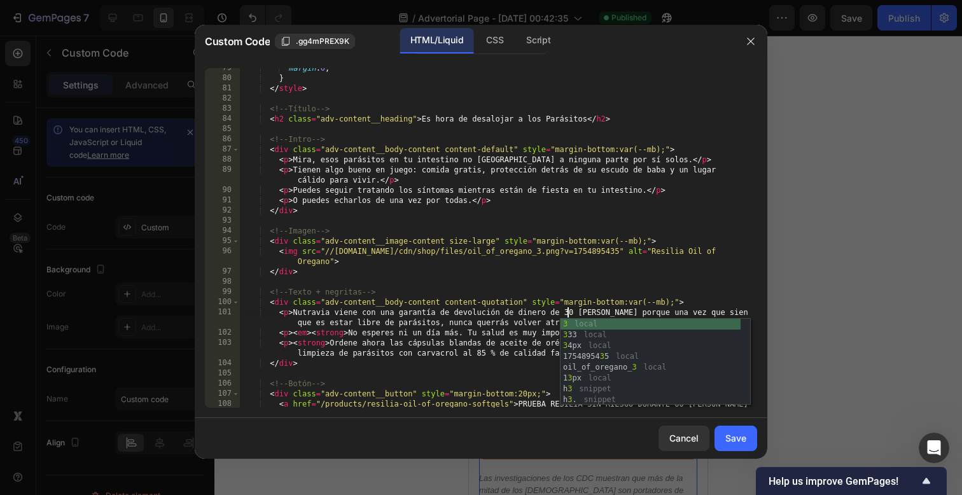
scroll to position [0, 27]
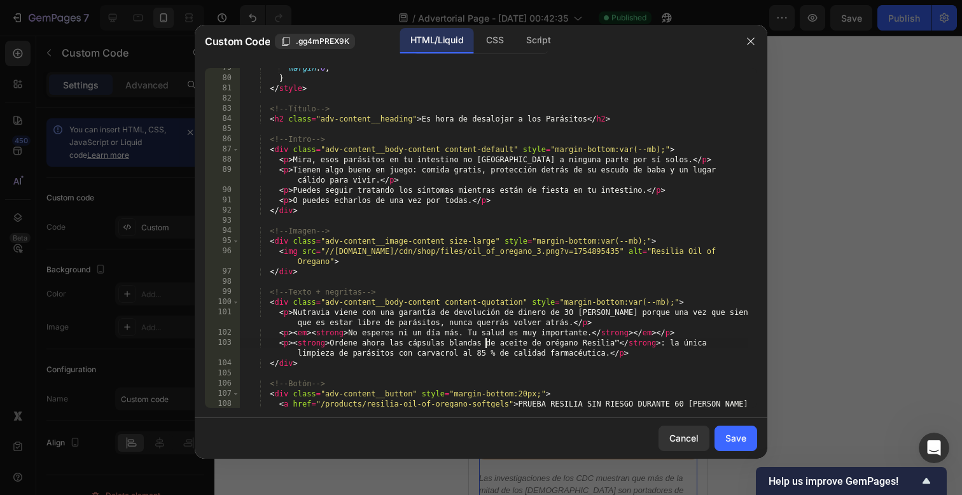
click at [484, 348] on div "margin : 0 ; } </ style > <!-- Título --> < h2 class = "adv-content__heading" >…" at bounding box center [494, 243] width 508 height 360
drag, startPoint x: 613, startPoint y: 345, endPoint x: 582, endPoint y: 342, distance: 32.0
click at [580, 344] on div "margin : 0 ; } </ style > <!-- Título --> < h2 class = "adv-content__heading" >…" at bounding box center [494, 243] width 508 height 360
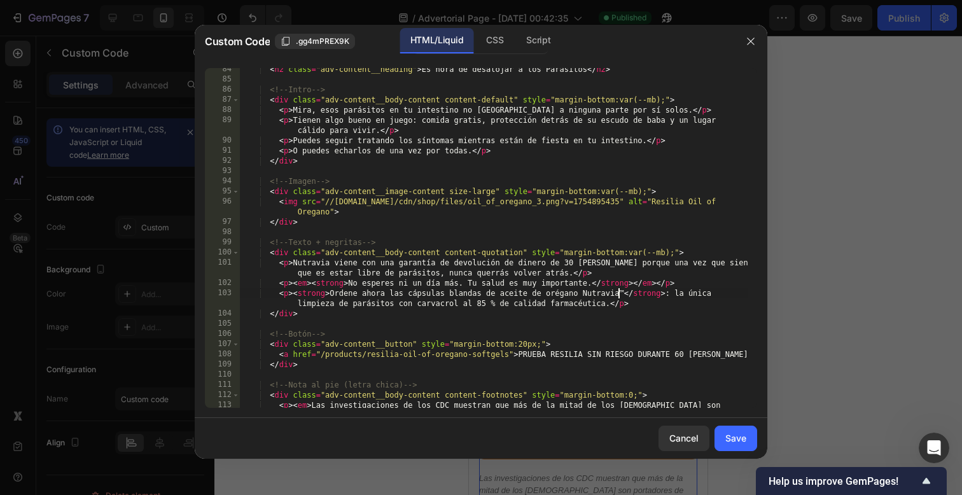
scroll to position [855, 0]
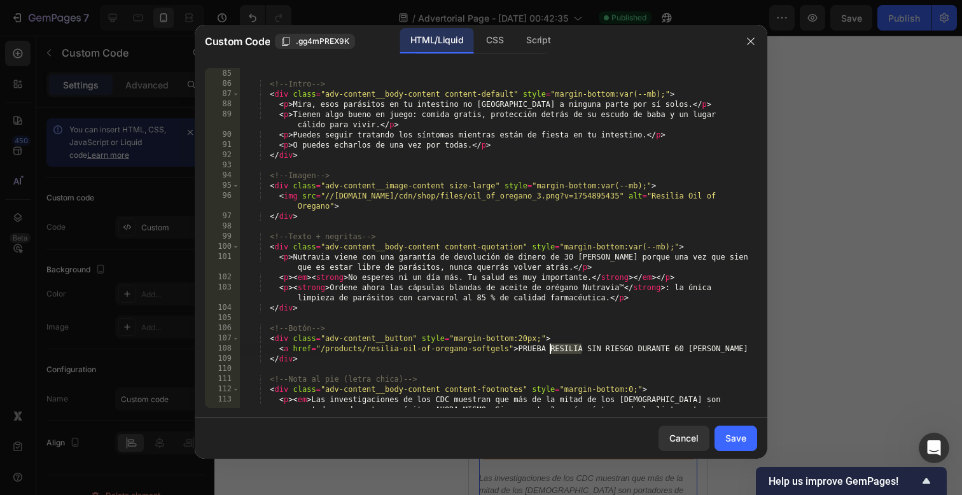
drag, startPoint x: 582, startPoint y: 349, endPoint x: 548, endPoint y: 352, distance: 33.2
click at [548, 352] on div "< h2 class = "adv-content__heading" > Es hora de desalojar a los Parásitos </ h…" at bounding box center [494, 269] width 508 height 421
click at [681, 347] on div "< h2 class = "adv-content__heading" > Es hora de desalojar a los Parásitos </ h…" at bounding box center [494, 269] width 508 height 421
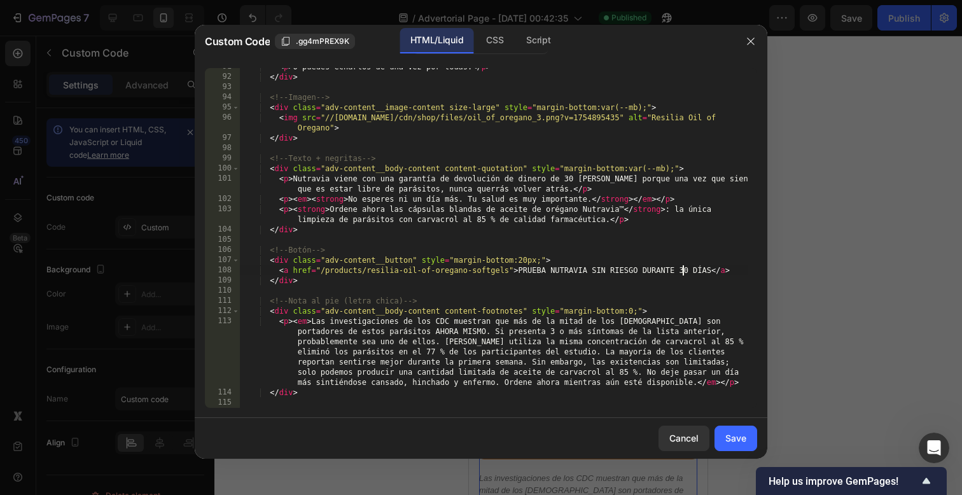
scroll to position [963, 0]
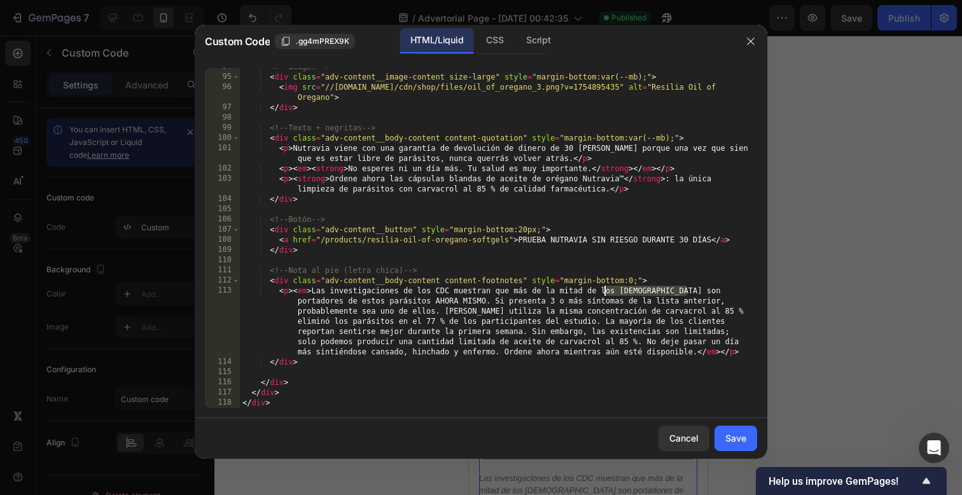
drag, startPoint x: 686, startPoint y: 292, endPoint x: 604, endPoint y: 287, distance: 82.2
click at [603, 292] on div "<!-- Imagen --> < div class = "adv-content__image-content size-large" style = "…" at bounding box center [494, 242] width 508 height 360
drag, startPoint x: 476, startPoint y: 311, endPoint x: 445, endPoint y: 315, distance: 30.8
click at [445, 315] on div "<!-- Imagen --> < div class = "adv-content__image-content size-large" style = "…" at bounding box center [494, 242] width 508 height 360
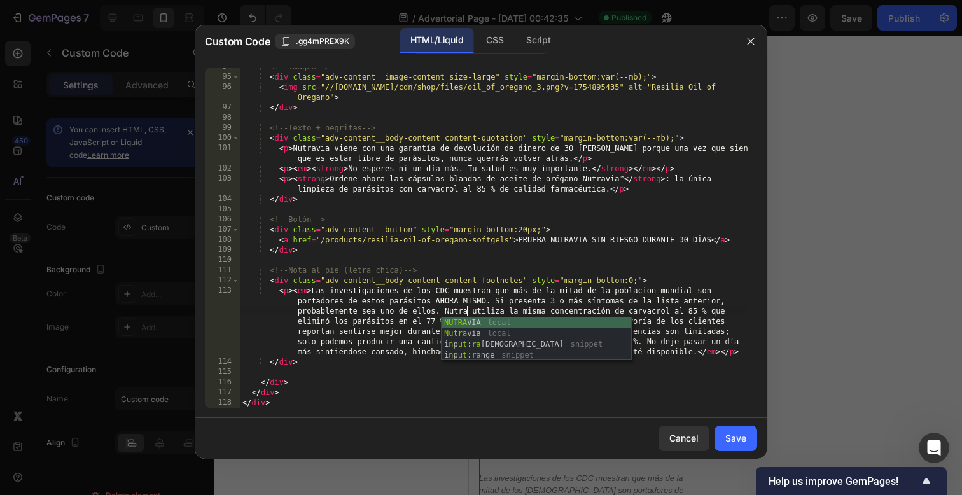
scroll to position [0, 90]
type textarea "<p><em>Las investigaciones de los CDC muestran que más de la mitad de la poblac…"
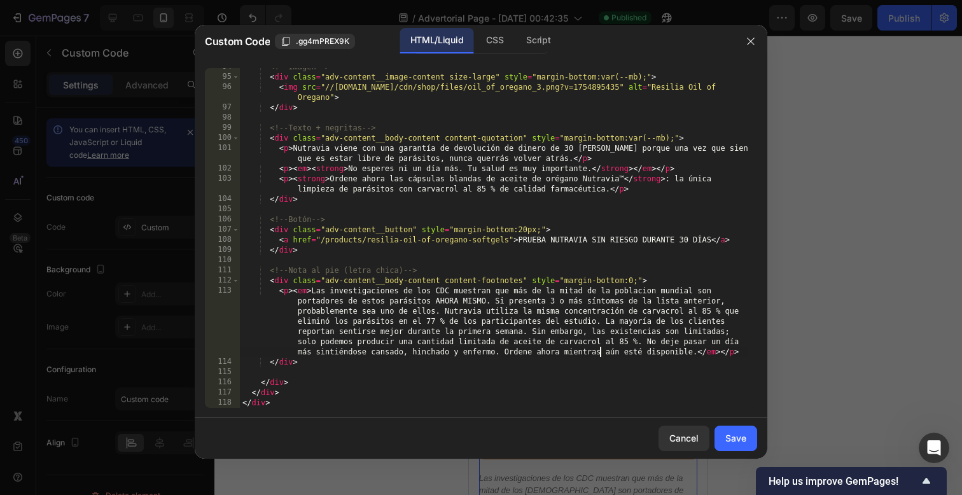
click at [599, 352] on div "<!-- Imagen --> < div class = "adv-content__image-content size-large" style = "…" at bounding box center [494, 242] width 508 height 360
click at [727, 442] on div "Save" at bounding box center [735, 437] width 21 height 13
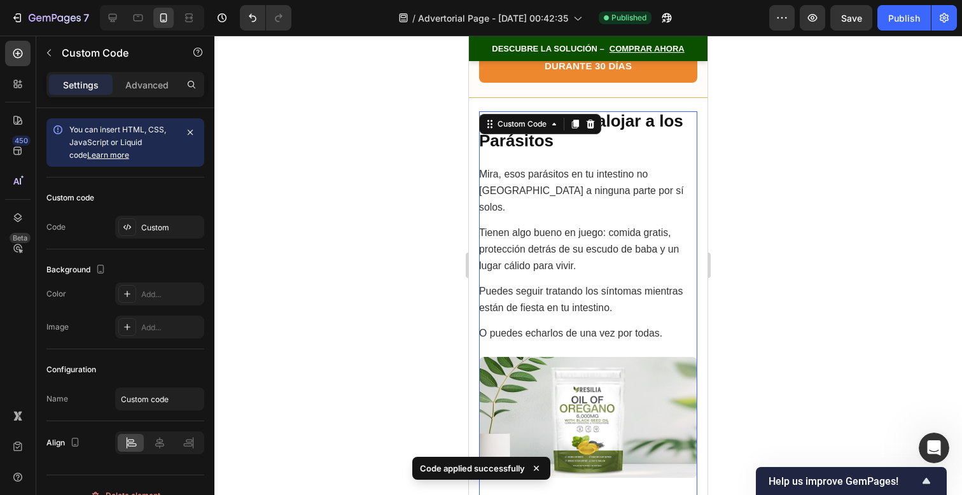
scroll to position [10933, 0]
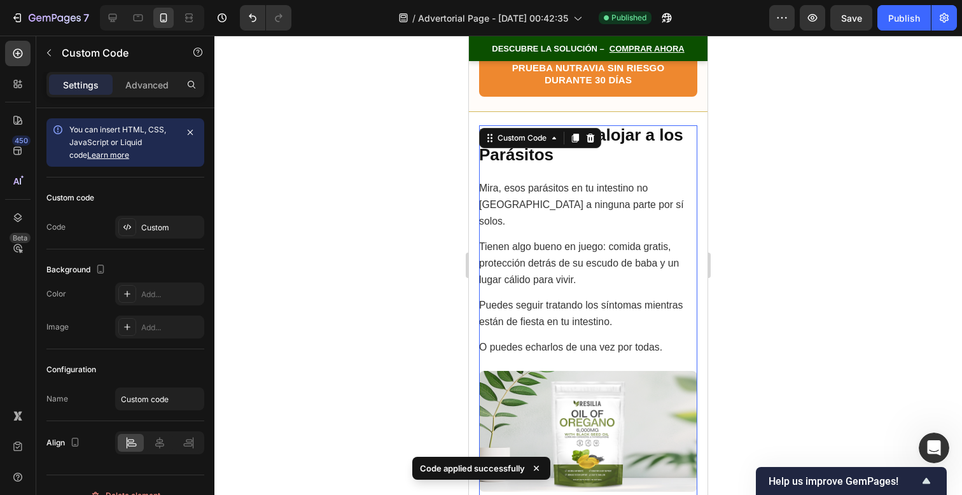
click at [842, 221] on div at bounding box center [588, 265] width 748 height 459
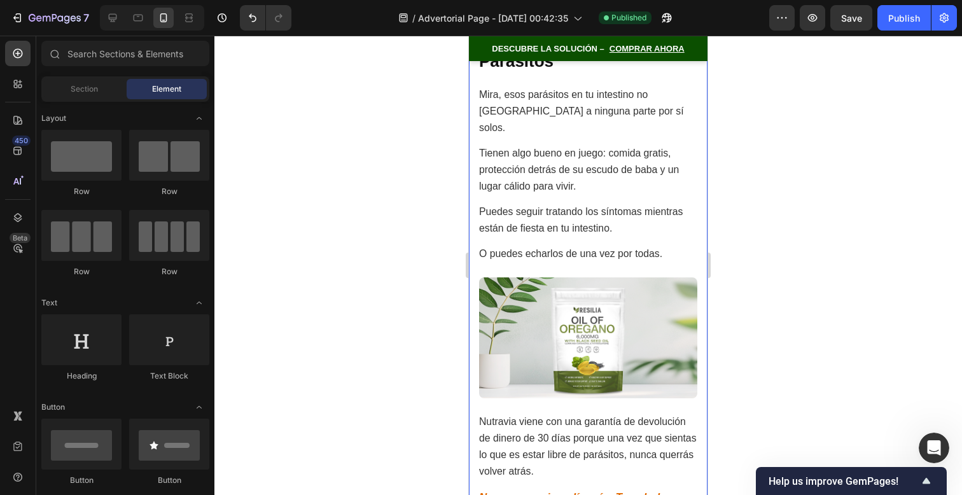
scroll to position [11034, 0]
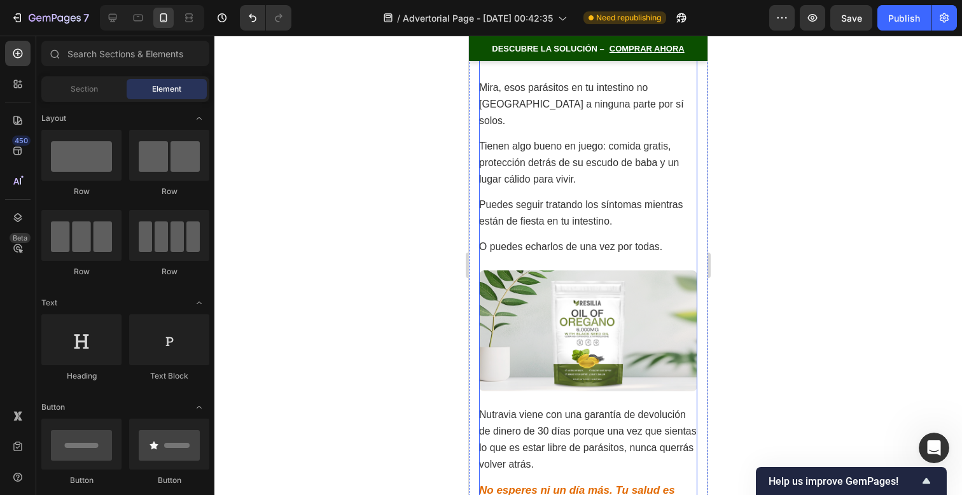
click at [611, 270] on img at bounding box center [588, 331] width 218 height 122
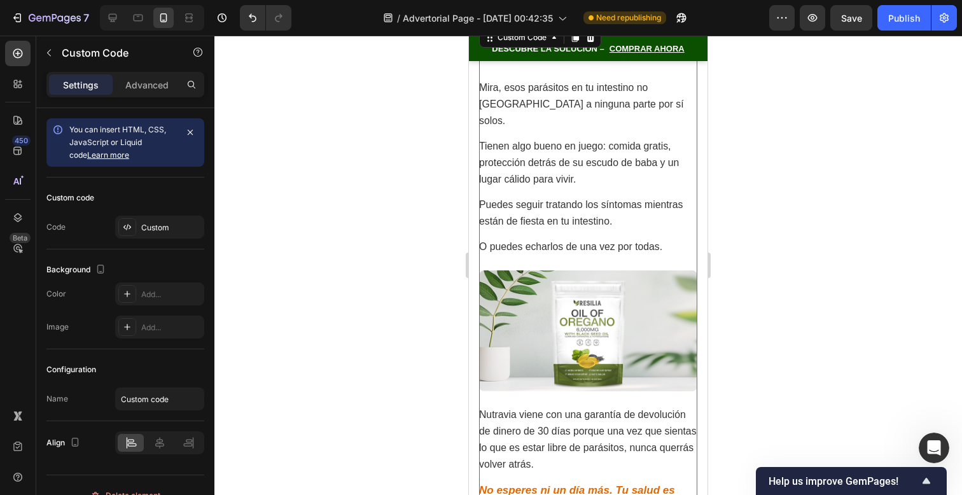
click at [611, 270] on img at bounding box center [588, 331] width 218 height 122
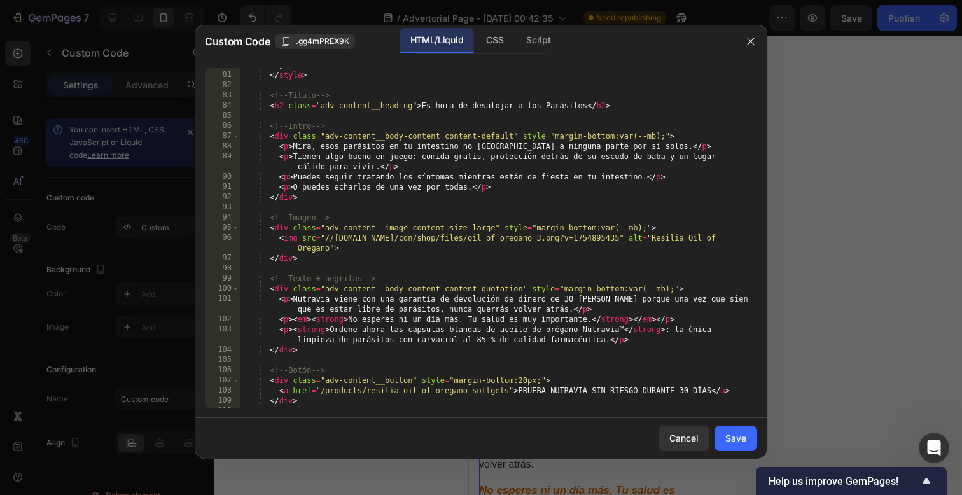
scroll to position [812, 0]
drag, startPoint x: 326, startPoint y: 239, endPoint x: 615, endPoint y: 239, distance: 288.9
click at [613, 239] on div "} </ style > <!-- Título --> < h2 class = "adv-content__heading" > Es hora de d…" at bounding box center [494, 240] width 508 height 360
paste textarea "https://cdn.shopify.com/s/files/1/0650/5267/2096/files/oil.png?v=1758965864"
type textarea "<img src="https://cdn.shopify.com/s/files/1/0650/5267/2096/files/oil.png?v=1758…"
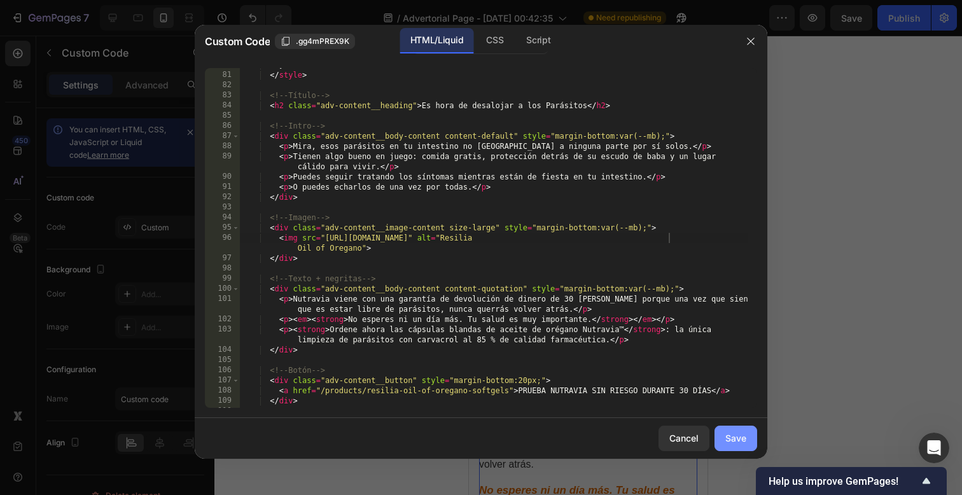
click at [744, 445] on button "Save" at bounding box center [736, 438] width 43 height 25
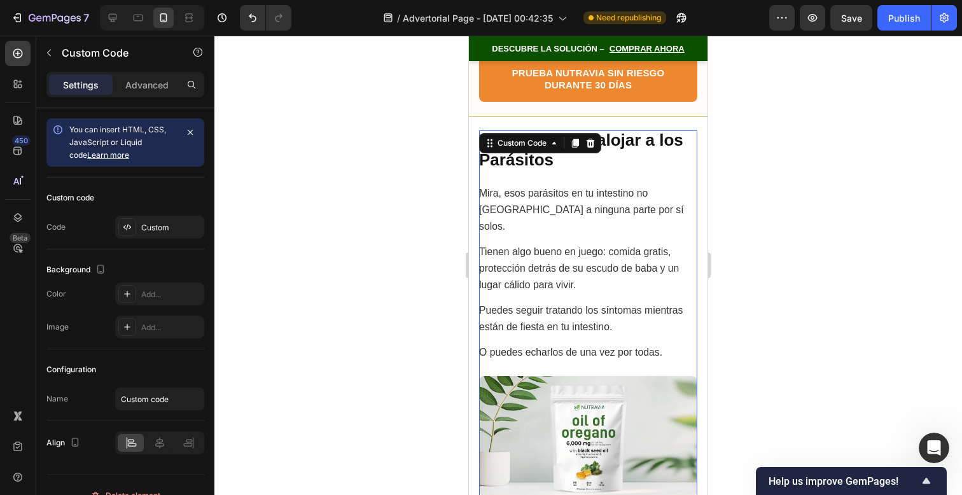
scroll to position [10589, 0]
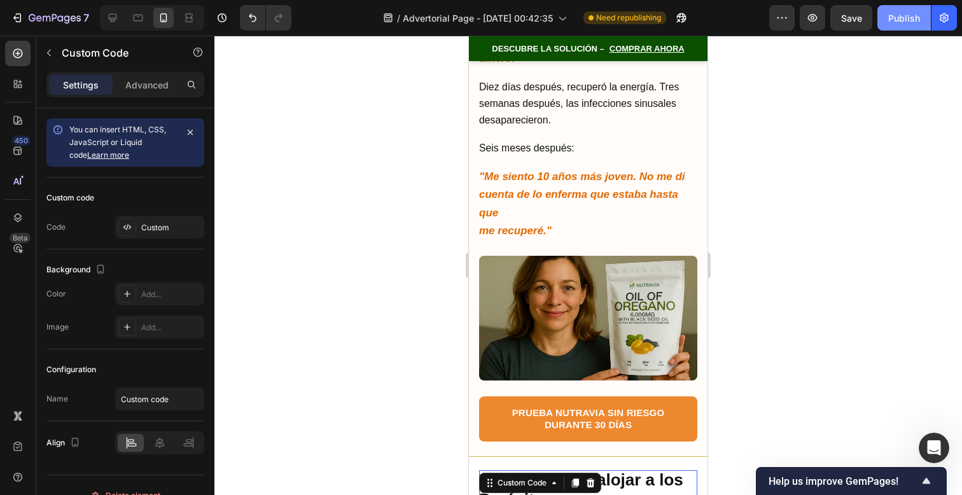
click at [901, 10] on button "Publish" at bounding box center [903, 17] width 53 height 25
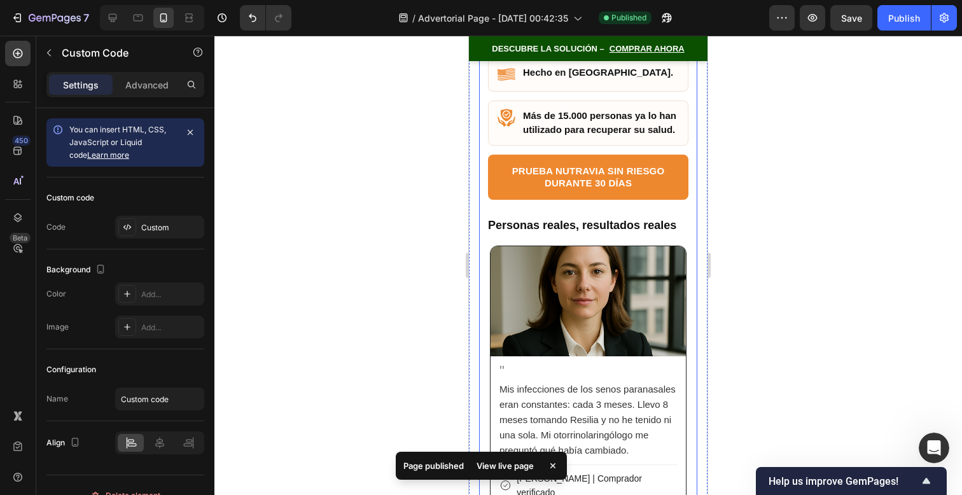
scroll to position [8112, 0]
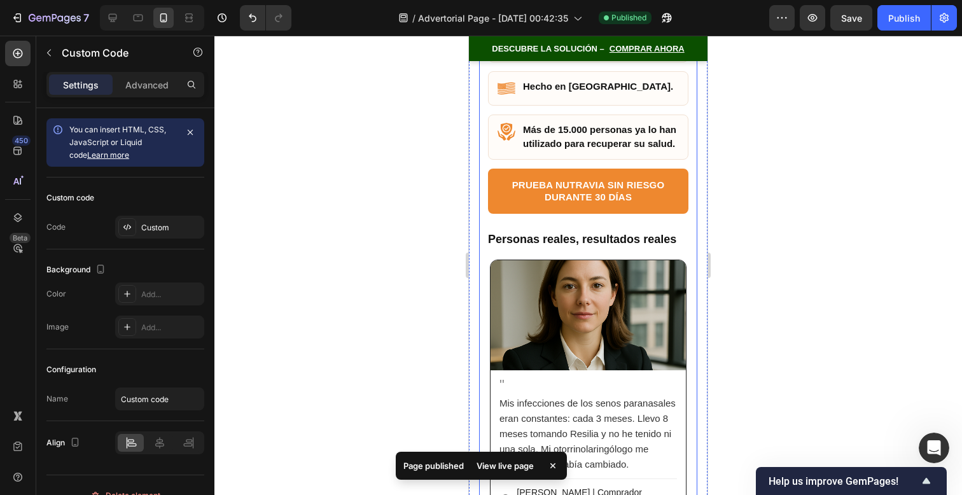
drag, startPoint x: 618, startPoint y: 181, endPoint x: 961, endPoint y: 349, distance: 381.3
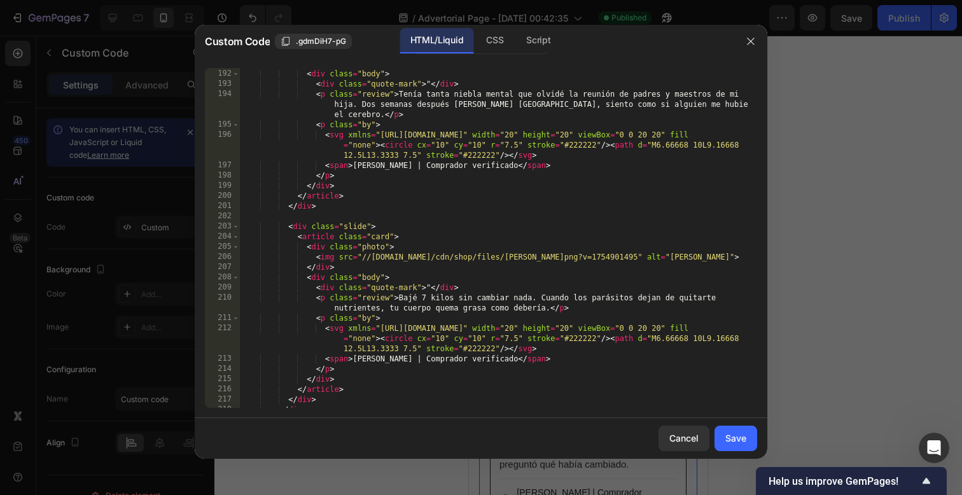
scroll to position [2048, 0]
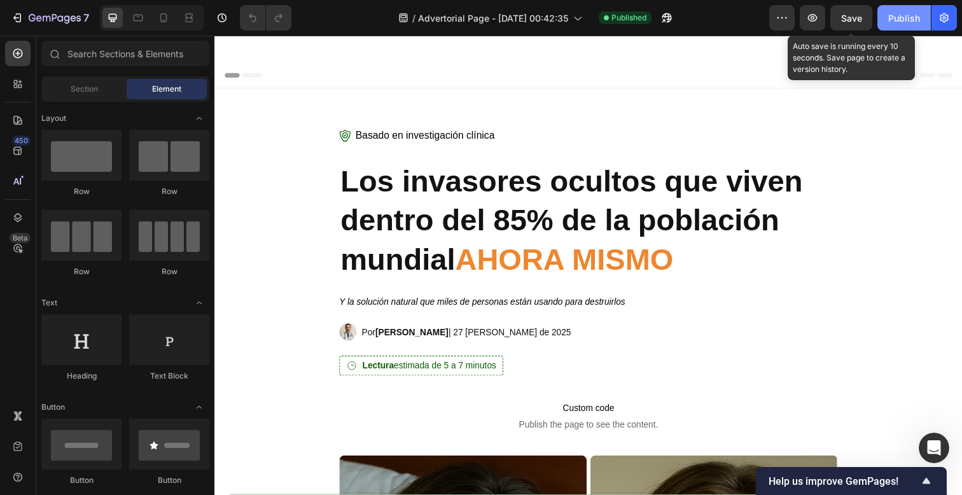
click at [898, 24] on div "Publish" at bounding box center [904, 17] width 32 height 13
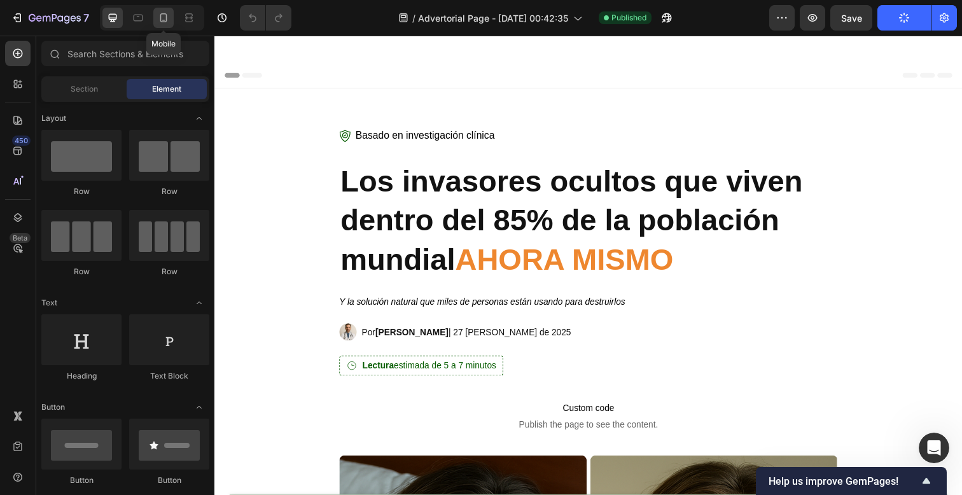
click at [162, 21] on icon at bounding box center [163, 17] width 7 height 9
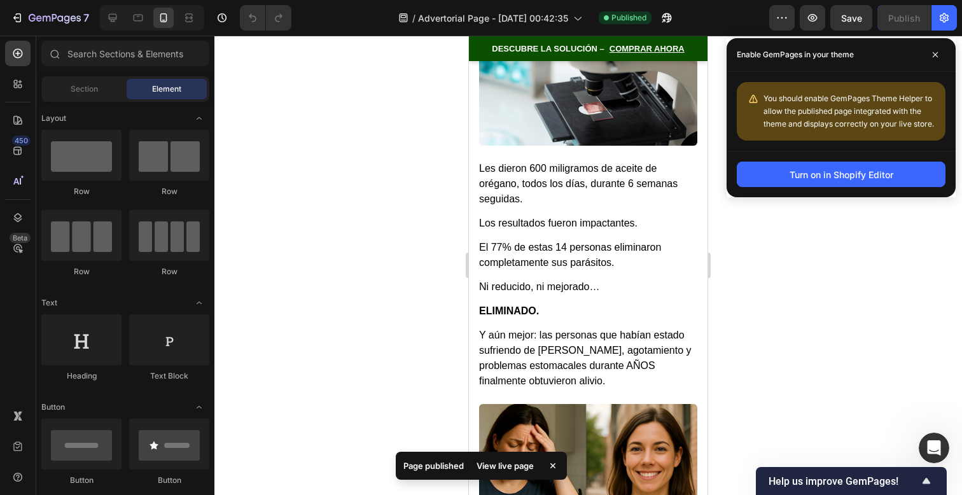
scroll to position [4392, 0]
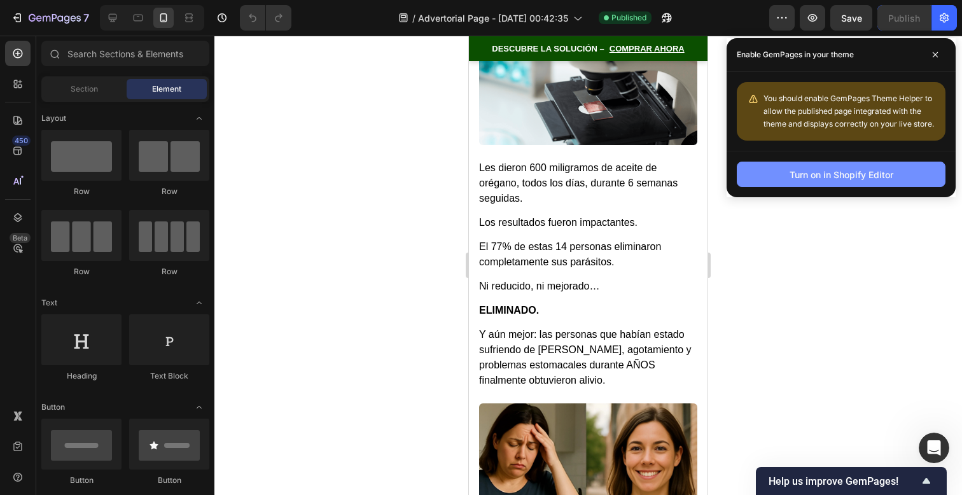
click at [891, 169] on div "Turn on in Shopify Editor" at bounding box center [842, 174] width 104 height 13
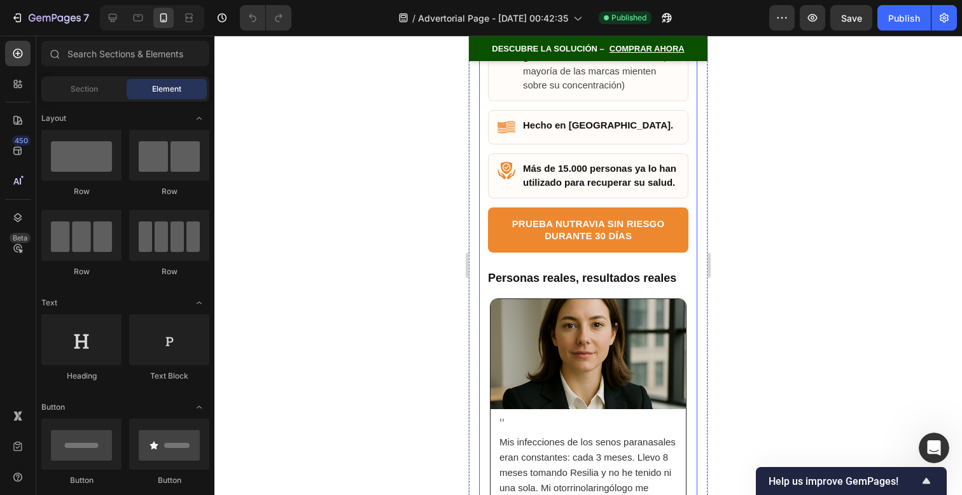
scroll to position [7686, 0]
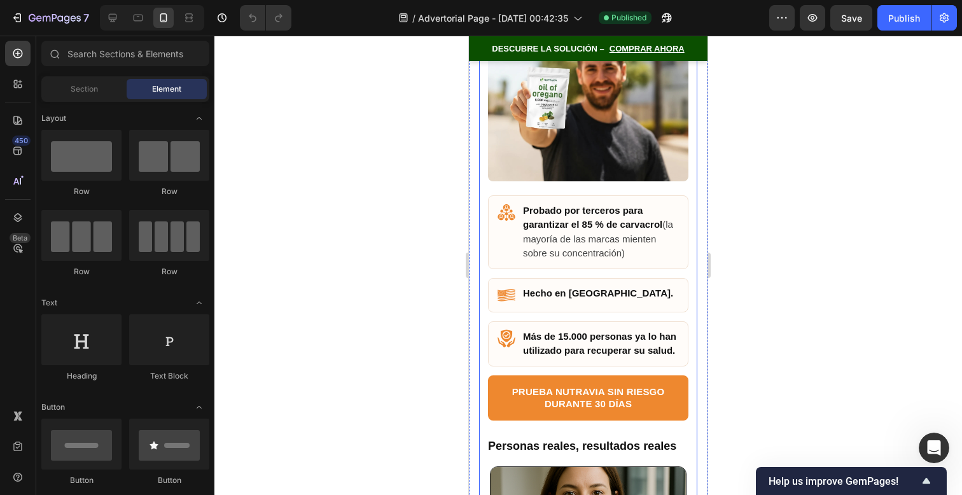
click at [647, 332] on div "Más de 15.000 personas ya lo han utilizado para recuperar su salud." at bounding box center [588, 343] width 200 height 45
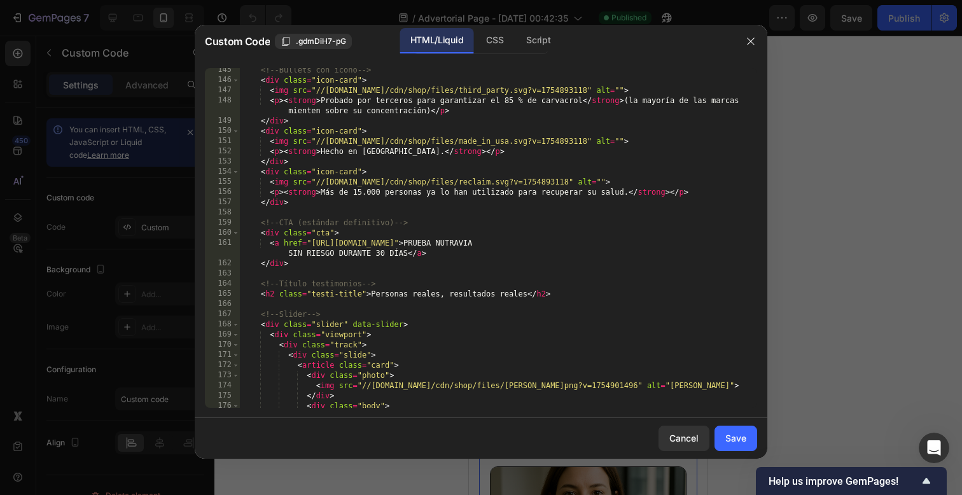
scroll to position [1520, 0]
click at [724, 438] on button "Save" at bounding box center [736, 438] width 43 height 25
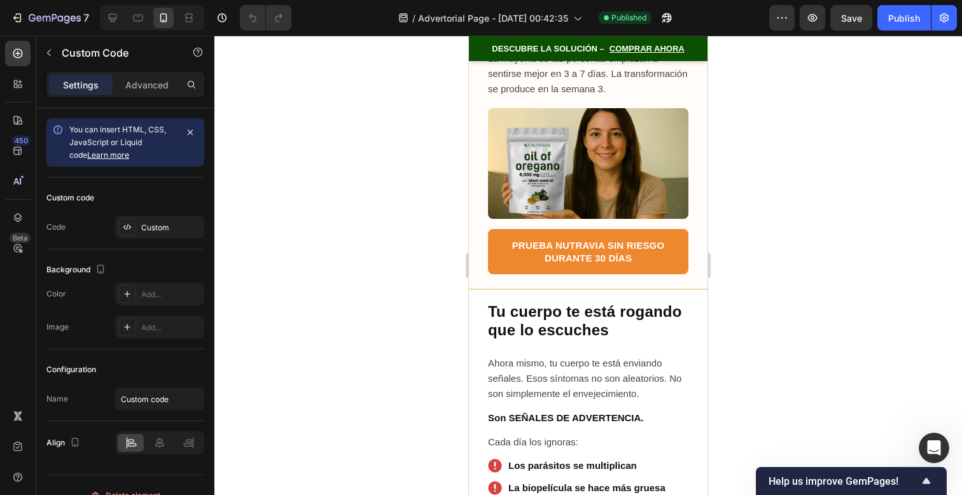
scroll to position [8618, 0]
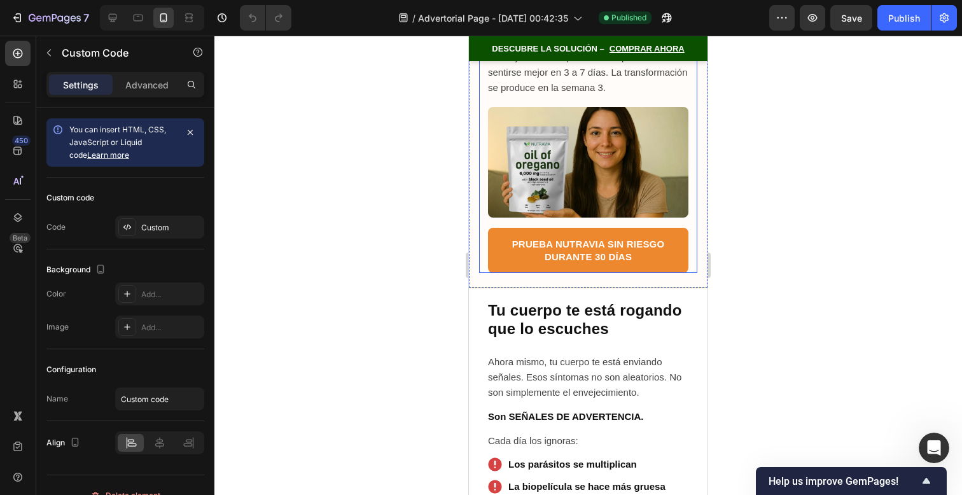
click at [655, 215] on img at bounding box center [588, 162] width 200 height 111
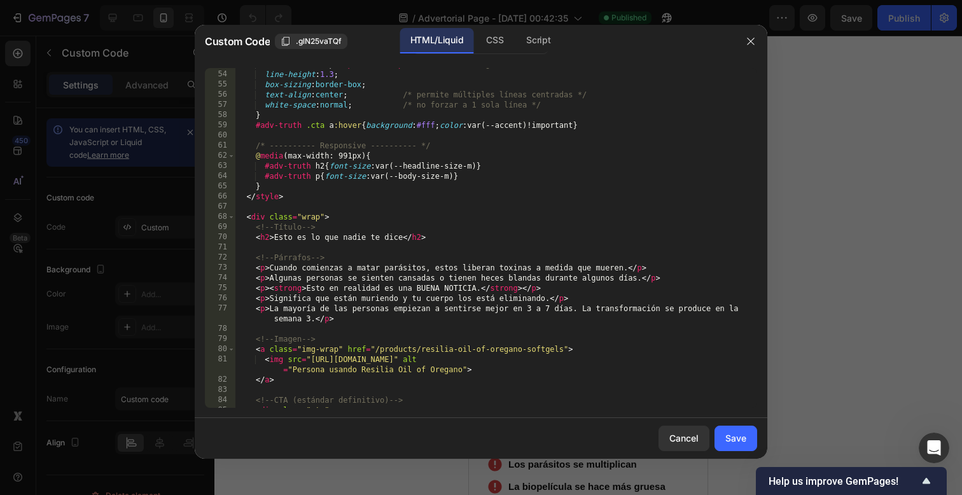
scroll to position [597, 0]
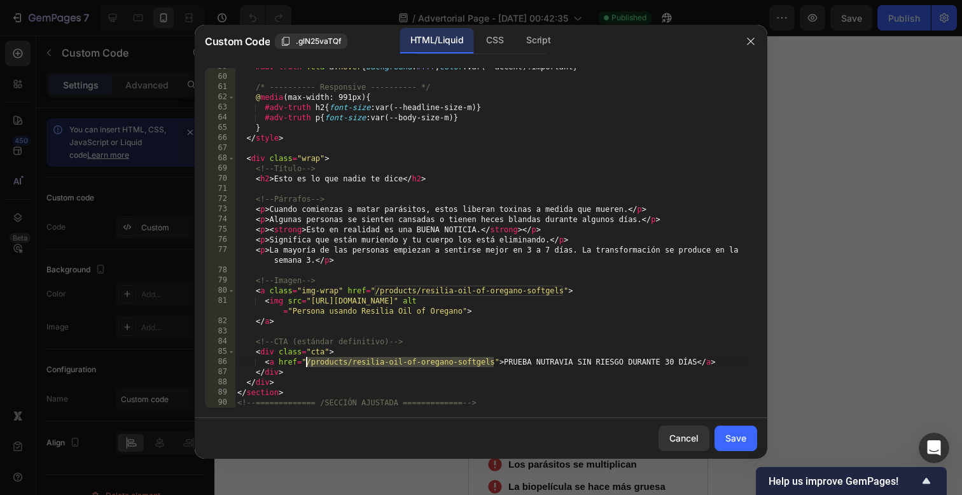
drag, startPoint x: 483, startPoint y: 365, endPoint x: 307, endPoint y: 365, distance: 176.3
click at [307, 365] on div "#adv-truth .cta a :hover { background : #fff ; color : var(--accent)!important …" at bounding box center [491, 242] width 513 height 360
paste textarea "[URL][DOMAIN_NAME]"
type textarea "<a href="https://www.get-nutravia.store/products/capsulas-blandas-de-aceite-de-…"
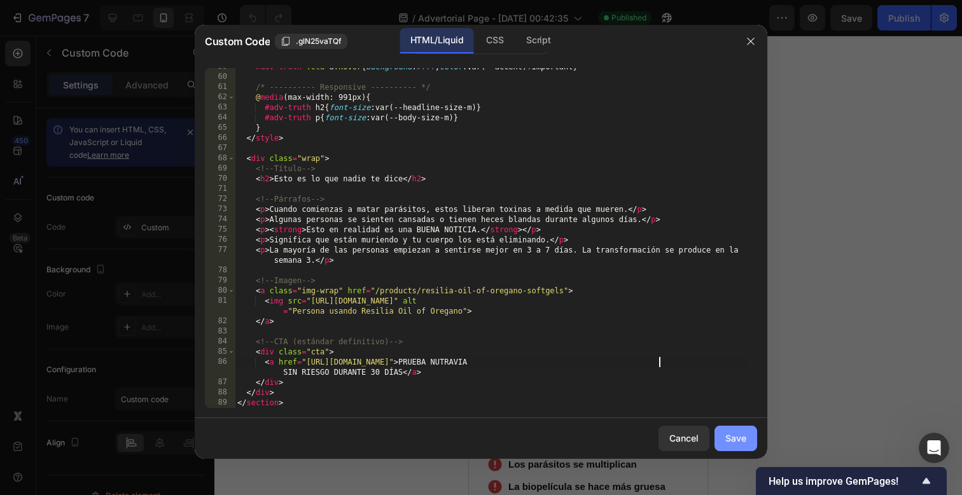
click at [727, 442] on div "Save" at bounding box center [735, 437] width 21 height 13
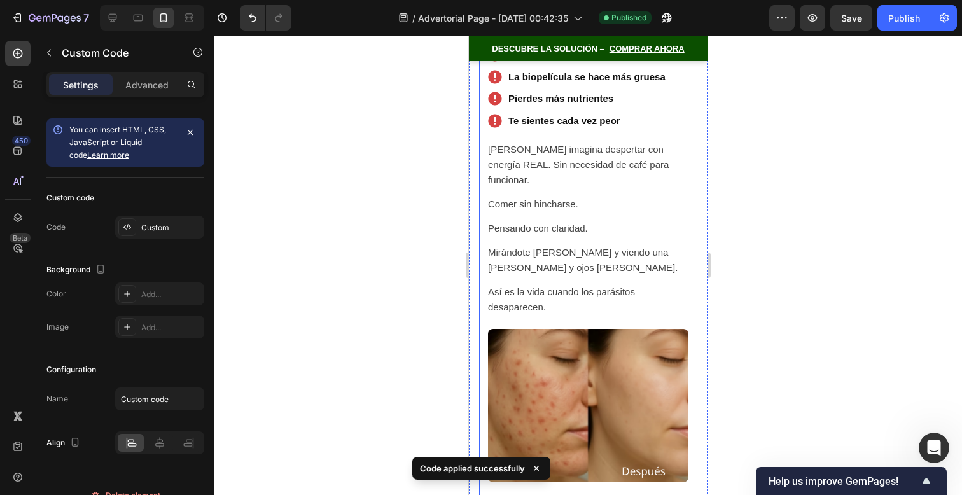
scroll to position [9301, 0]
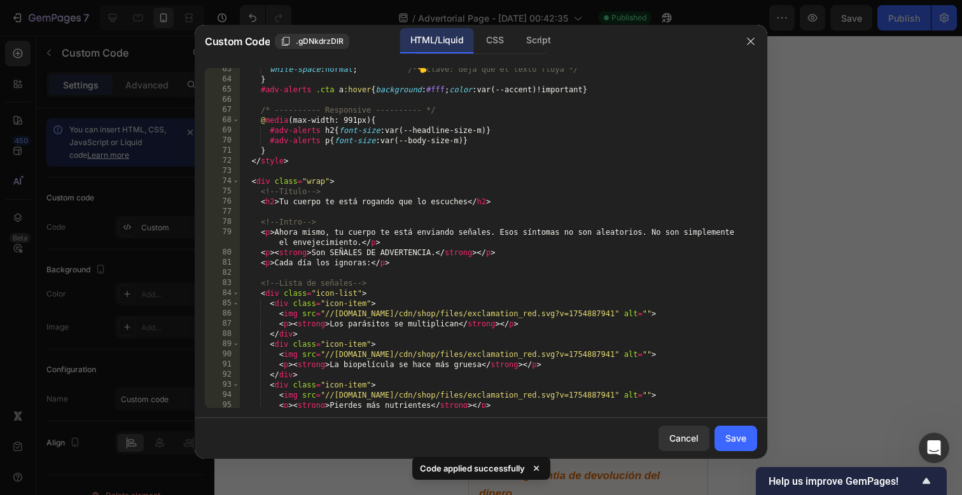
scroll to position [963, 0]
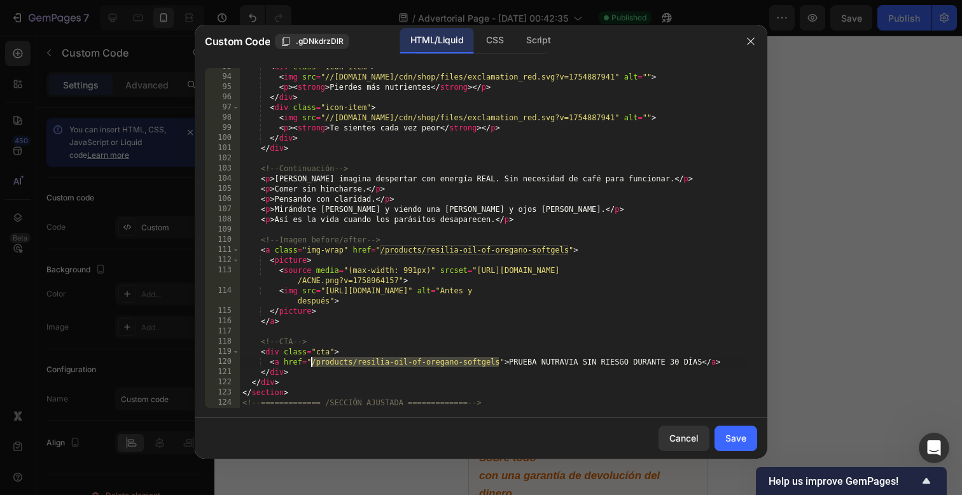
drag, startPoint x: 498, startPoint y: 364, endPoint x: 367, endPoint y: 374, distance: 131.4
click at [312, 363] on div "< div class = "icon-item" > < img src = "//resilia.shop/cdn/shop/files/exclamat…" at bounding box center [494, 242] width 508 height 360
paste textarea "[URL][DOMAIN_NAME]"
type textarea "<a href="https://www.get-nutravia.store/products/capsulas-blandas-de-aceite-de-…"
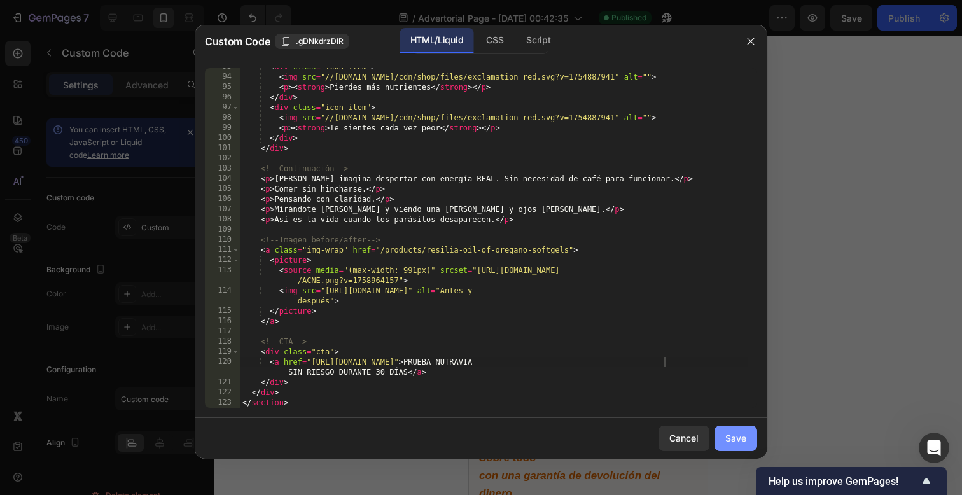
click at [733, 439] on div "Save" at bounding box center [735, 437] width 21 height 13
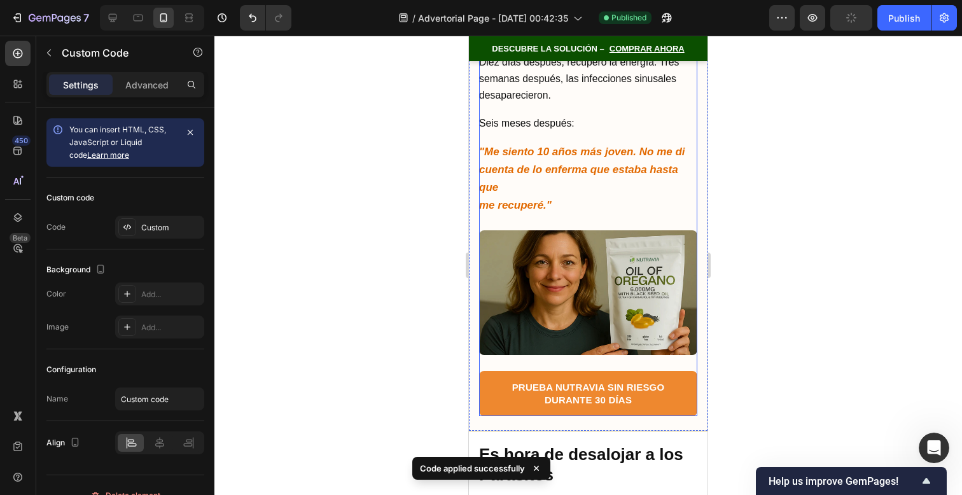
scroll to position [9749, 0]
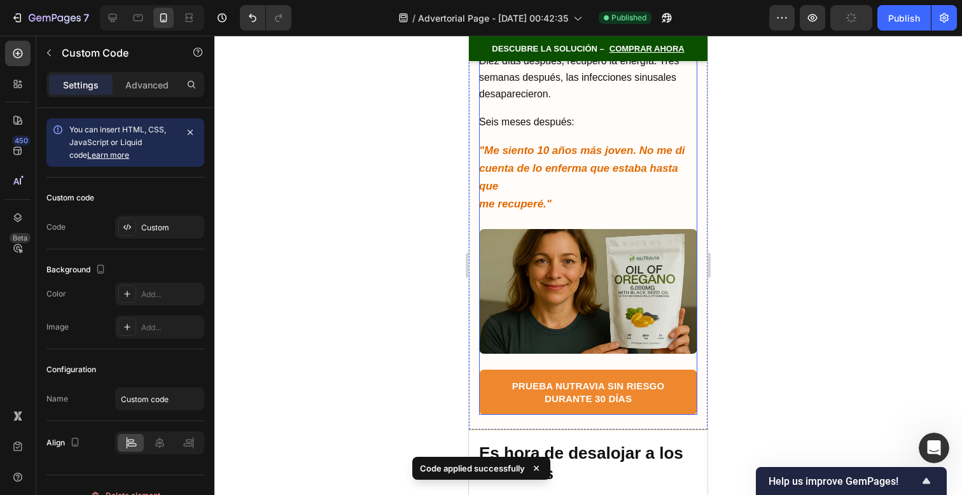
click at [610, 340] on img at bounding box center [588, 291] width 218 height 125
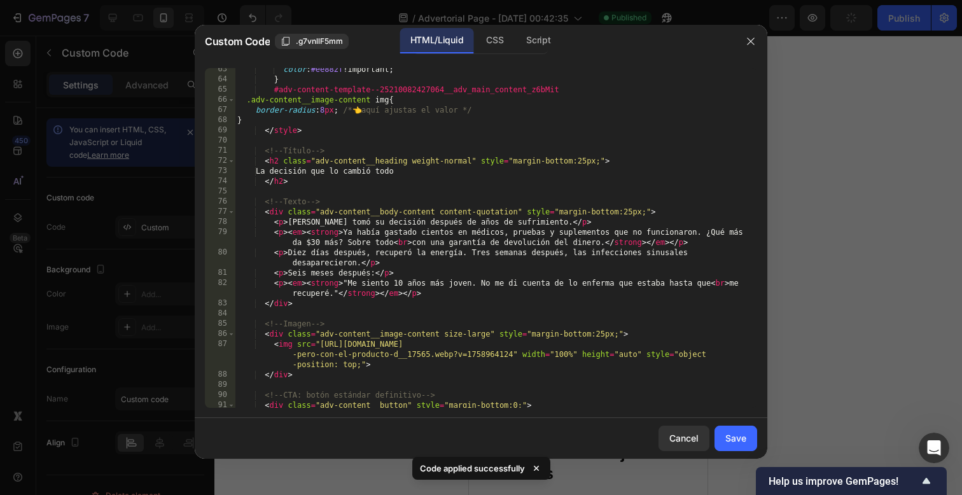
scroll to position [709, 0]
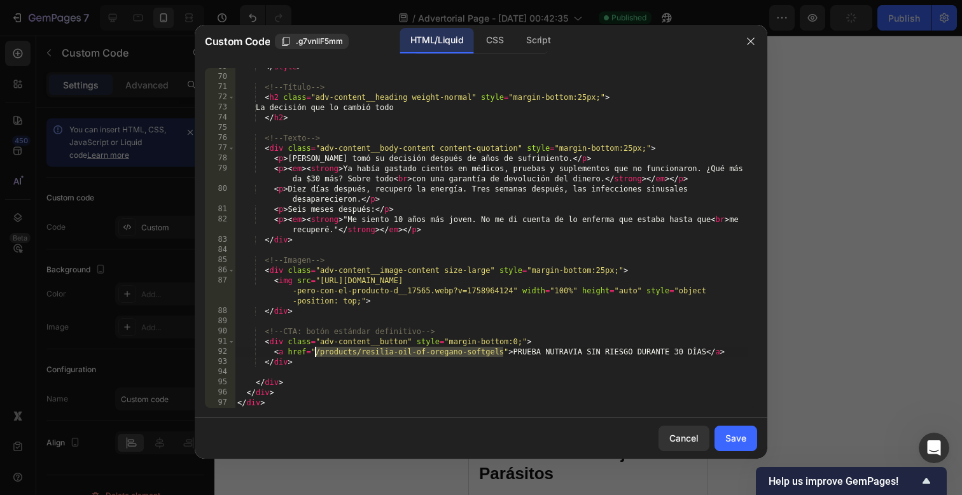
drag, startPoint x: 504, startPoint y: 352, endPoint x: 316, endPoint y: 353, distance: 187.7
click at [316, 353] on div "</ style > <!-- Título --> < h2 class = "adv-content__heading weight-normal" st…" at bounding box center [491, 242] width 513 height 360
paste textarea "[URL][DOMAIN_NAME]"
type textarea "<a href="https://www.get-nutravia.store/products/capsulas-blandas-de-aceite-de-…"
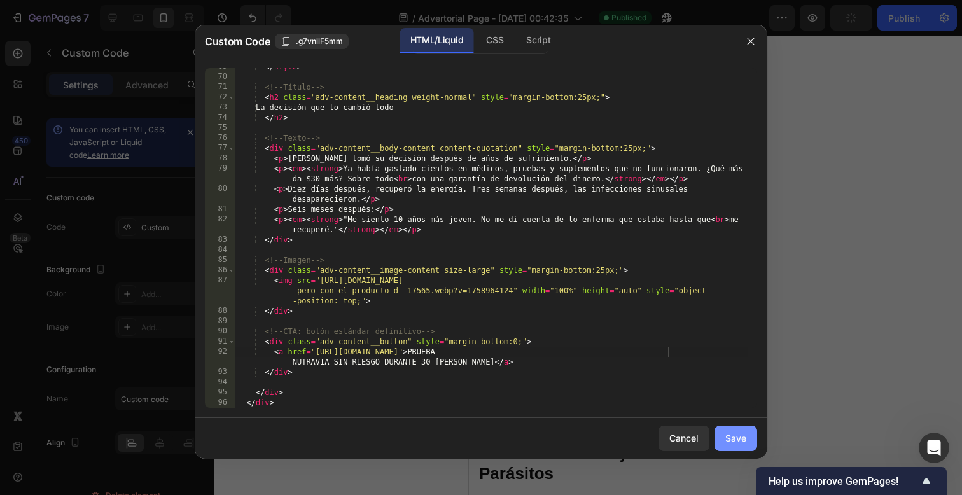
click at [732, 438] on div "Save" at bounding box center [735, 437] width 21 height 13
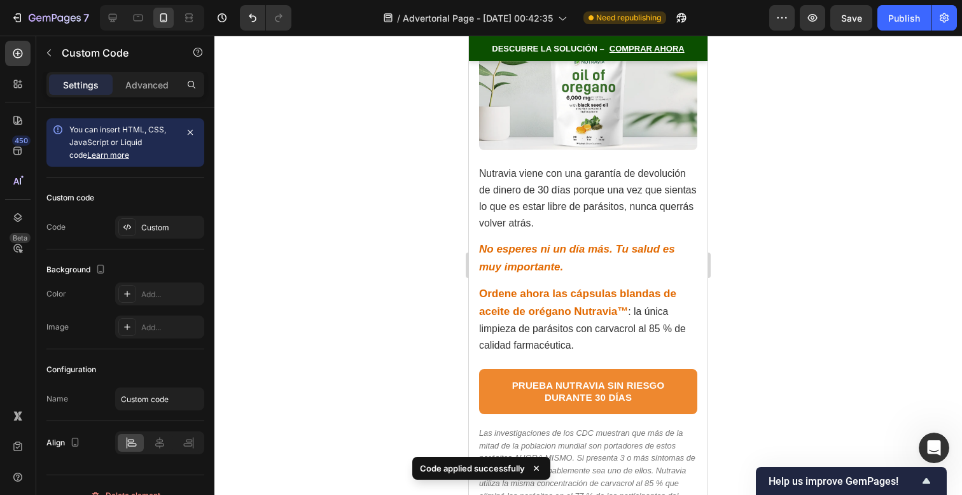
scroll to position [10409, 0]
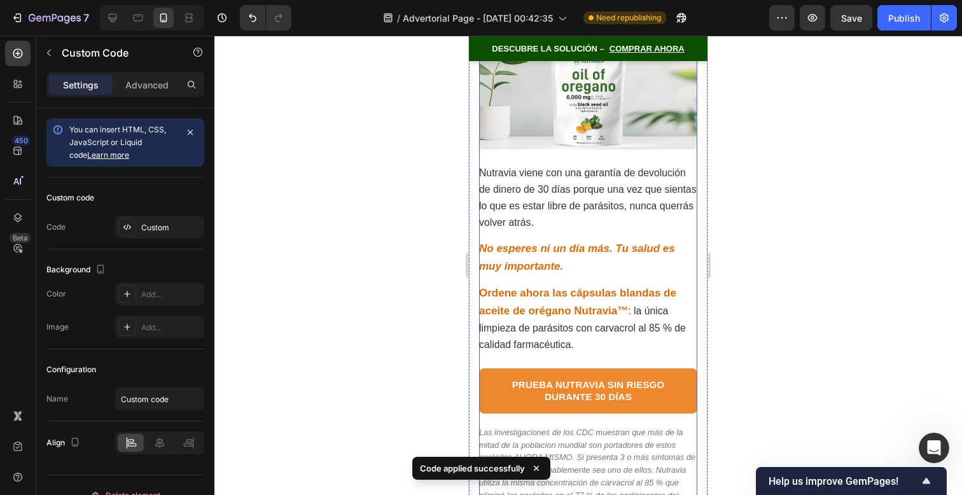
click at [627, 287] on strong "Ordene ahora las cápsulas blandas de aceite de orégano Nutravia™" at bounding box center [577, 302] width 197 height 30
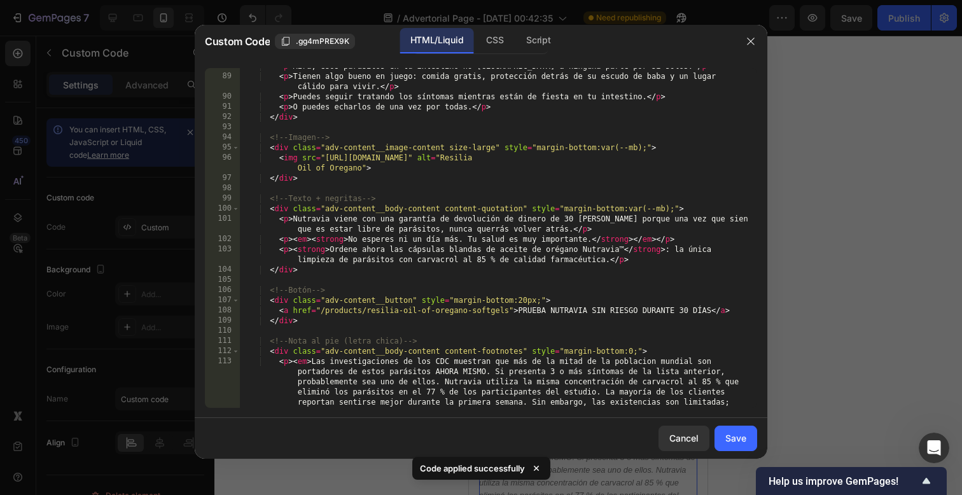
scroll to position [963, 0]
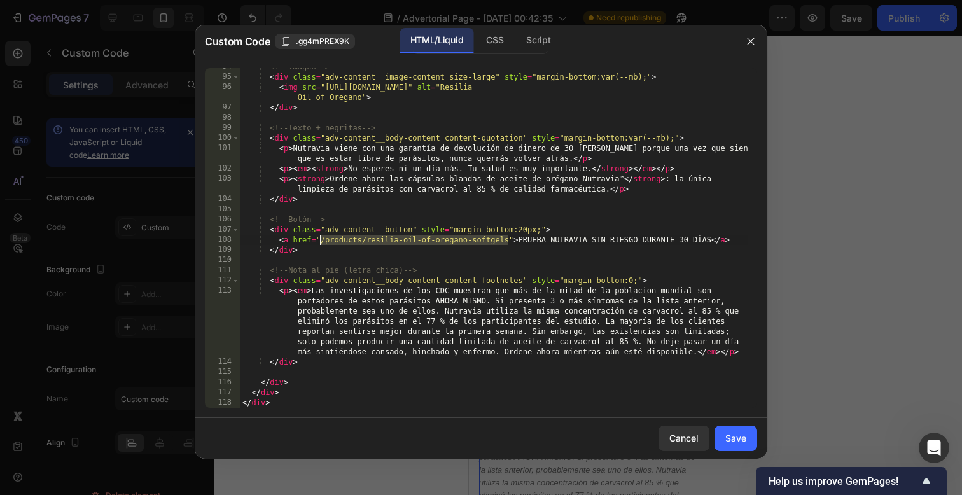
drag, startPoint x: 508, startPoint y: 241, endPoint x: 319, endPoint y: 242, distance: 188.3
click at [319, 242] on div "<!-- Imagen --> < div class = "adv-content__image-content size-large" style = "…" at bounding box center [494, 242] width 508 height 360
paste textarea "[URL][DOMAIN_NAME]"
type textarea "<a href="https://www.get-nutravia.store/products/capsulas-blandas-de-aceite-de-…"
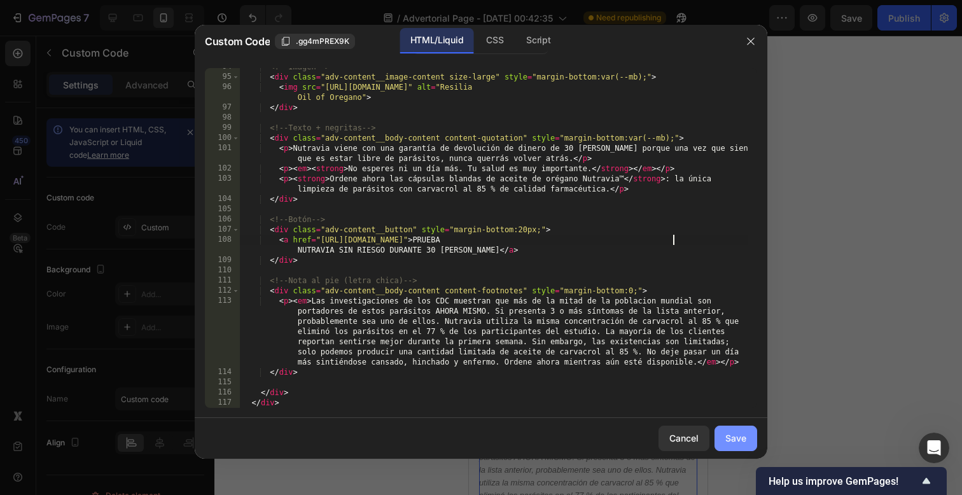
click at [743, 433] on div "Save" at bounding box center [735, 437] width 21 height 13
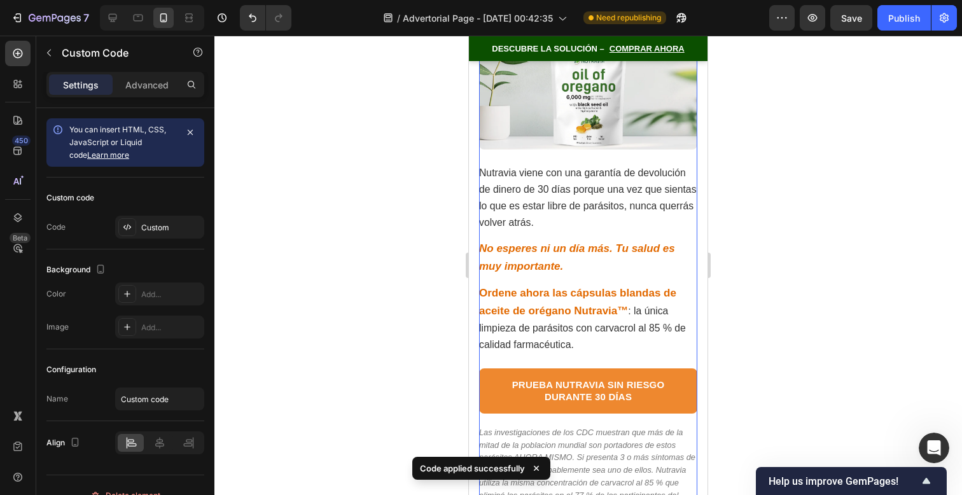
click at [656, 314] on p "Ordene ahora las cápsulas blandas de aceite de orégano Nutravia™ : la única lim…" at bounding box center [588, 318] width 218 height 69
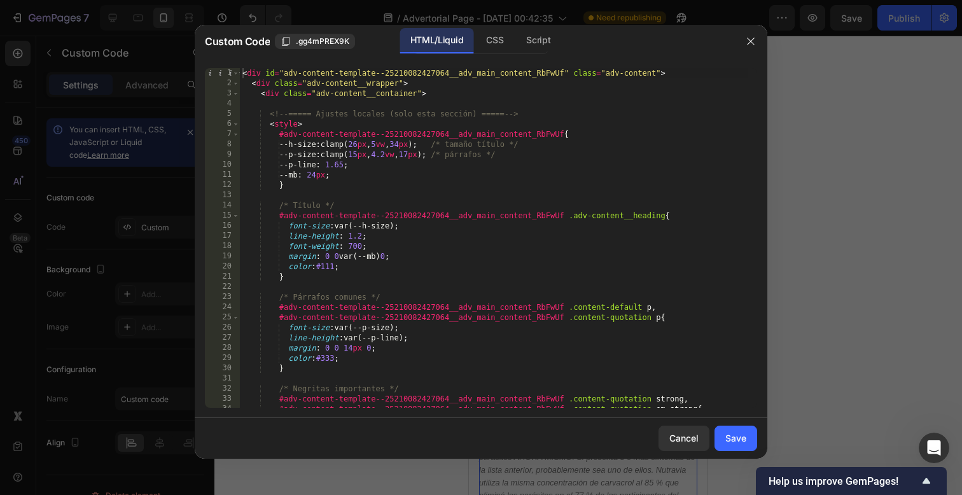
click at [787, 174] on div at bounding box center [481, 247] width 962 height 495
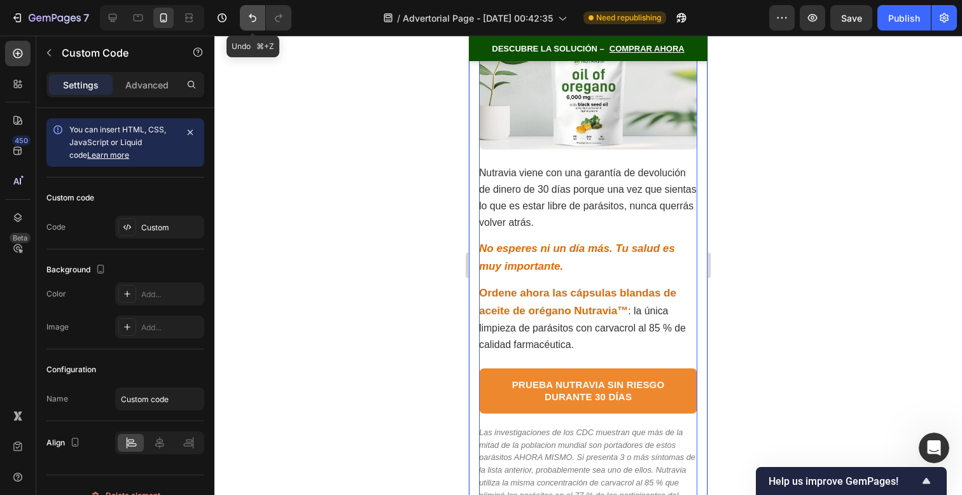
click at [253, 18] on icon "Undo/Redo" at bounding box center [252, 17] width 13 height 13
click at [258, 27] on button "Undo/Redo" at bounding box center [252, 17] width 25 height 25
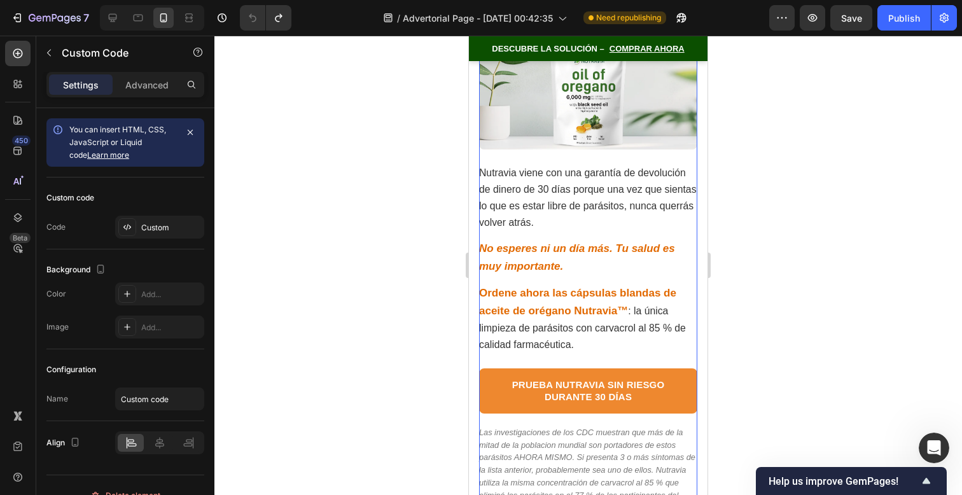
click at [579, 242] on strong "No esperes ni un día más. Tu salud es muy importante." at bounding box center [577, 257] width 196 height 30
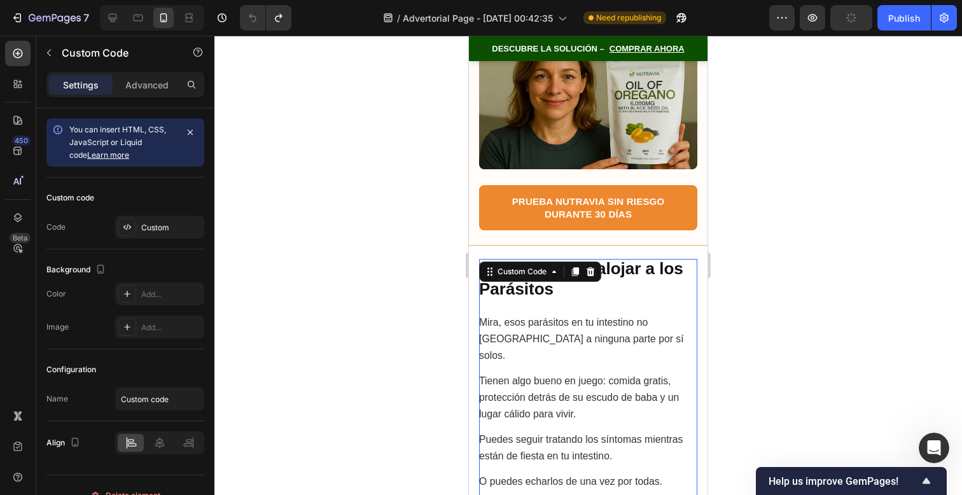
scroll to position [9933, 0]
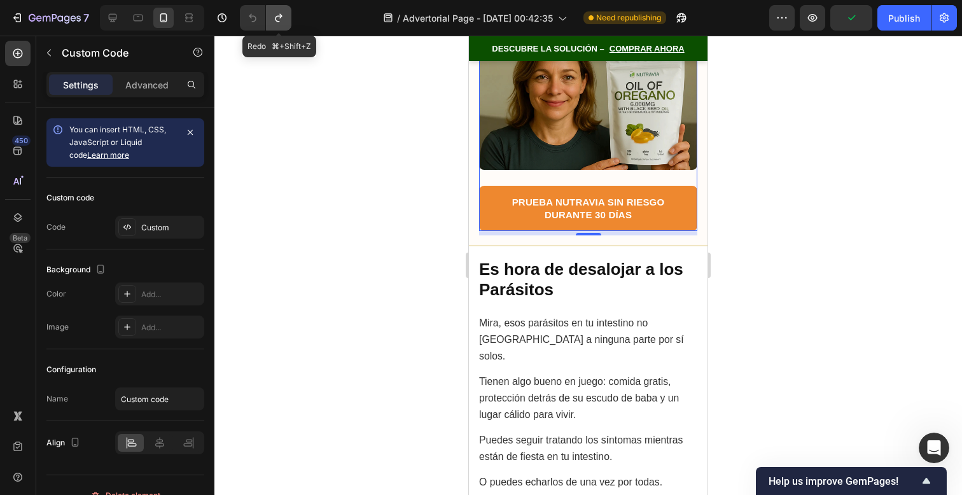
click at [281, 9] on button "Undo/Redo" at bounding box center [278, 17] width 25 height 25
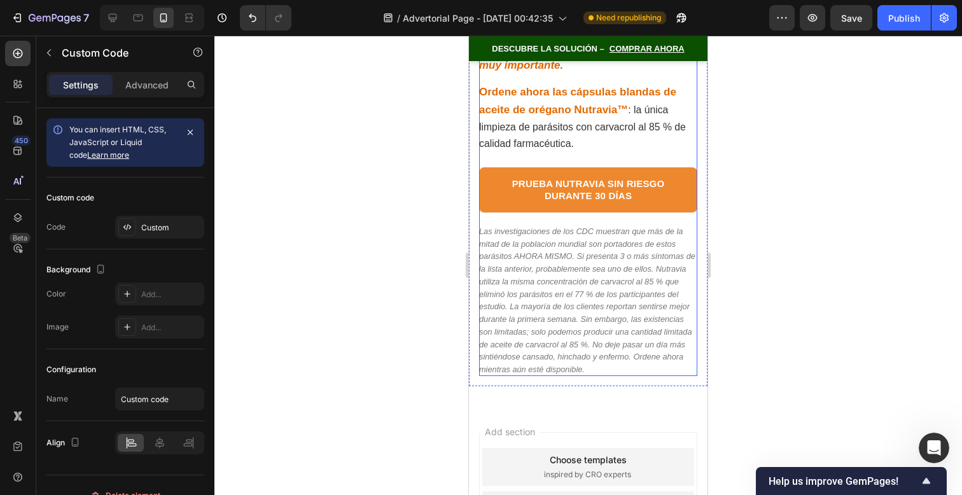
scroll to position [10612, 0]
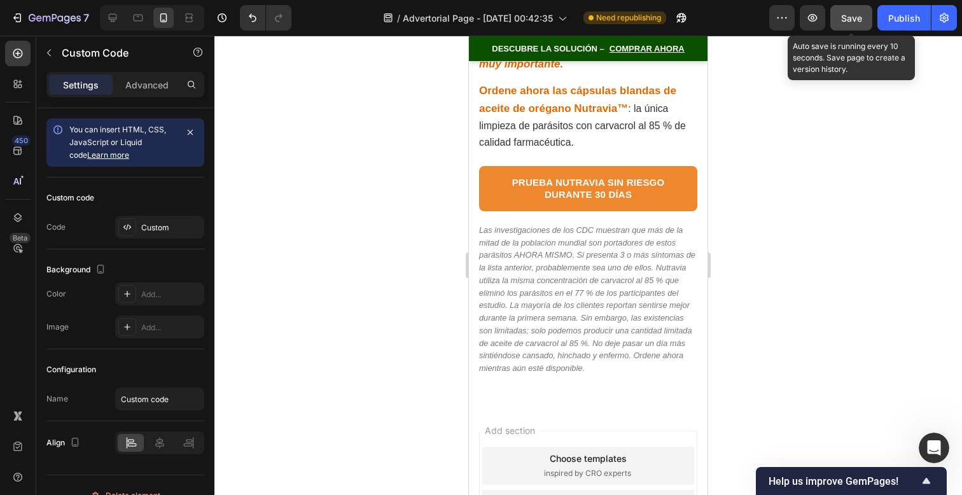
click at [856, 24] on div "Save" at bounding box center [851, 17] width 21 height 13
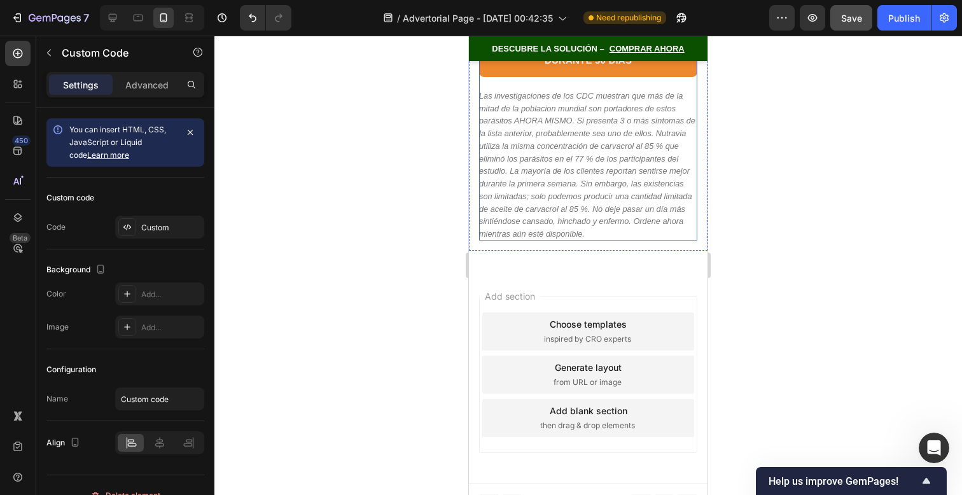
scroll to position [10746, 0]
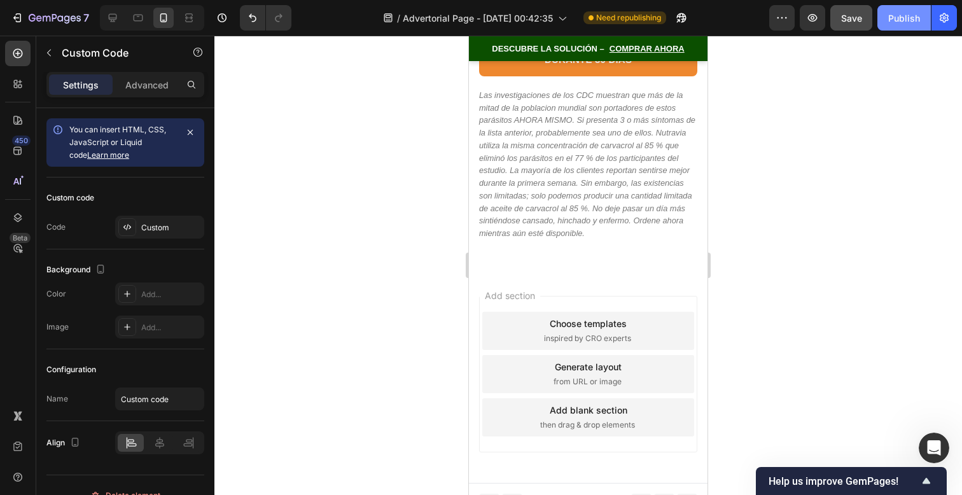
click at [906, 19] on div "Publish" at bounding box center [904, 17] width 32 height 13
click at [905, 19] on div "Publish" at bounding box center [904, 17] width 32 height 13
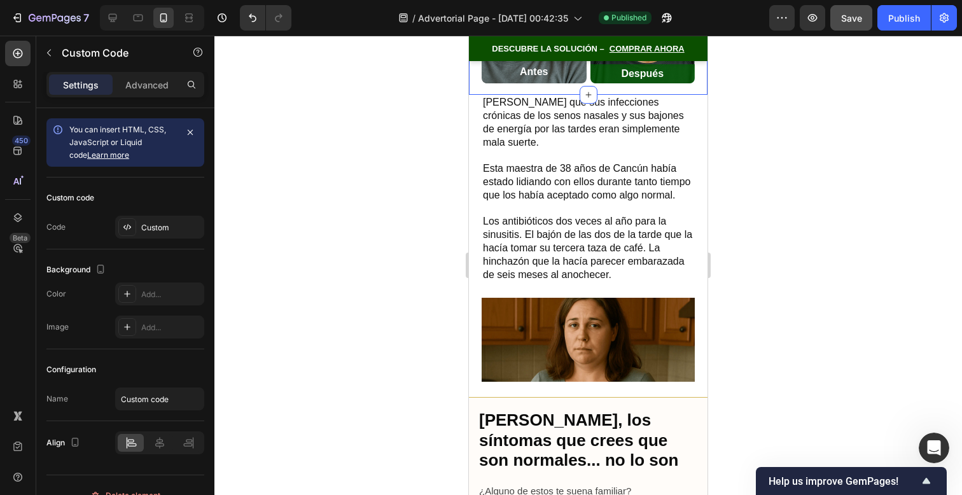
scroll to position [454, 0]
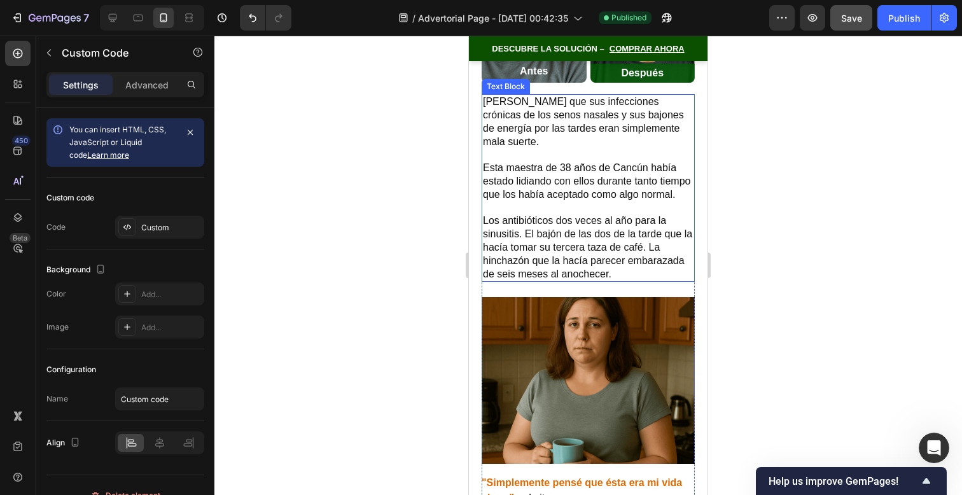
click at [655, 162] on p "Esta maestra de 38 años de Cancún había estado lidiando con ellos durante tanto…" at bounding box center [588, 181] width 211 height 39
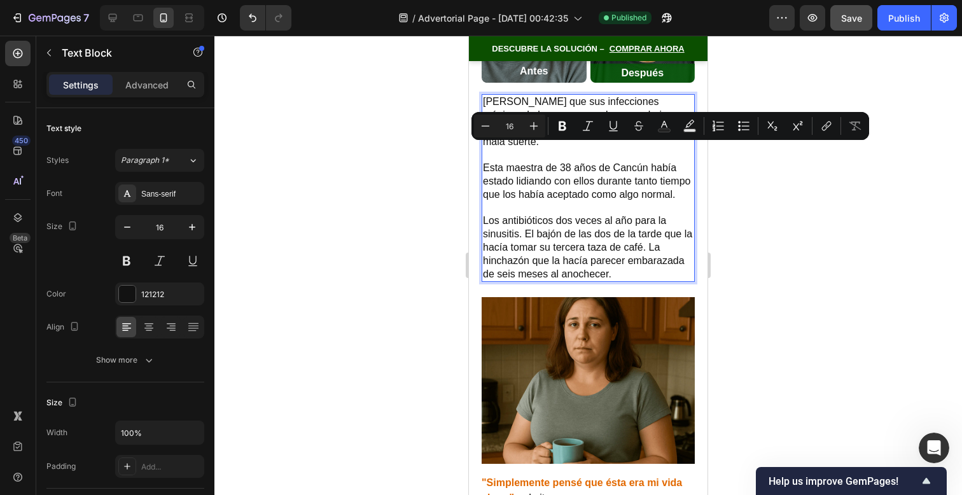
click at [648, 162] on p "Esta maestra de 38 años de Cancún había estado lidiando con ellos durante tanto…" at bounding box center [588, 181] width 211 height 39
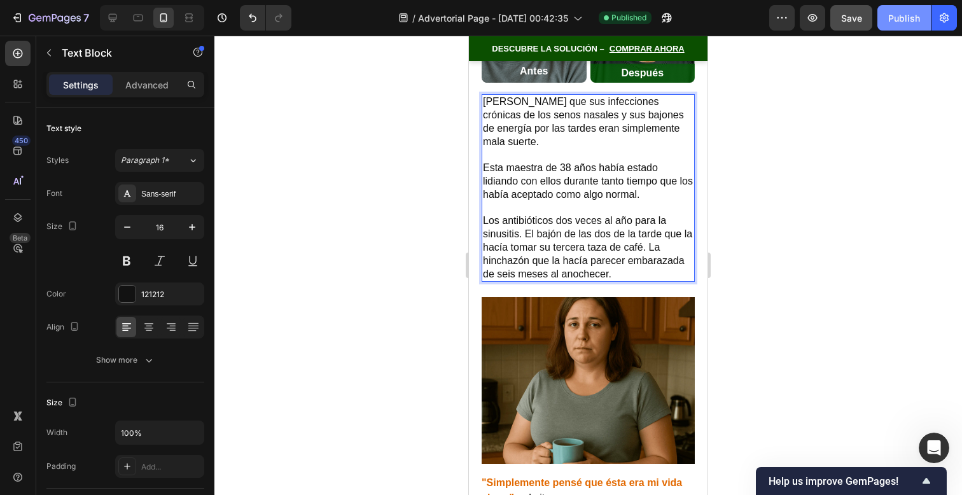
click at [907, 27] on button "Publish" at bounding box center [903, 17] width 53 height 25
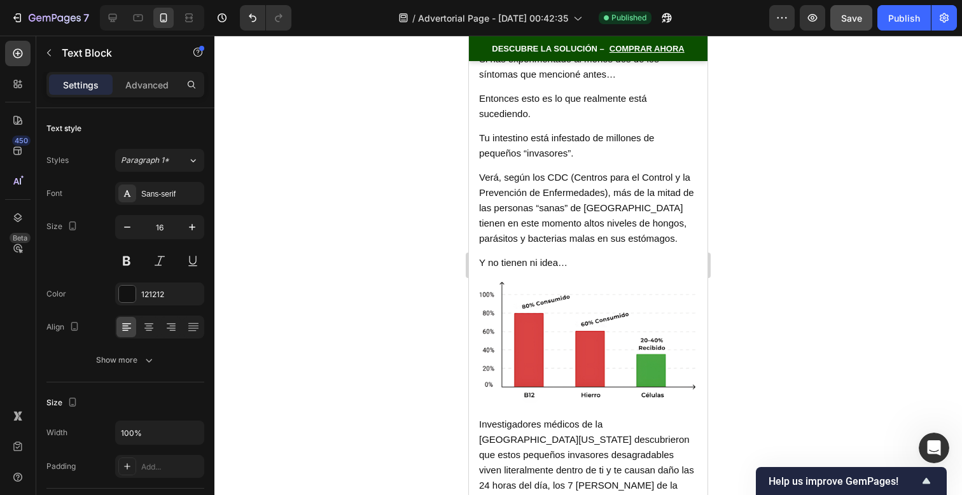
scroll to position [2071, 0]
